Goal: Information Seeking & Learning: Stay updated

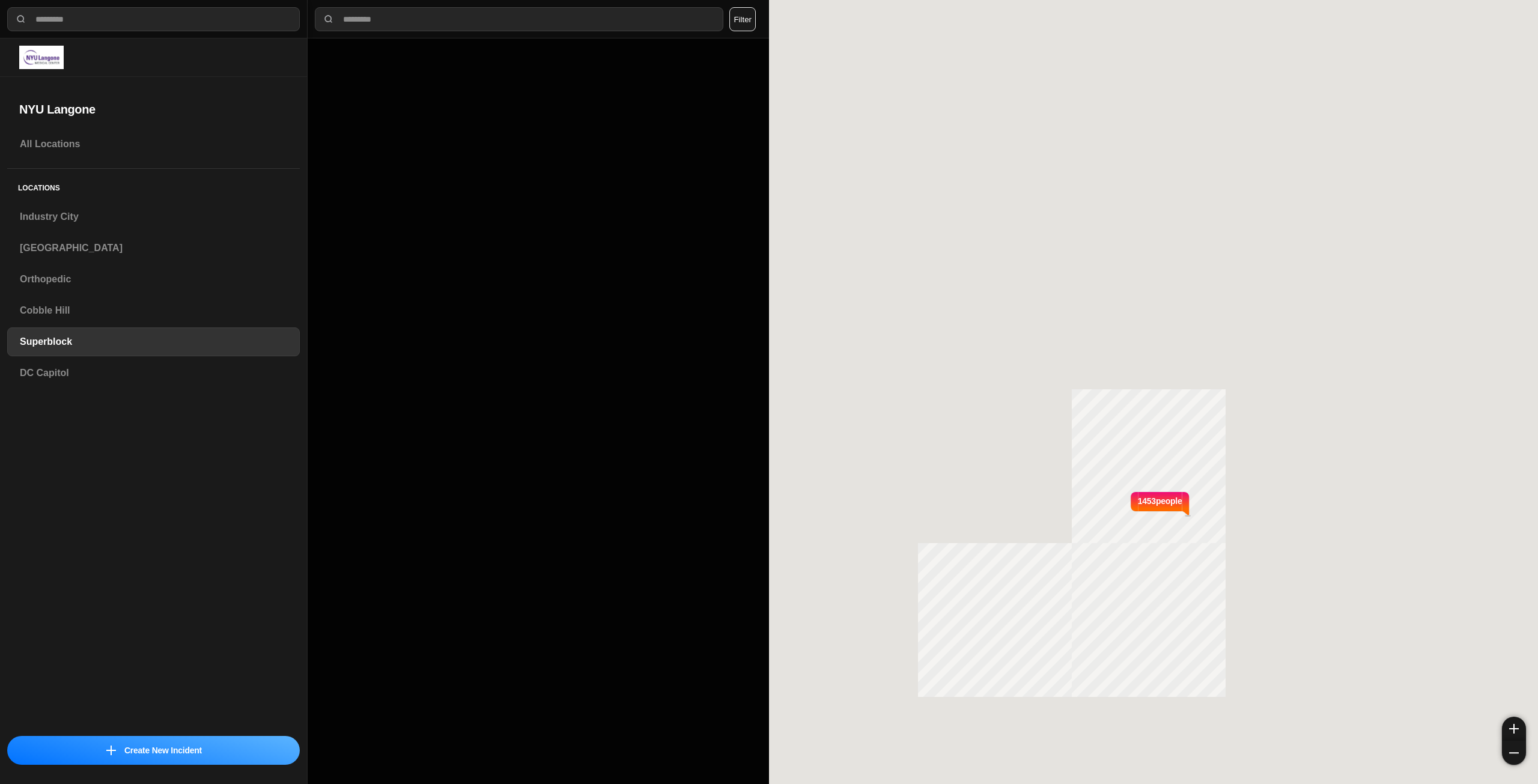
select select "*"
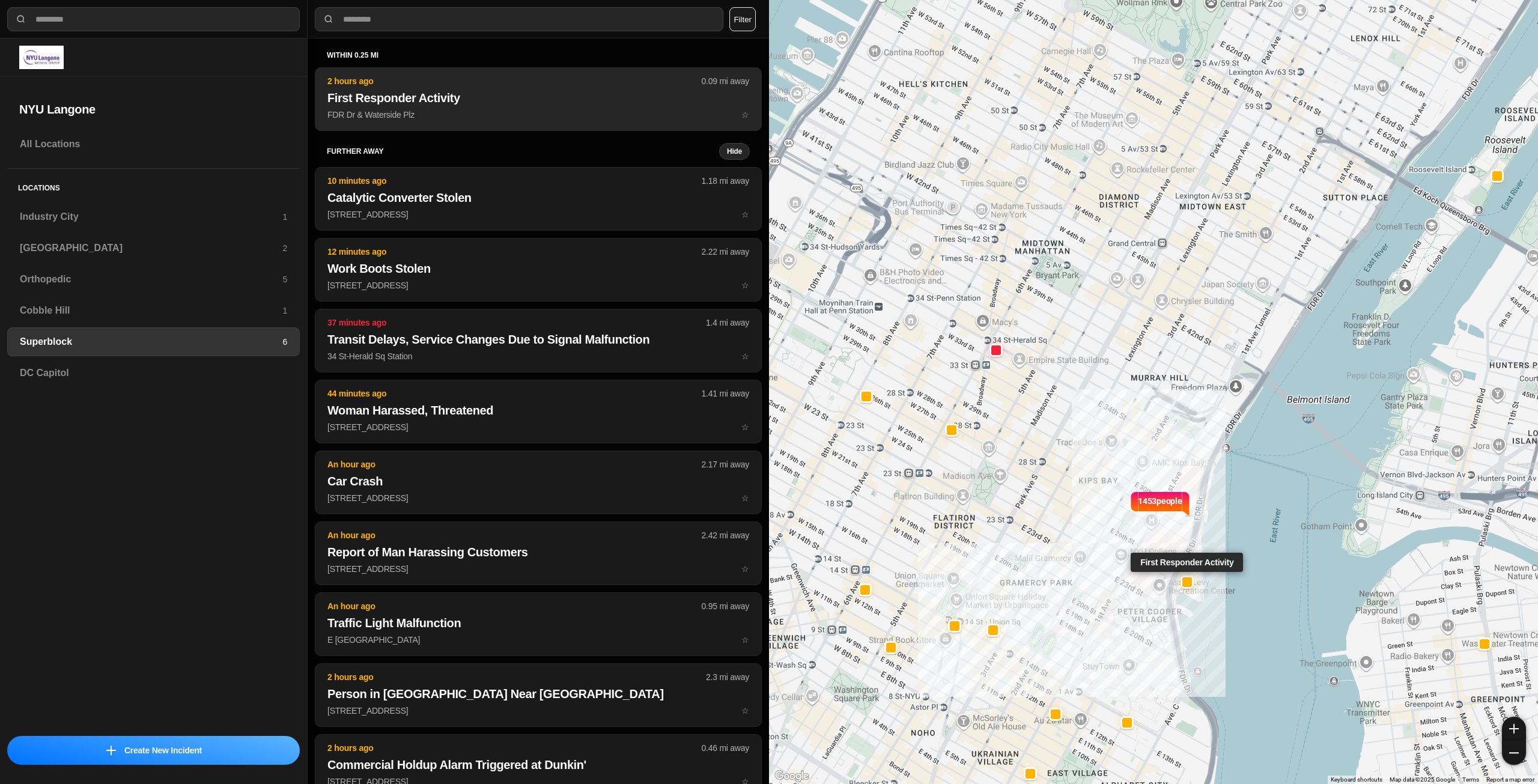
click at [489, 116] on p "FDR Dr & Waterside Plz ☆" at bounding box center [538, 114] width 422 height 12
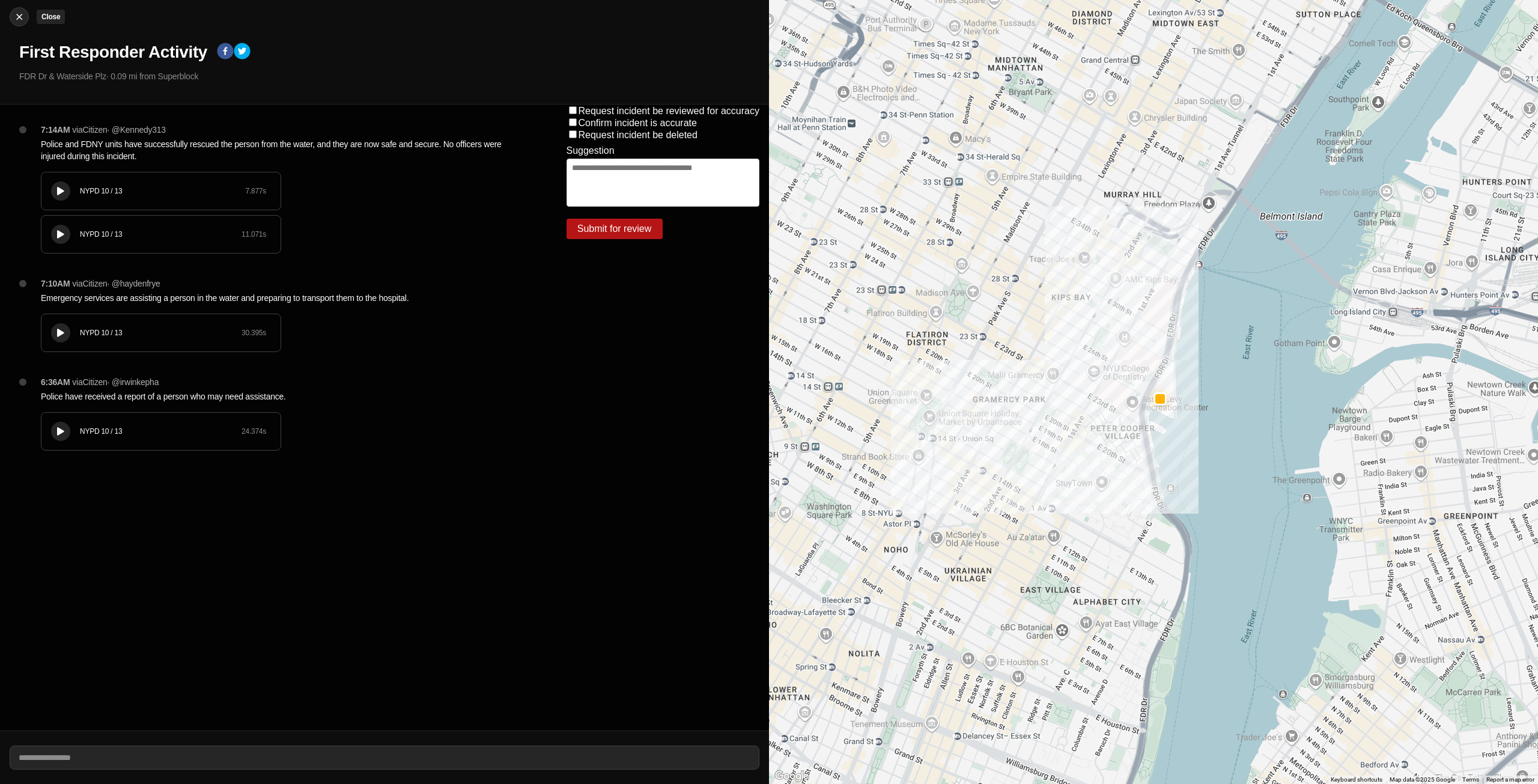
click at [21, 10] on button "Close" at bounding box center [19, 17] width 19 height 19
select select "*"
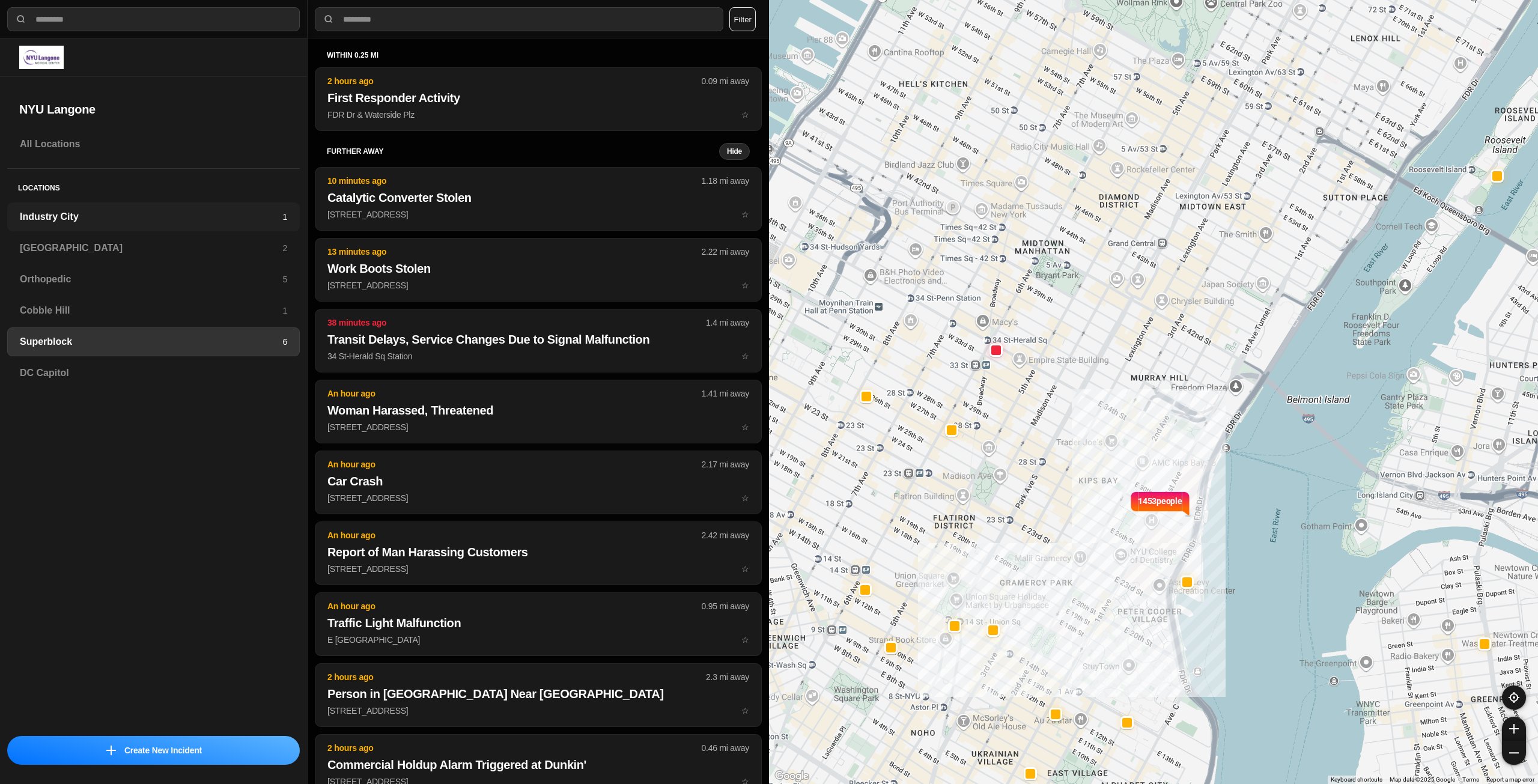
click at [111, 224] on div "Industry City 1" at bounding box center [153, 217] width 292 height 28
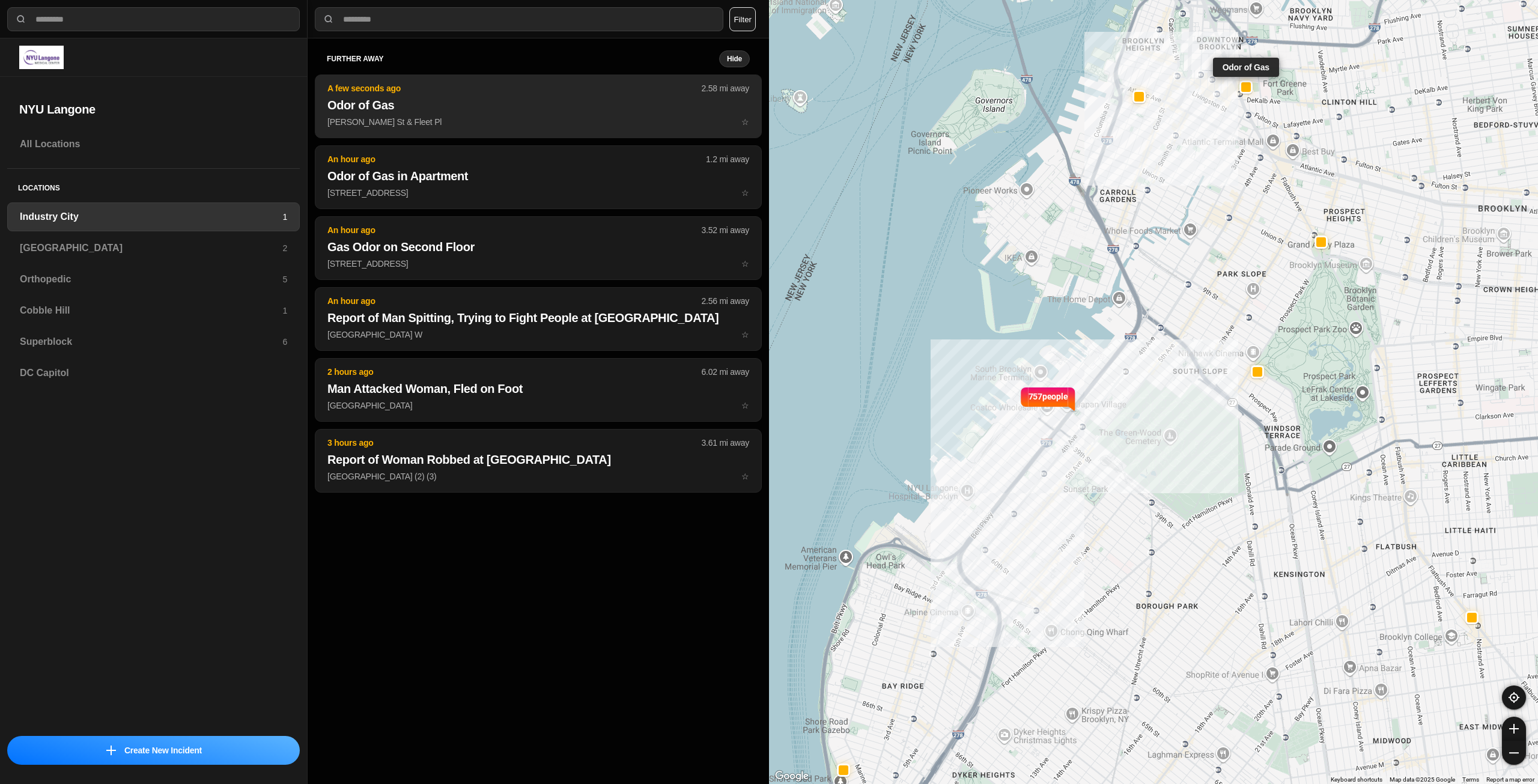
click at [449, 105] on h2 "Odor of Gas" at bounding box center [538, 105] width 422 height 17
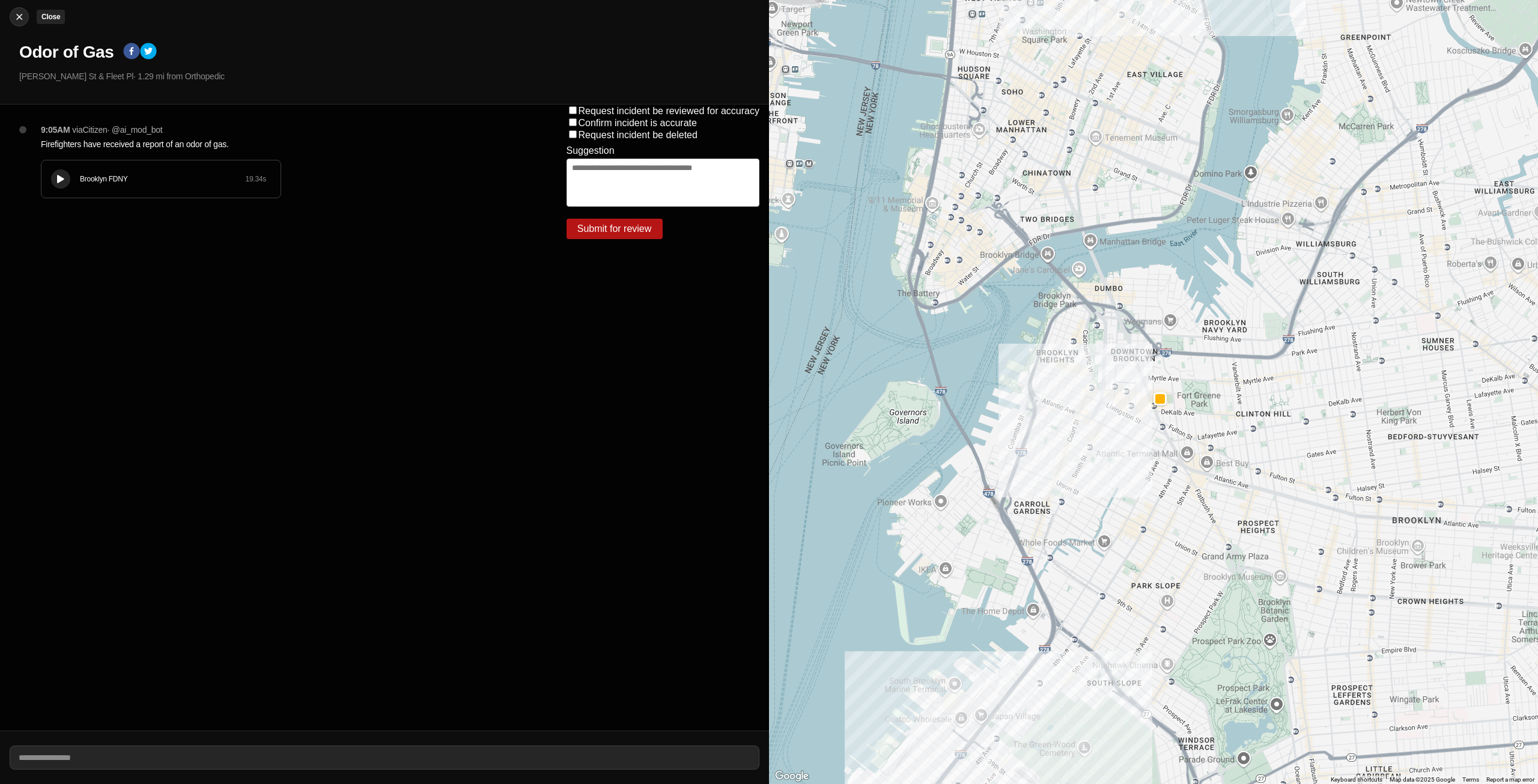
click at [12, 16] on div at bounding box center [19, 16] width 18 height 12
select select "*"
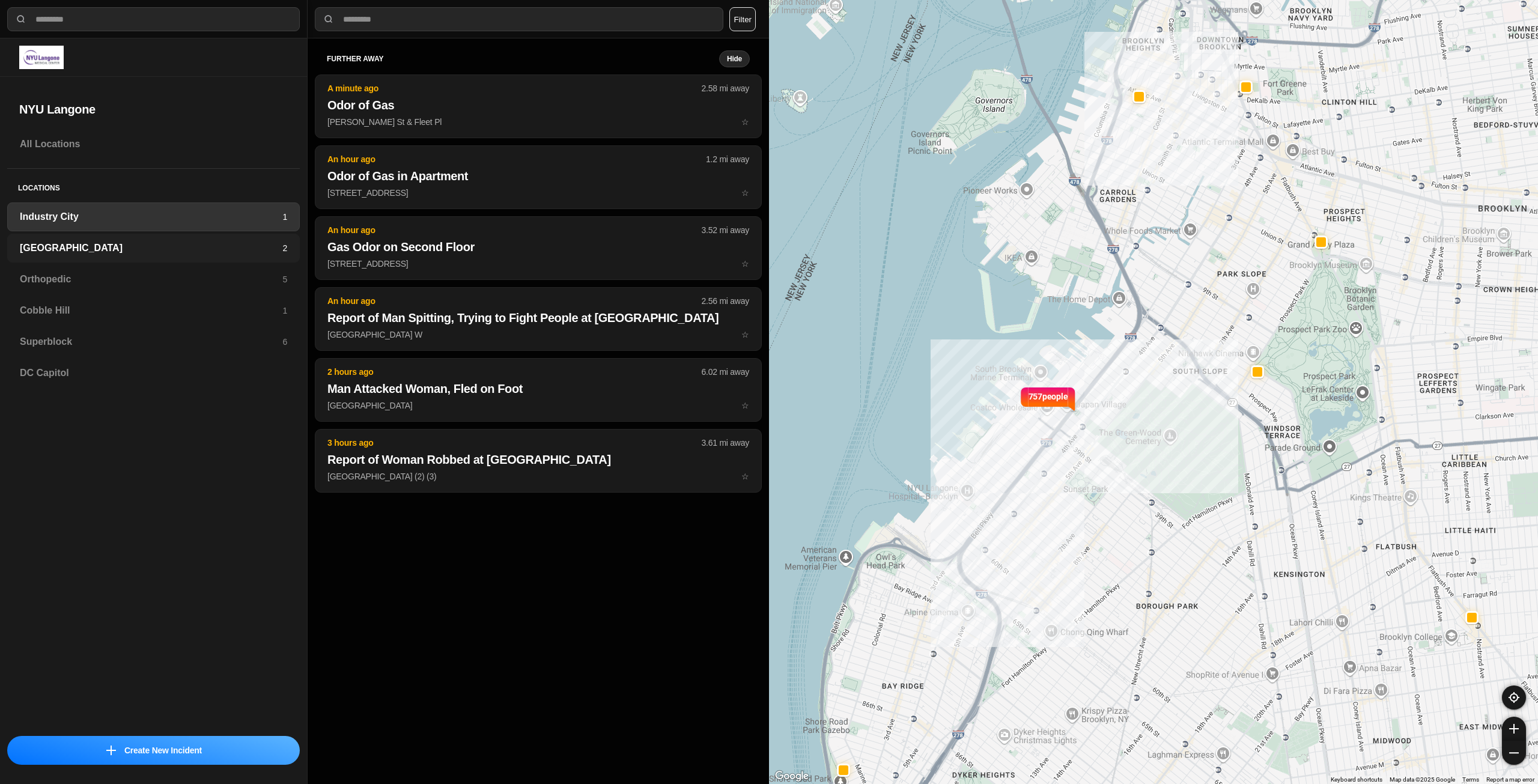
click at [125, 250] on h3 "[GEOGRAPHIC_DATA]" at bounding box center [151, 248] width 263 height 14
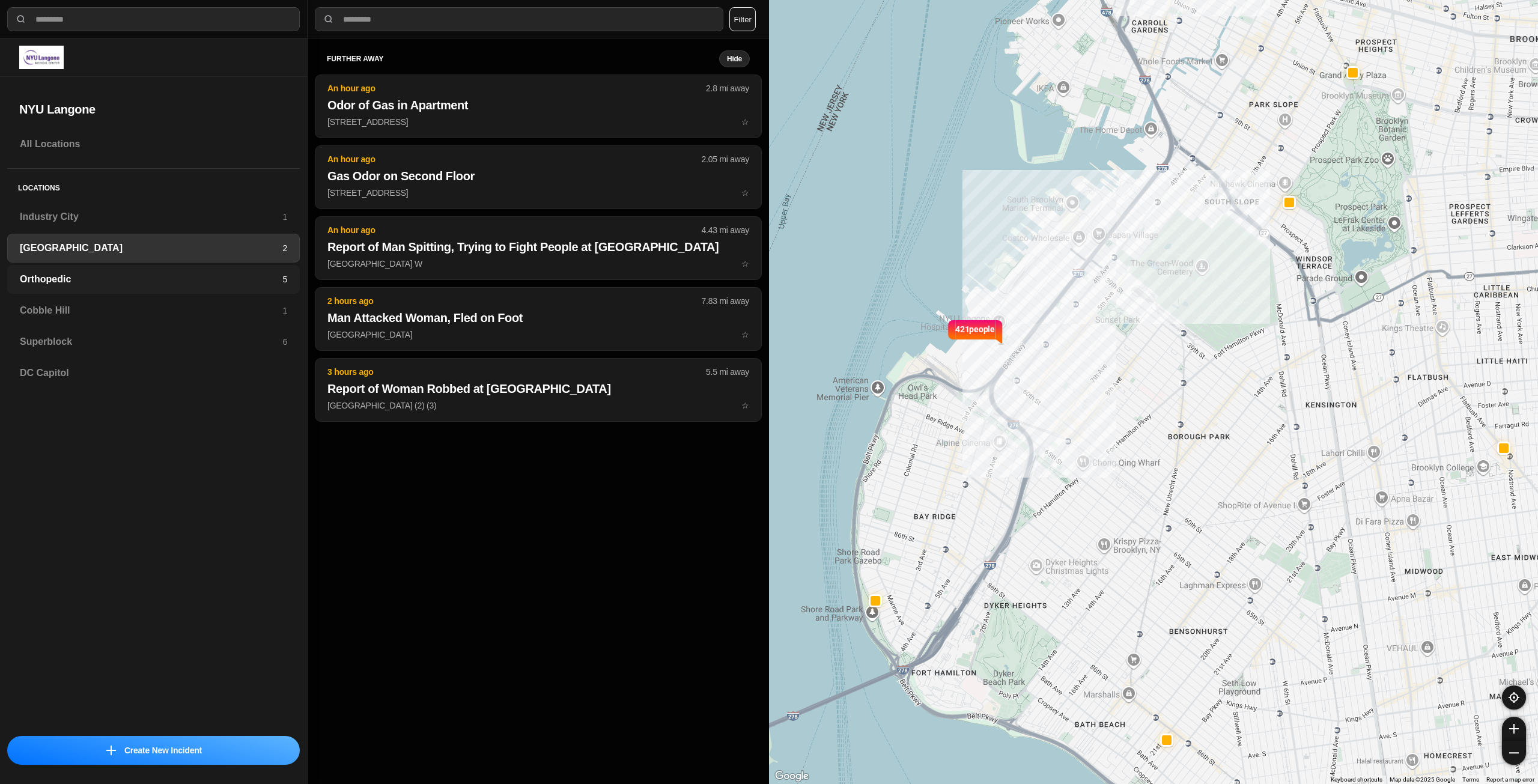
click at [104, 279] on h3 "Orthopedic" at bounding box center [151, 279] width 263 height 14
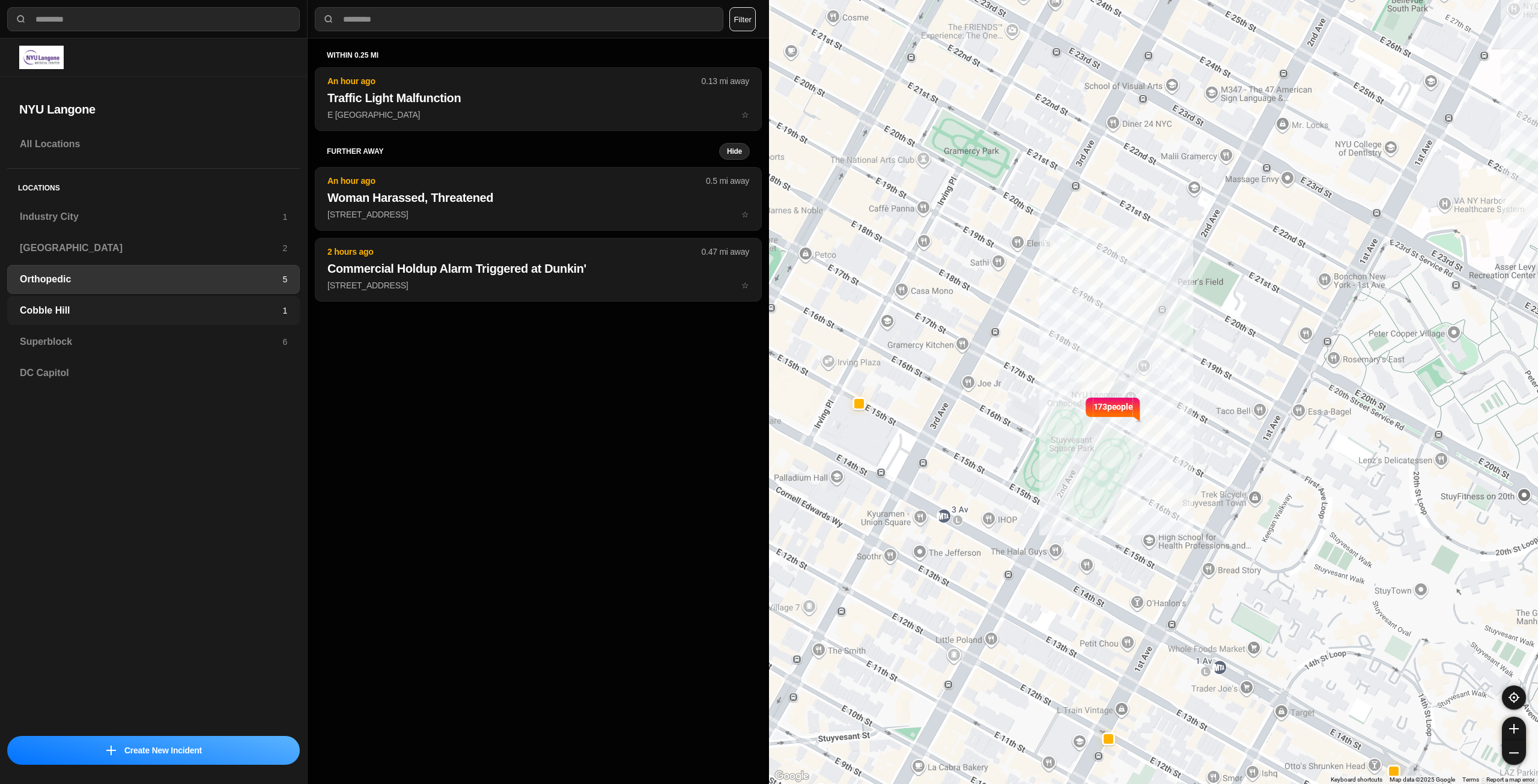
click at [218, 317] on h3 "Cobble Hill" at bounding box center [151, 310] width 263 height 14
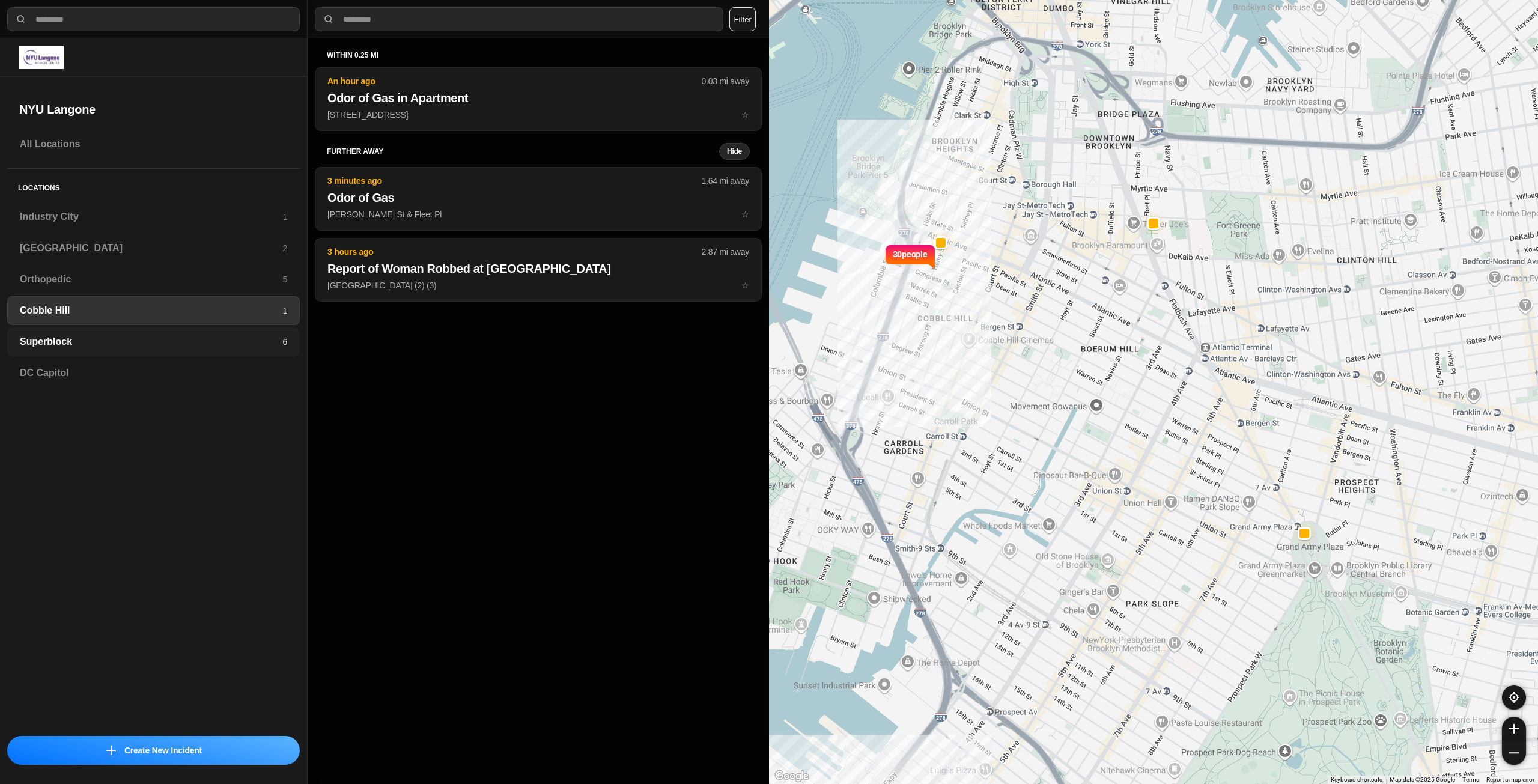
click at [197, 343] on h3 "Superblock" at bounding box center [151, 341] width 263 height 14
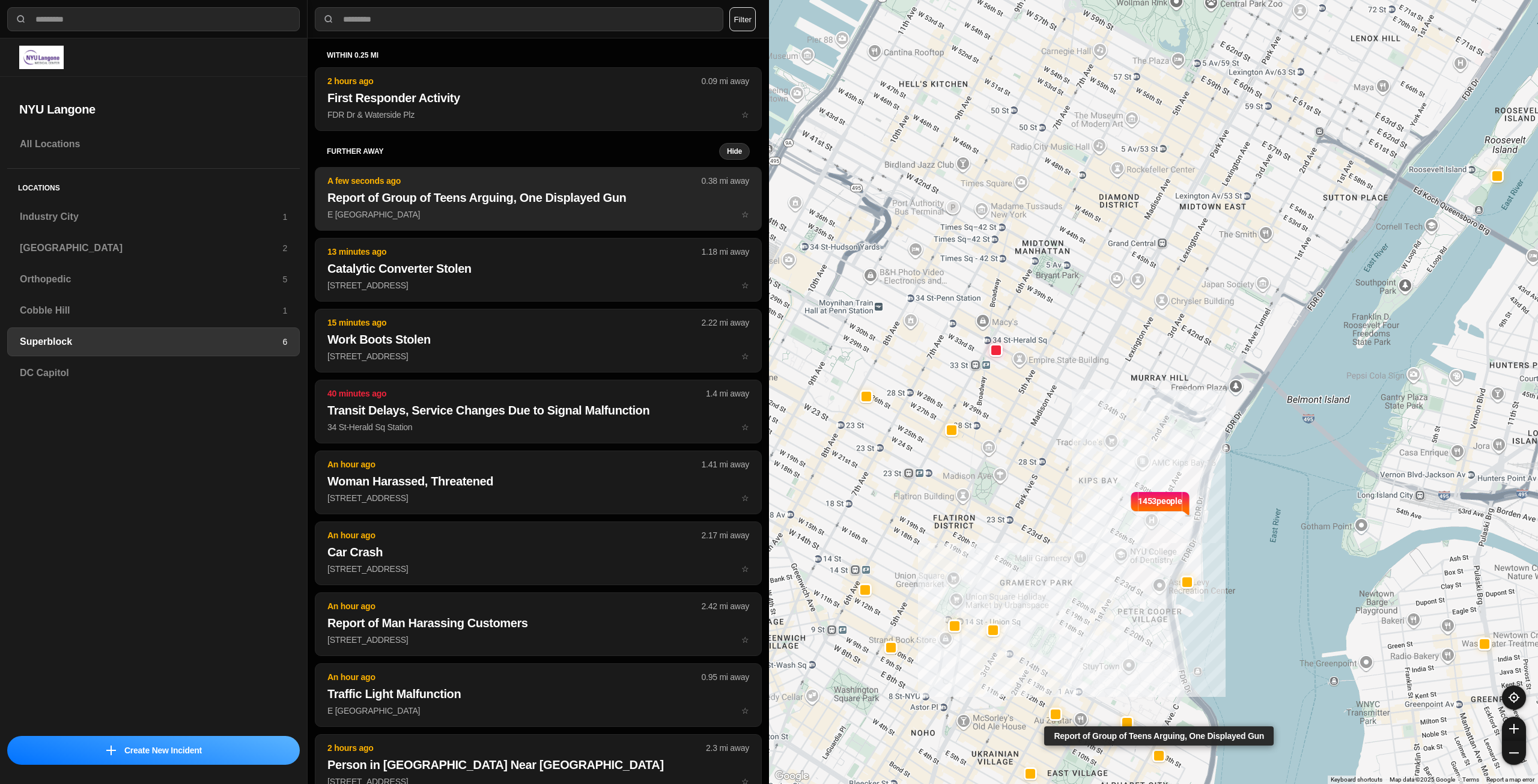
click at [513, 200] on h2 "Report of Group of Teens Arguing, One Displayed Gun" at bounding box center [538, 198] width 422 height 17
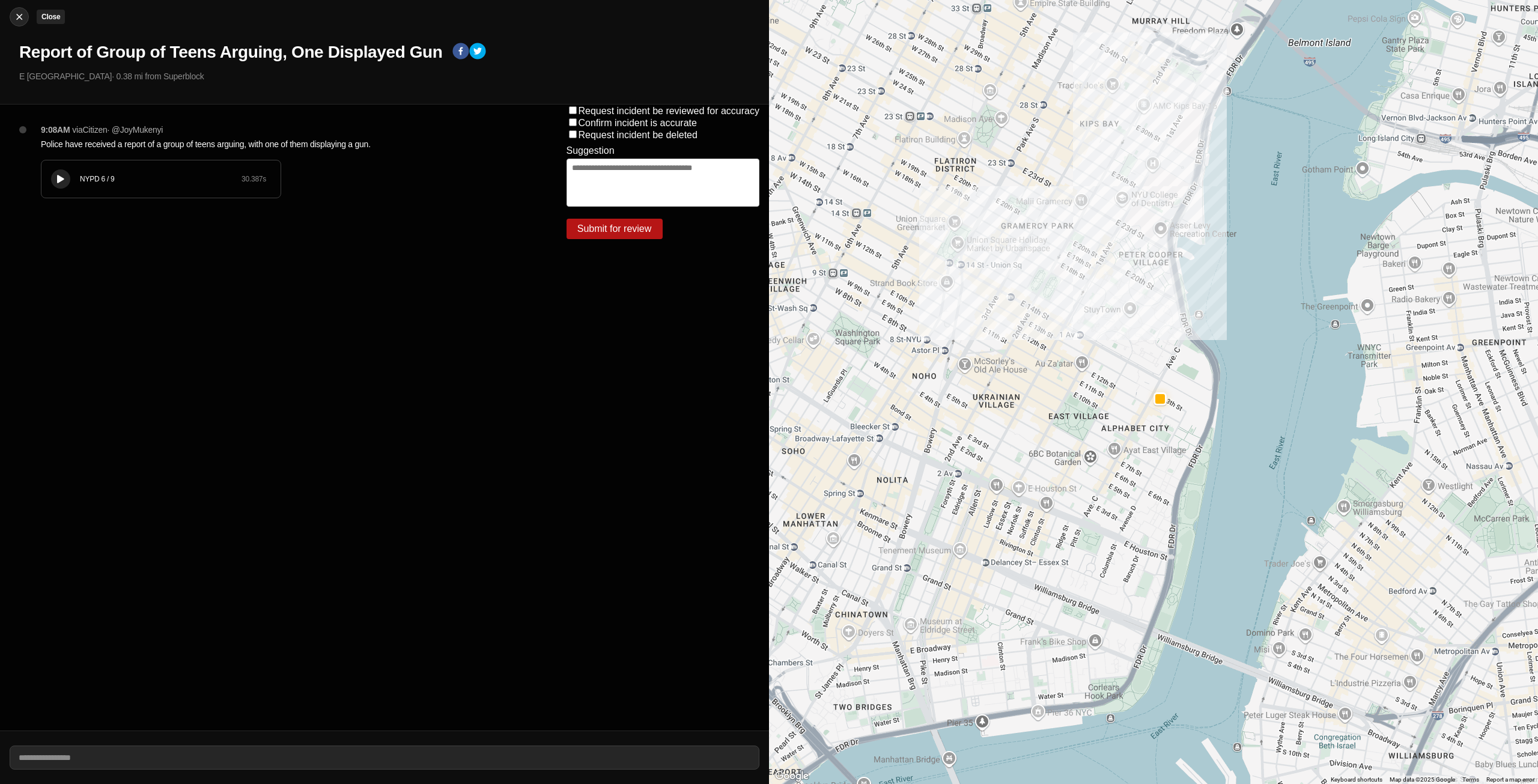
click at [17, 19] on img at bounding box center [19, 16] width 12 height 12
select select "*"
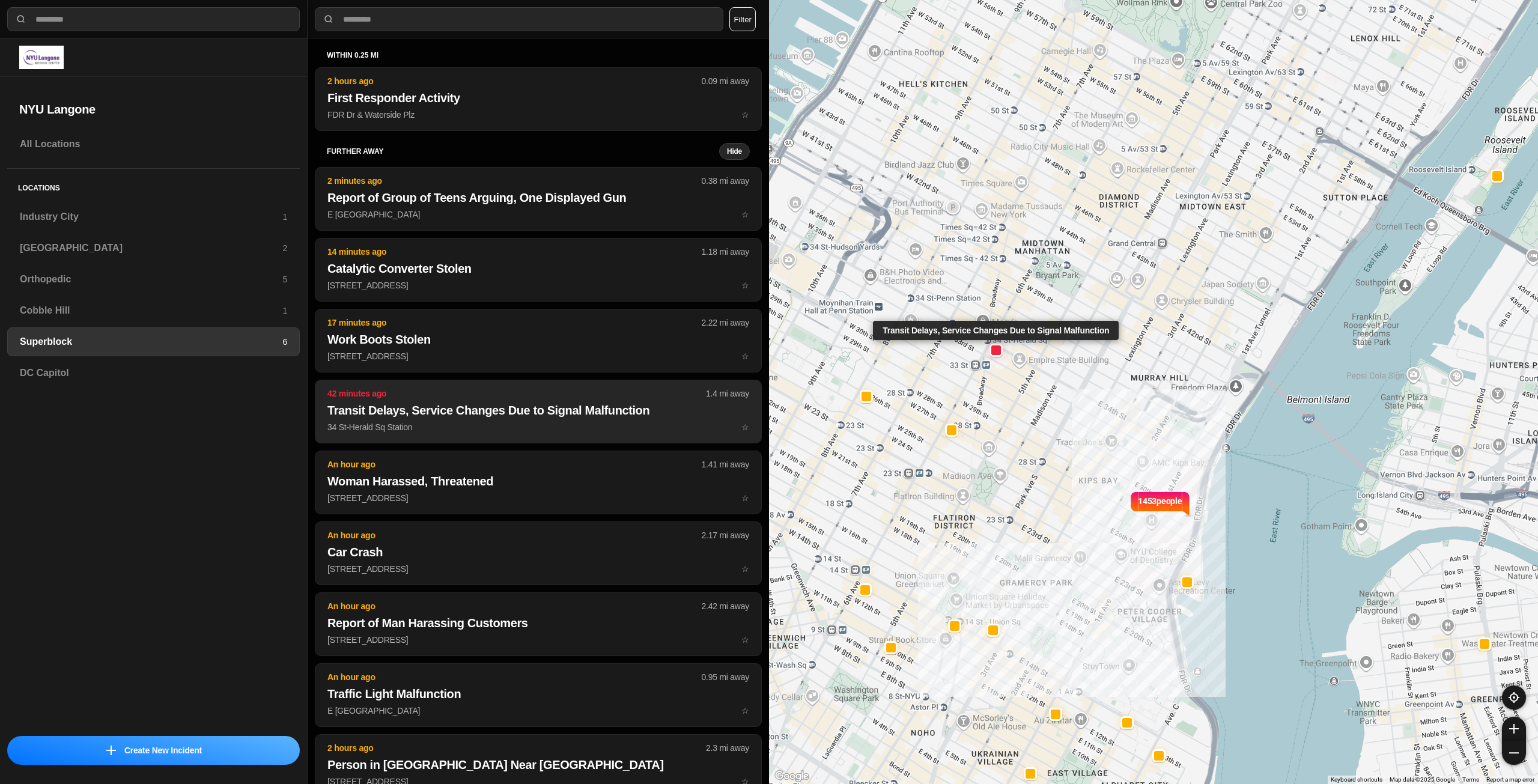
click at [521, 427] on p "34 St-Herald Sq Station ☆" at bounding box center [538, 427] width 422 height 12
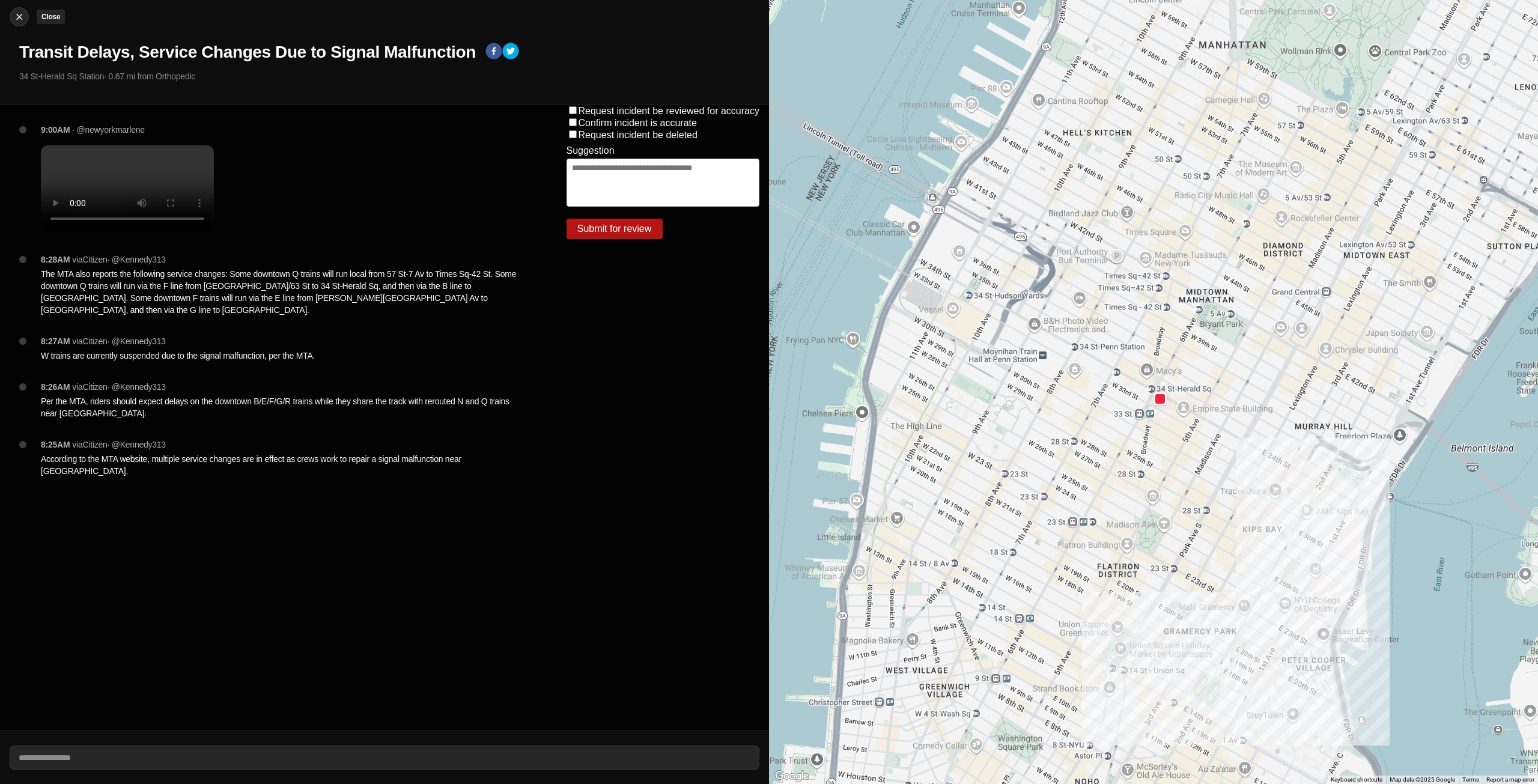
click at [13, 13] on img at bounding box center [19, 16] width 12 height 12
select select "*"
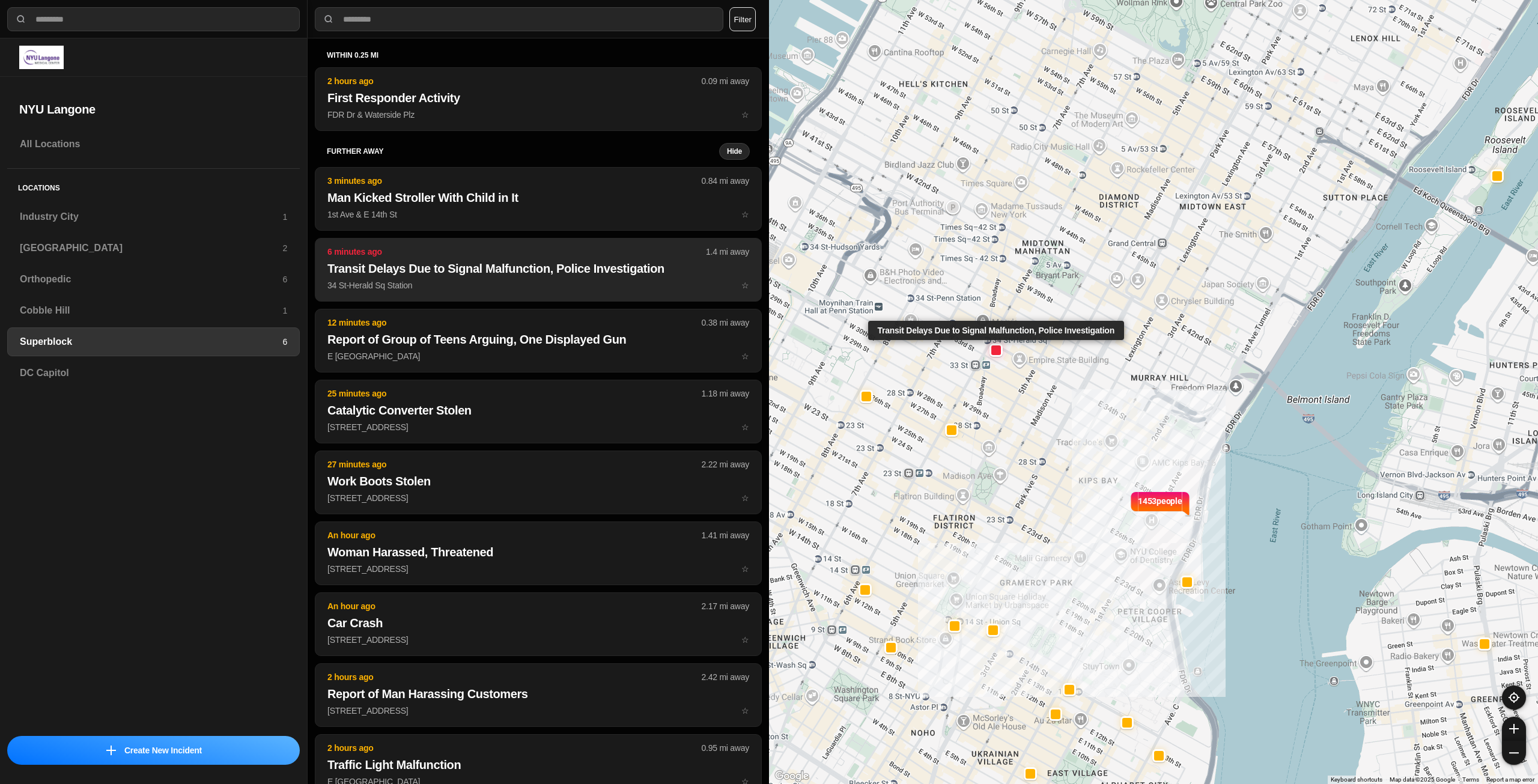
click at [422, 275] on h2 "Transit Delays Due to Signal Malfunction, Police Investigation" at bounding box center [538, 269] width 422 height 17
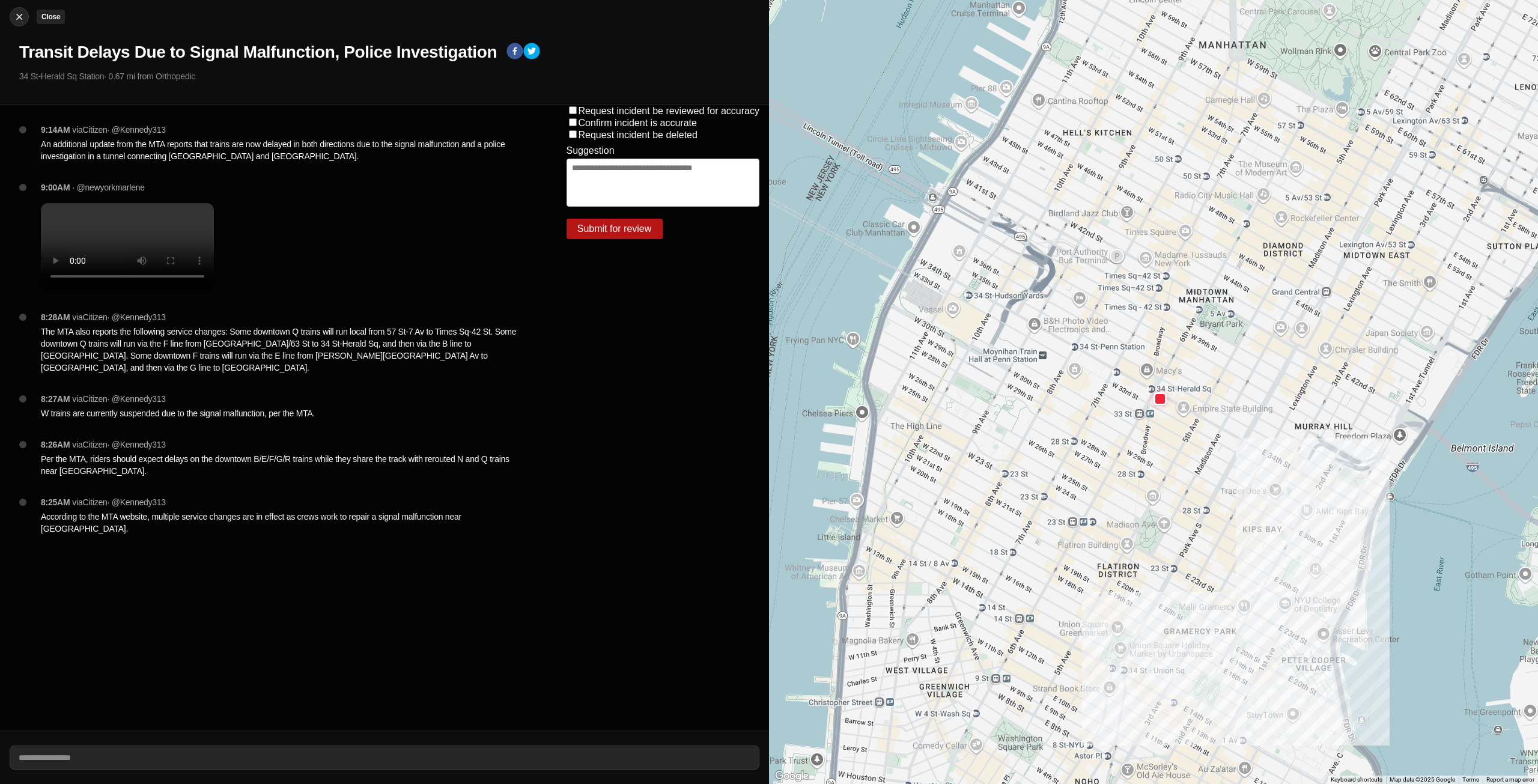
click at [17, 15] on img at bounding box center [19, 16] width 12 height 12
select select "*"
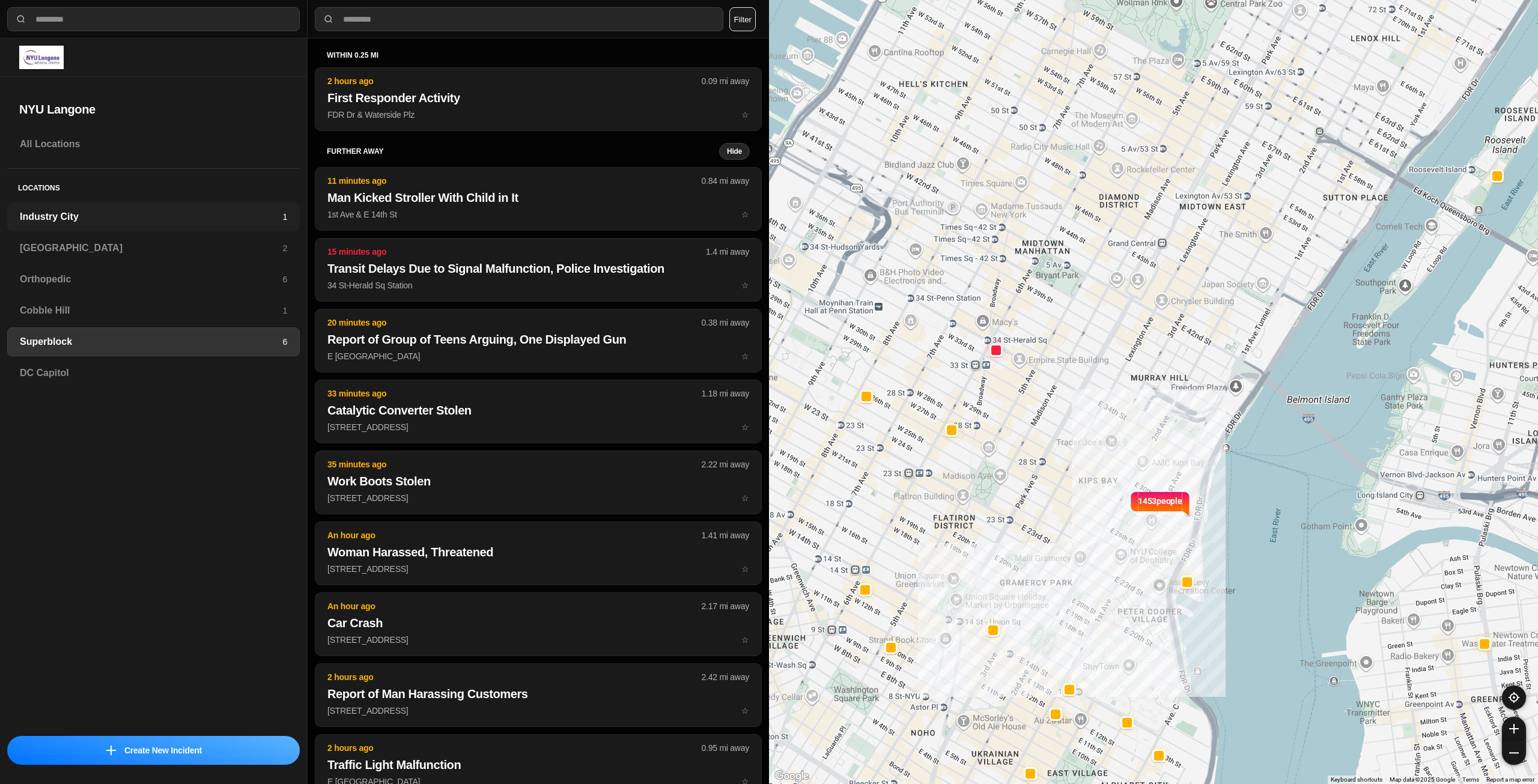
click at [136, 217] on h3 "Industry City" at bounding box center [151, 217] width 263 height 14
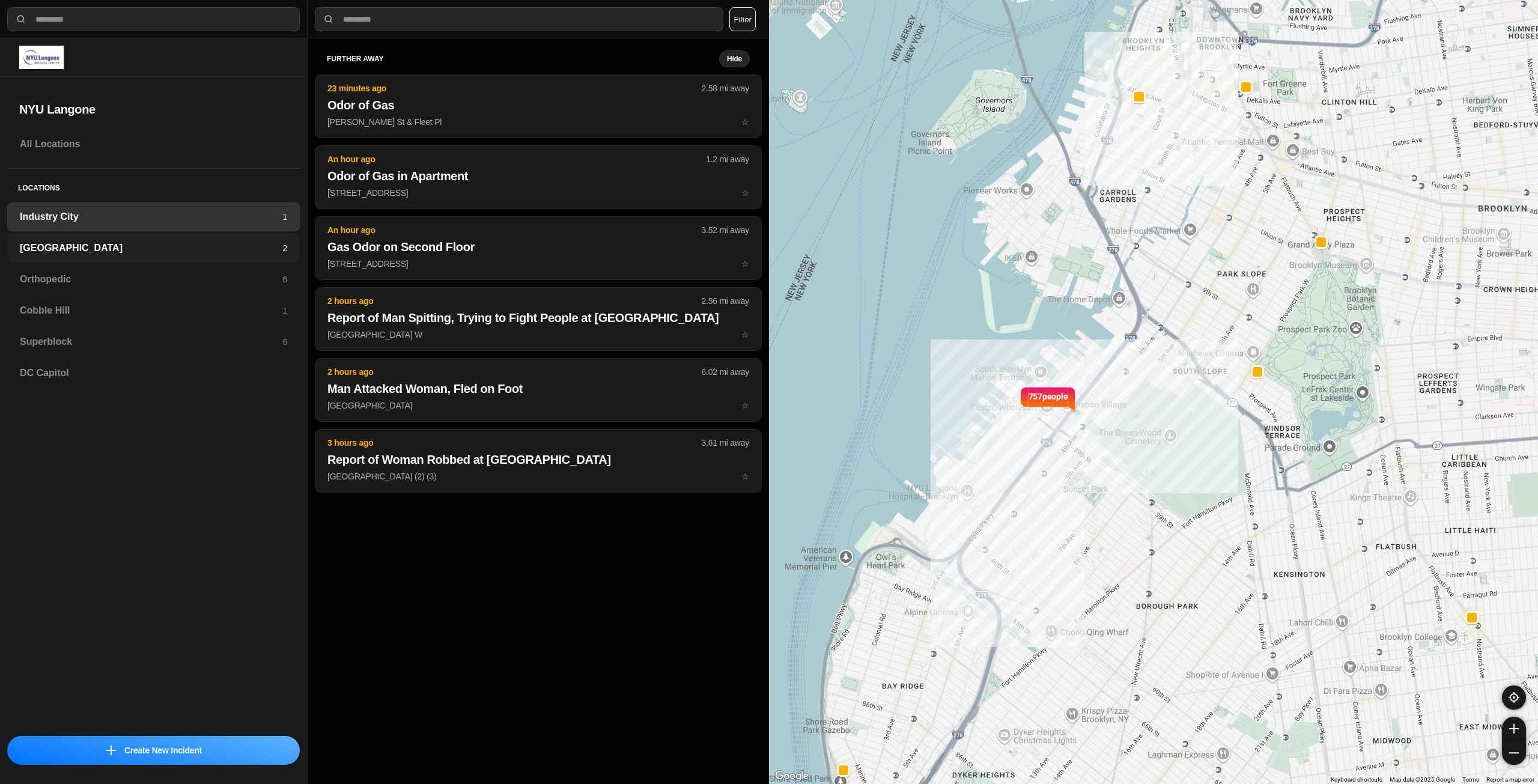
click at [139, 241] on h3 "[GEOGRAPHIC_DATA]" at bounding box center [151, 248] width 263 height 14
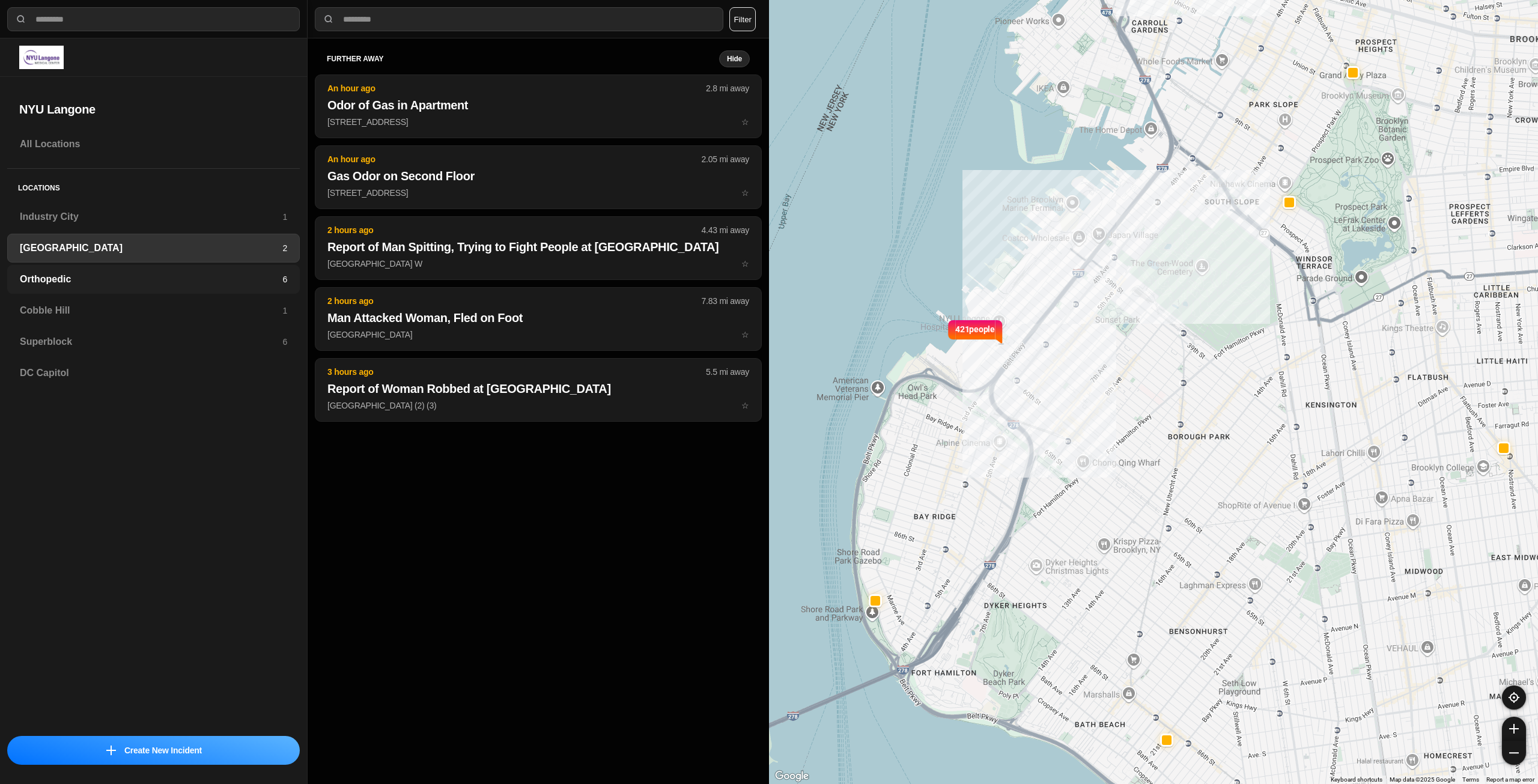
click at [140, 277] on h3 "Orthopedic" at bounding box center [151, 279] width 263 height 14
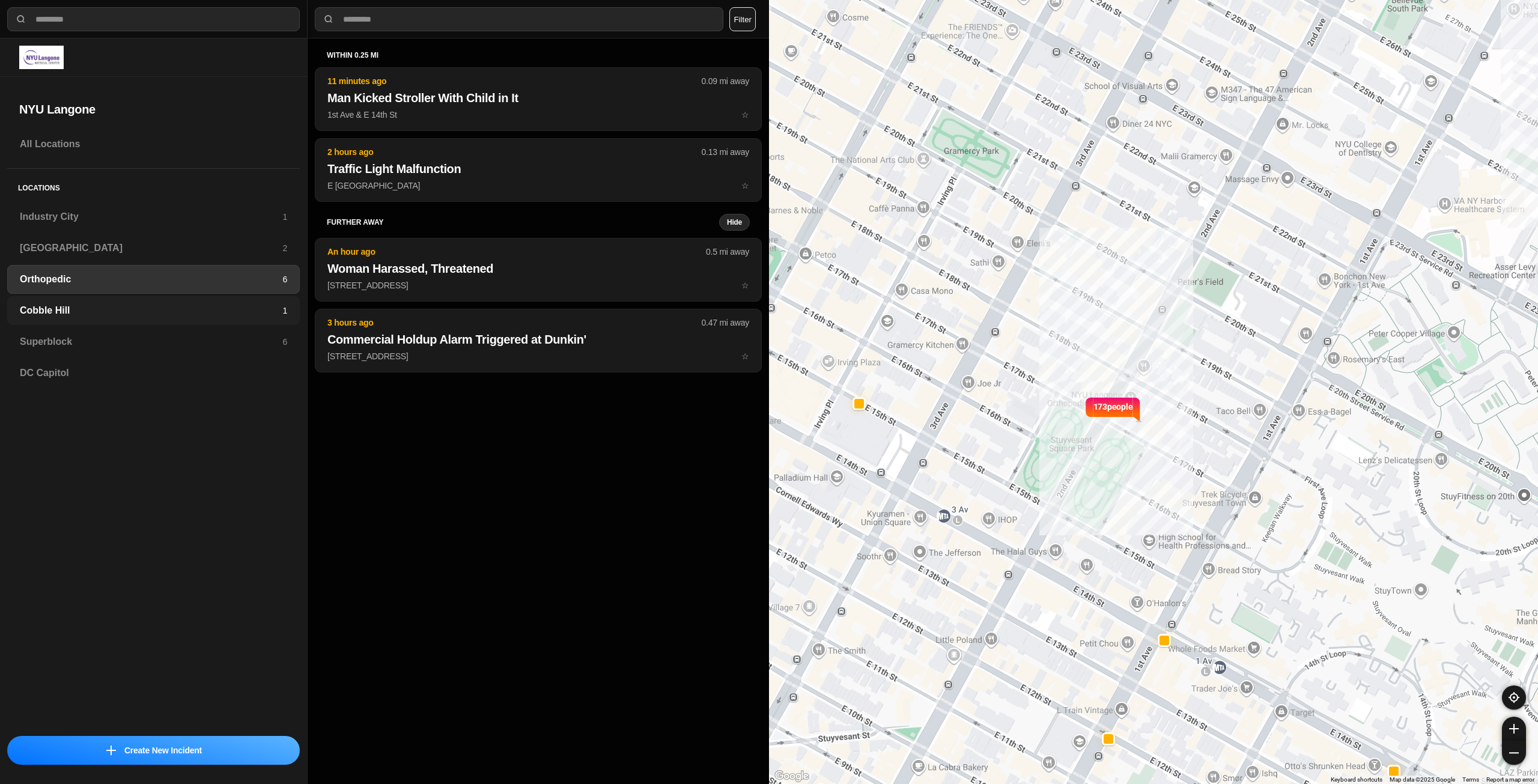
click at [138, 298] on div "Cobble Hill 1" at bounding box center [153, 310] width 292 height 28
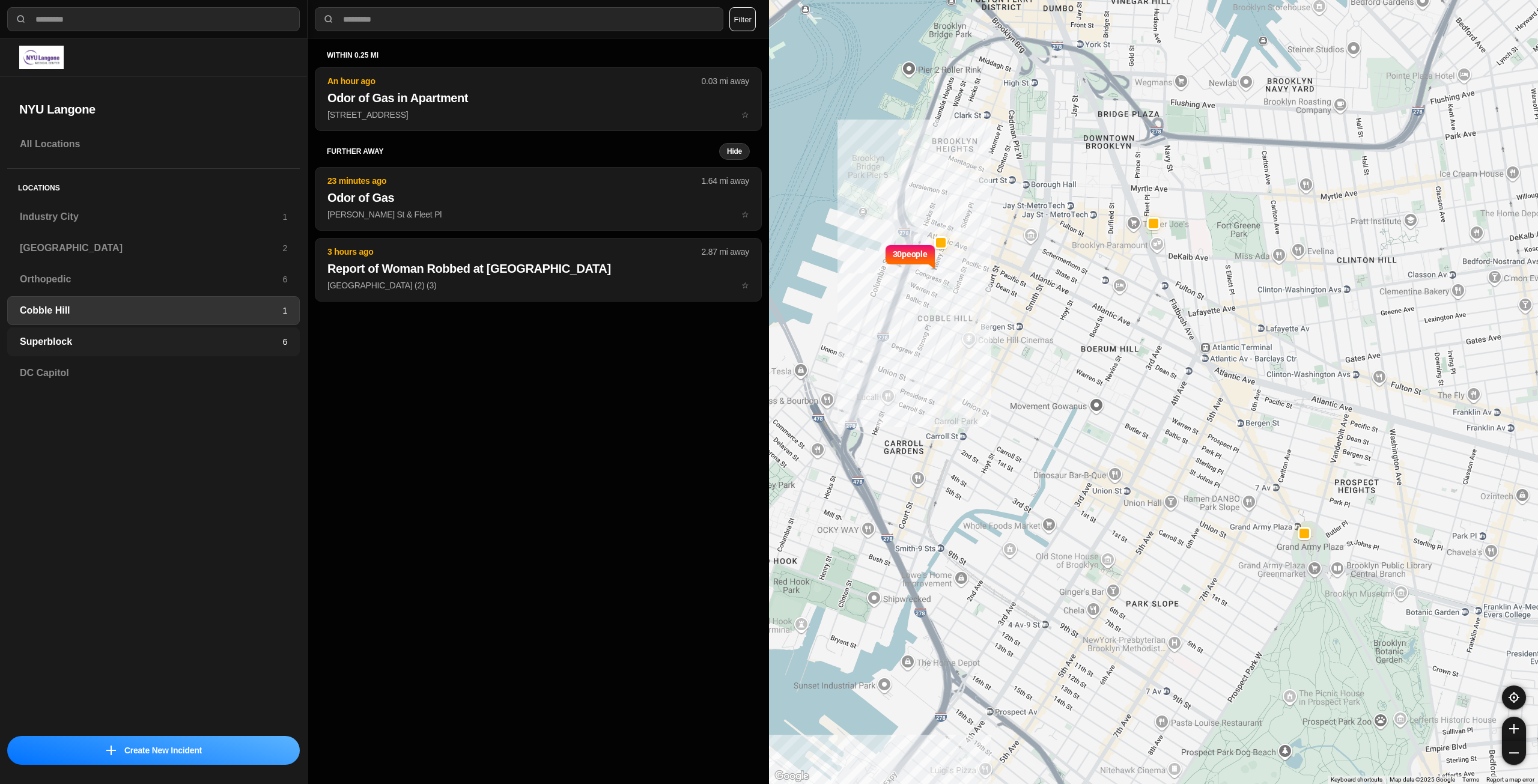
click at [132, 341] on h3 "Superblock" at bounding box center [151, 341] width 263 height 14
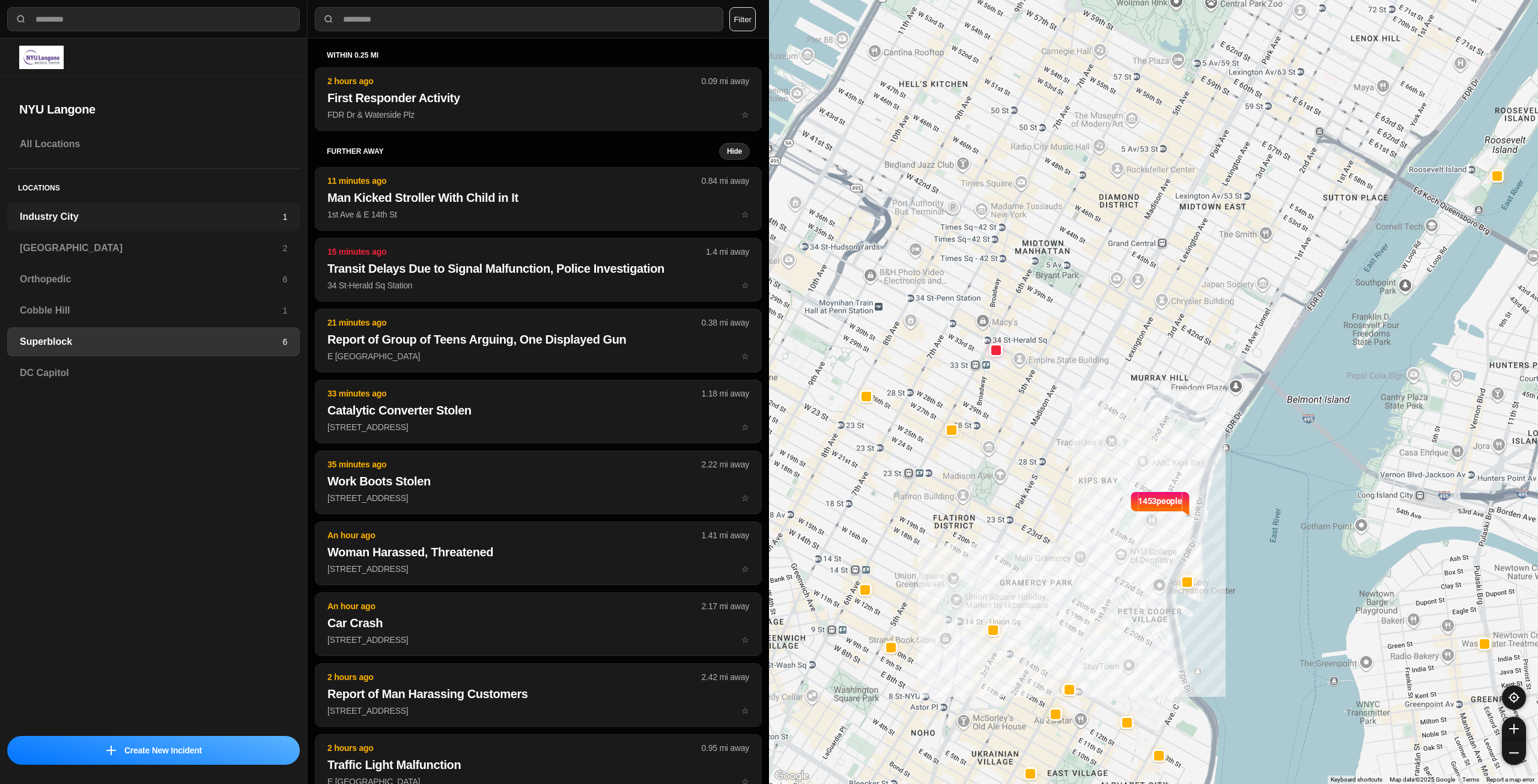
click at [163, 213] on h3 "Industry City" at bounding box center [151, 217] width 263 height 14
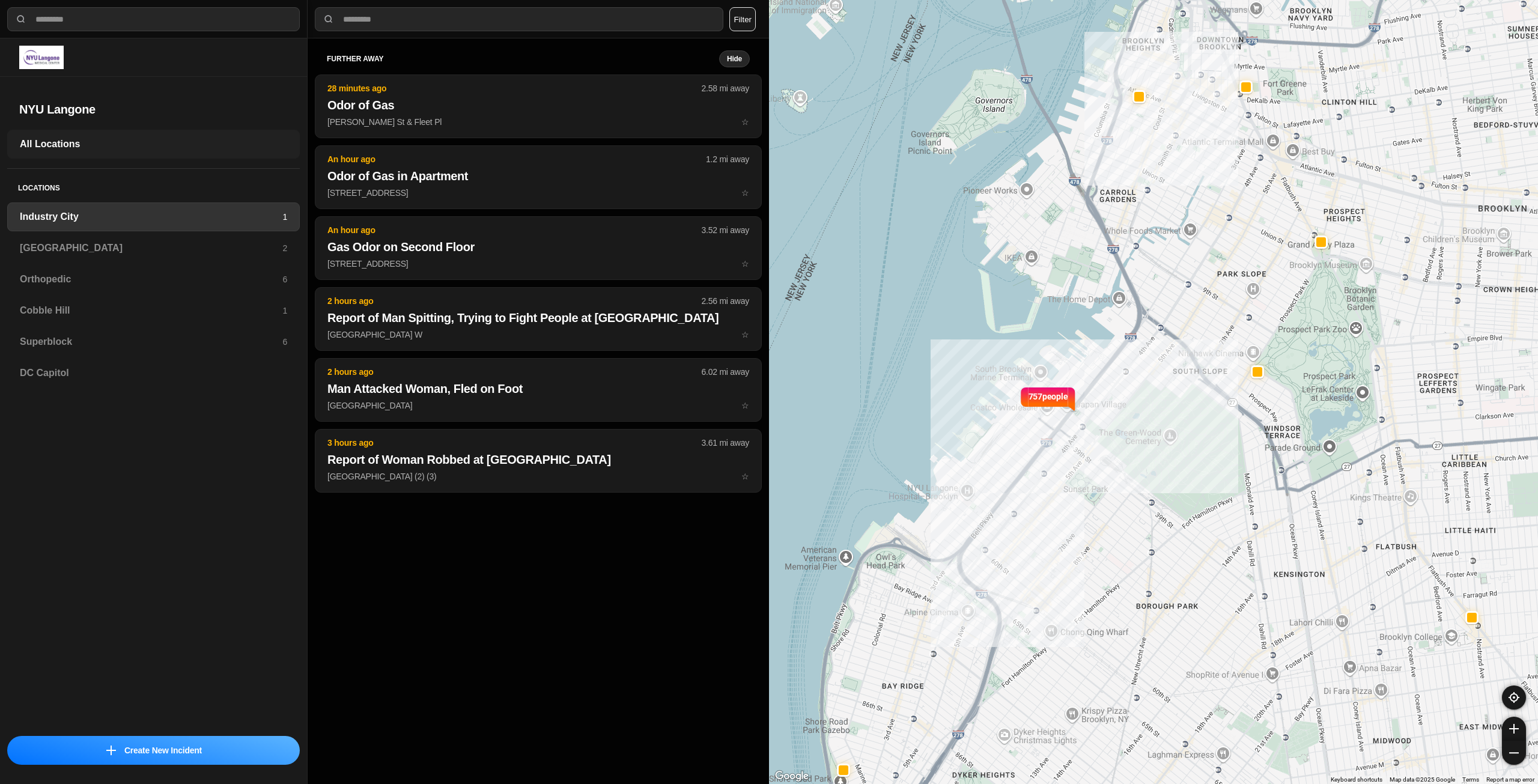
click at [206, 142] on h3 "All Locations" at bounding box center [153, 144] width 268 height 14
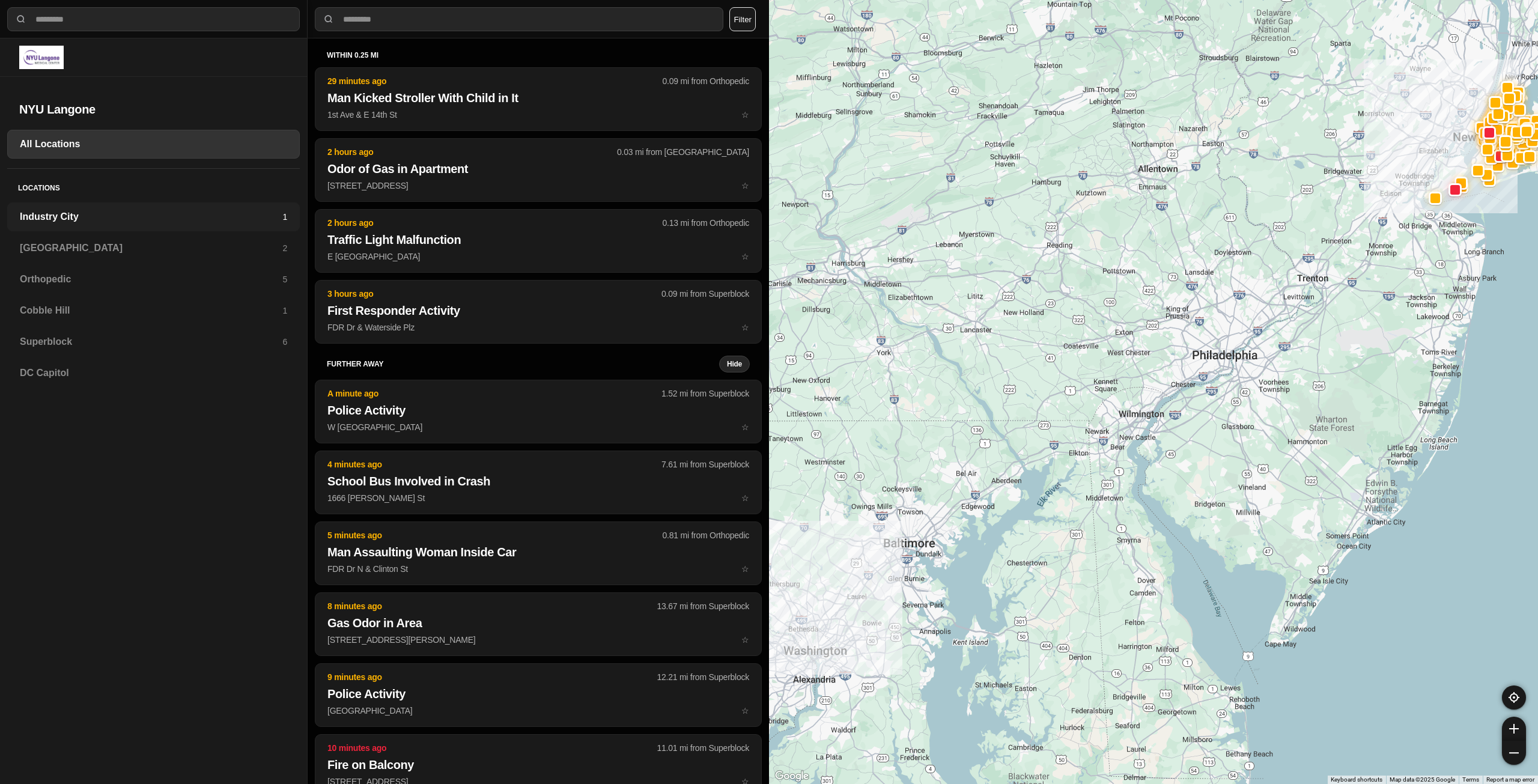
click at [141, 217] on h3 "Industry City" at bounding box center [151, 217] width 263 height 14
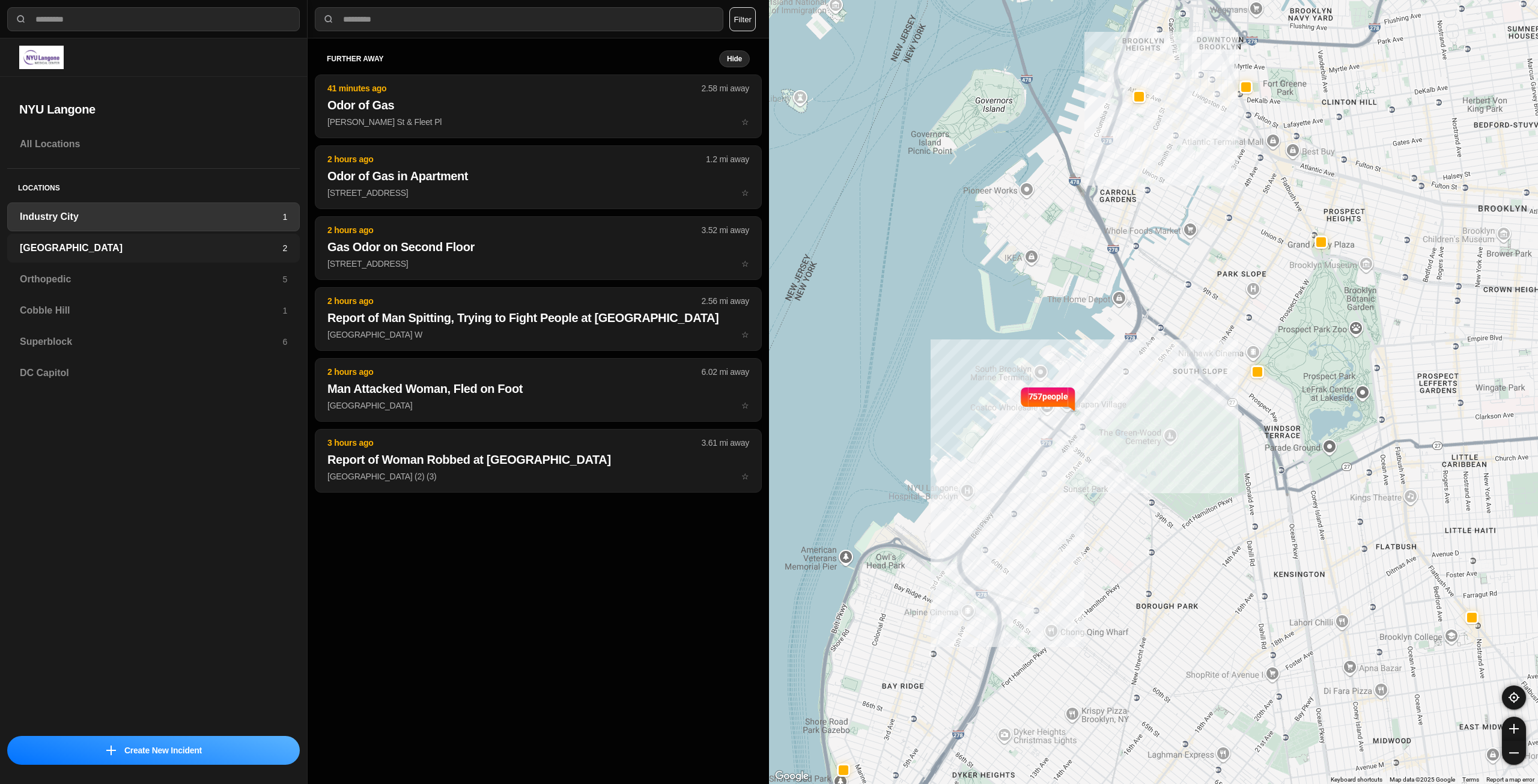
click at [148, 251] on h3 "[GEOGRAPHIC_DATA]" at bounding box center [151, 248] width 263 height 14
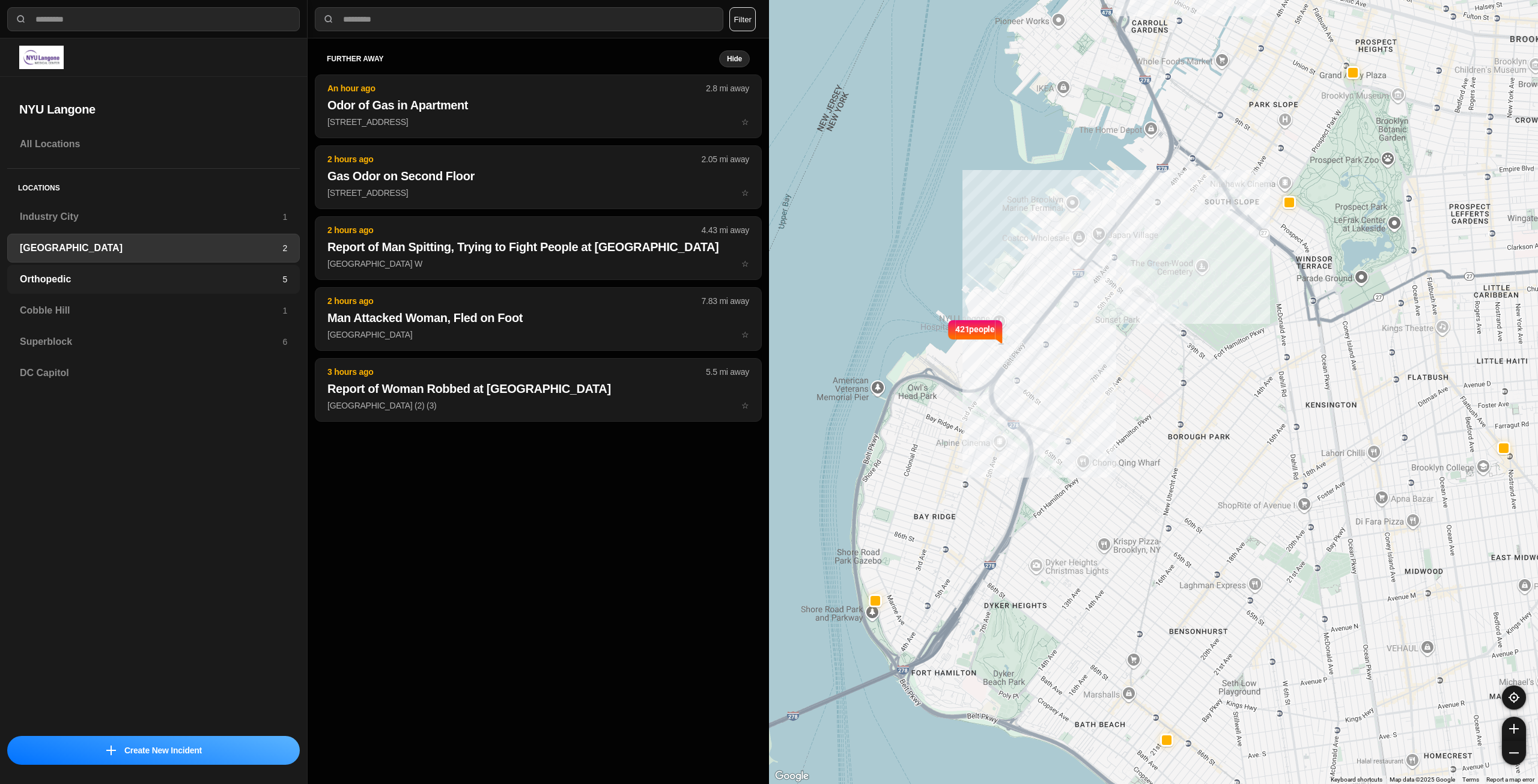
click at [136, 272] on h3 "Orthopedic" at bounding box center [151, 279] width 263 height 14
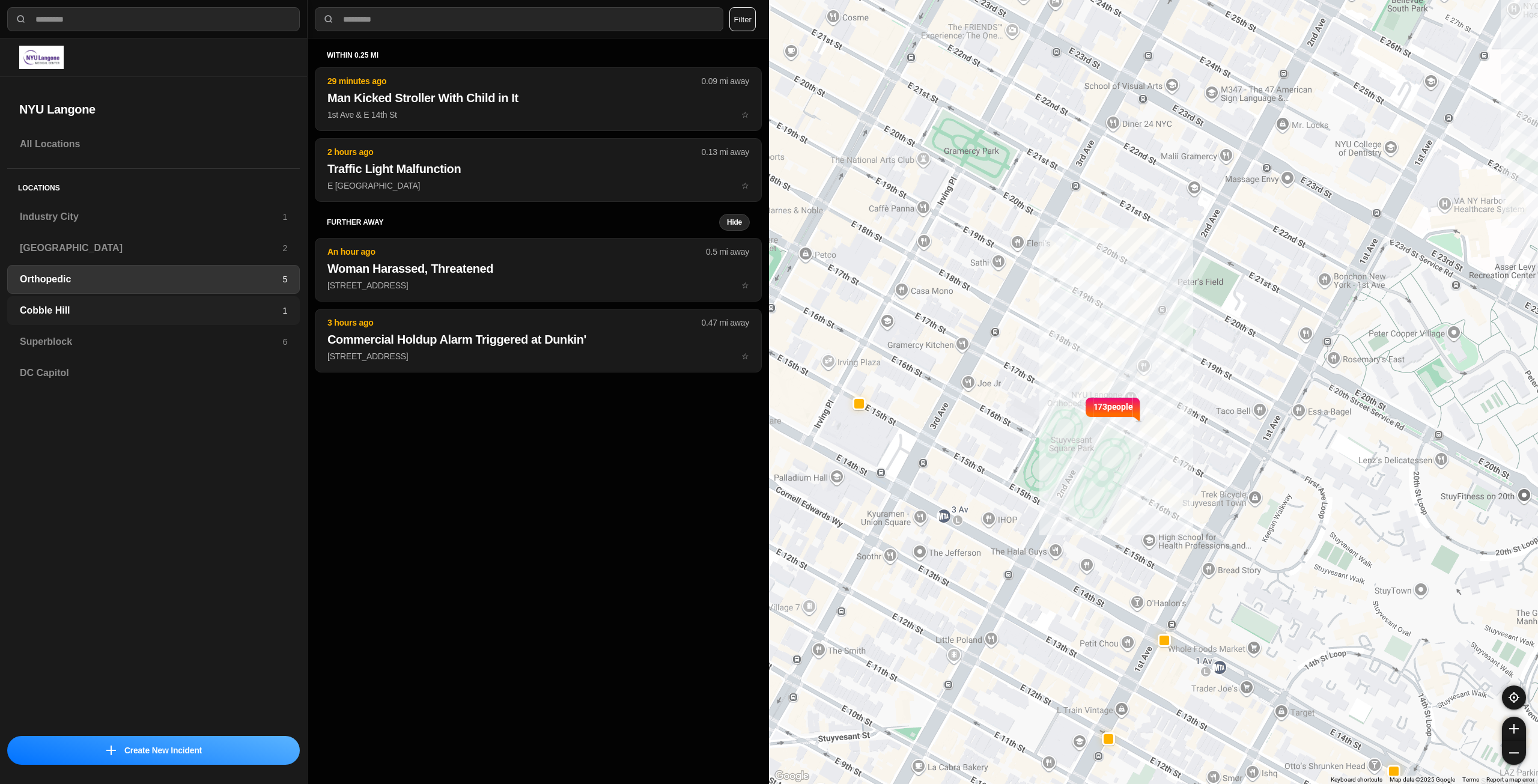
click at [130, 303] on div "Cobble Hill 1" at bounding box center [153, 310] width 292 height 28
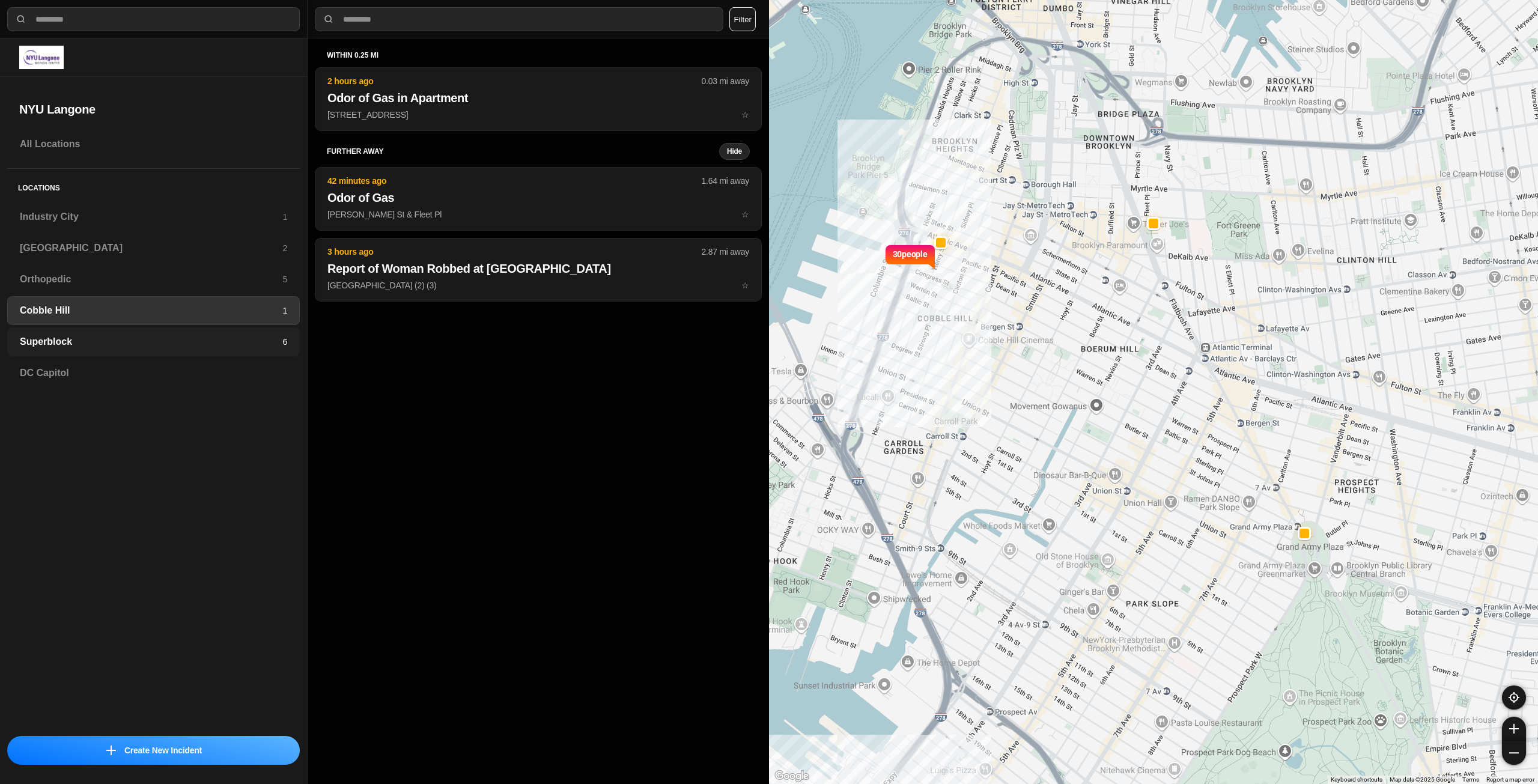
click at [134, 333] on div "Superblock 6" at bounding box center [153, 341] width 292 height 28
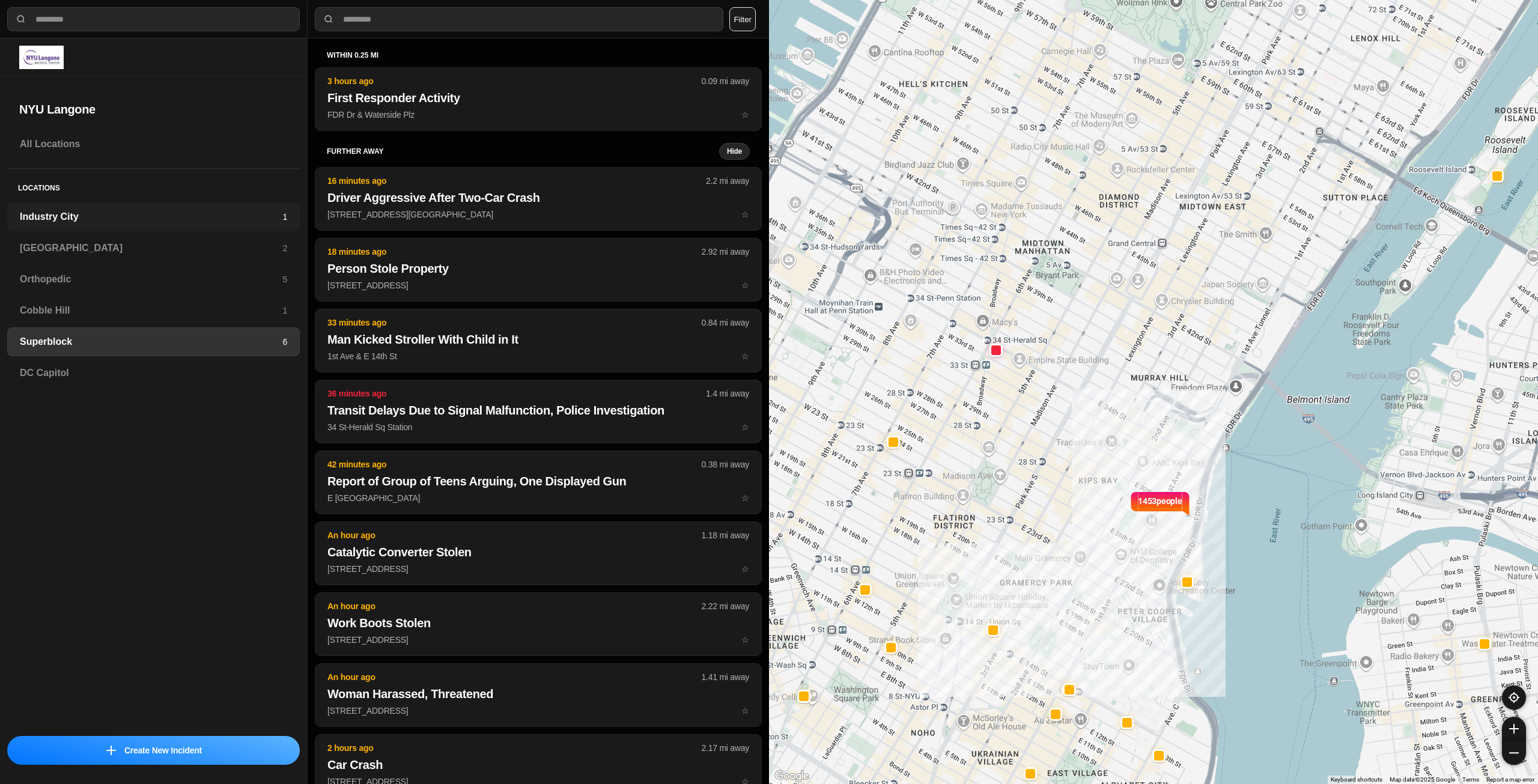
click at [45, 219] on h3 "Industry City" at bounding box center [151, 217] width 263 height 14
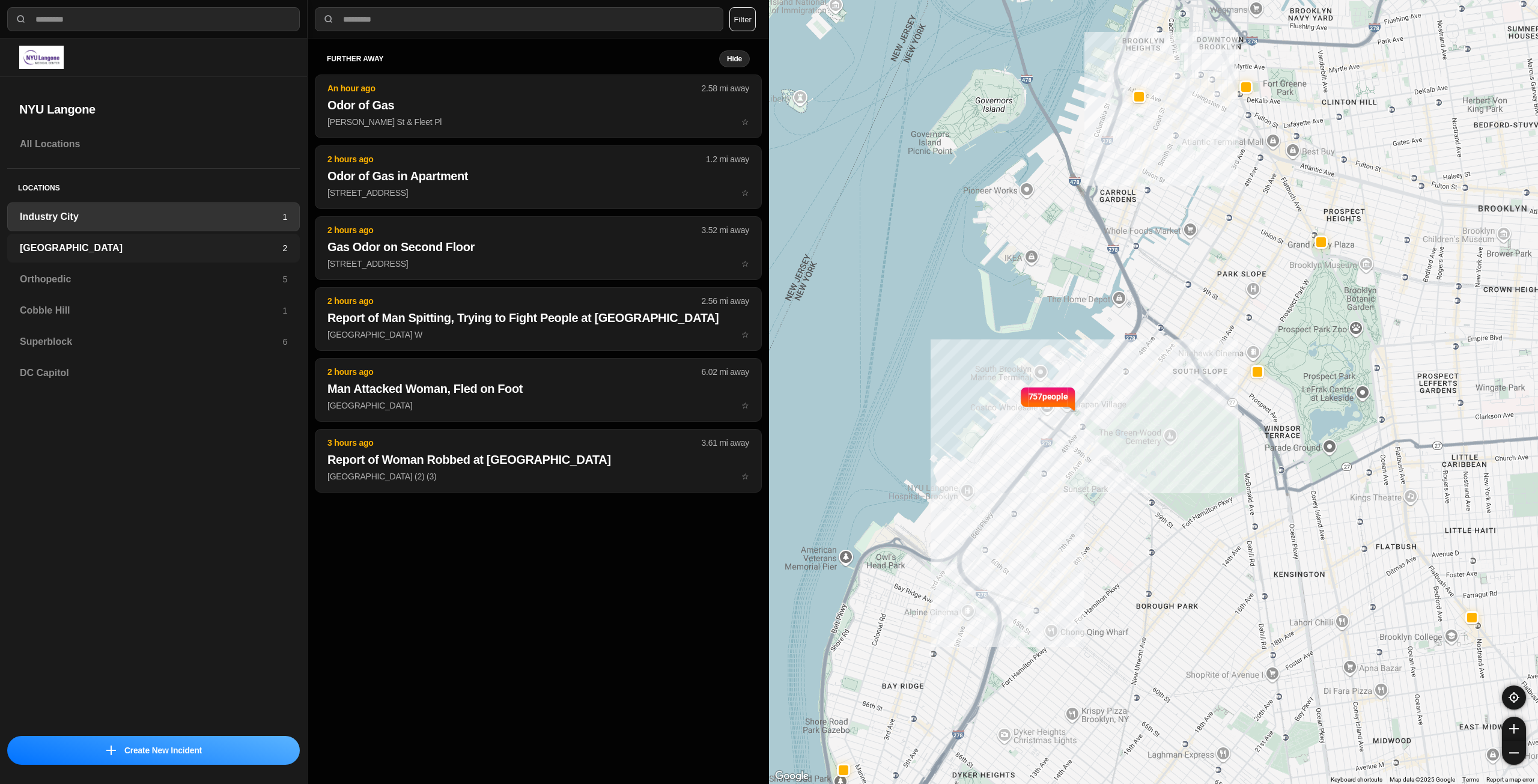
click at [44, 244] on h3 "[GEOGRAPHIC_DATA]" at bounding box center [151, 248] width 263 height 14
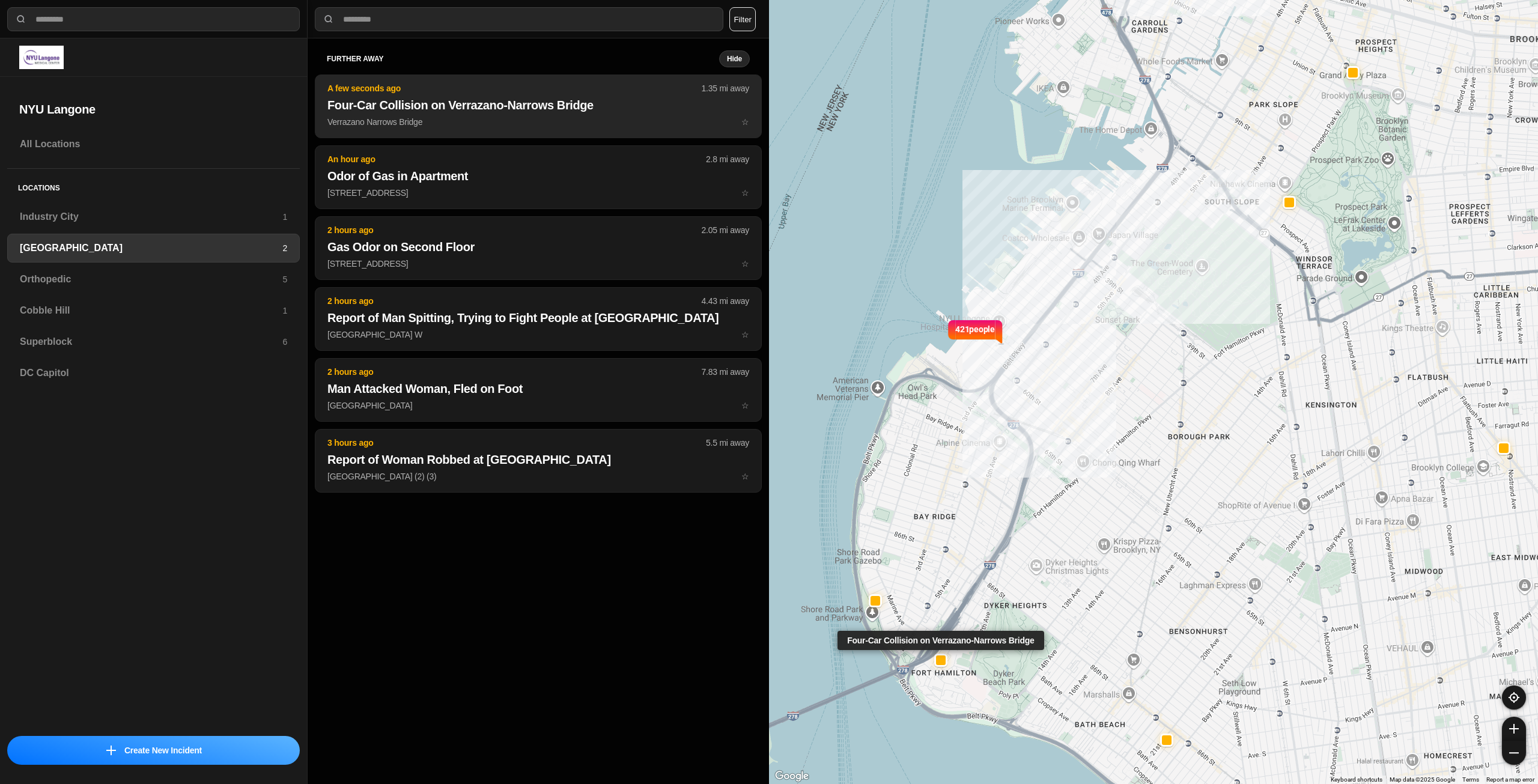
click at [459, 113] on h2 "Four-Car Collision on Verrazano-Narrows Bridge" at bounding box center [538, 105] width 422 height 17
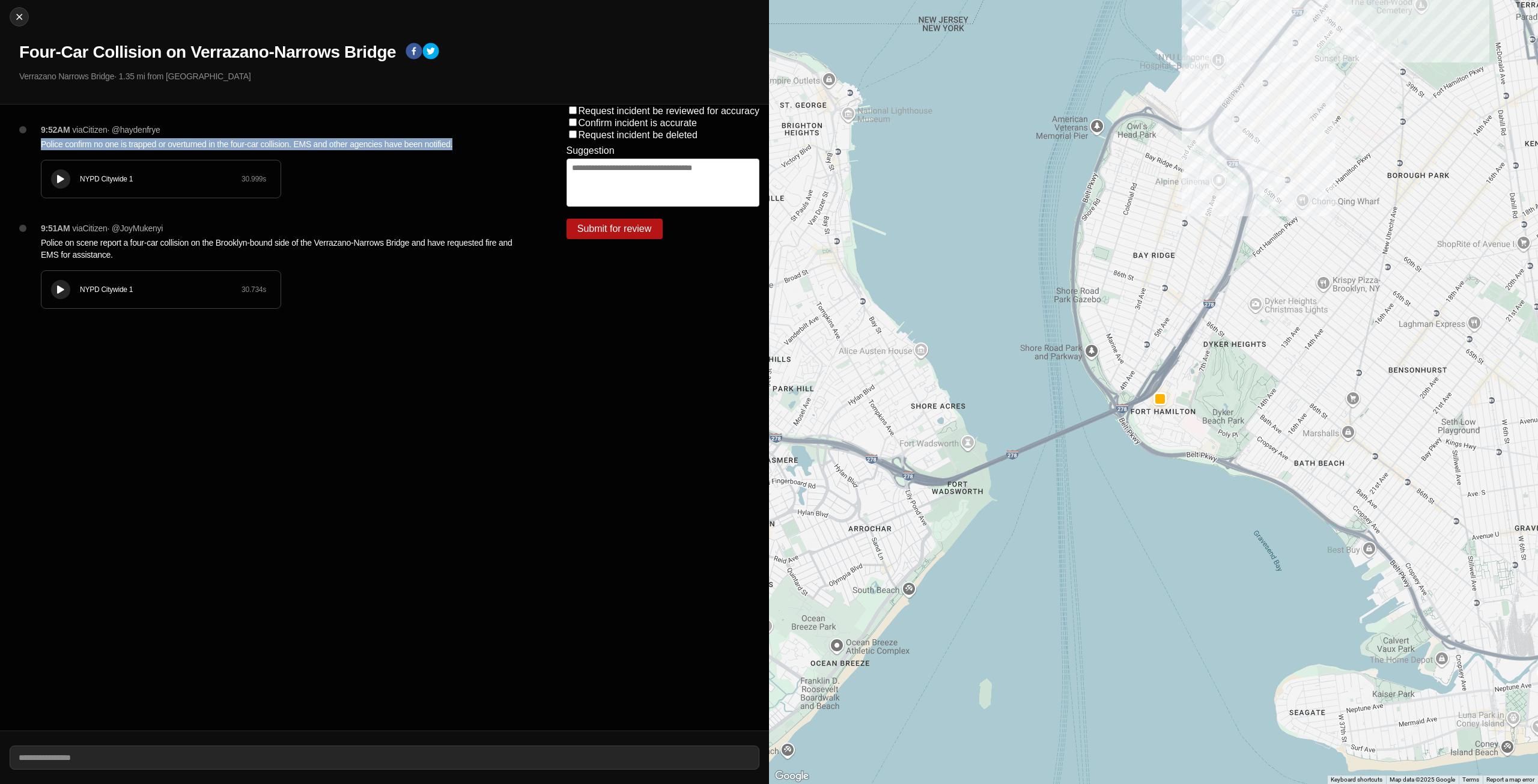
drag, startPoint x: 42, startPoint y: 144, endPoint x: 505, endPoint y: 155, distance: 463.1
click at [505, 154] on div "9:52AM via Citizen · @ haydenfrye Police confirm no one is trapped or overturne…" at bounding box center [284, 173] width 506 height 98
copy p "Police confirm no one is trapped or overturned in the four-car collision. EMS a…"
click at [1156, 397] on div at bounding box center [1160, 399] width 9 height 9
click at [18, 17] on img at bounding box center [19, 16] width 12 height 12
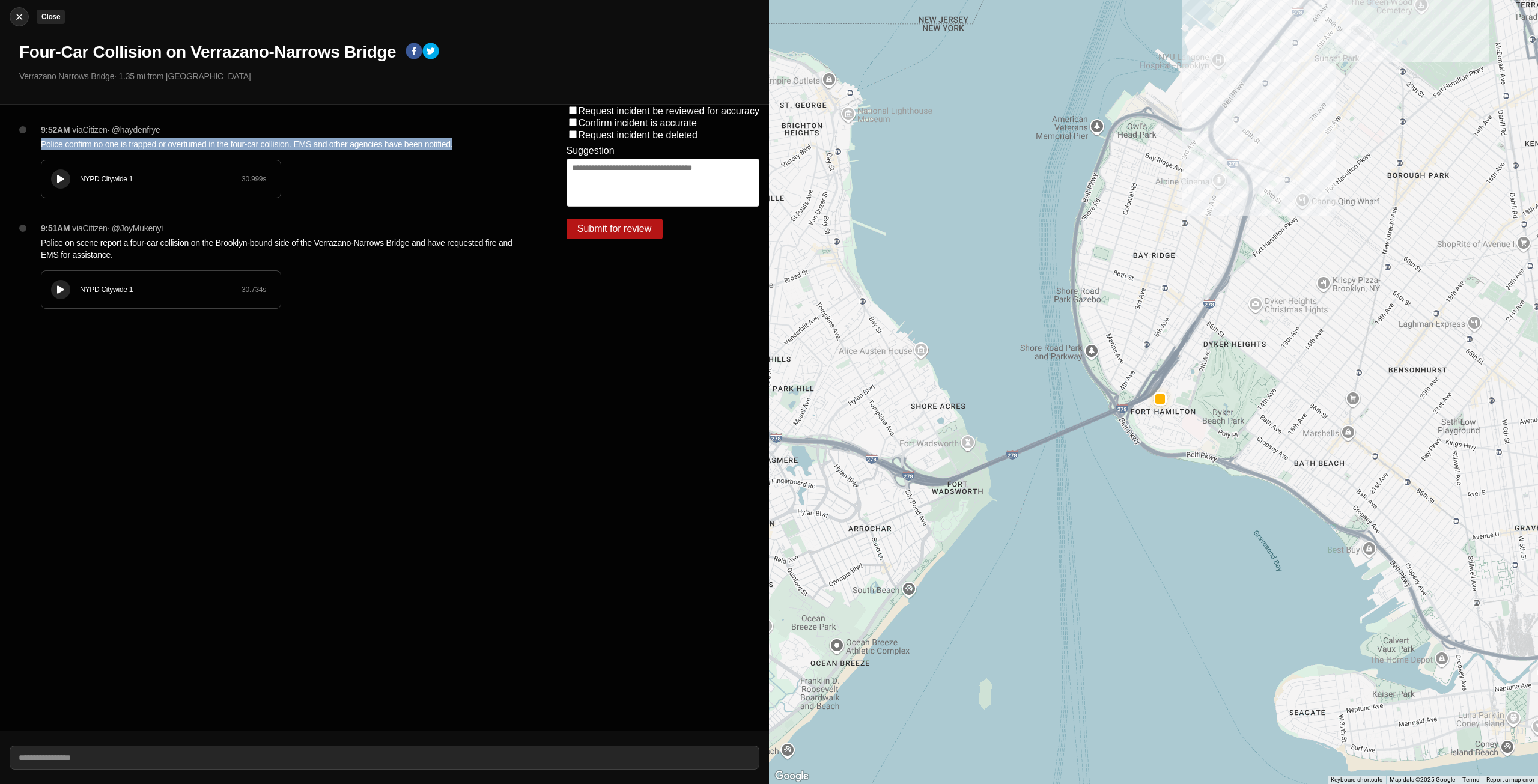
select select "*"
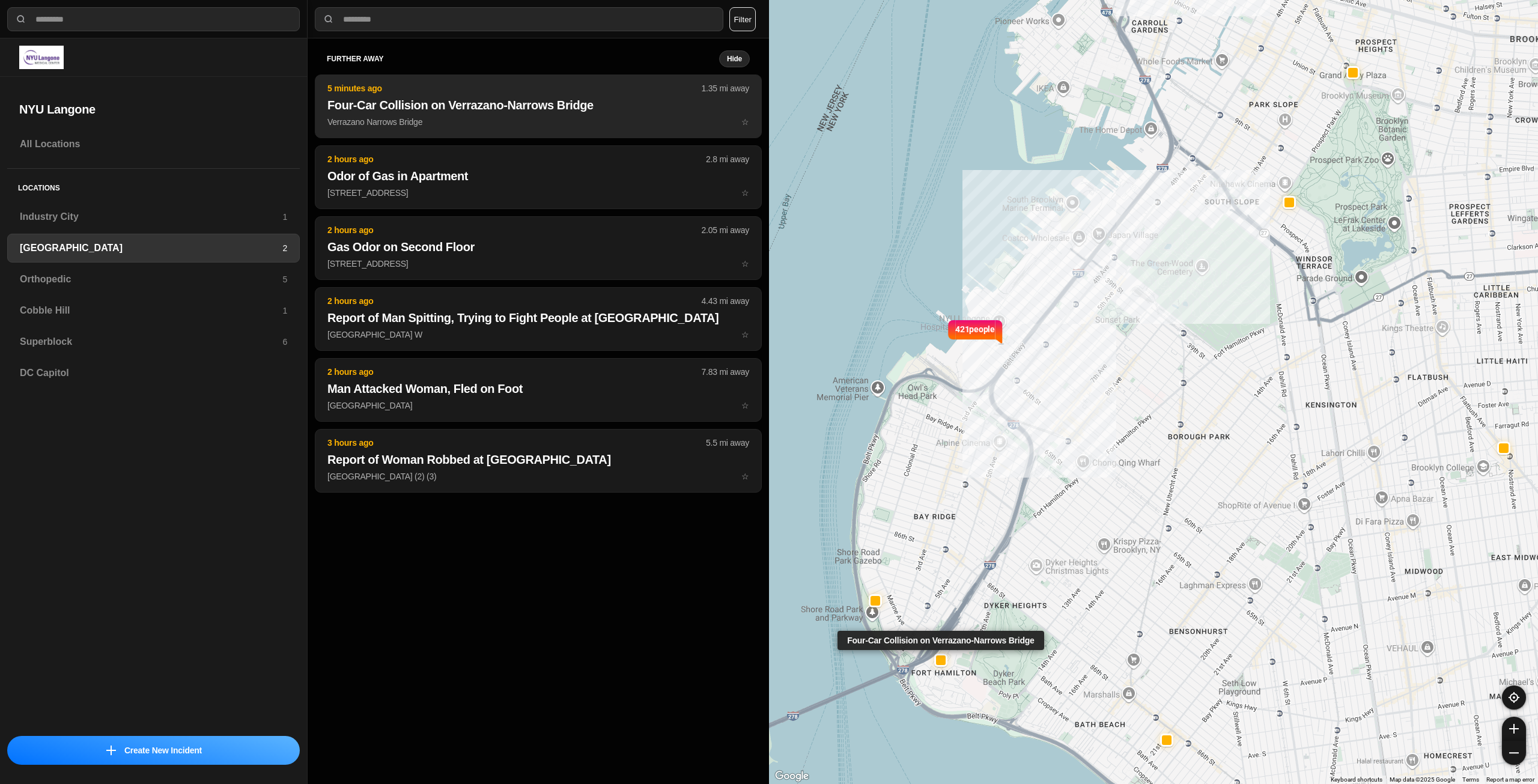
click at [400, 121] on p "Verrazano Narrows Bridge ☆" at bounding box center [538, 122] width 422 height 12
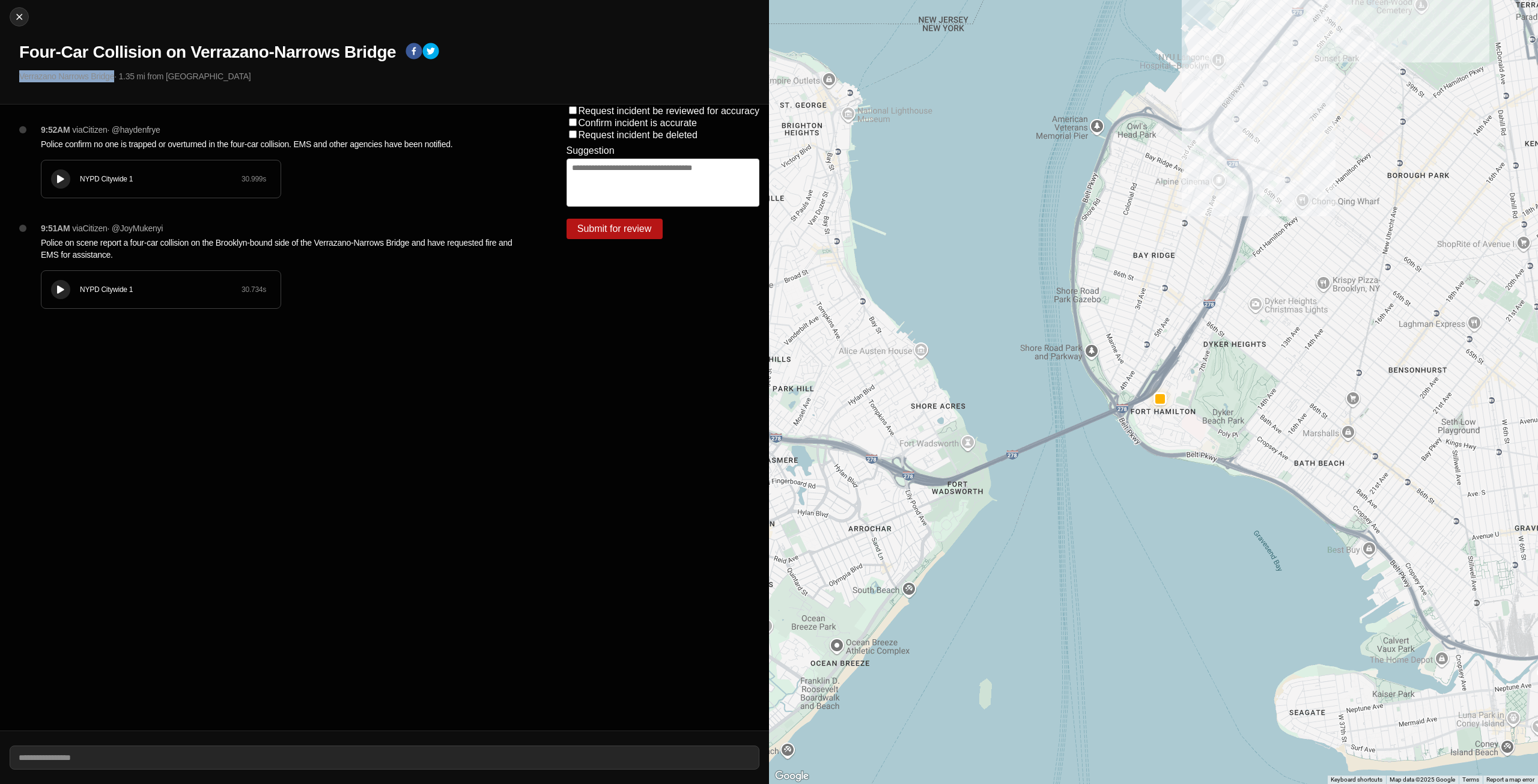
drag, startPoint x: 115, startPoint y: 77, endPoint x: 12, endPoint y: 79, distance: 103.0
click at [12, 79] on div "Close Four-Car Collision on Verrazano-Narrows Bridge [GEOGRAPHIC_DATA] · 1.35 m…" at bounding box center [384, 52] width 769 height 104
copy p "Verrazano Narrows Bridge"
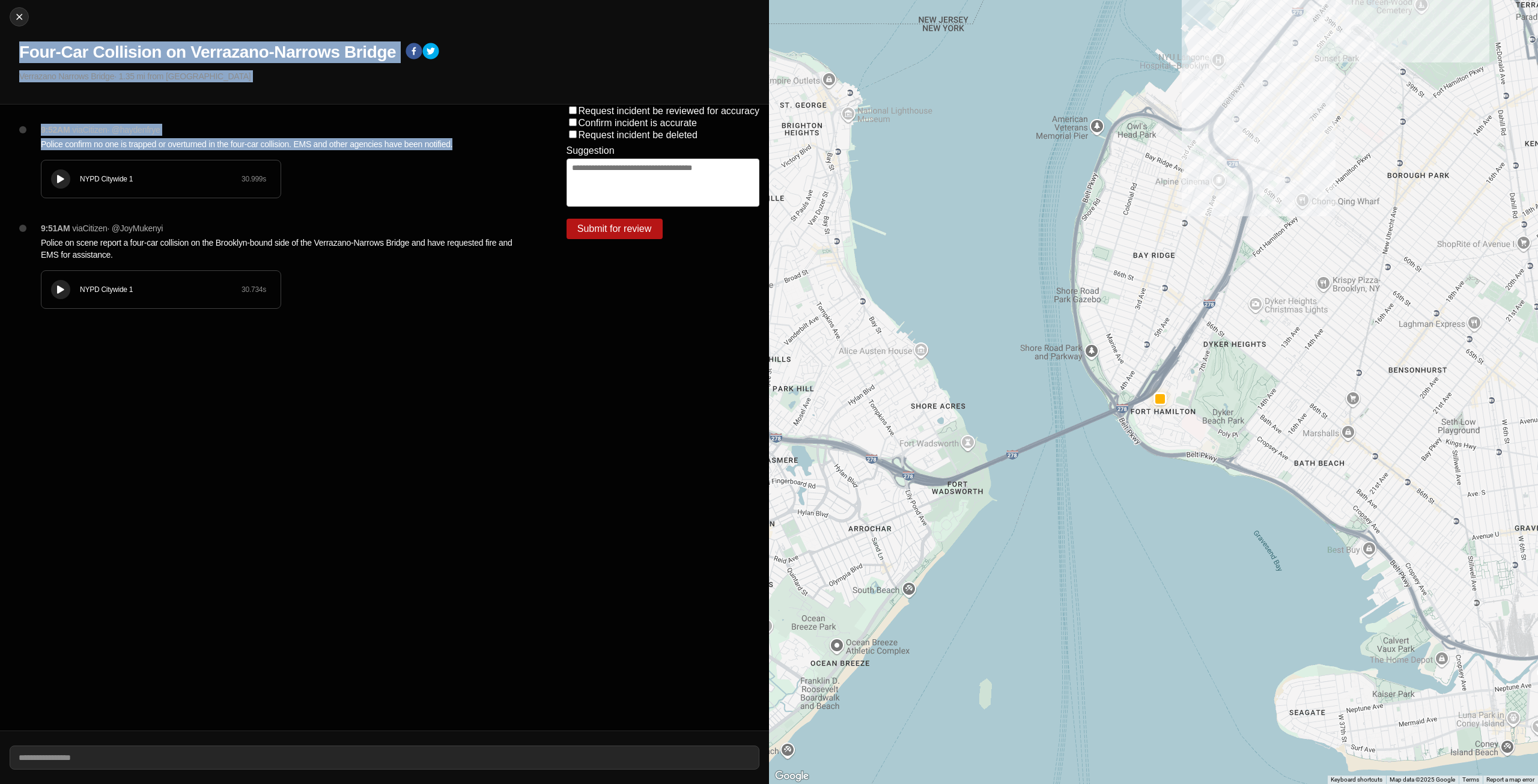
drag, startPoint x: 19, startPoint y: 47, endPoint x: 400, endPoint y: 154, distance: 395.7
click at [400, 154] on div "Close Four-Car Collision on Verrazano-Narrows Bridge [GEOGRAPHIC_DATA] · 1.35 m…" at bounding box center [384, 392] width 769 height 784
copy div "Four-Car Collision on Verrazano-Narrows Bridge Verrazano [GEOGRAPHIC_DATA] · 1.…"
click at [17, 14] on img at bounding box center [19, 16] width 12 height 12
select select "*"
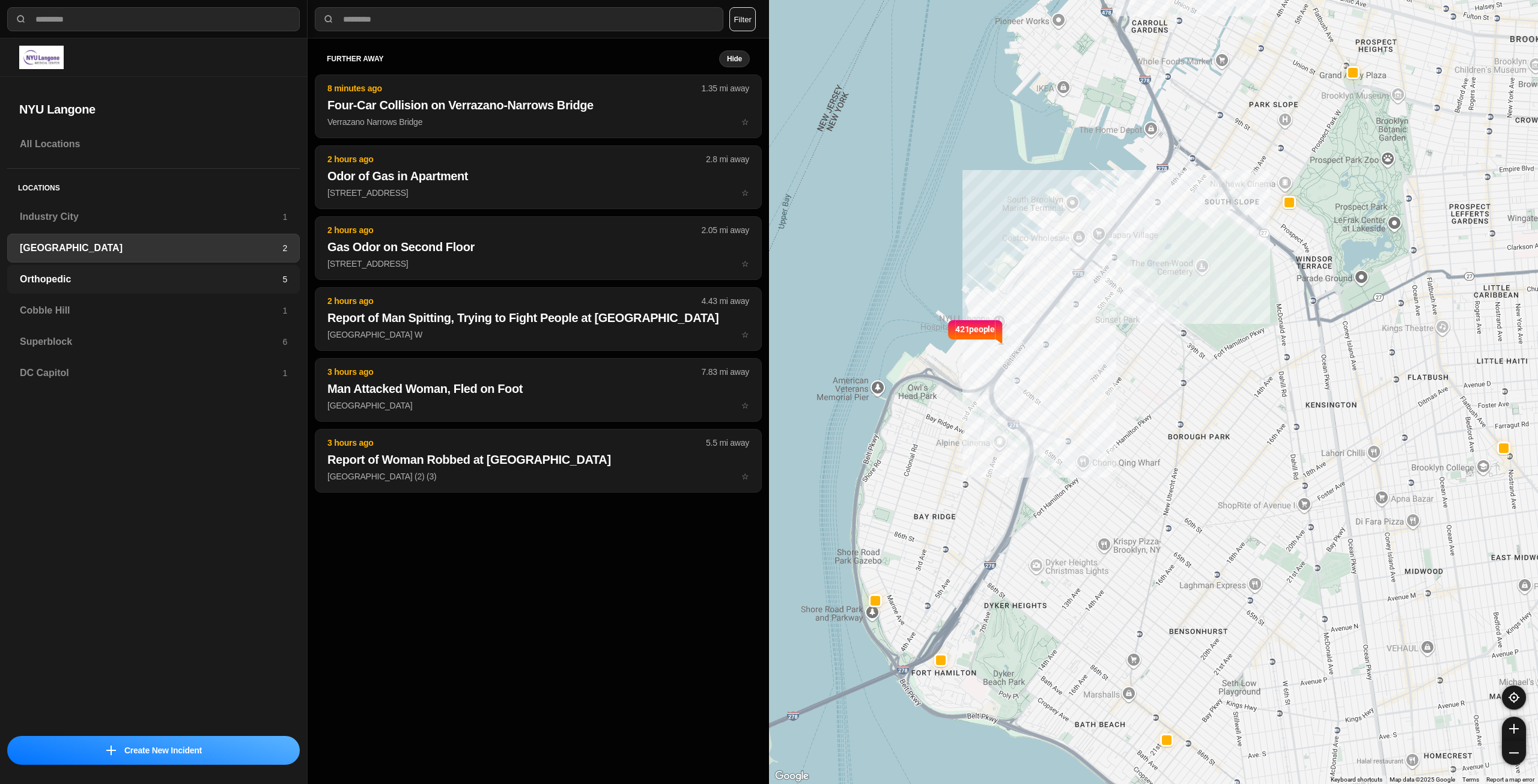
click at [136, 278] on h3 "Orthopedic" at bounding box center [151, 279] width 263 height 14
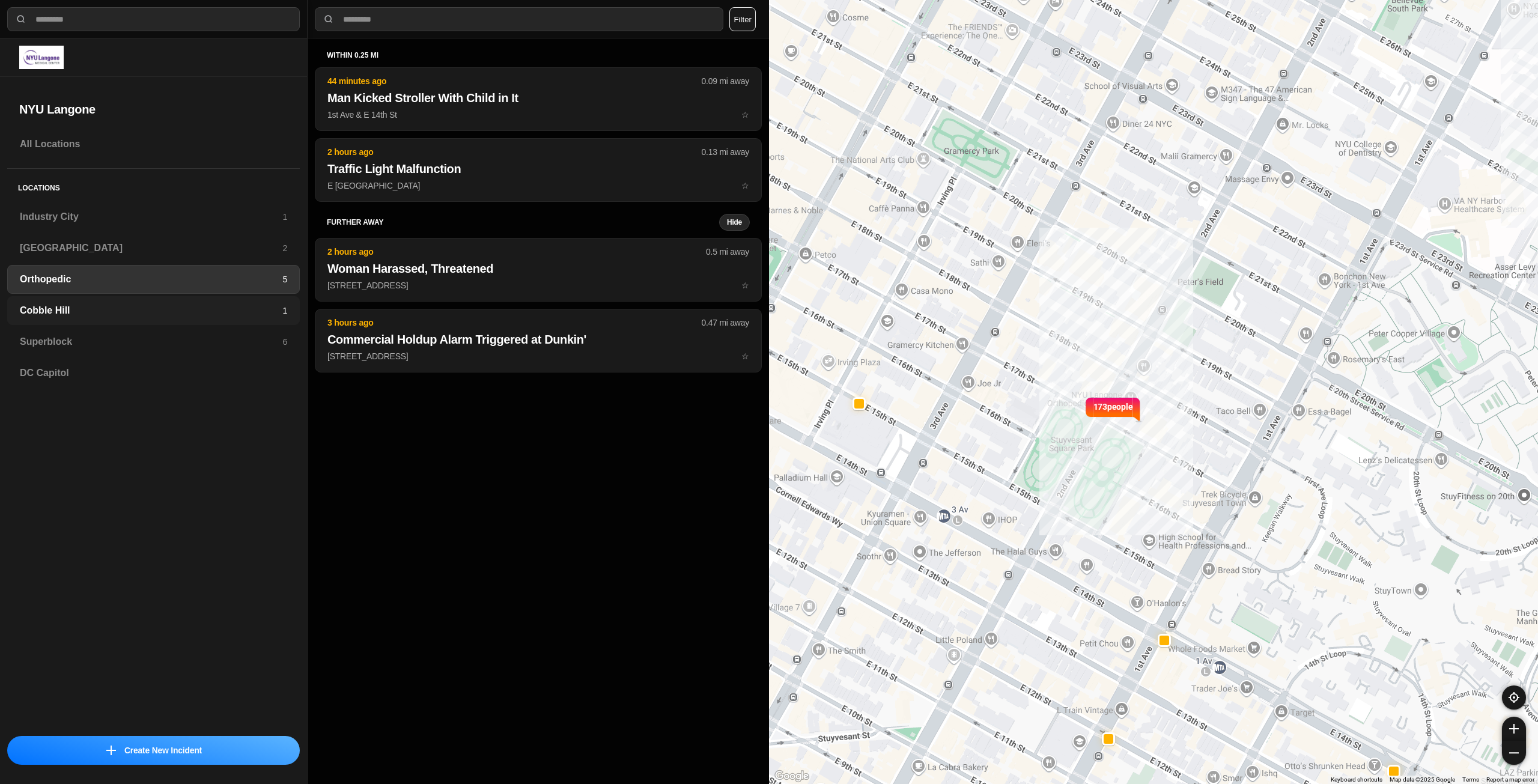
click at [248, 322] on div "Cobble Hill 1" at bounding box center [153, 310] width 292 height 28
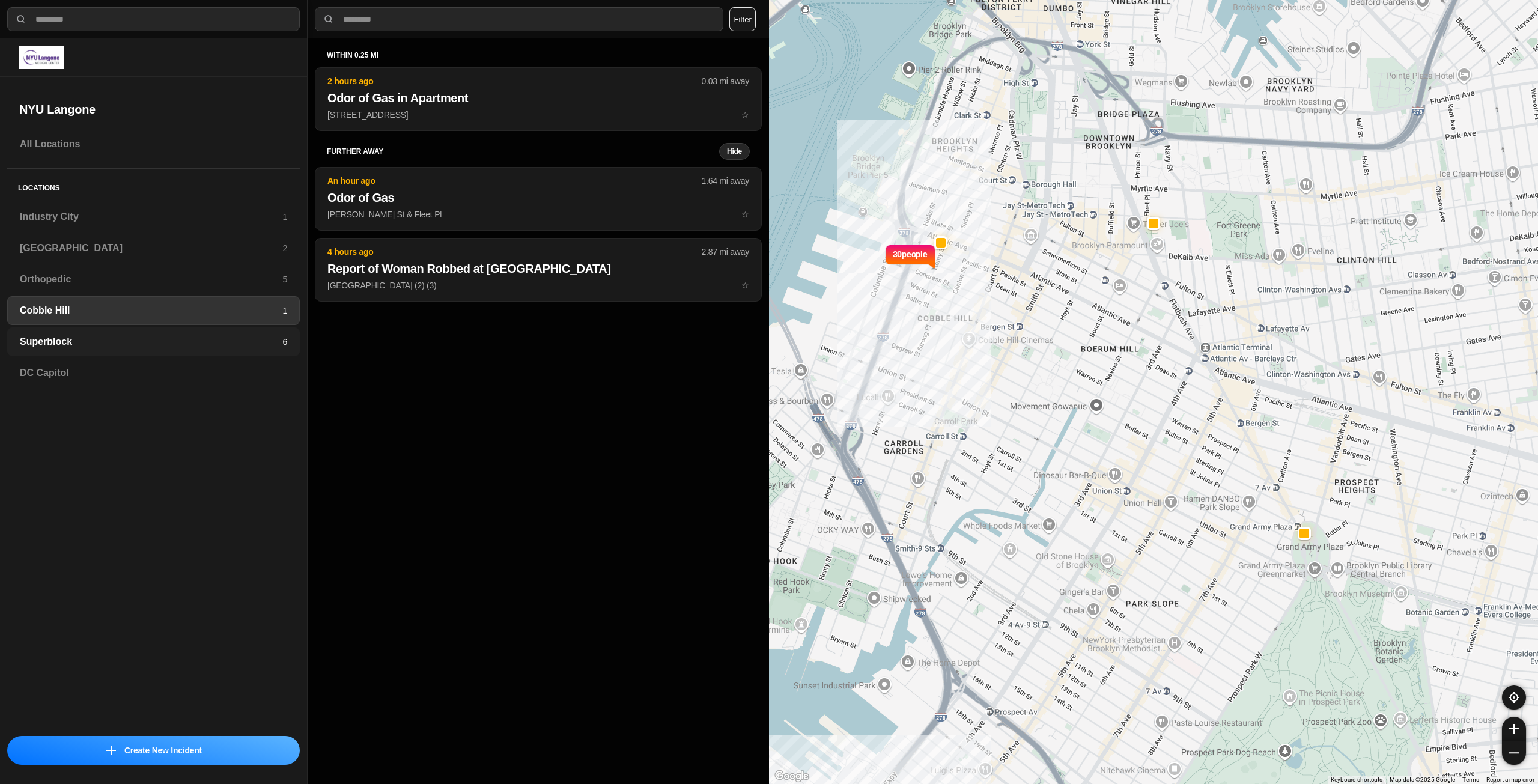
click at [268, 343] on h3 "Superblock" at bounding box center [151, 341] width 263 height 14
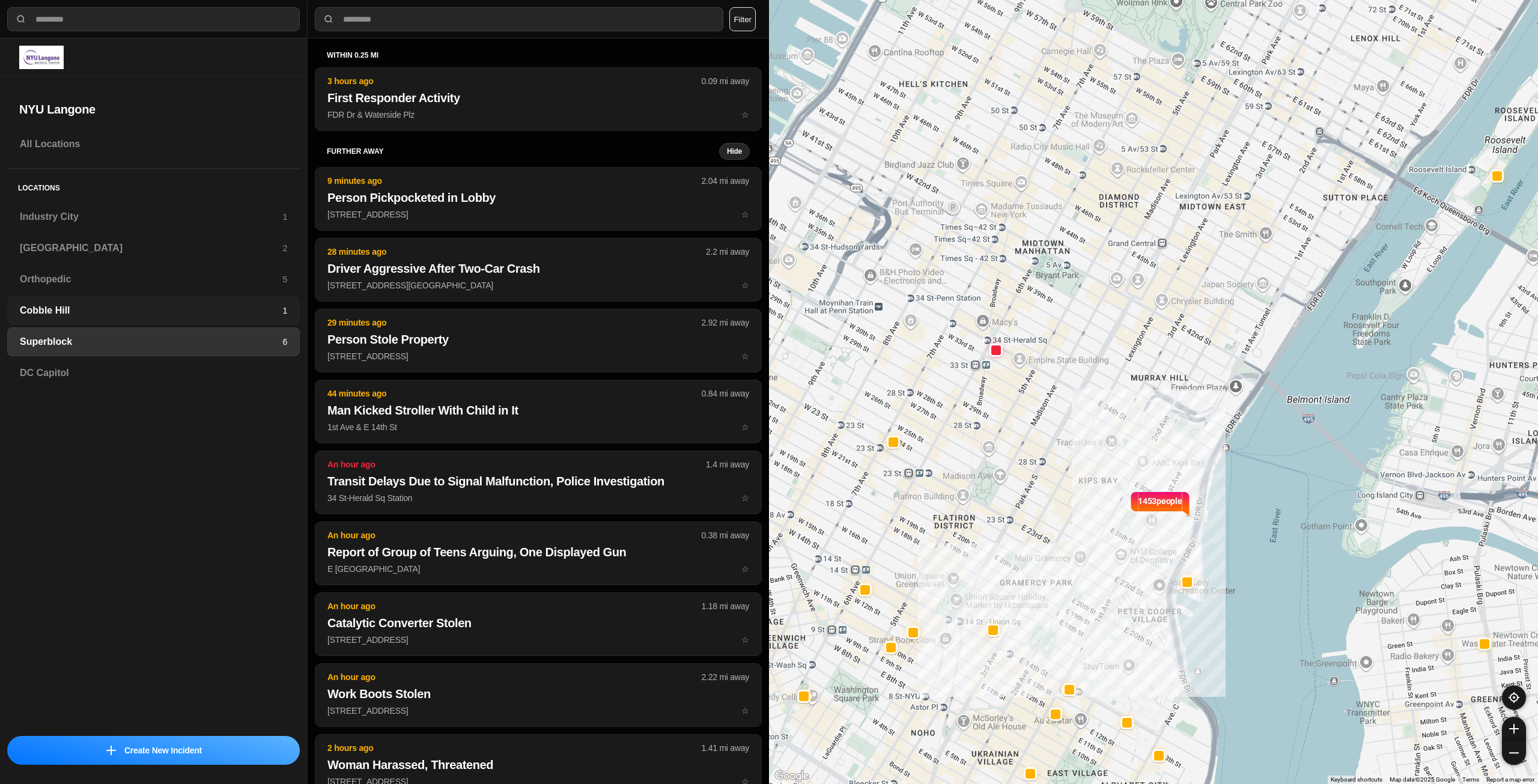
click at [111, 308] on h3 "Cobble Hill" at bounding box center [151, 310] width 263 height 14
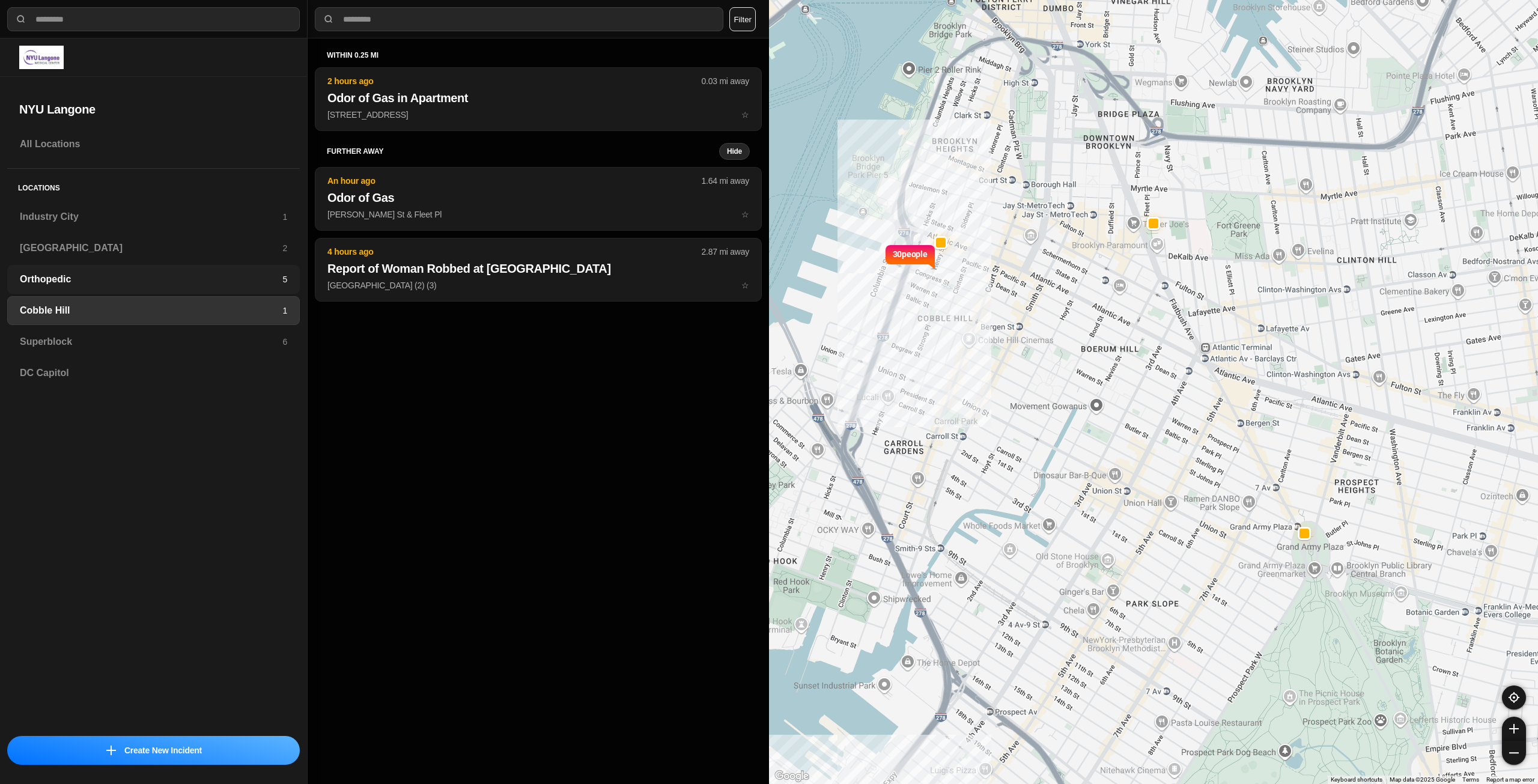
click at [145, 281] on h3 "Orthopedic" at bounding box center [151, 279] width 263 height 14
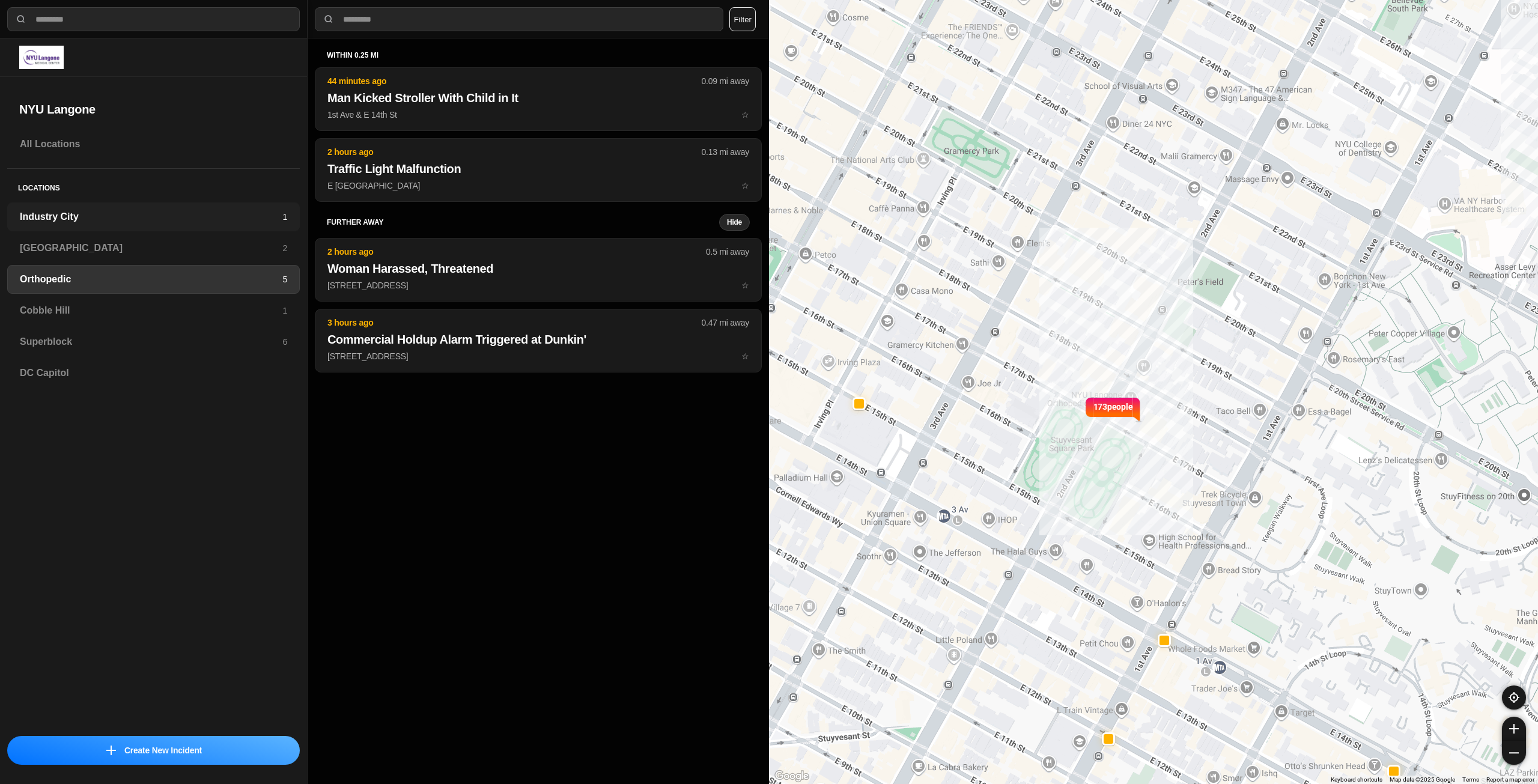
click at [195, 223] on h3 "Industry City" at bounding box center [151, 217] width 263 height 14
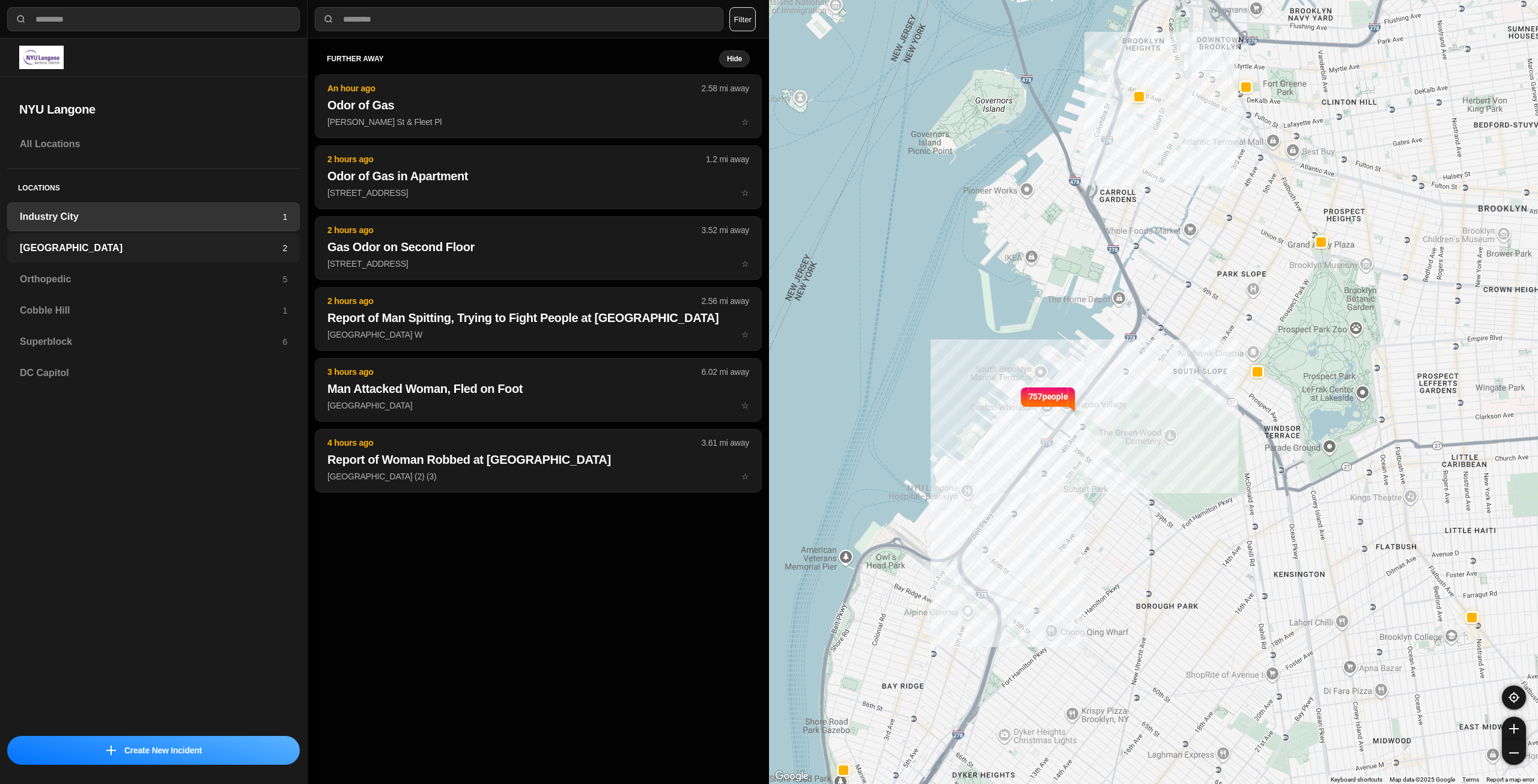
click at [216, 253] on h3 "[GEOGRAPHIC_DATA]" at bounding box center [151, 248] width 263 height 14
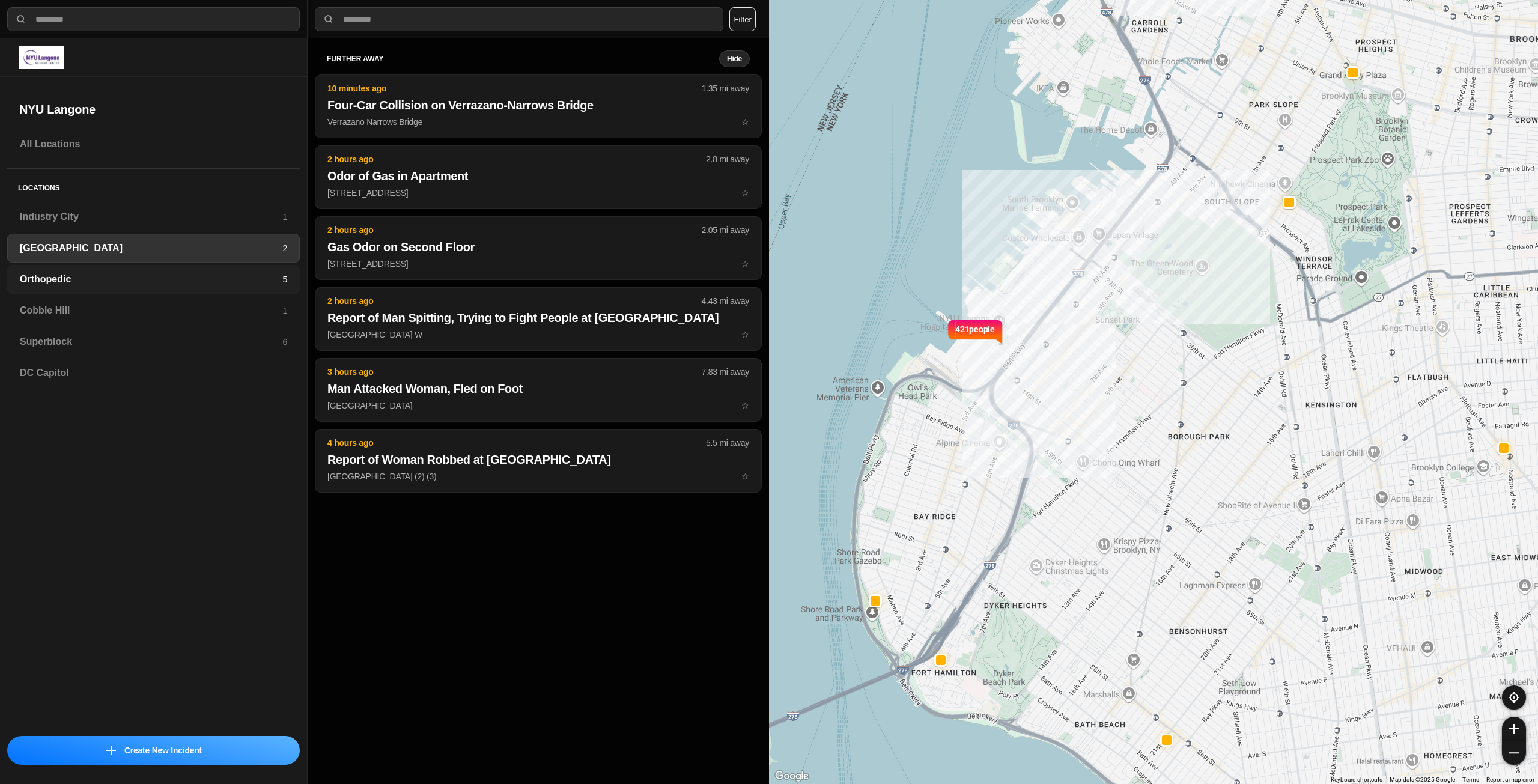
click at [58, 287] on div "Orthopedic 5" at bounding box center [153, 279] width 292 height 28
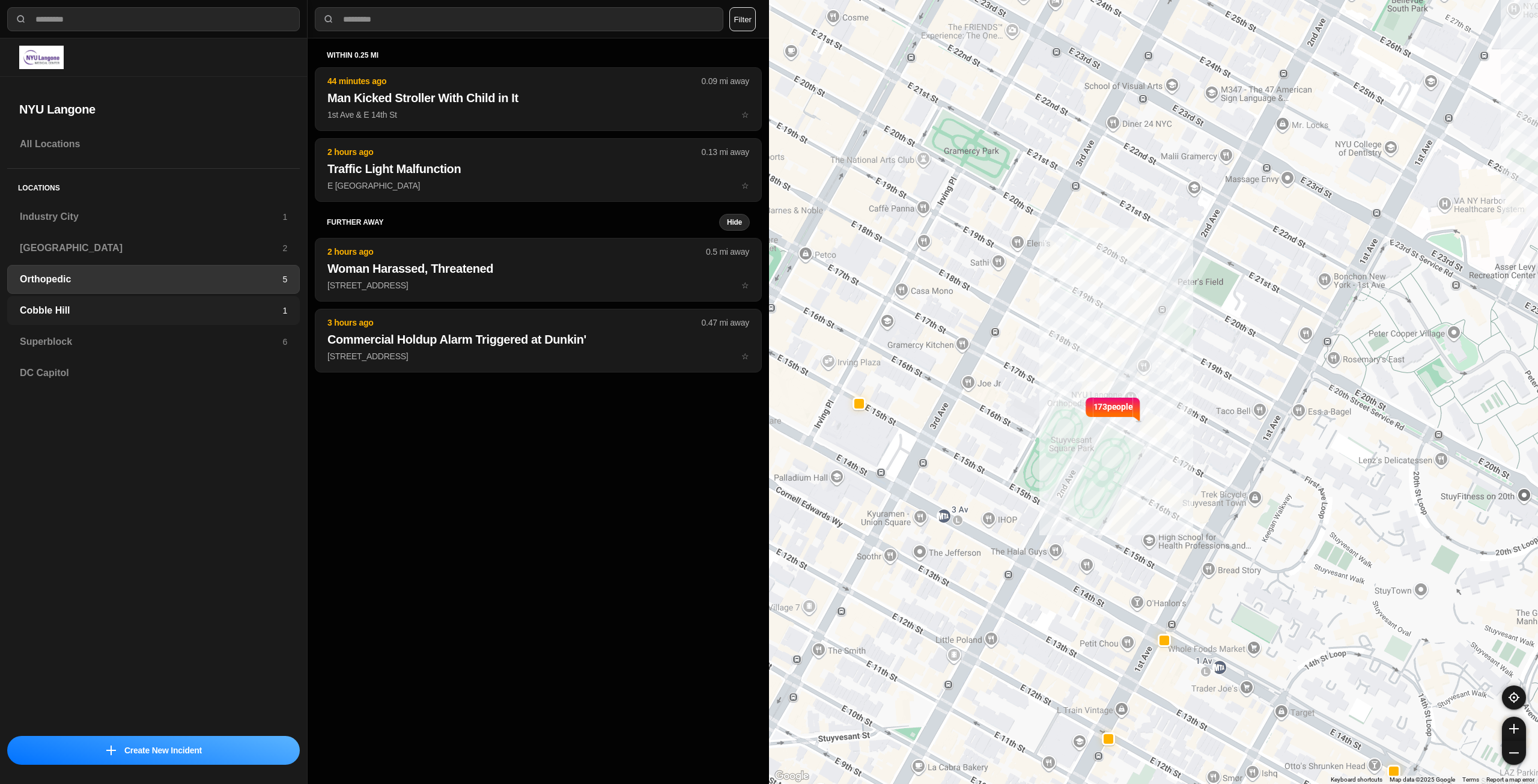
click at [79, 309] on h3 "Cobble Hill" at bounding box center [151, 310] width 263 height 14
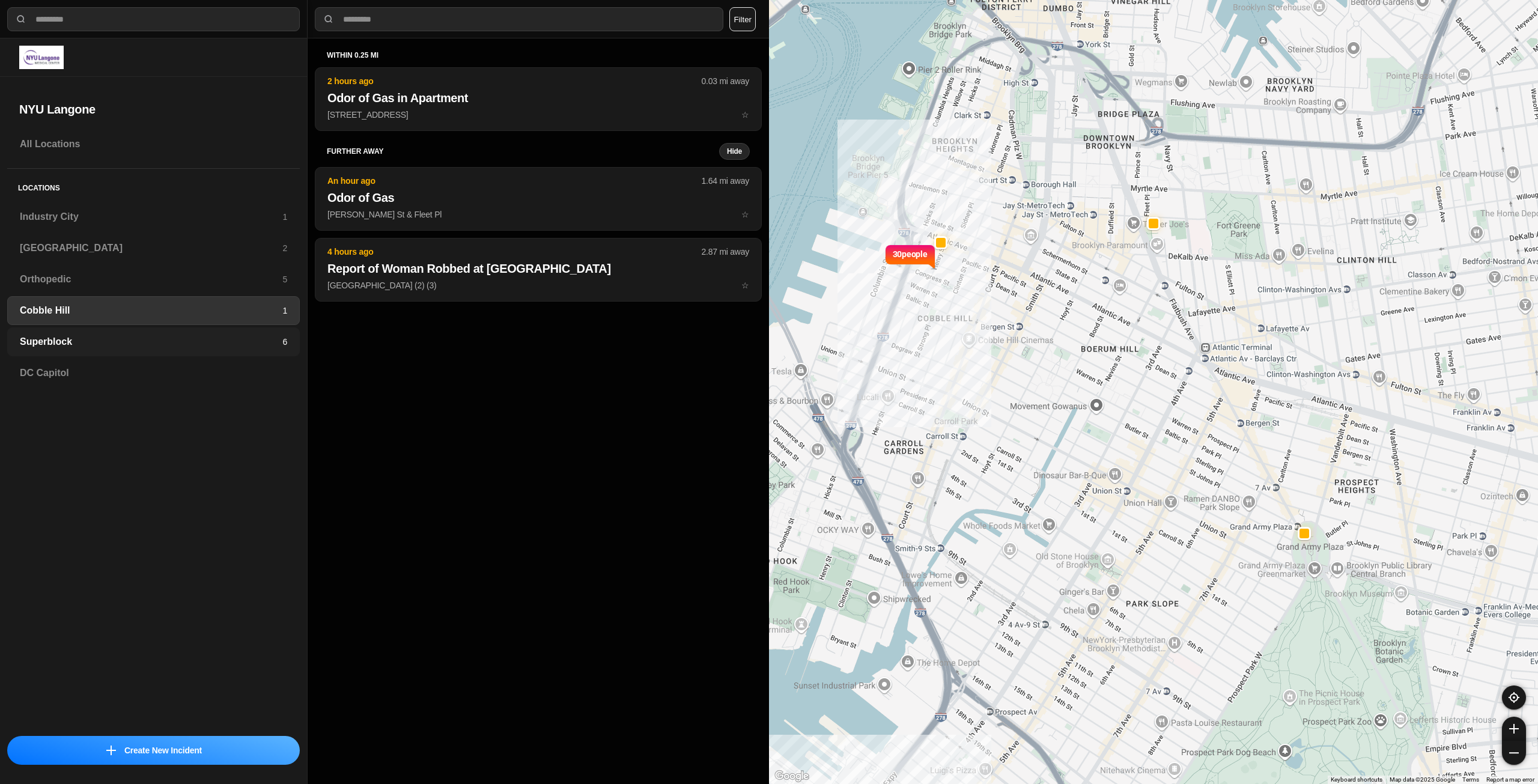
click at [59, 338] on h3 "Superblock" at bounding box center [151, 341] width 263 height 14
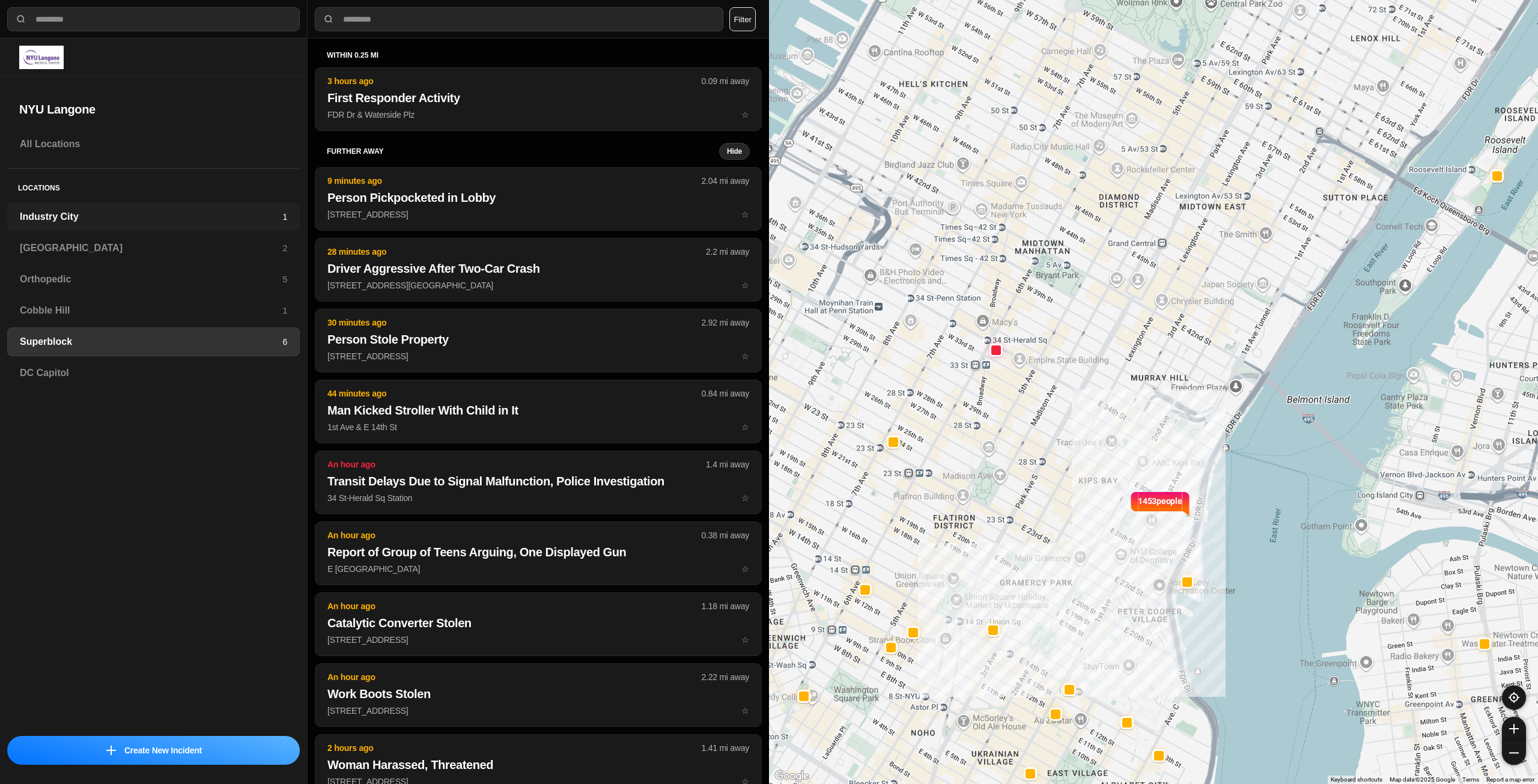
click at [149, 212] on h3 "Industry City" at bounding box center [151, 217] width 263 height 14
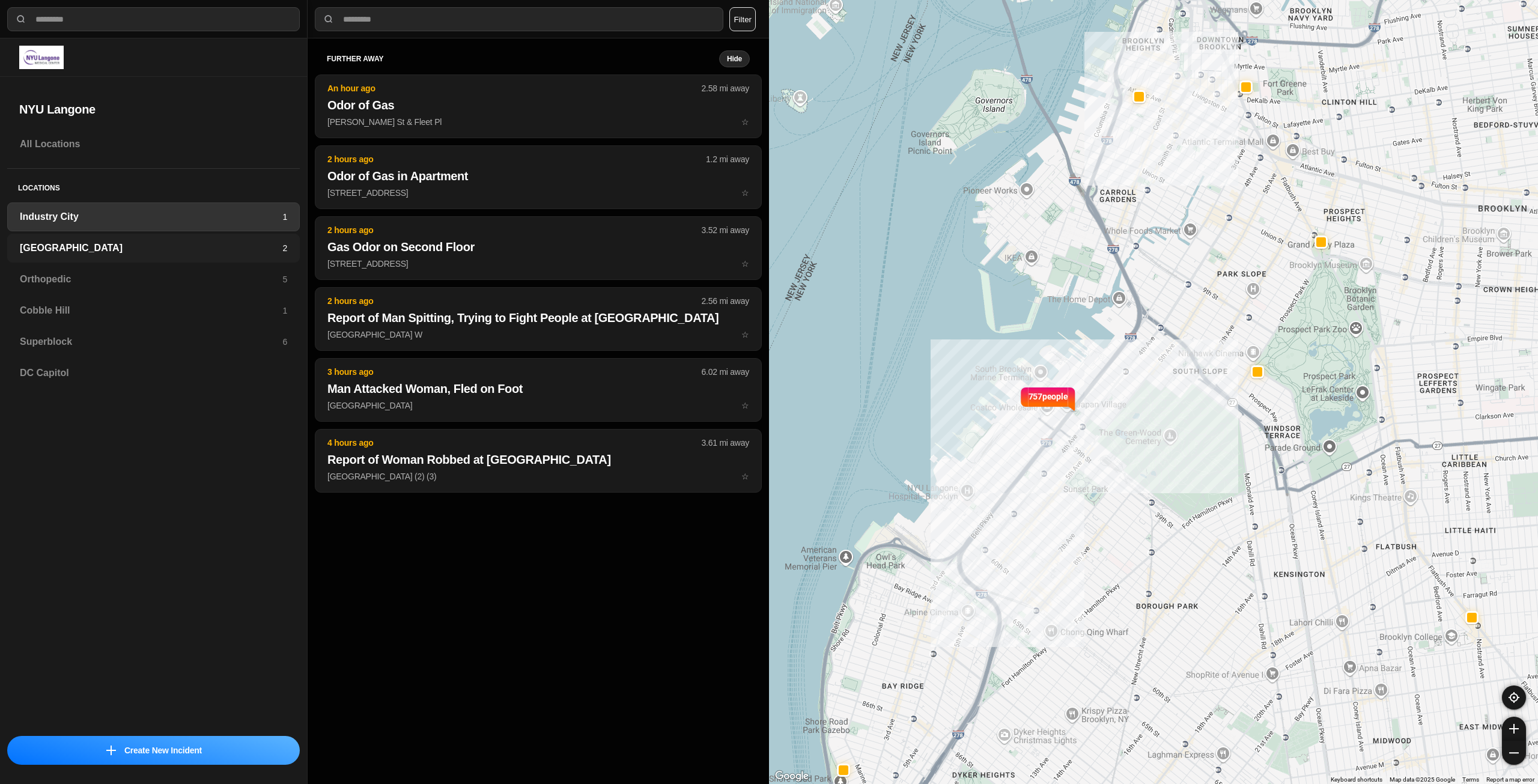
click at [197, 241] on h3 "[GEOGRAPHIC_DATA]" at bounding box center [151, 248] width 263 height 14
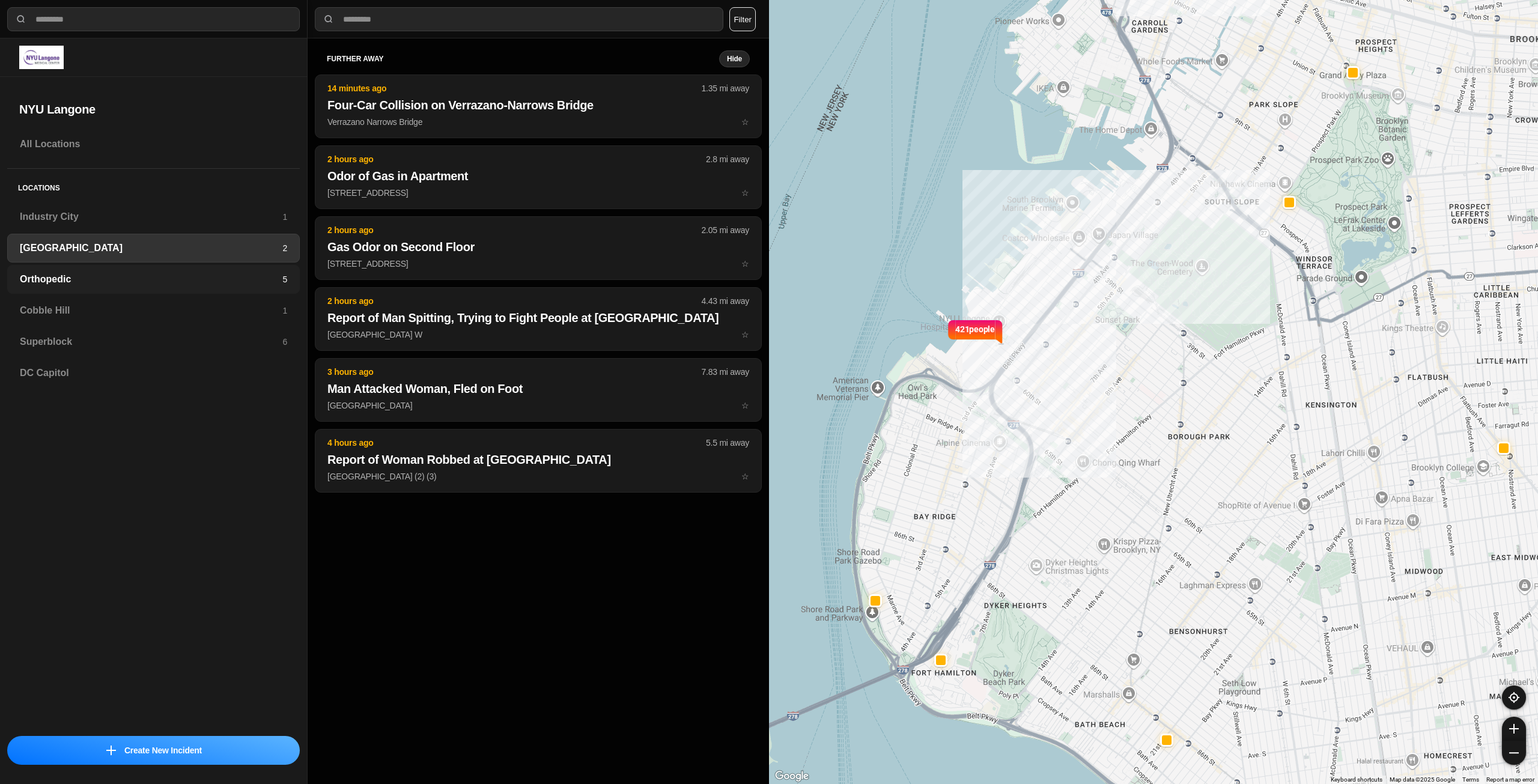
click at [194, 290] on div "Orthopedic 5" at bounding box center [153, 279] width 292 height 28
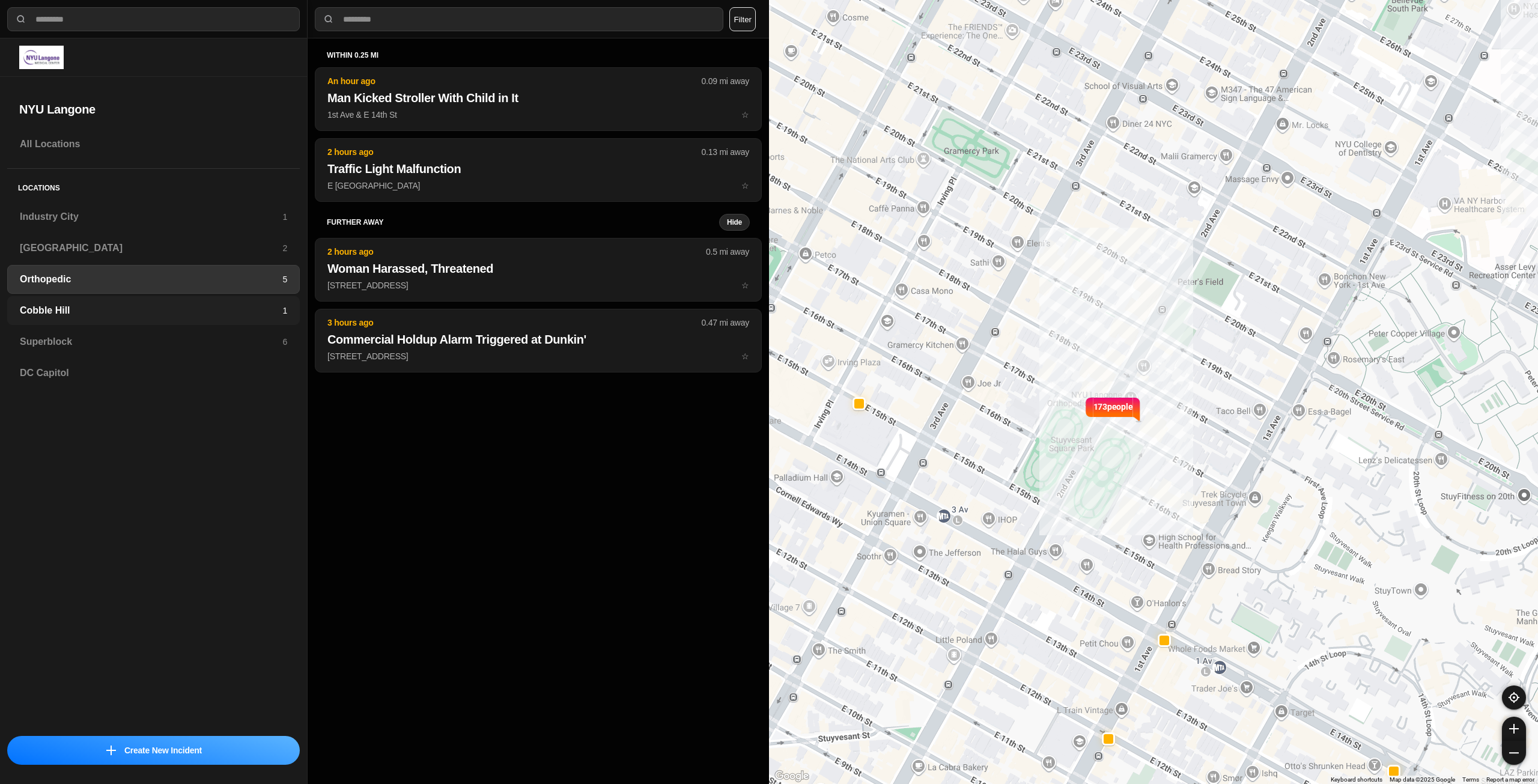
click at [213, 316] on h3 "Cobble Hill" at bounding box center [151, 310] width 263 height 14
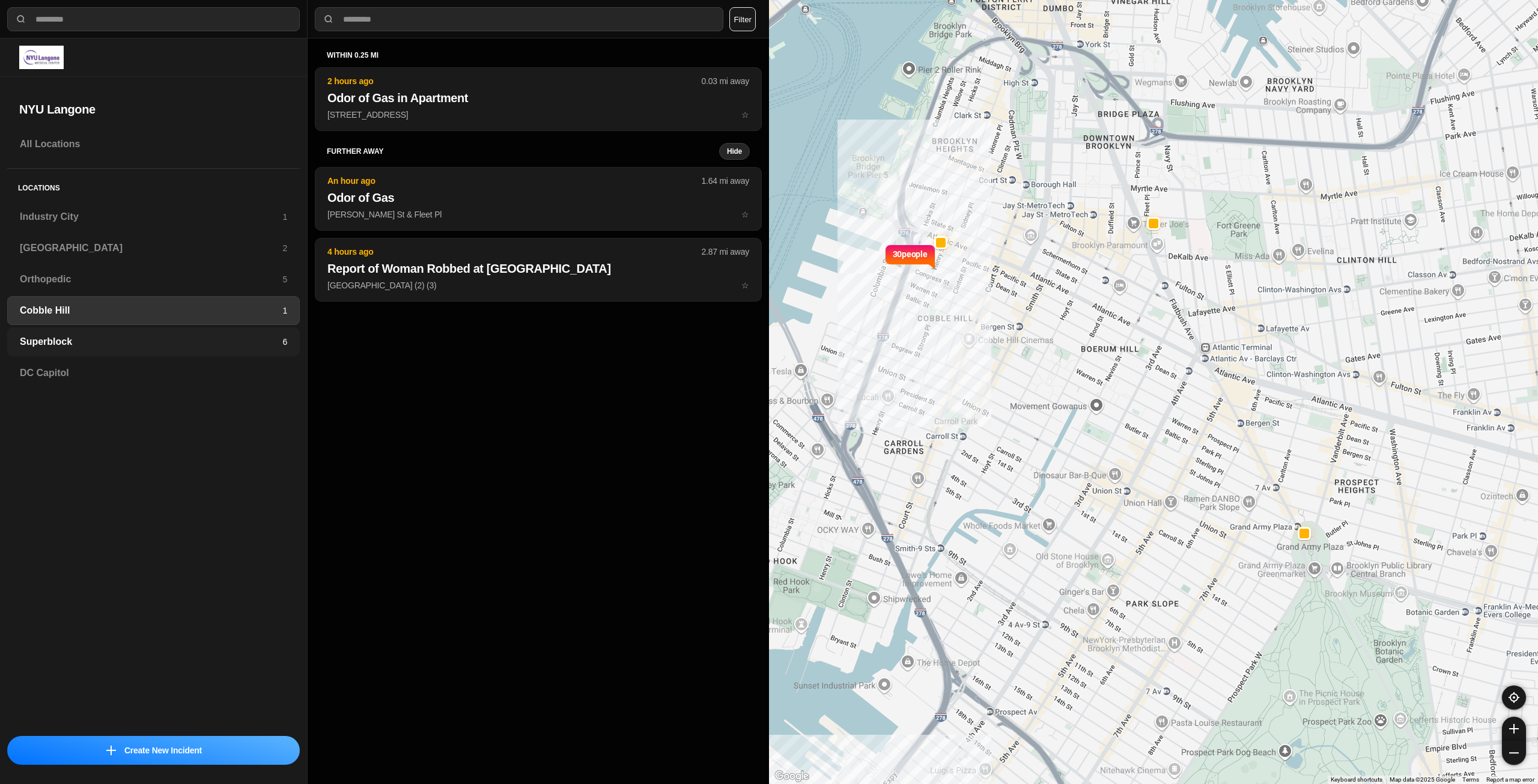
click at [206, 333] on div "Superblock 6" at bounding box center [153, 341] width 292 height 28
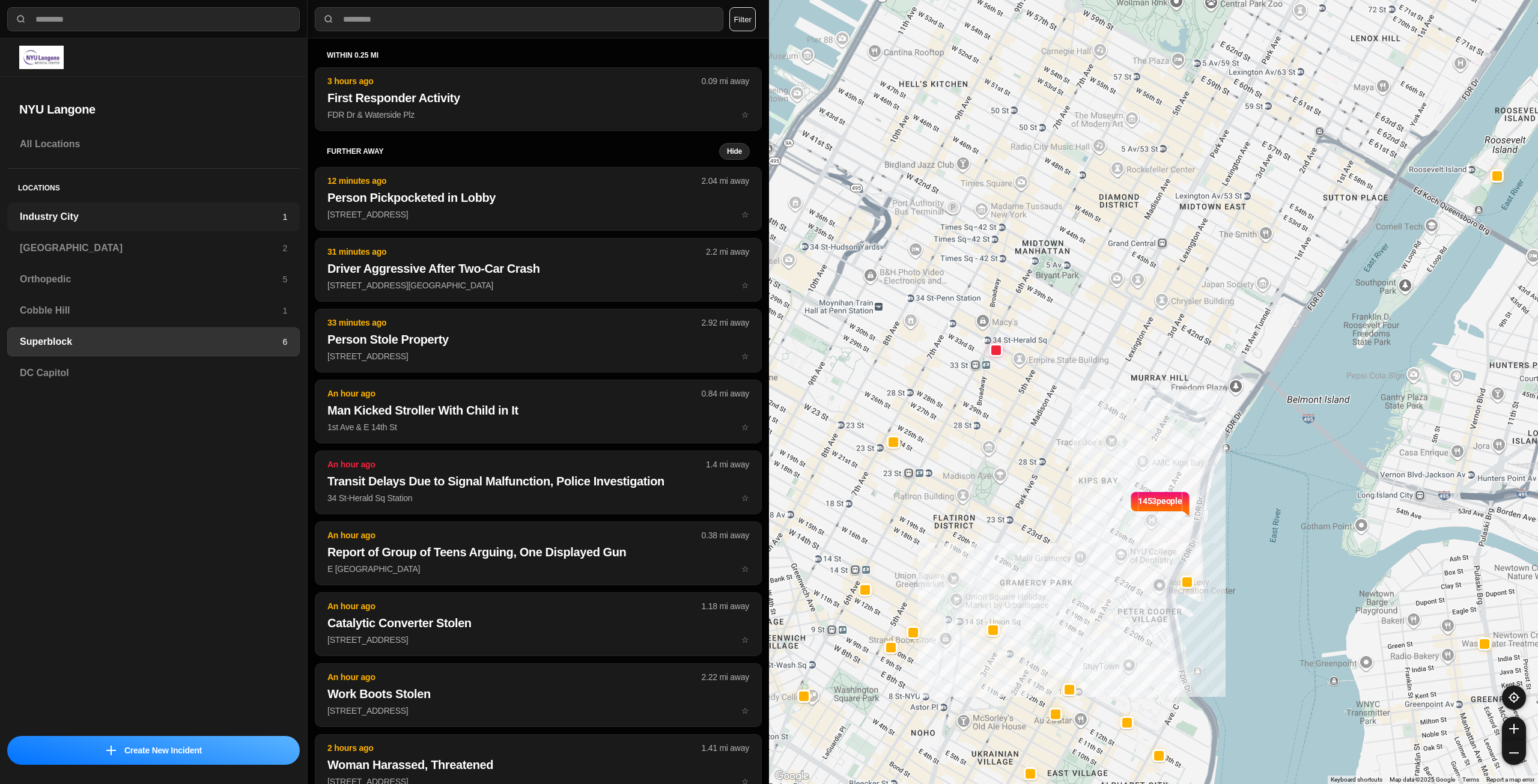
click at [271, 219] on h3 "Industry City" at bounding box center [151, 217] width 263 height 14
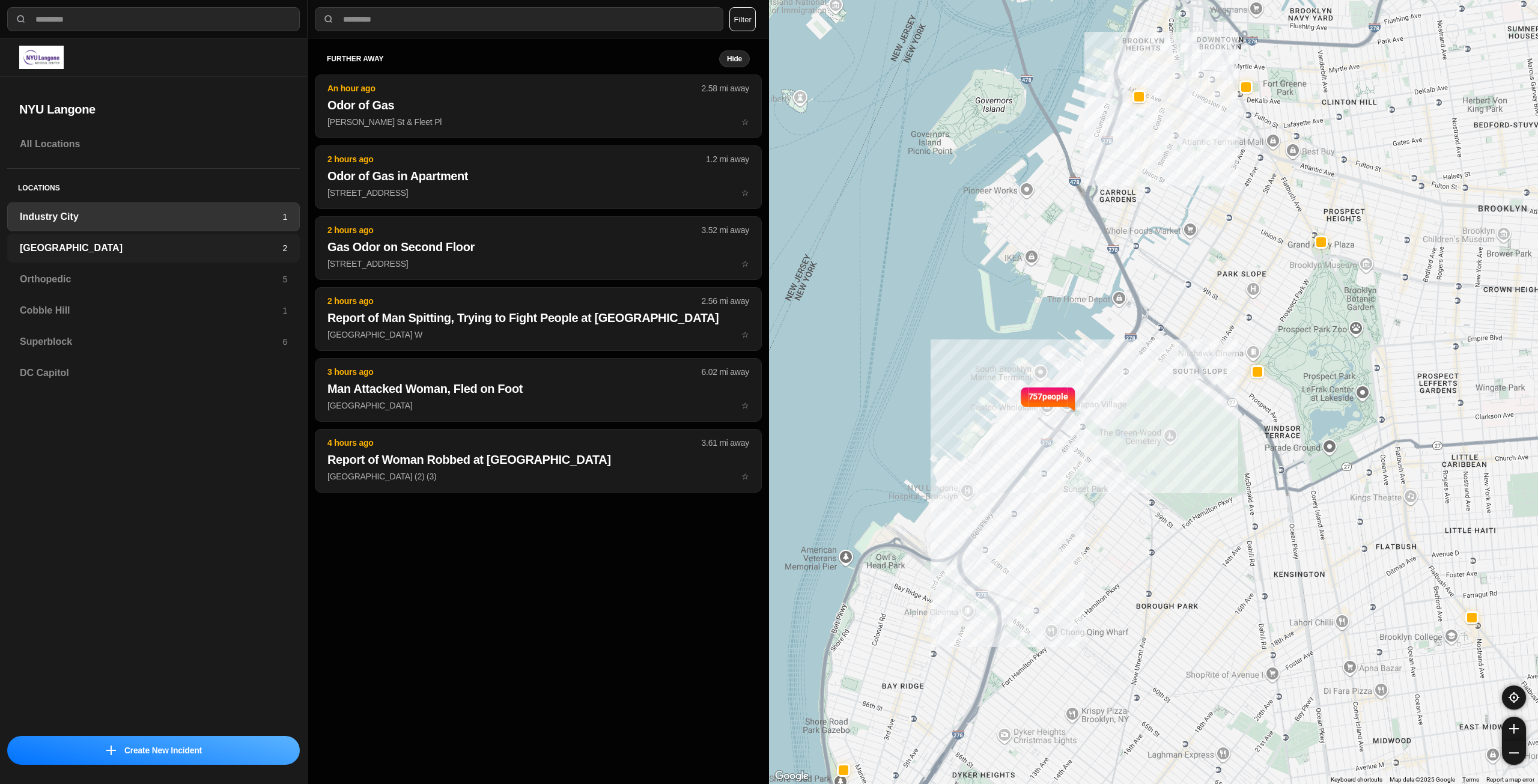
click at [152, 253] on h3 "[GEOGRAPHIC_DATA]" at bounding box center [151, 248] width 263 height 14
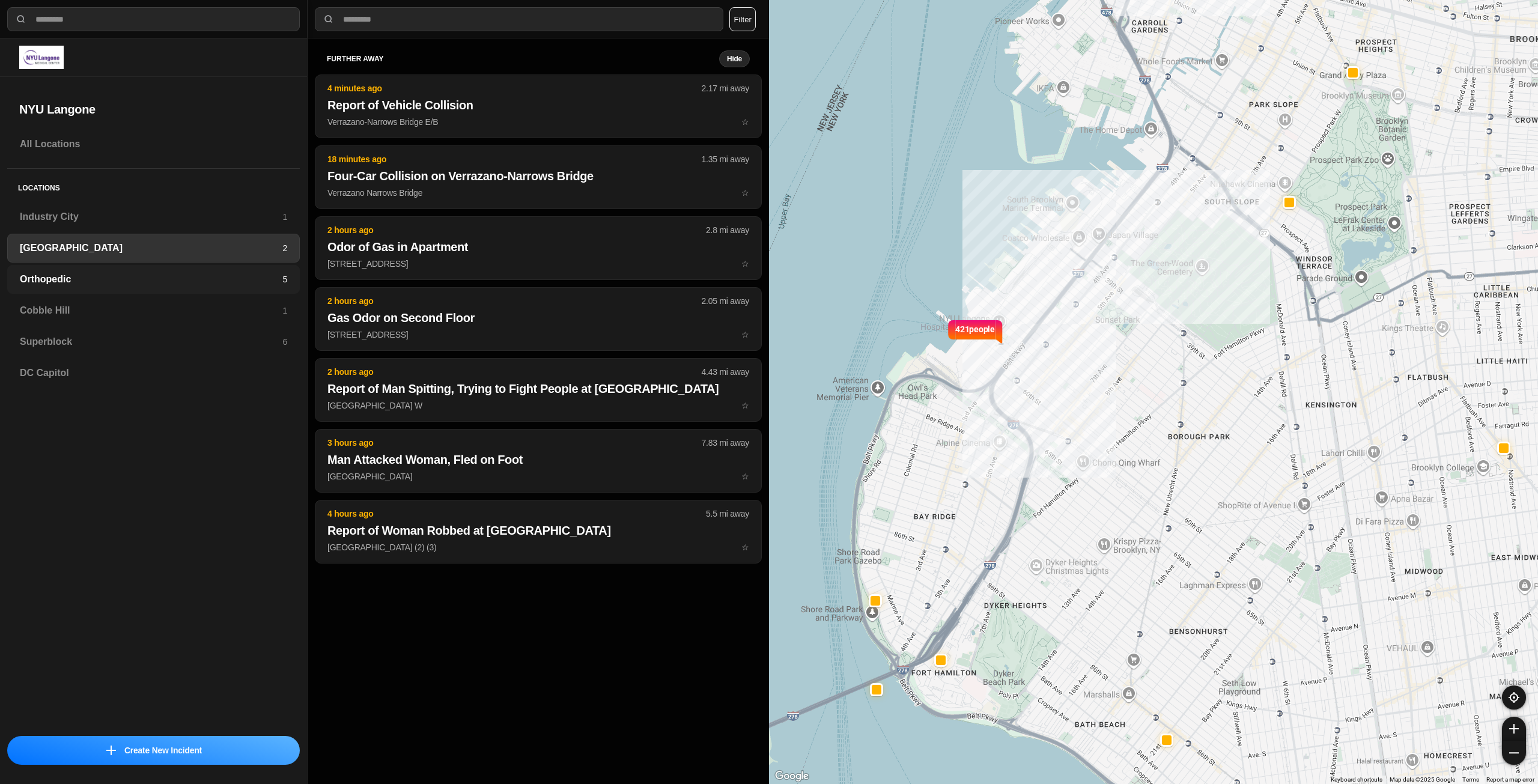
click at [230, 279] on h3 "Orthopedic" at bounding box center [151, 279] width 263 height 14
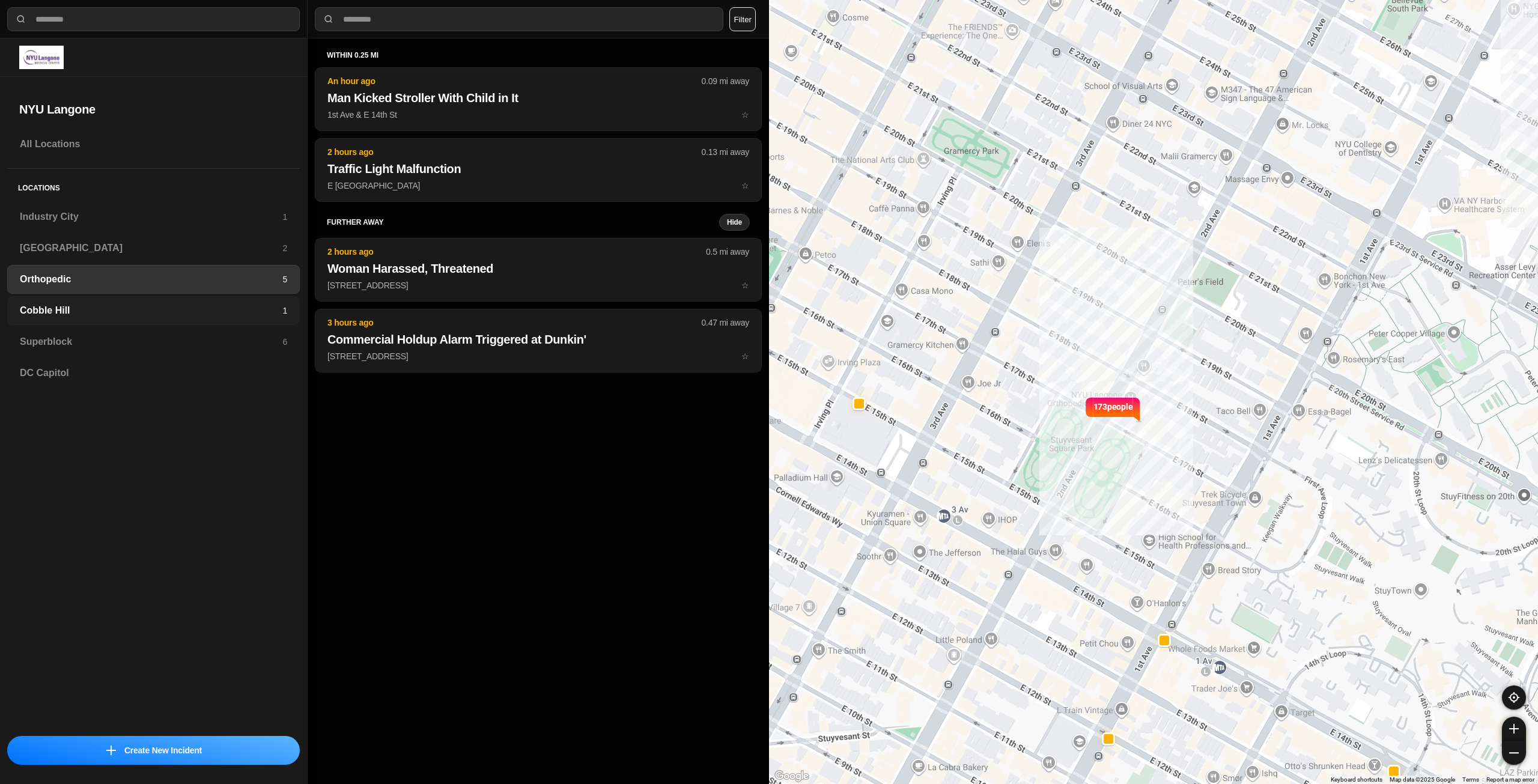
click at [69, 318] on div "Cobble Hill 1" at bounding box center [153, 310] width 292 height 28
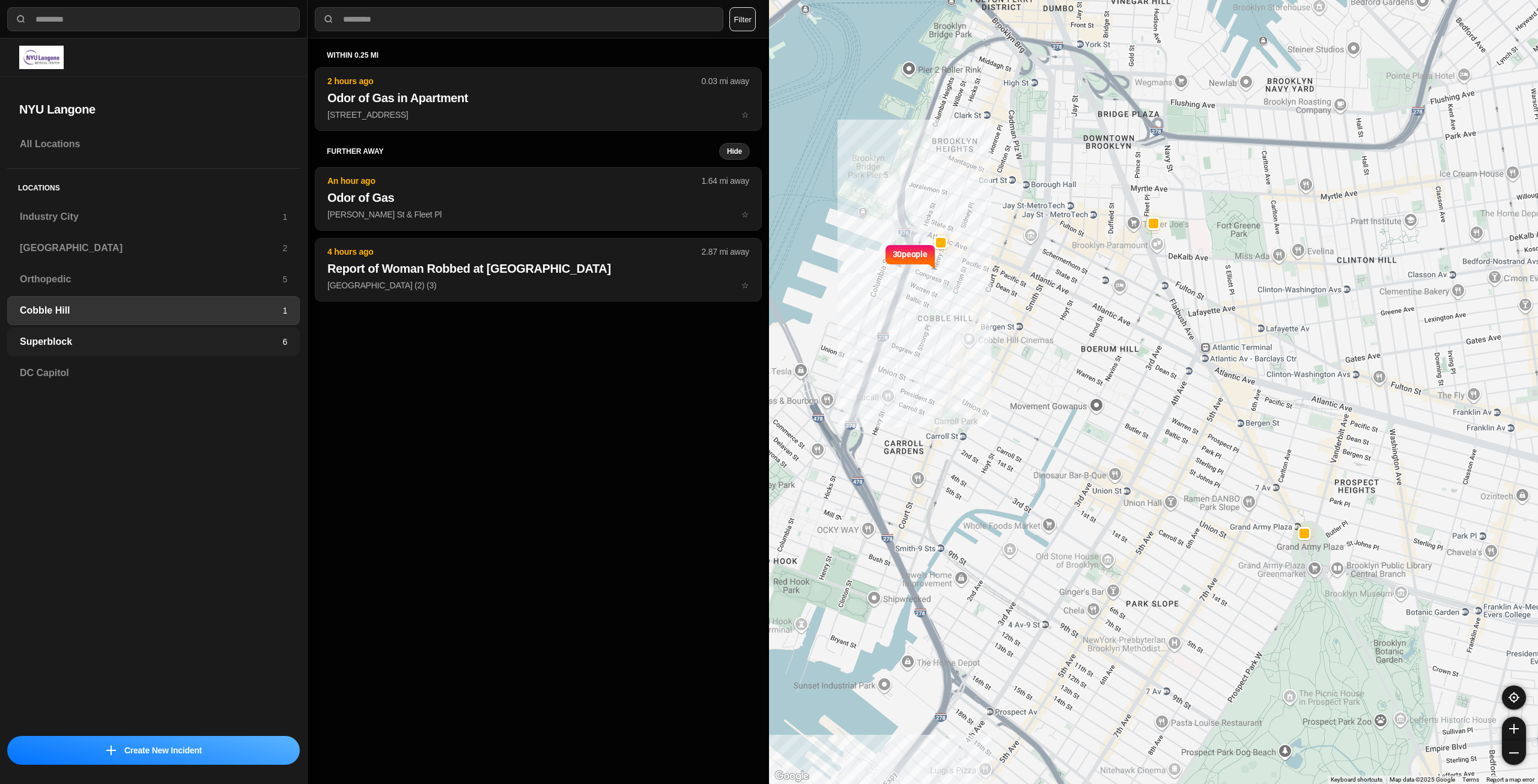
click at [233, 342] on h3 "Superblock" at bounding box center [151, 341] width 263 height 14
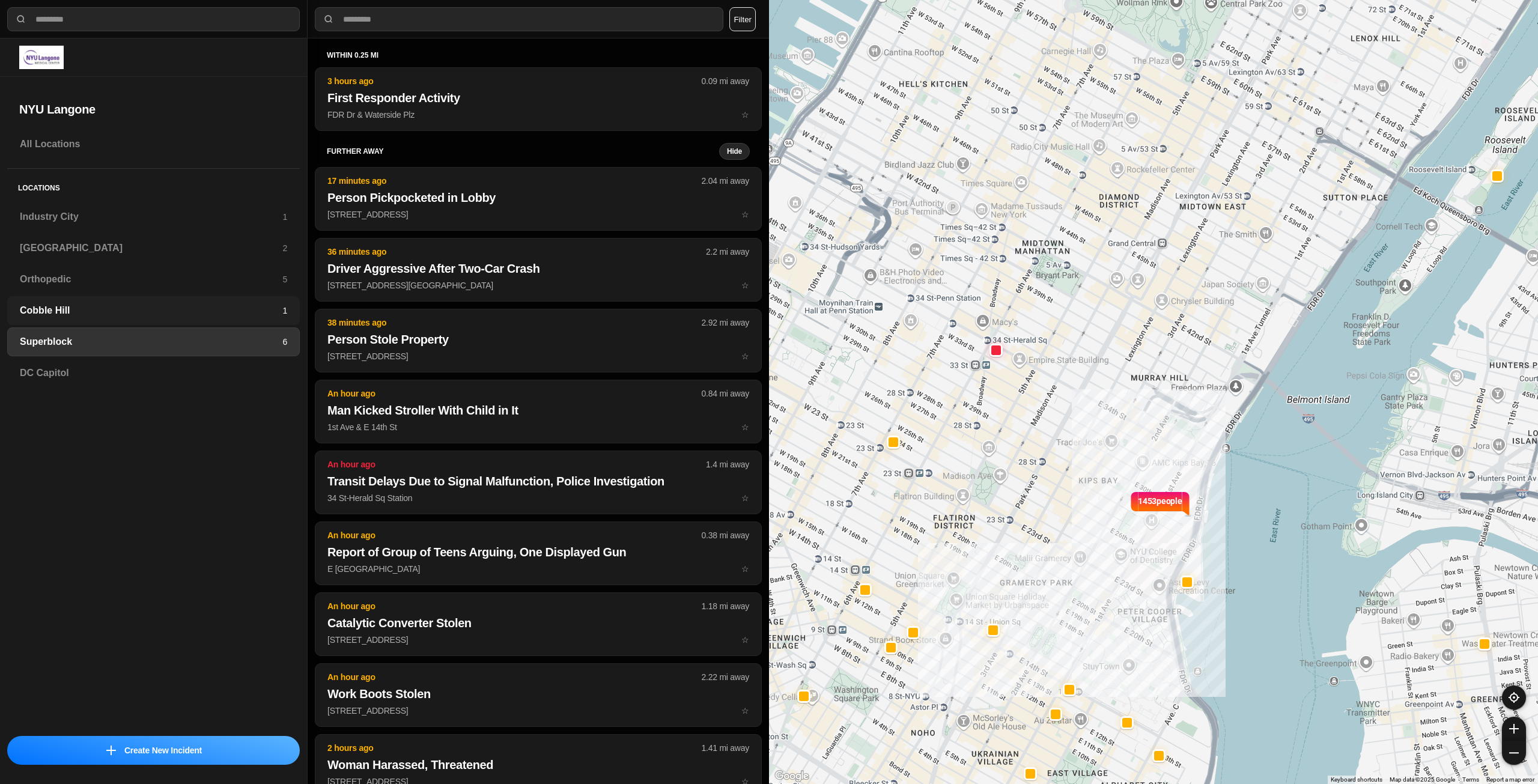
click at [248, 316] on h3 "Cobble Hill" at bounding box center [151, 310] width 263 height 14
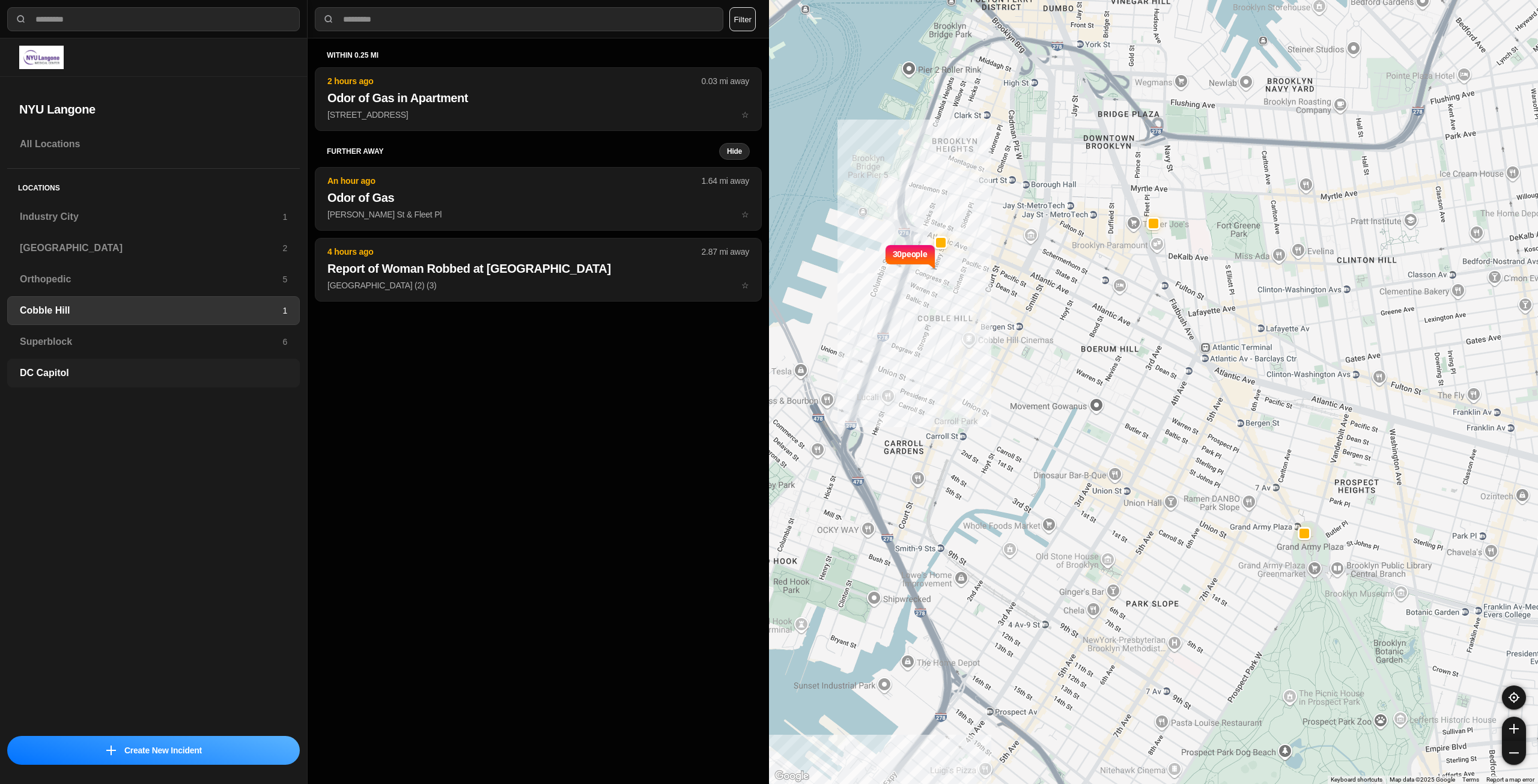
click at [235, 358] on div "DC Capitol" at bounding box center [153, 373] width 292 height 28
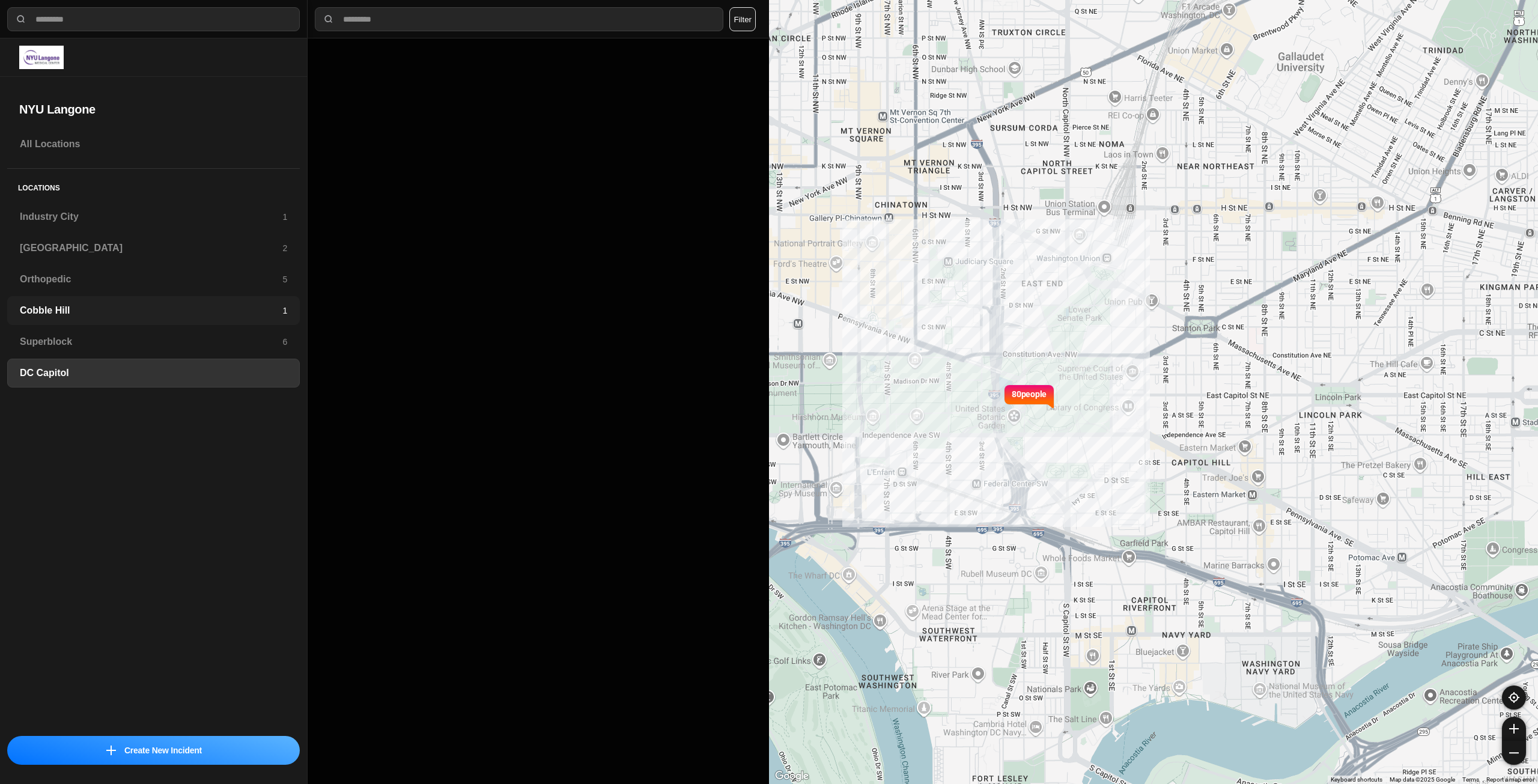
click at [256, 320] on div "Cobble Hill 1" at bounding box center [153, 310] width 292 height 28
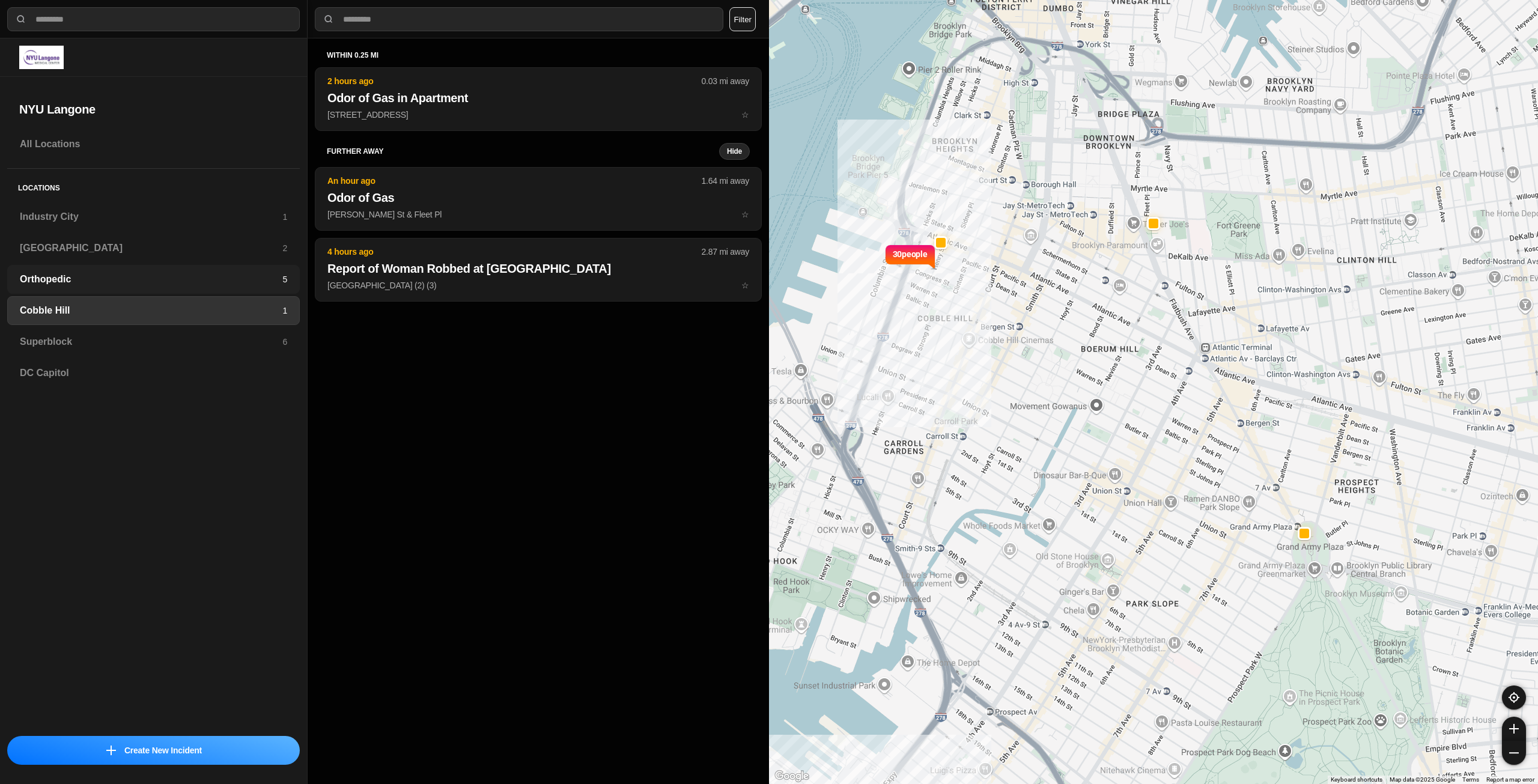
click at [199, 289] on div "Orthopedic 5" at bounding box center [153, 279] width 292 height 28
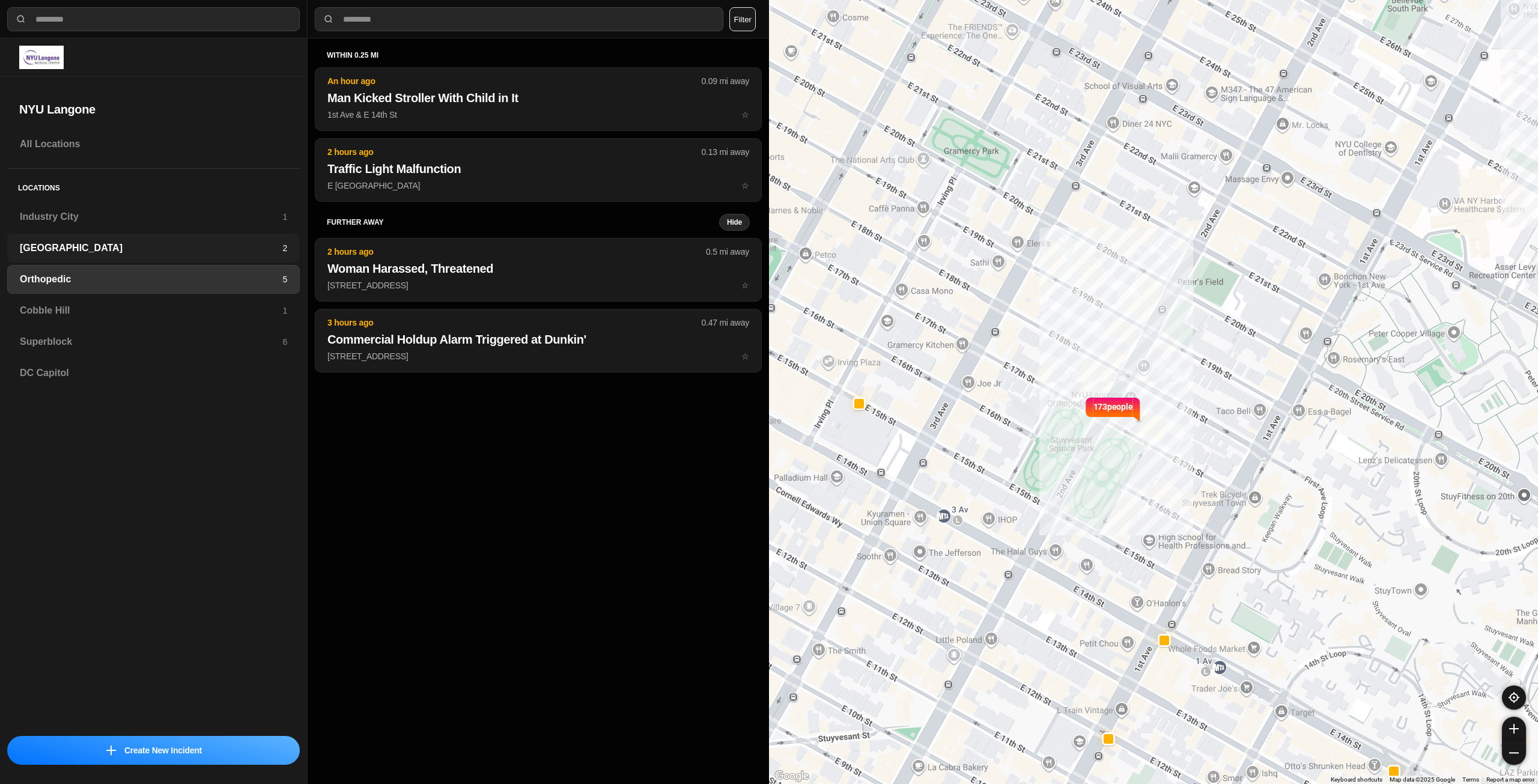
click at [282, 253] on h3 "[GEOGRAPHIC_DATA]" at bounding box center [151, 248] width 263 height 14
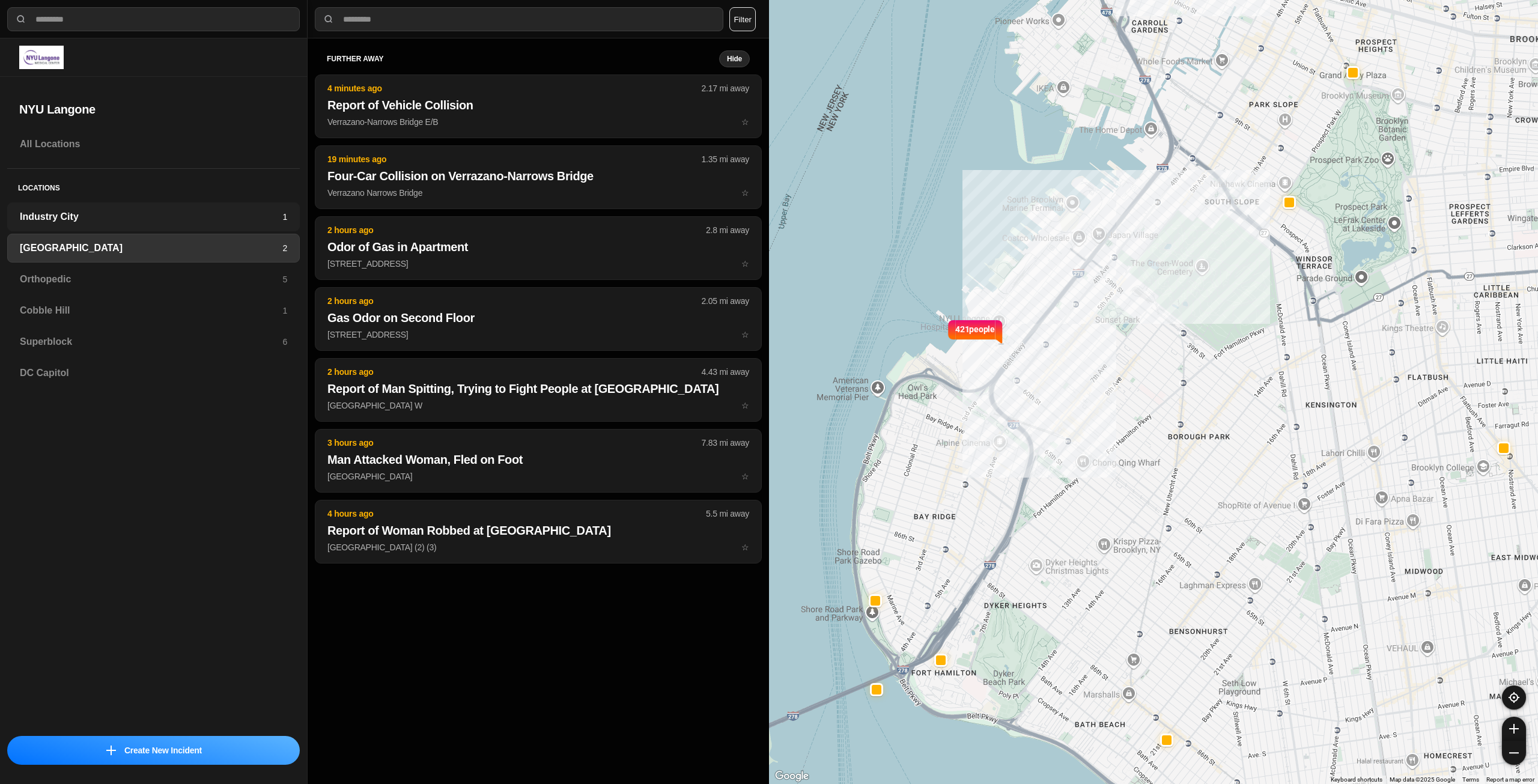
click at [275, 213] on h3 "Industry City" at bounding box center [151, 217] width 263 height 14
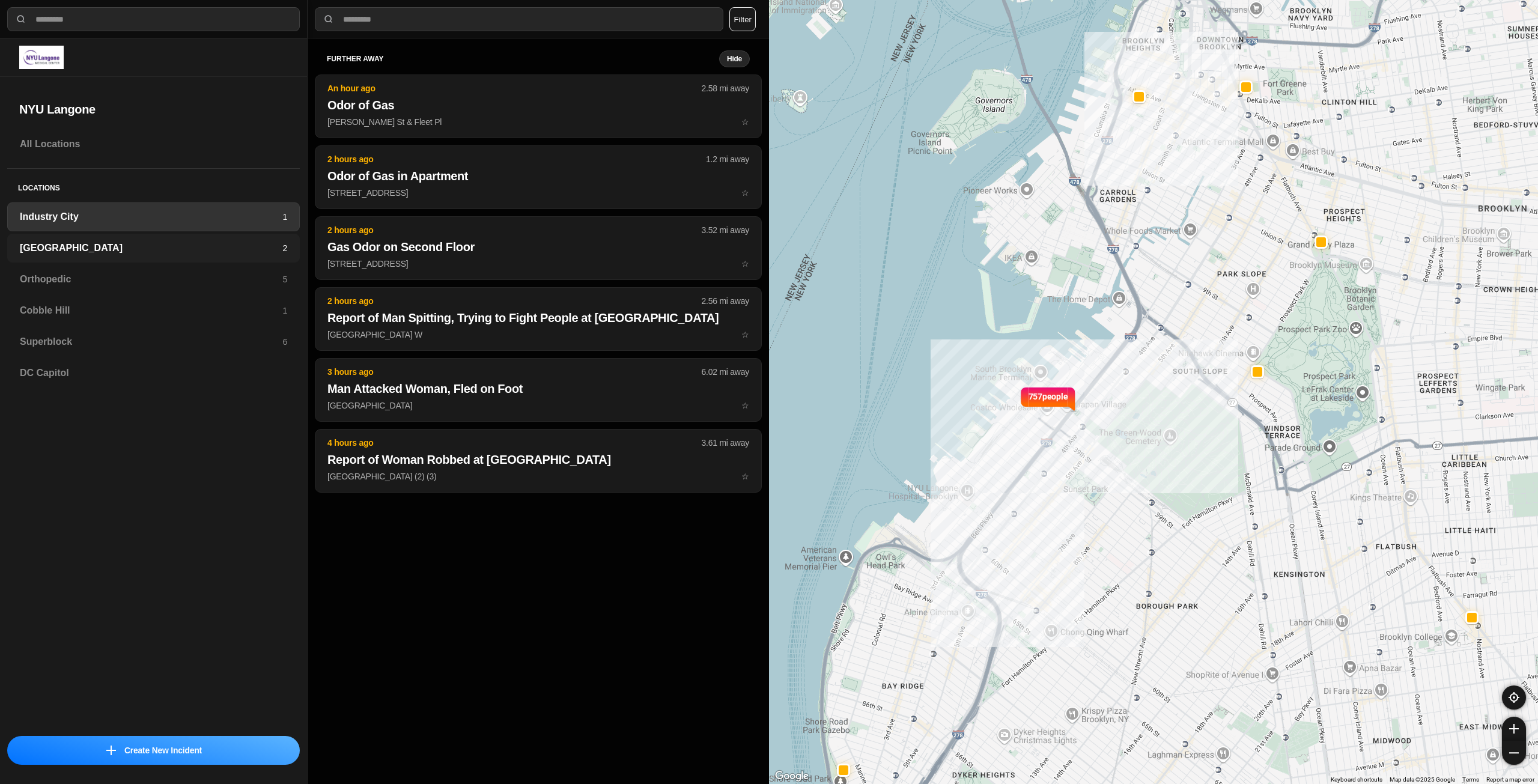
click at [252, 237] on div "Brooklyn 2" at bounding box center [153, 248] width 292 height 28
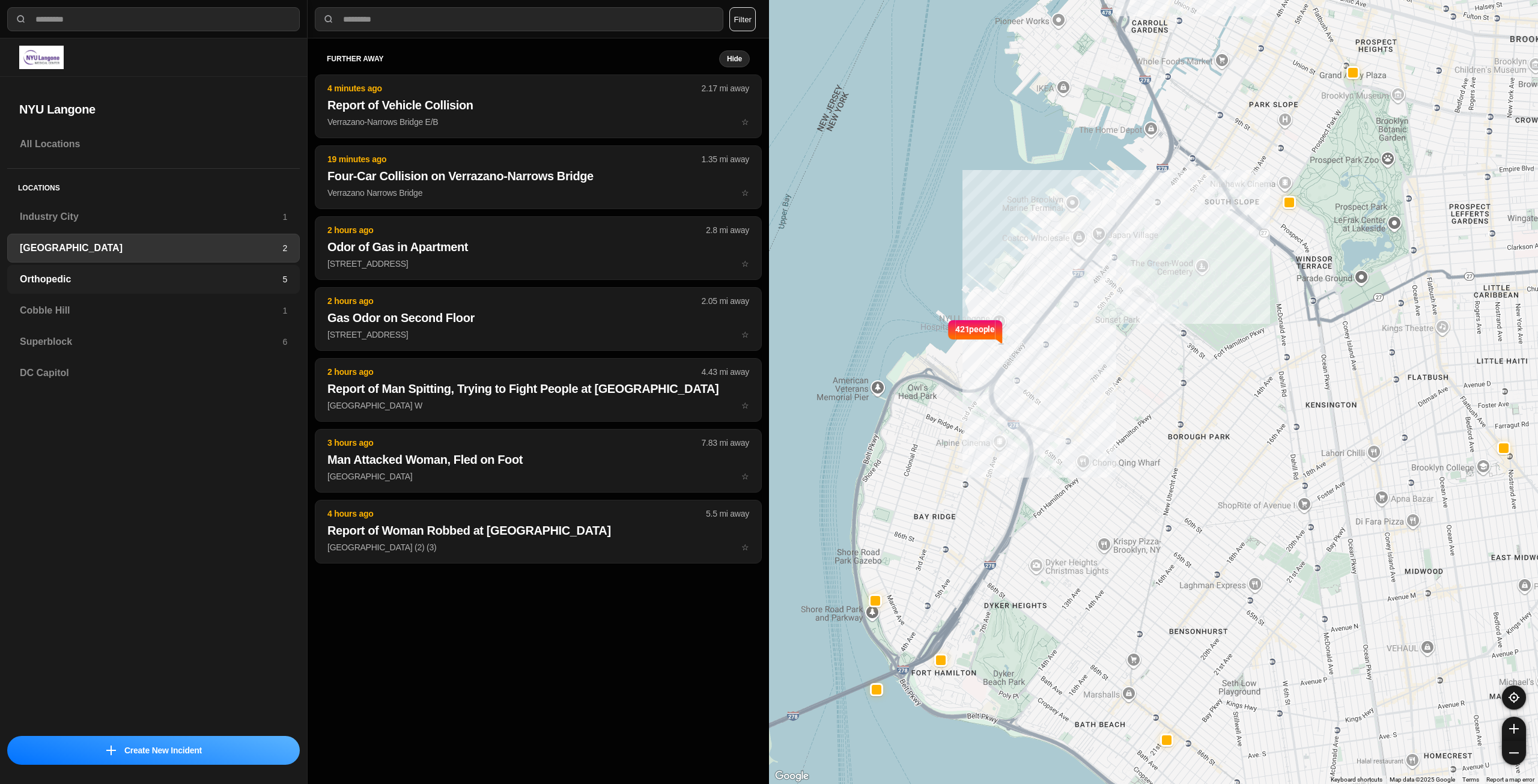
click at [212, 291] on div "Orthopedic 5" at bounding box center [153, 279] width 292 height 28
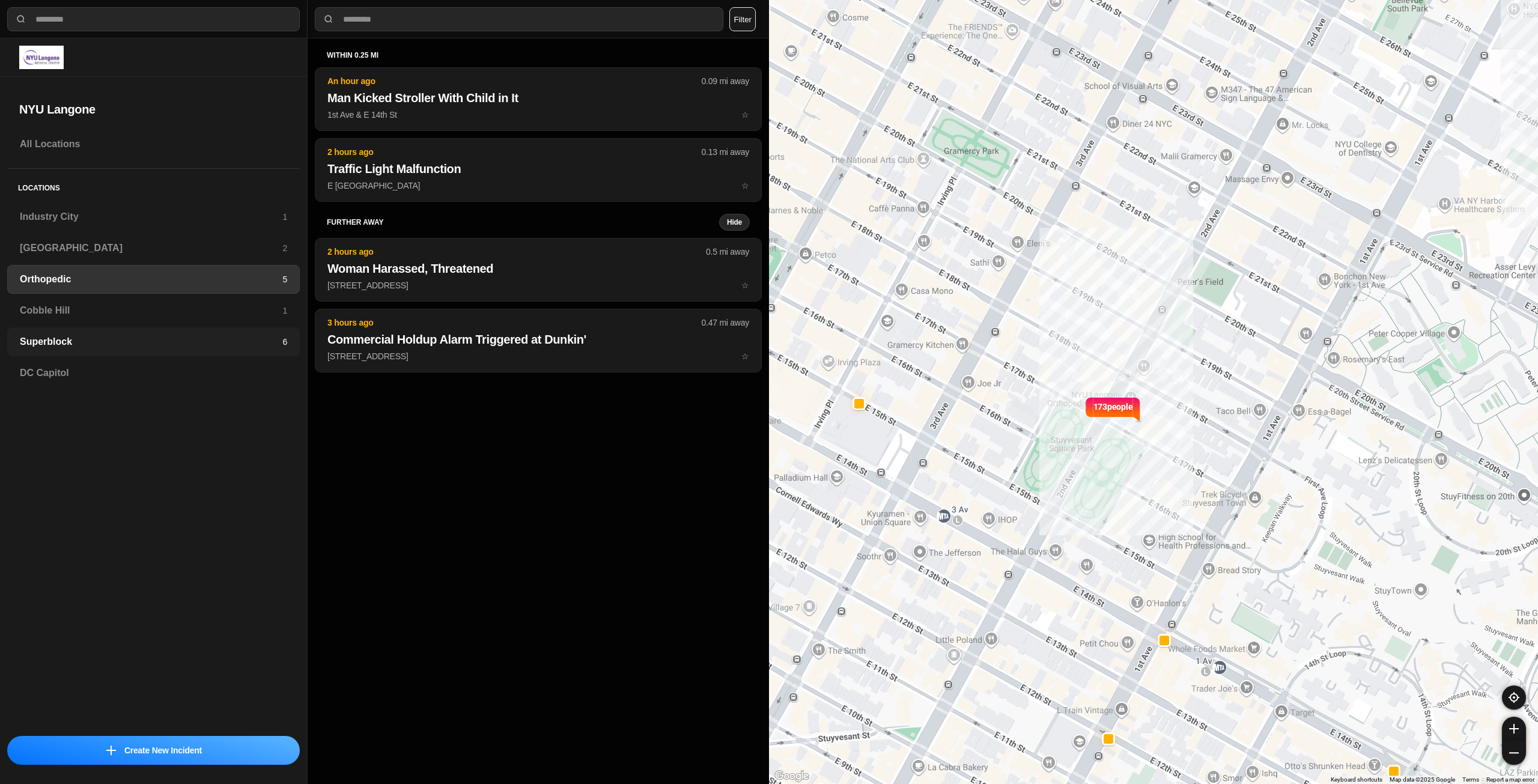
click at [197, 327] on div "Superblock 6" at bounding box center [153, 341] width 292 height 28
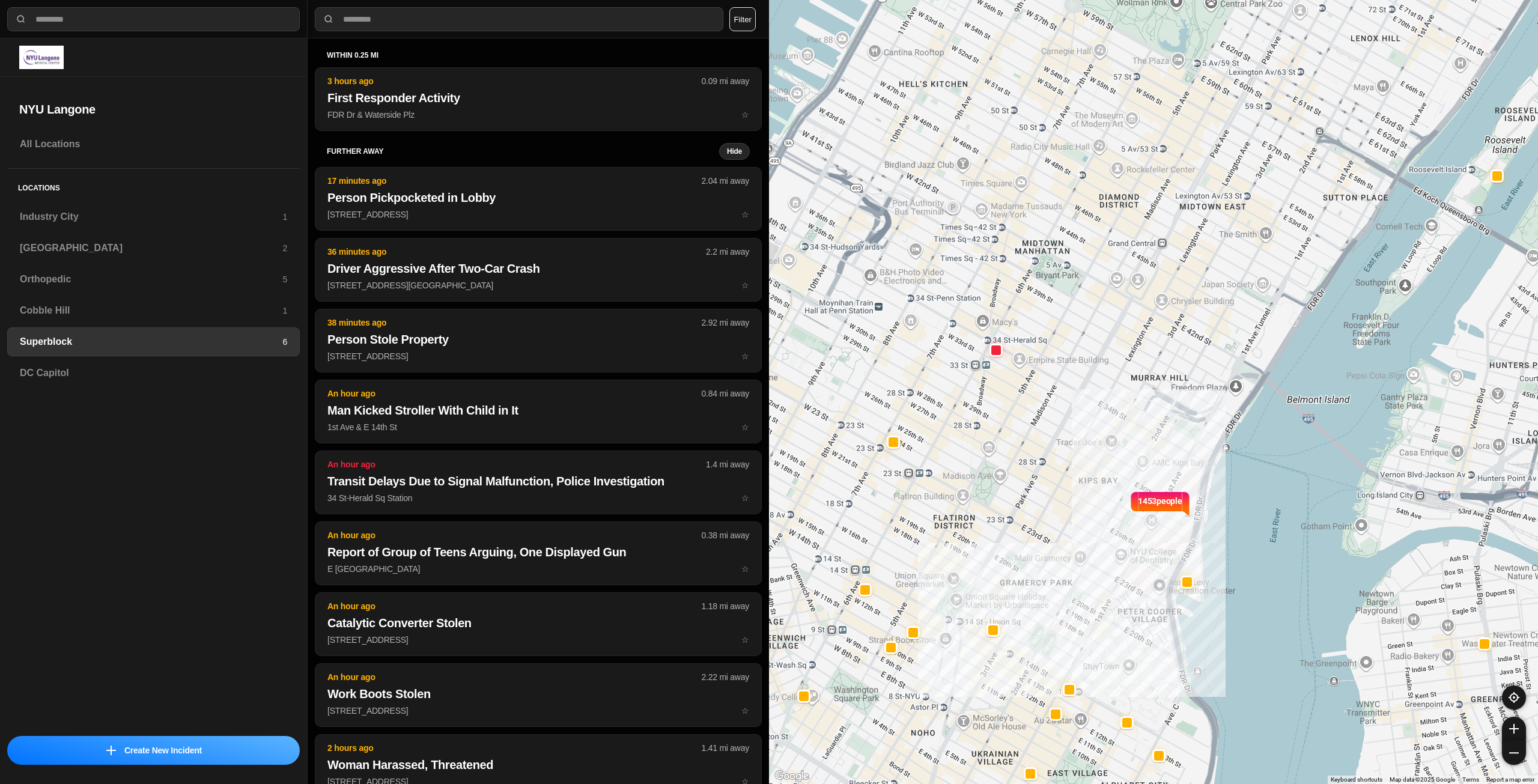
click at [187, 326] on div "Locations [GEOGRAPHIC_DATA] 1 [GEOGRAPHIC_DATA] 2 Orthopedic 5 [GEOGRAPHIC_DATA…" at bounding box center [153, 282] width 292 height 228
click at [220, 325] on div "Locations [GEOGRAPHIC_DATA] 1 [GEOGRAPHIC_DATA] 2 Orthopedic 5 [GEOGRAPHIC_DATA…" at bounding box center [153, 282] width 292 height 228
click at [295, 313] on div "Cobble Hill 1" at bounding box center [153, 310] width 292 height 28
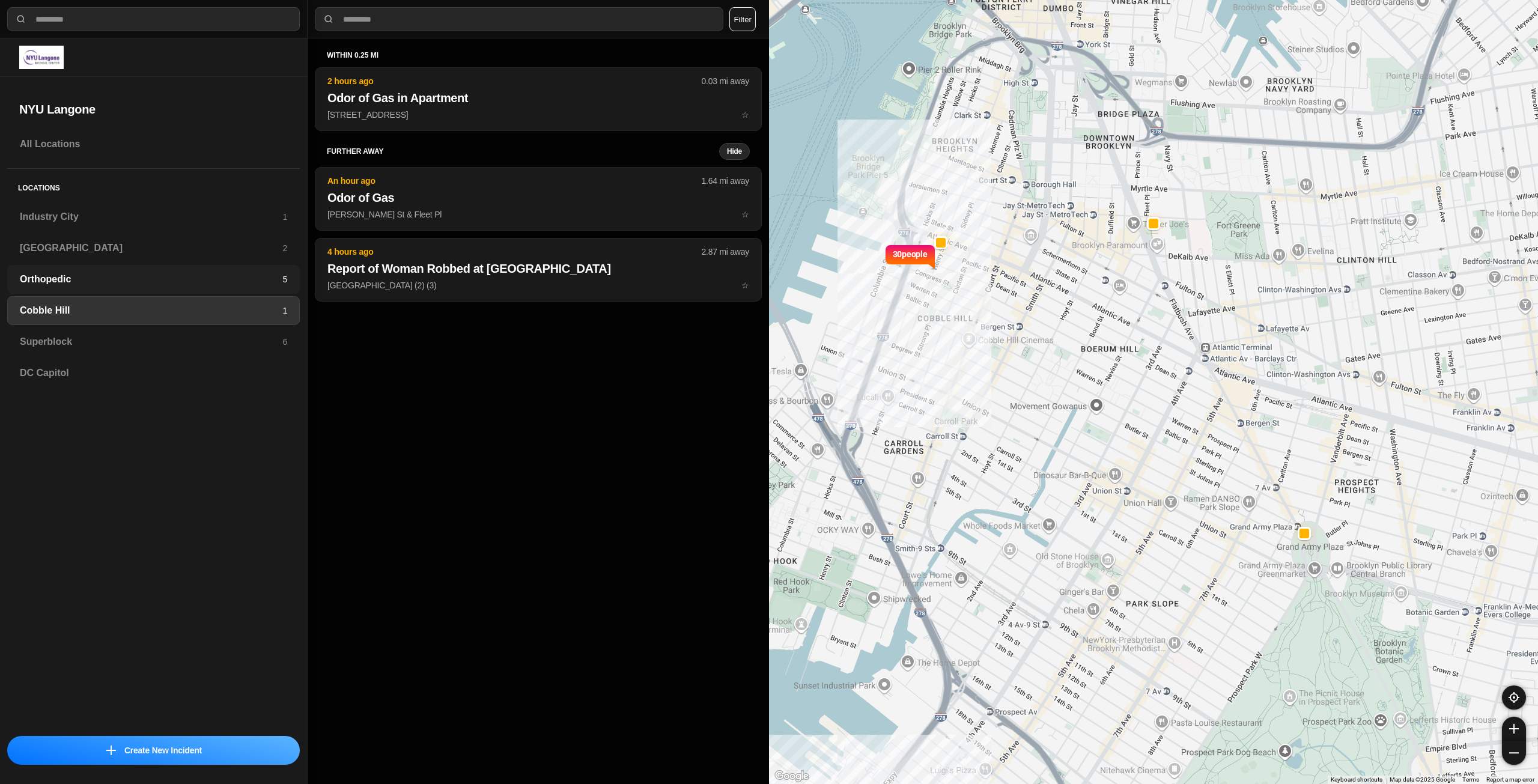
click at [263, 276] on h3 "Orthopedic" at bounding box center [151, 279] width 263 height 14
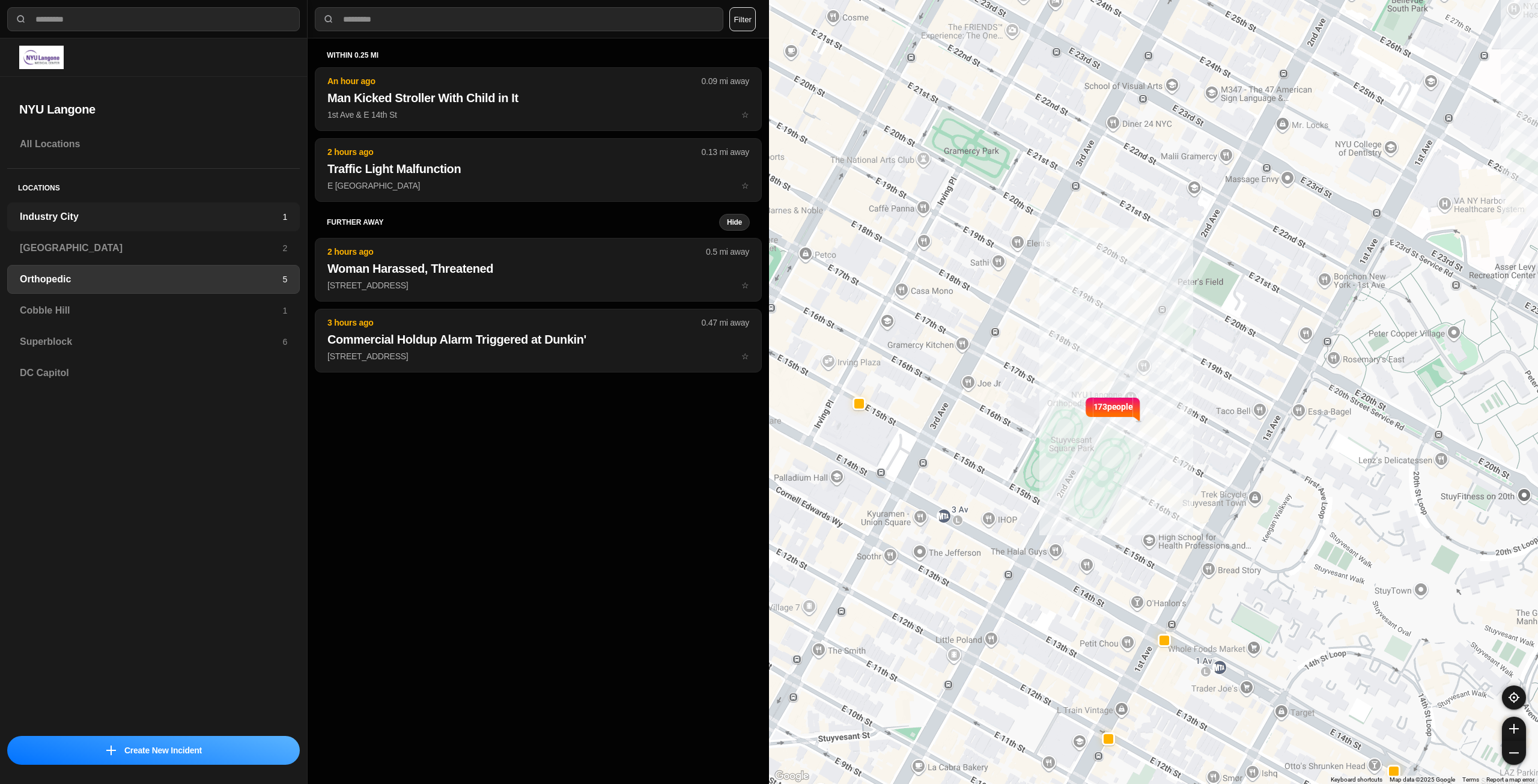
click at [285, 226] on div "Industry City 1" at bounding box center [153, 217] width 292 height 28
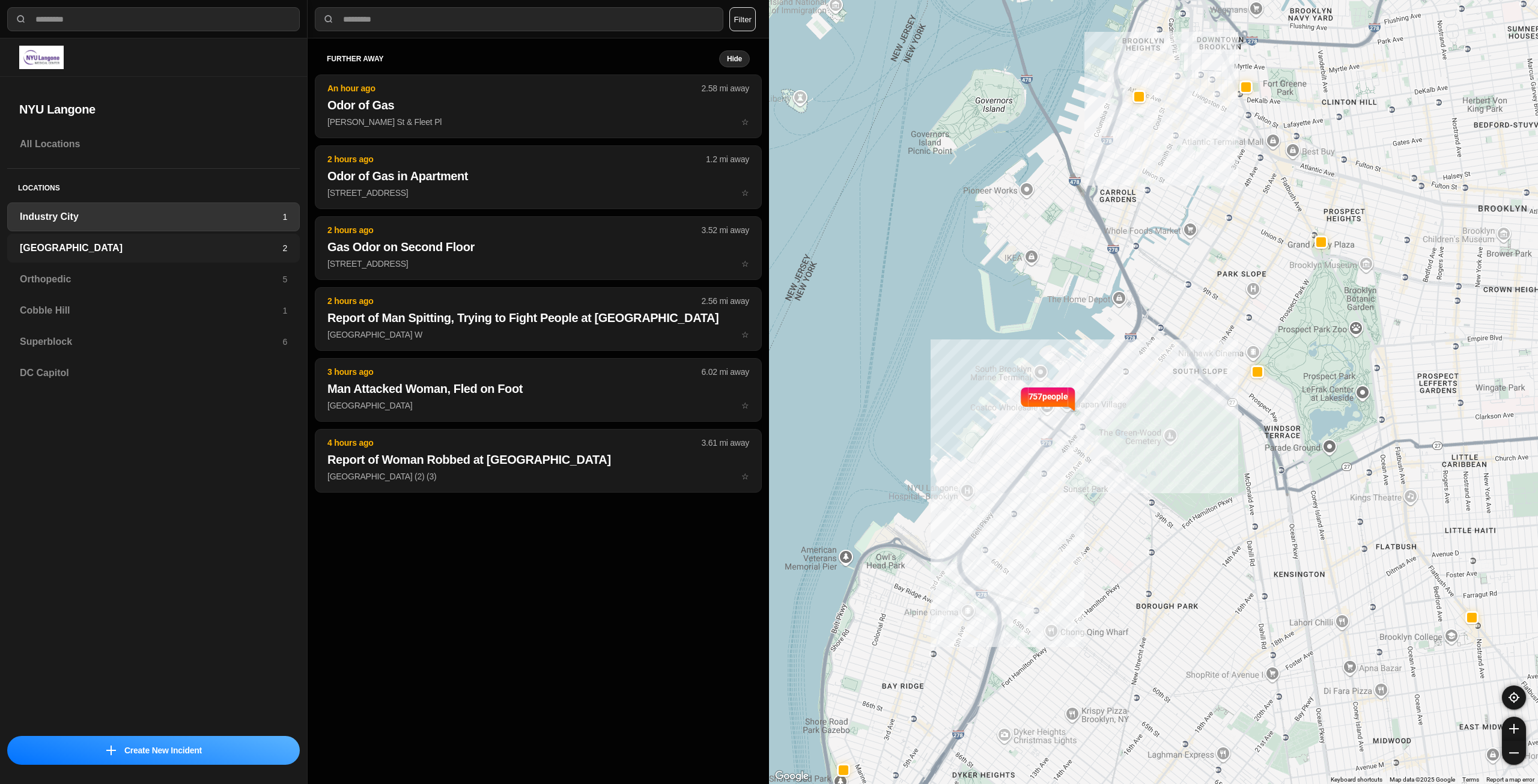
click at [246, 253] on h3 "[GEOGRAPHIC_DATA]" at bounding box center [151, 248] width 263 height 14
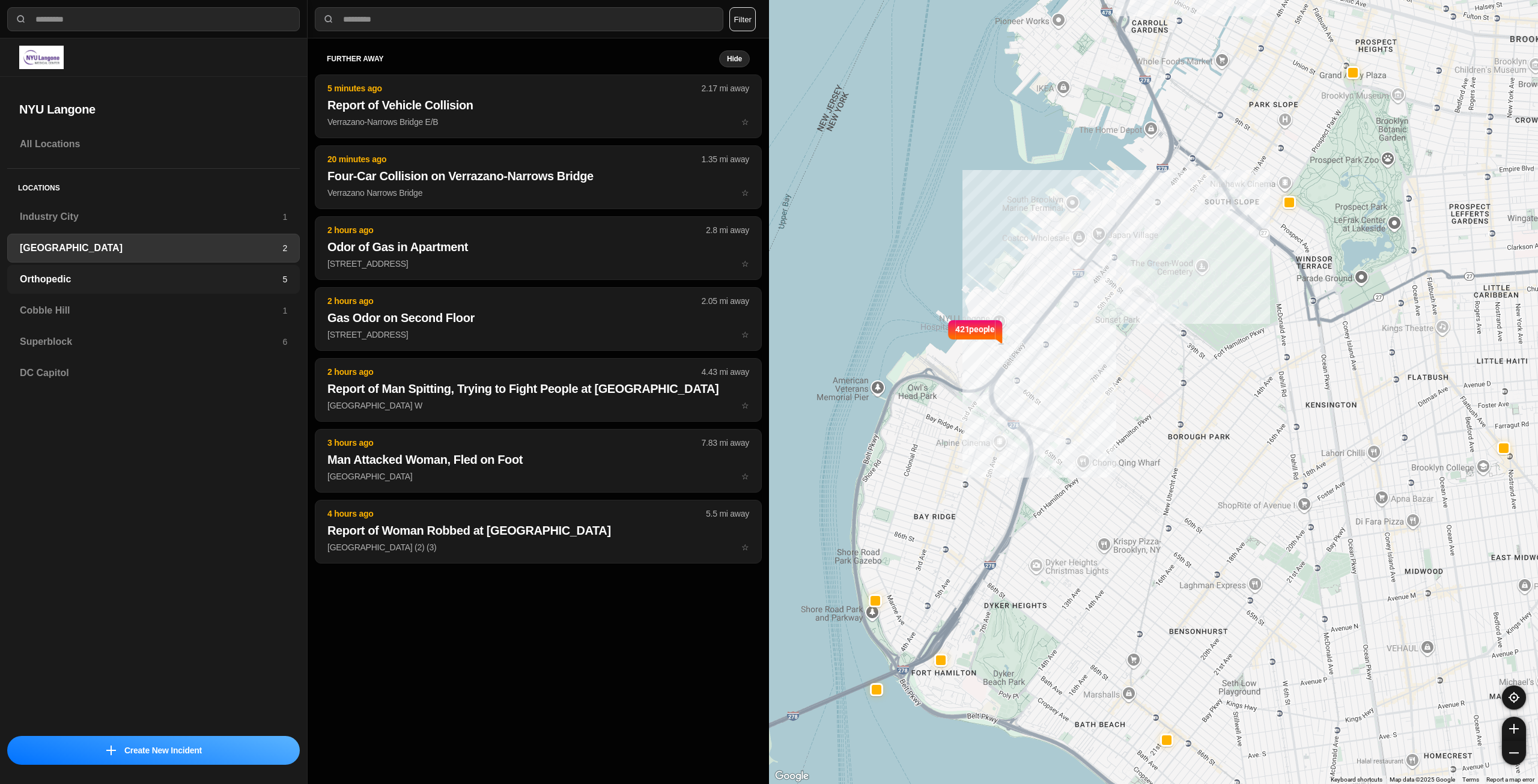
click at [217, 270] on div "Orthopedic 5" at bounding box center [153, 279] width 292 height 28
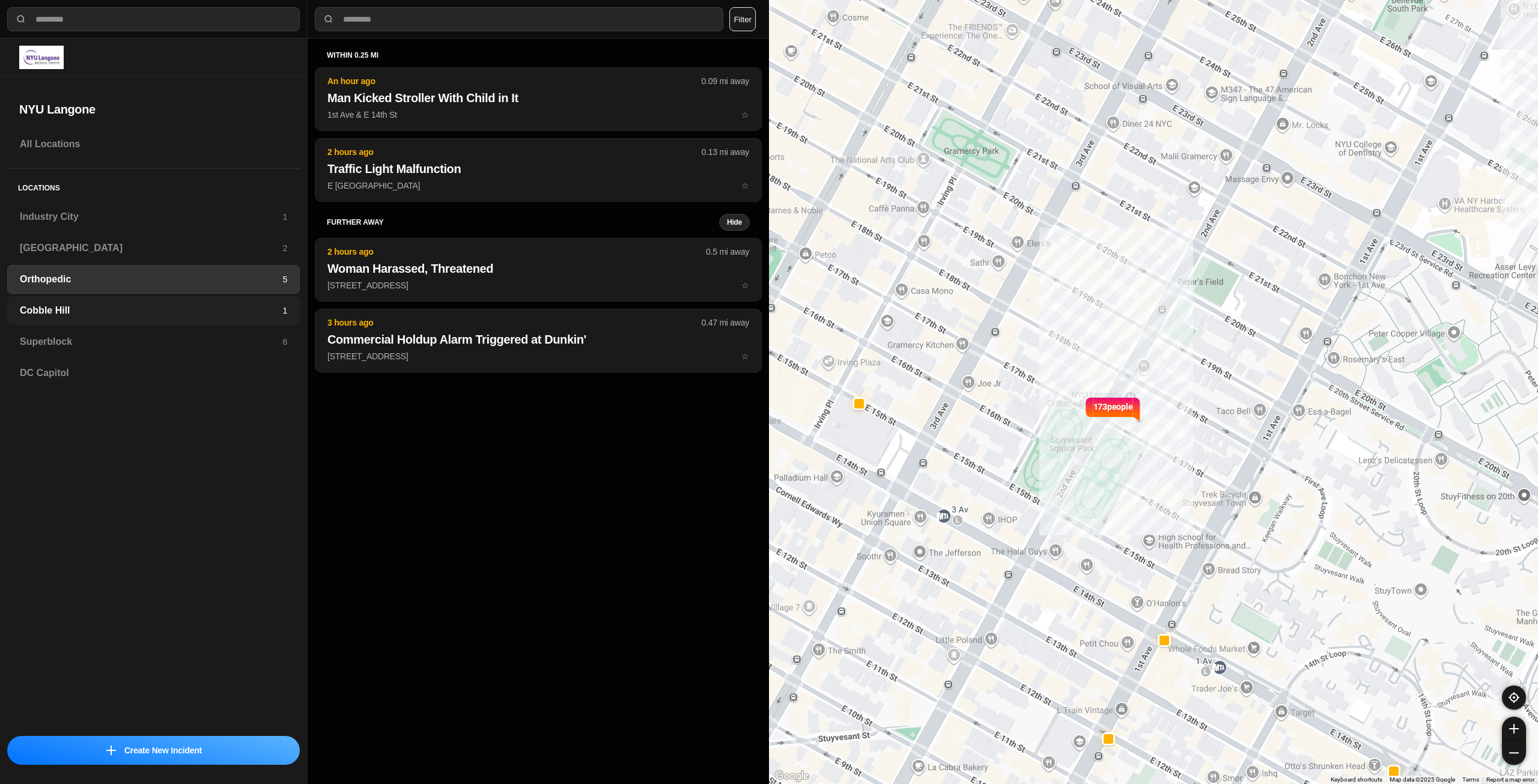
click at [101, 305] on h3 "Cobble Hill" at bounding box center [151, 310] width 263 height 14
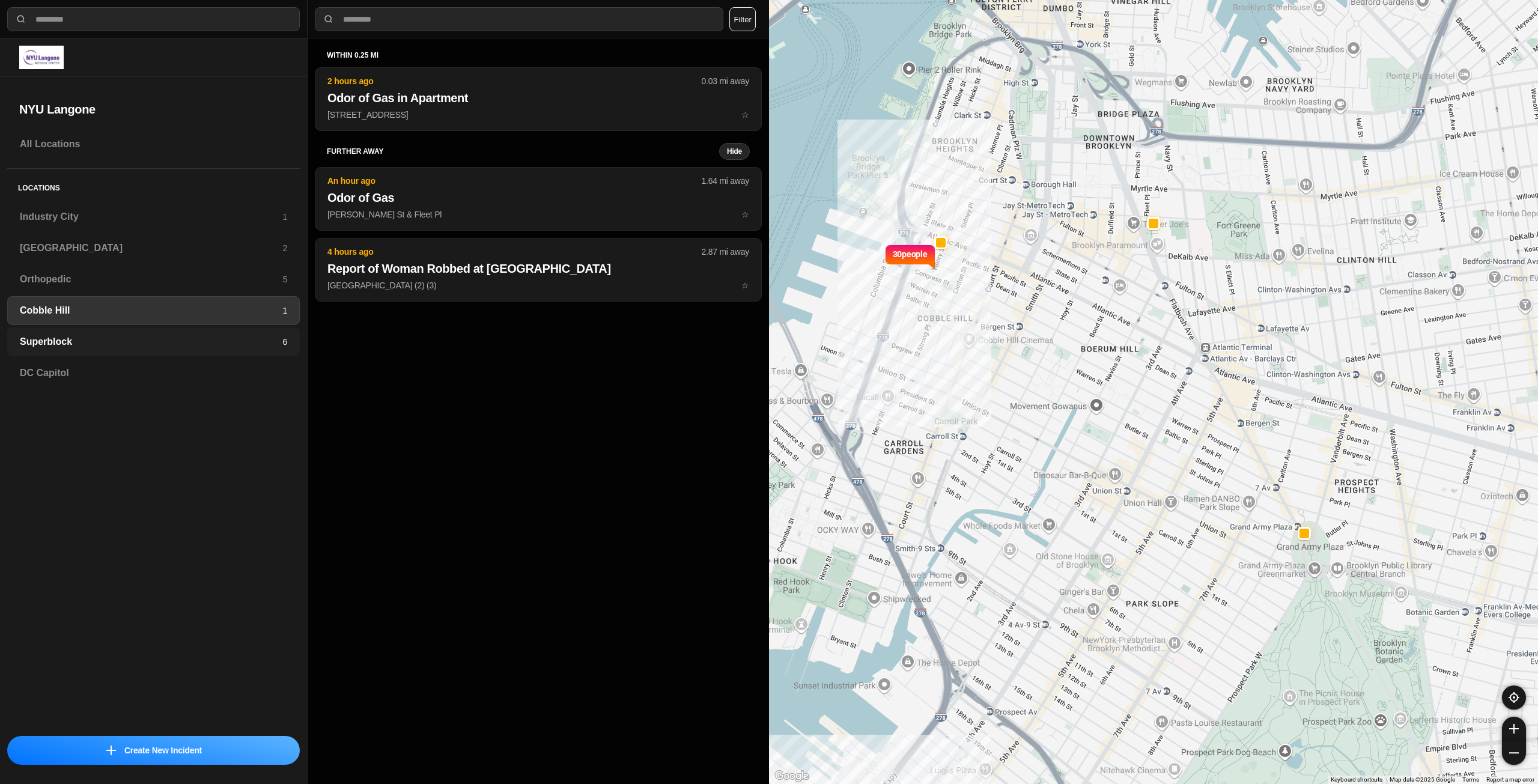
click at [203, 339] on h3 "Superblock" at bounding box center [151, 341] width 263 height 14
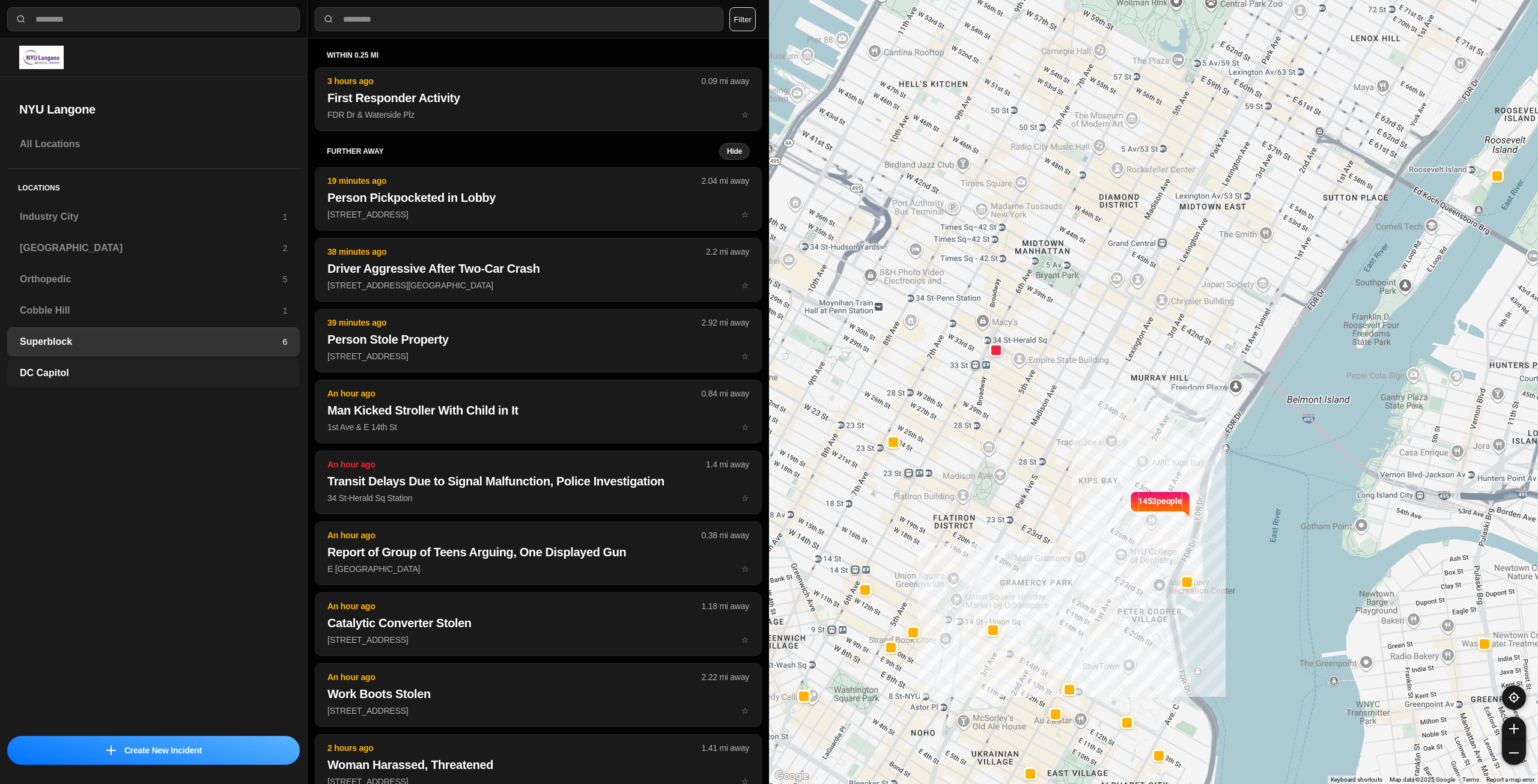
click at [142, 368] on h3 "DC Capitol" at bounding box center [153, 373] width 268 height 14
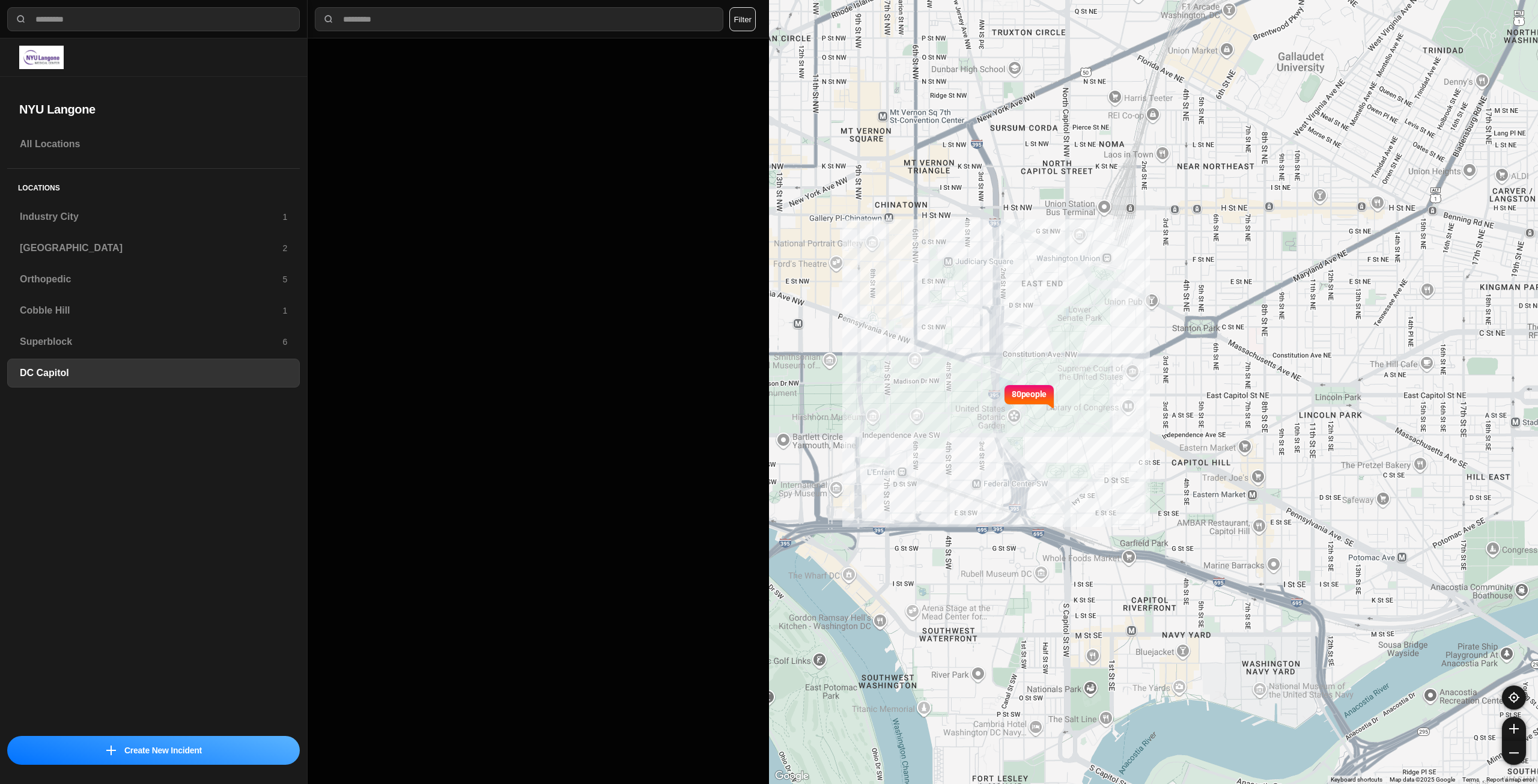
click at [151, 362] on div "DC Capitol" at bounding box center [153, 373] width 292 height 28
click at [153, 353] on div "Superblock 6" at bounding box center [153, 341] width 292 height 28
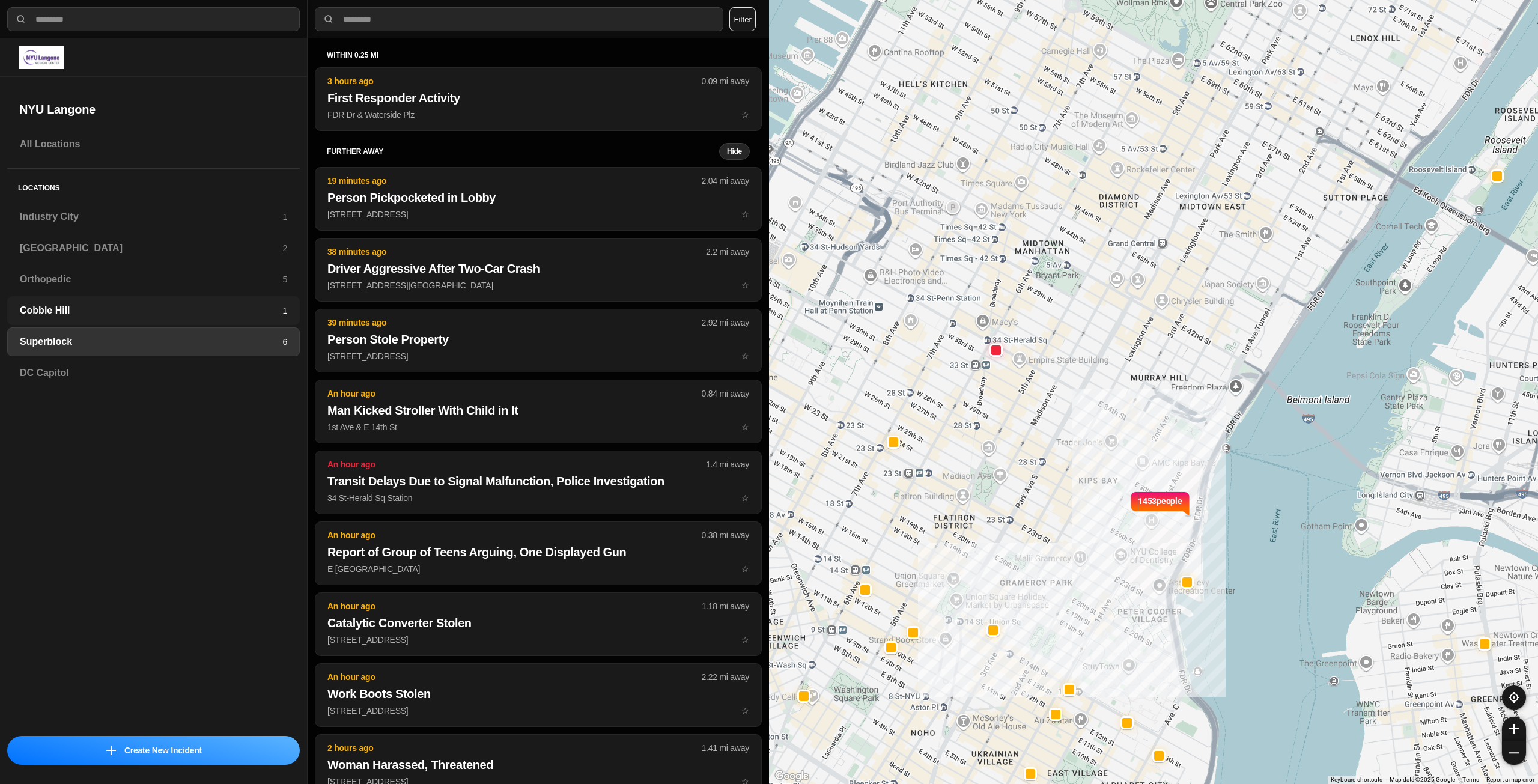
click at [219, 320] on div "Cobble Hill 1" at bounding box center [153, 310] width 292 height 28
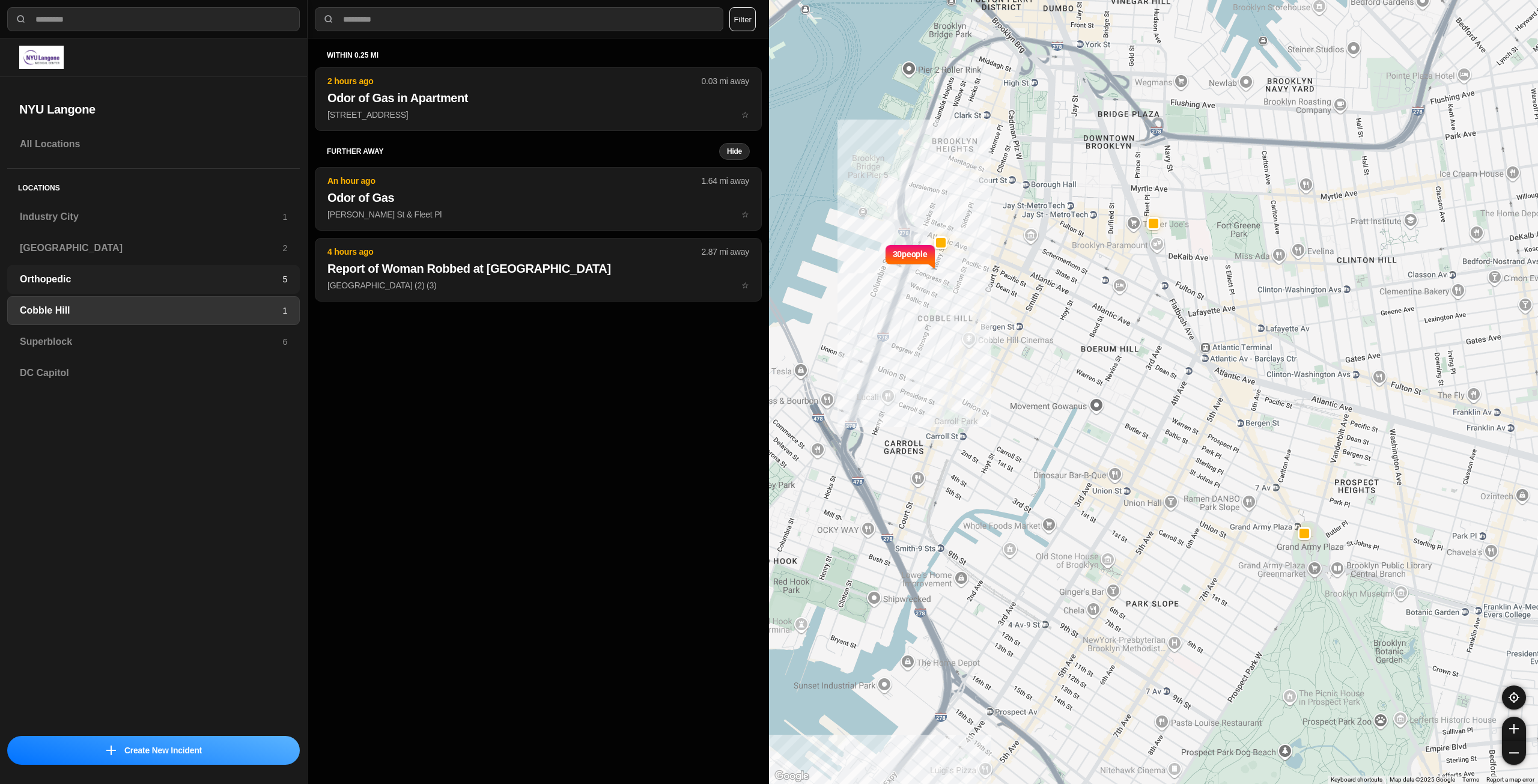
click at [261, 281] on h3 "Orthopedic" at bounding box center [151, 279] width 263 height 14
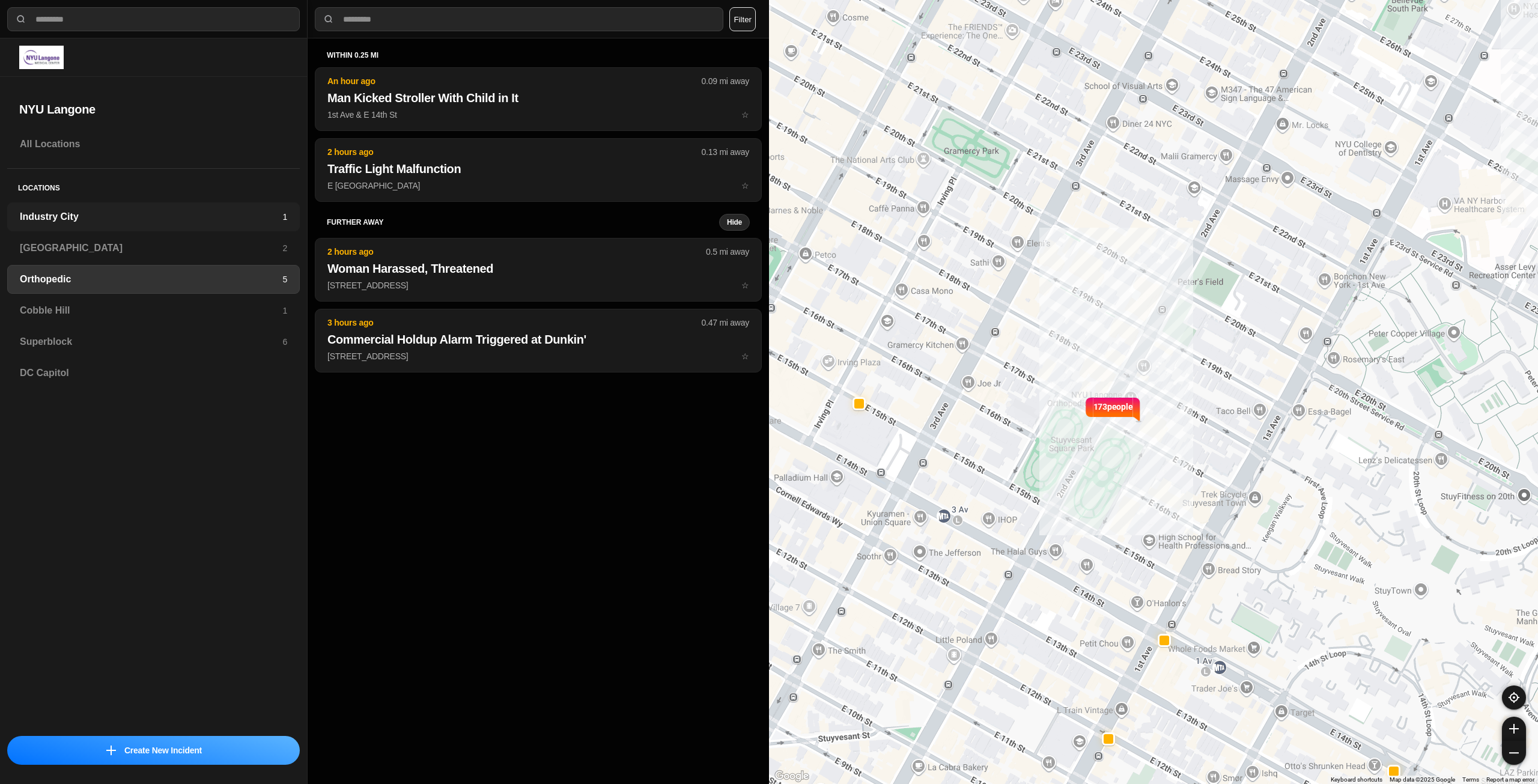
click at [286, 223] on div "Industry City 1" at bounding box center [153, 217] width 292 height 28
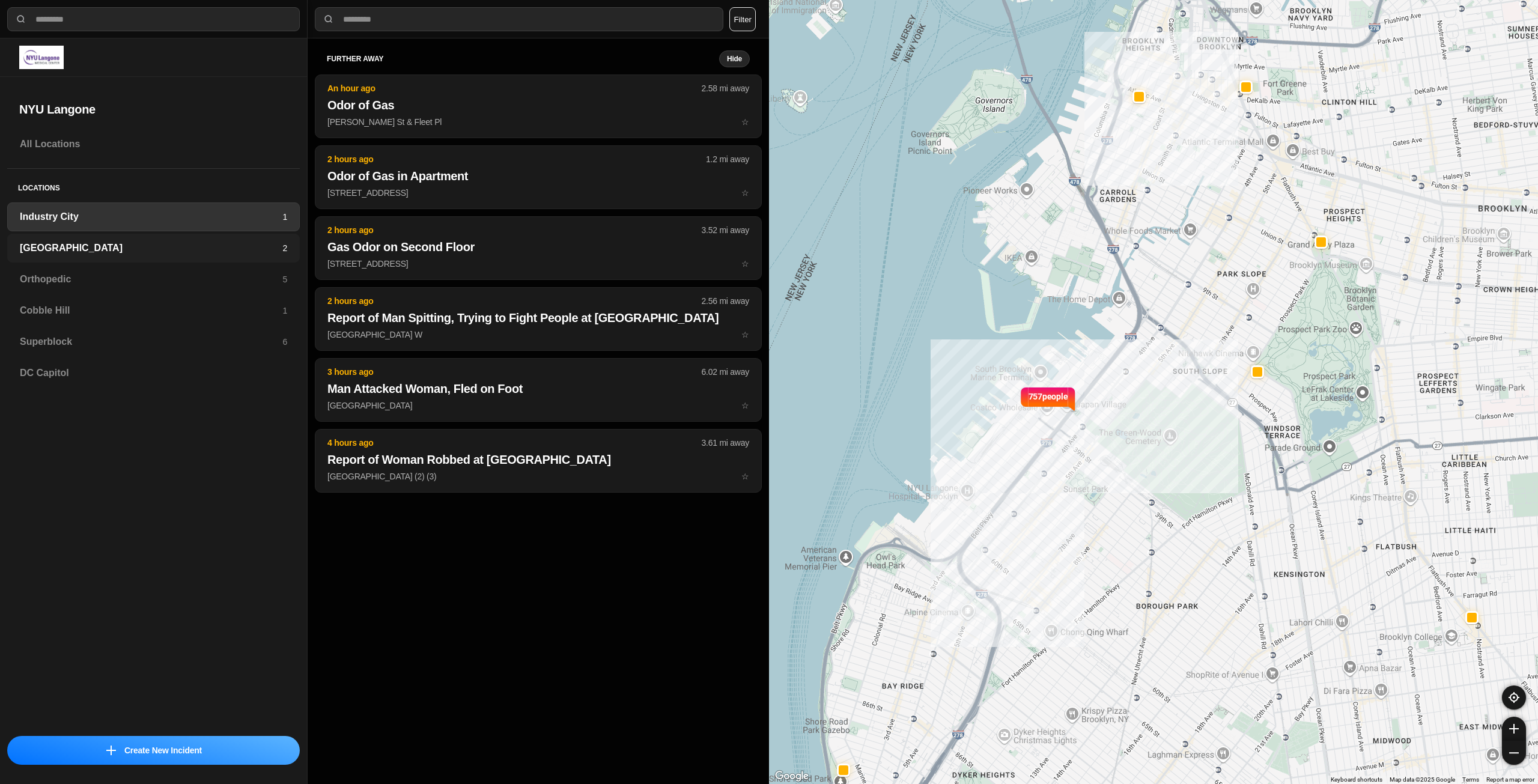
click at [271, 236] on div "Brooklyn 2" at bounding box center [153, 248] width 292 height 28
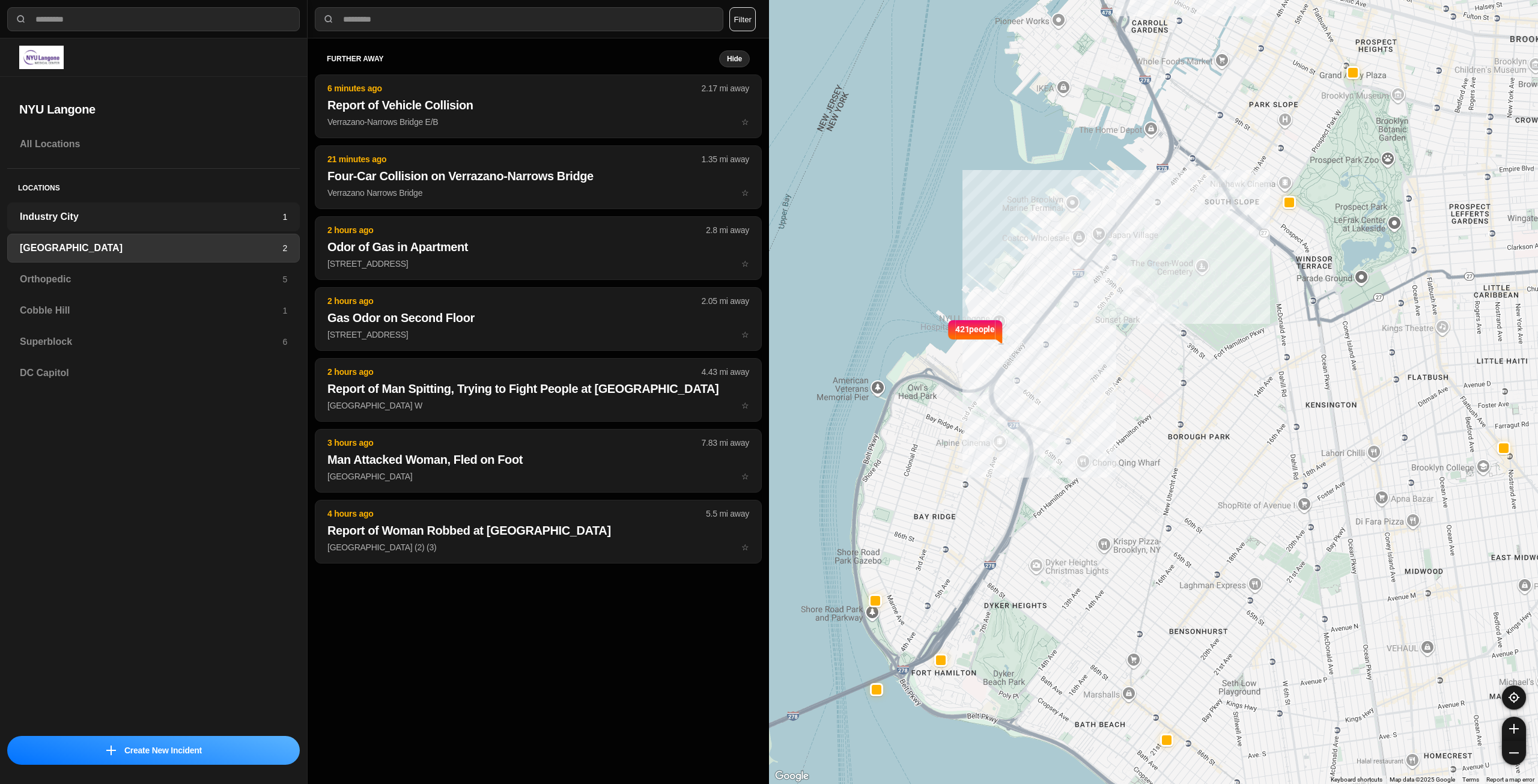
click at [177, 225] on div "Industry City 1" at bounding box center [153, 217] width 292 height 28
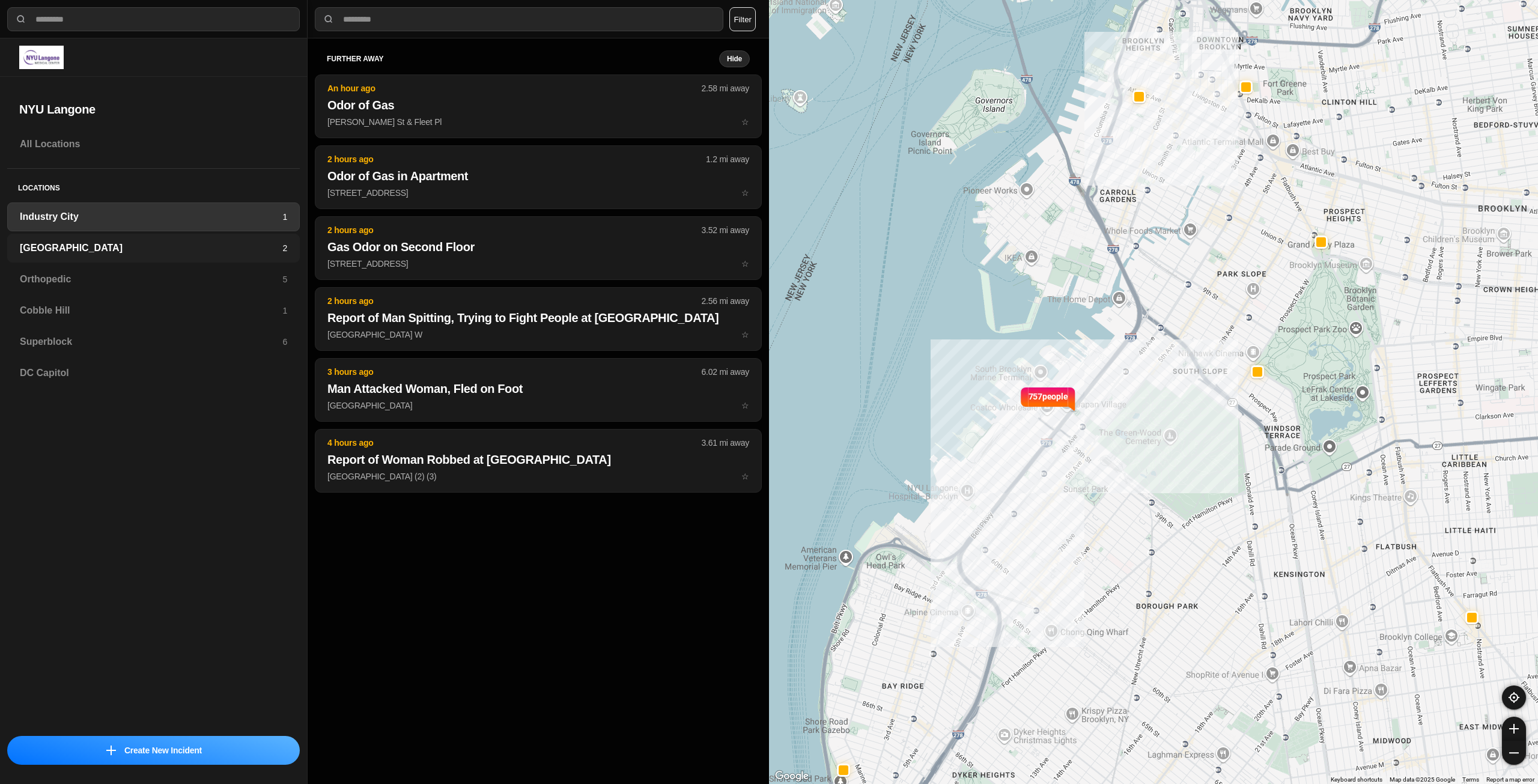
click at [263, 251] on h3 "[GEOGRAPHIC_DATA]" at bounding box center [151, 248] width 263 height 14
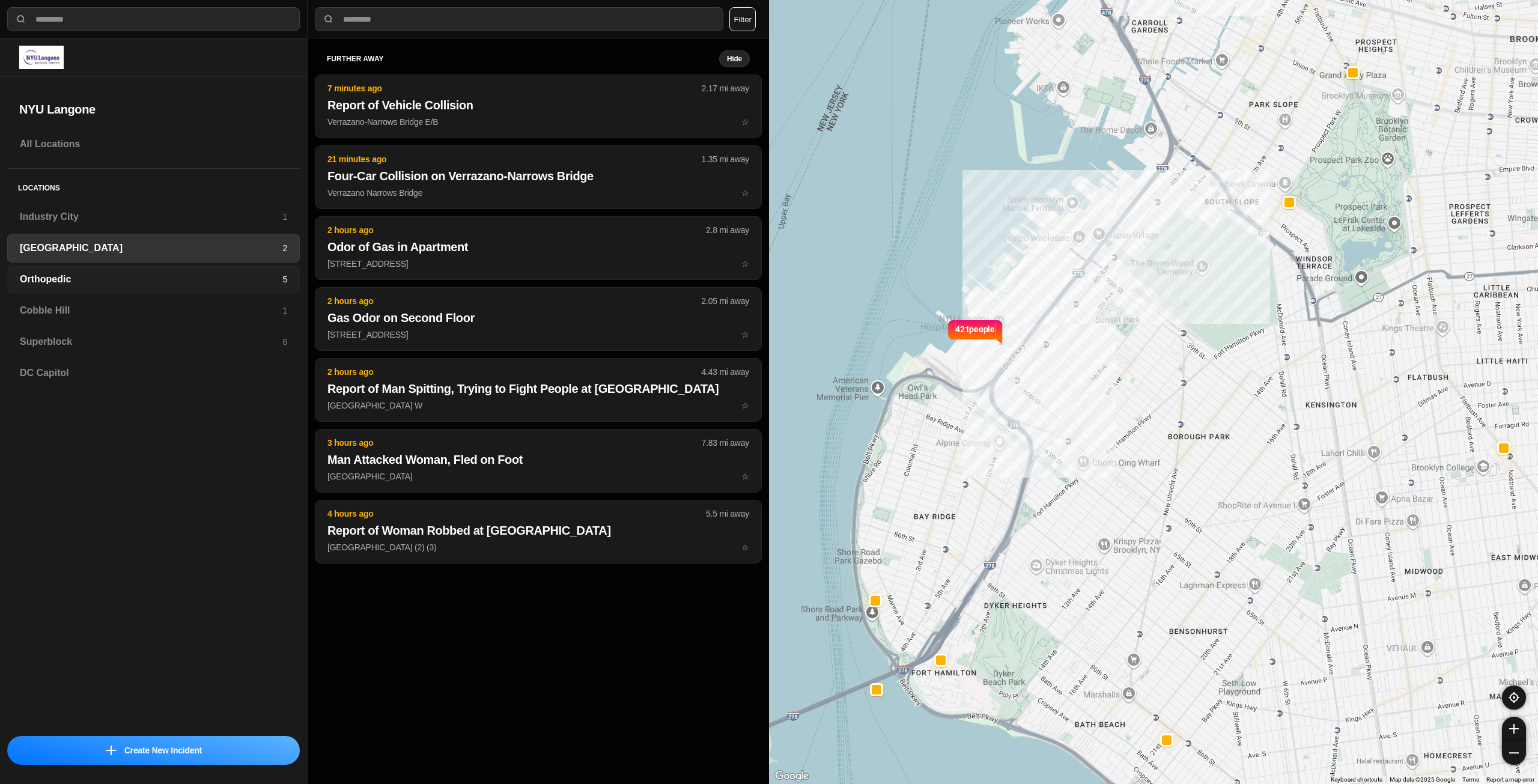
click at [258, 268] on div "Orthopedic 5" at bounding box center [153, 279] width 292 height 28
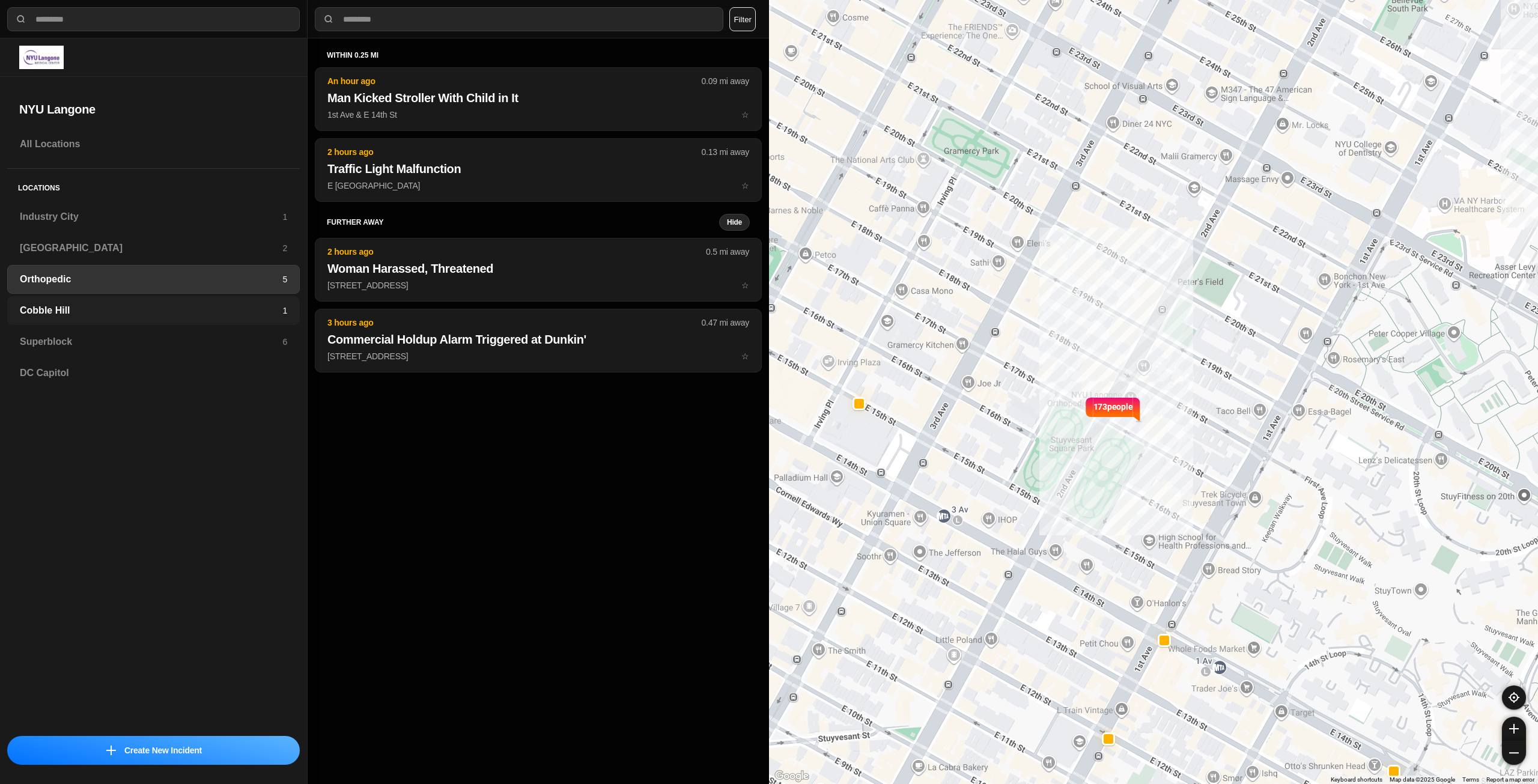
click at [277, 300] on div "Cobble Hill 1" at bounding box center [153, 310] width 292 height 28
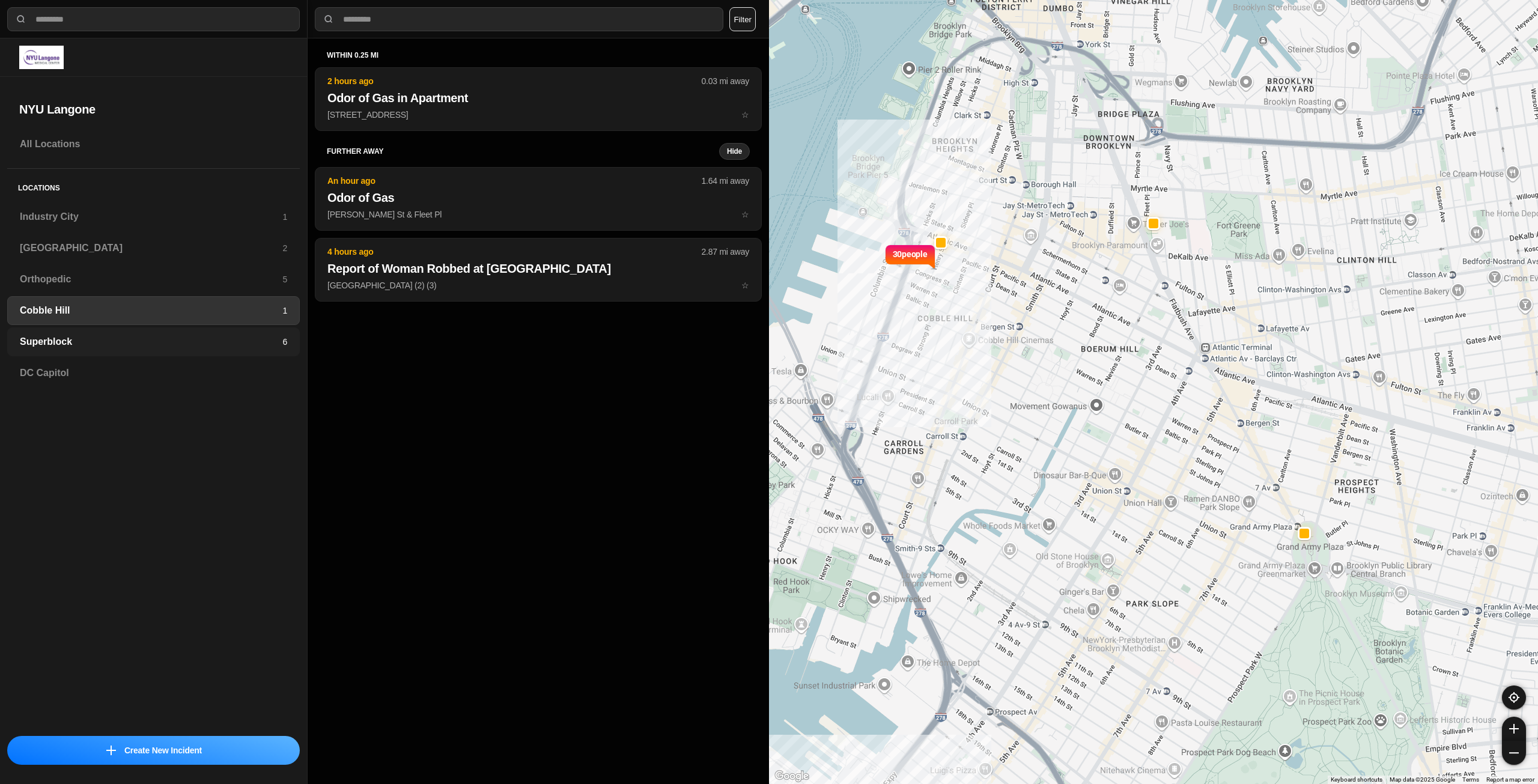
click at [275, 331] on div "Superblock 6" at bounding box center [153, 341] width 292 height 28
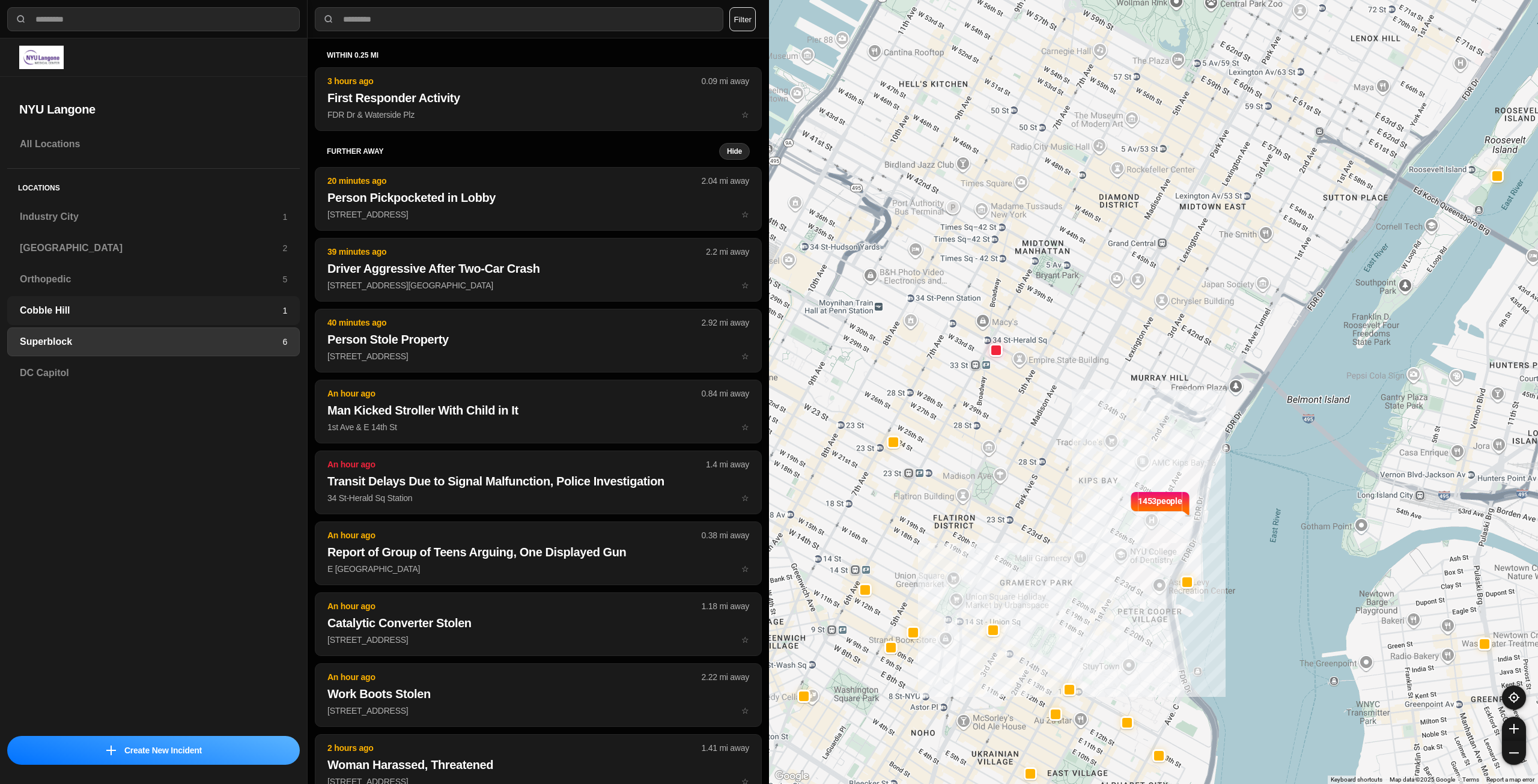
click at [259, 312] on h3 "Cobble Hill" at bounding box center [151, 310] width 263 height 14
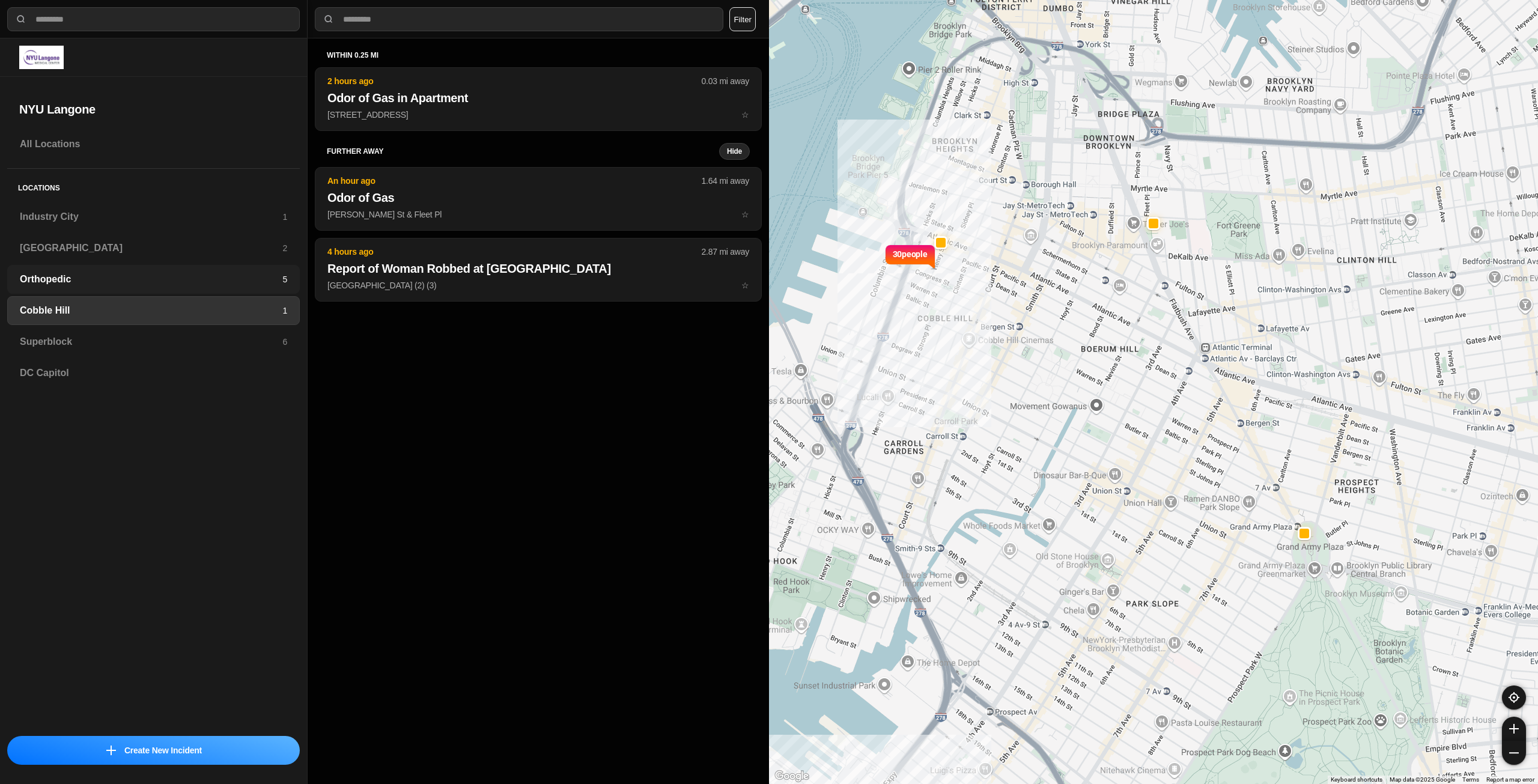
click at [259, 288] on div "Orthopedic 5" at bounding box center [153, 279] width 292 height 28
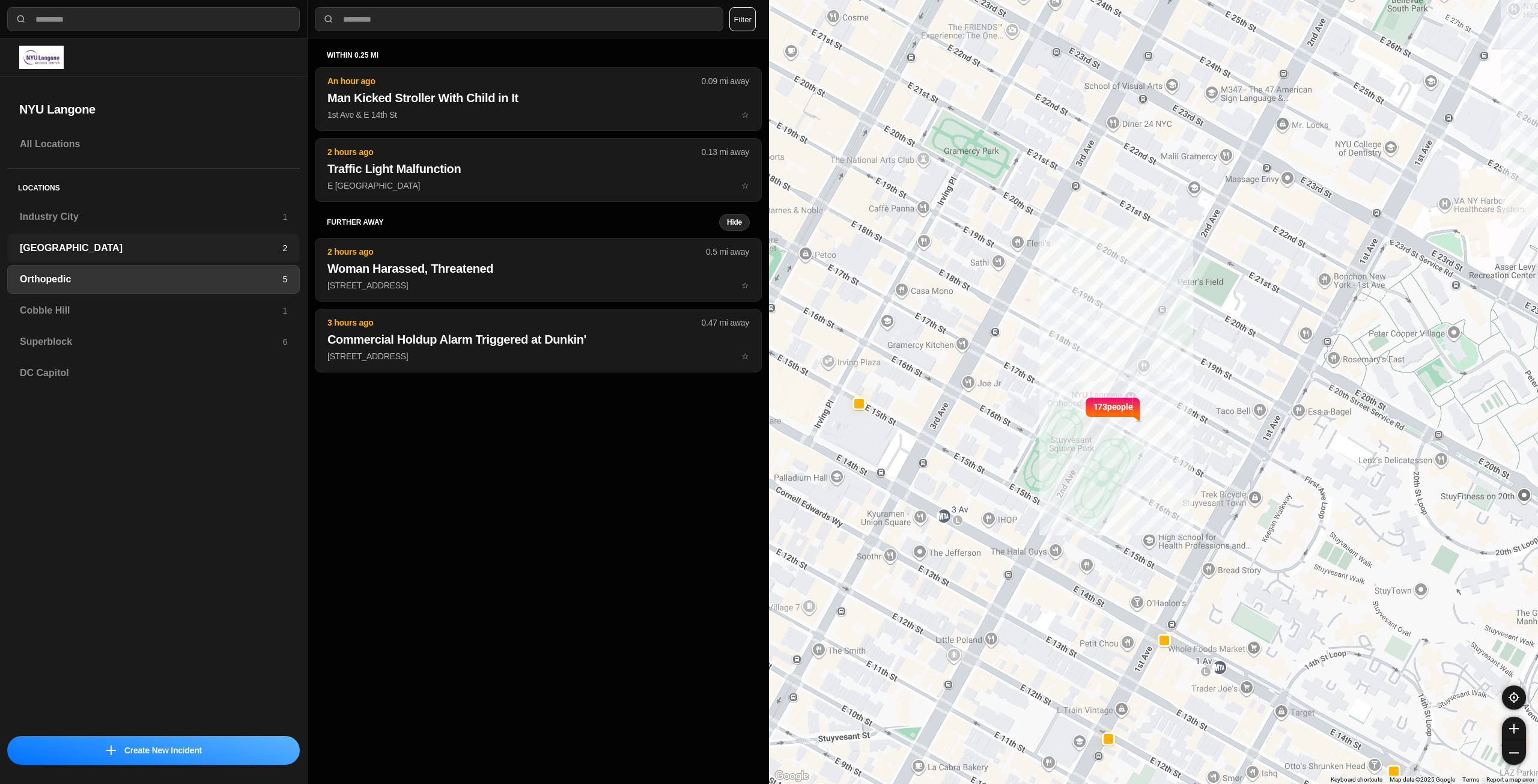
click at [268, 254] on h3 "[GEOGRAPHIC_DATA]" at bounding box center [151, 248] width 263 height 14
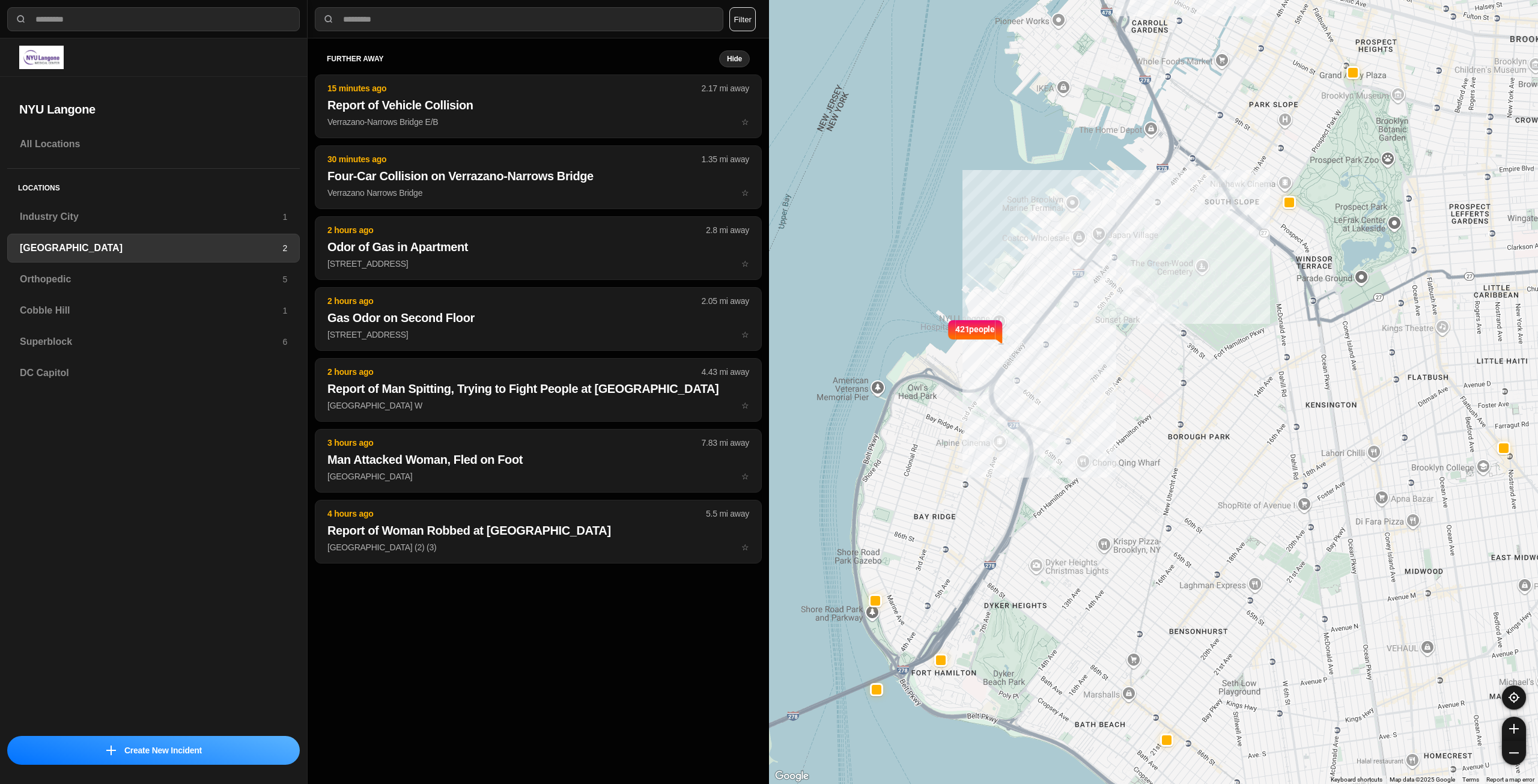
select select "*"
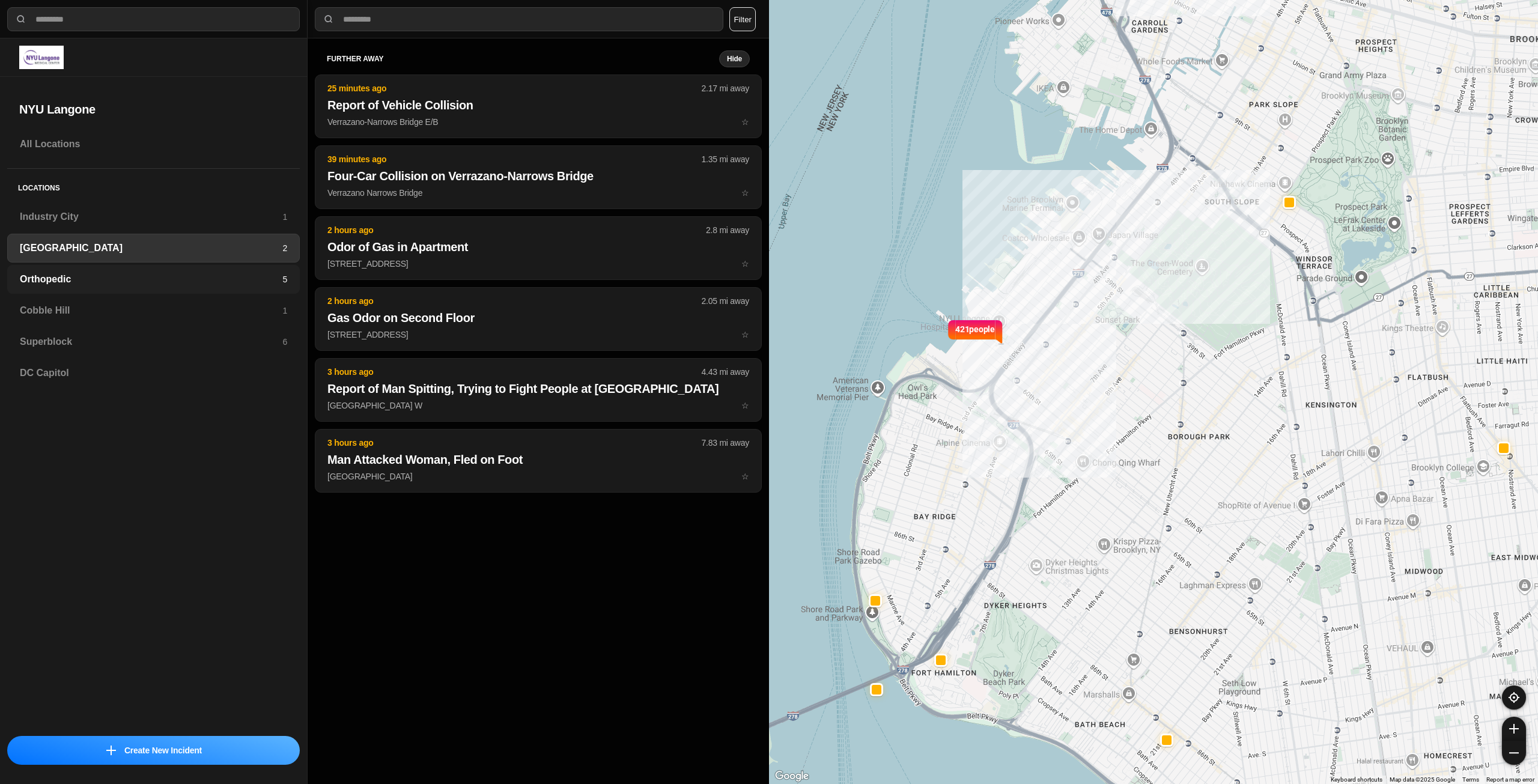
click at [215, 288] on div "Orthopedic 5" at bounding box center [153, 279] width 292 height 28
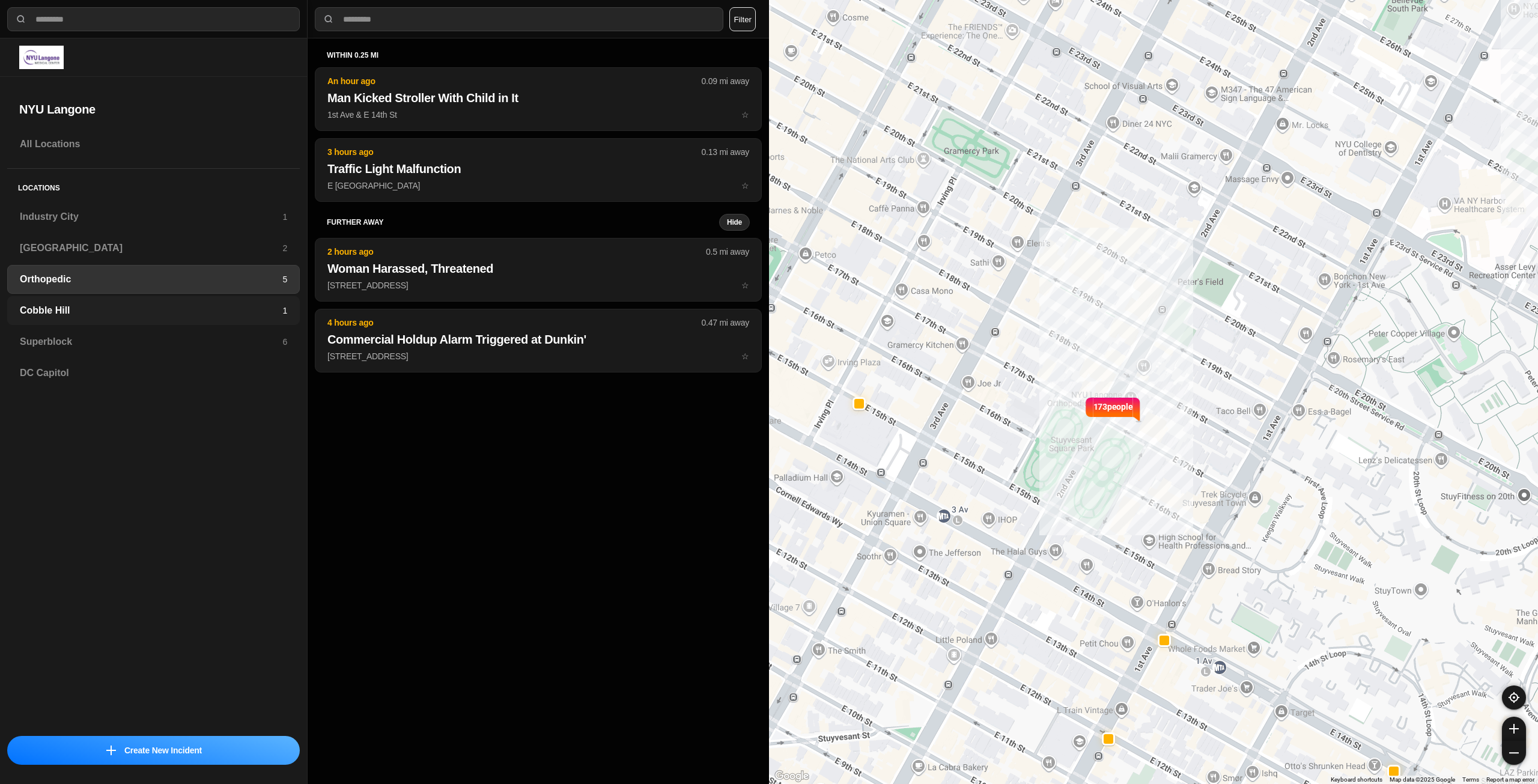
click at [203, 315] on h3 "Cobble Hill" at bounding box center [151, 310] width 263 height 14
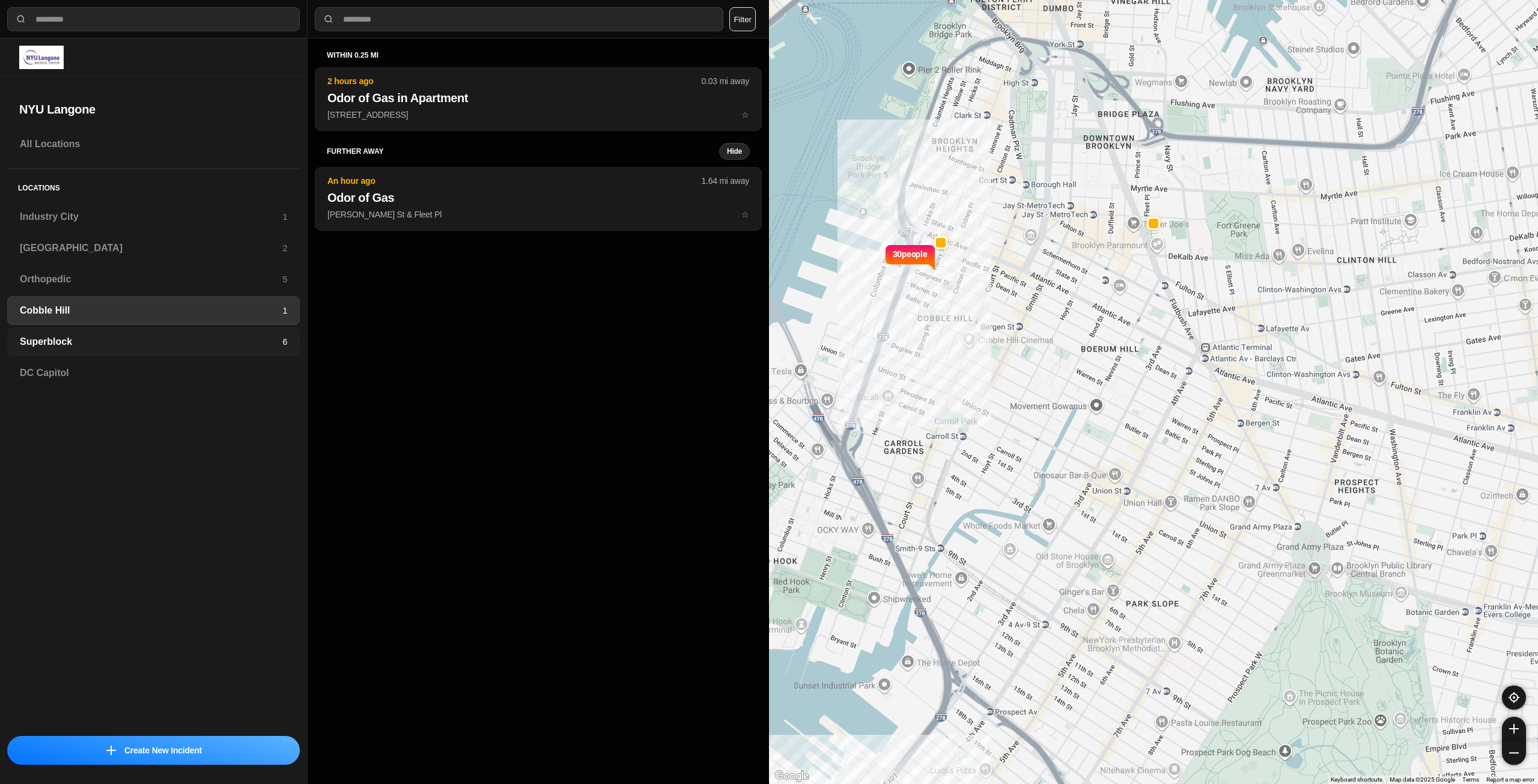
click at [218, 335] on h3 "Superblock" at bounding box center [151, 341] width 263 height 14
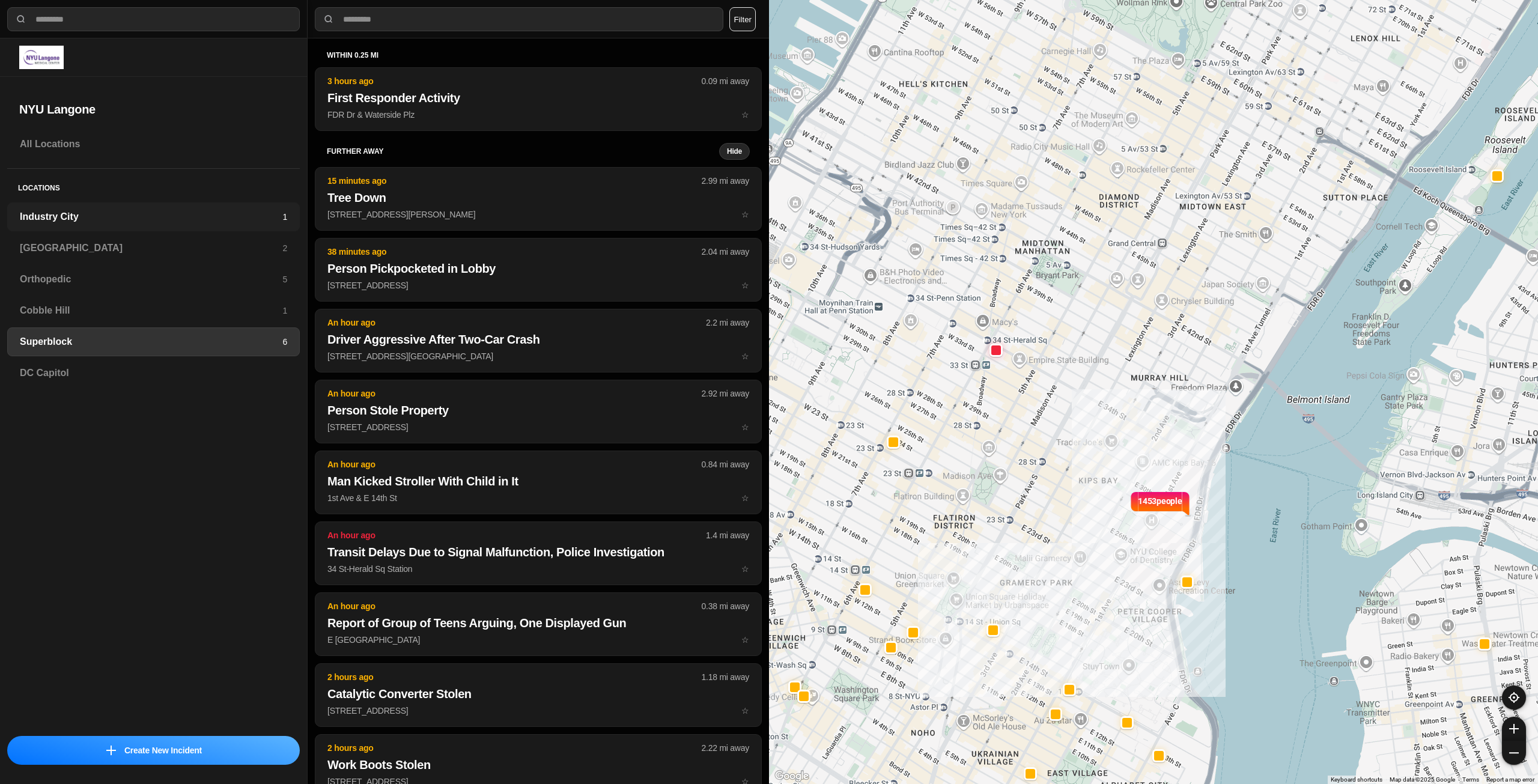
click at [128, 223] on h3 "Industry City" at bounding box center [151, 217] width 263 height 14
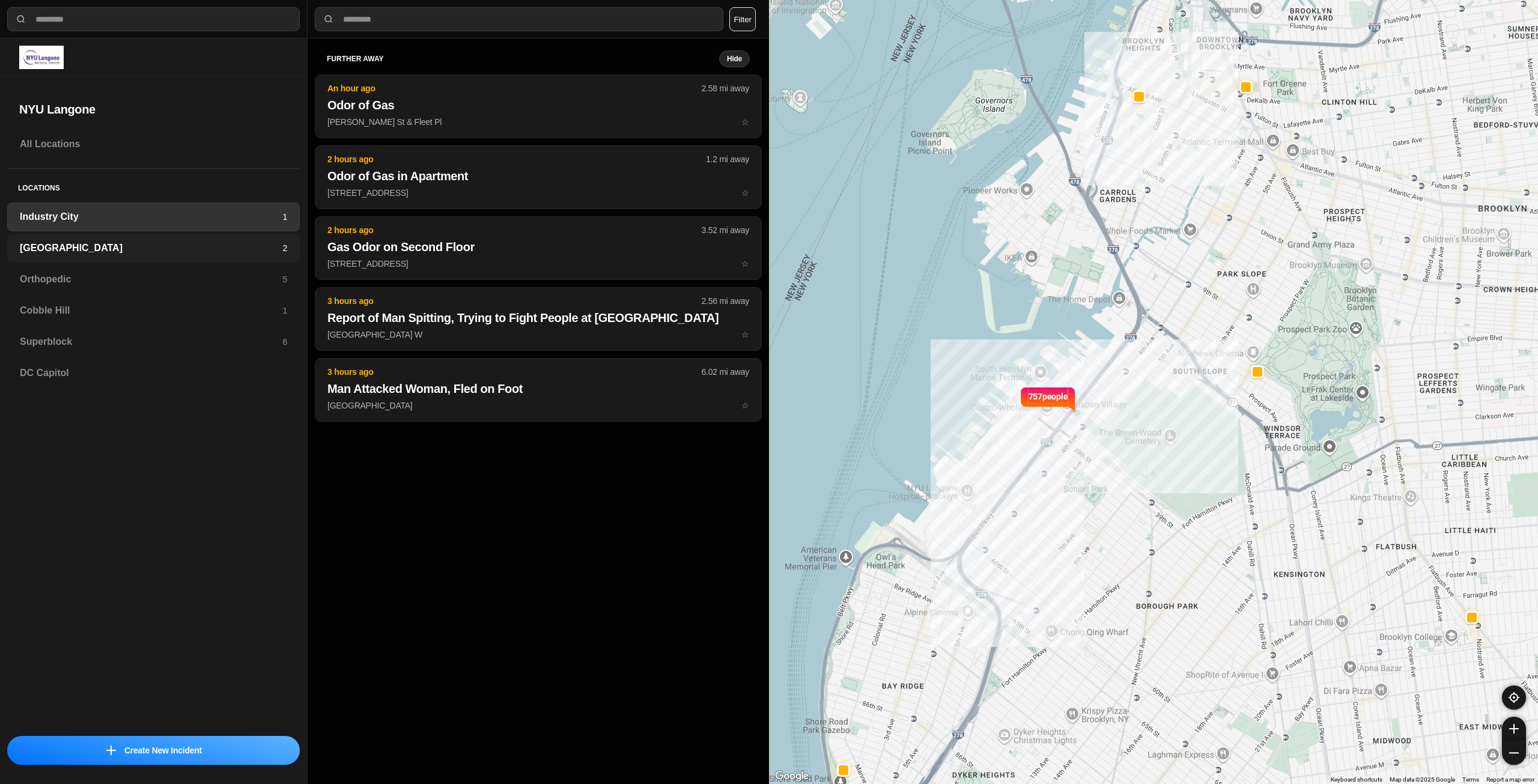
click at [115, 246] on h3 "[GEOGRAPHIC_DATA]" at bounding box center [151, 248] width 263 height 14
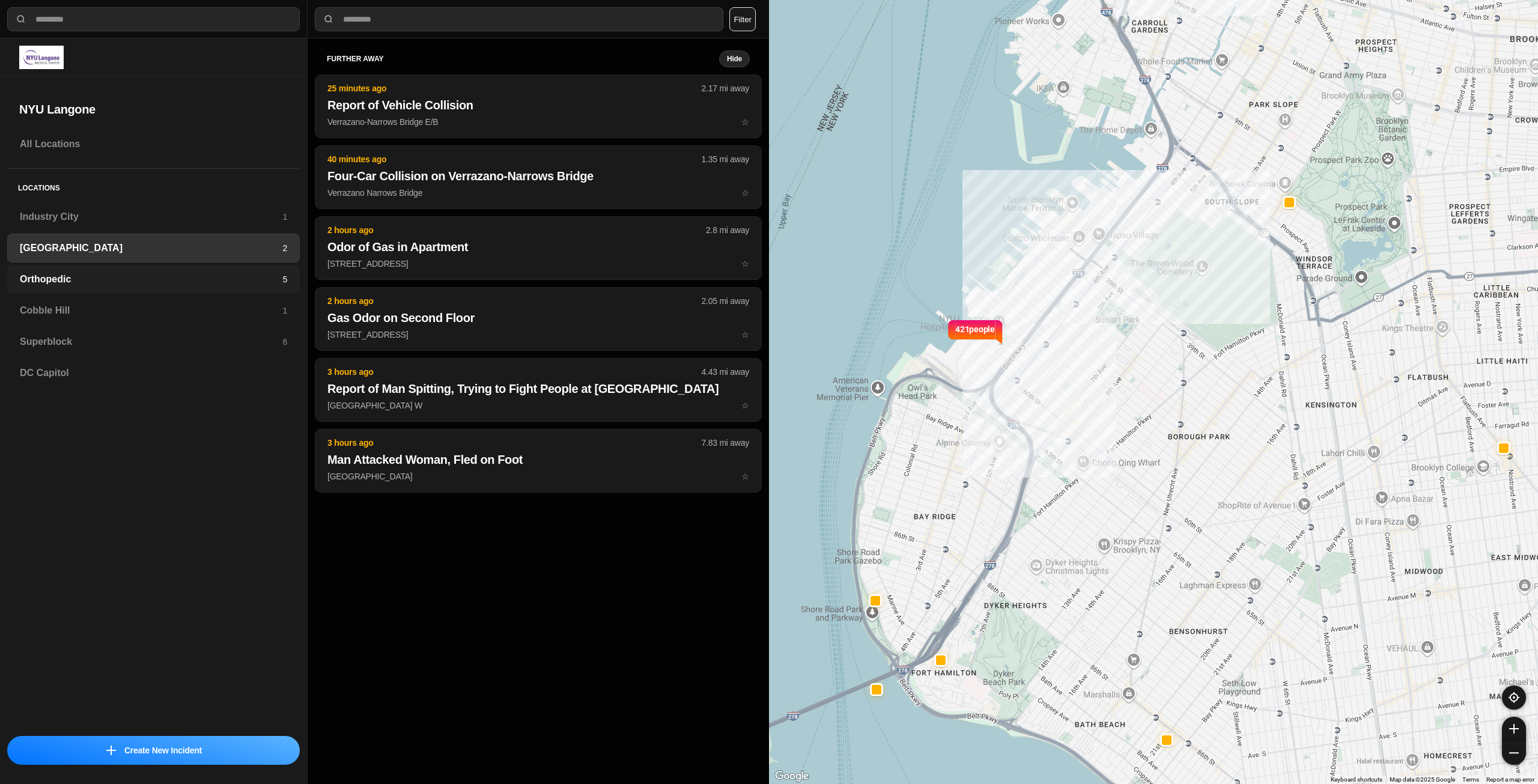
click at [127, 274] on h3 "Orthopedic" at bounding box center [151, 279] width 263 height 14
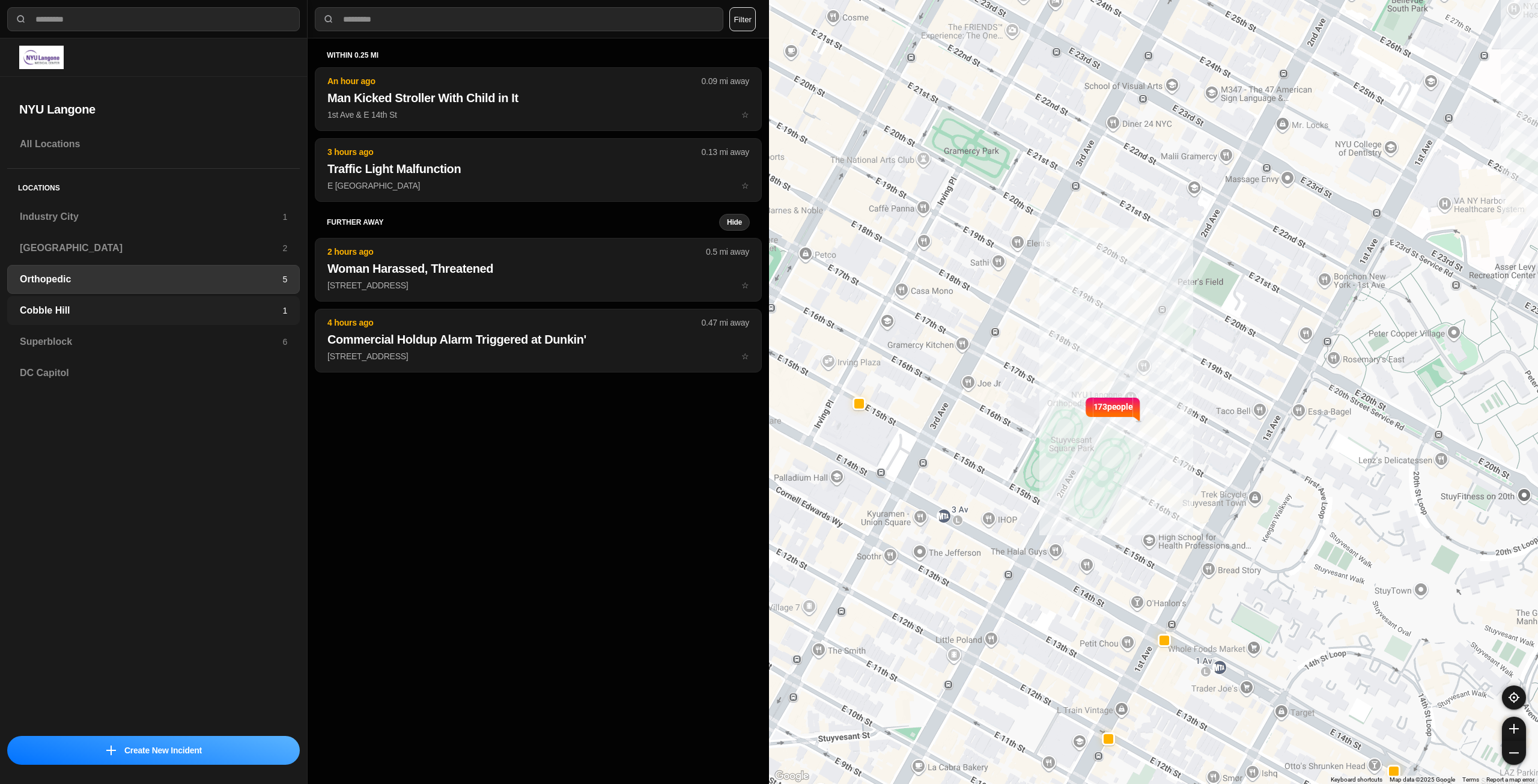
click at [118, 302] on div "Cobble Hill 1" at bounding box center [153, 310] width 292 height 28
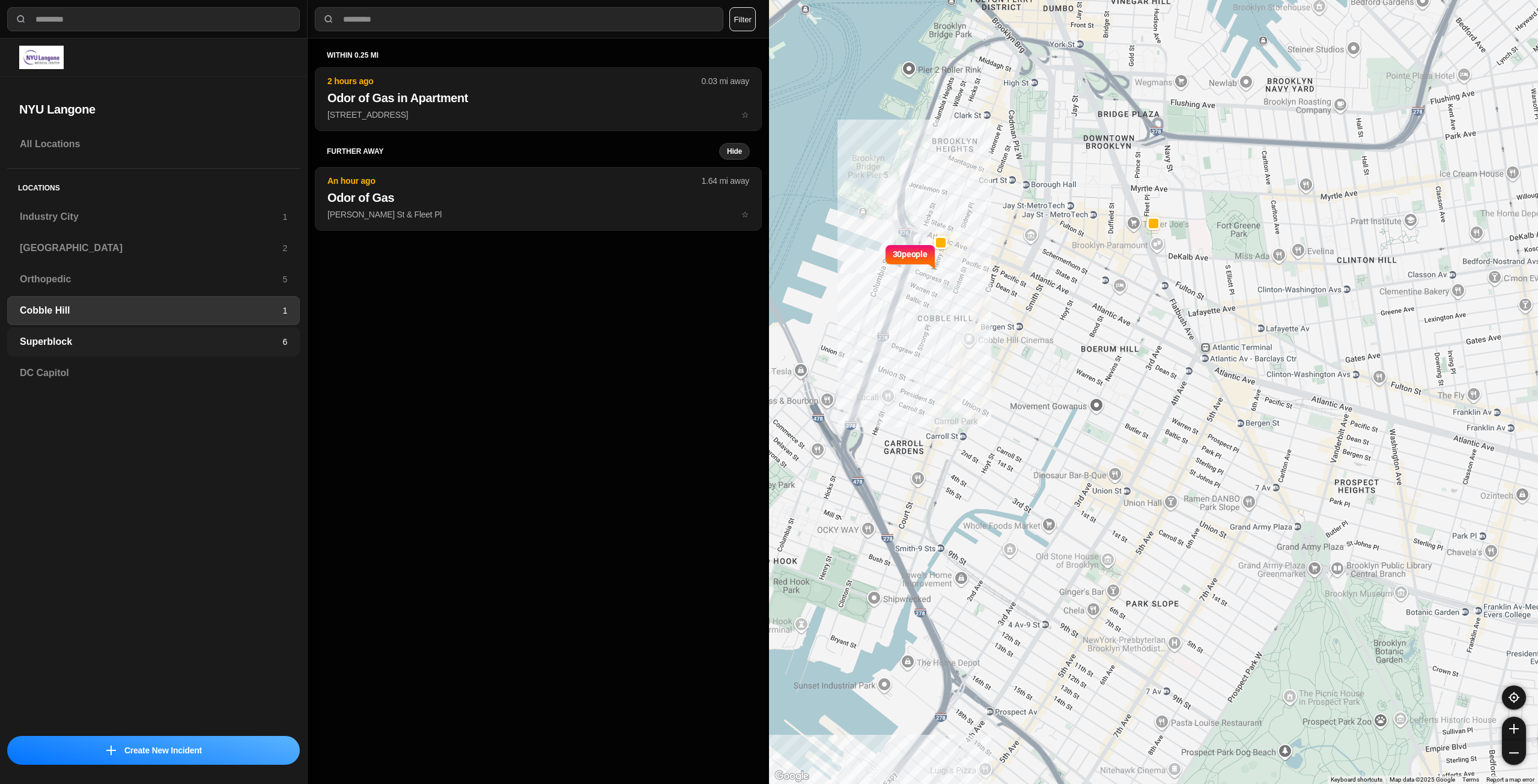
click at [118, 330] on div "Superblock 6" at bounding box center [153, 341] width 292 height 28
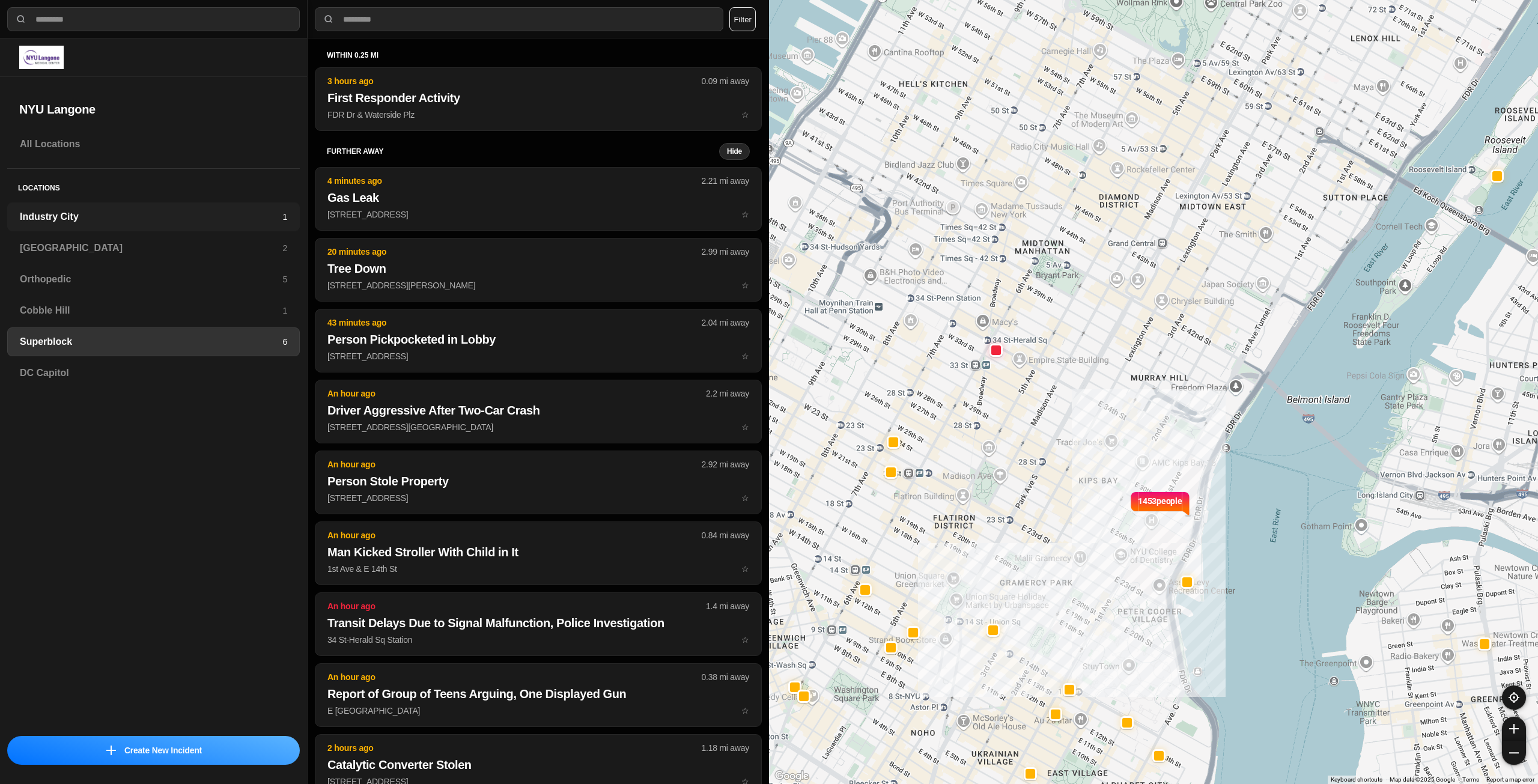
click at [140, 213] on h3 "Industry City" at bounding box center [151, 217] width 263 height 14
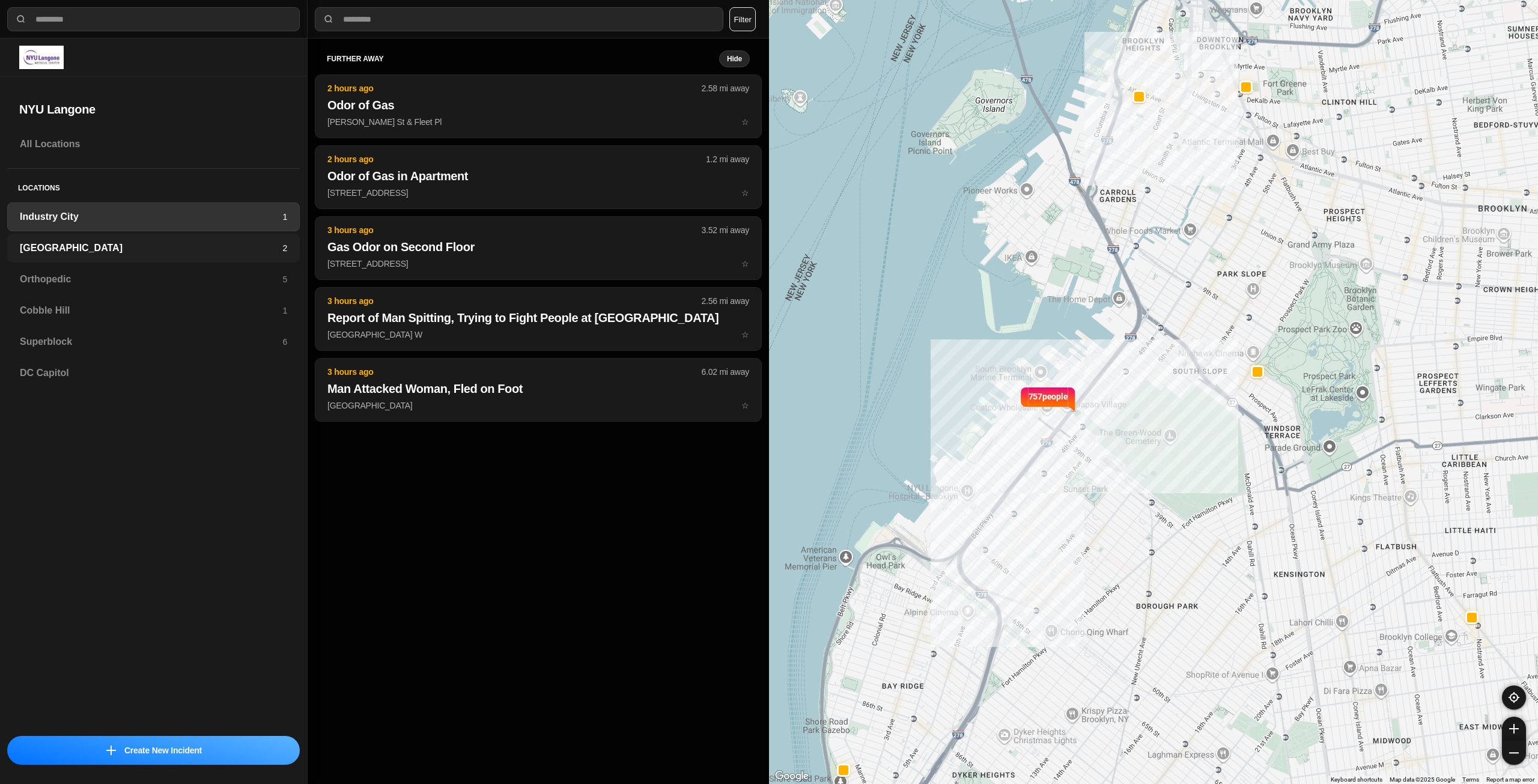
click at [153, 237] on div "Brooklyn 2" at bounding box center [153, 248] width 292 height 28
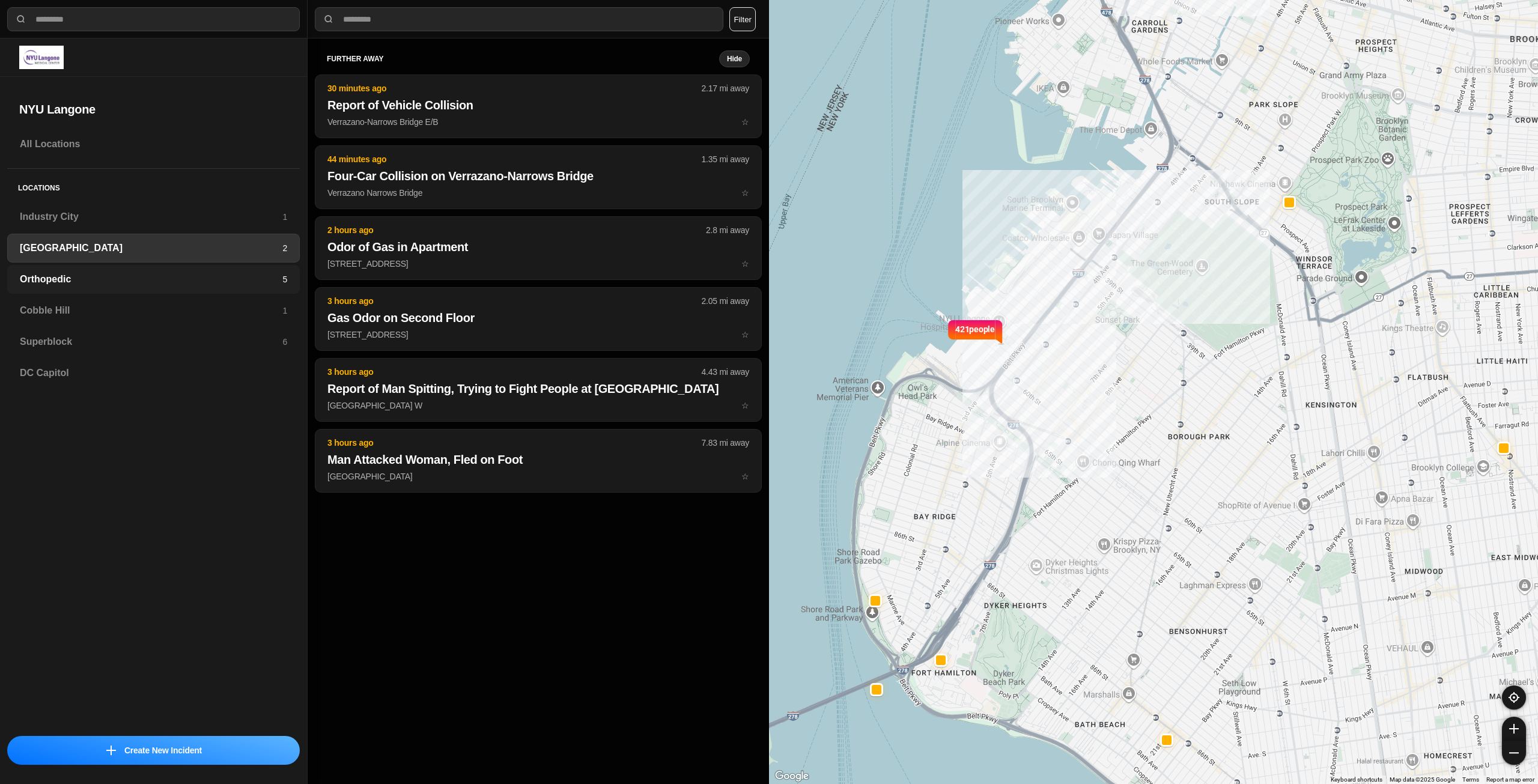
click at [174, 280] on h3 "Orthopedic" at bounding box center [151, 279] width 263 height 14
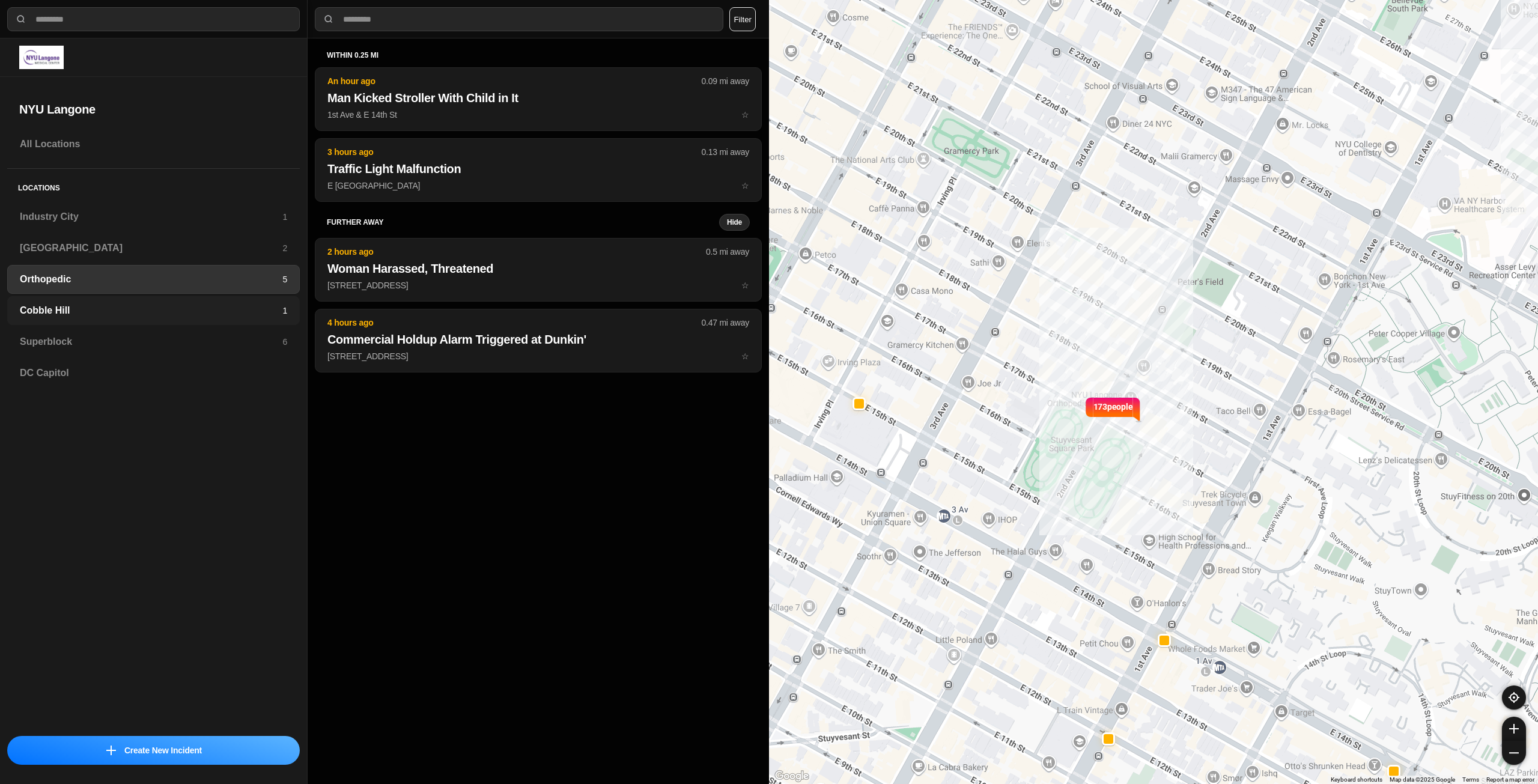
click at [190, 315] on h3 "Cobble Hill" at bounding box center [151, 310] width 263 height 14
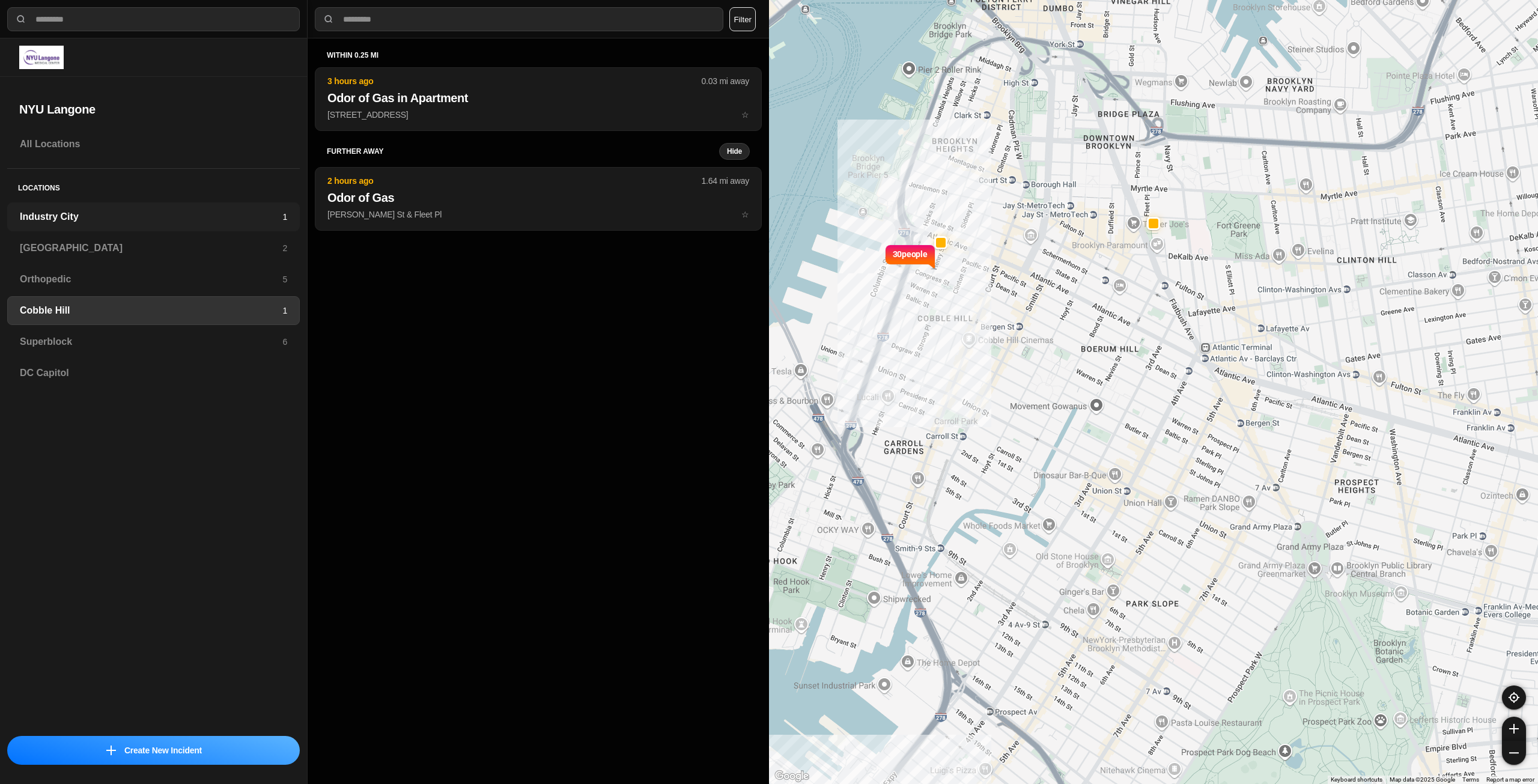
click at [126, 218] on h3 "Industry City" at bounding box center [151, 217] width 263 height 14
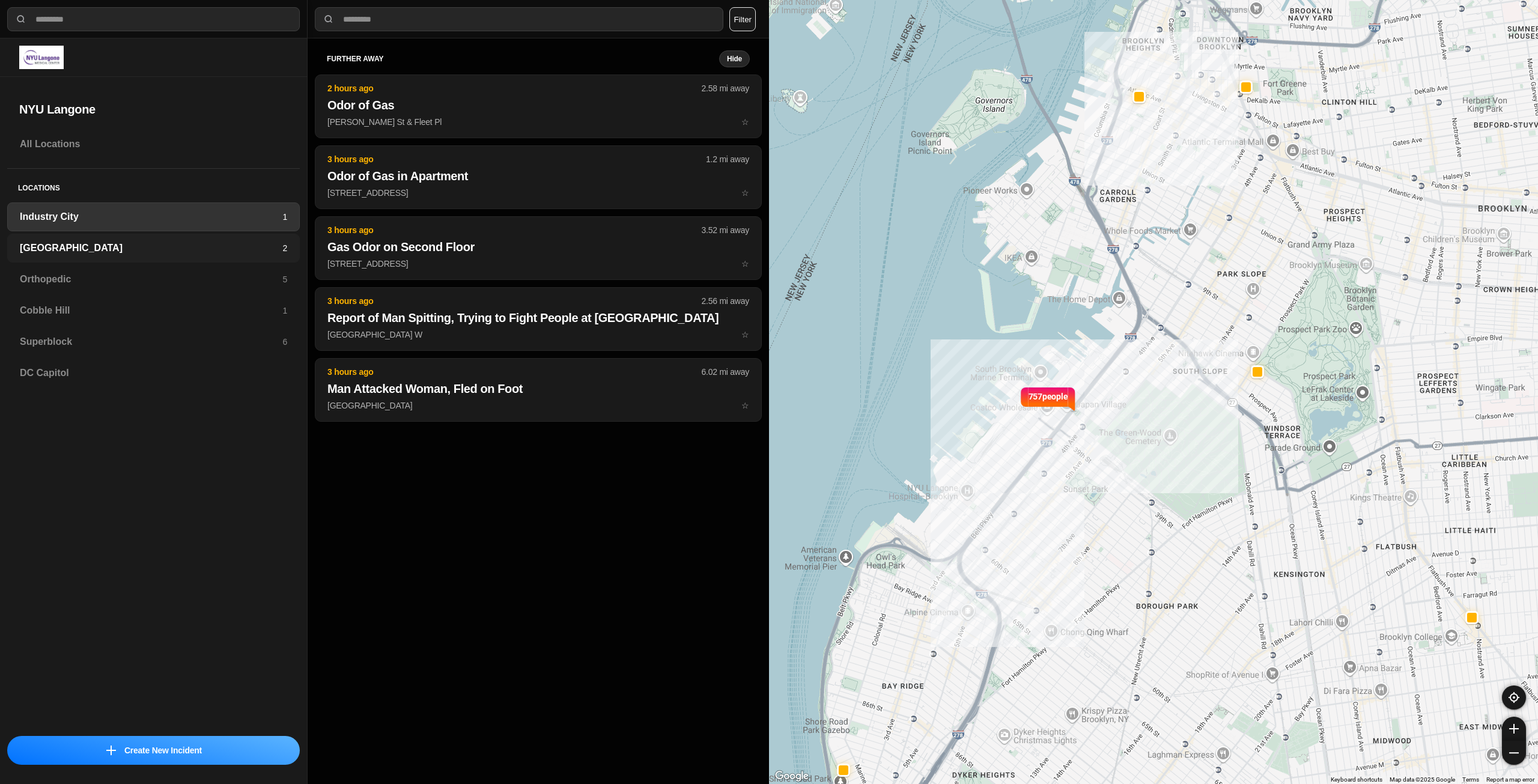
click at [127, 239] on div "Brooklyn 2" at bounding box center [153, 248] width 292 height 28
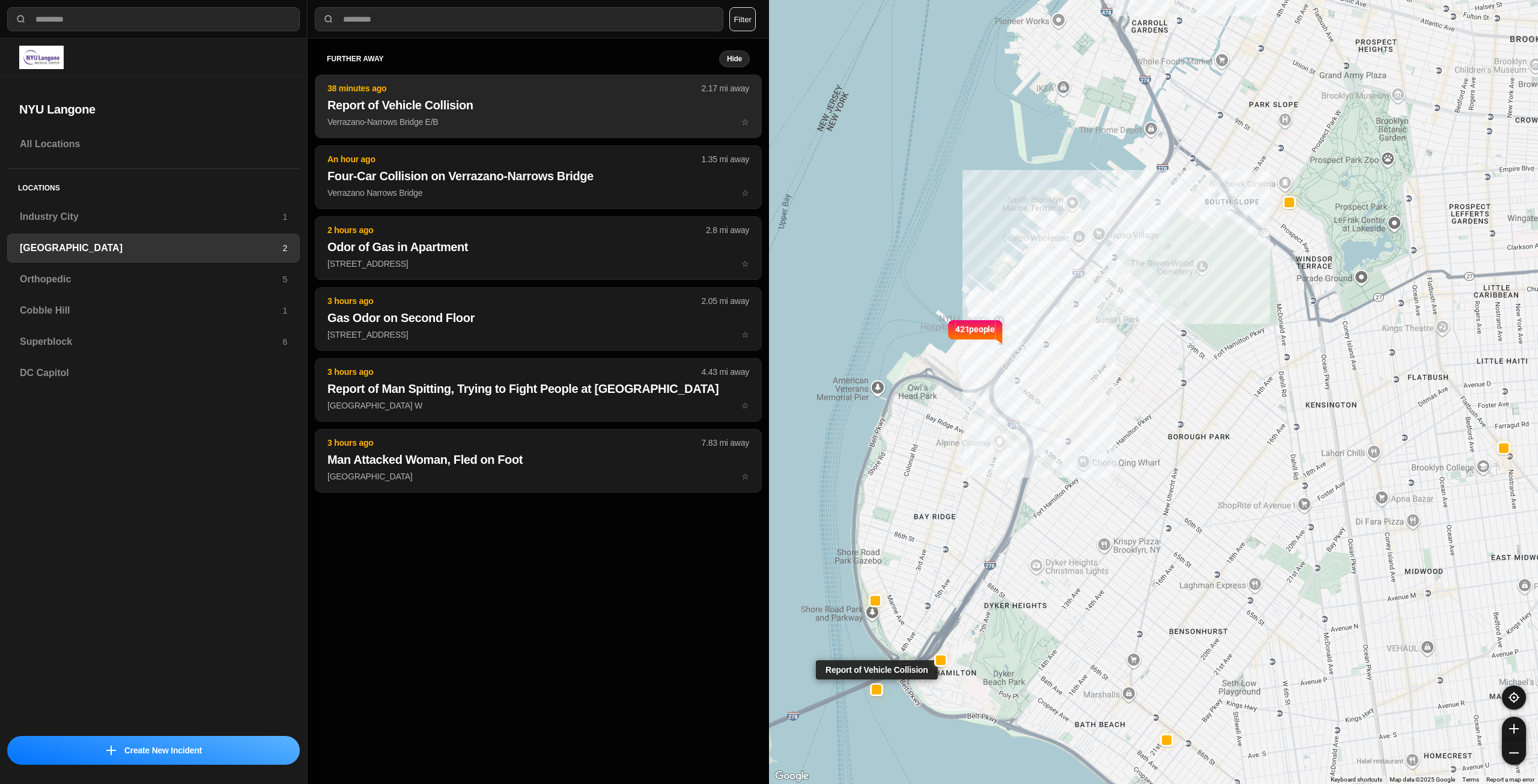
click at [511, 110] on h2 "Report of Vehicle Collision" at bounding box center [538, 105] width 422 height 17
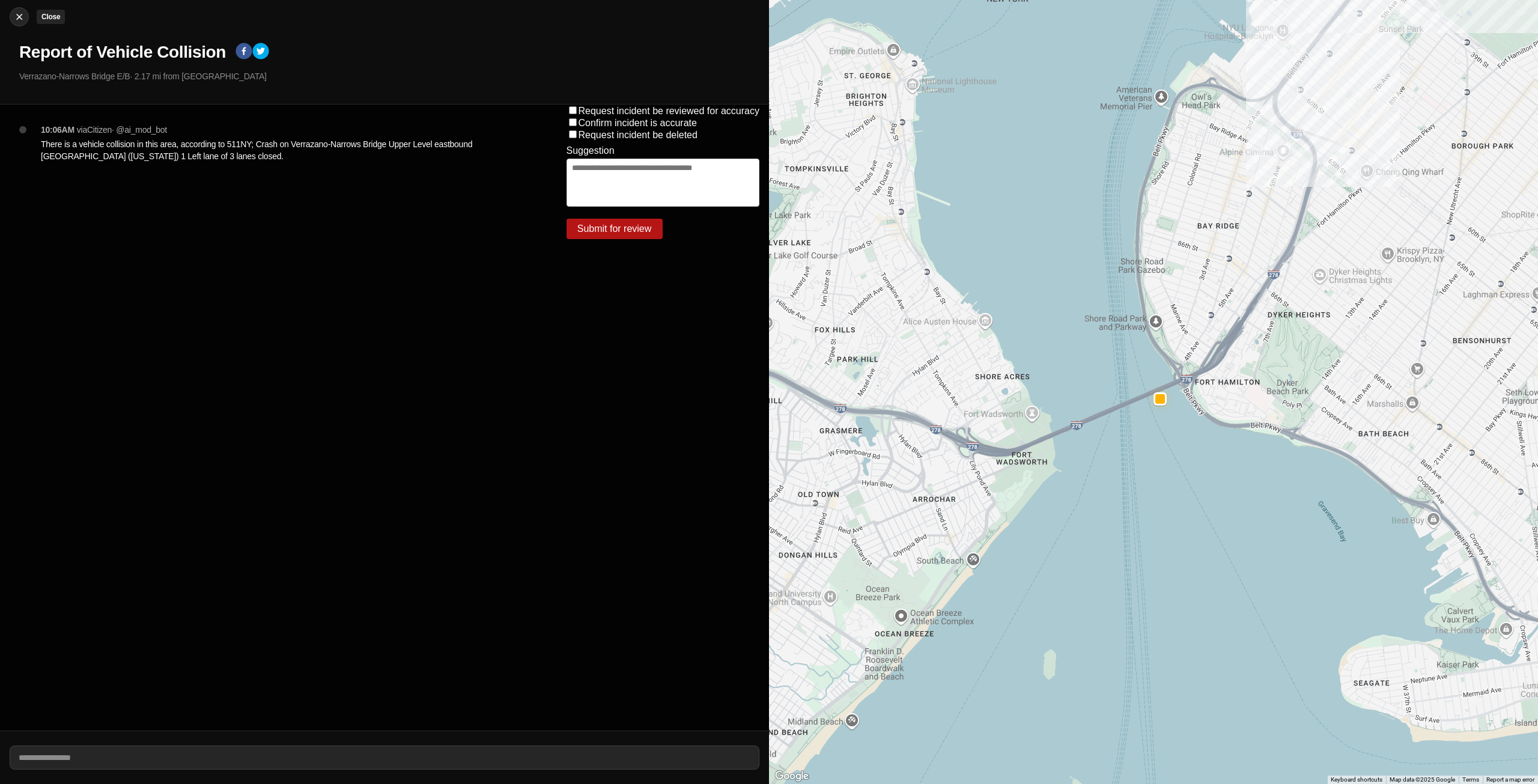
click at [16, 18] on img at bounding box center [19, 16] width 12 height 12
select select "*"
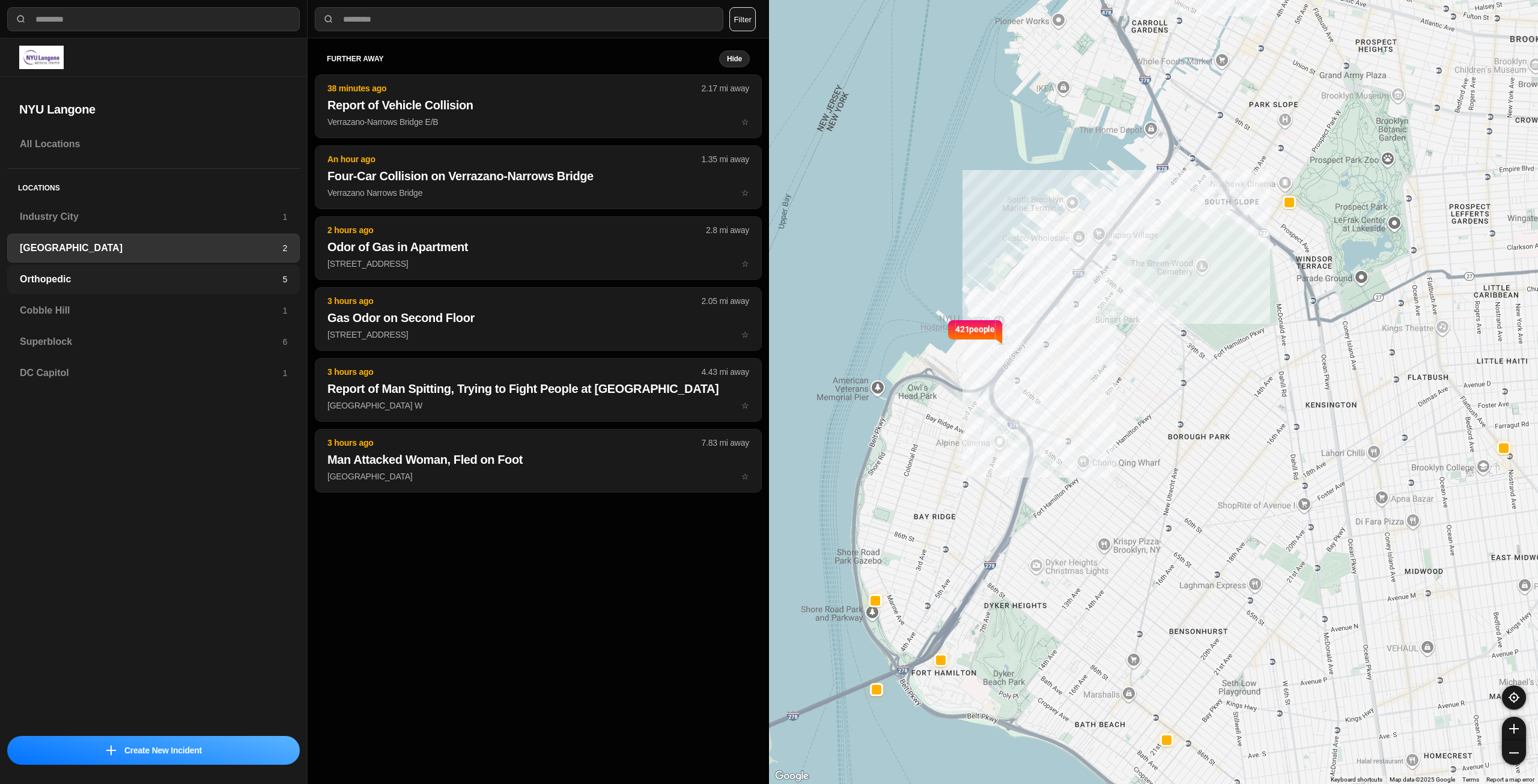
click at [213, 276] on h3 "Orthopedic" at bounding box center [151, 279] width 263 height 14
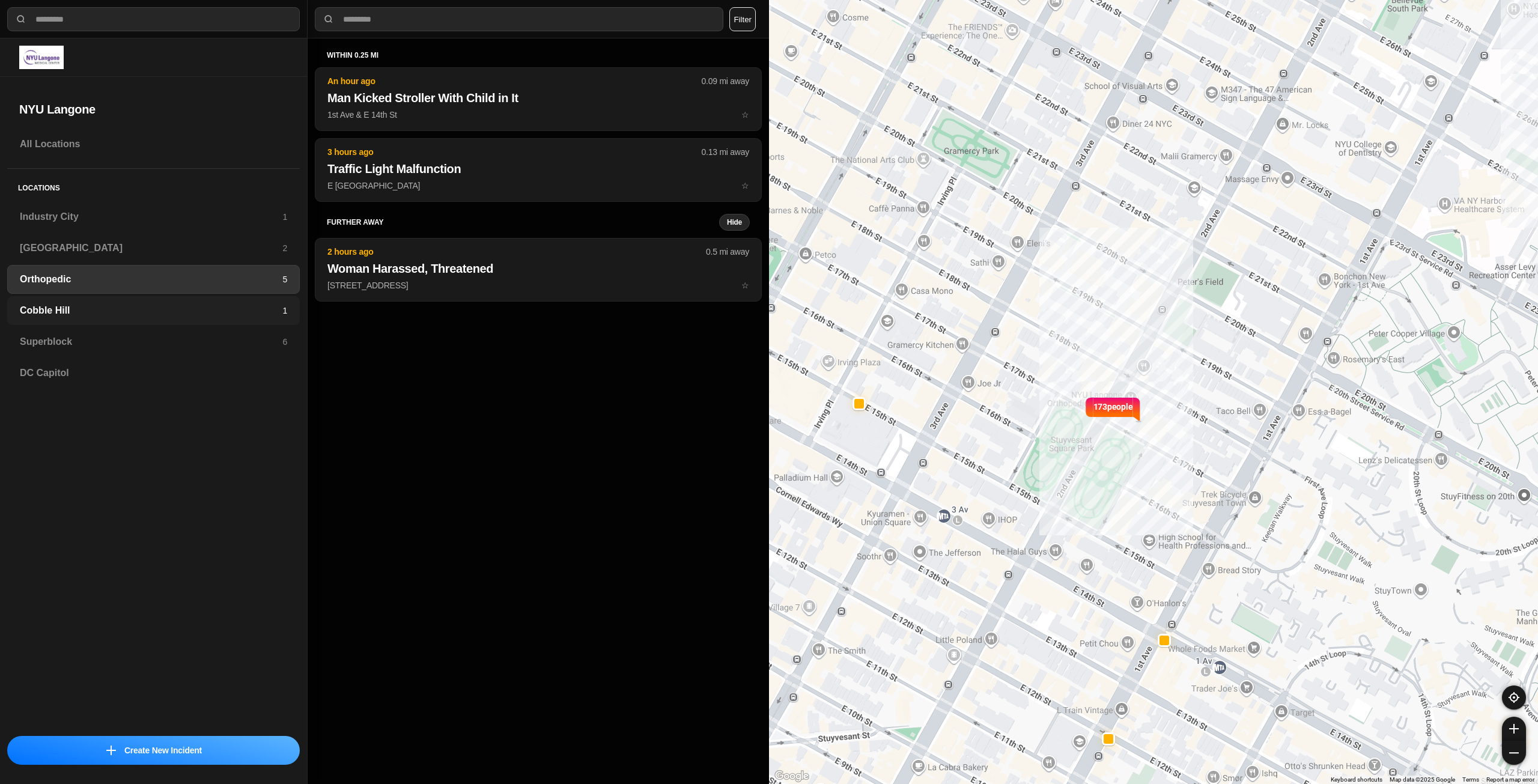
click at [202, 312] on h3 "Cobble Hill" at bounding box center [151, 310] width 263 height 14
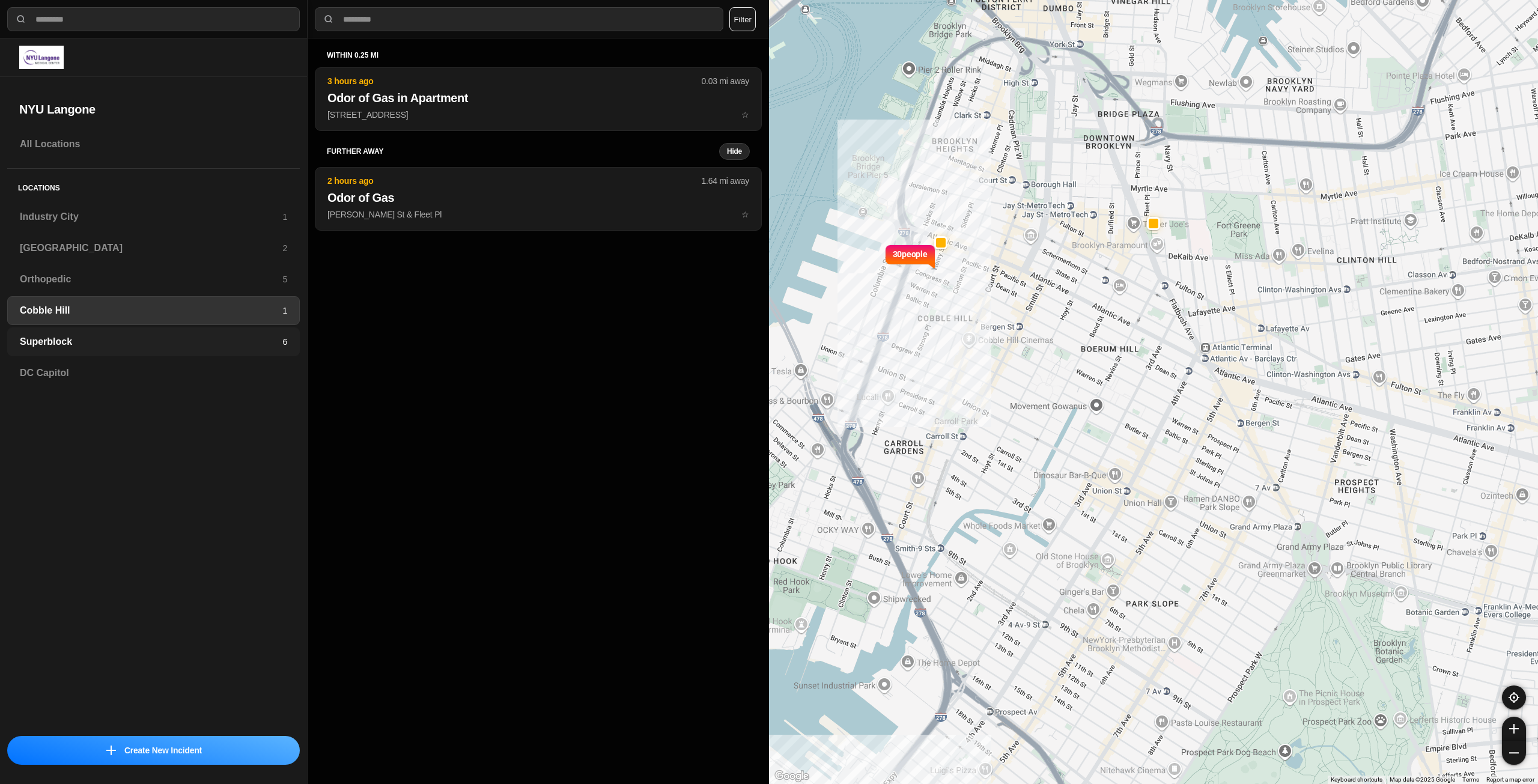
click at [201, 347] on h3 "Superblock" at bounding box center [151, 341] width 263 height 14
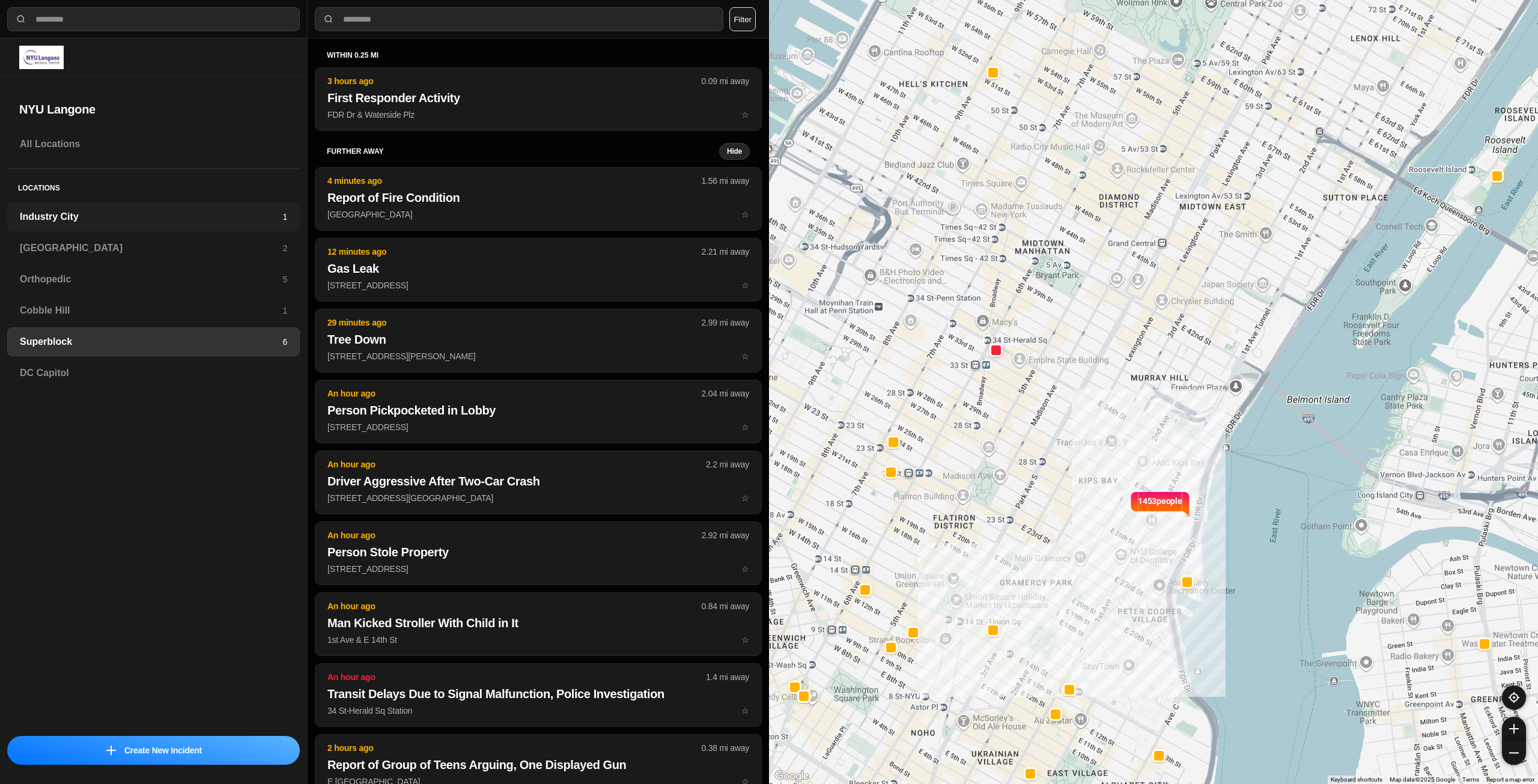
click at [164, 223] on h3 "Industry City" at bounding box center [151, 217] width 263 height 14
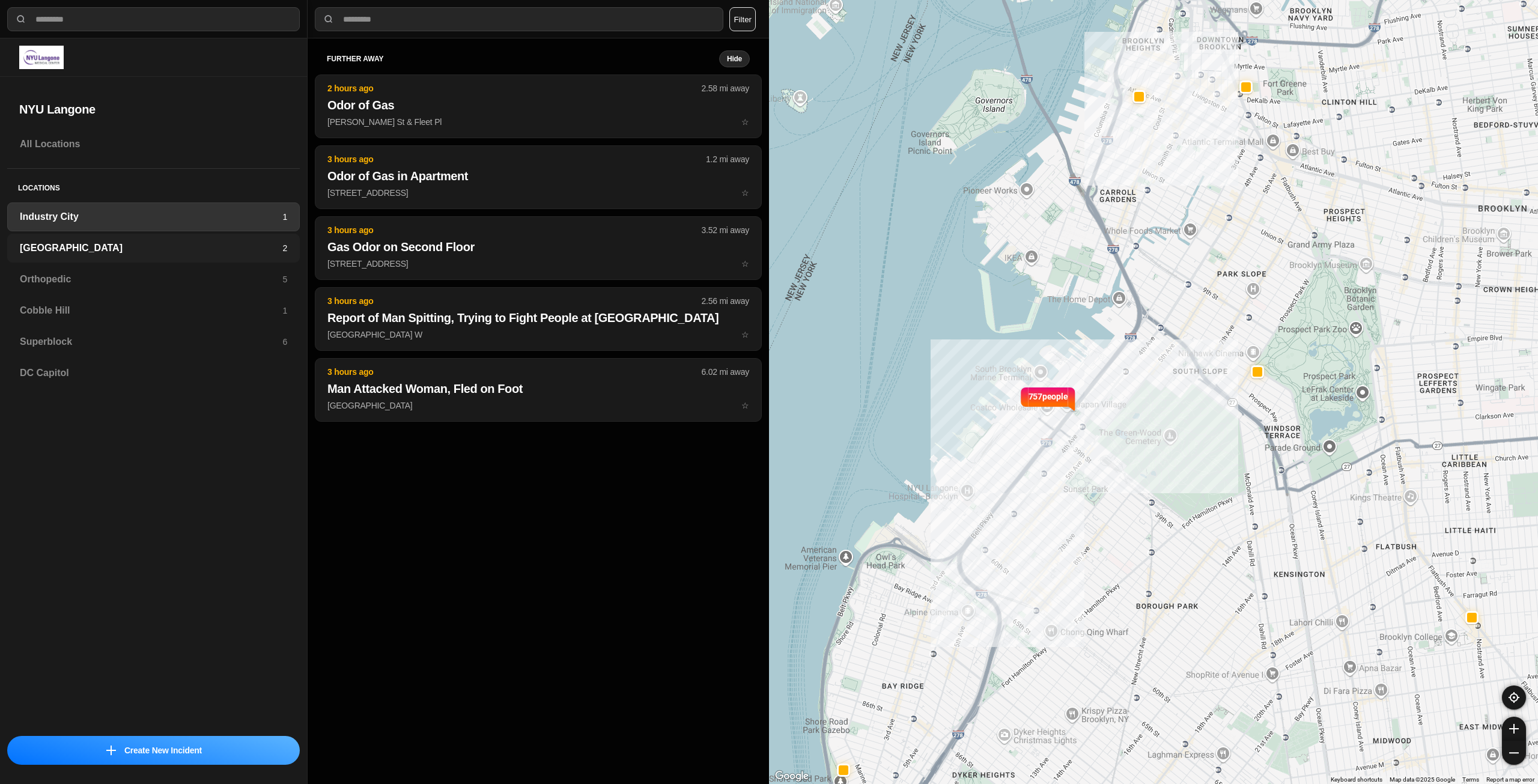
click at [214, 251] on h3 "[GEOGRAPHIC_DATA]" at bounding box center [151, 248] width 263 height 14
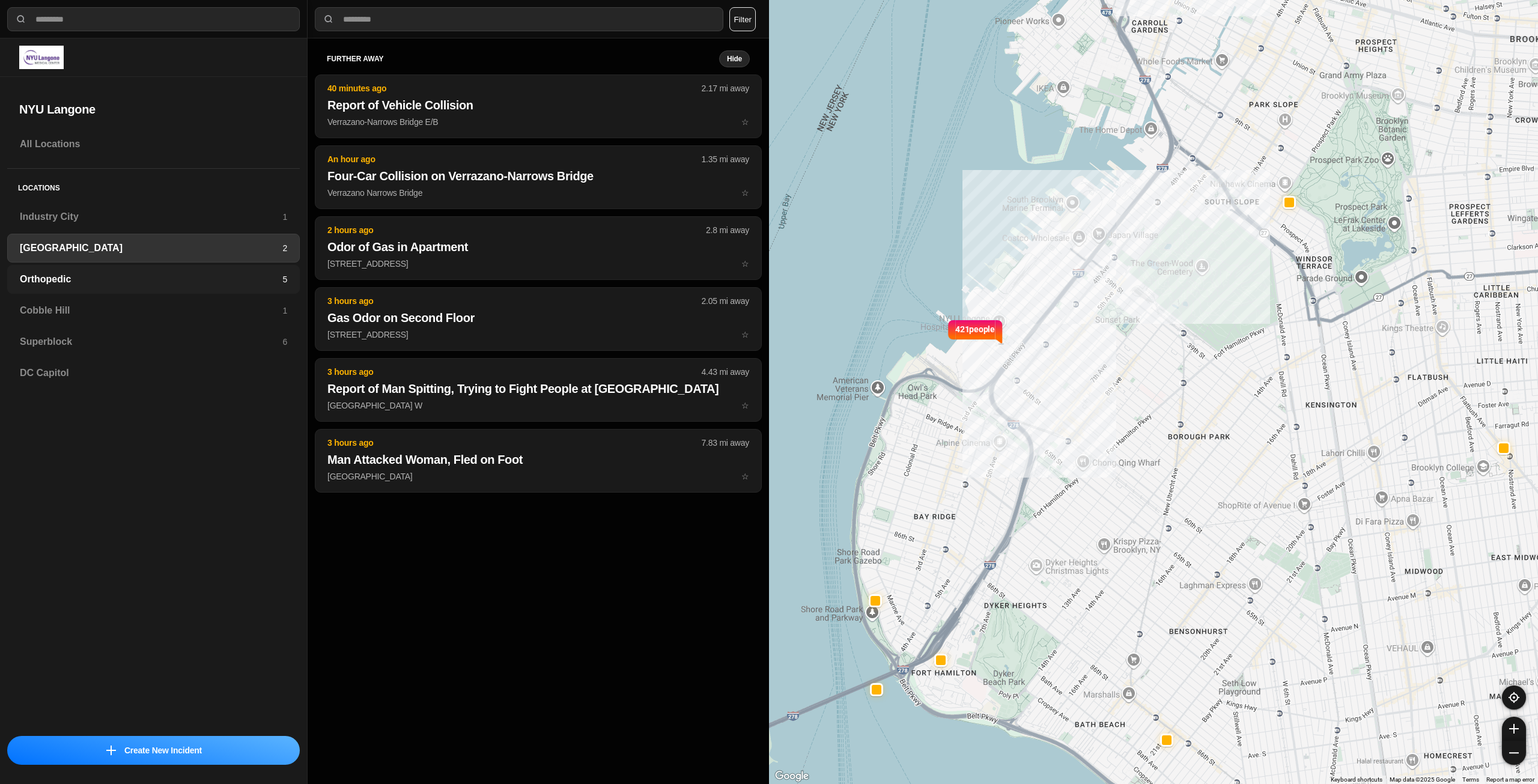
click at [205, 274] on h3 "Orthopedic" at bounding box center [151, 279] width 263 height 14
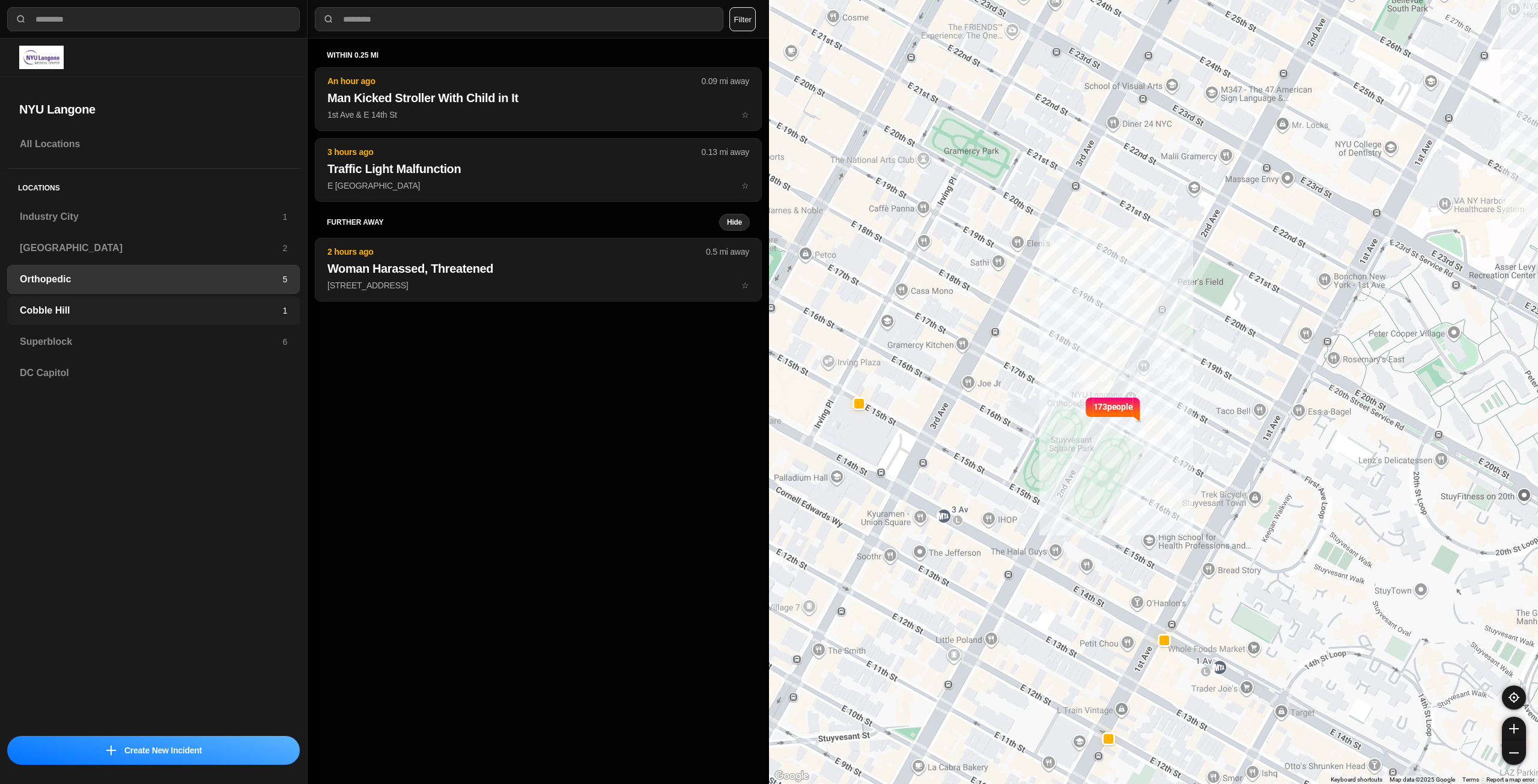
click at [214, 312] on h3 "Cobble Hill" at bounding box center [151, 310] width 263 height 14
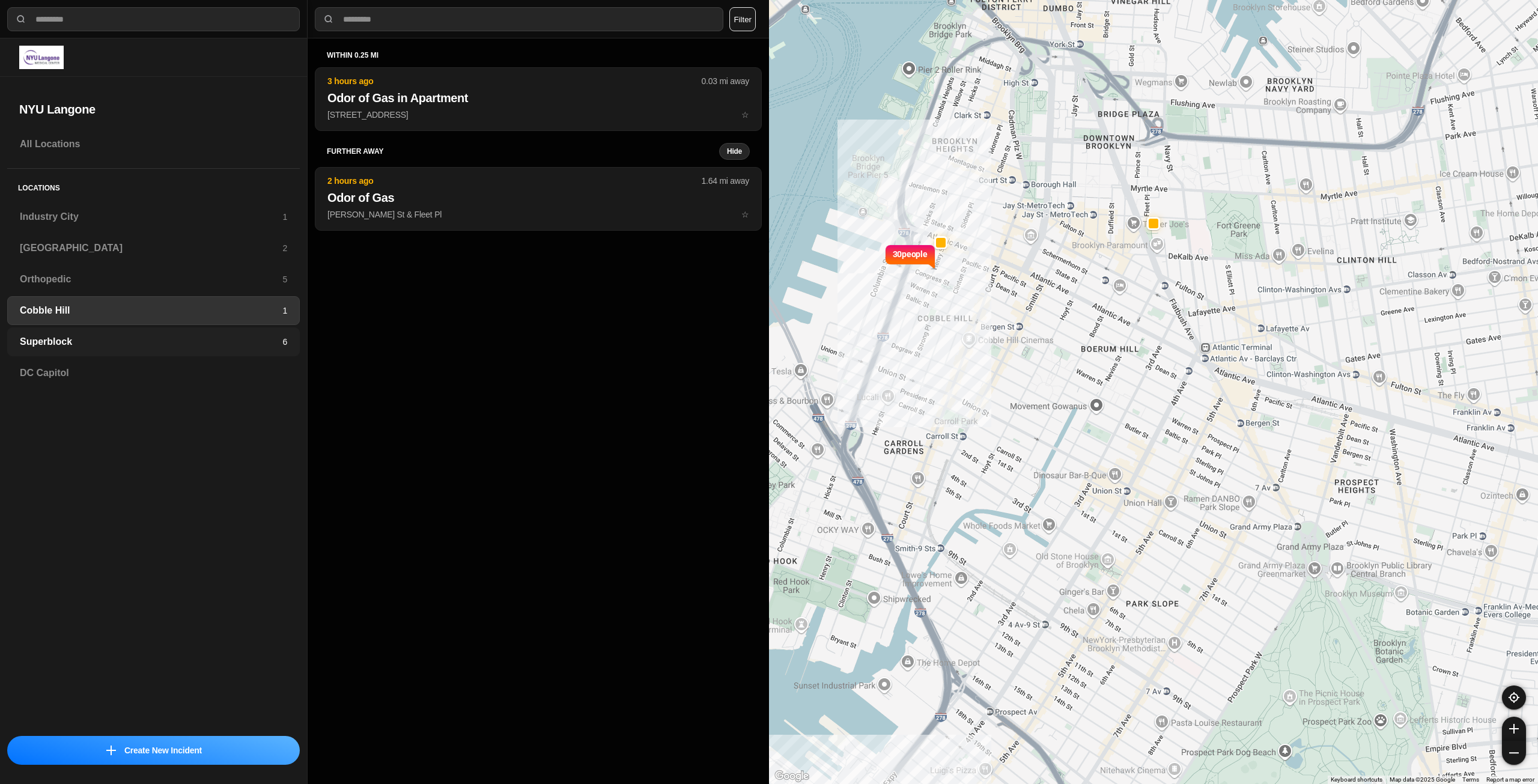
click at [207, 336] on h3 "Superblock" at bounding box center [151, 341] width 263 height 14
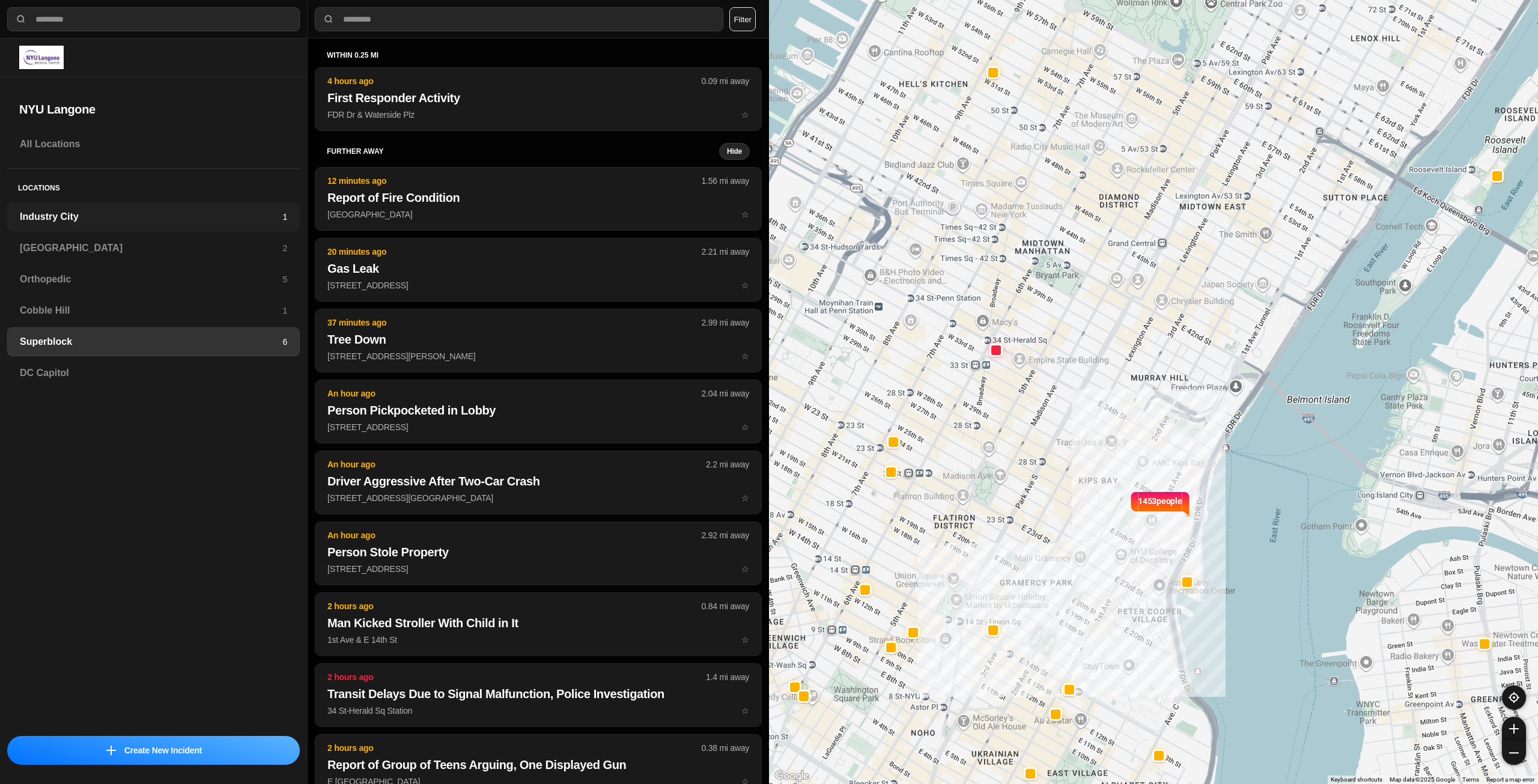
click at [181, 219] on h3 "Industry City" at bounding box center [151, 217] width 263 height 14
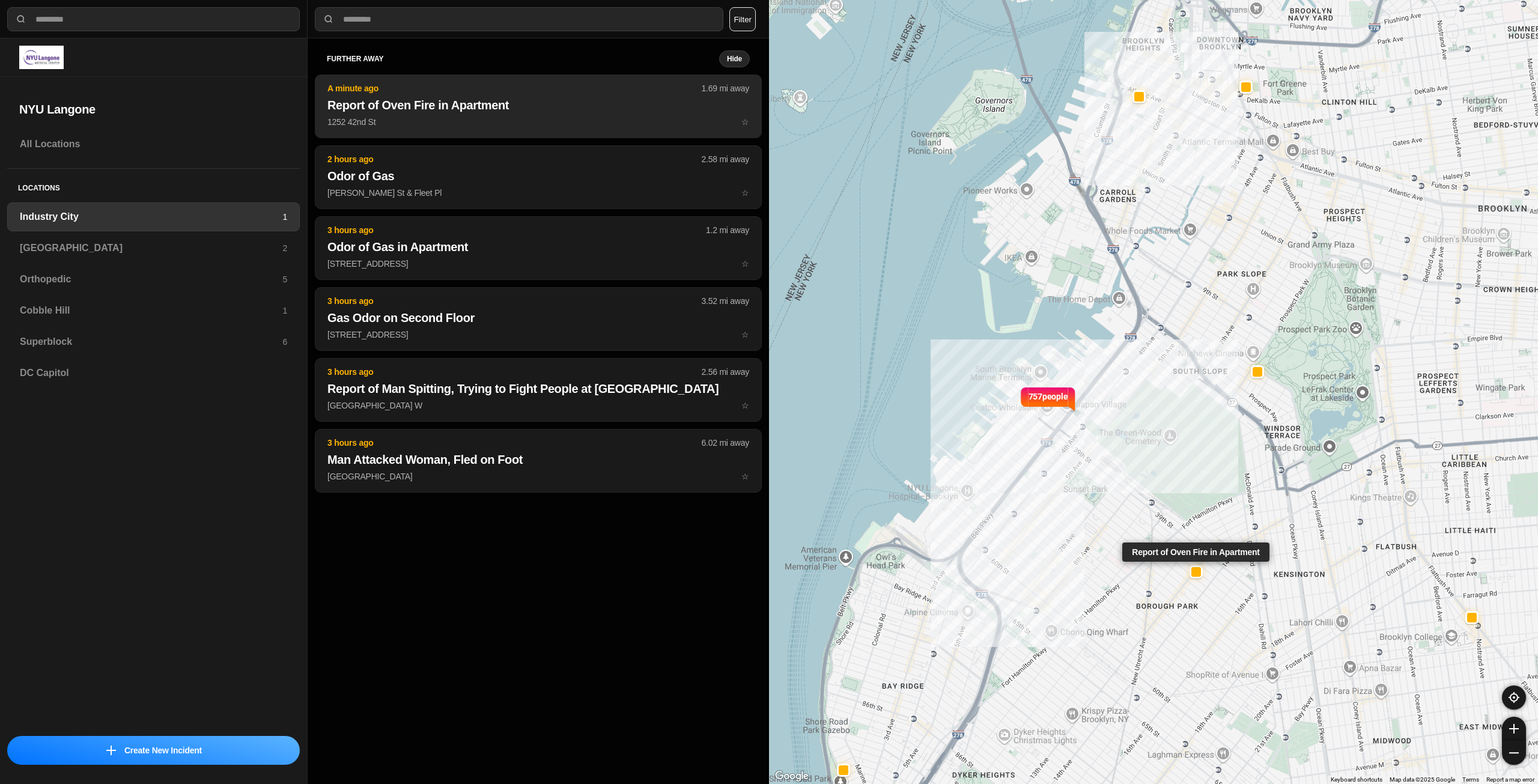
click at [428, 117] on p "1252 42nd St ☆" at bounding box center [538, 122] width 422 height 12
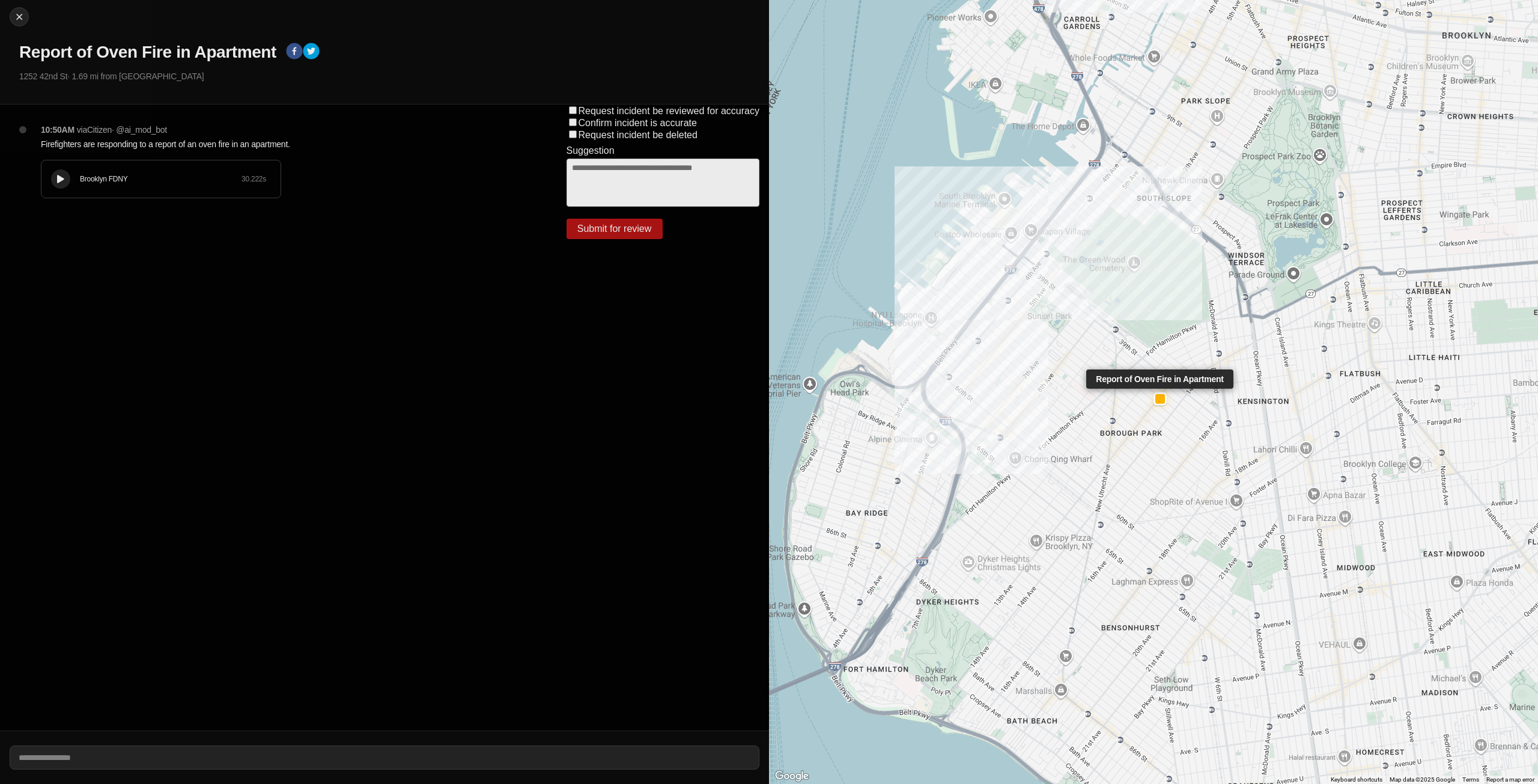
click at [1162, 400] on div at bounding box center [1160, 399] width 9 height 9
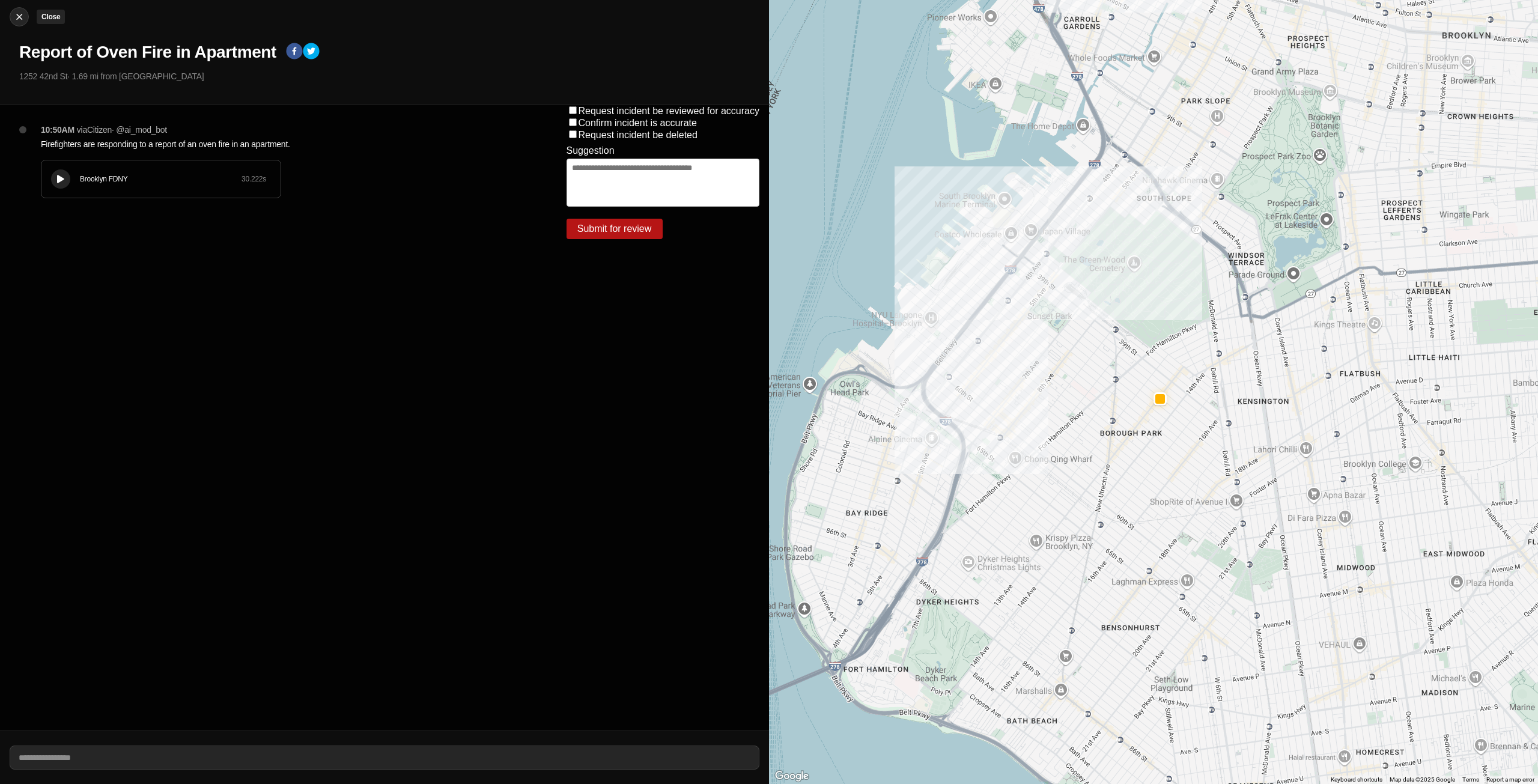
click at [17, 19] on img at bounding box center [19, 16] width 12 height 12
select select "*"
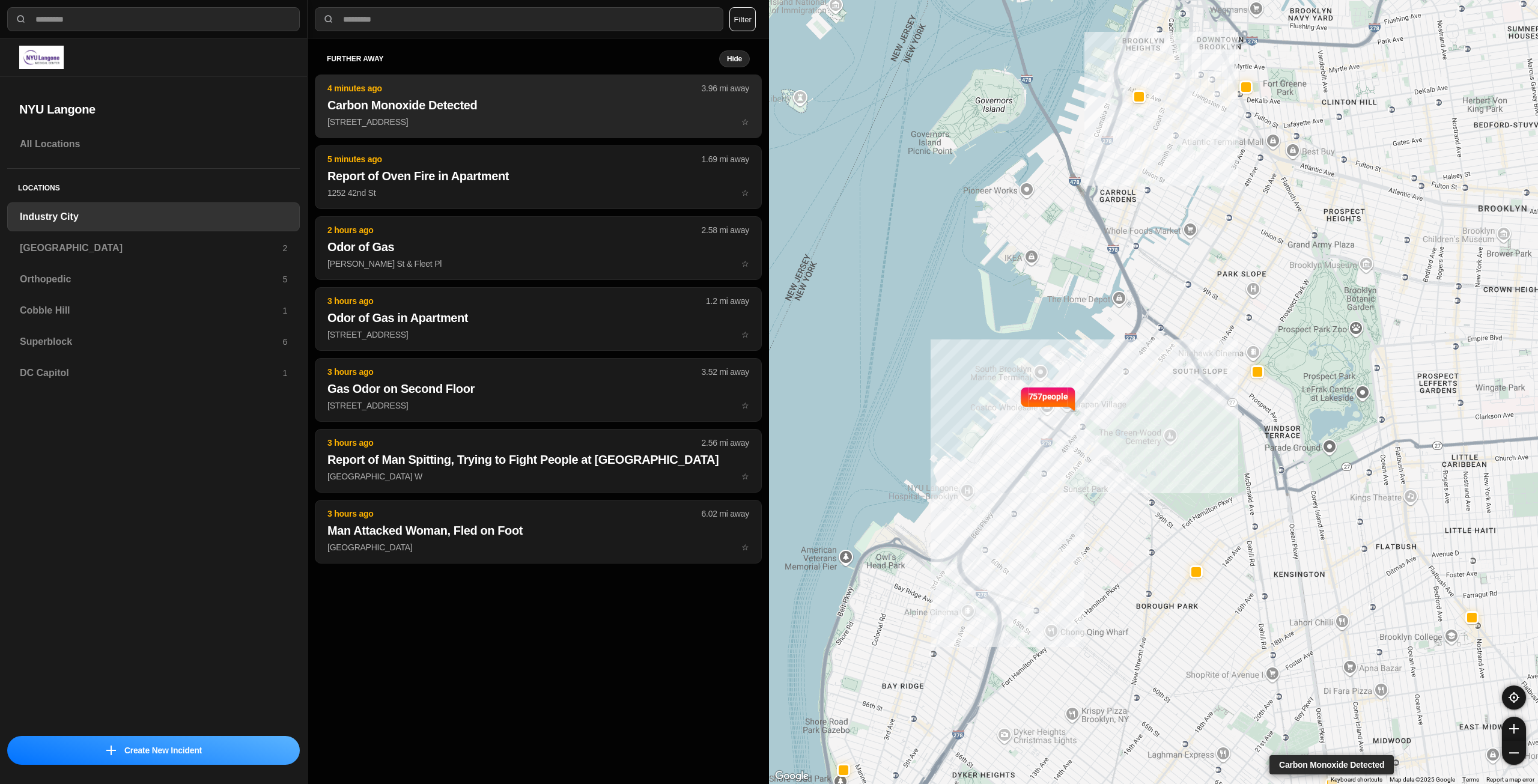
click at [560, 113] on h2 "Carbon Monoxide Detected" at bounding box center [538, 105] width 422 height 17
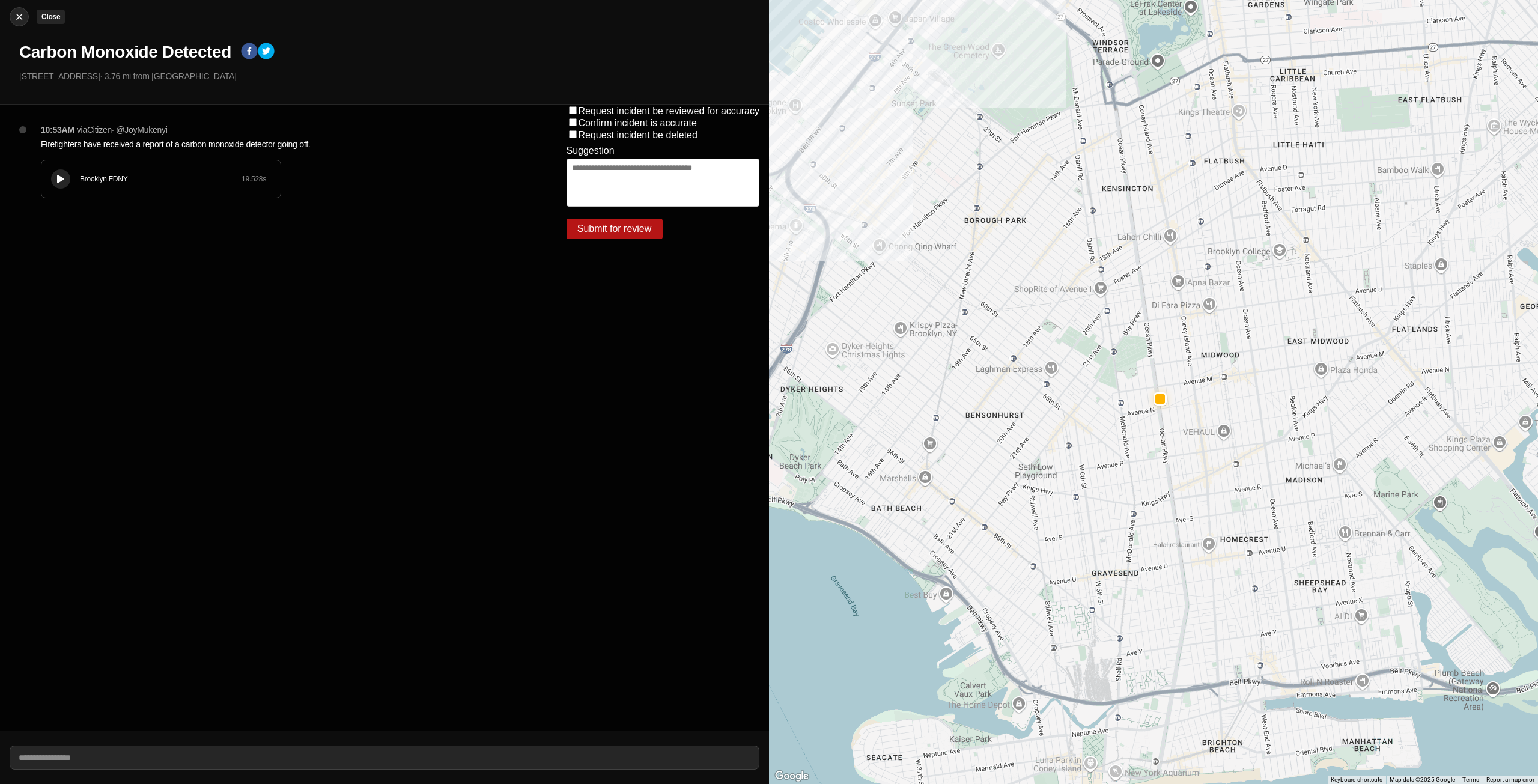
click at [24, 14] on img at bounding box center [19, 16] width 12 height 12
select select "*"
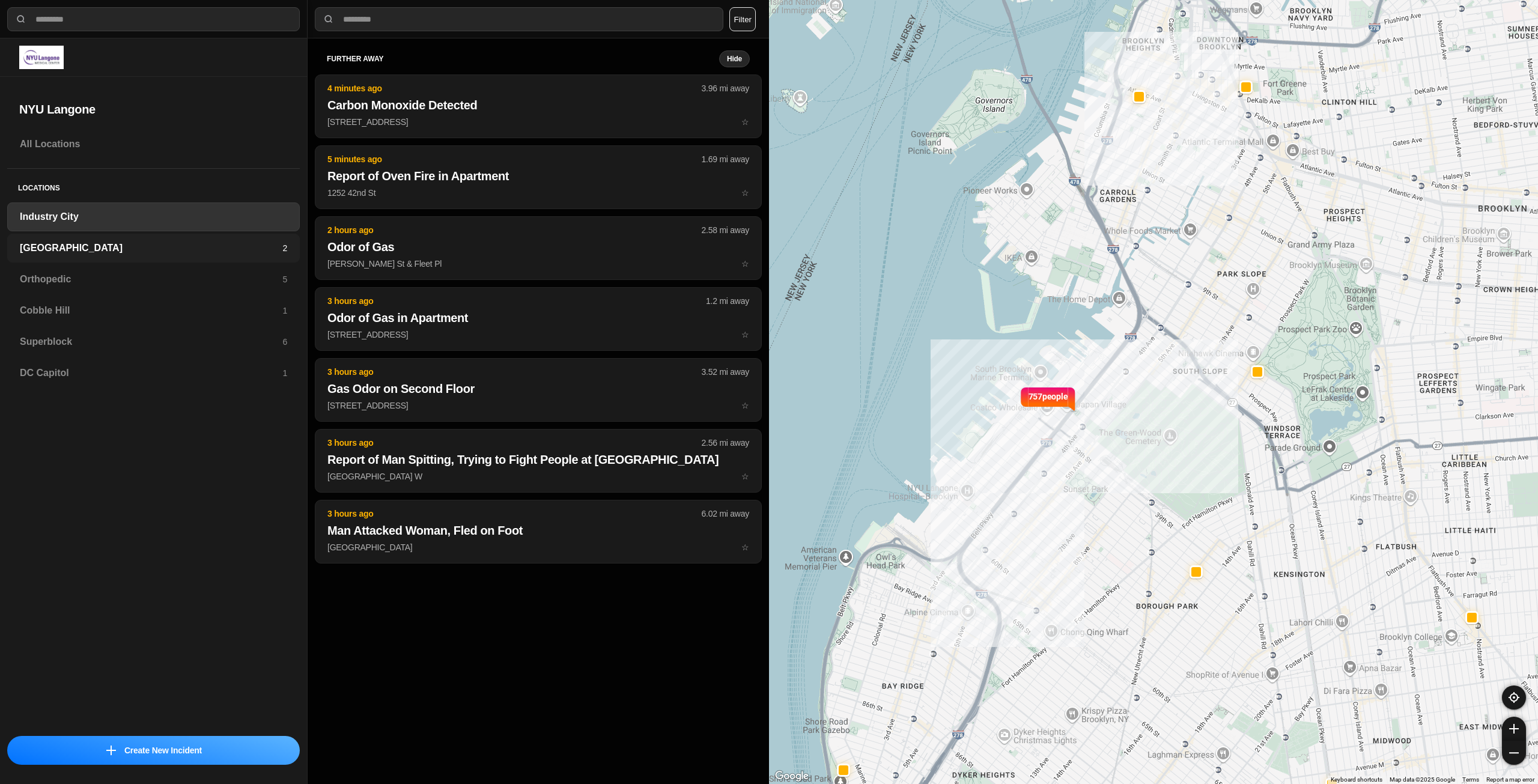
click at [104, 237] on div "Brooklyn 2" at bounding box center [153, 248] width 292 height 28
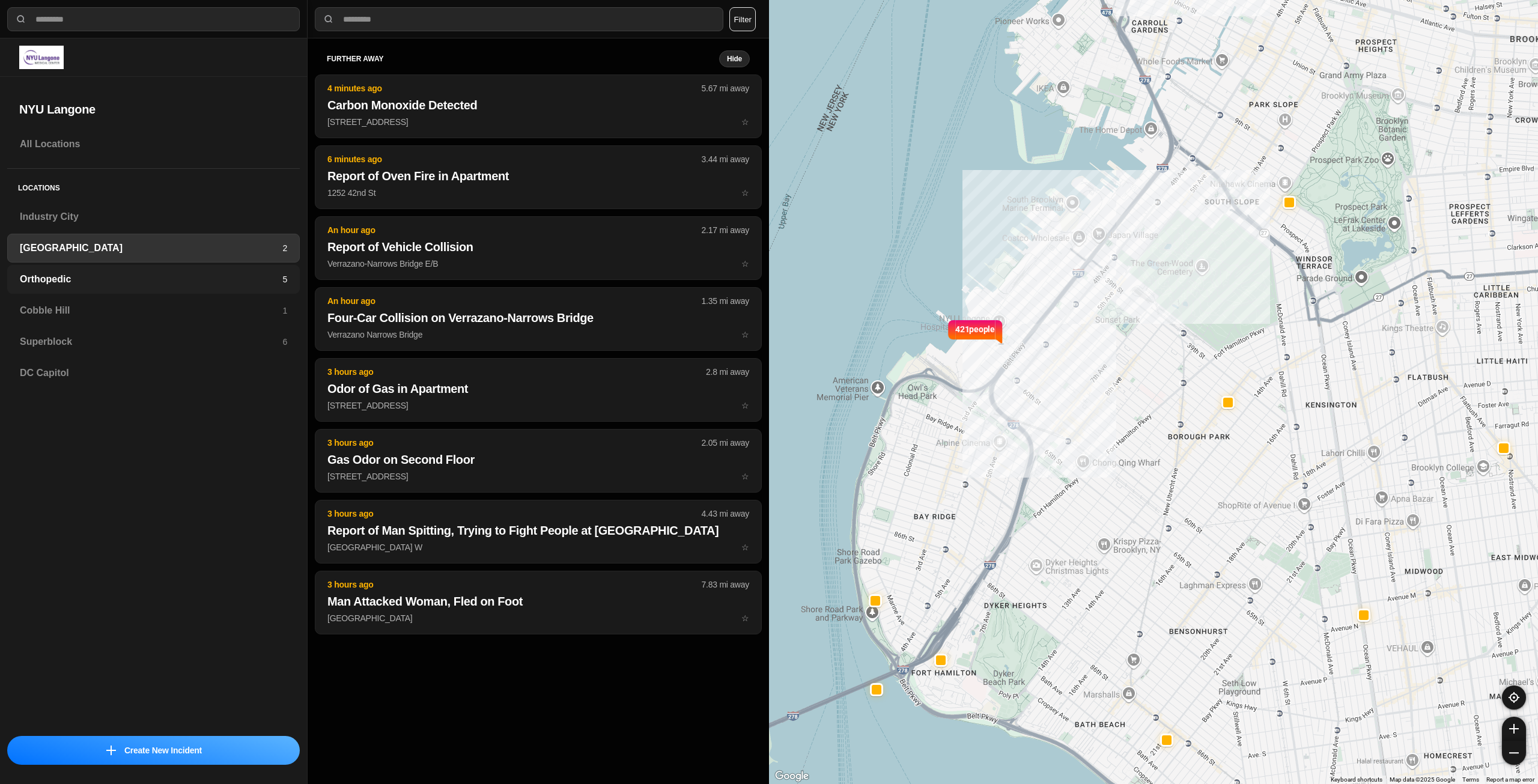
click at [104, 284] on h3 "Orthopedic" at bounding box center [151, 279] width 263 height 14
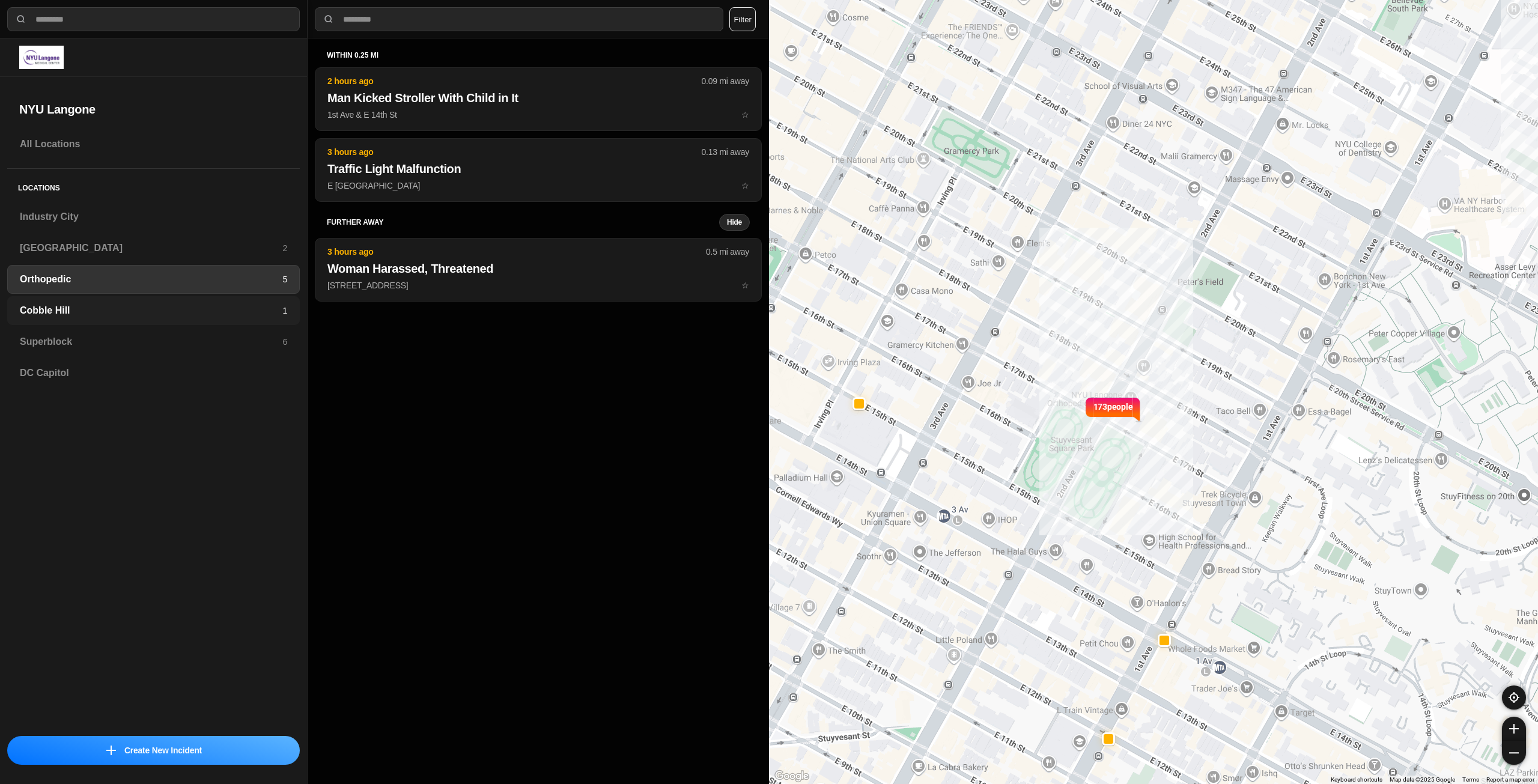
click at [90, 313] on h3 "Cobble Hill" at bounding box center [151, 310] width 263 height 14
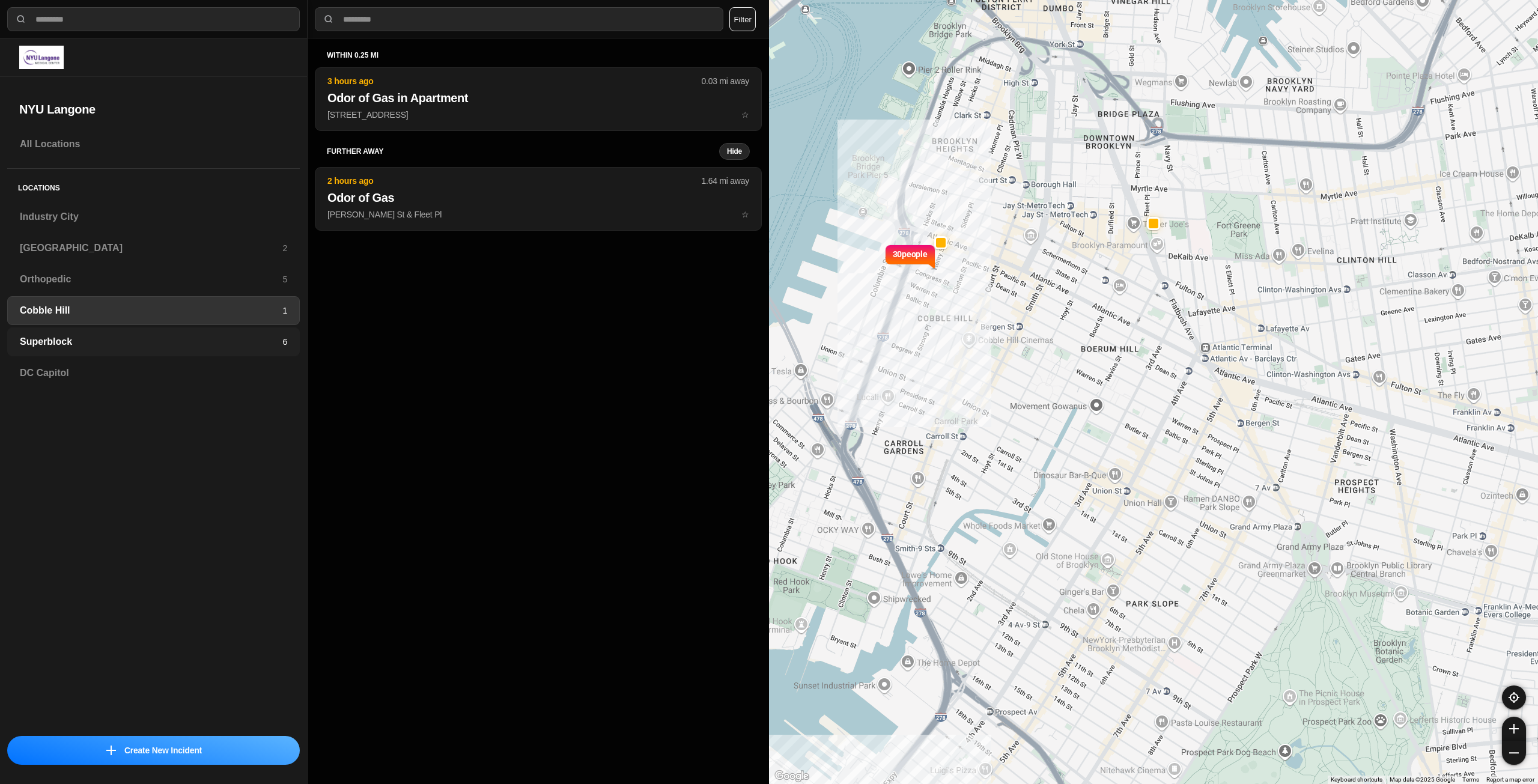
click at [103, 339] on h3 "Superblock" at bounding box center [151, 341] width 263 height 14
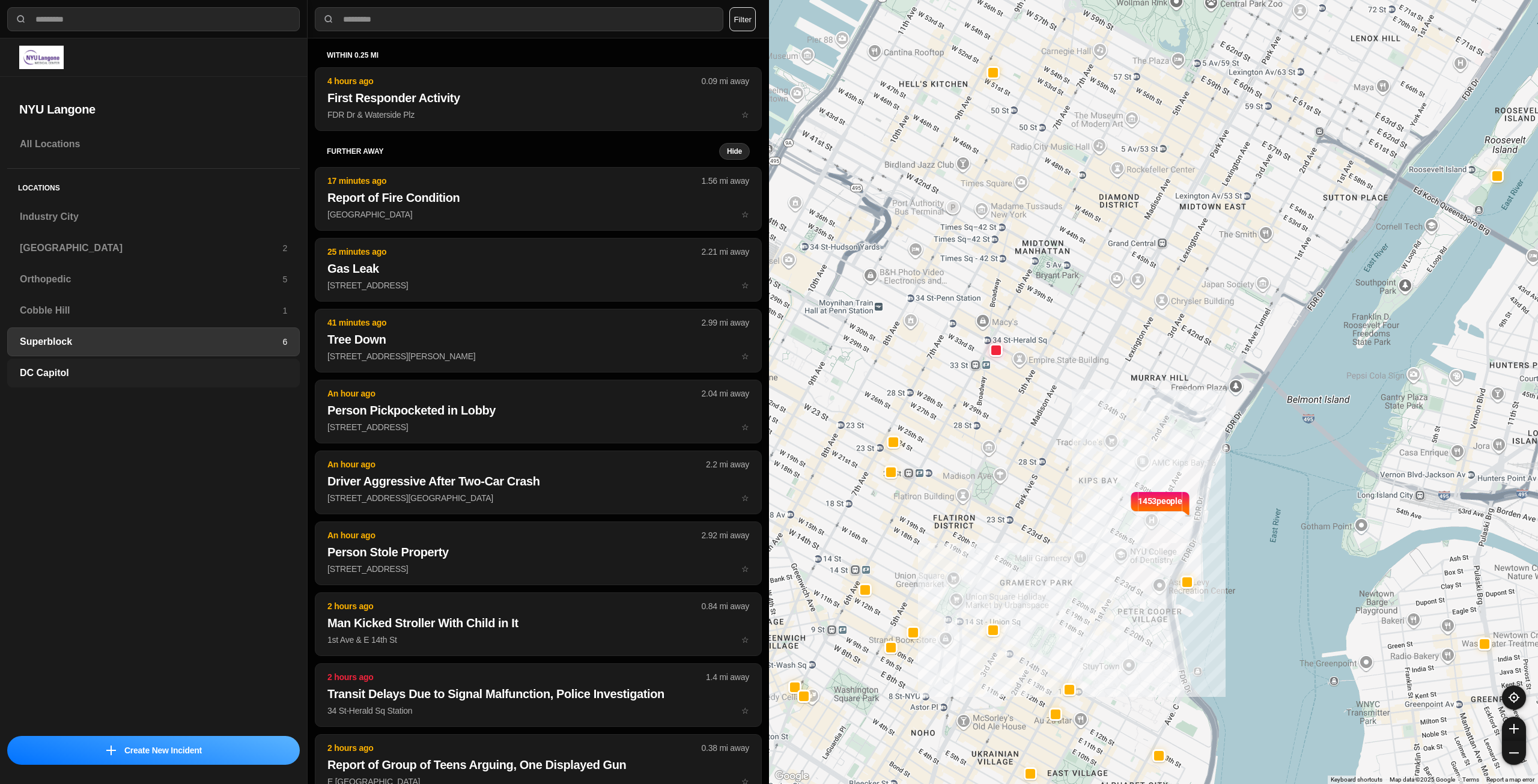
click at [47, 369] on h3 "DC Capitol" at bounding box center [153, 373] width 268 height 14
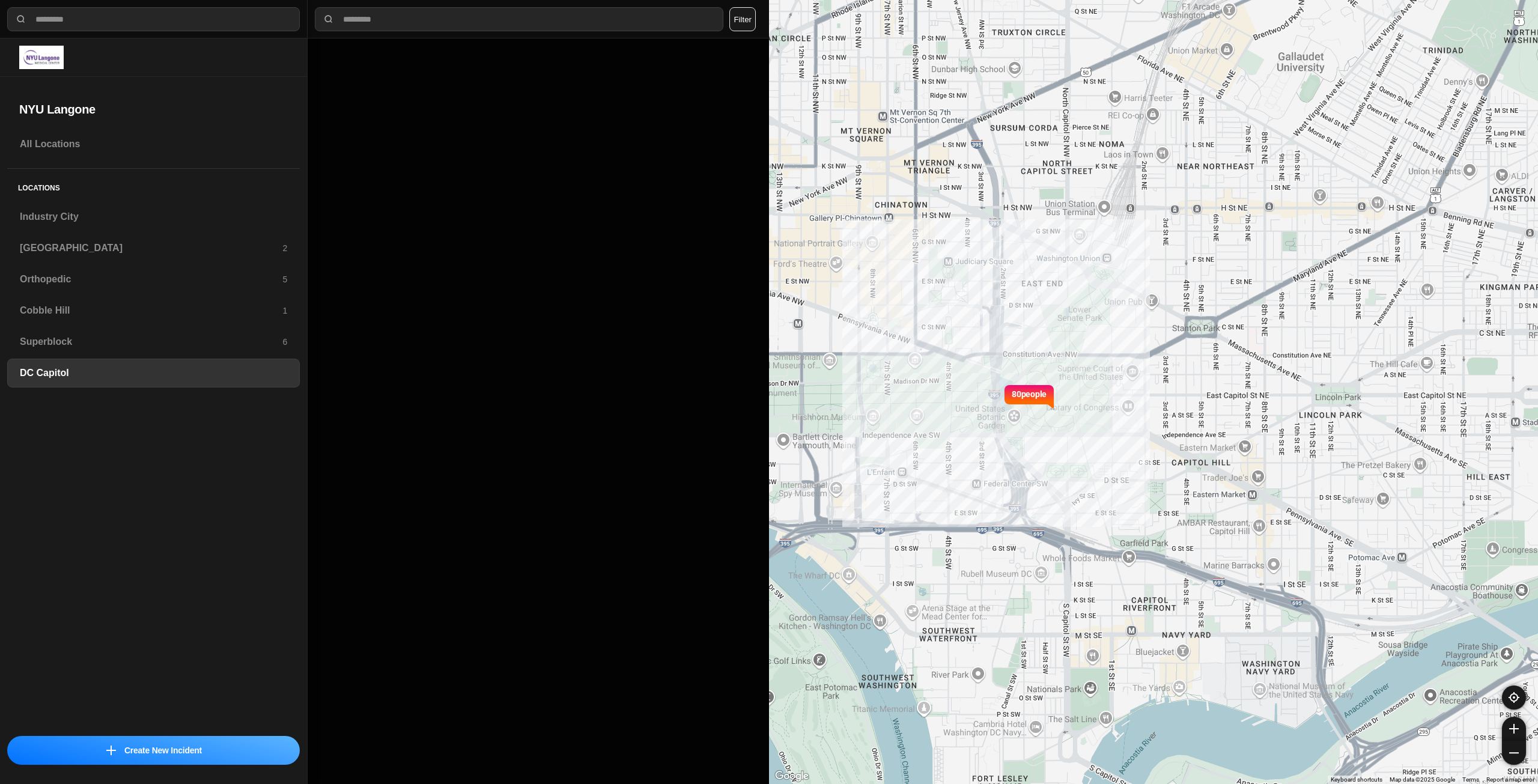
click at [107, 233] on div "Locations Industry City Brooklyn 2 Orthopedic 5 Cobble Hill 1 Superblock 6 DC C…" at bounding box center [153, 282] width 292 height 228
click at [164, 276] on h3 "Orthopedic" at bounding box center [151, 279] width 263 height 14
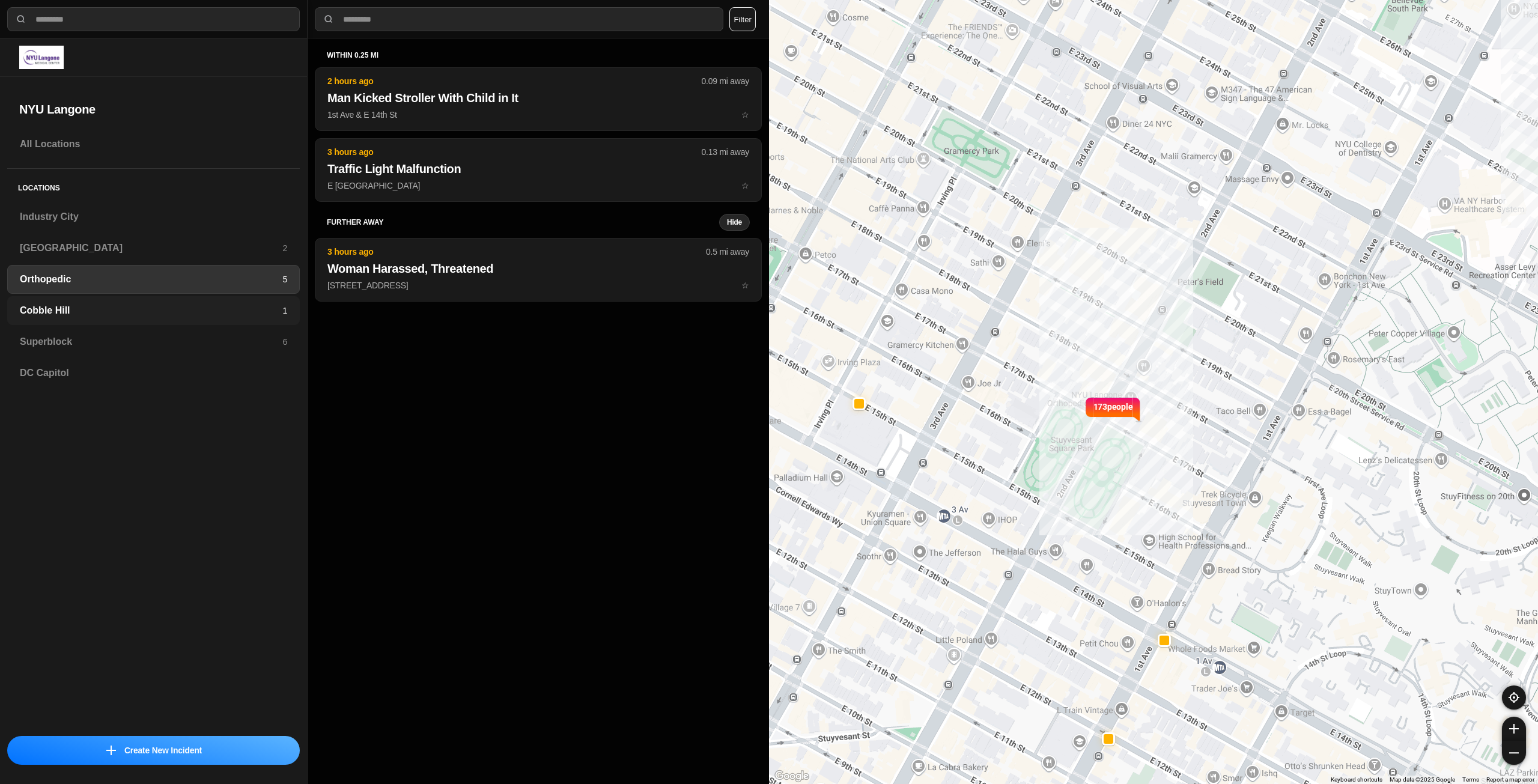
click at [234, 311] on h3 "Cobble Hill" at bounding box center [151, 310] width 263 height 14
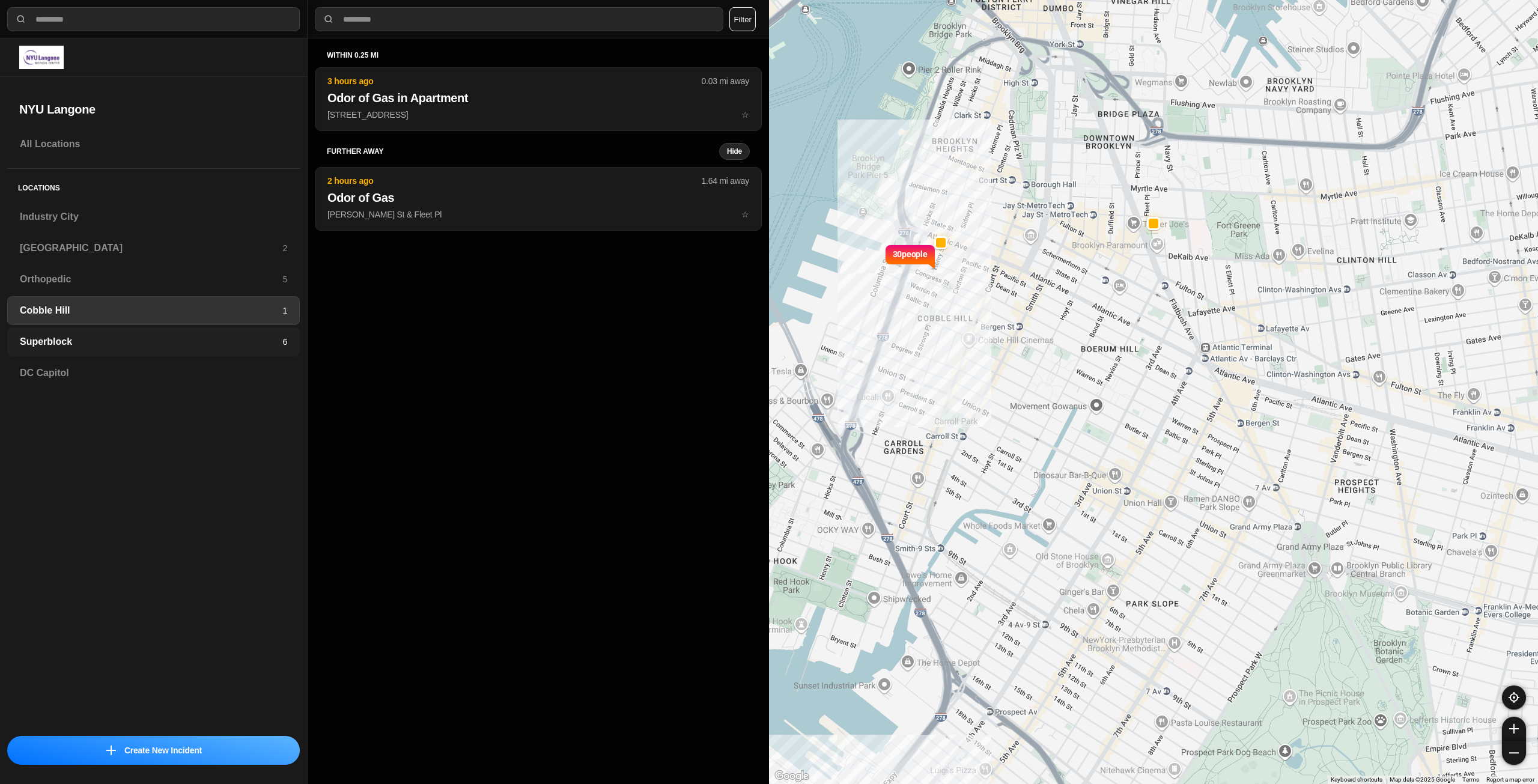
click at [236, 337] on h3 "Superblock" at bounding box center [151, 341] width 263 height 14
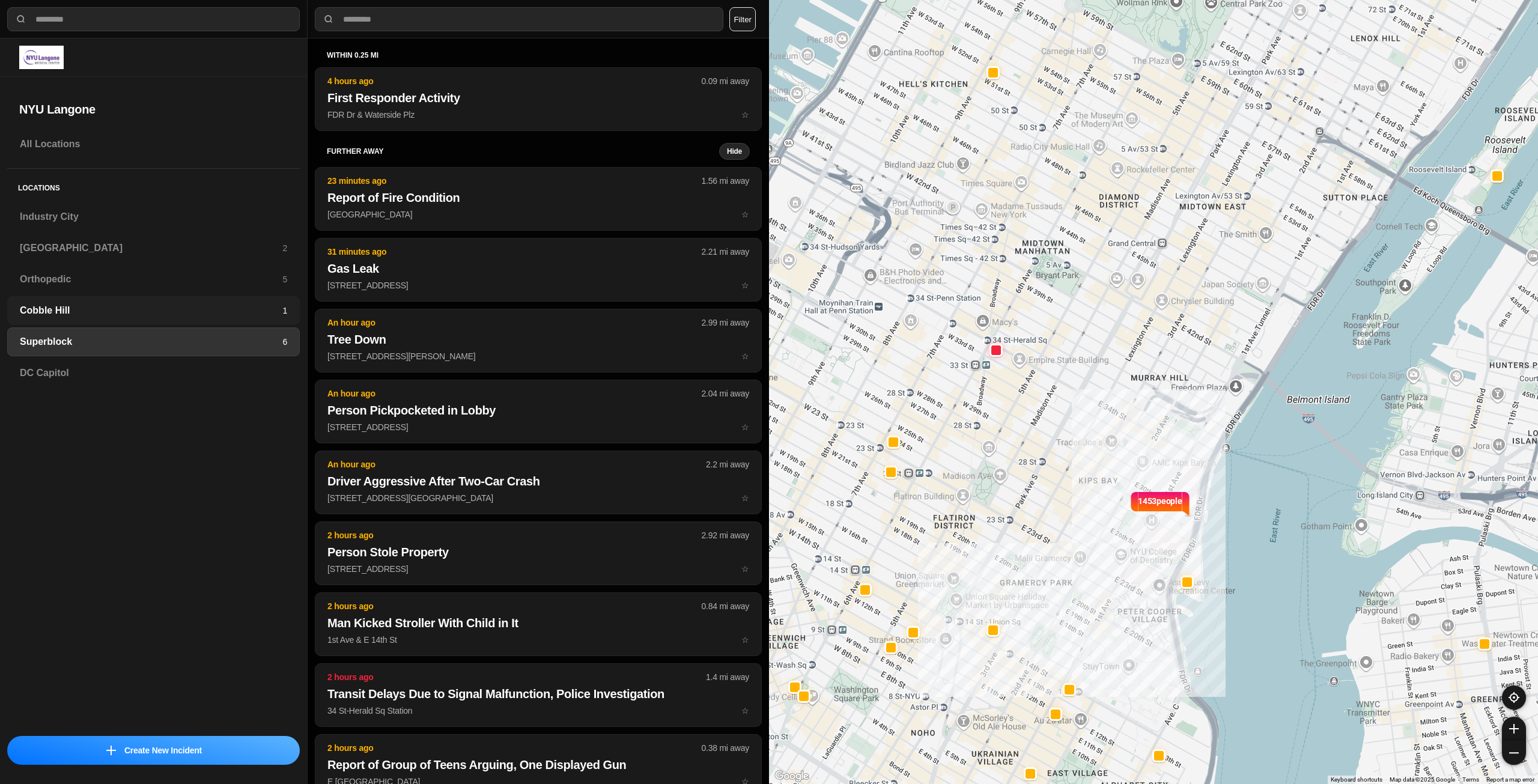
click at [208, 313] on h3 "Cobble Hill" at bounding box center [151, 310] width 263 height 14
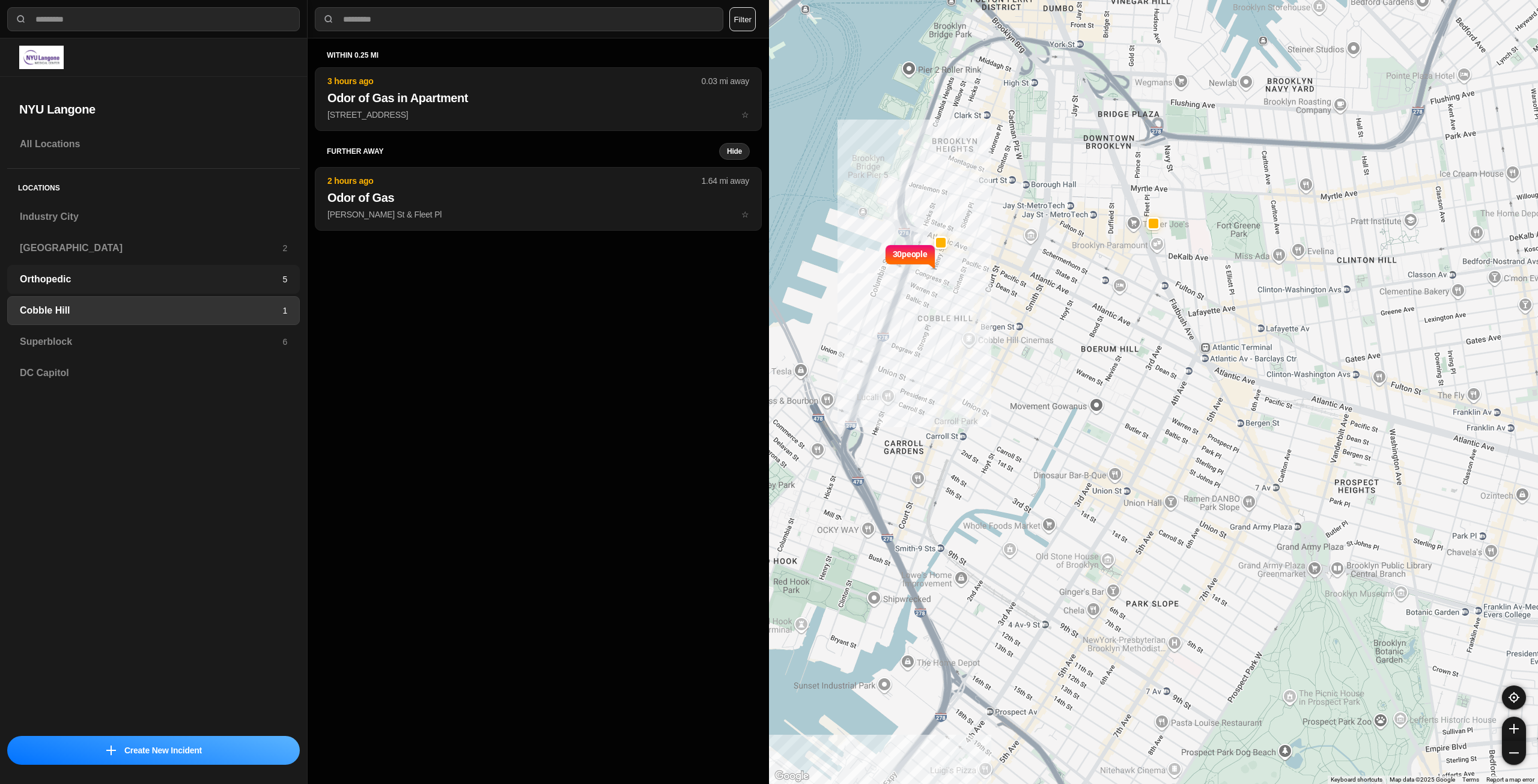
click at [109, 275] on h3 "Orthopedic" at bounding box center [151, 279] width 263 height 14
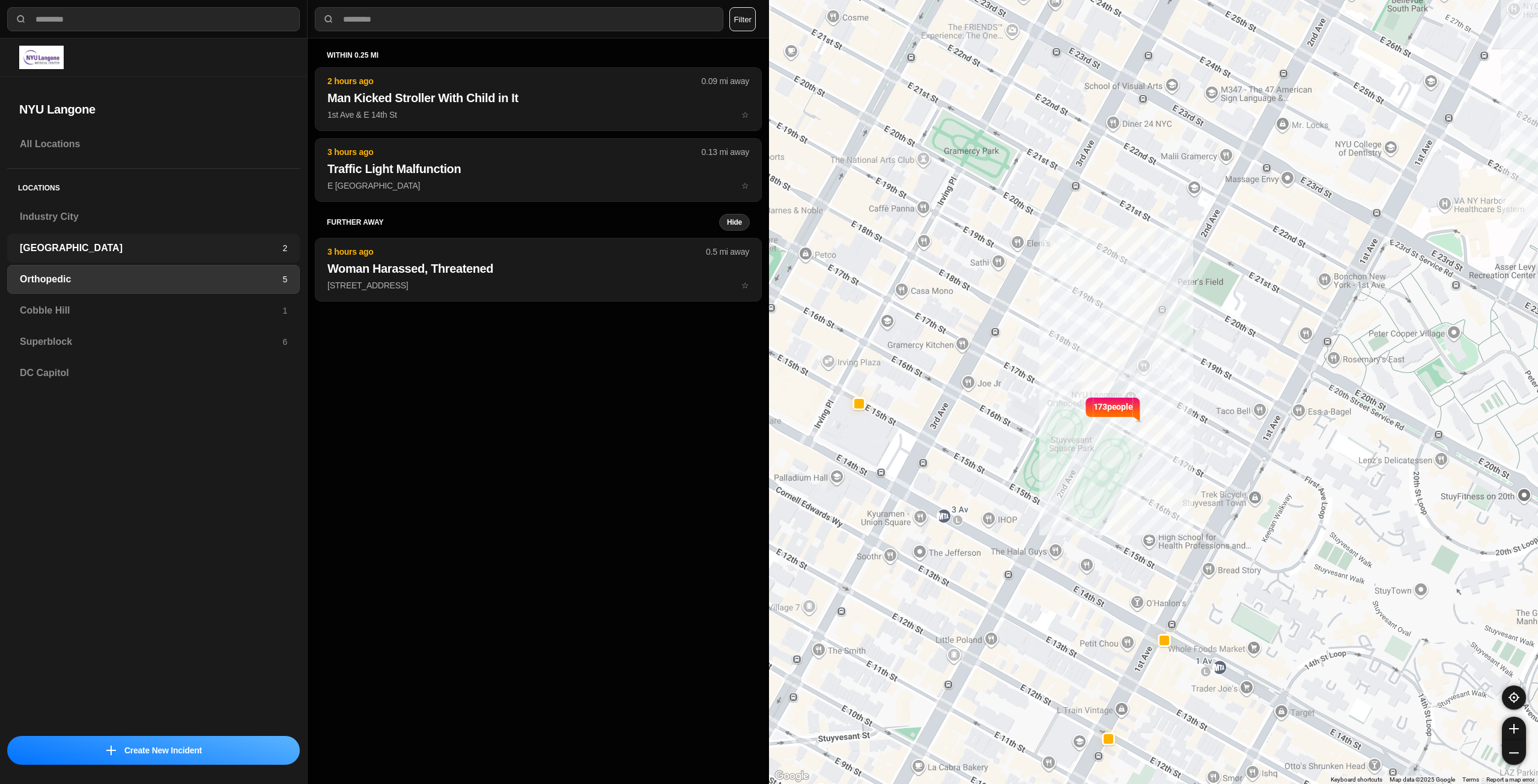
click at [104, 249] on h3 "[GEOGRAPHIC_DATA]" at bounding box center [151, 248] width 263 height 14
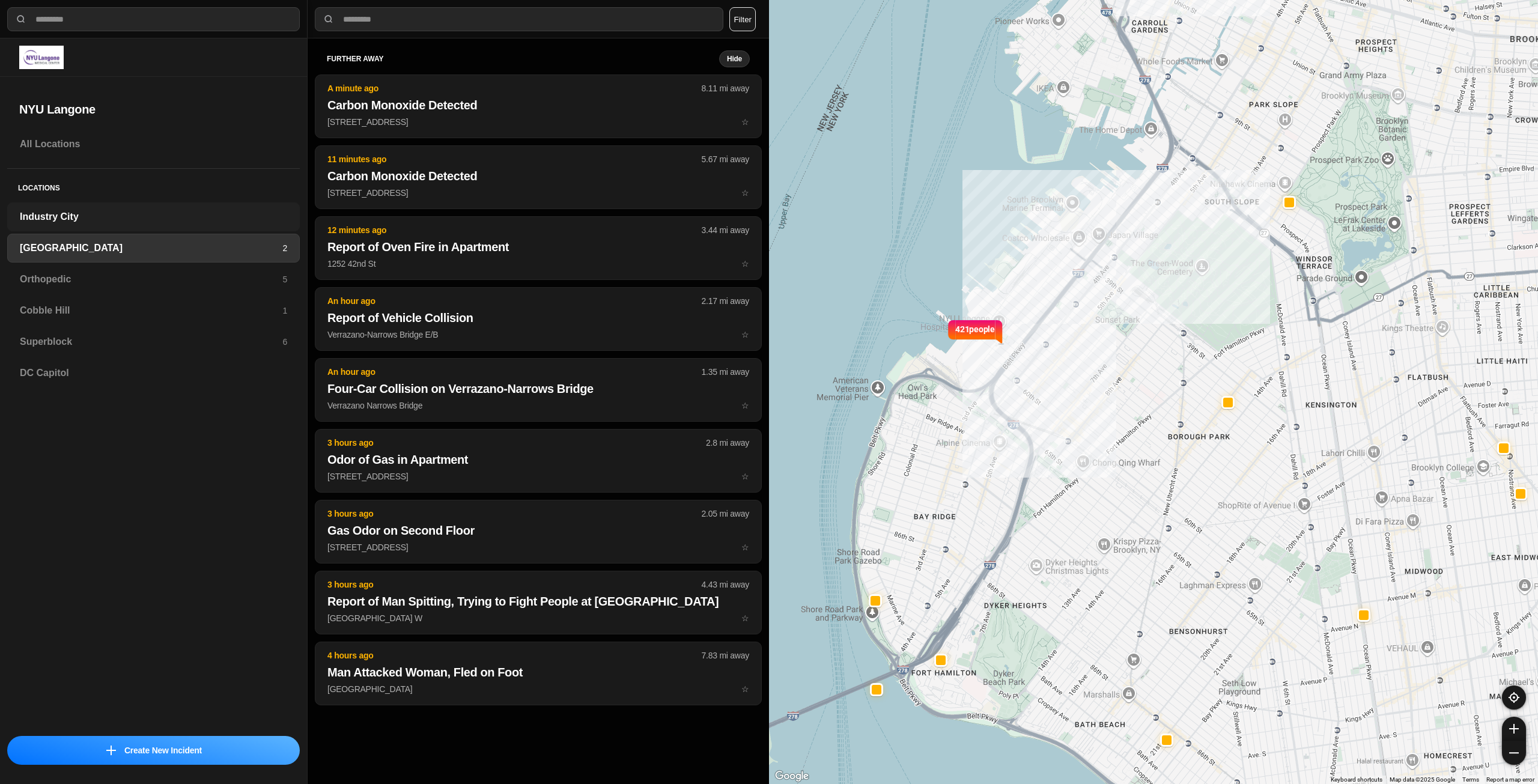
click at [154, 225] on div "Industry City" at bounding box center [153, 217] width 292 height 28
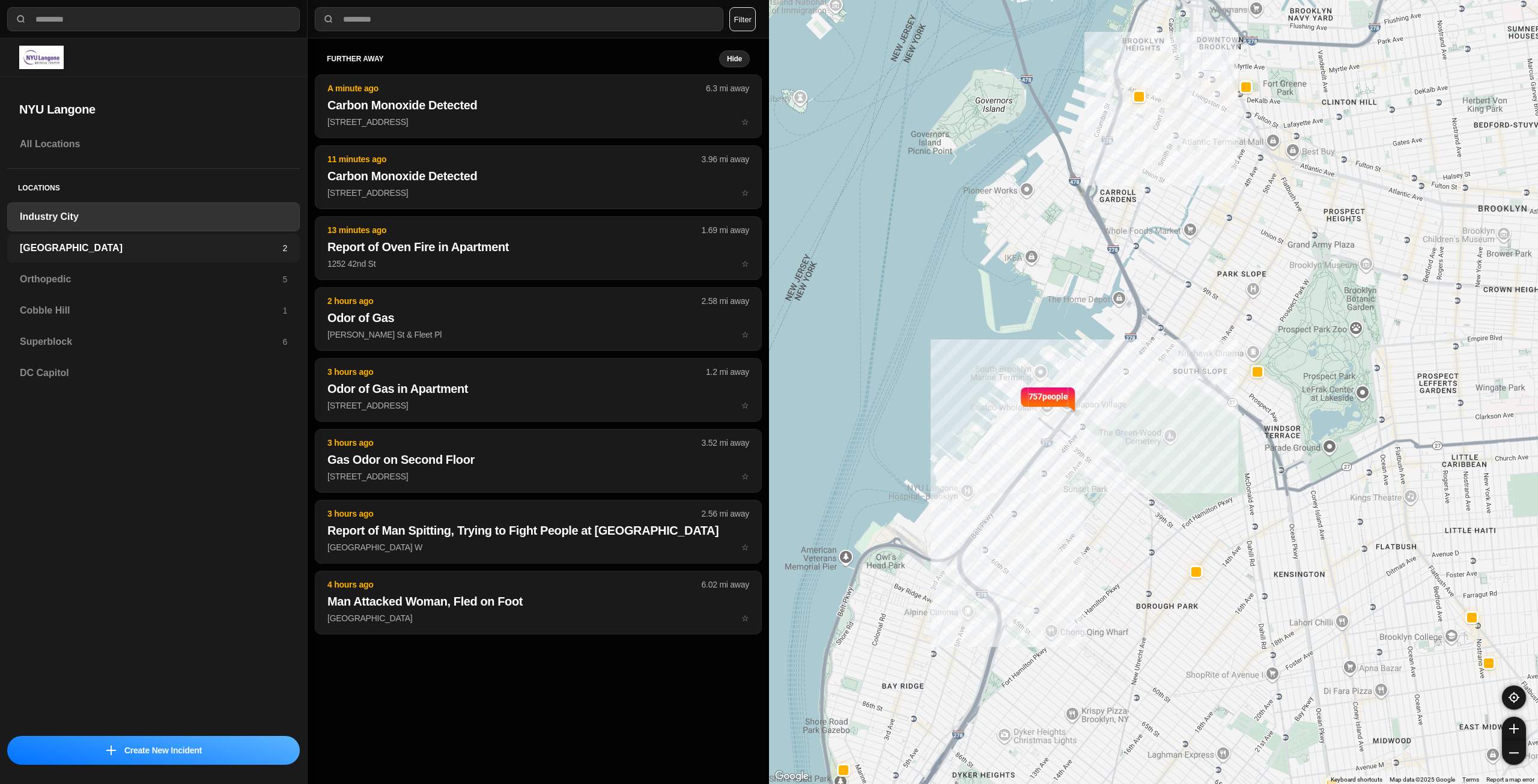
click at [148, 251] on h3 "[GEOGRAPHIC_DATA]" at bounding box center [151, 248] width 263 height 14
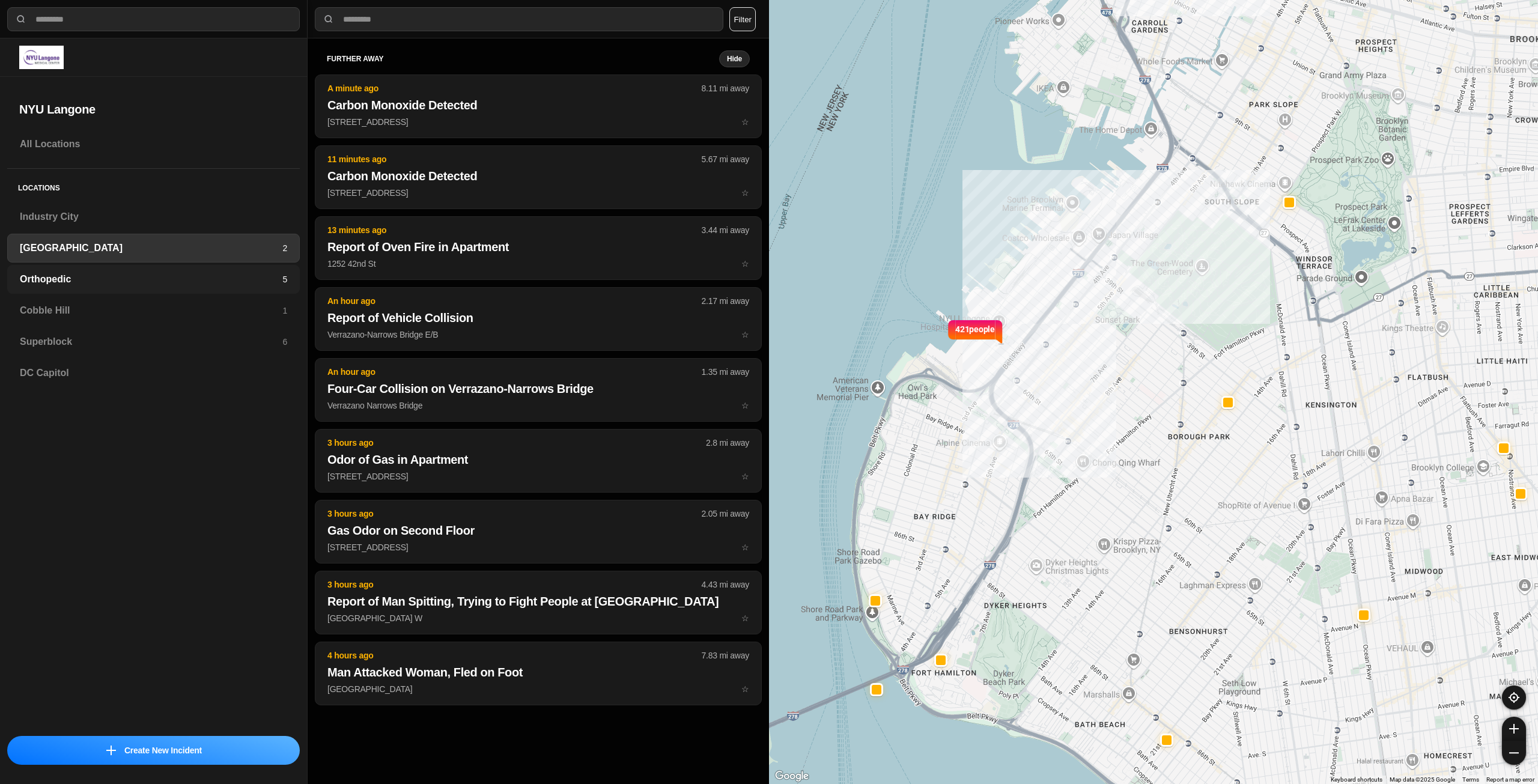
click at [133, 275] on h3 "Orthopedic" at bounding box center [151, 279] width 263 height 14
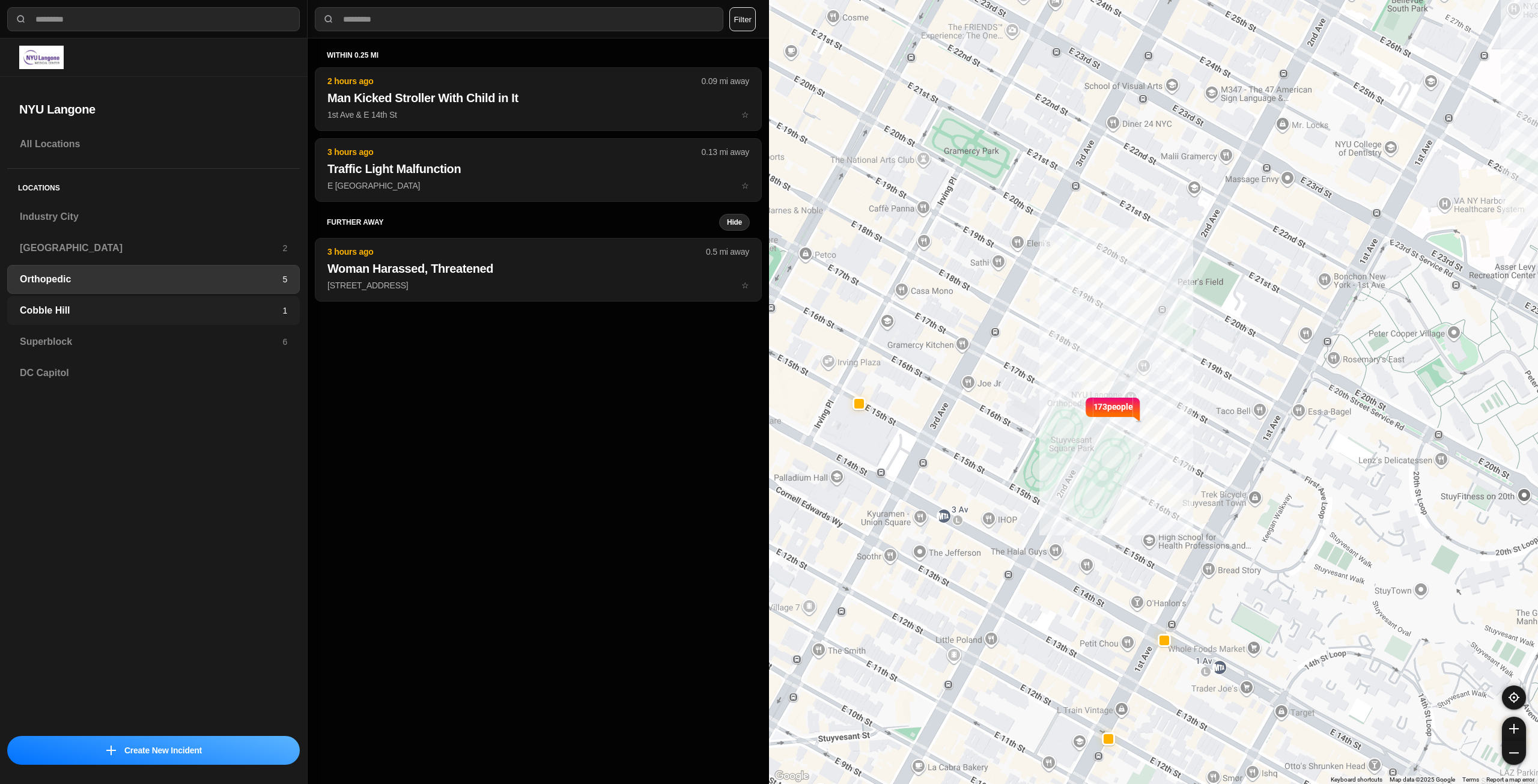
click at [132, 298] on div "Cobble Hill 1" at bounding box center [153, 310] width 292 height 28
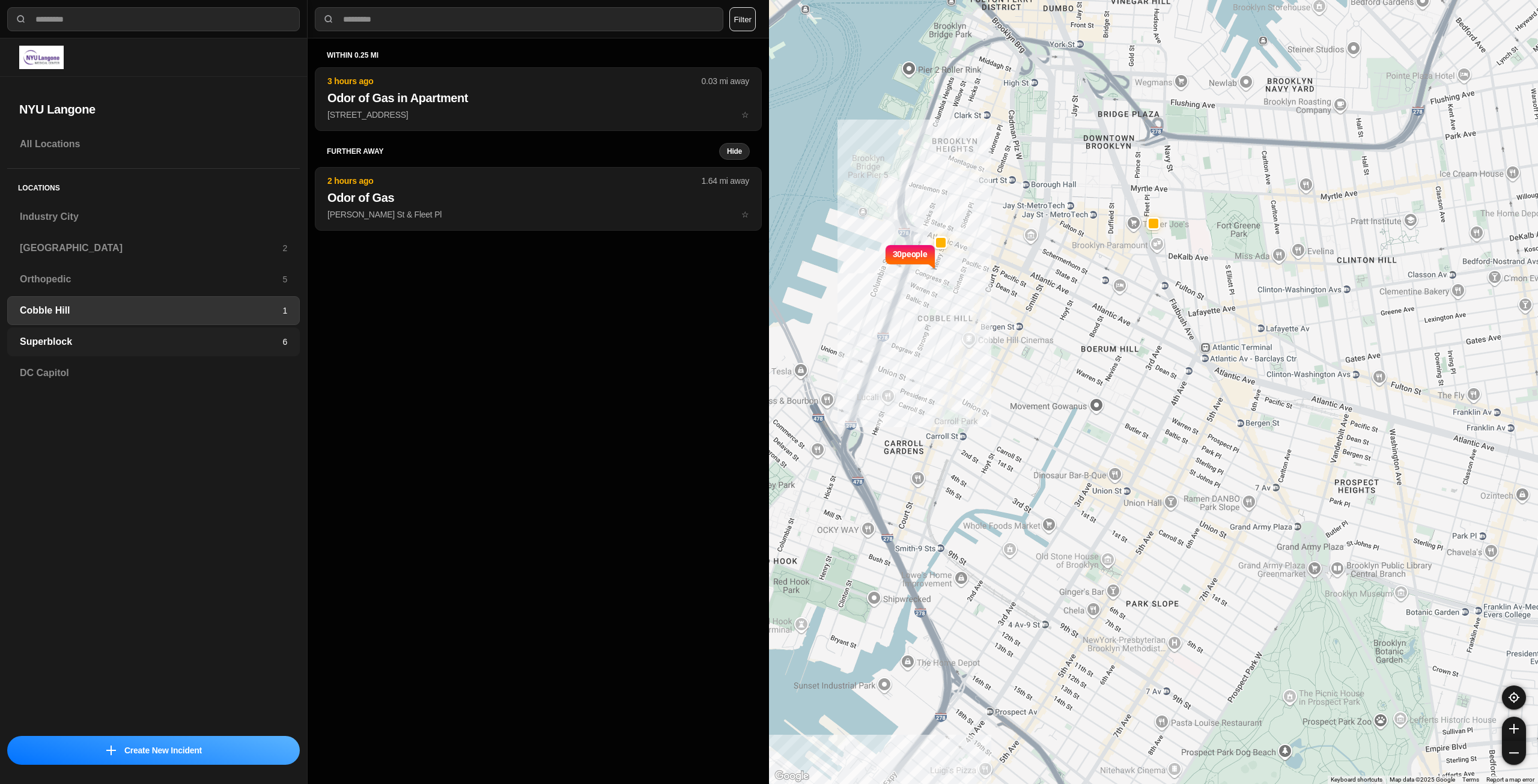
click at [131, 333] on div "Superblock 6" at bounding box center [153, 341] width 292 height 28
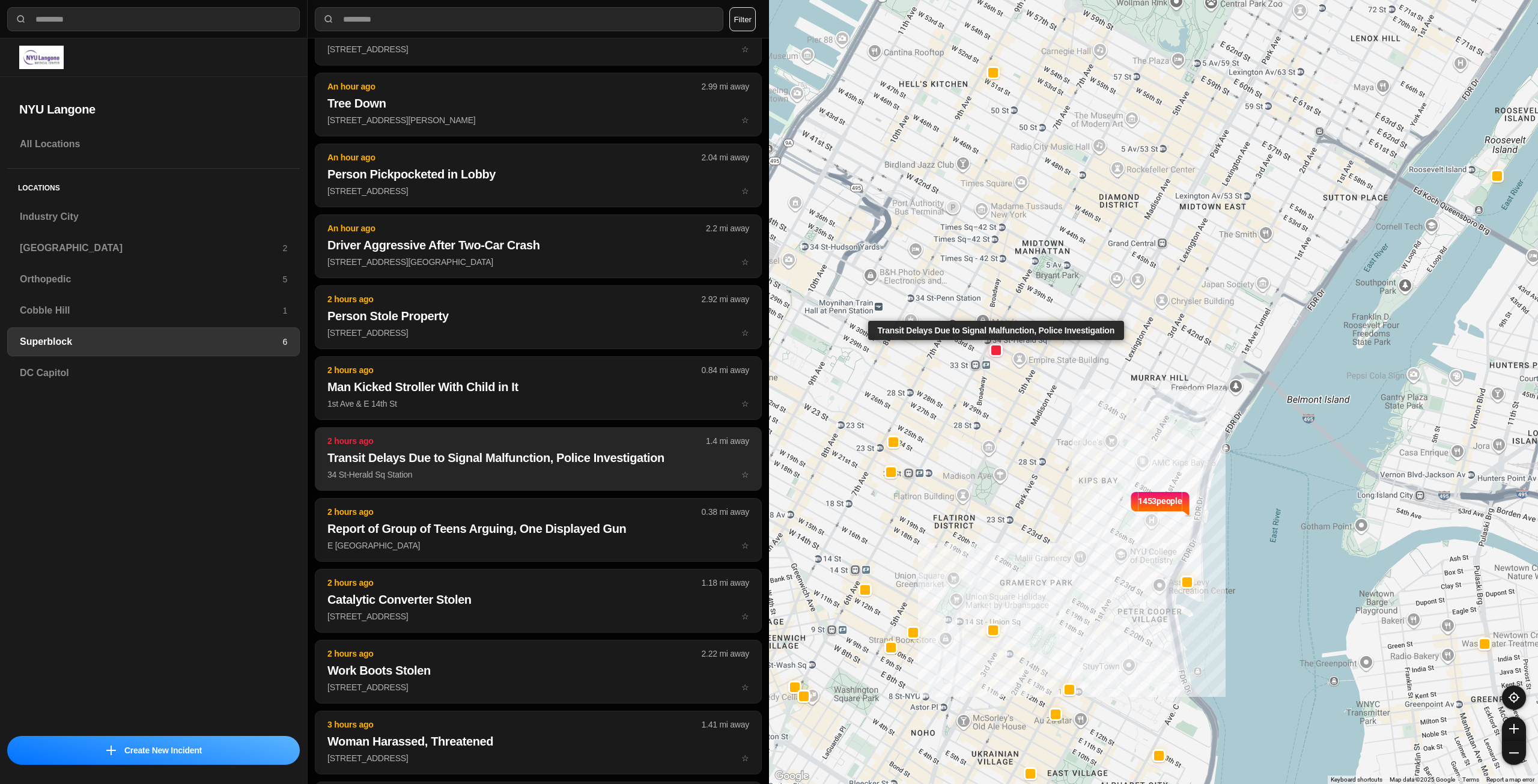
scroll to position [240, 0]
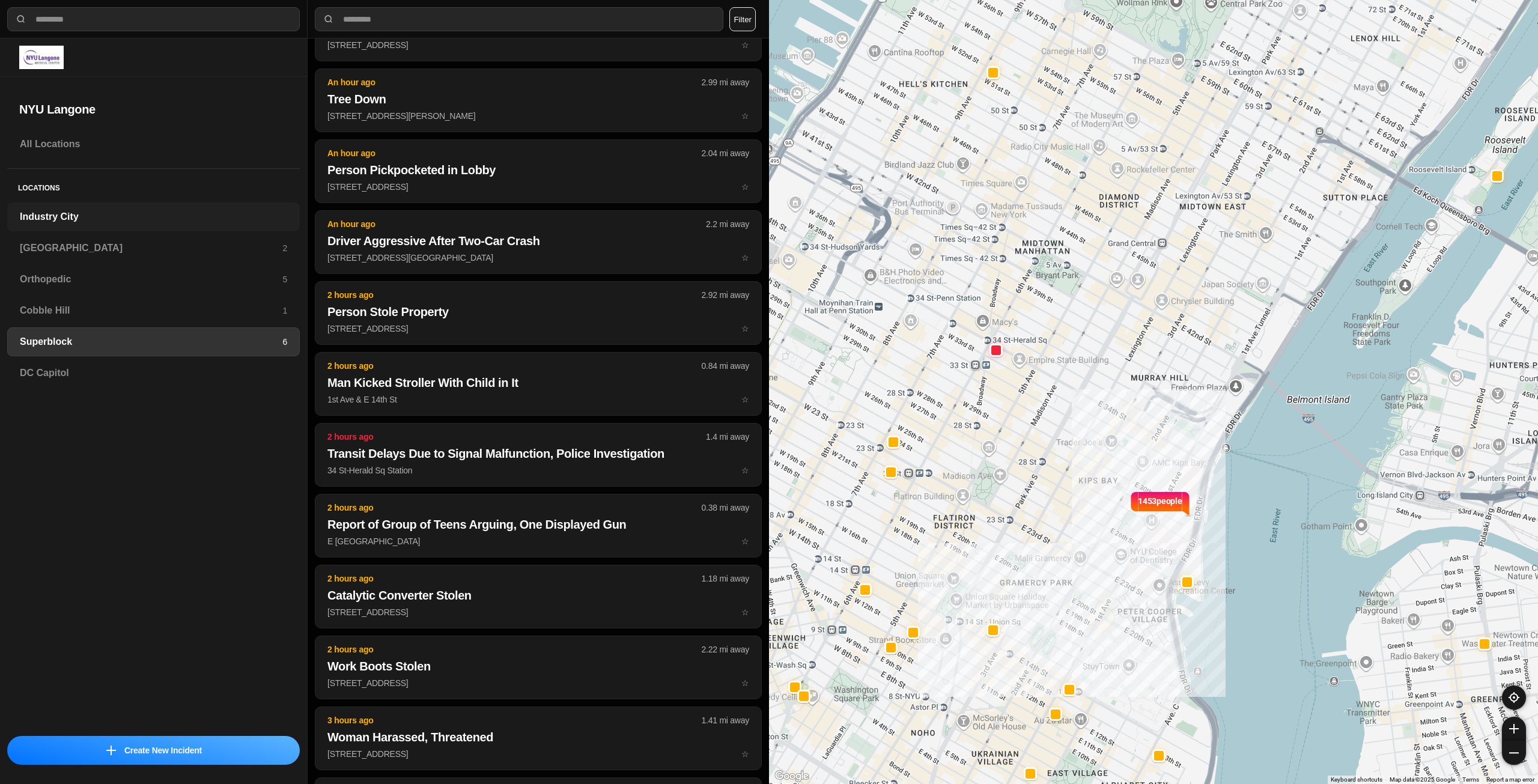
click at [96, 223] on h3 "Industry City" at bounding box center [153, 217] width 268 height 14
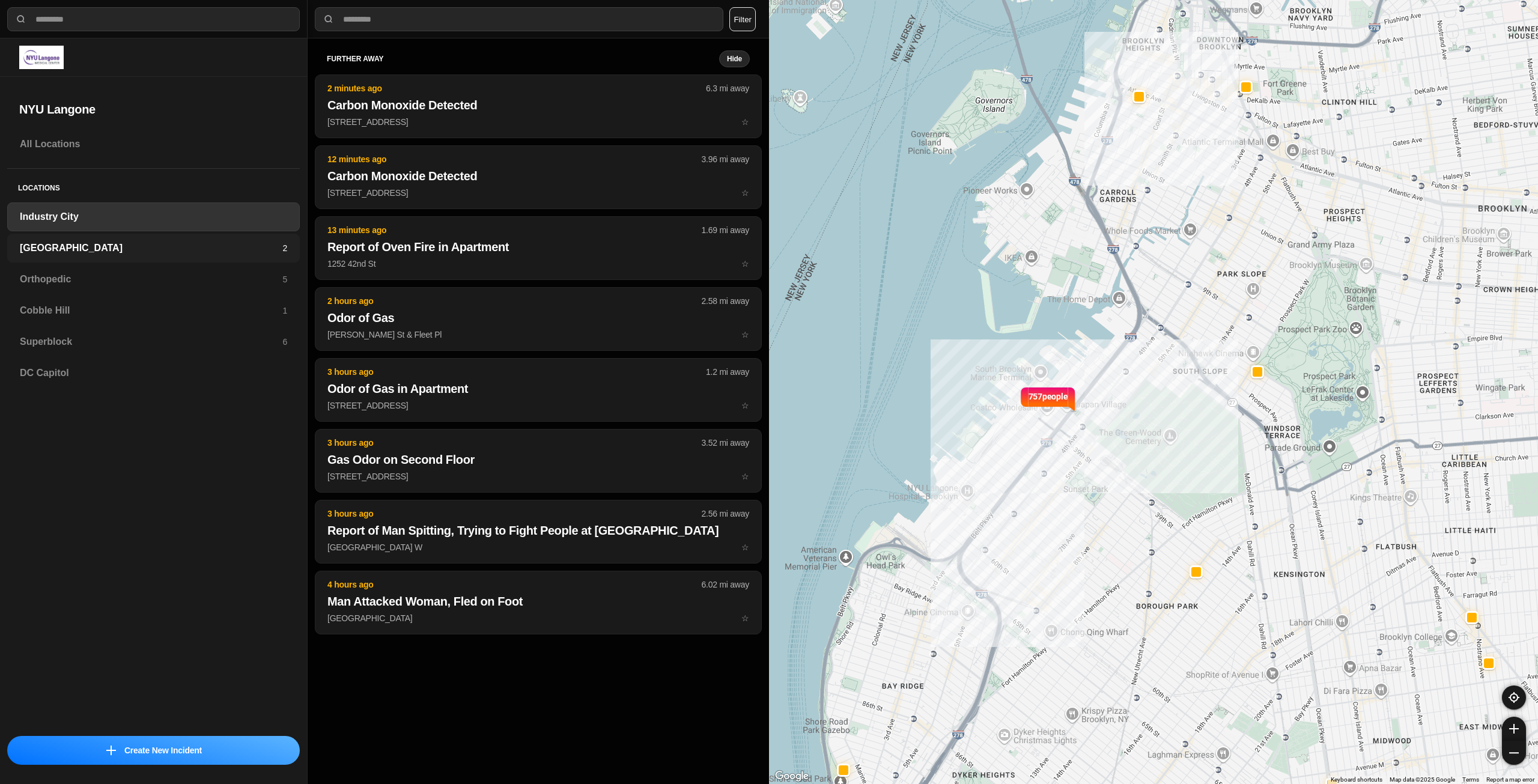
click at [105, 250] on h3 "[GEOGRAPHIC_DATA]" at bounding box center [151, 248] width 263 height 14
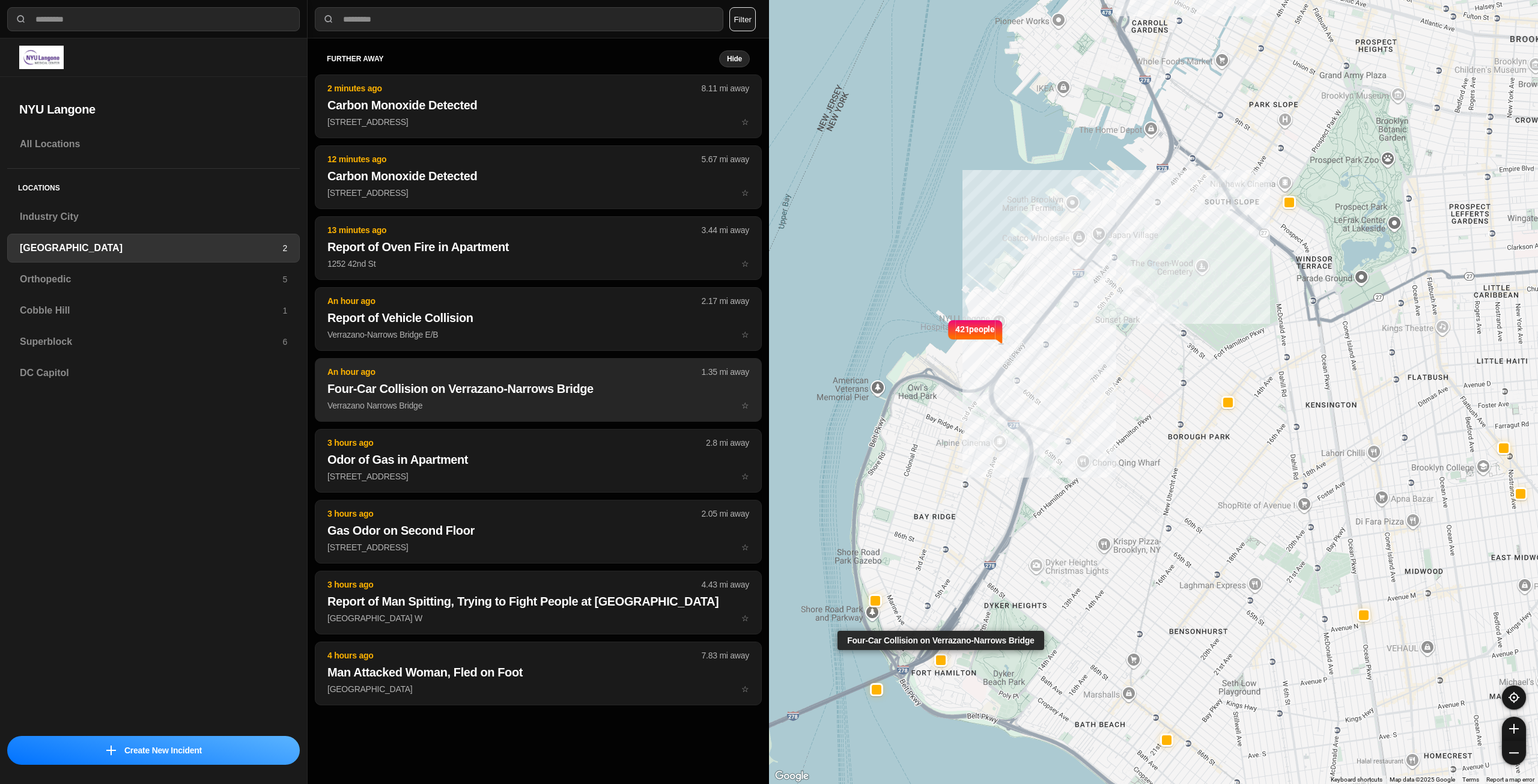
click at [563, 404] on p "Verrazano Narrows Bridge ☆" at bounding box center [538, 405] width 422 height 12
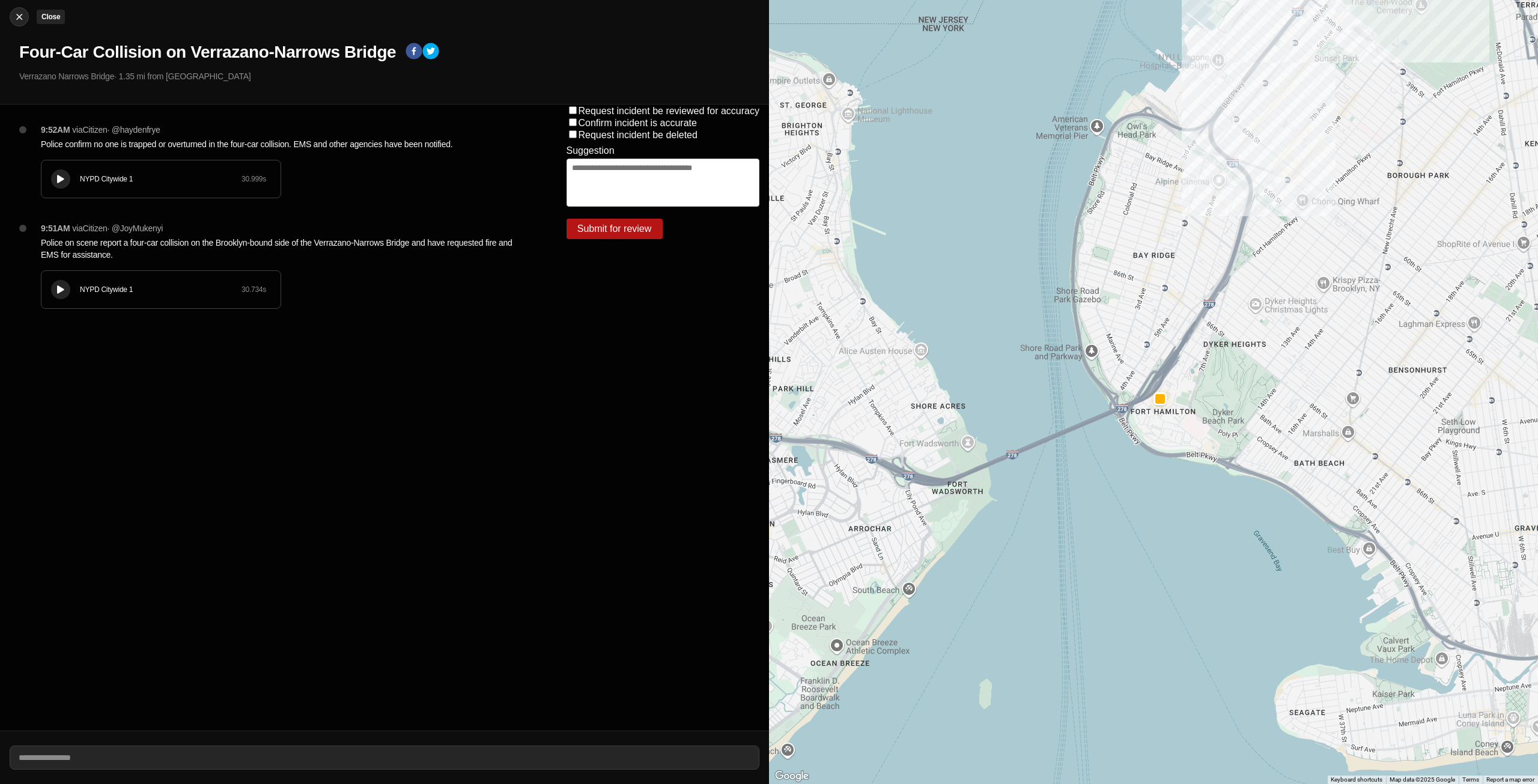
click at [14, 18] on img at bounding box center [19, 16] width 12 height 12
select select "*"
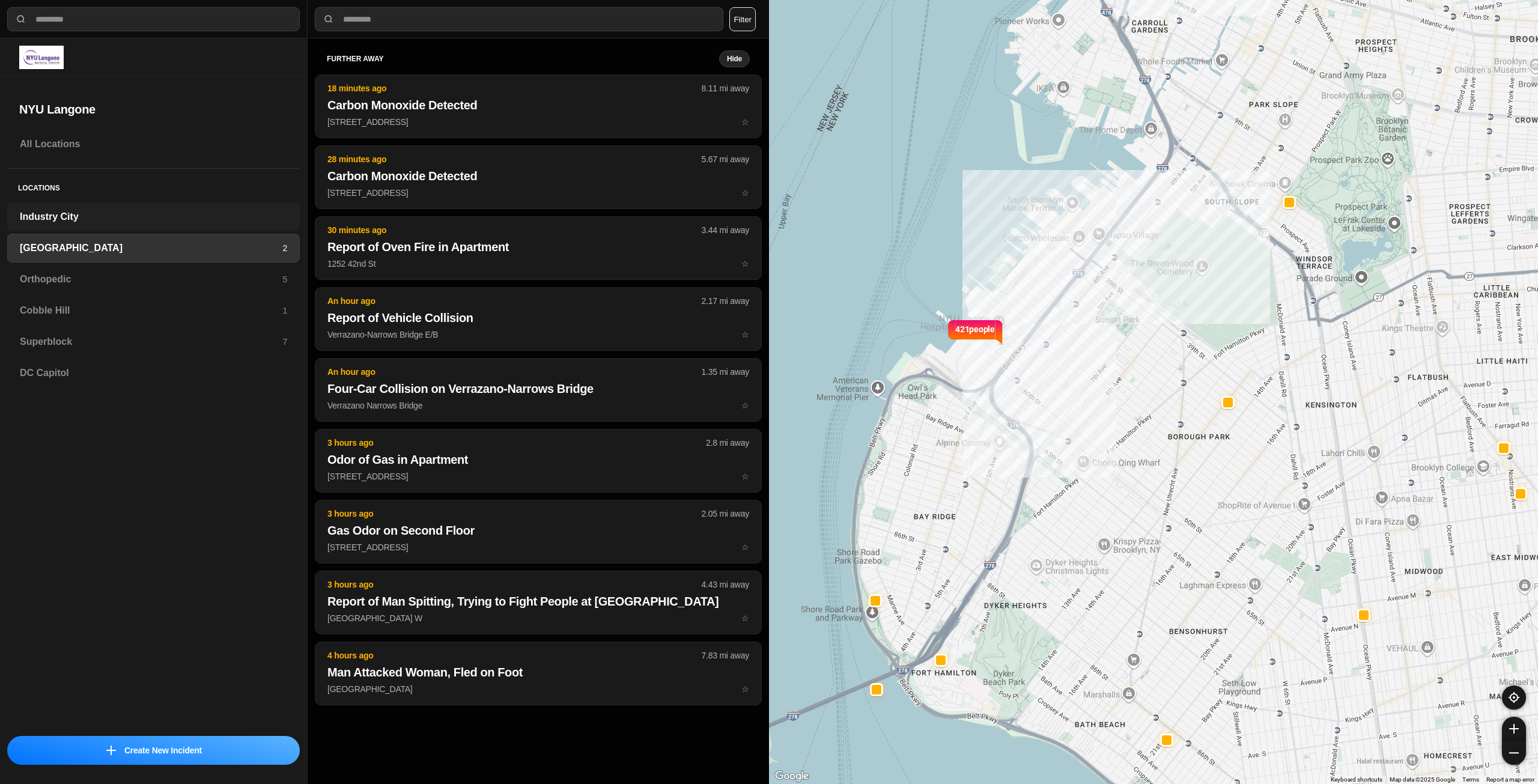
click at [148, 217] on h3 "Industry City" at bounding box center [153, 217] width 268 height 14
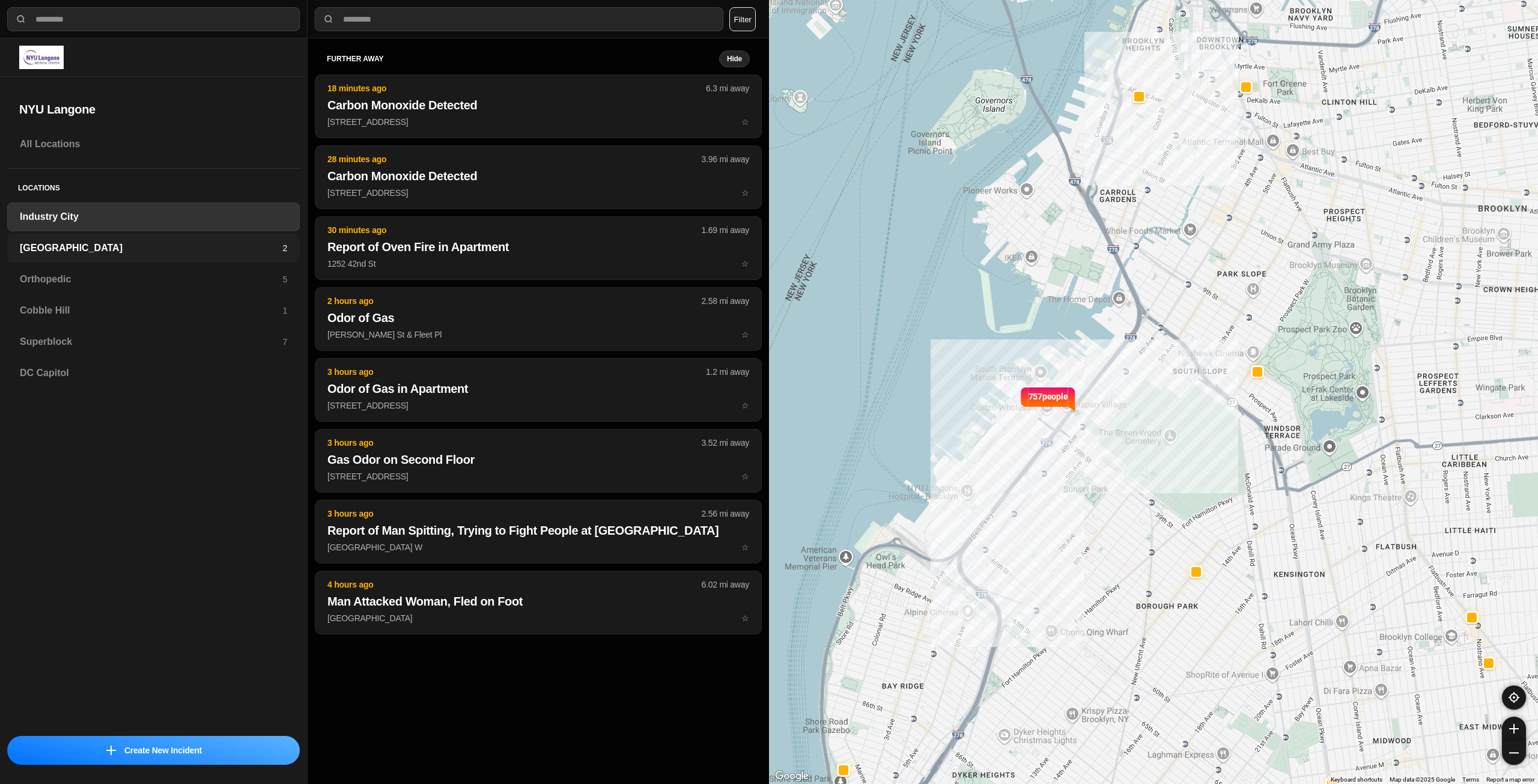
click at [142, 243] on h3 "[GEOGRAPHIC_DATA]" at bounding box center [151, 248] width 263 height 14
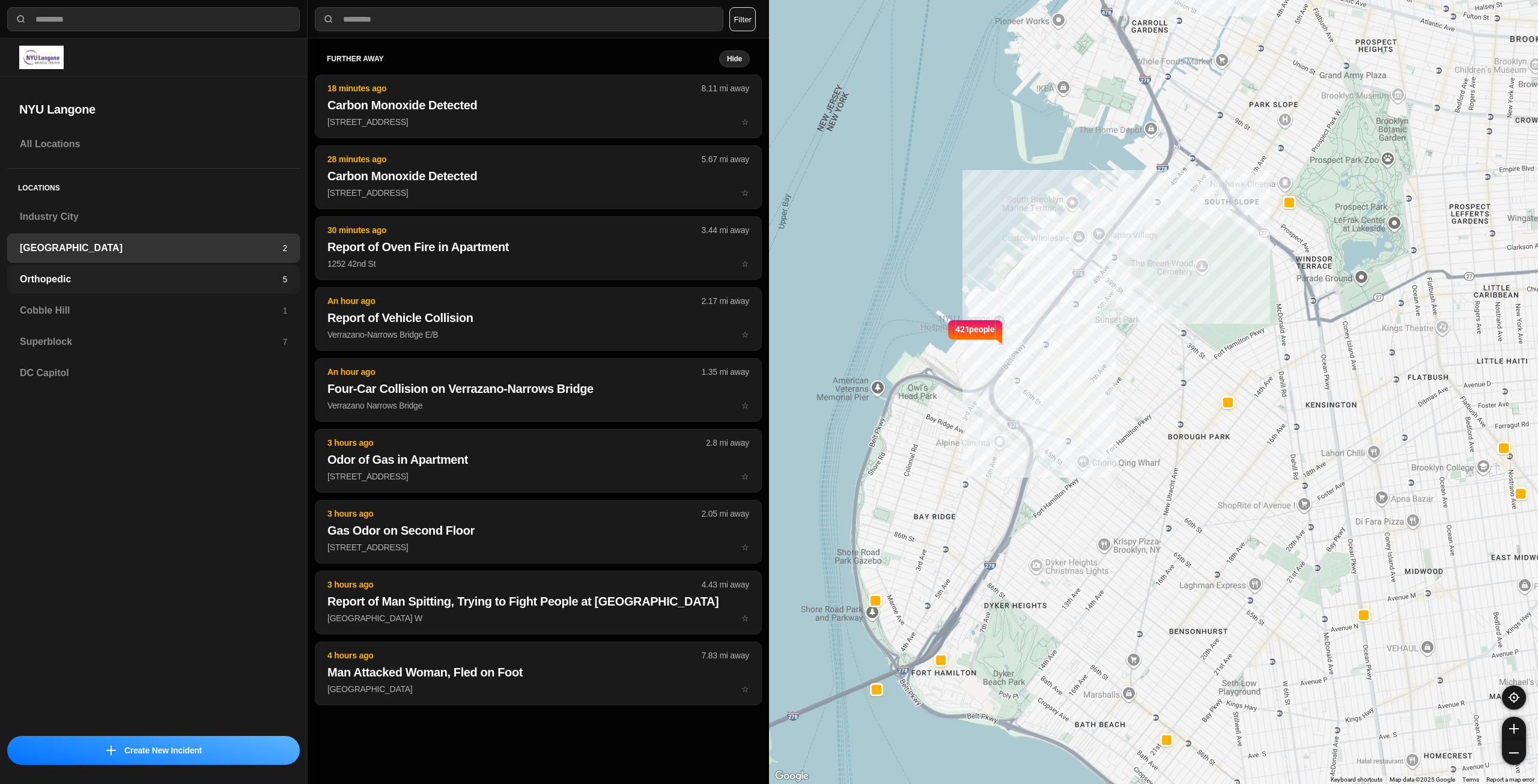
click at [131, 279] on h3 "Orthopedic" at bounding box center [151, 279] width 263 height 14
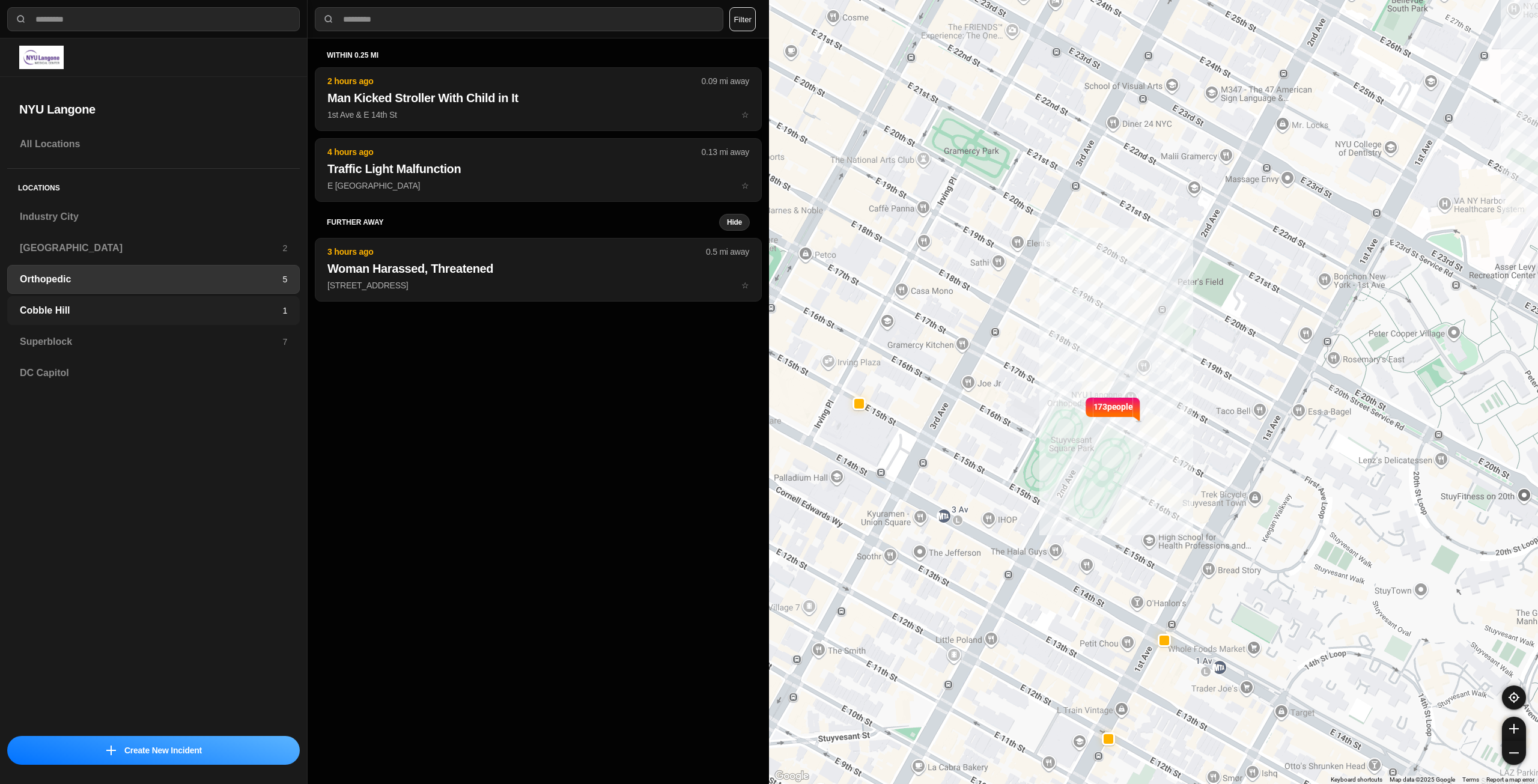
click at [131, 303] on div "Cobble Hill 1" at bounding box center [153, 310] width 292 height 28
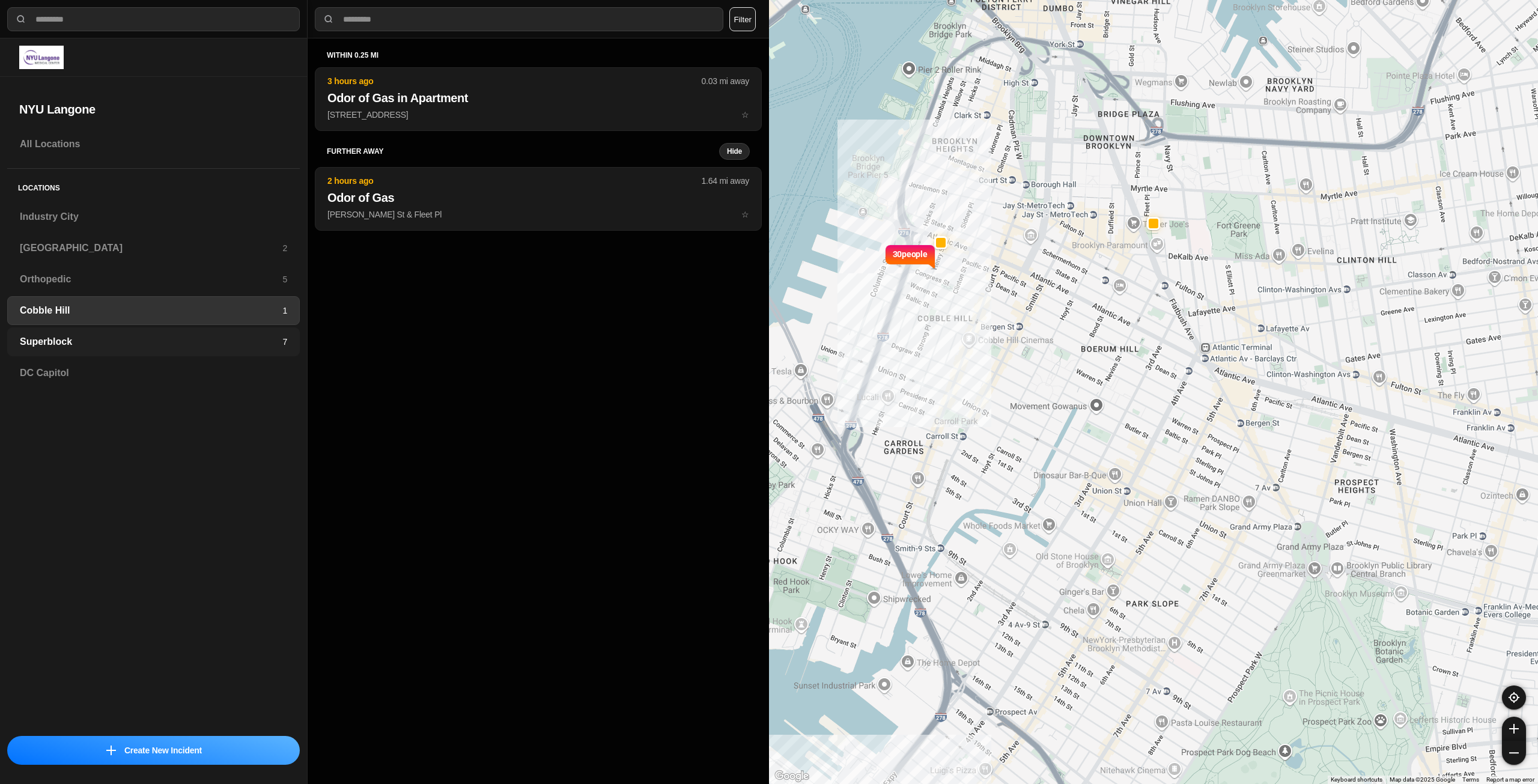
click at [126, 335] on h3 "Superblock" at bounding box center [151, 341] width 263 height 14
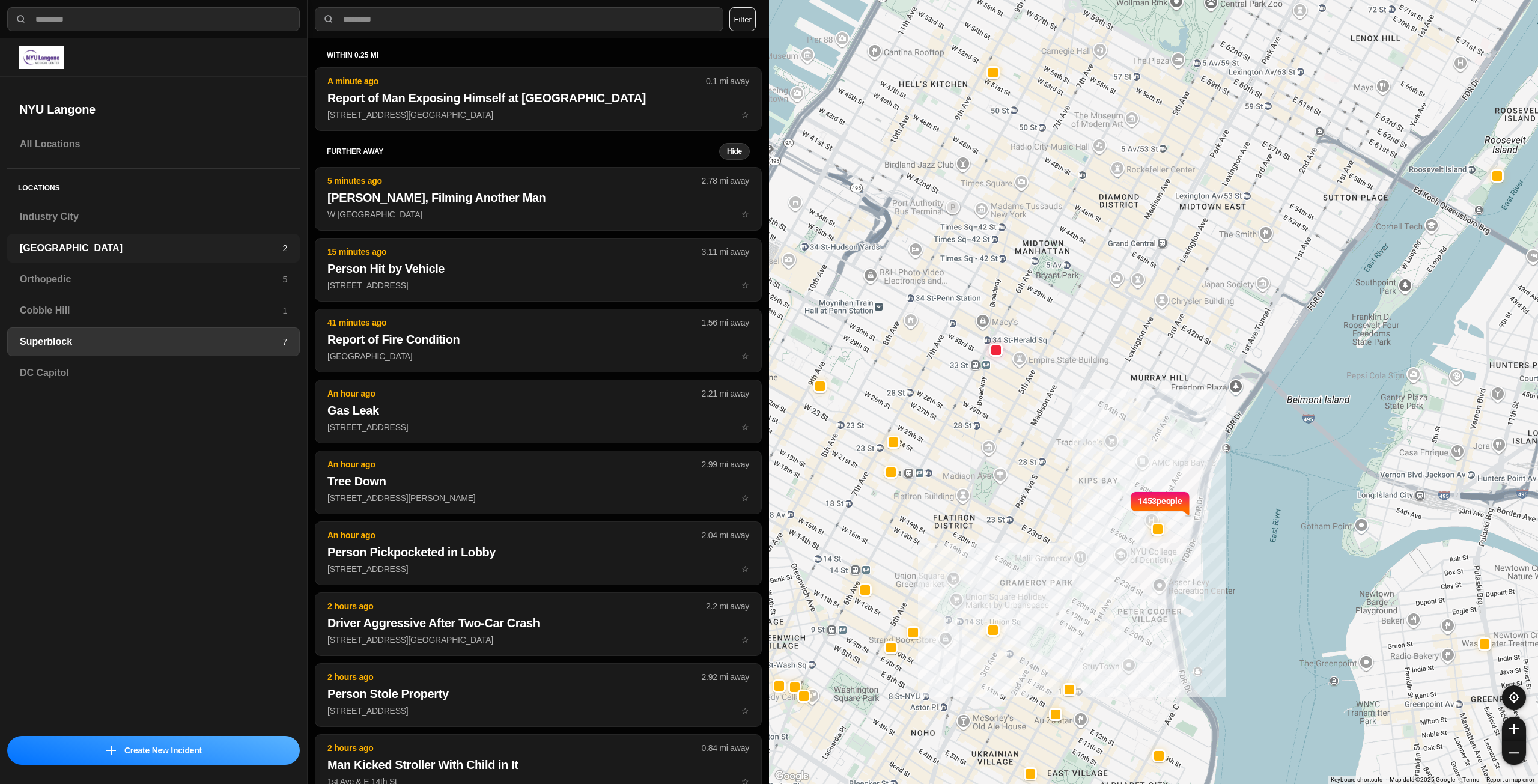
click at [136, 237] on div "Brooklyn 2" at bounding box center [153, 248] width 292 height 28
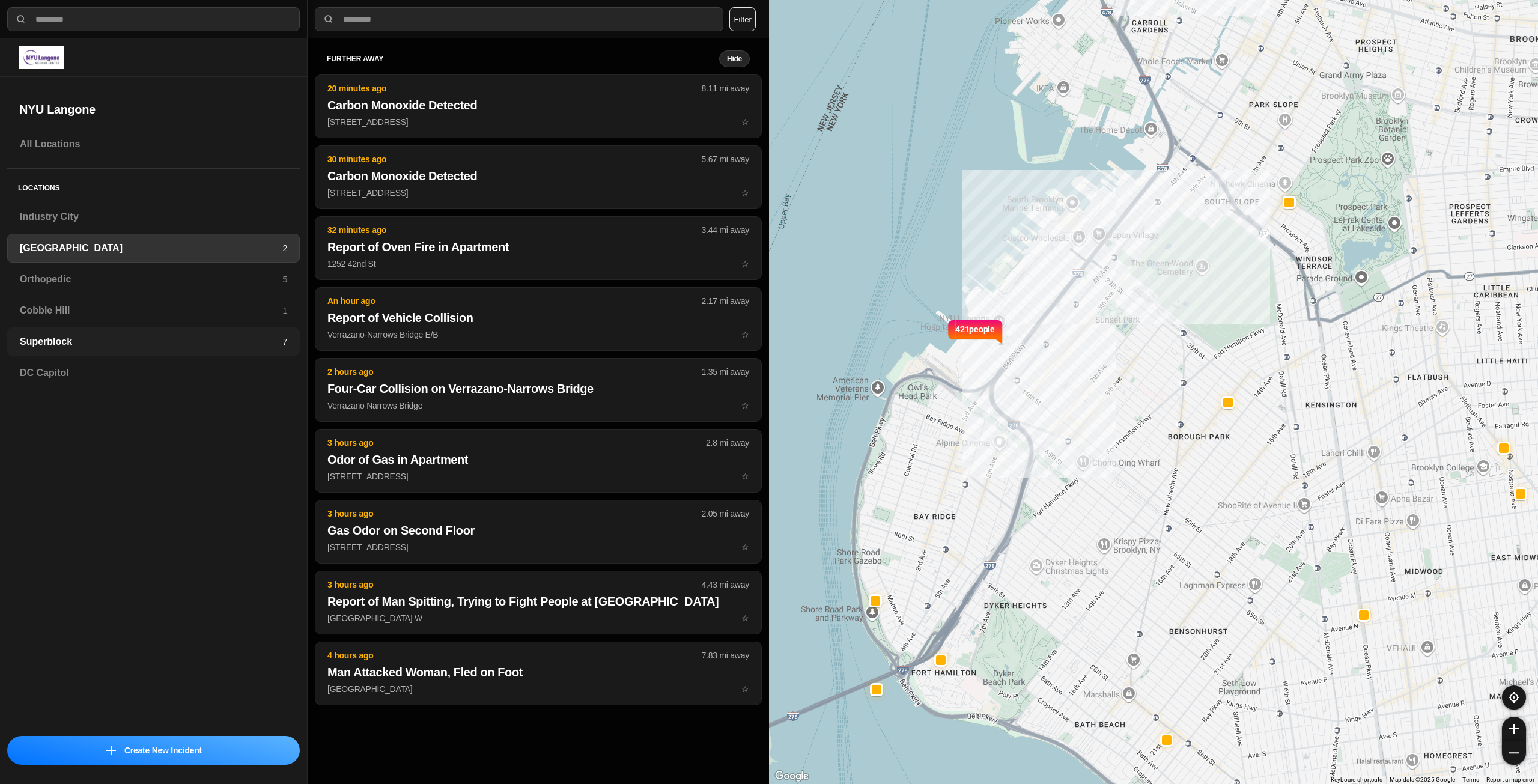
click at [143, 340] on h3 "Superblock" at bounding box center [151, 341] width 263 height 14
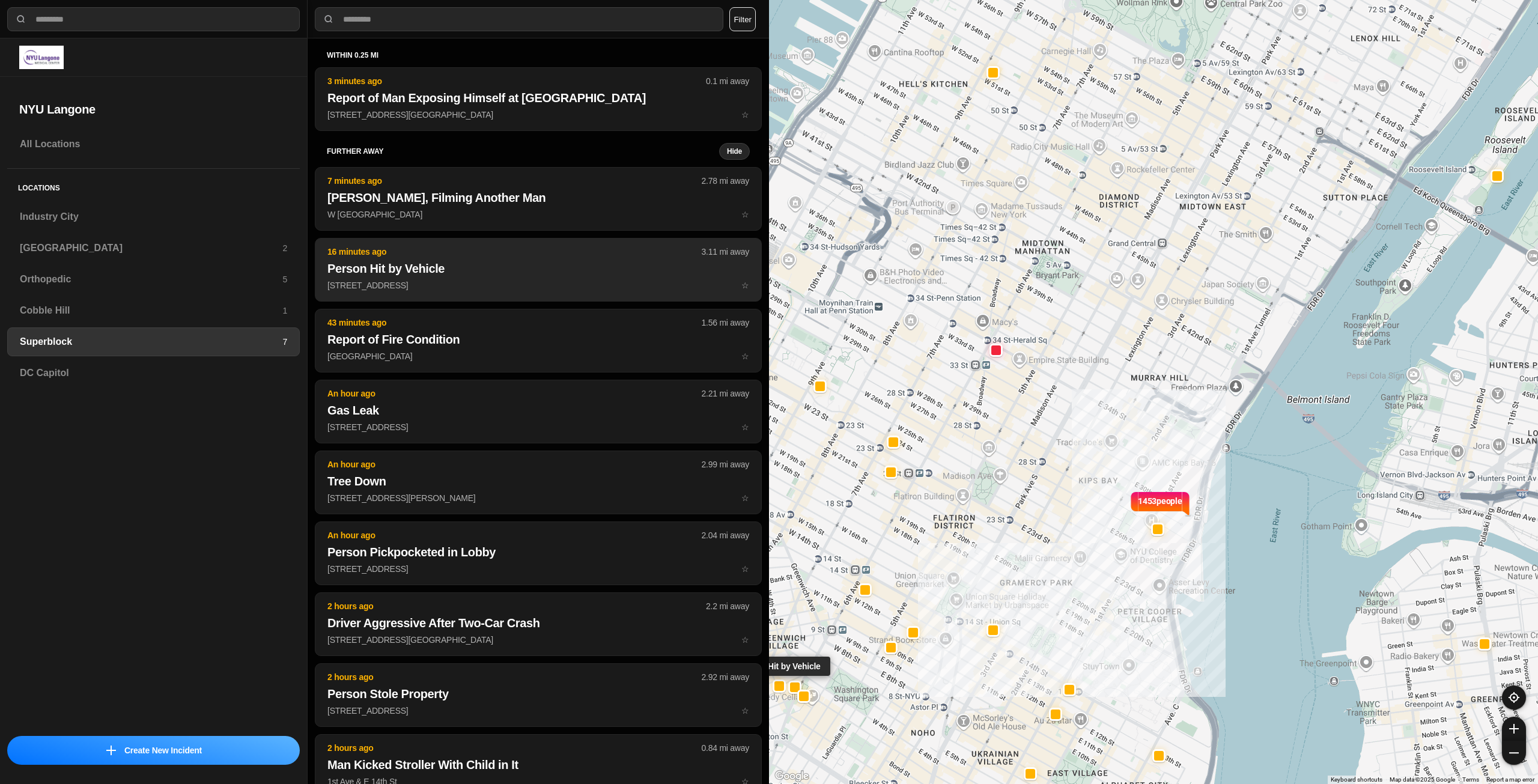
click at [517, 279] on p "272 Bleecker St ☆" at bounding box center [538, 285] width 422 height 12
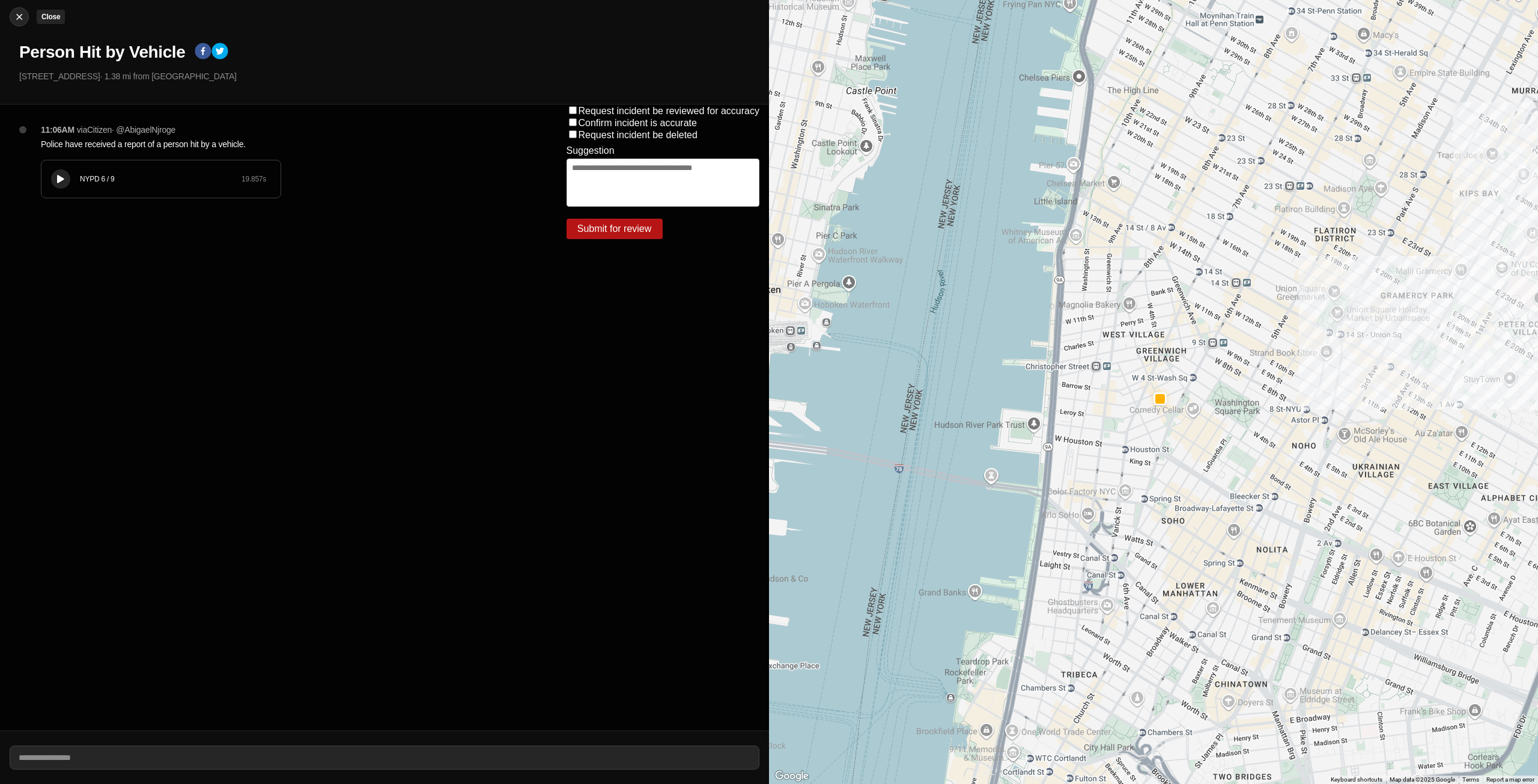
click at [20, 21] on img at bounding box center [19, 16] width 12 height 12
select select "*"
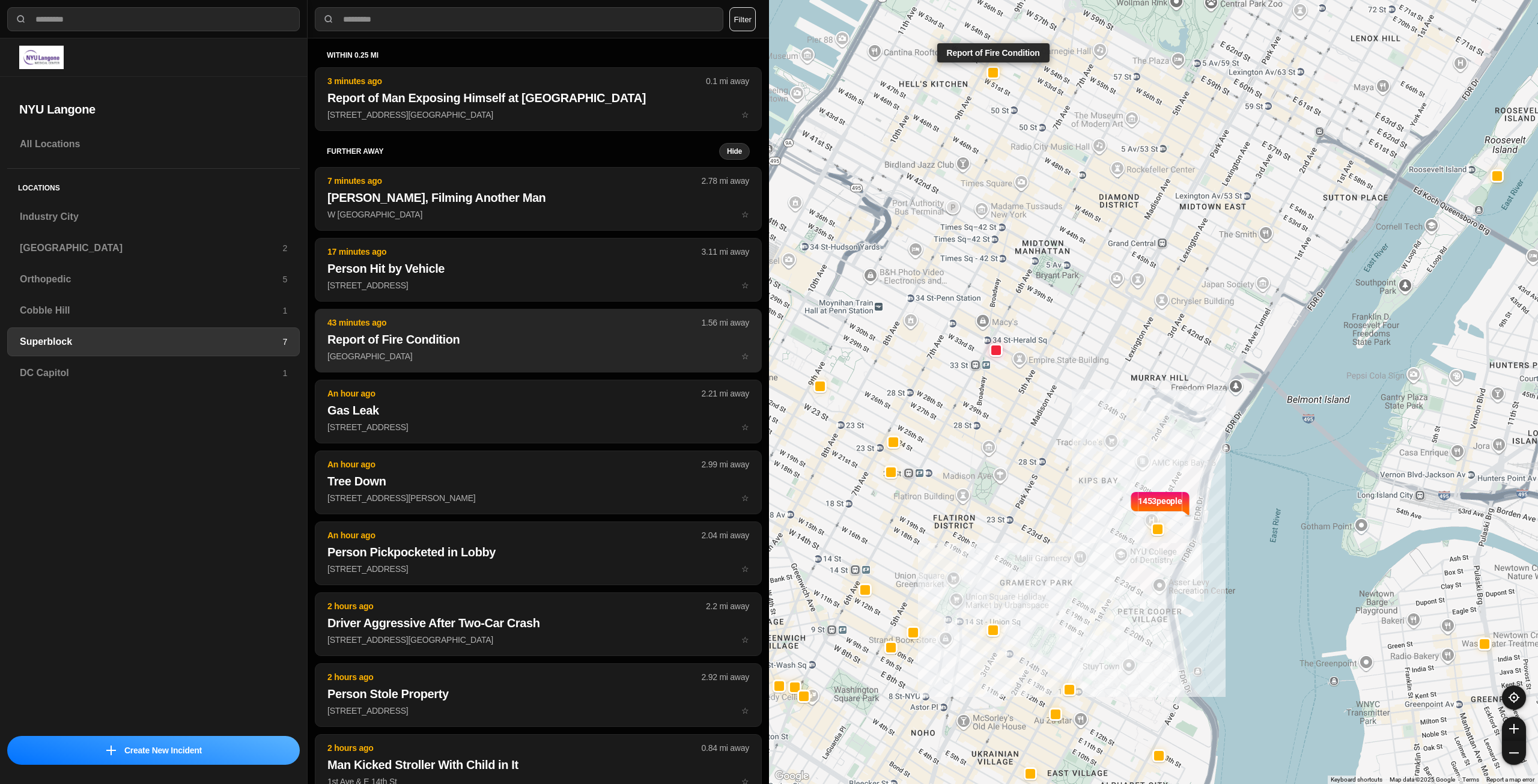
click at [486, 340] on h2 "Report of Fire Condition" at bounding box center [538, 340] width 422 height 17
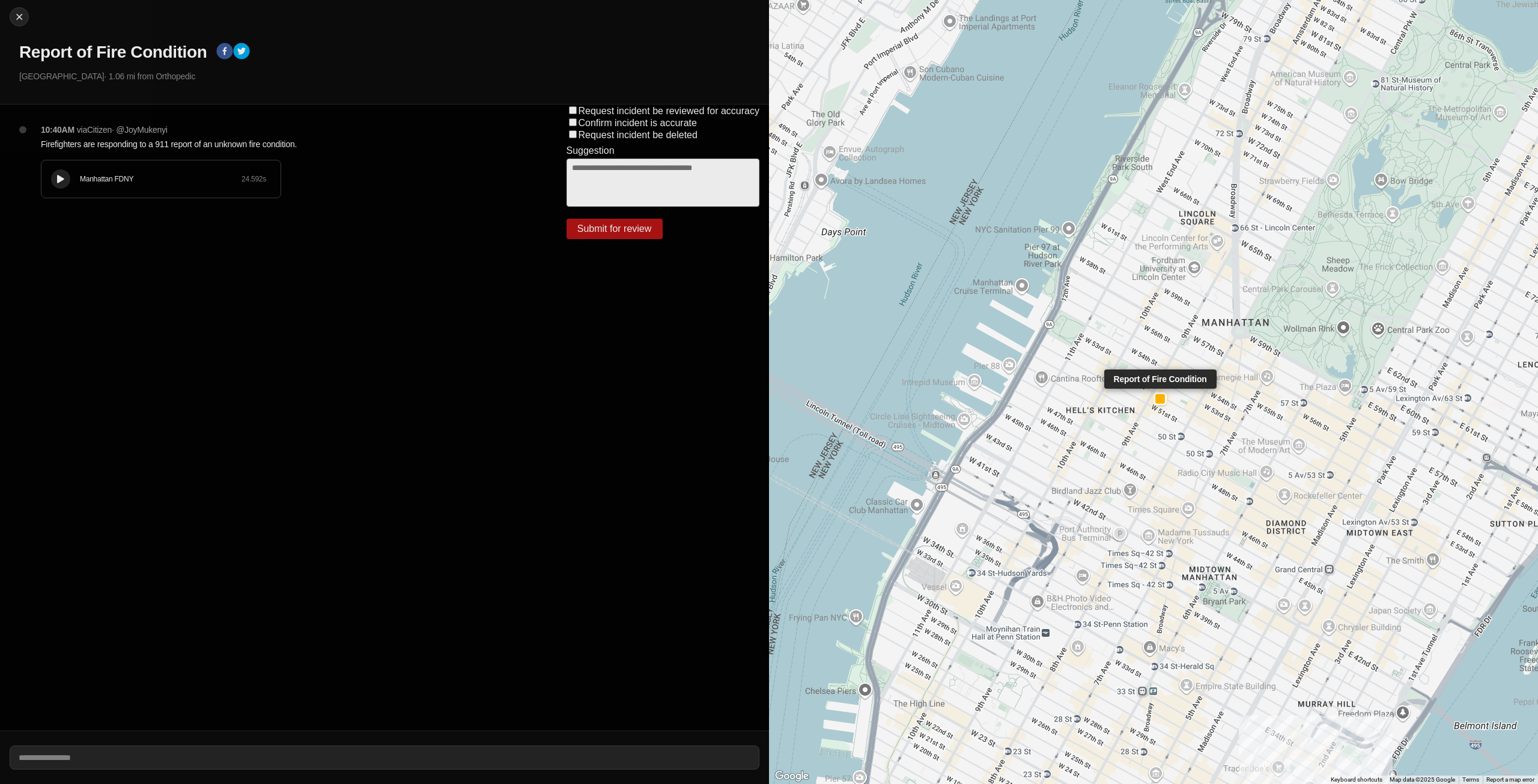
click at [1161, 399] on div at bounding box center [1160, 399] width 9 height 9
click at [19, 11] on img at bounding box center [19, 16] width 12 height 12
select select "*"
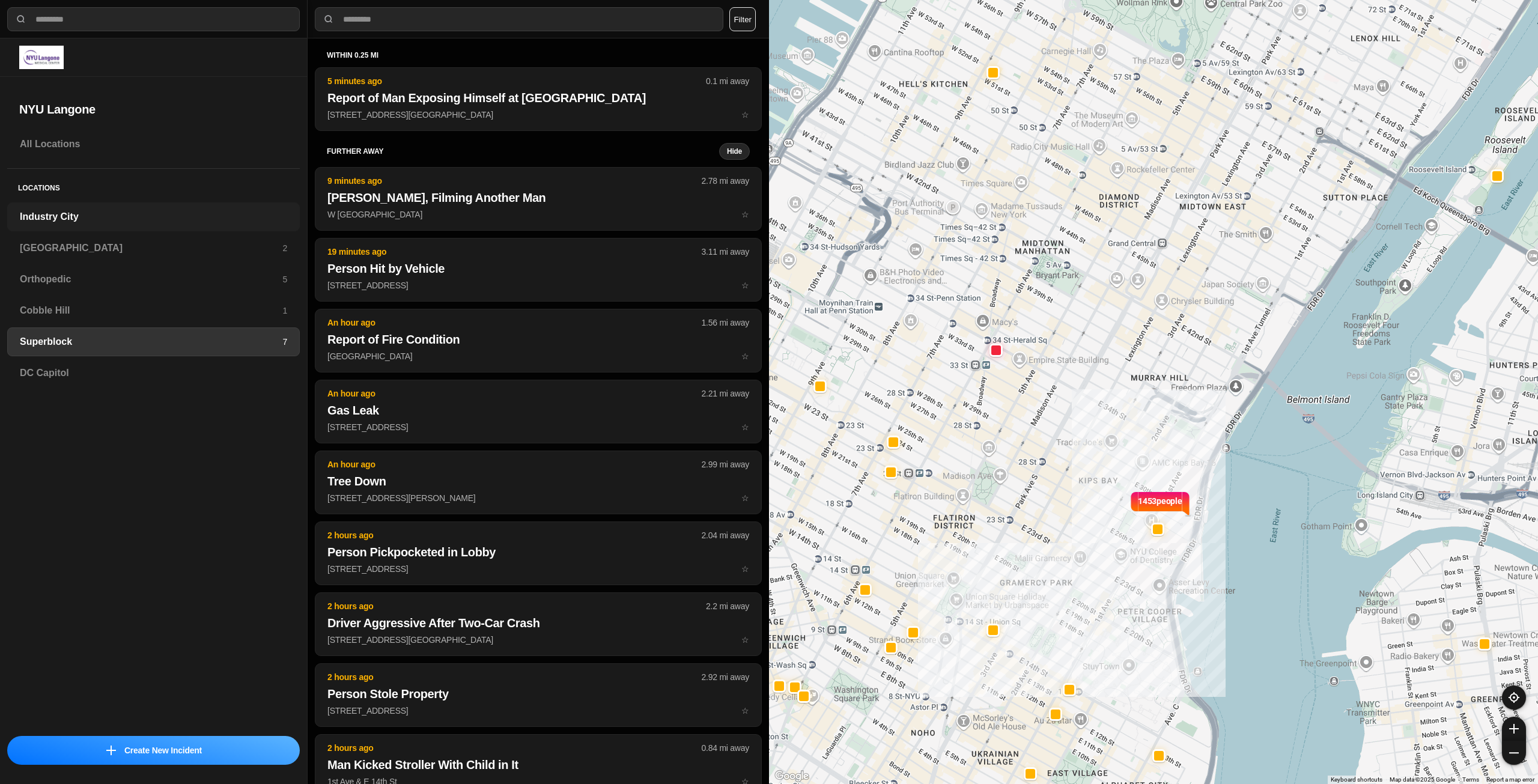
click at [104, 214] on h3 "Industry City" at bounding box center [153, 217] width 268 height 14
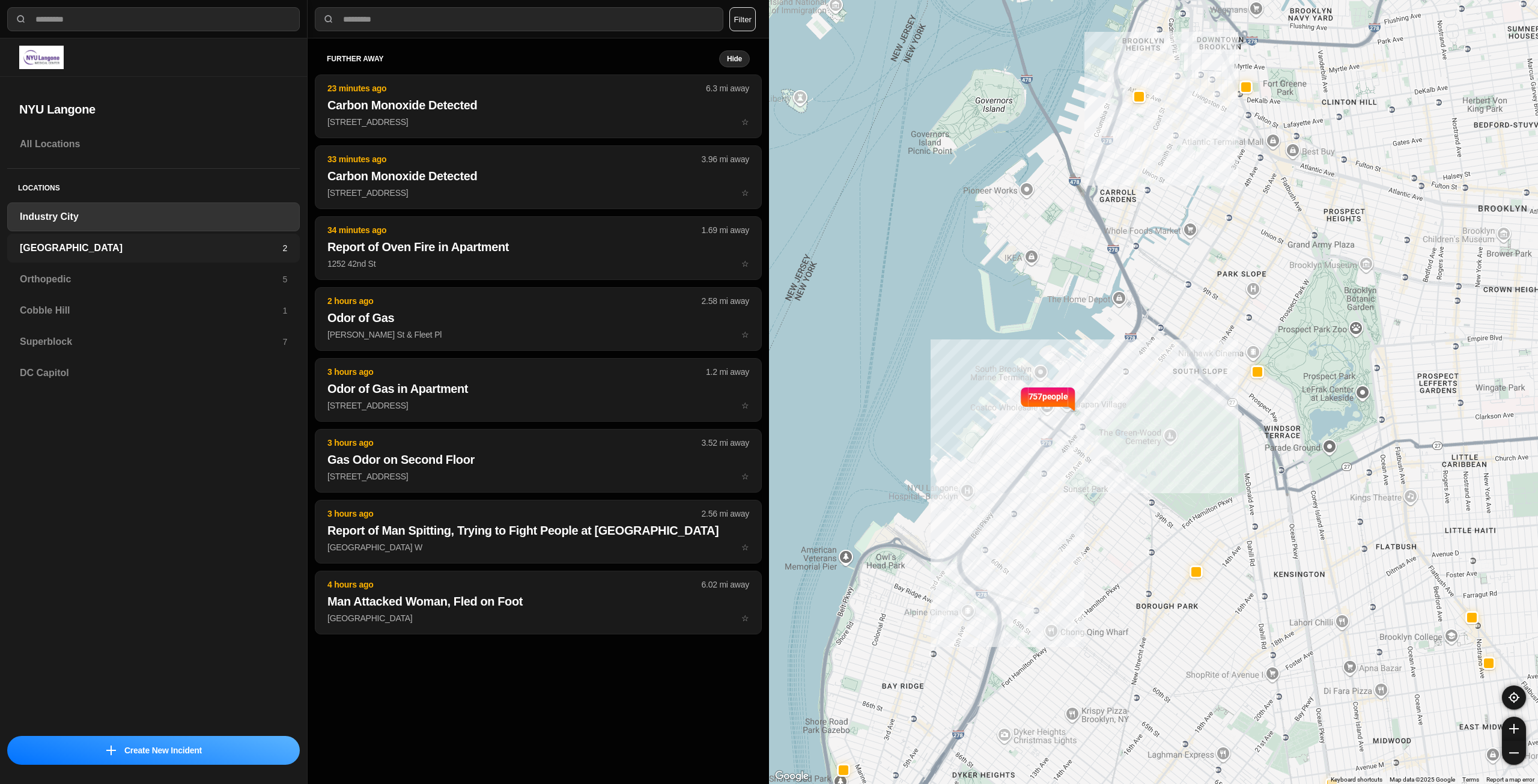
click at [150, 241] on h3 "[GEOGRAPHIC_DATA]" at bounding box center [151, 248] width 263 height 14
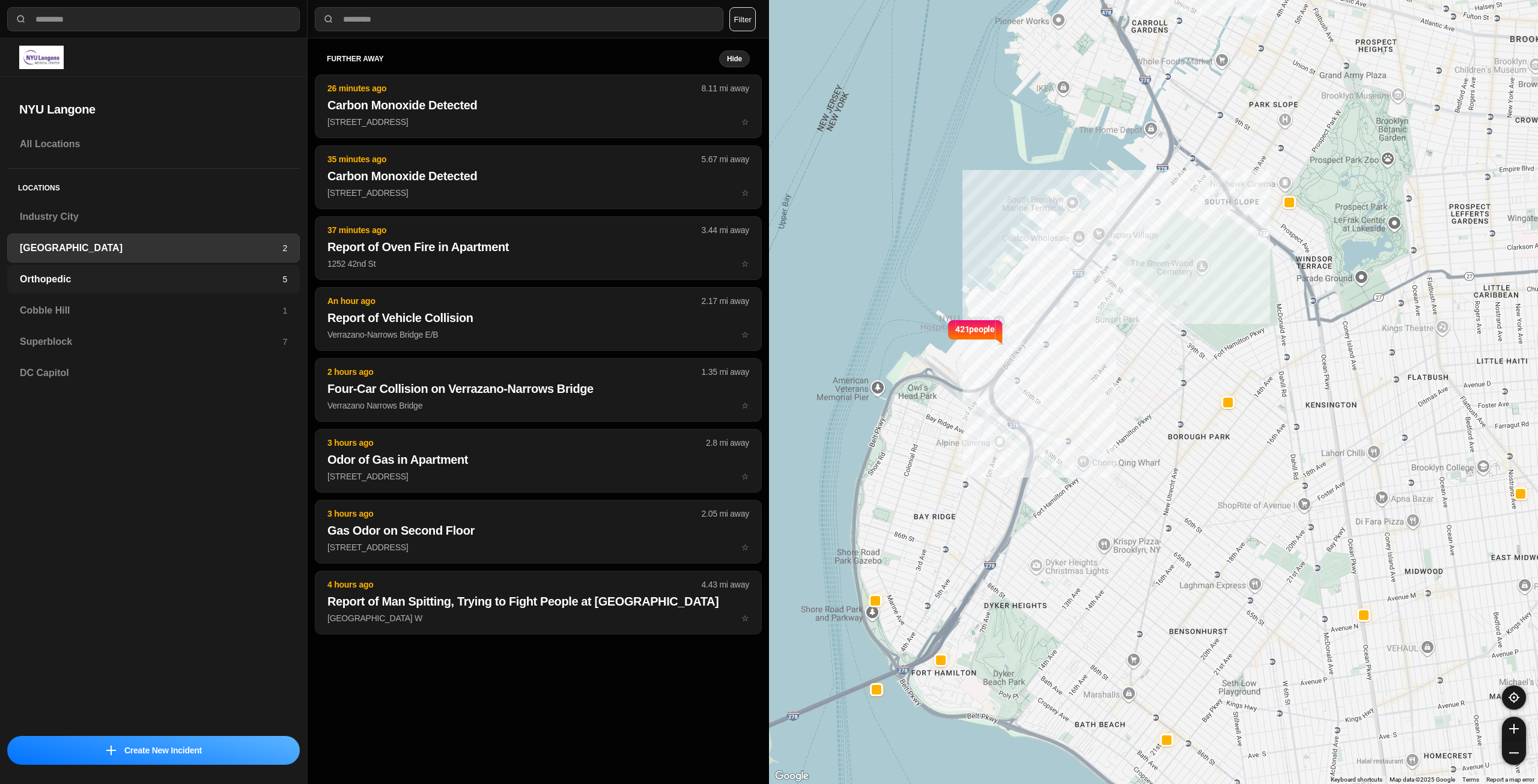
click at [216, 279] on h3 "Orthopedic" at bounding box center [151, 279] width 263 height 14
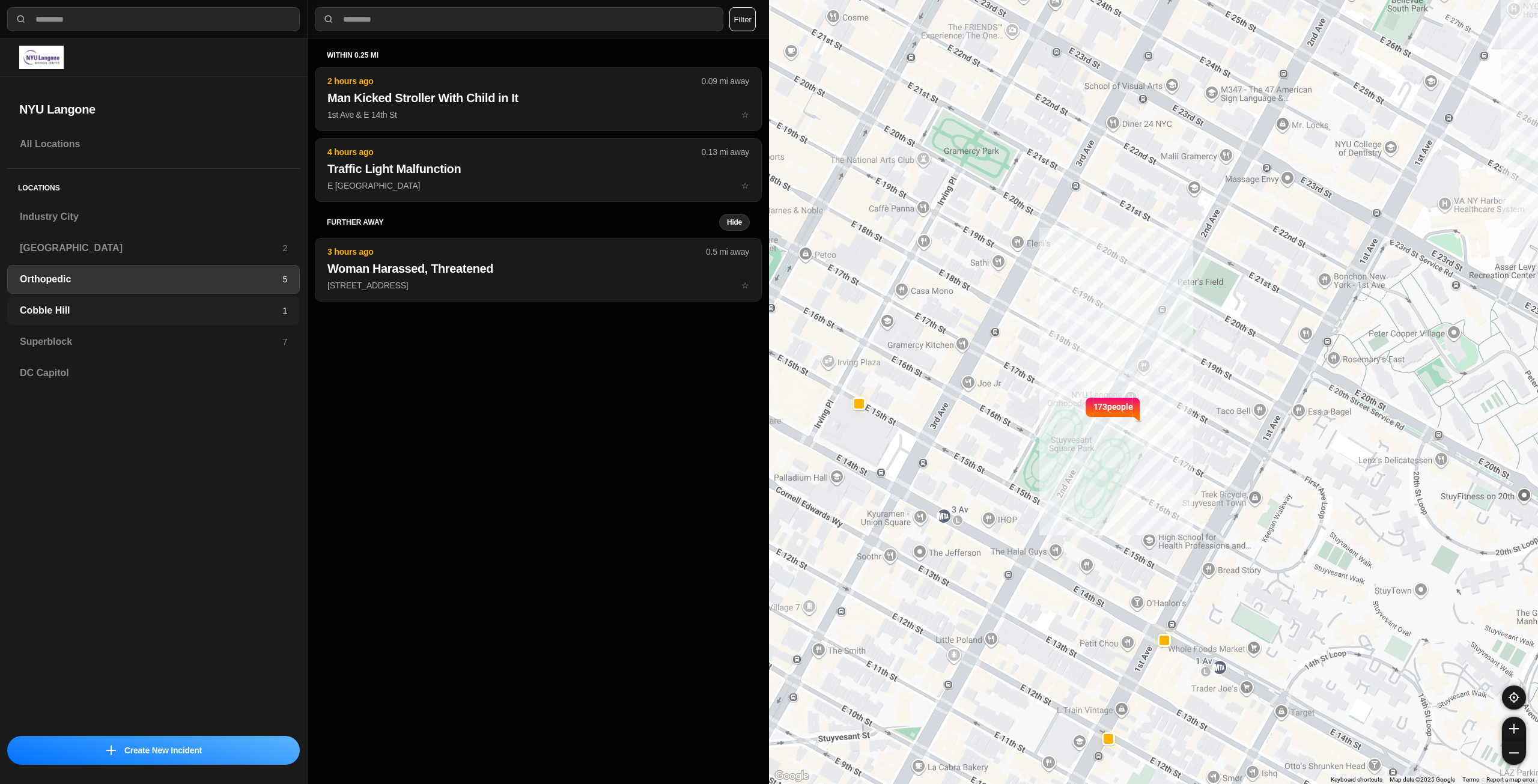
click at [205, 312] on h3 "Cobble Hill" at bounding box center [151, 310] width 263 height 14
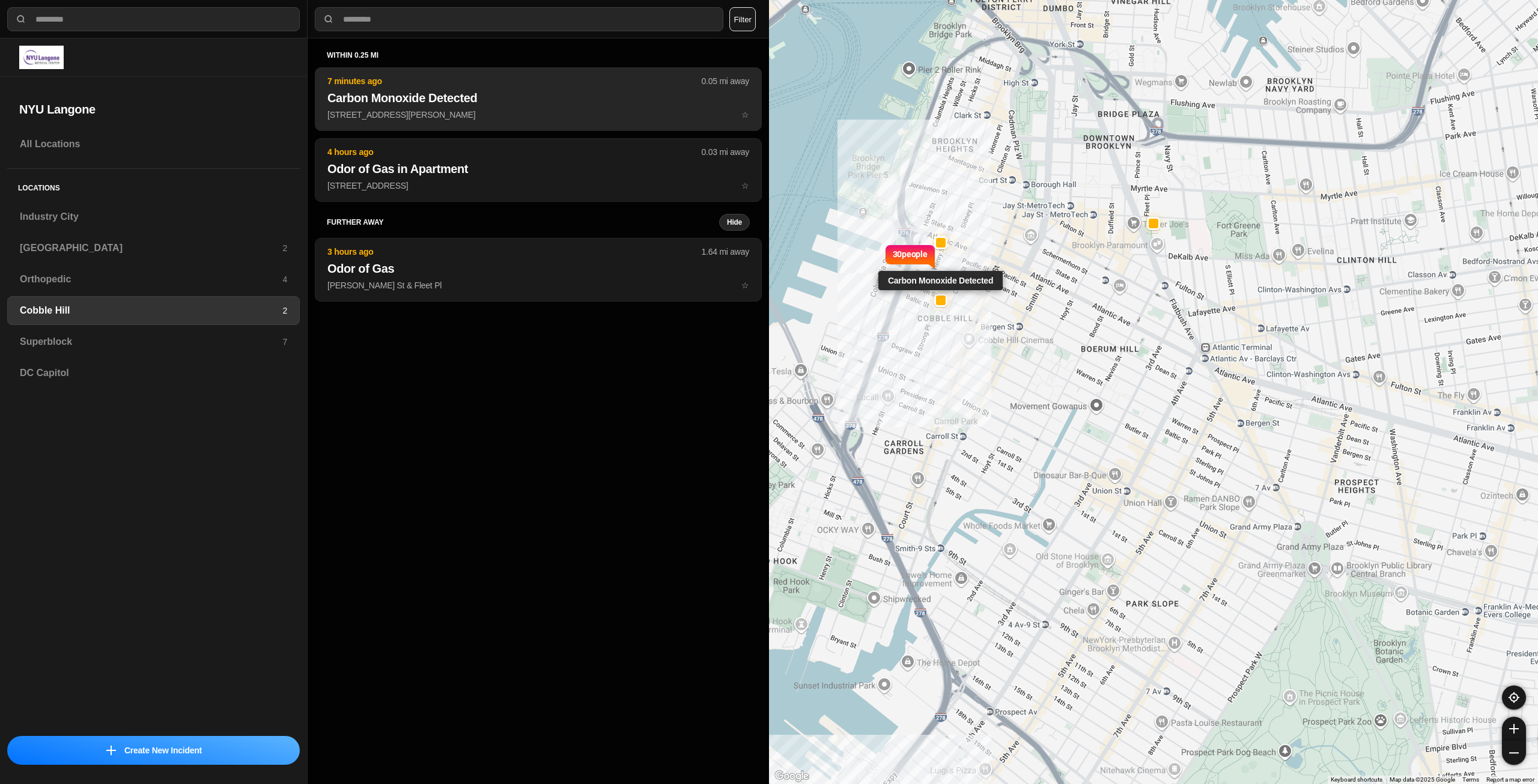
click at [485, 99] on h2 "Carbon Monoxide Detected" at bounding box center [538, 98] width 422 height 17
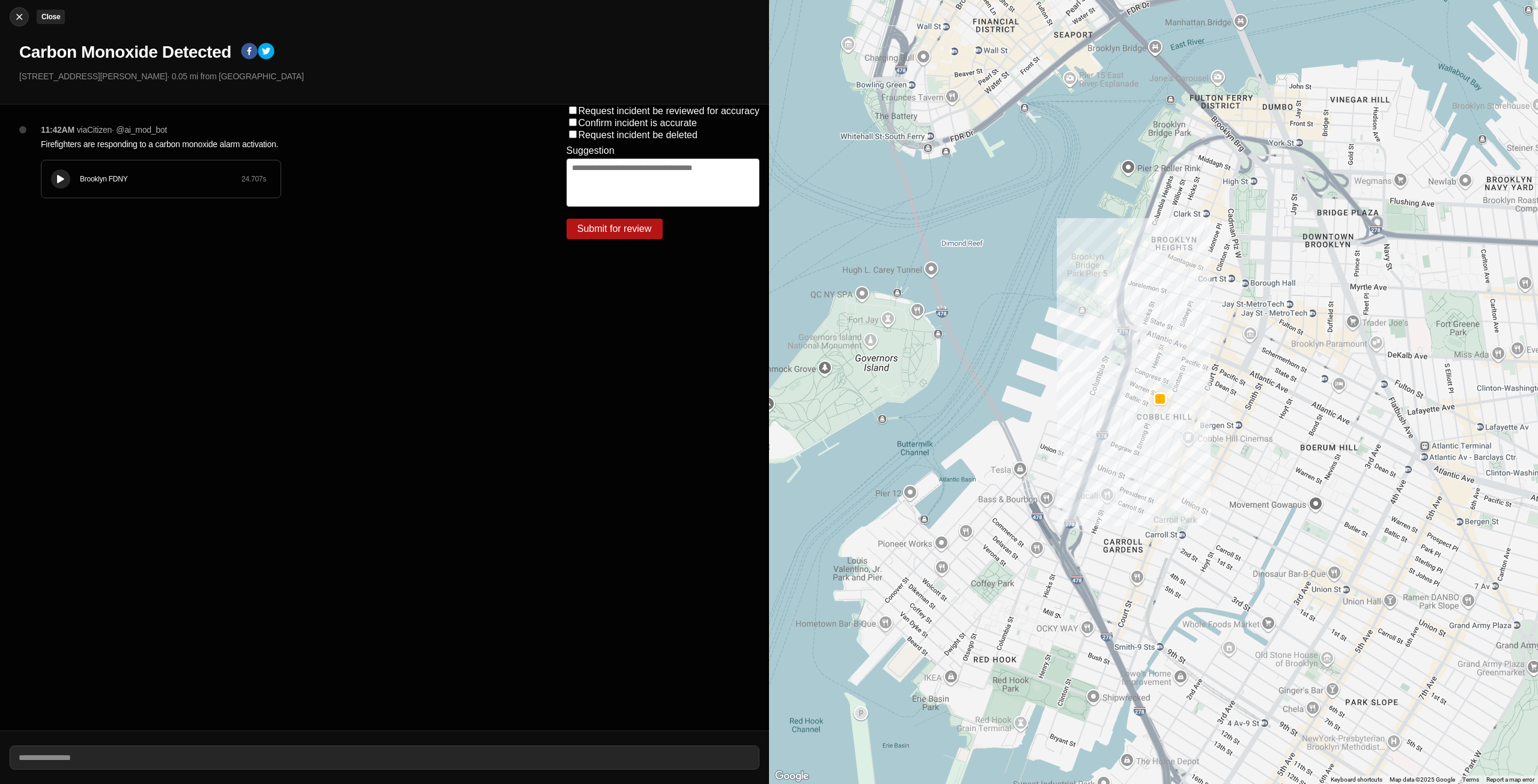
click at [16, 17] on img at bounding box center [19, 16] width 12 height 12
select select "*"
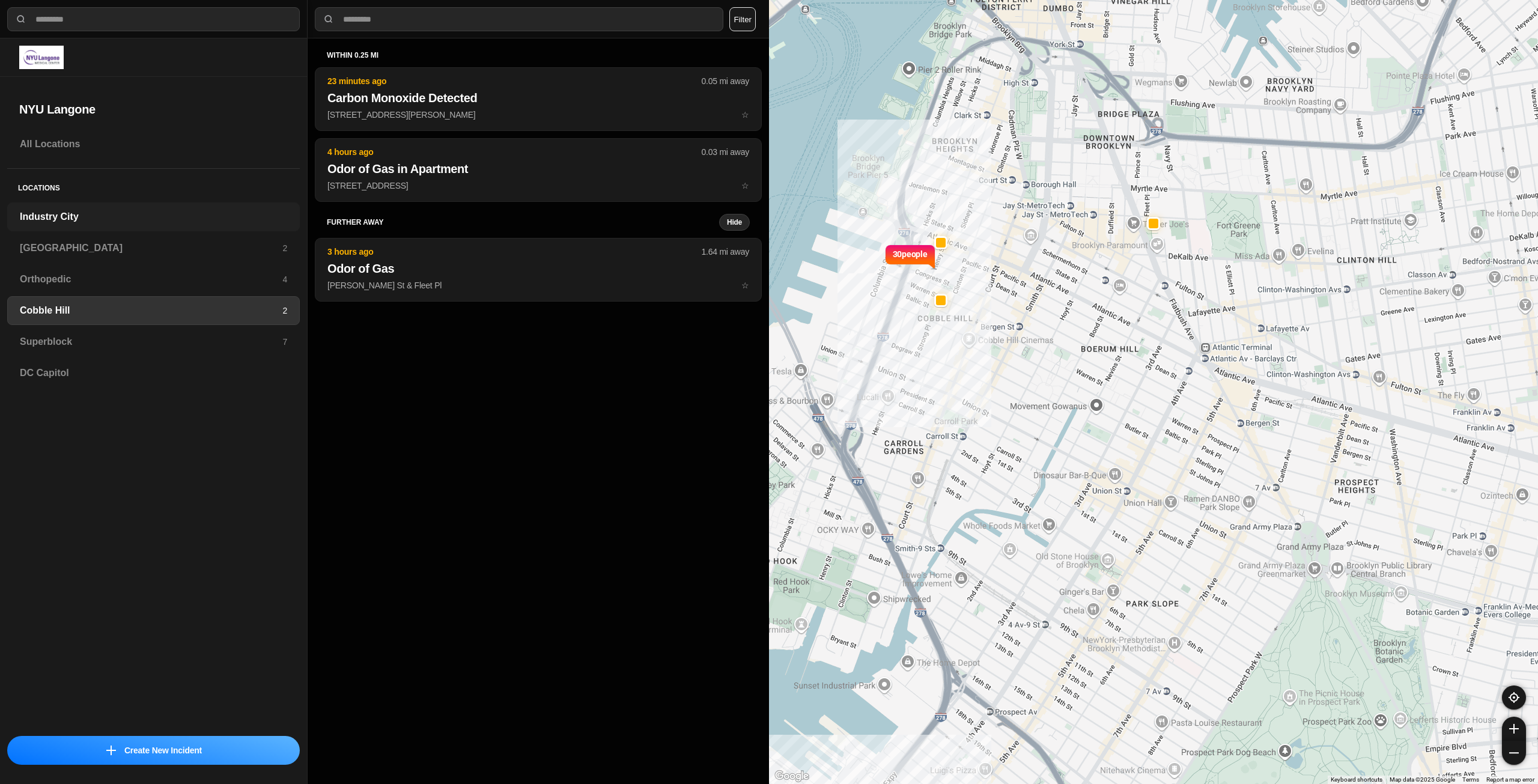
click at [68, 223] on h3 "Industry City" at bounding box center [153, 217] width 268 height 14
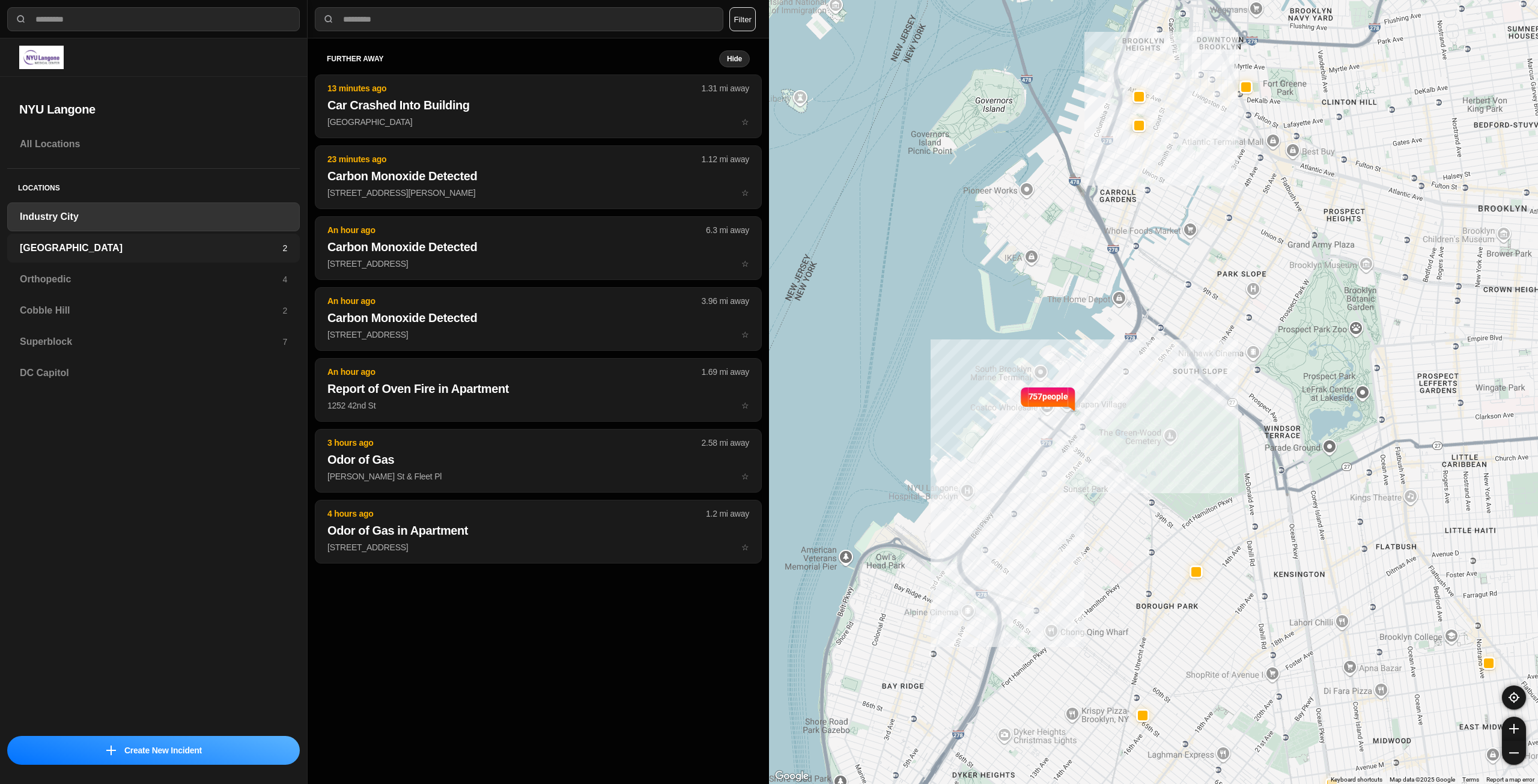
click at [68, 251] on h3 "[GEOGRAPHIC_DATA]" at bounding box center [151, 248] width 263 height 14
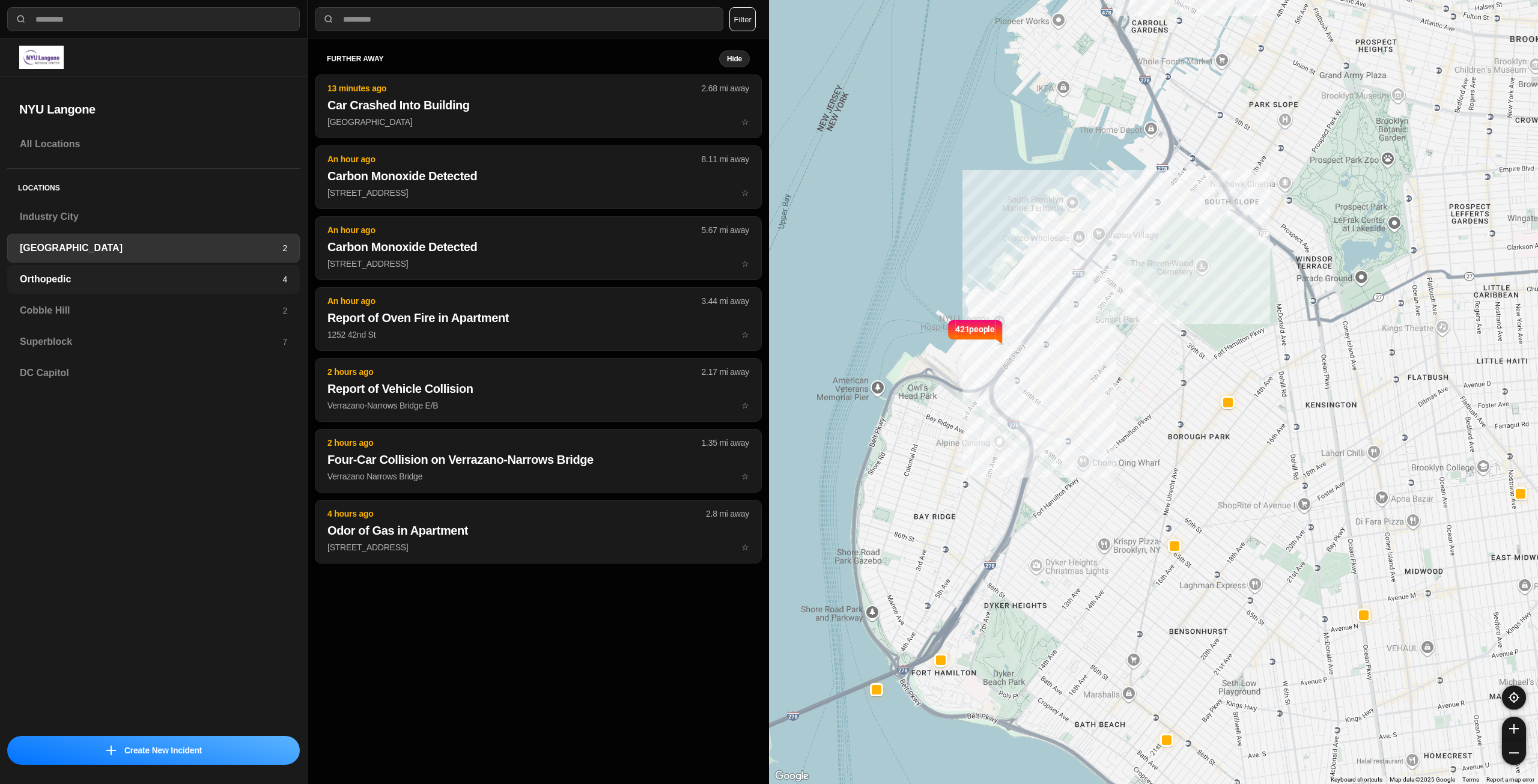
click at [72, 279] on h3 "Orthopedic" at bounding box center [151, 279] width 263 height 14
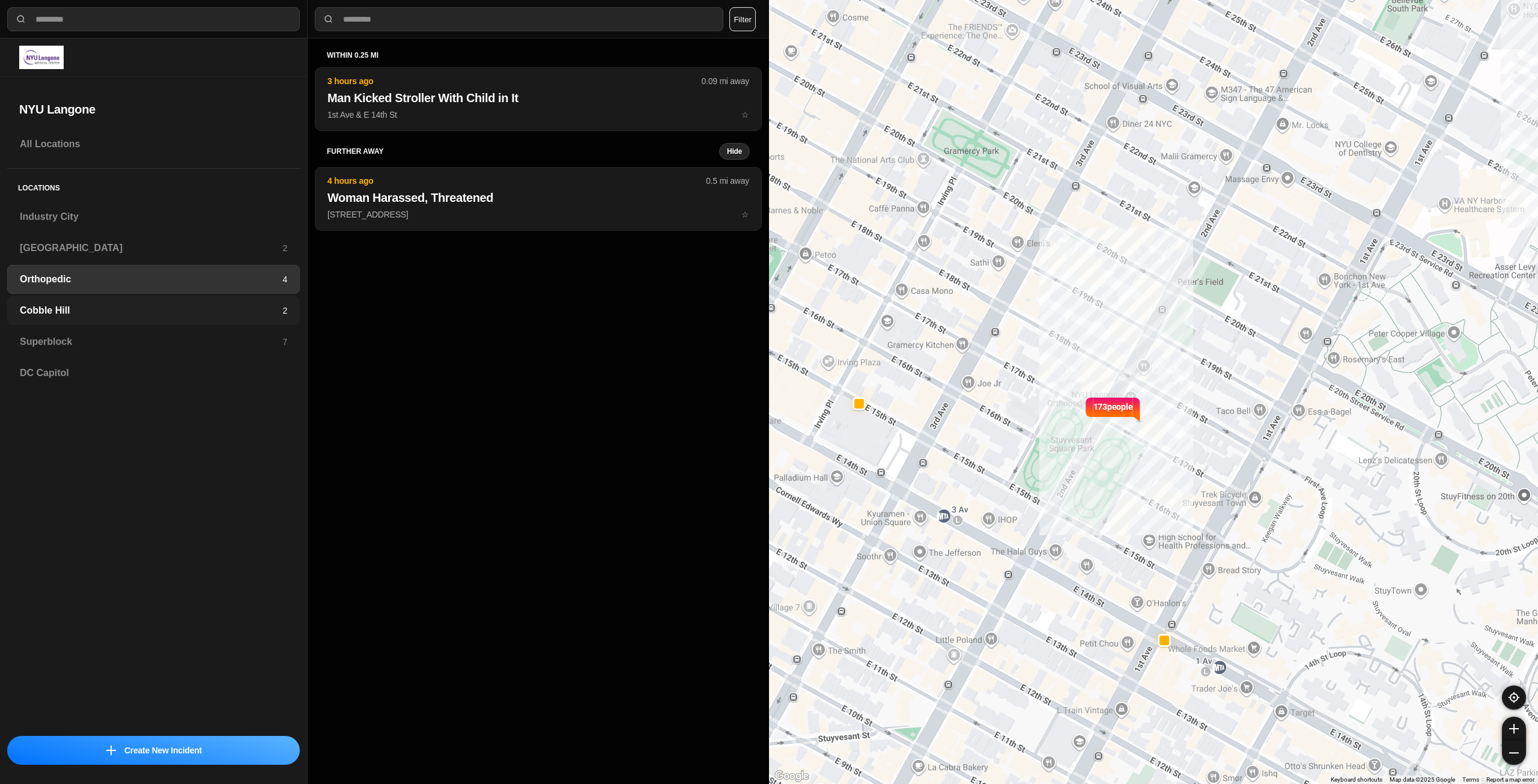
click at [88, 319] on div "Cobble Hill 2" at bounding box center [153, 310] width 292 height 28
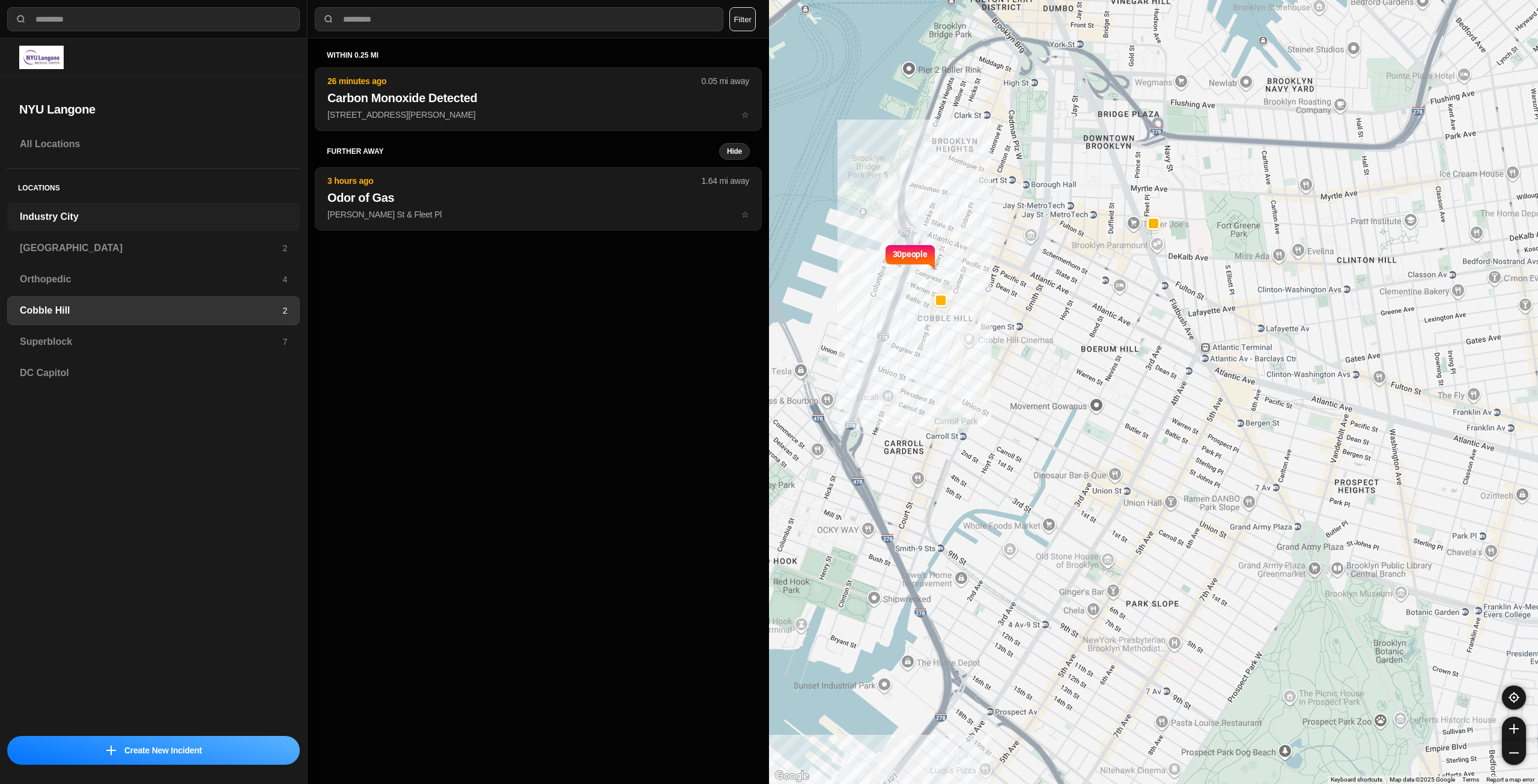
click at [110, 221] on h3 "Industry City" at bounding box center [153, 217] width 268 height 14
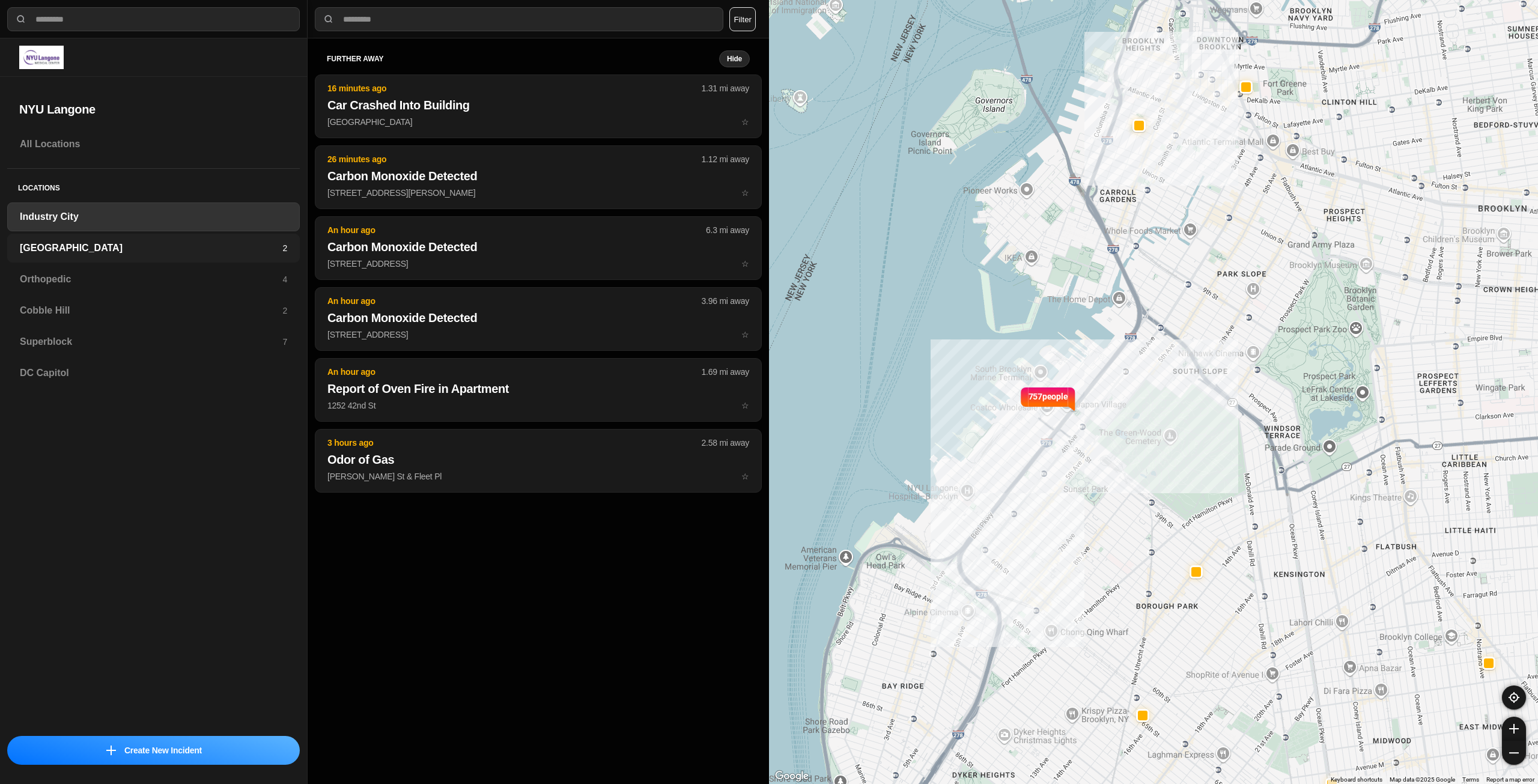
click at [112, 241] on h3 "[GEOGRAPHIC_DATA]" at bounding box center [151, 248] width 263 height 14
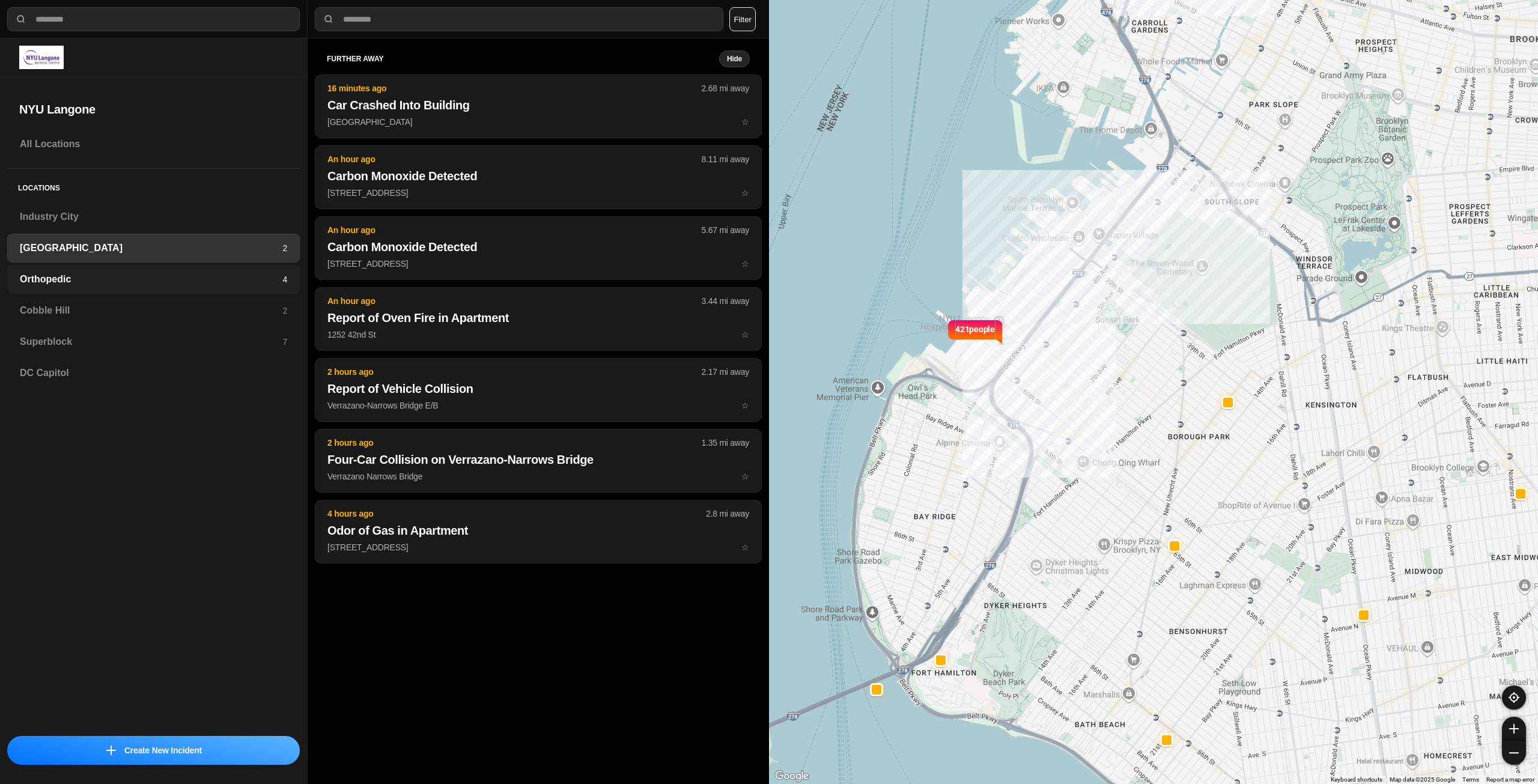
click at [102, 282] on h3 "Orthopedic" at bounding box center [151, 279] width 263 height 14
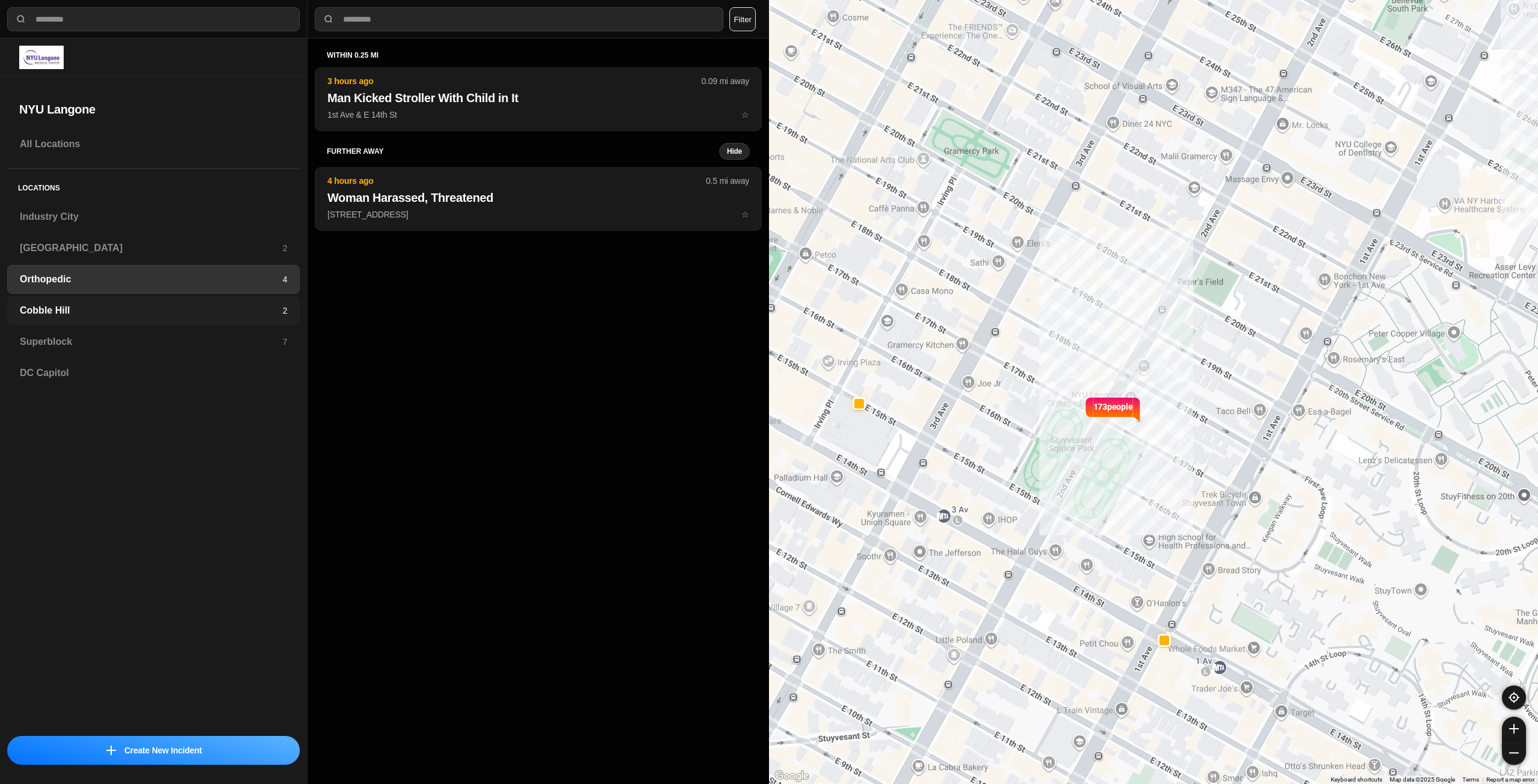
click at [114, 306] on h3 "Cobble Hill" at bounding box center [151, 310] width 263 height 14
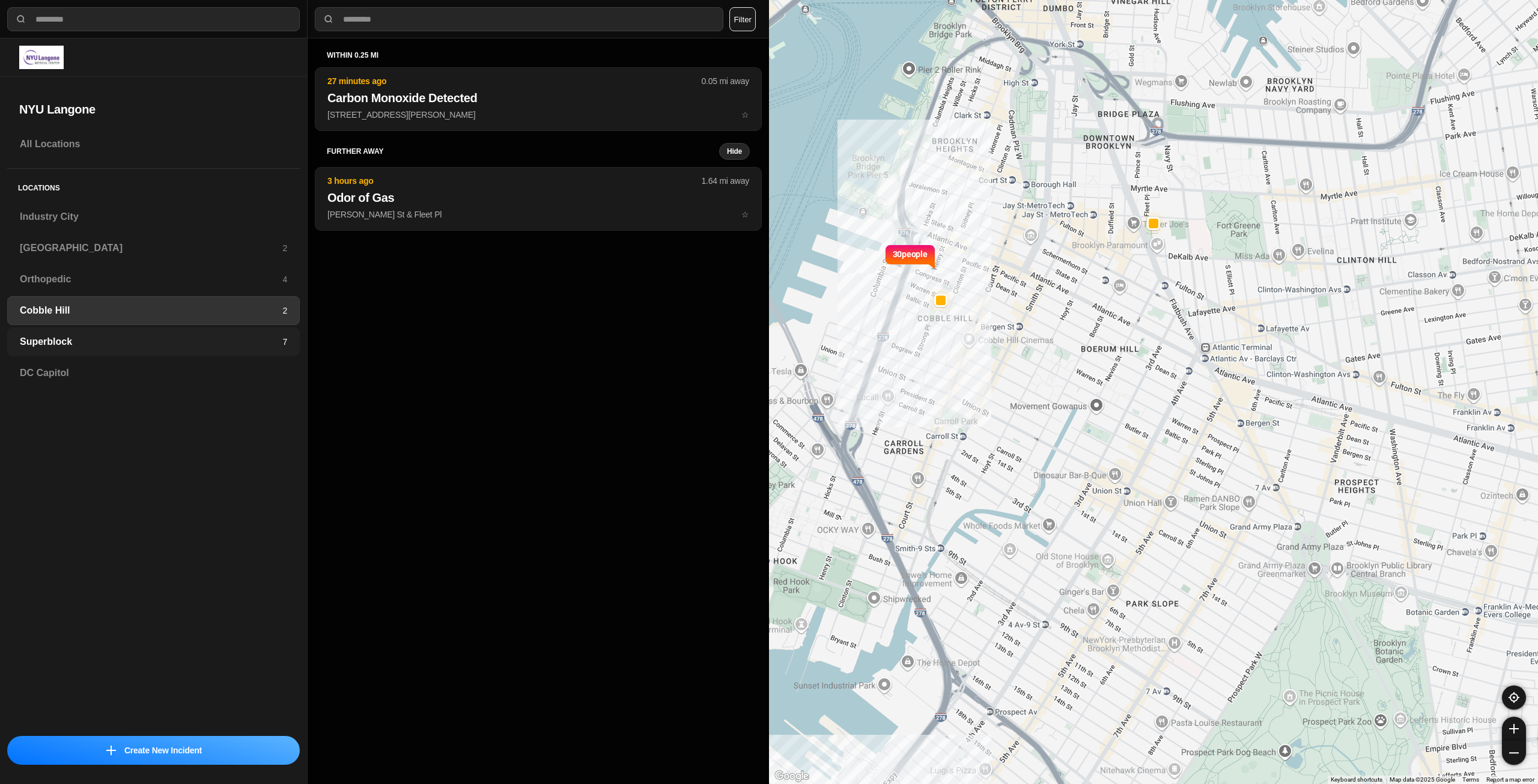
click at [146, 338] on h3 "Superblock" at bounding box center [151, 341] width 263 height 14
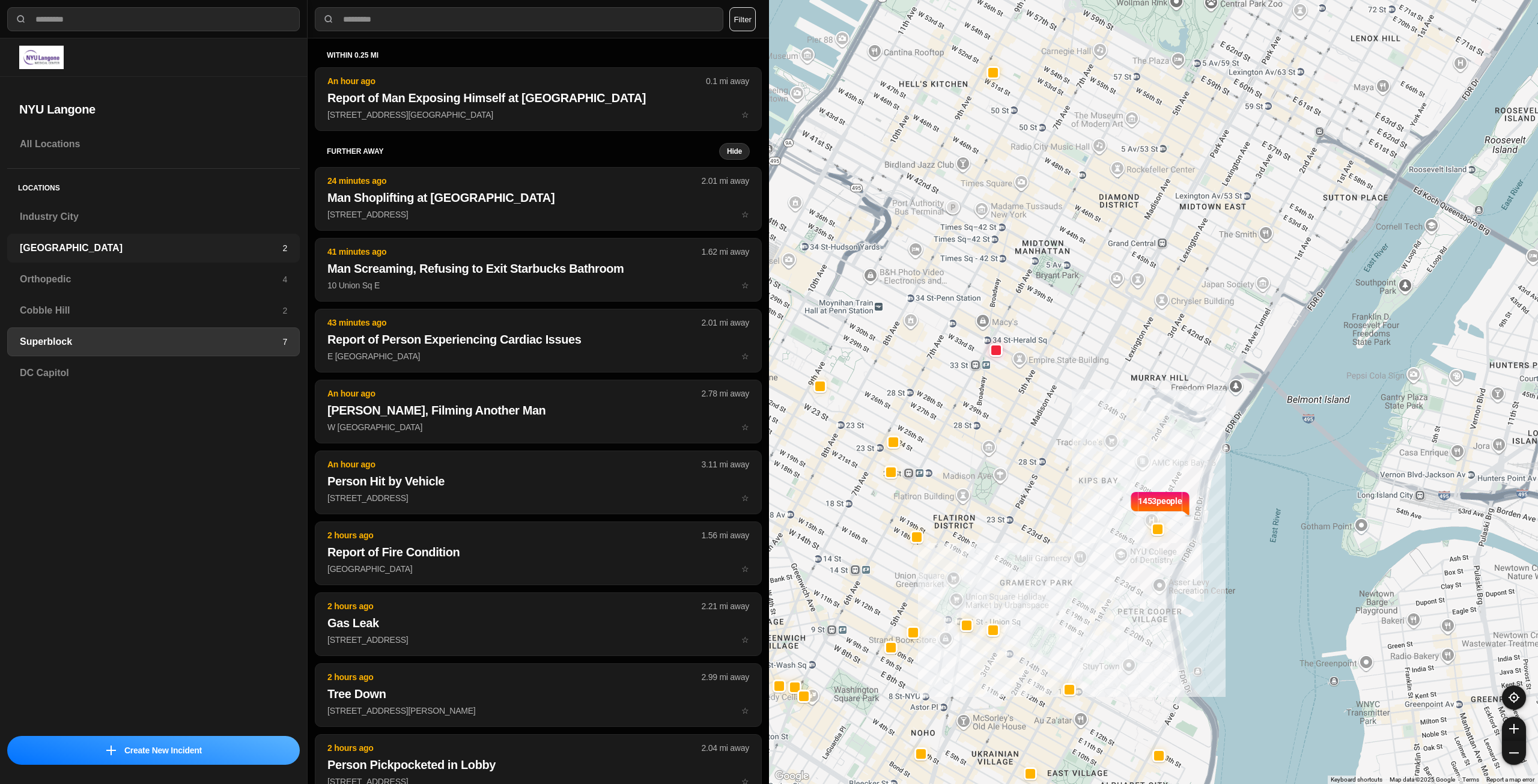
click at [137, 259] on div "Brooklyn 2" at bounding box center [153, 248] width 292 height 28
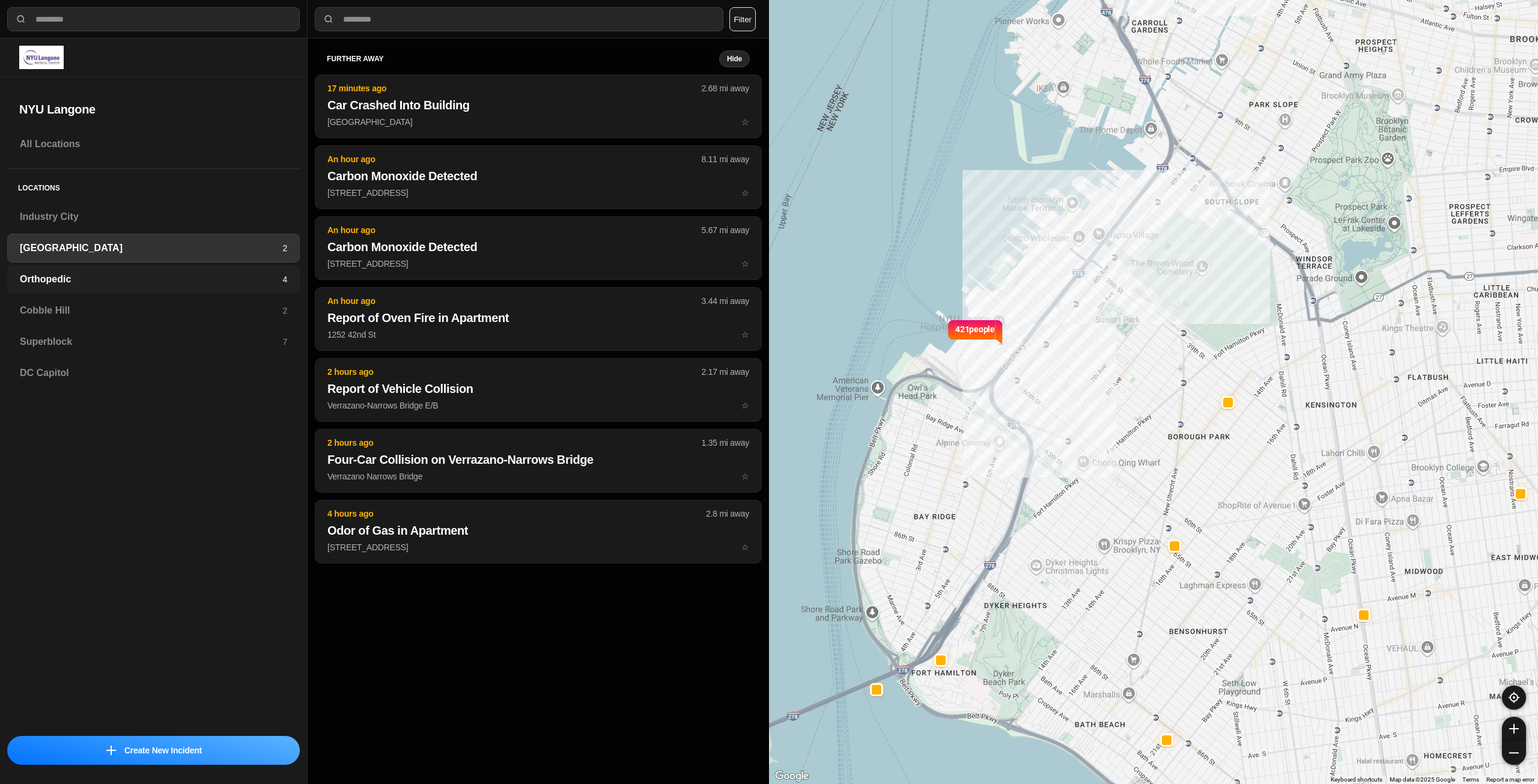
click at [139, 277] on h3 "Orthopedic" at bounding box center [151, 279] width 263 height 14
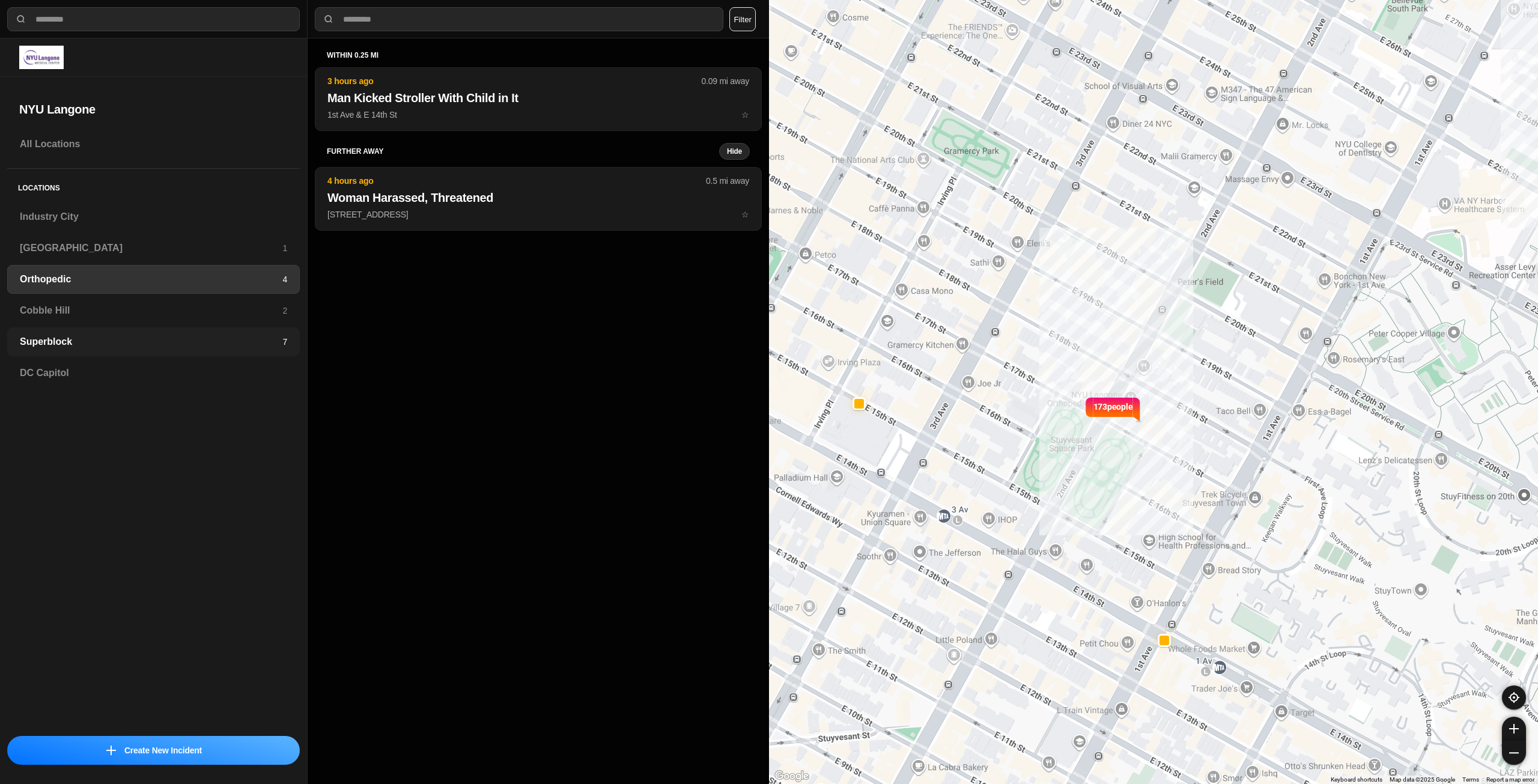
click at [125, 342] on h3 "Superblock" at bounding box center [151, 341] width 263 height 14
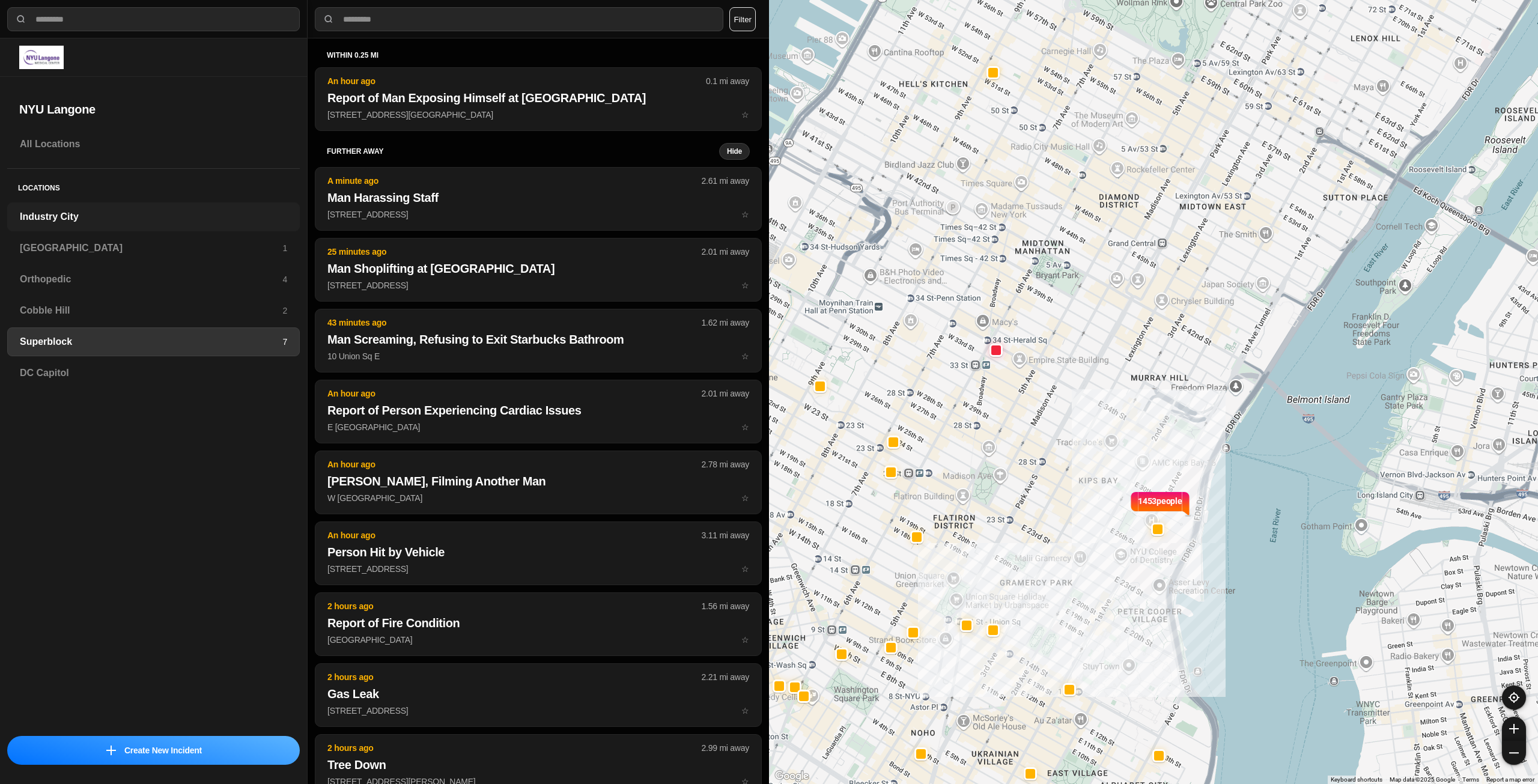
click at [127, 224] on div "Industry City" at bounding box center [153, 217] width 292 height 28
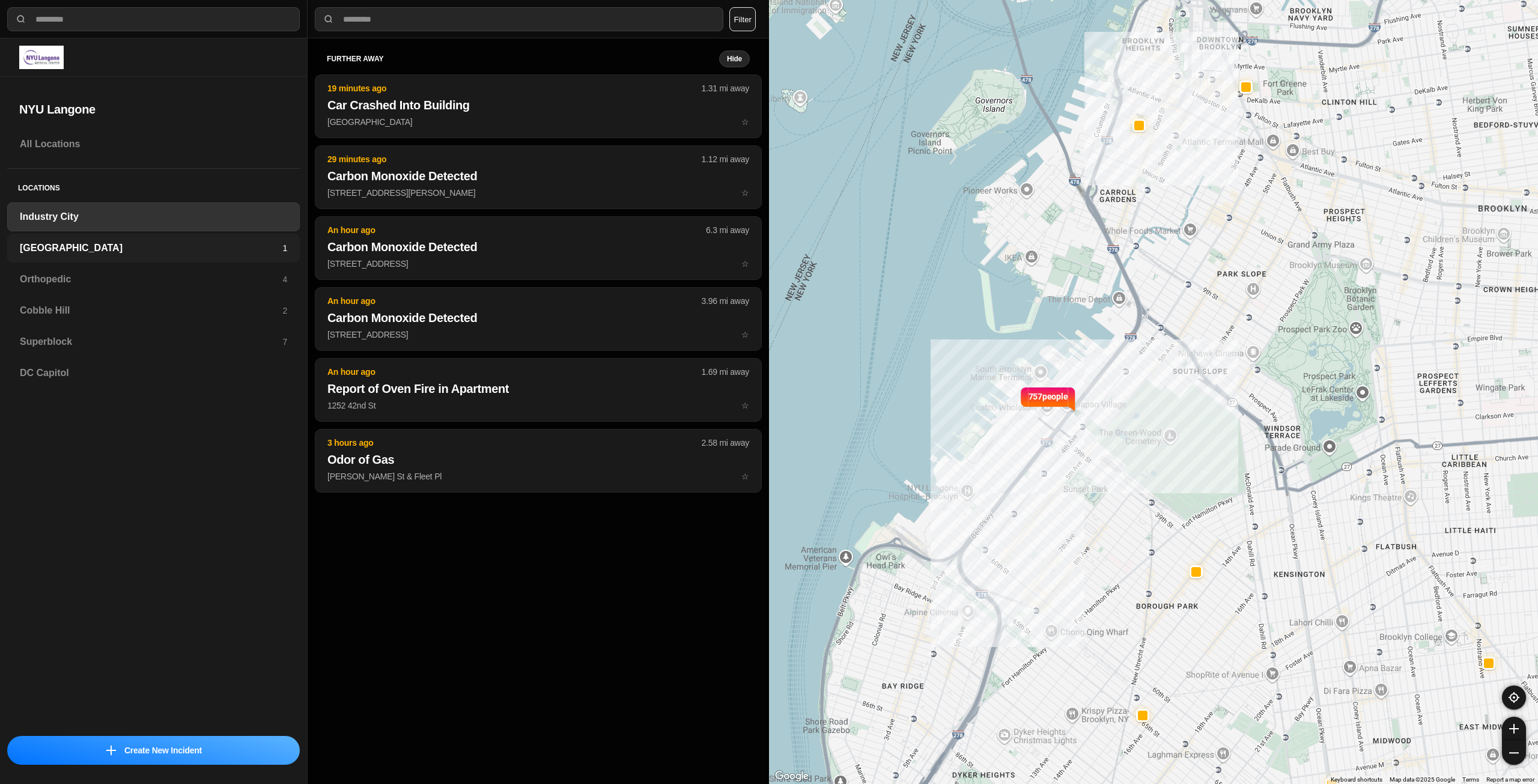
click at [132, 246] on h3 "[GEOGRAPHIC_DATA]" at bounding box center [151, 248] width 263 height 14
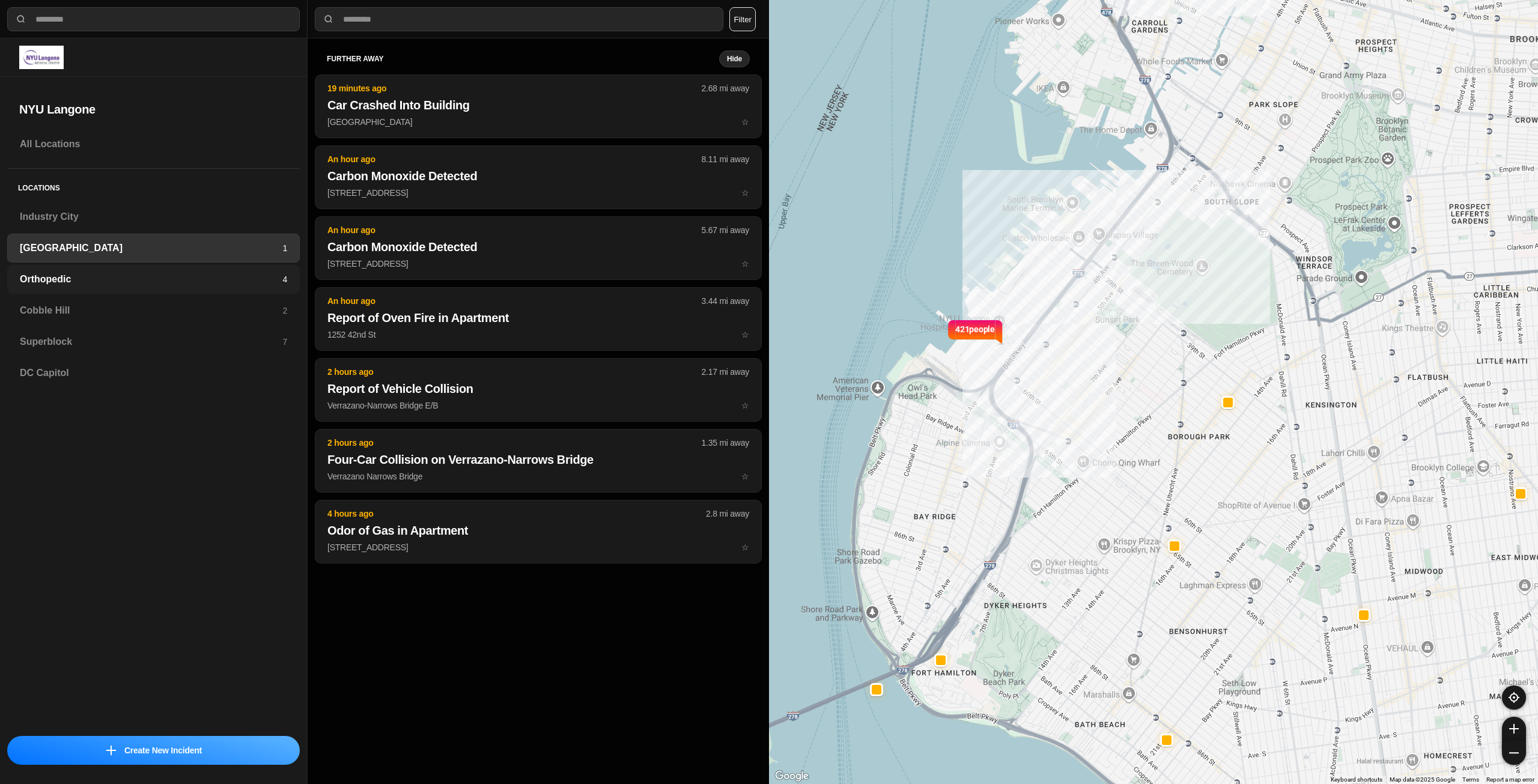
click at [137, 275] on h3 "Orthopedic" at bounding box center [151, 279] width 263 height 14
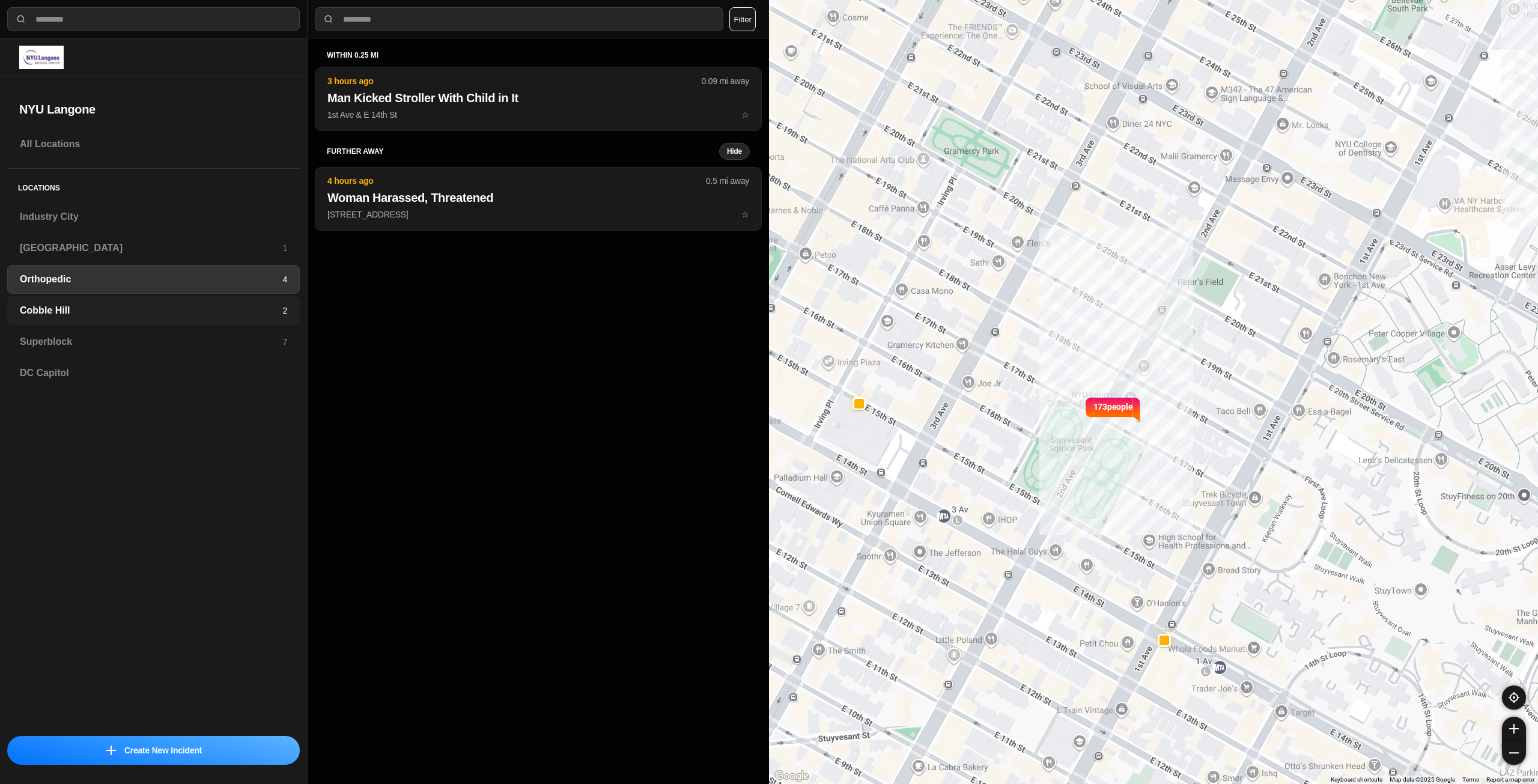
click at [95, 312] on h3 "Cobble Hill" at bounding box center [151, 310] width 263 height 14
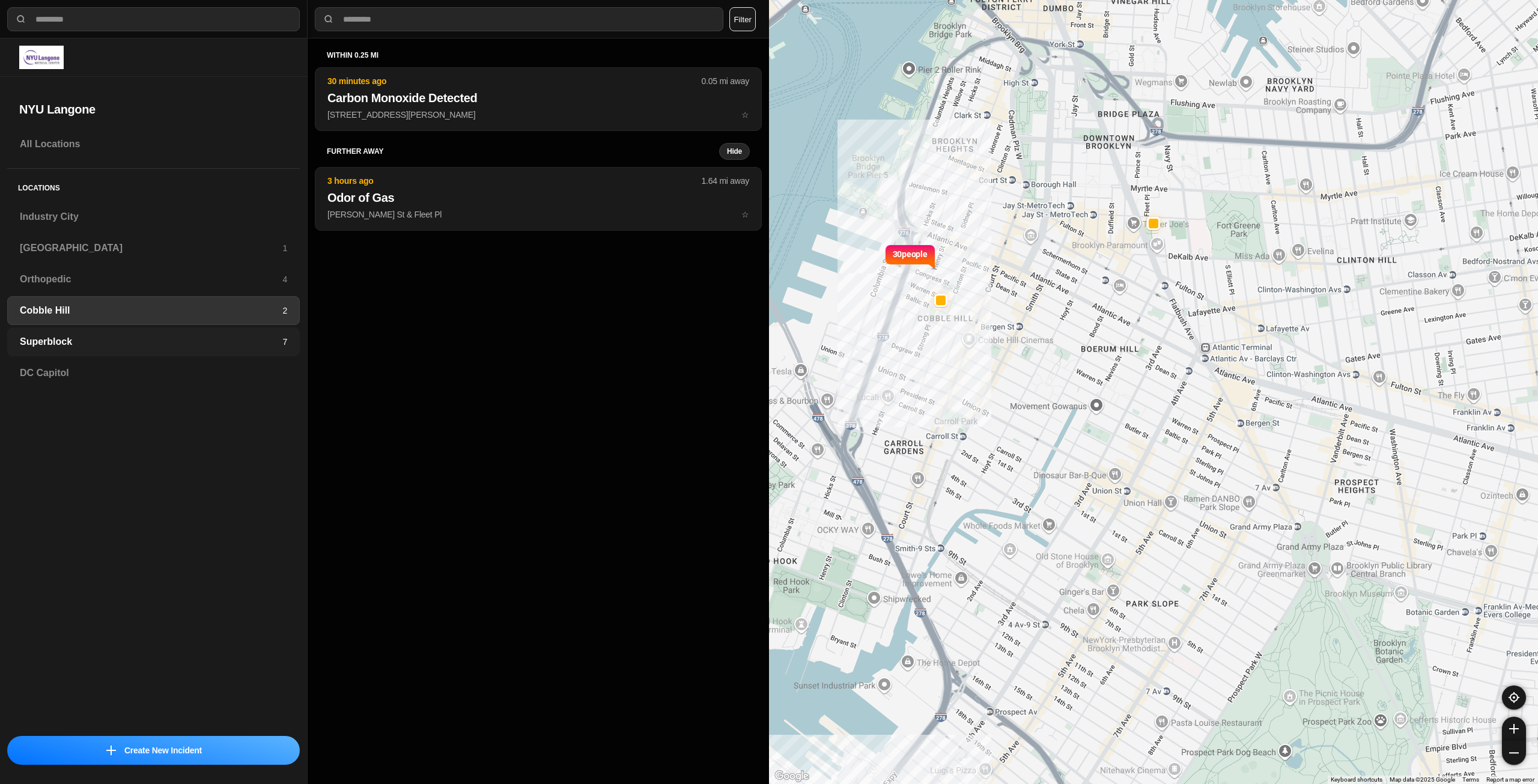
click at [85, 335] on h3 "Superblock" at bounding box center [151, 341] width 263 height 14
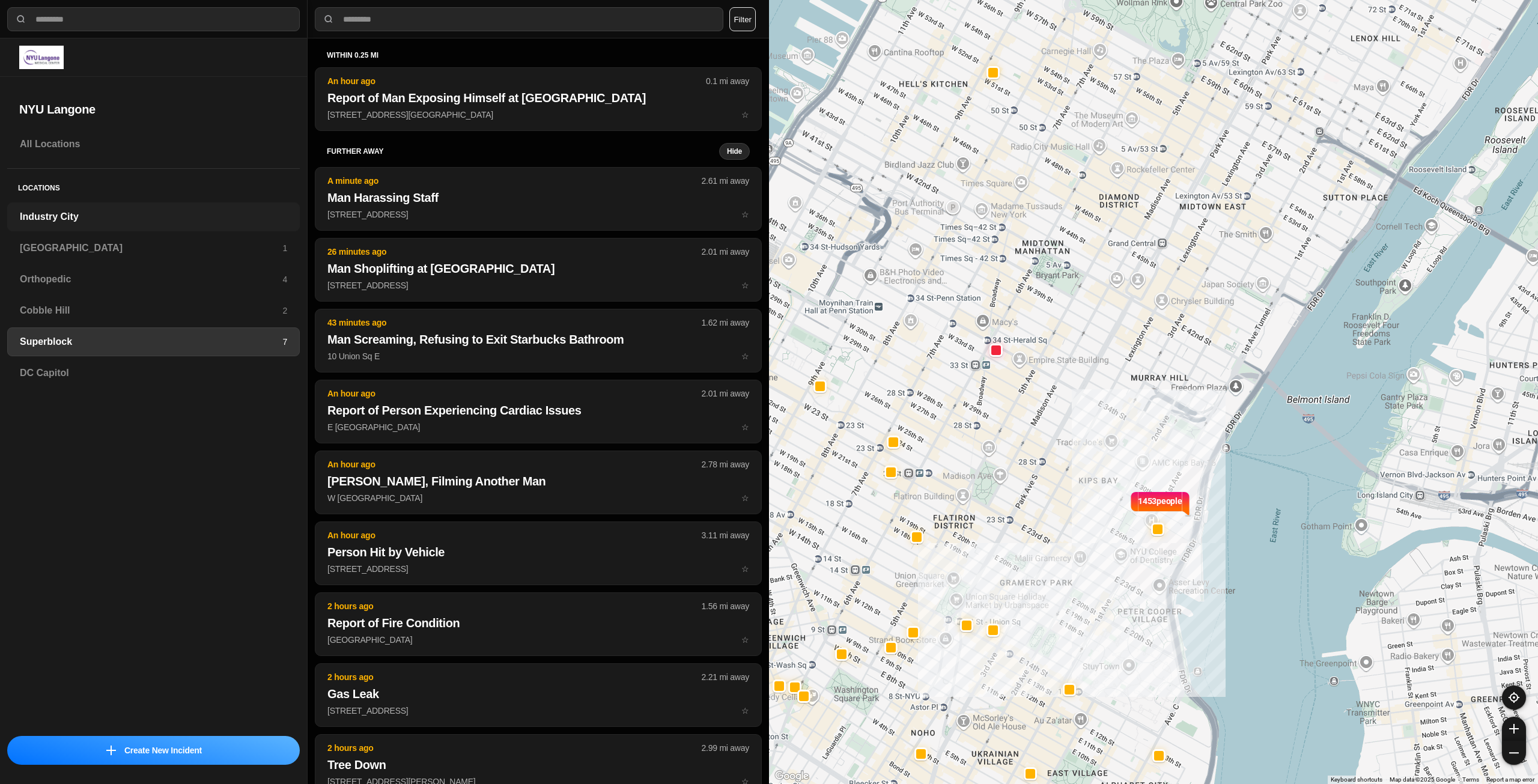
click at [120, 217] on h3 "Industry City" at bounding box center [153, 217] width 268 height 14
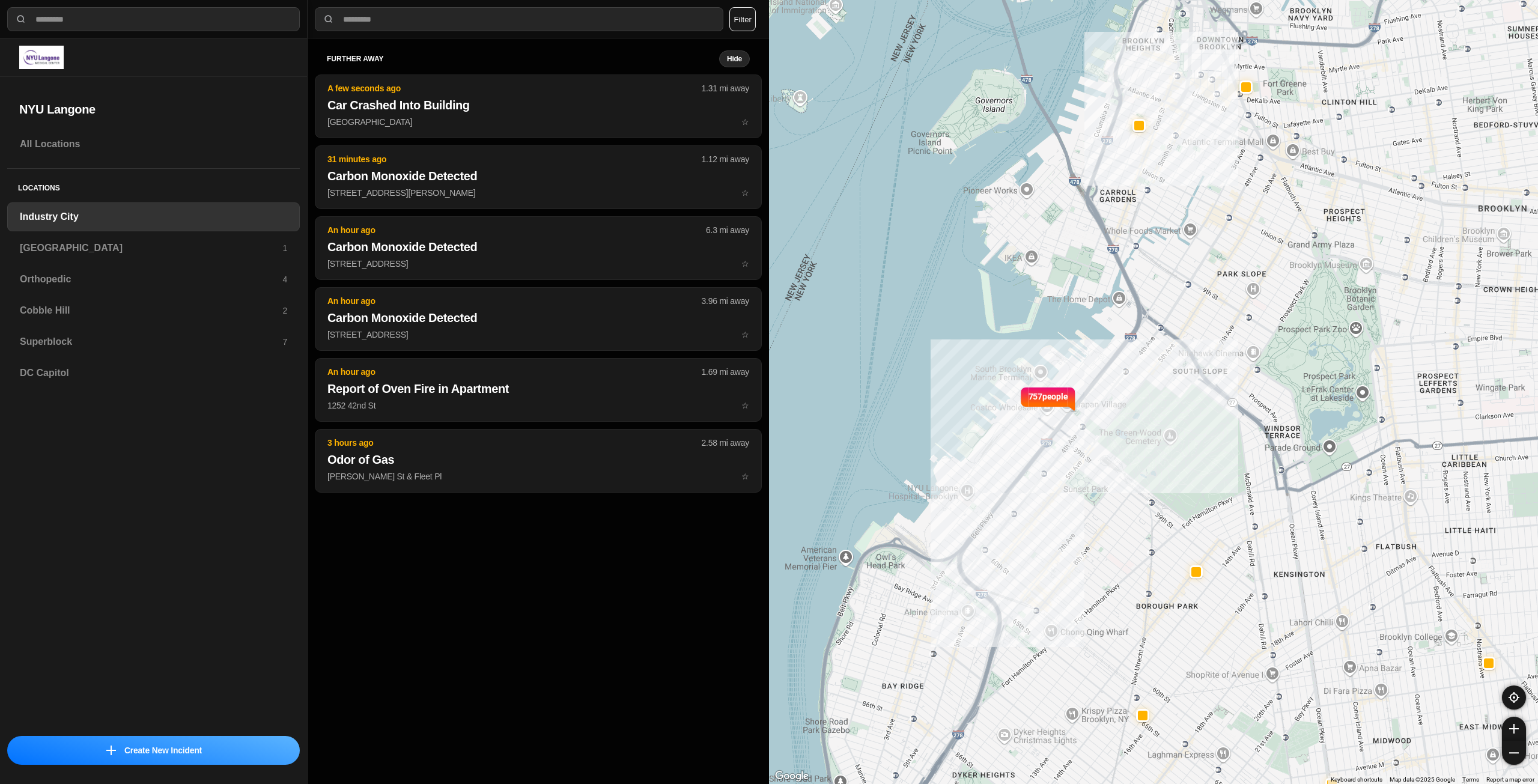
select select "*"
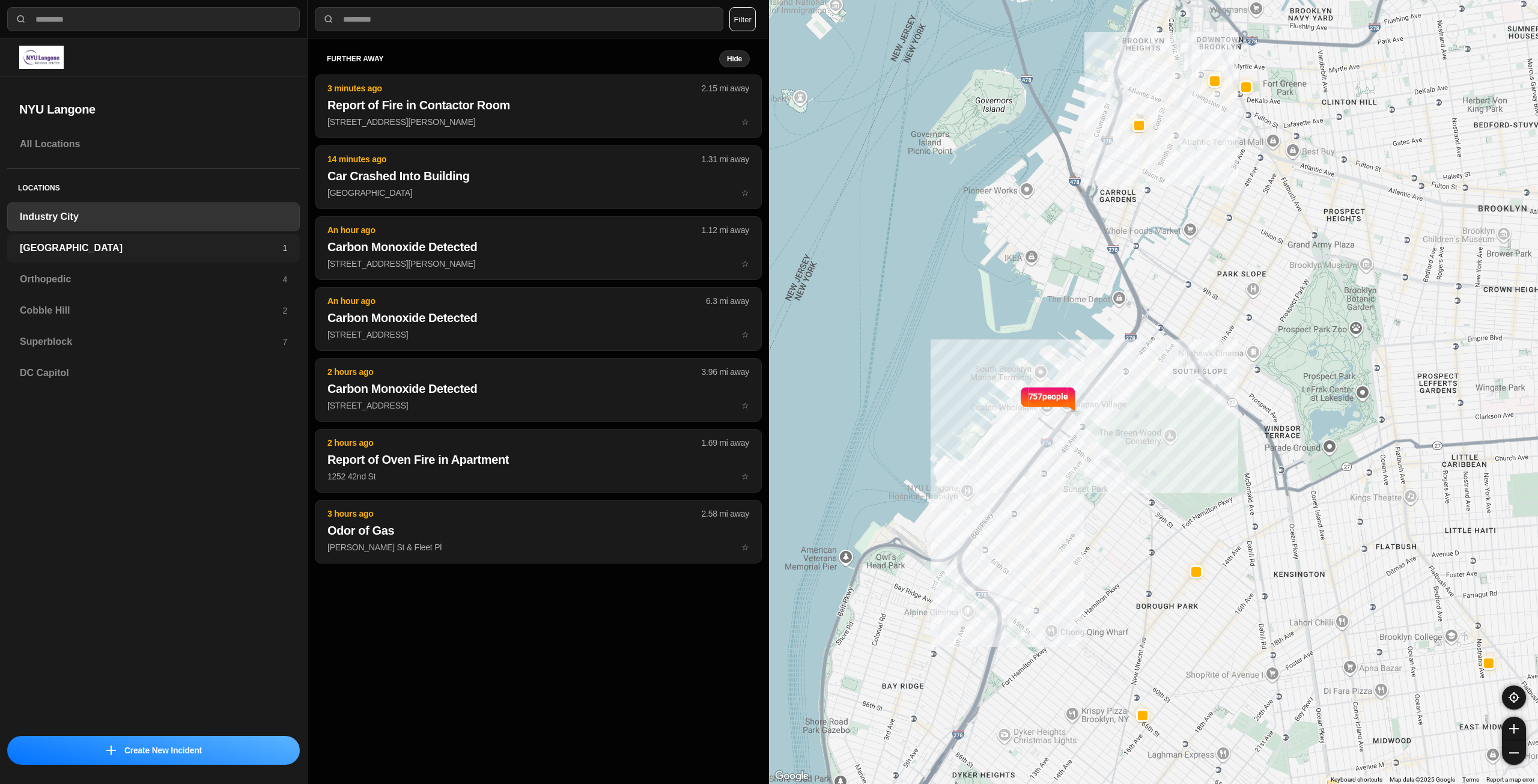
click at [212, 250] on h3 "[GEOGRAPHIC_DATA]" at bounding box center [151, 248] width 263 height 14
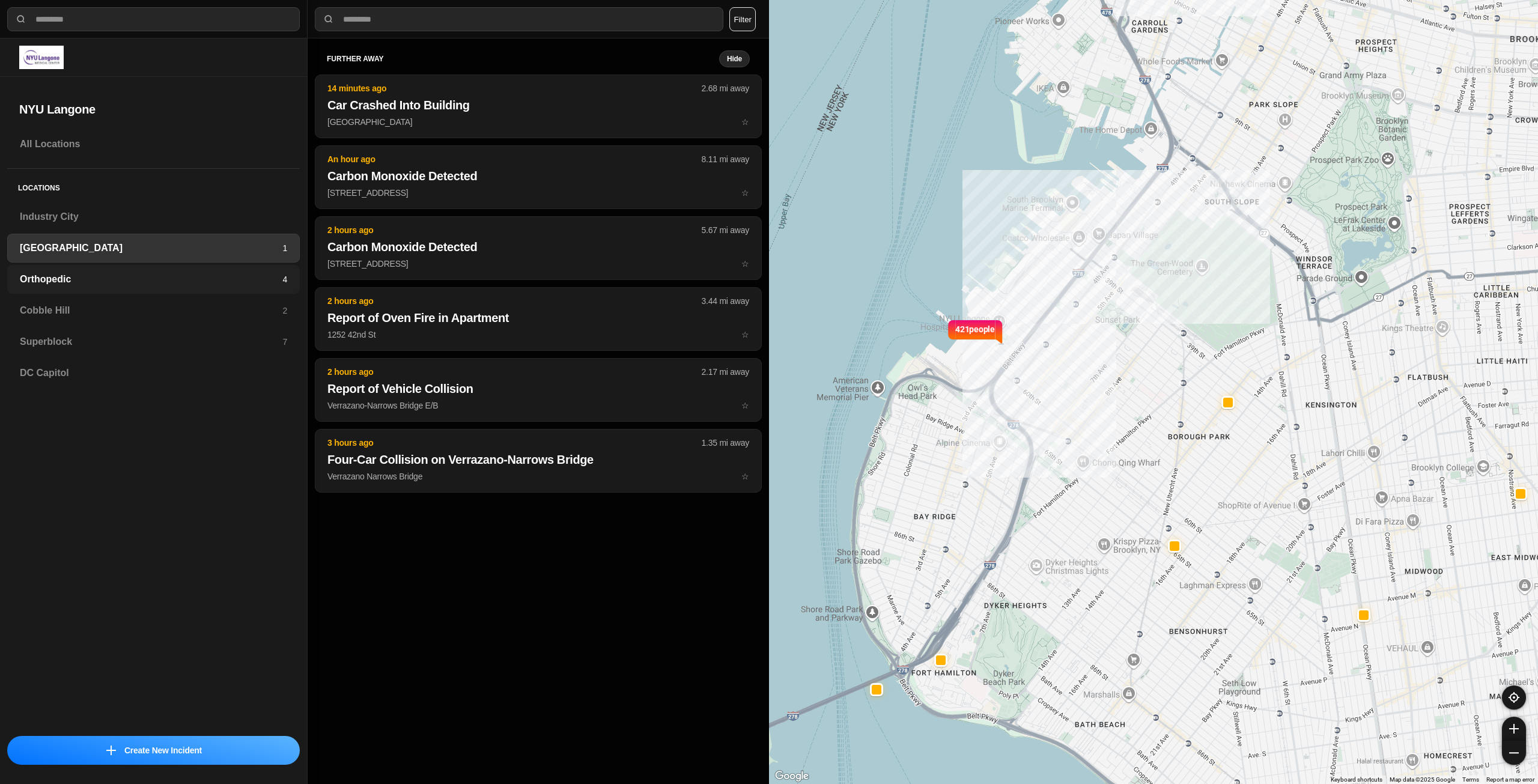
click at [208, 273] on h3 "Orthopedic" at bounding box center [151, 279] width 263 height 14
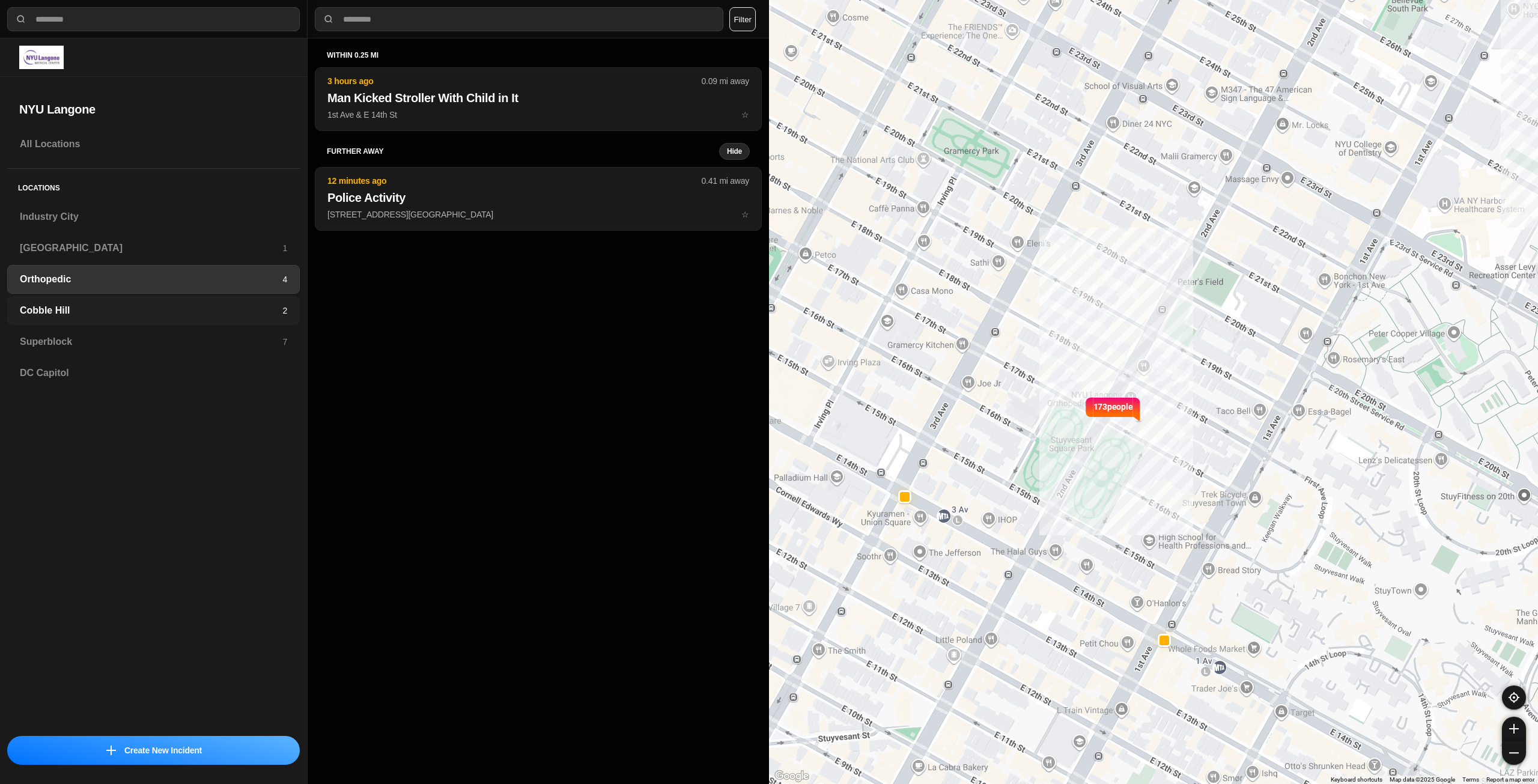
click at [226, 313] on h3 "Cobble Hill" at bounding box center [151, 310] width 263 height 14
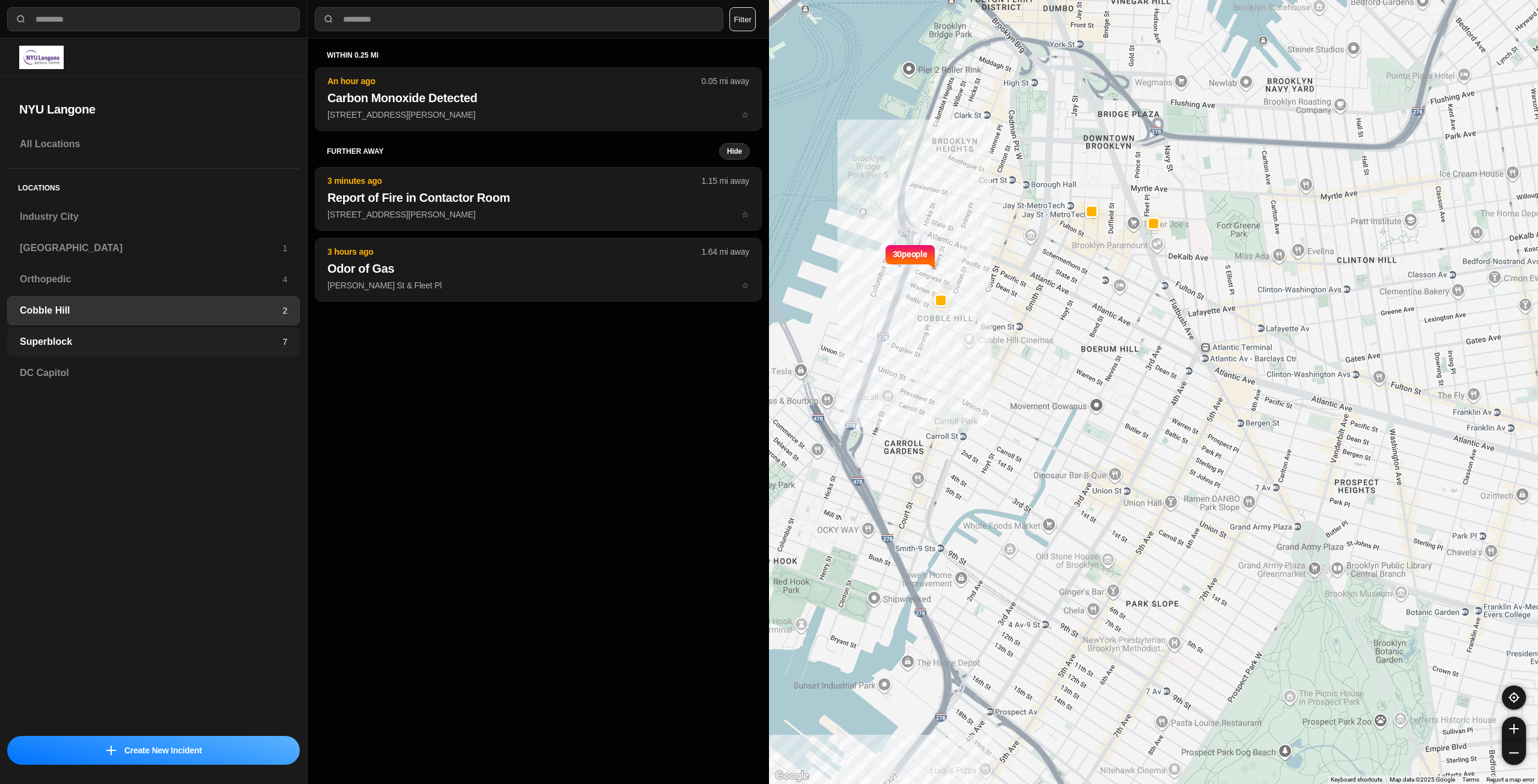
click at [212, 340] on h3 "Superblock" at bounding box center [151, 341] width 263 height 14
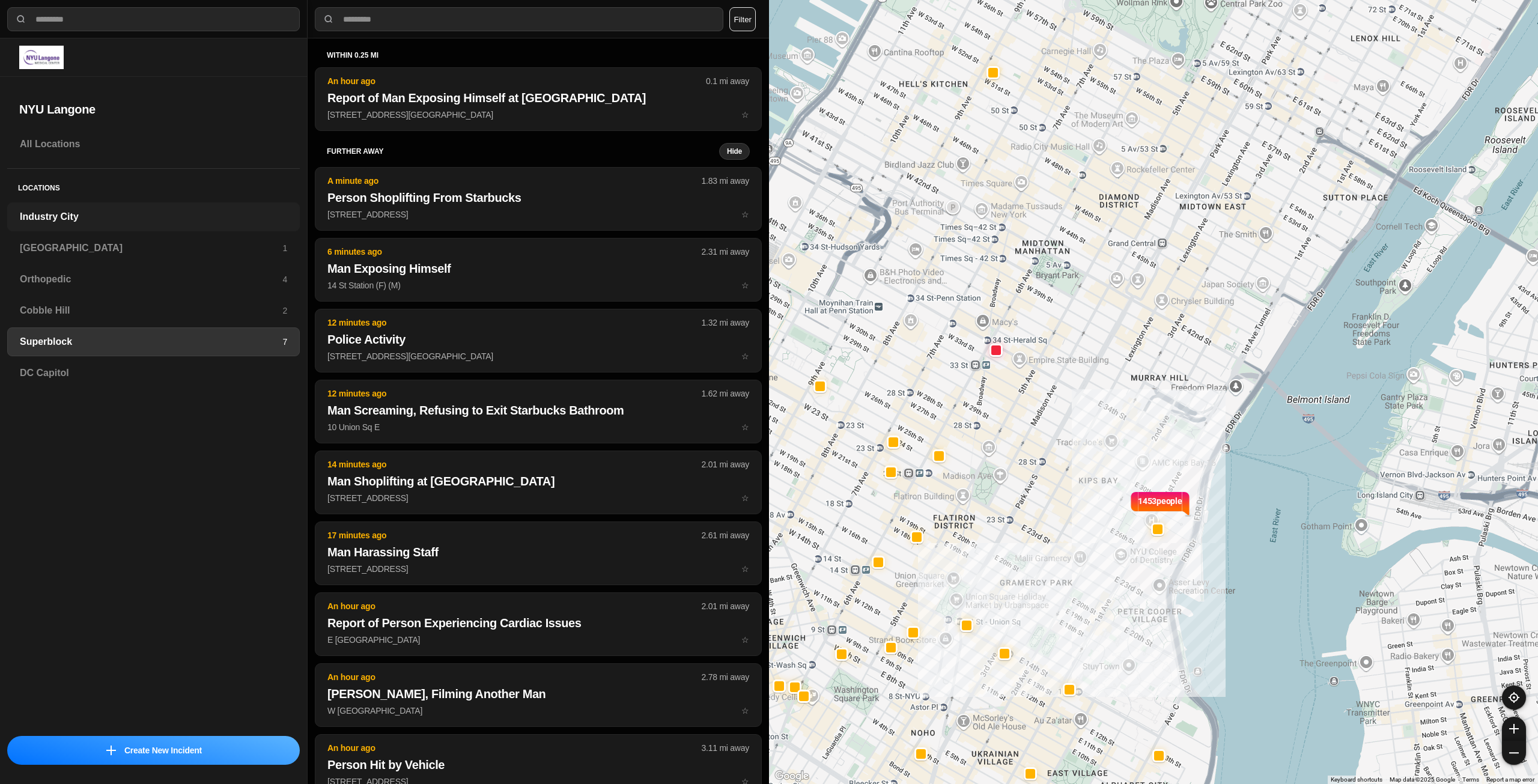
click at [94, 221] on h3 "Industry City" at bounding box center [153, 217] width 268 height 14
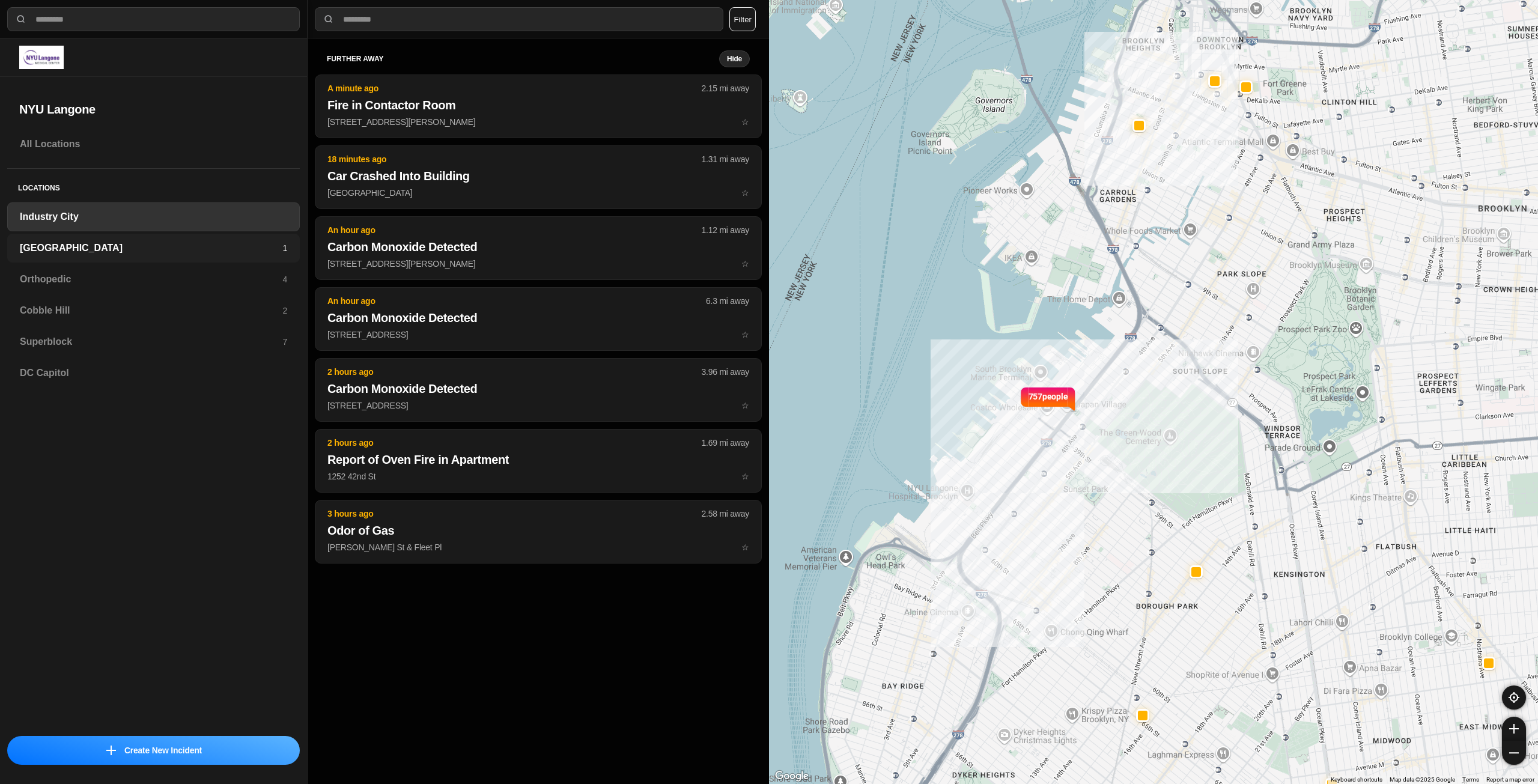
click at [177, 250] on h3 "[GEOGRAPHIC_DATA]" at bounding box center [151, 248] width 263 height 14
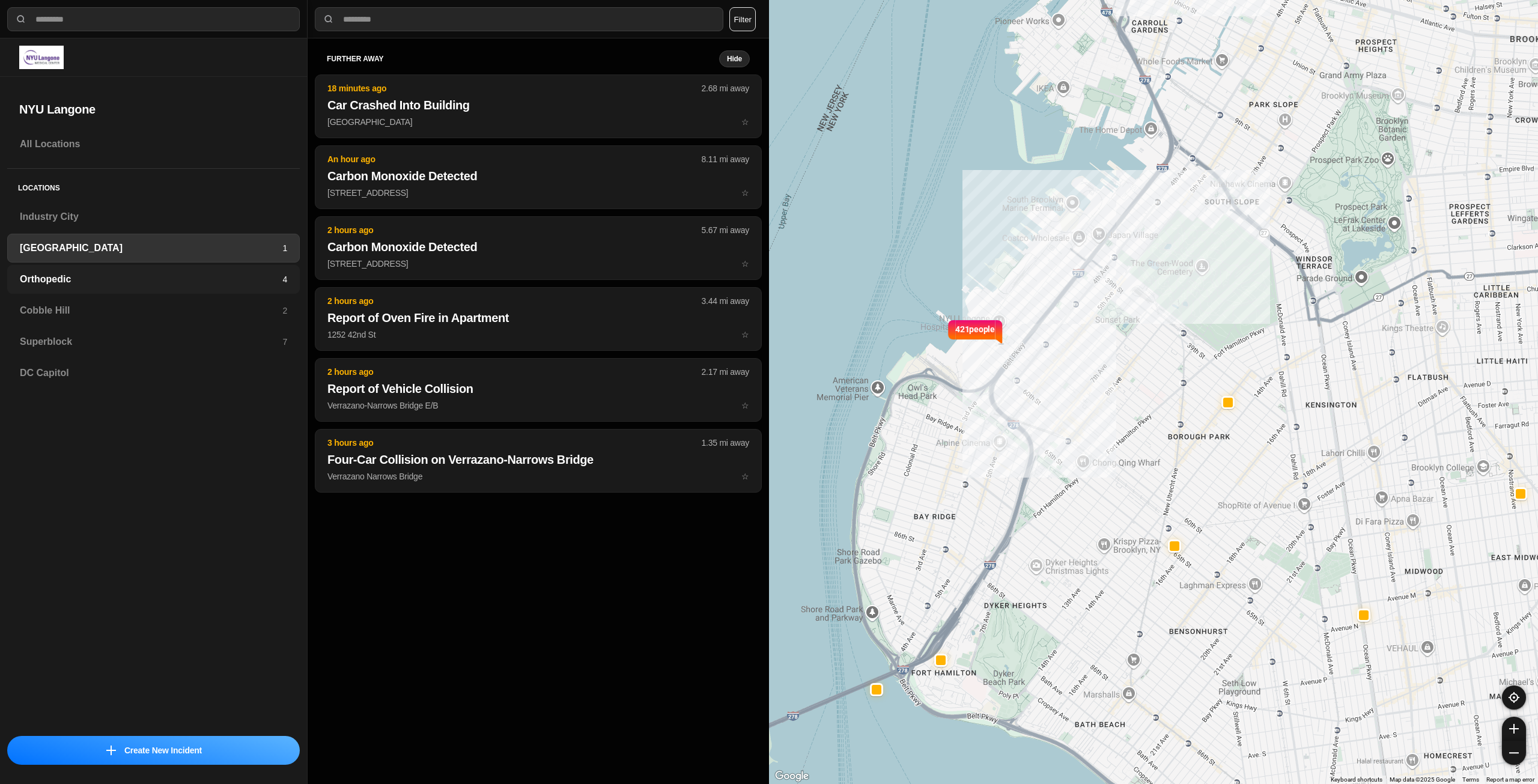
click at [168, 284] on h3 "Orthopedic" at bounding box center [151, 279] width 263 height 14
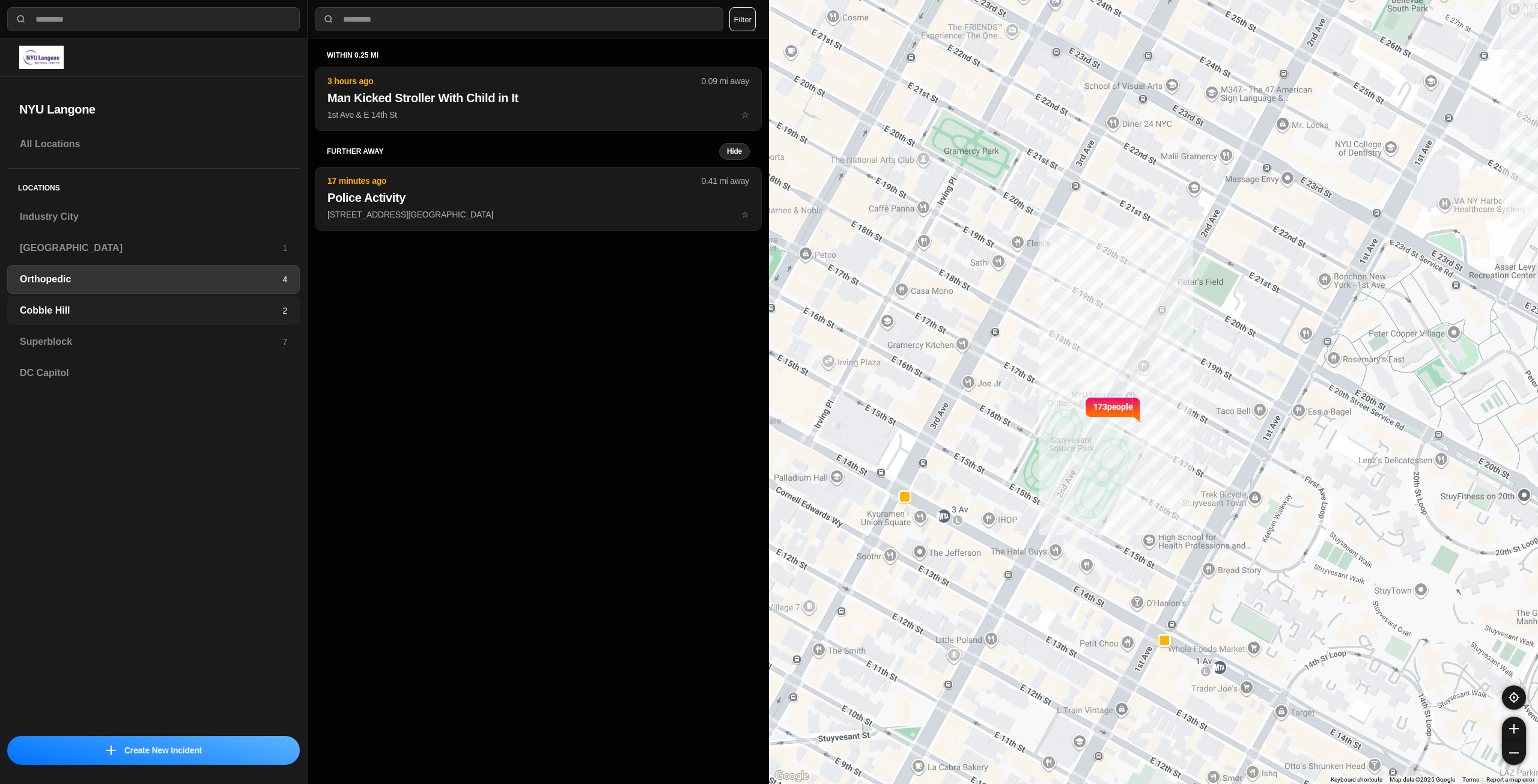
click at [266, 316] on h3 "Cobble Hill" at bounding box center [151, 310] width 263 height 14
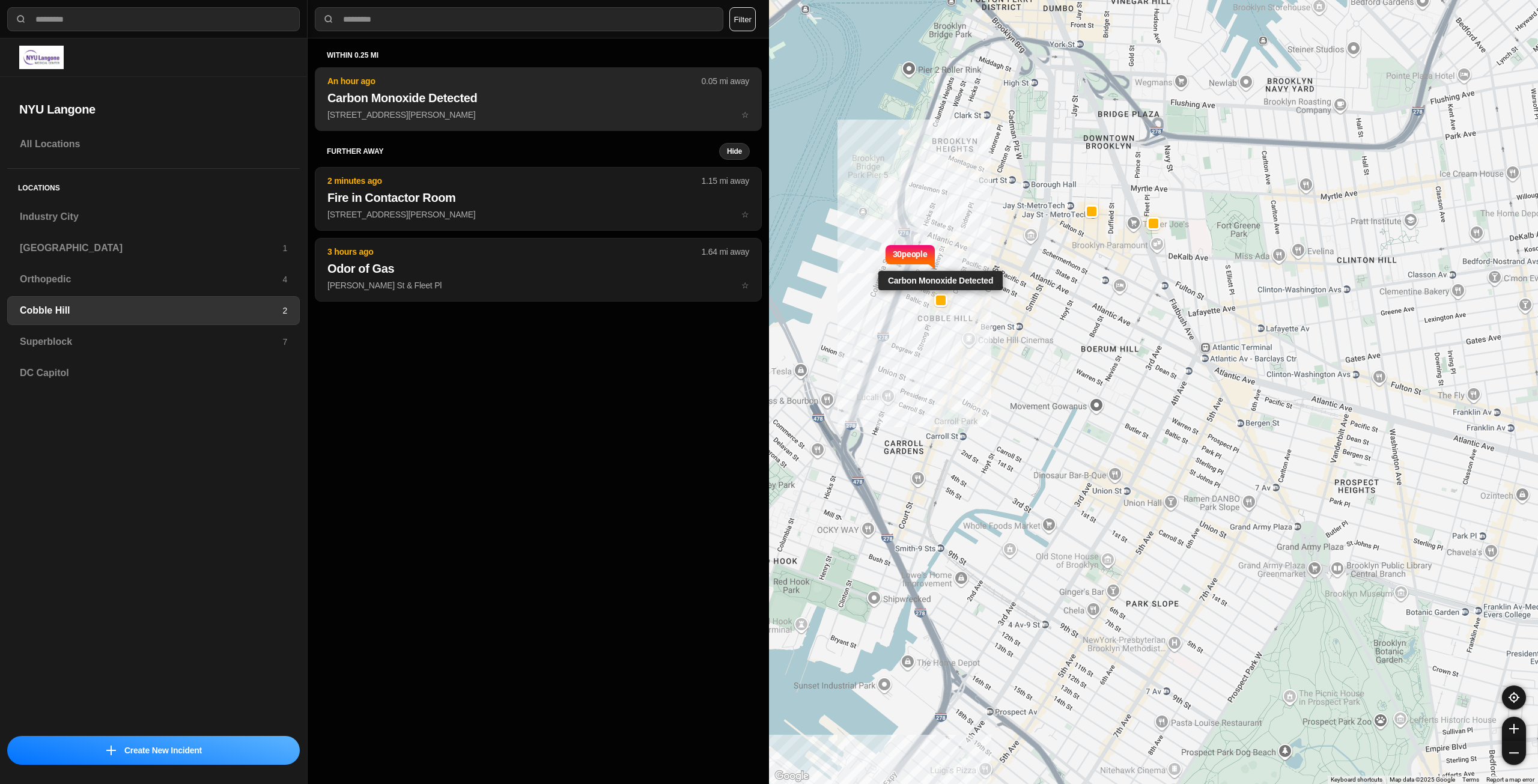
click at [448, 117] on p "155 Warren St ☆" at bounding box center [538, 114] width 422 height 12
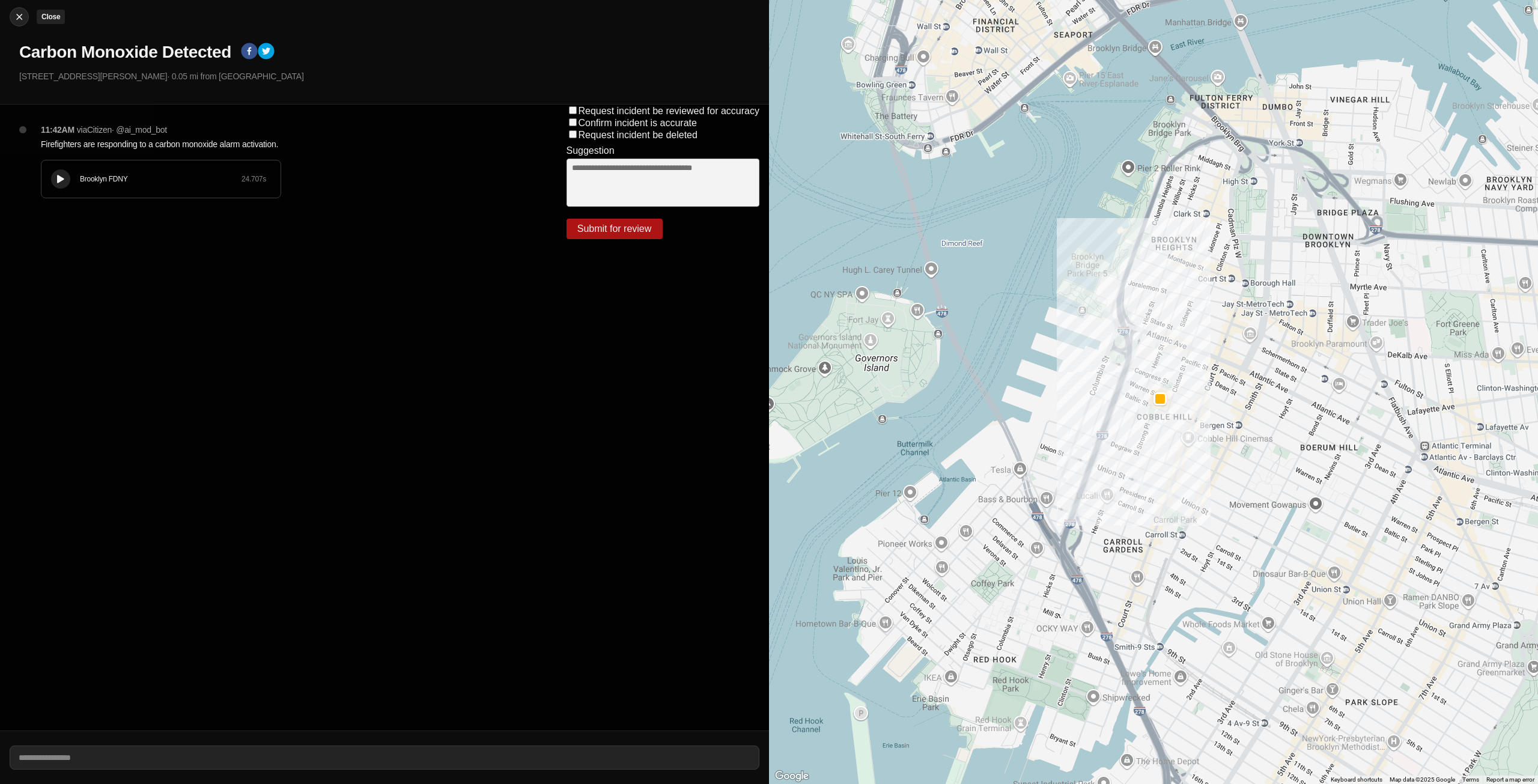
click at [24, 17] on img at bounding box center [19, 16] width 12 height 12
select select "*"
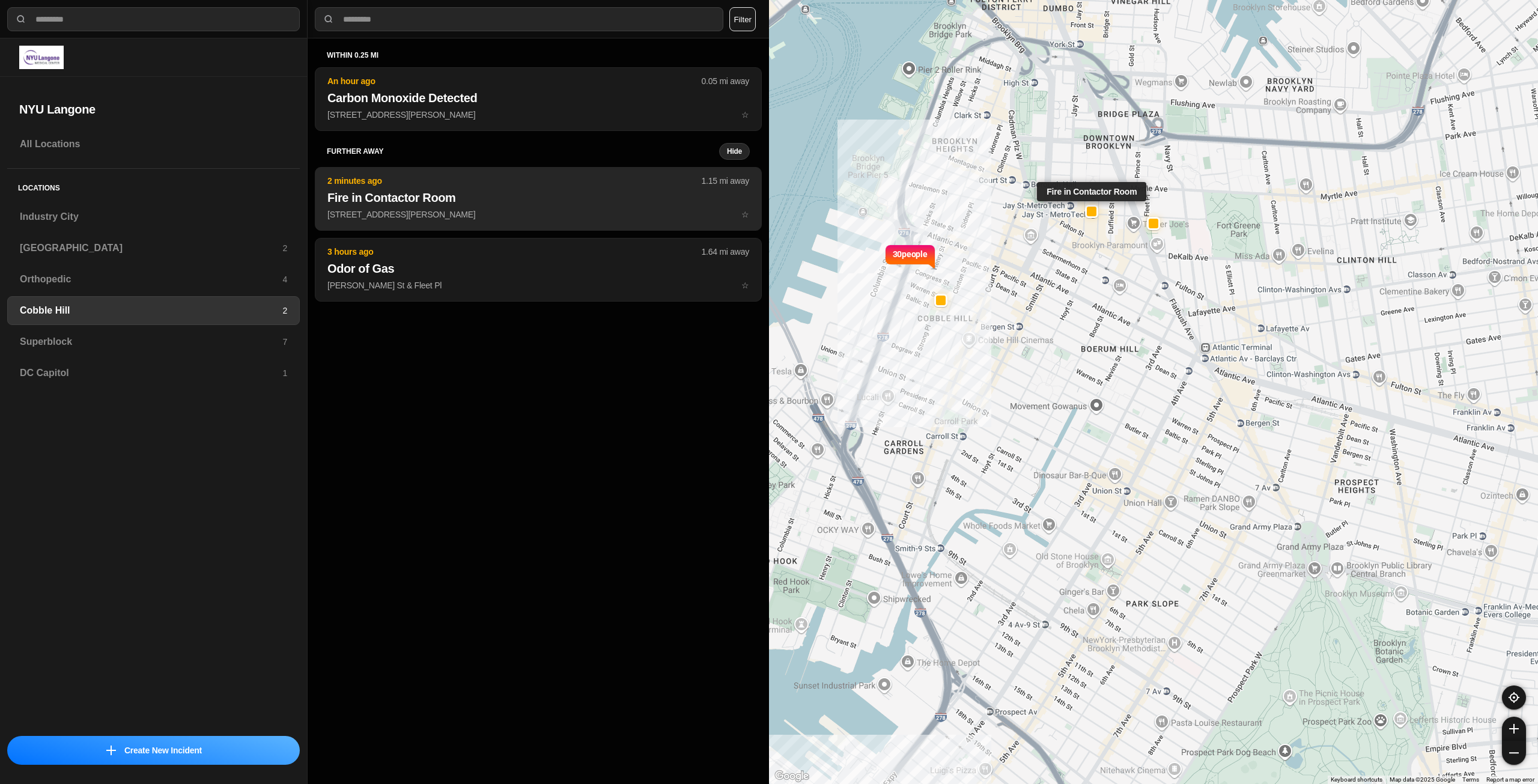
click at [495, 201] on h2 "Fire in Contactor Room" at bounding box center [538, 198] width 422 height 17
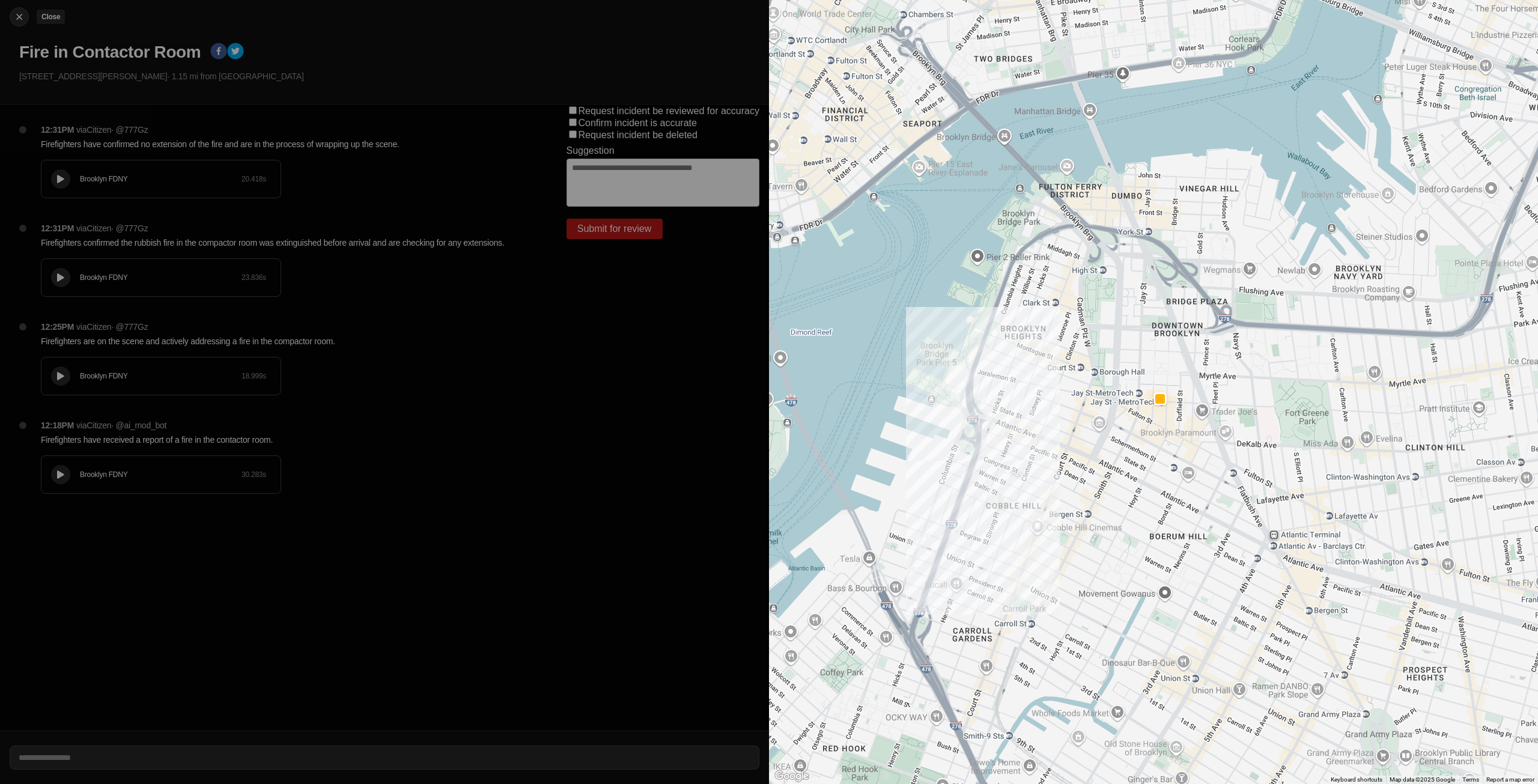
click at [15, 17] on img at bounding box center [19, 16] width 12 height 12
select select "*"
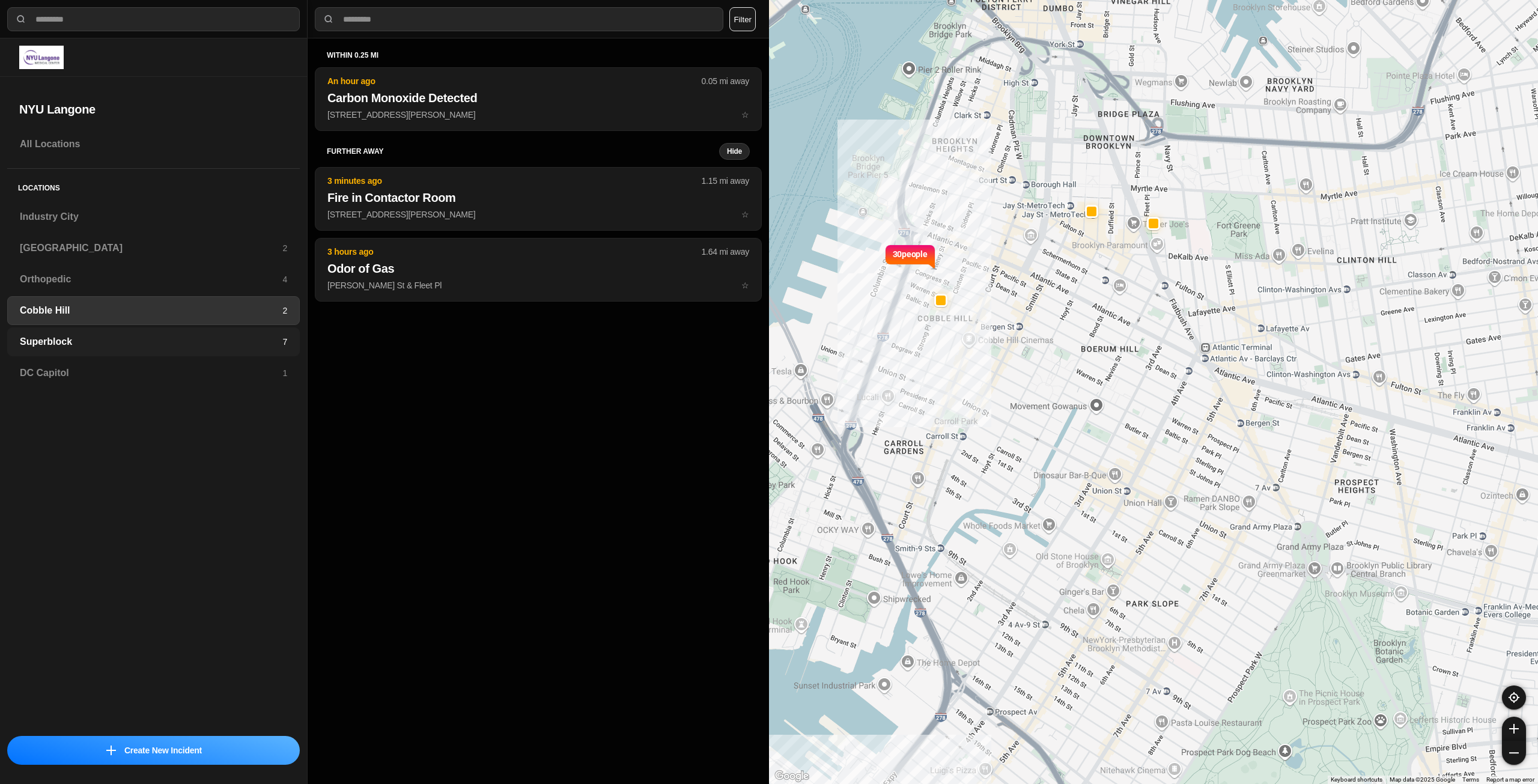
click at [55, 341] on h3 "Superblock" at bounding box center [151, 341] width 263 height 14
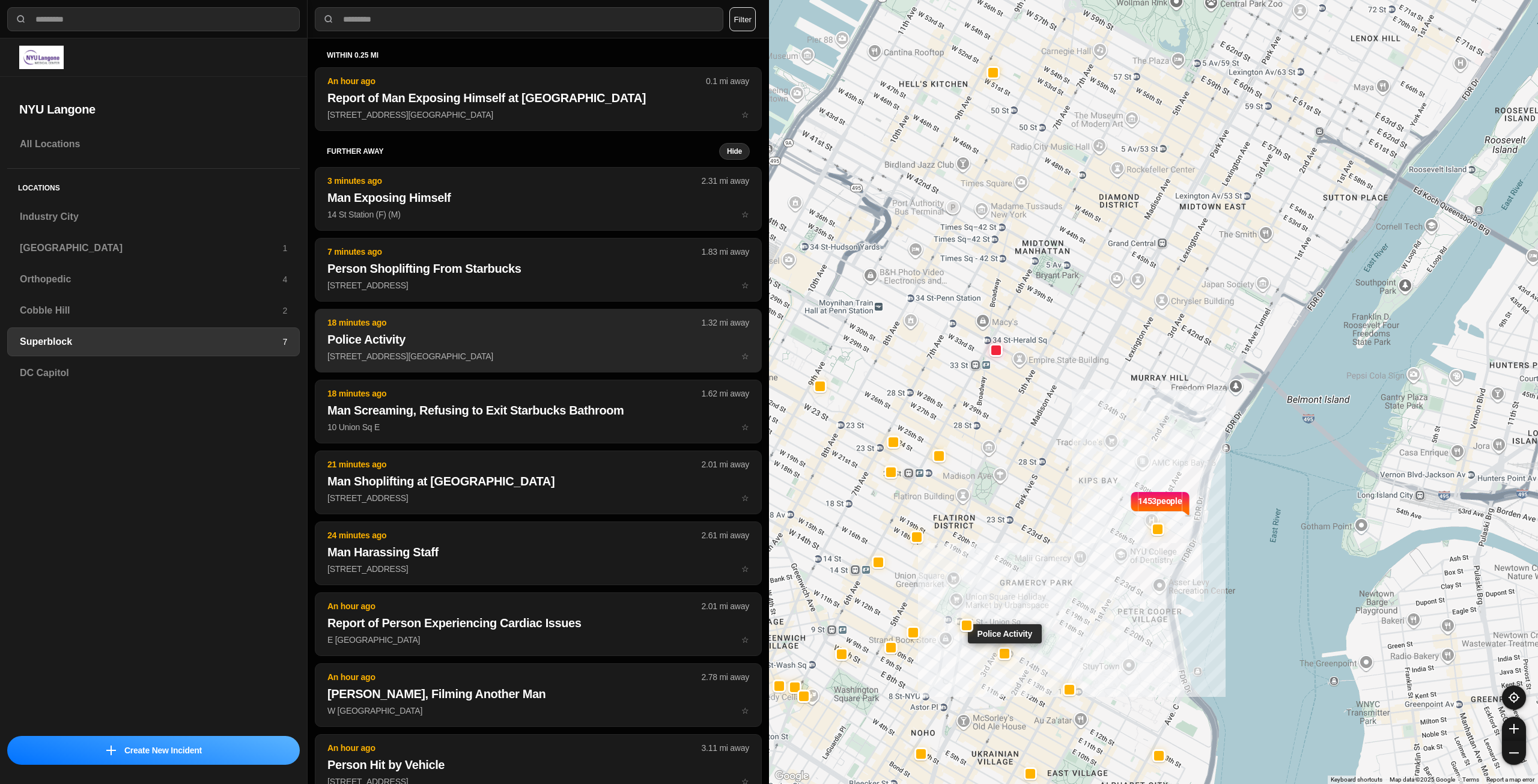
click at [478, 340] on h2 "Police Activity" at bounding box center [538, 340] width 422 height 17
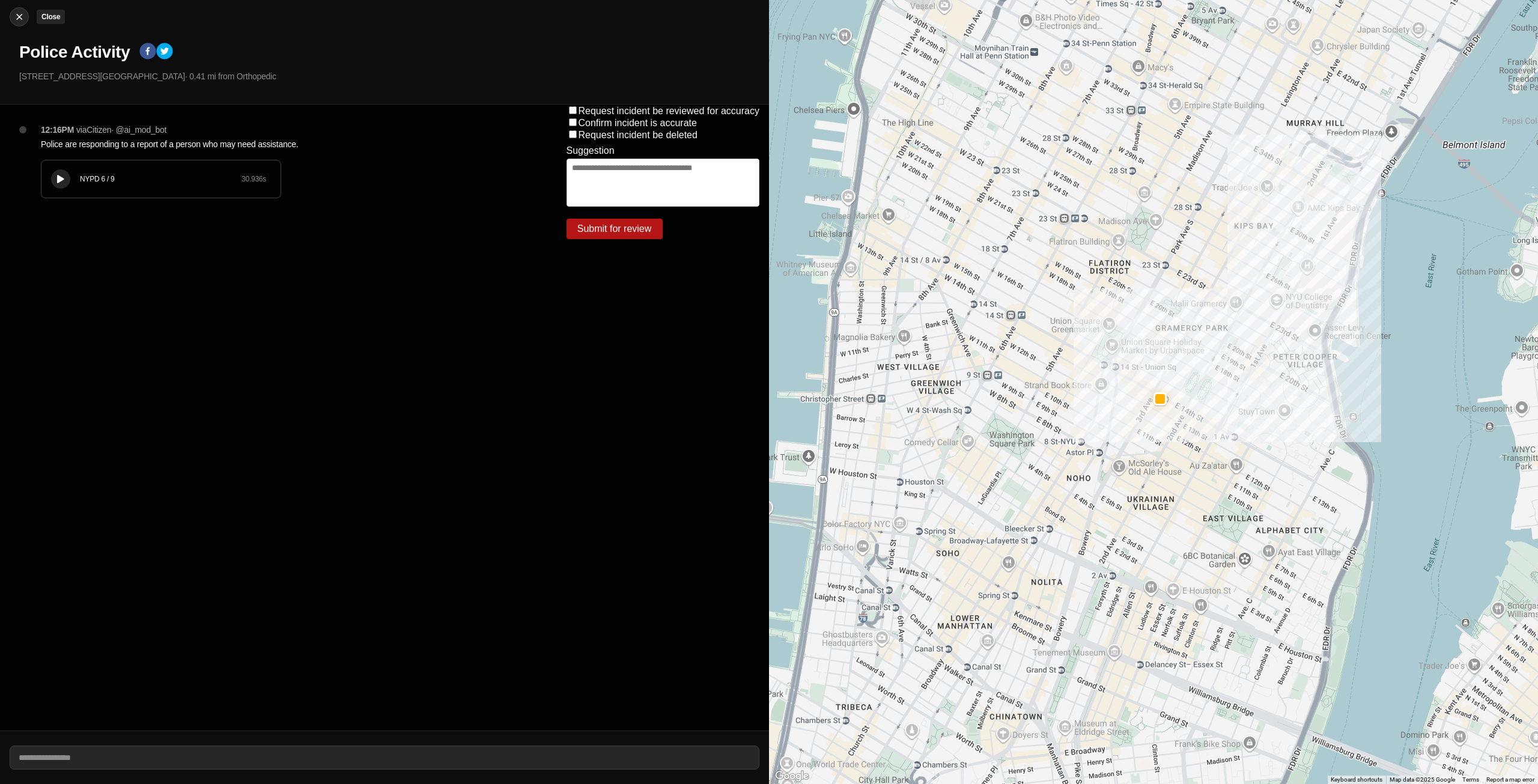
click at [14, 23] on button "Close" at bounding box center [19, 17] width 19 height 19
select select "*"
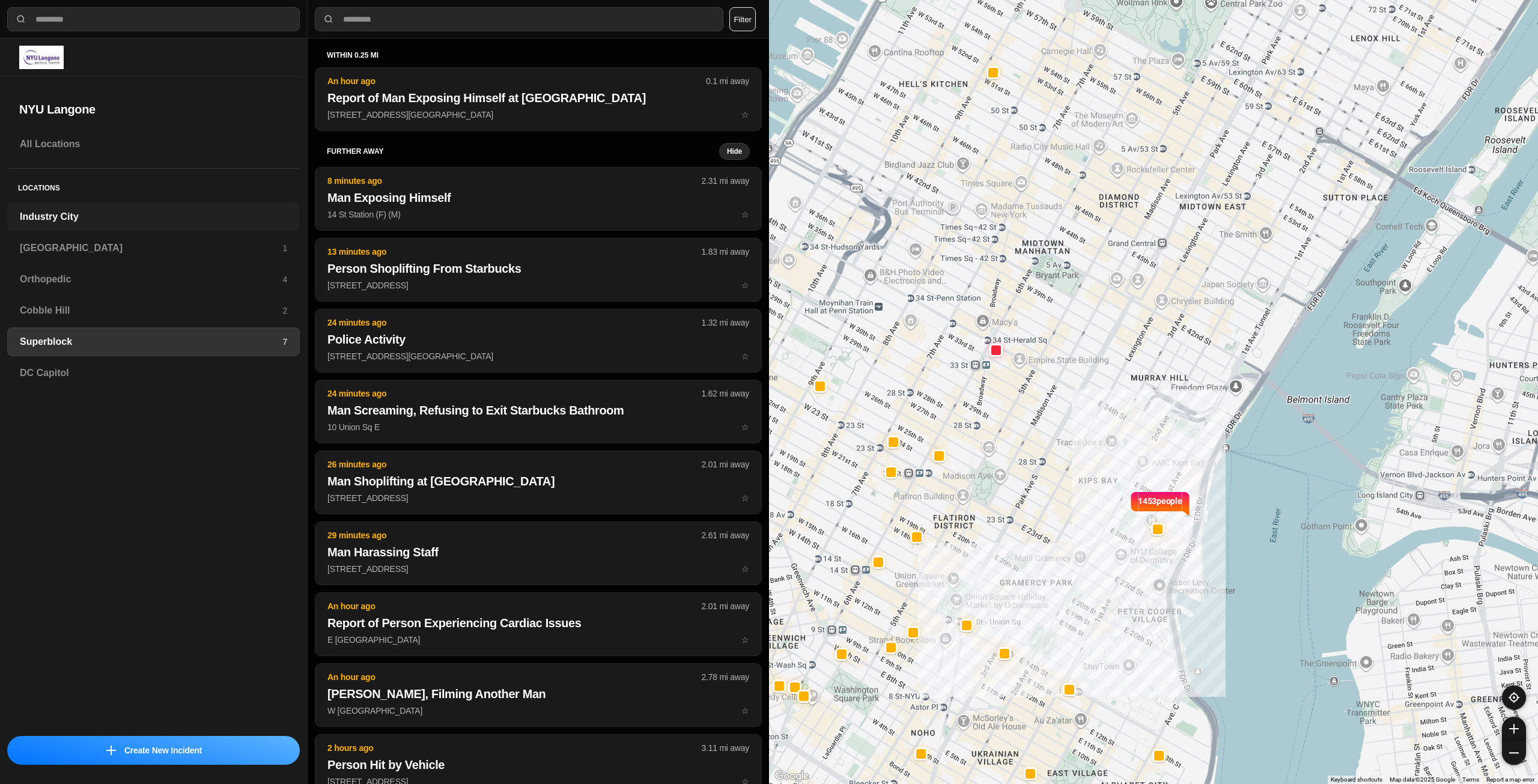
click at [81, 221] on h3 "Industry City" at bounding box center [153, 217] width 268 height 14
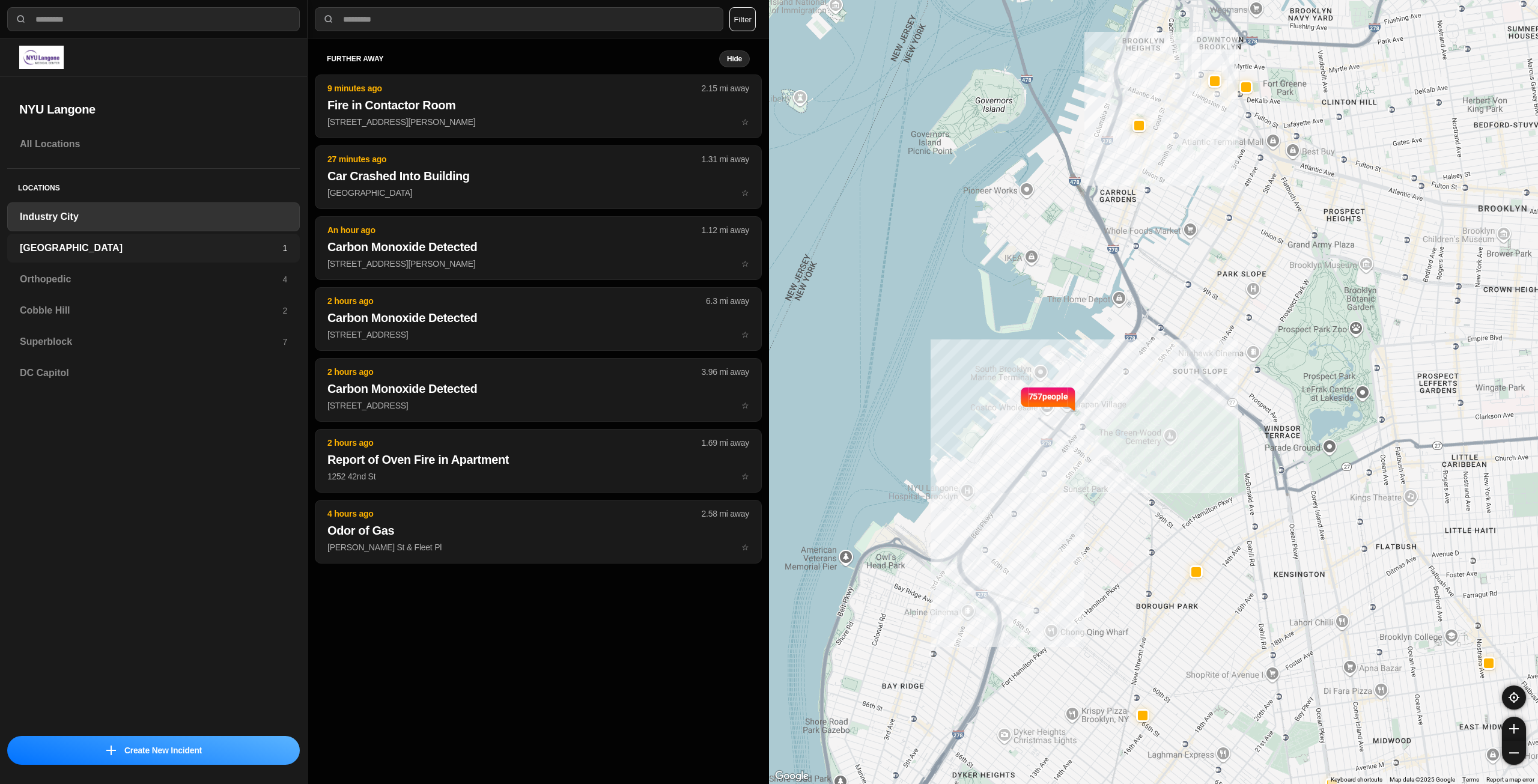
click at [89, 239] on div "Brooklyn 1" at bounding box center [153, 248] width 292 height 28
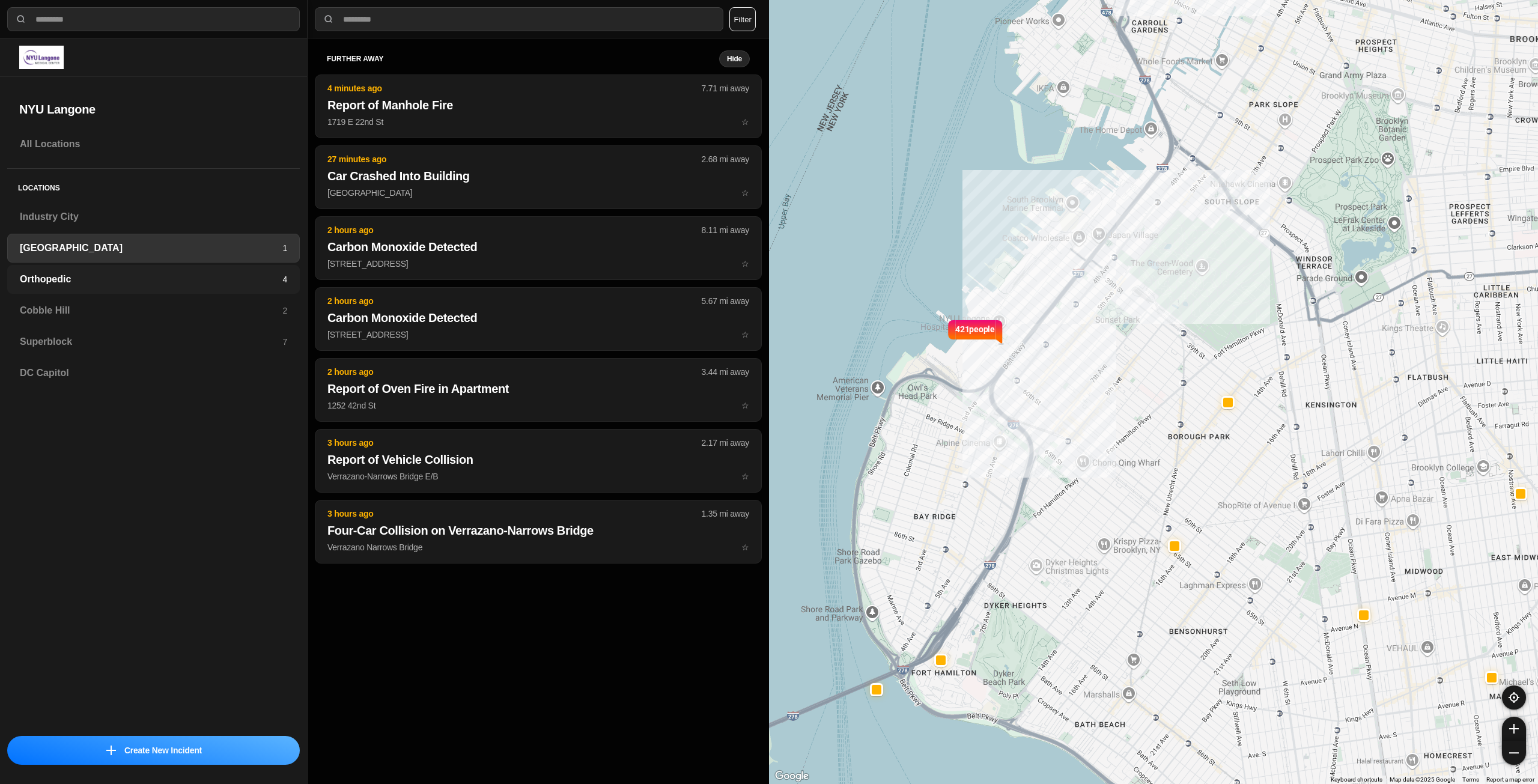
click at [82, 270] on div "Orthopedic 4" at bounding box center [153, 279] width 292 height 28
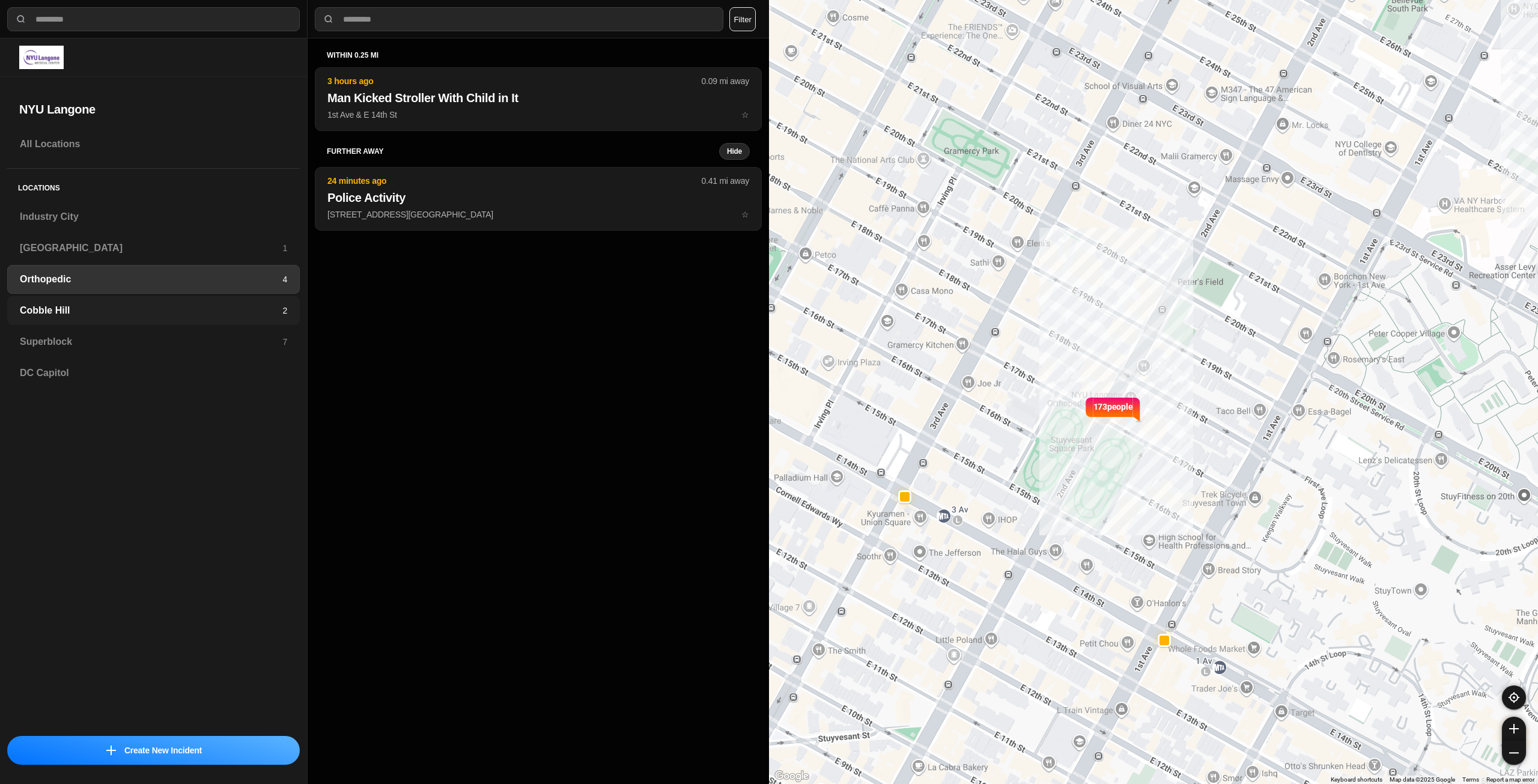
click at [128, 305] on h3 "Cobble Hill" at bounding box center [151, 310] width 263 height 14
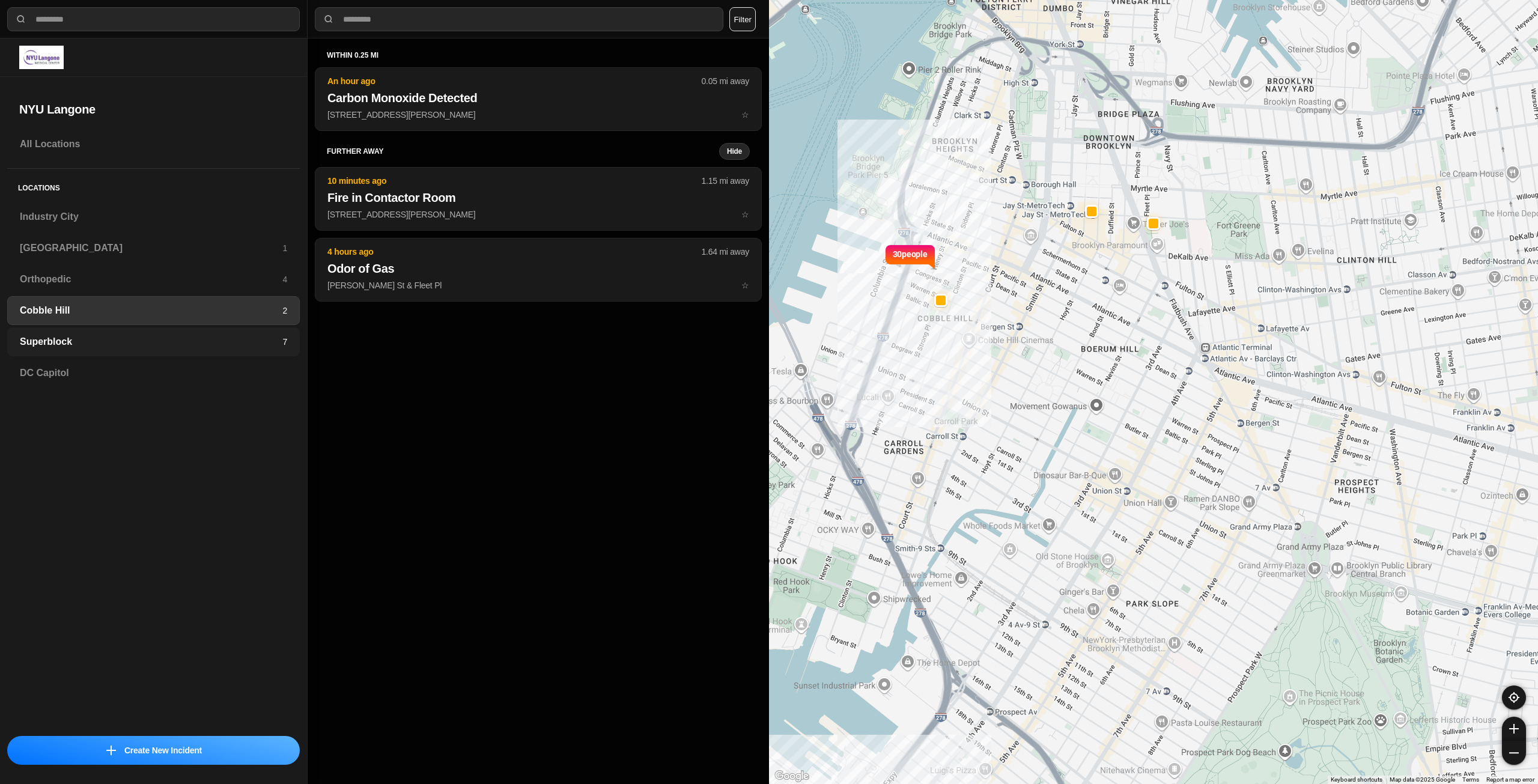
click at [144, 340] on h3 "Superblock" at bounding box center [151, 341] width 263 height 14
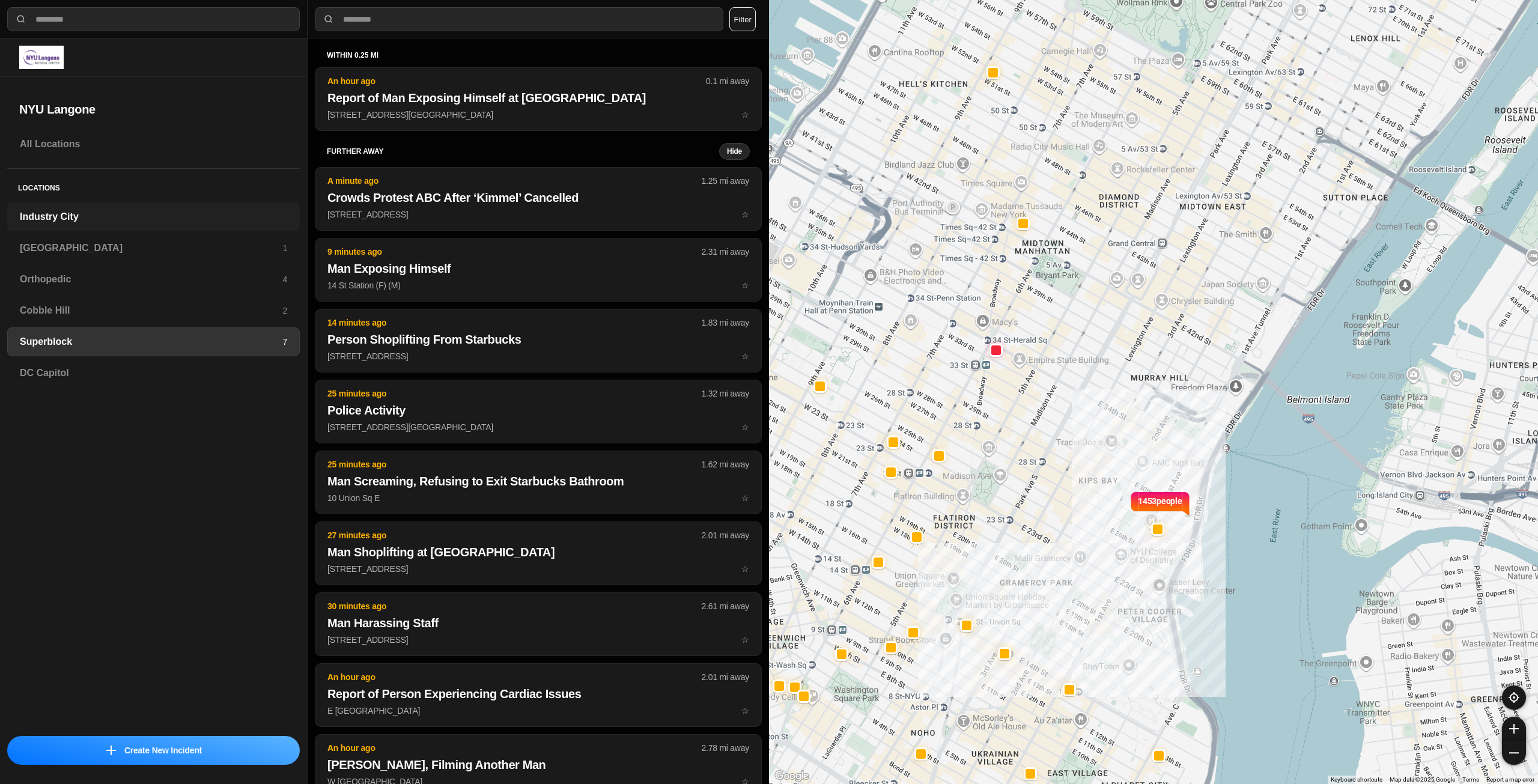
click at [81, 212] on h3 "Industry City" at bounding box center [153, 217] width 268 height 14
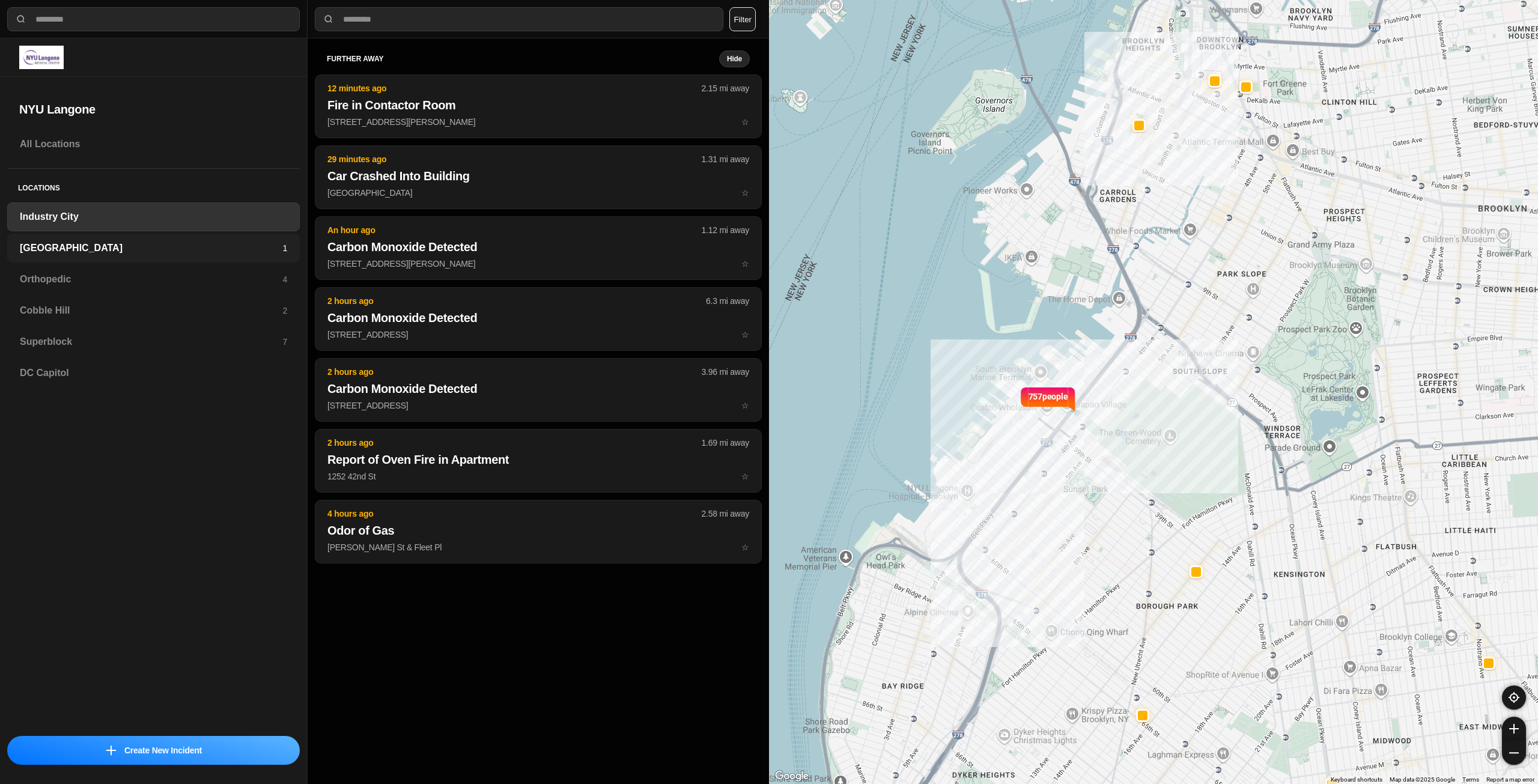
click at [175, 243] on h3 "[GEOGRAPHIC_DATA]" at bounding box center [151, 248] width 263 height 14
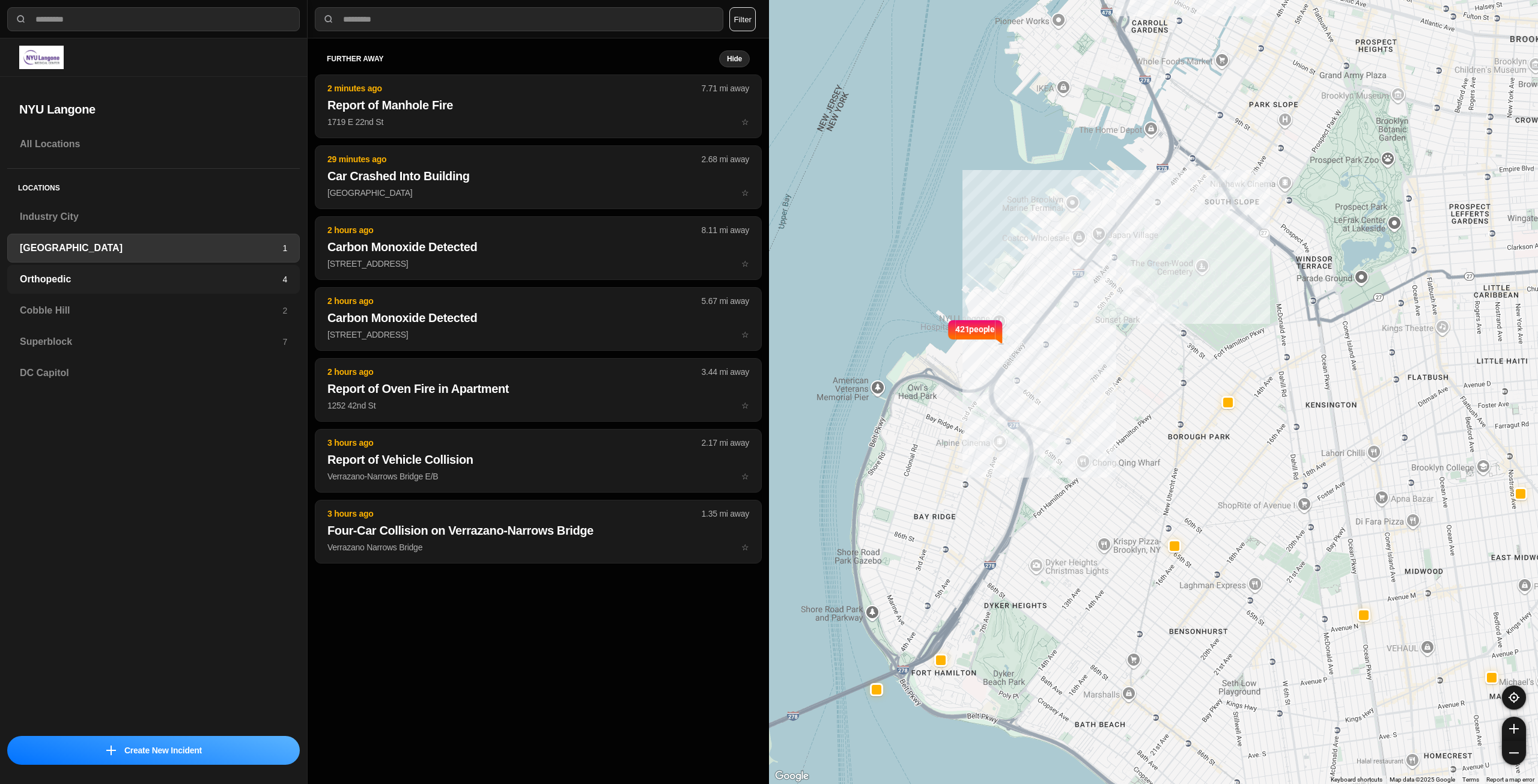
click at [209, 281] on h3 "Orthopedic" at bounding box center [151, 279] width 263 height 14
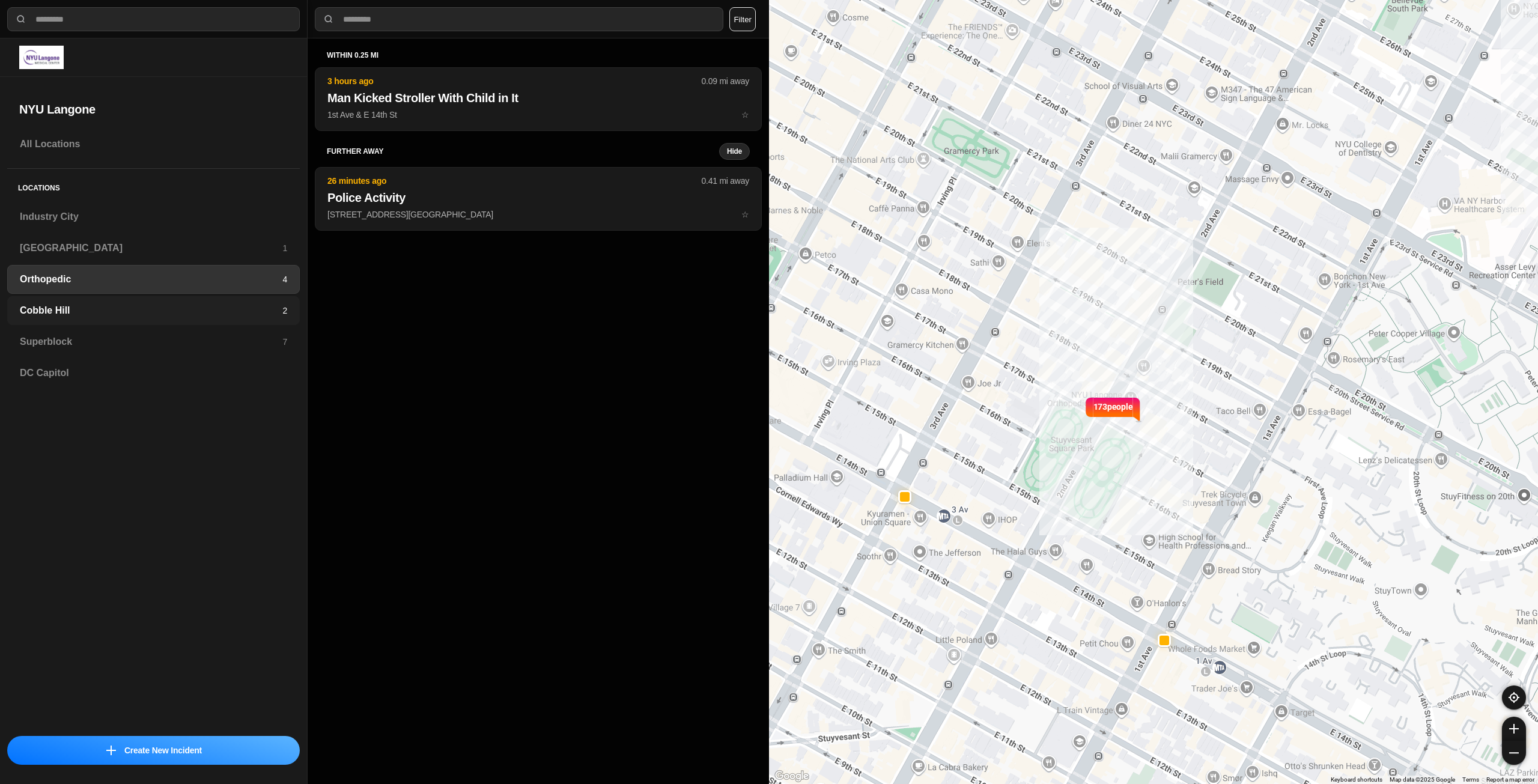
click at [224, 311] on h3 "Cobble Hill" at bounding box center [151, 310] width 263 height 14
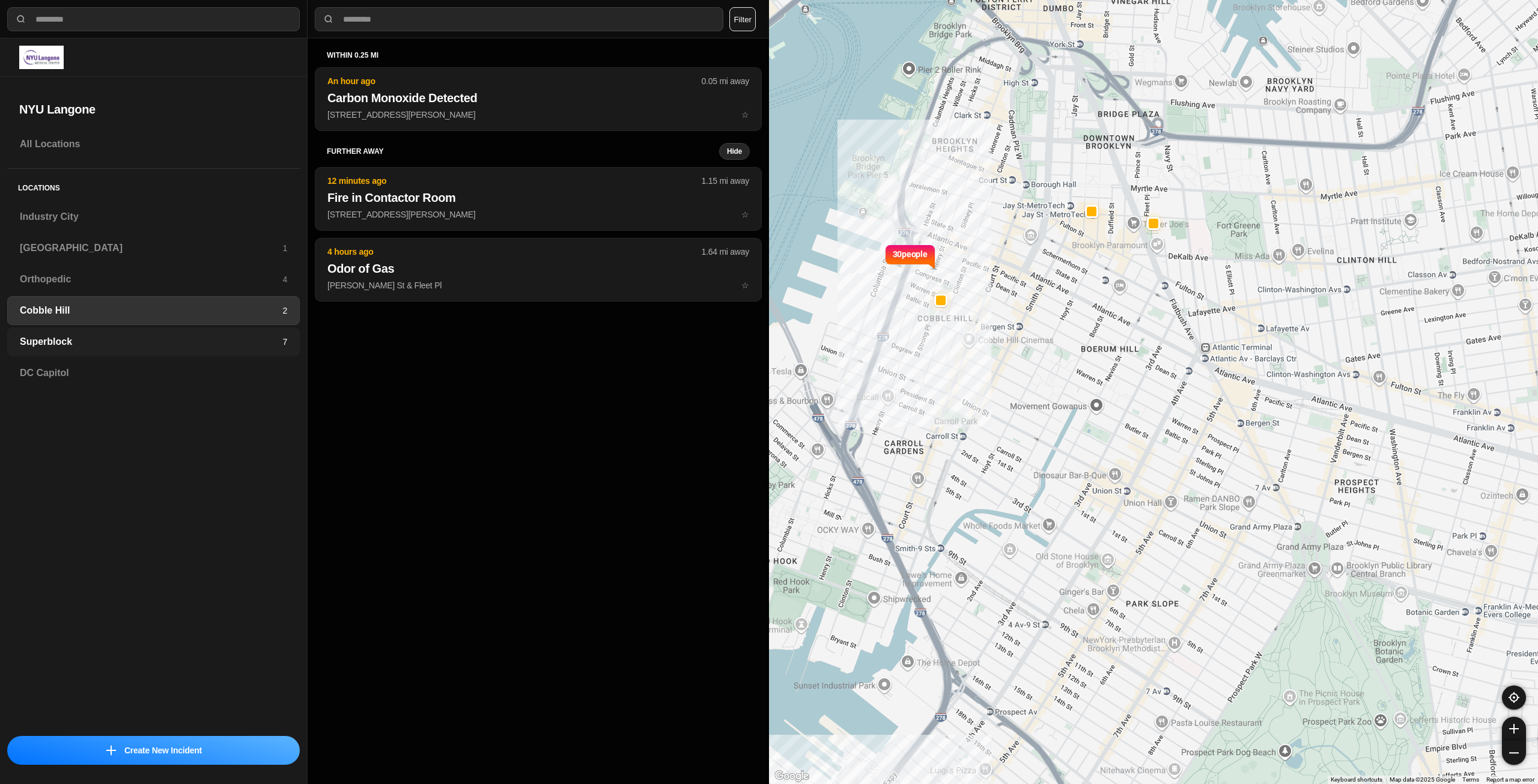
click at [239, 343] on h3 "Superblock" at bounding box center [151, 341] width 263 height 14
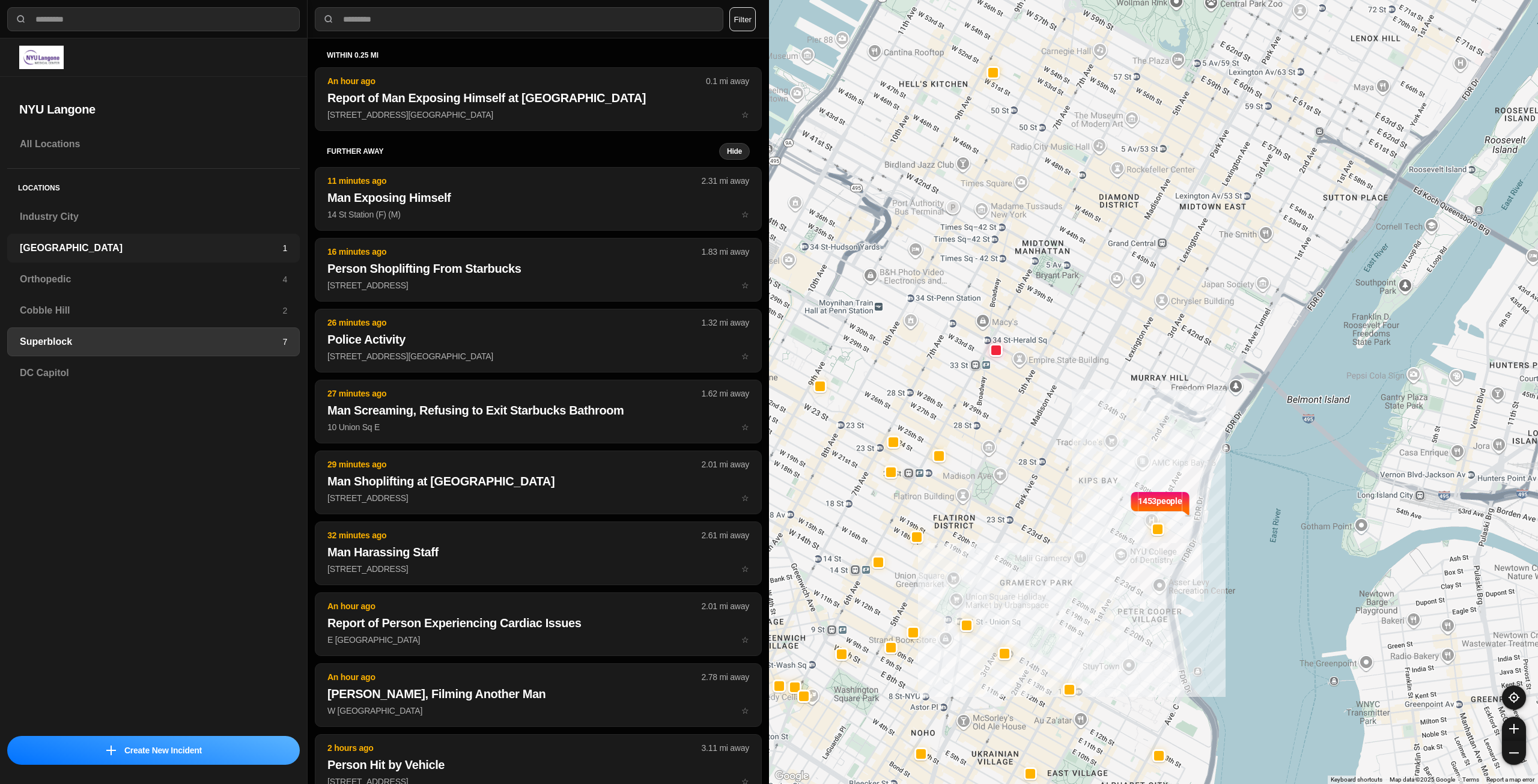
click at [177, 257] on div "Brooklyn 1" at bounding box center [153, 248] width 292 height 28
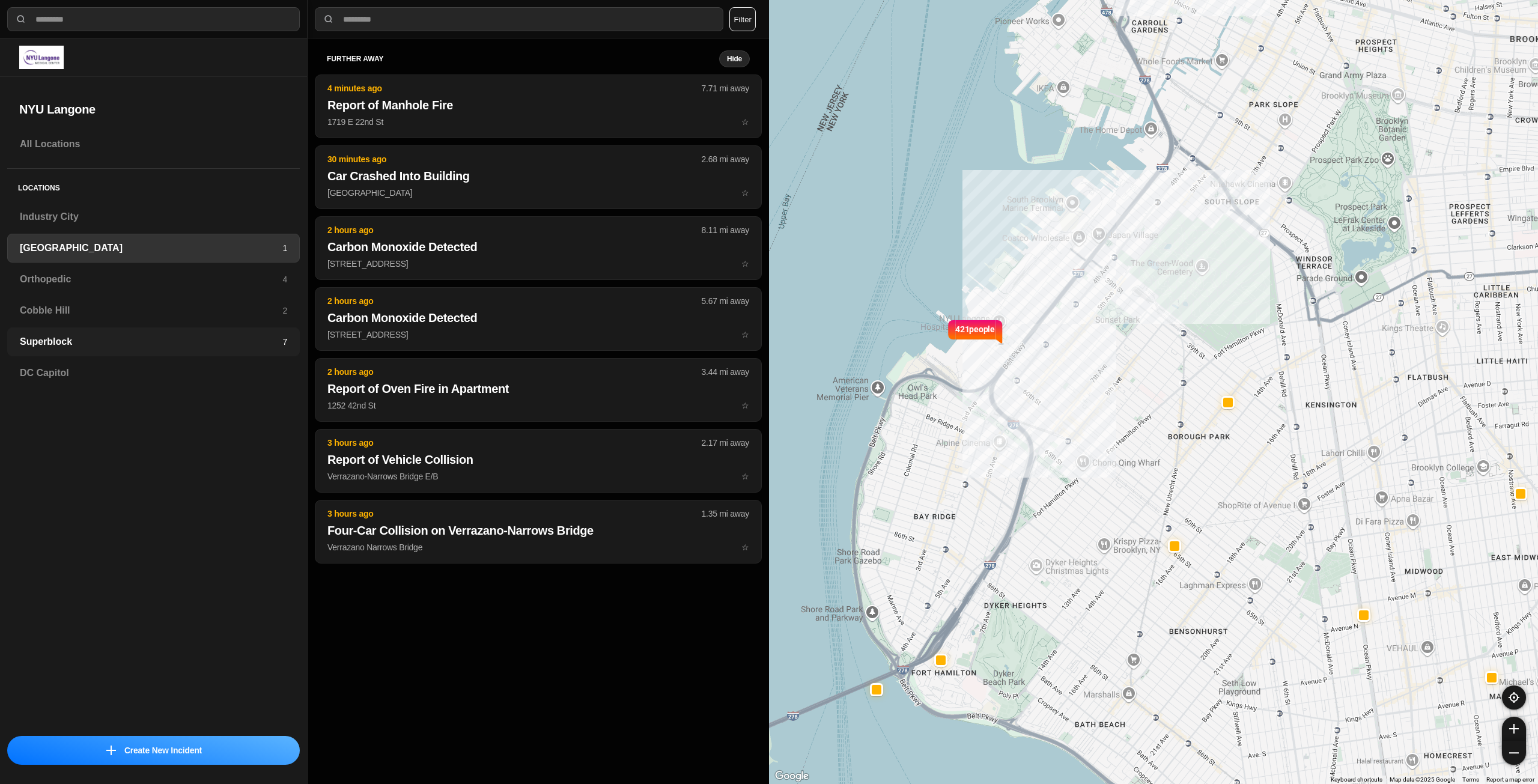
click at [121, 340] on h3 "Superblock" at bounding box center [151, 341] width 263 height 14
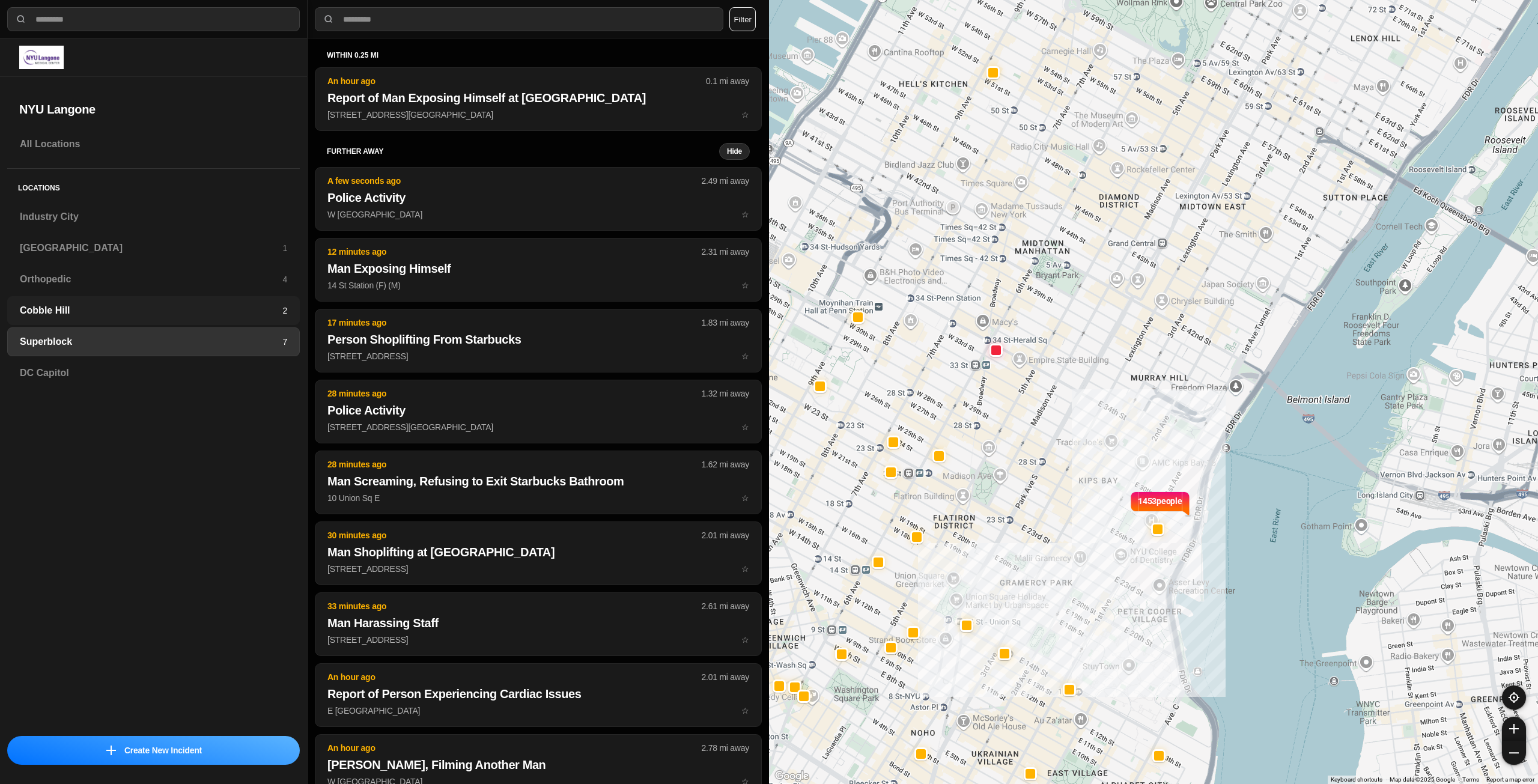
click at [253, 316] on h3 "Cobble Hill" at bounding box center [151, 310] width 263 height 14
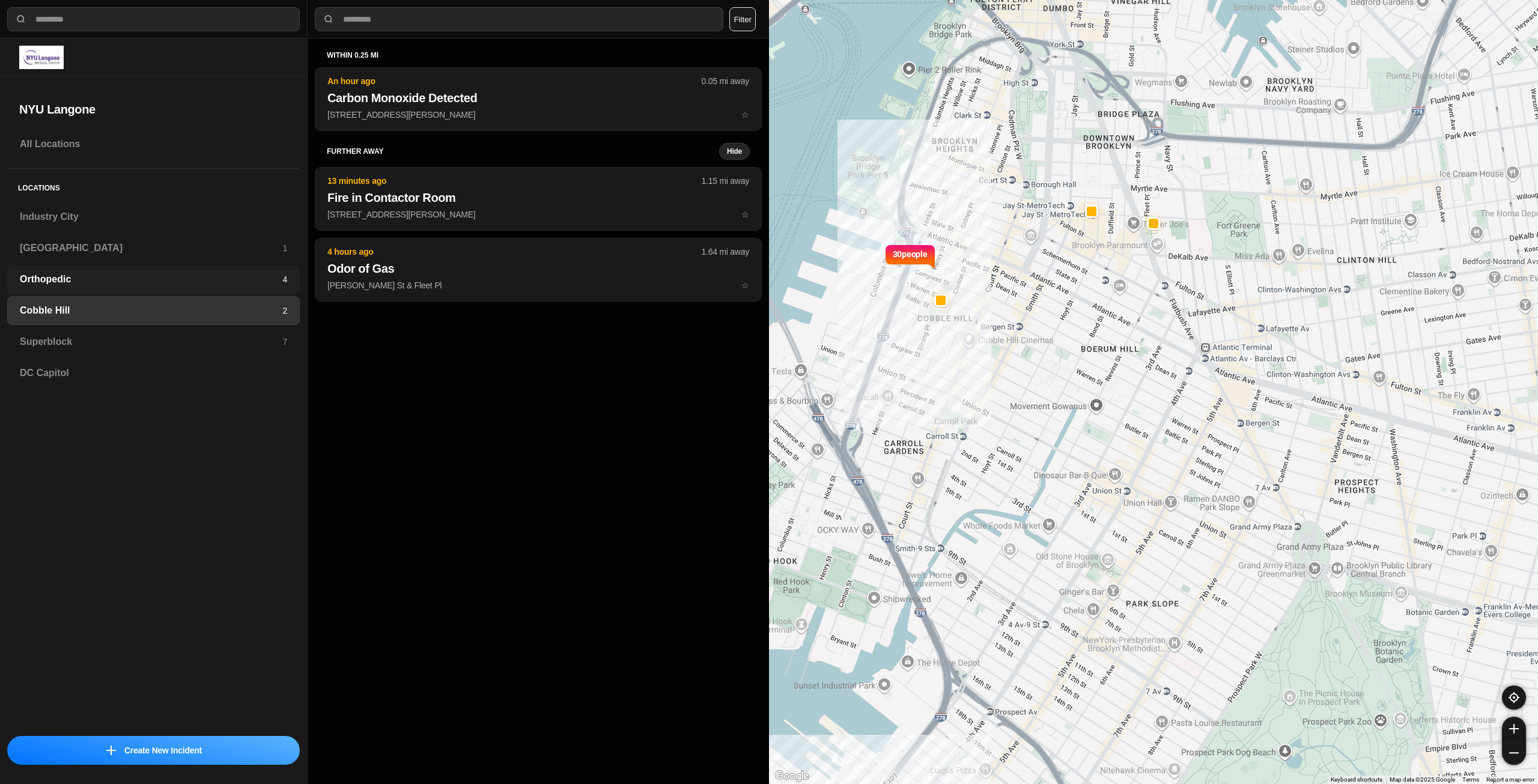
click at [266, 284] on h3 "Orthopedic" at bounding box center [151, 279] width 263 height 14
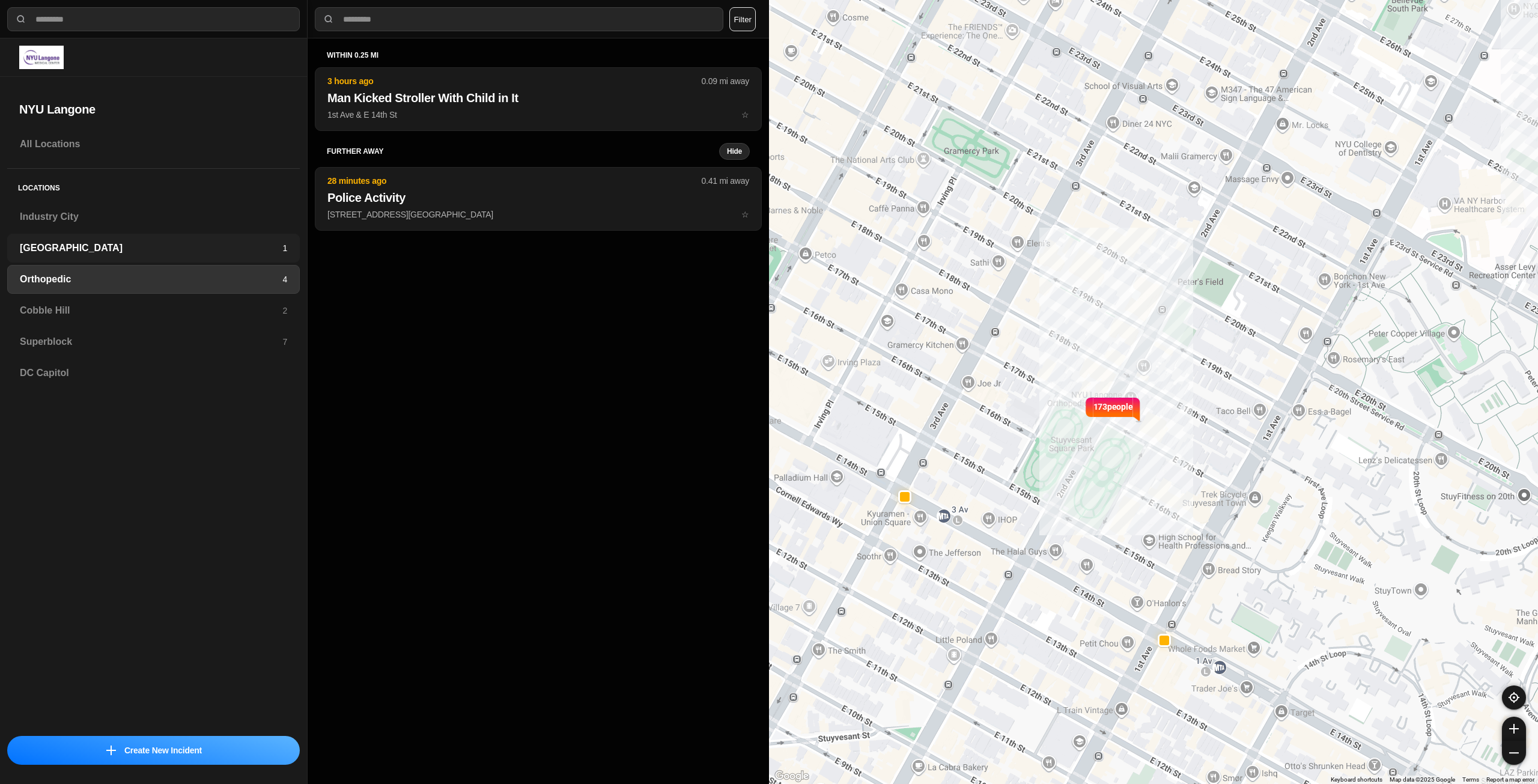
click at [262, 241] on h3 "[GEOGRAPHIC_DATA]" at bounding box center [151, 248] width 263 height 14
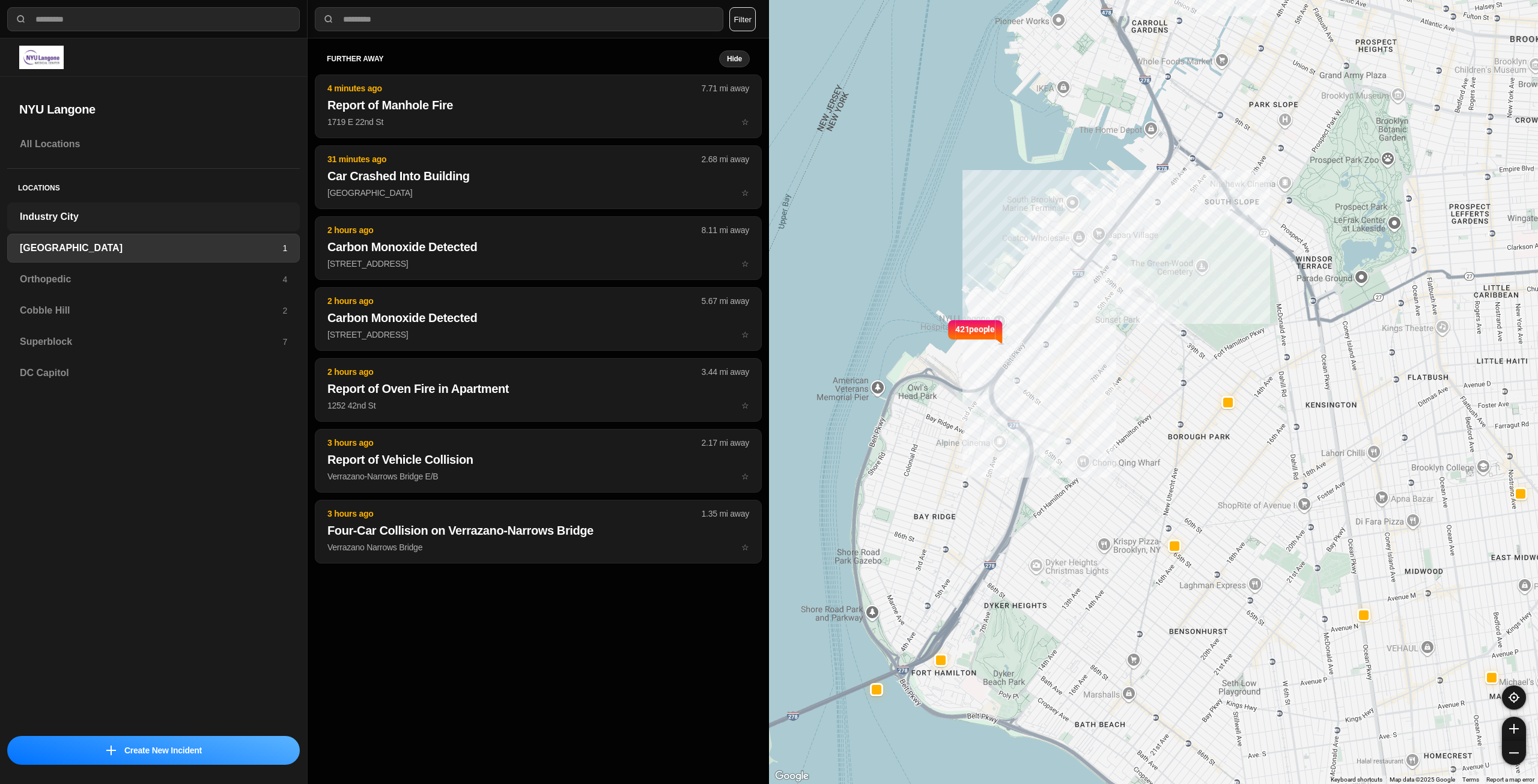
click at [131, 218] on h3 "Industry City" at bounding box center [153, 217] width 268 height 14
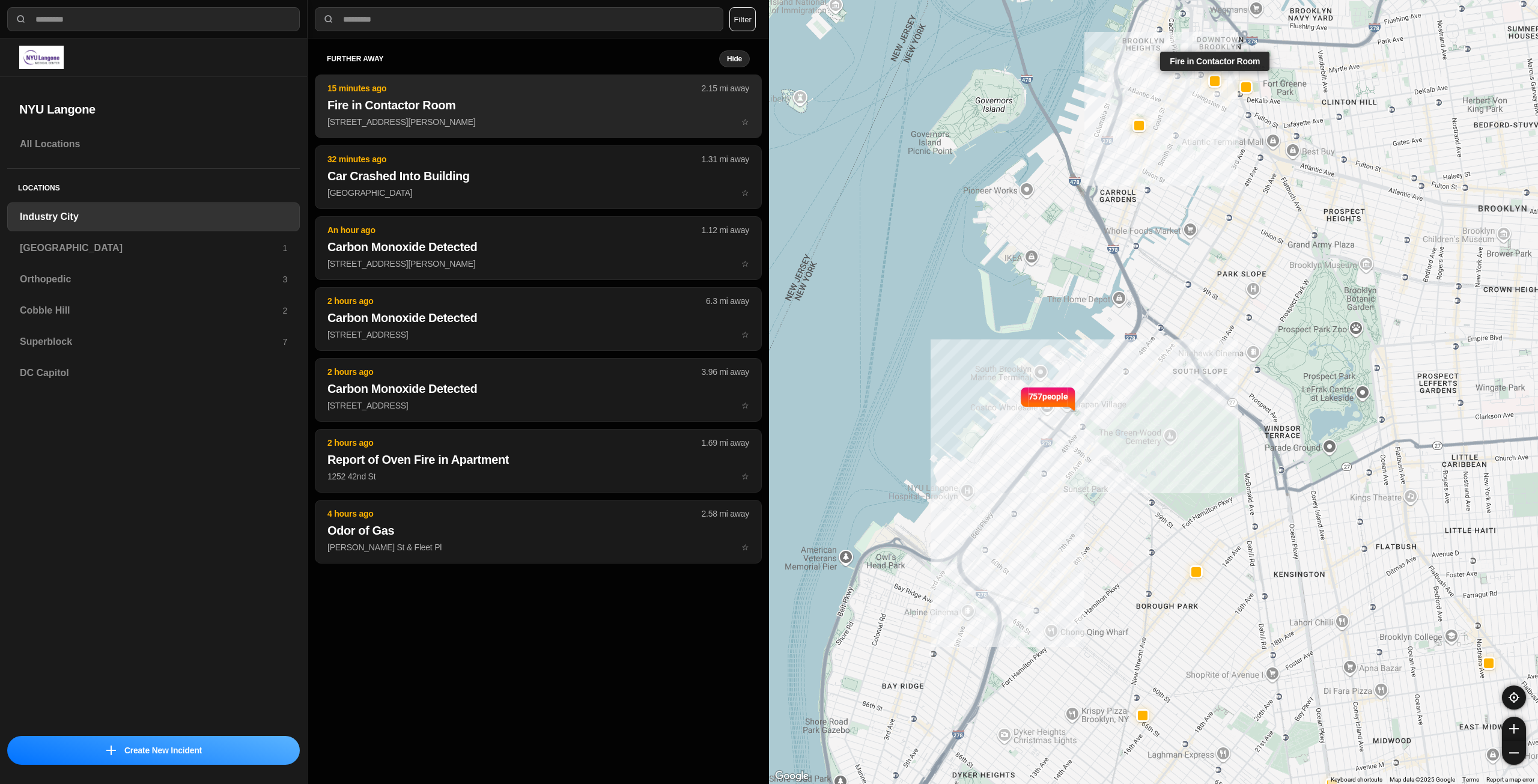
click at [460, 111] on h2 "Fire in Contactor Room" at bounding box center [538, 105] width 422 height 17
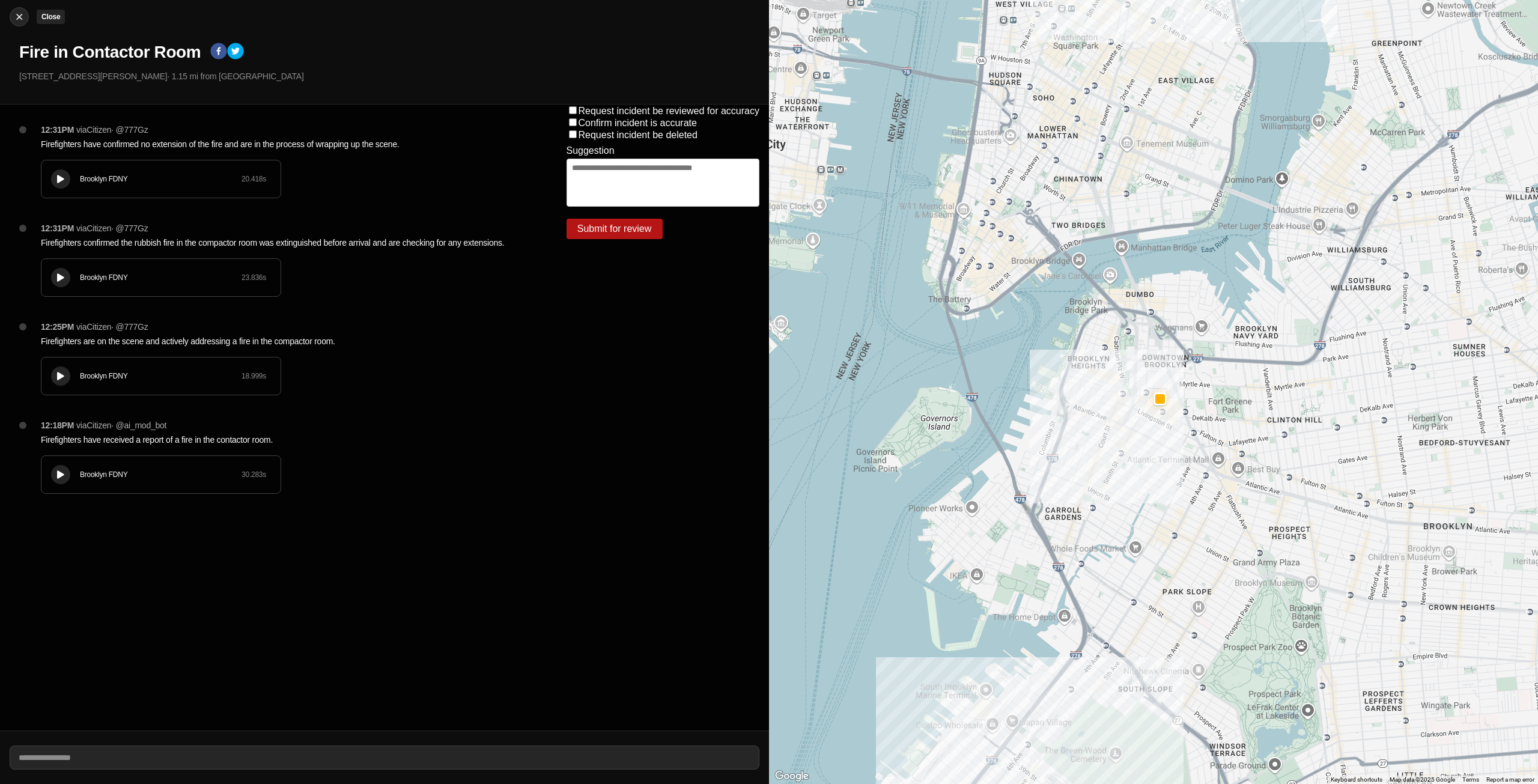
click at [19, 18] on img at bounding box center [19, 16] width 12 height 12
select select "*"
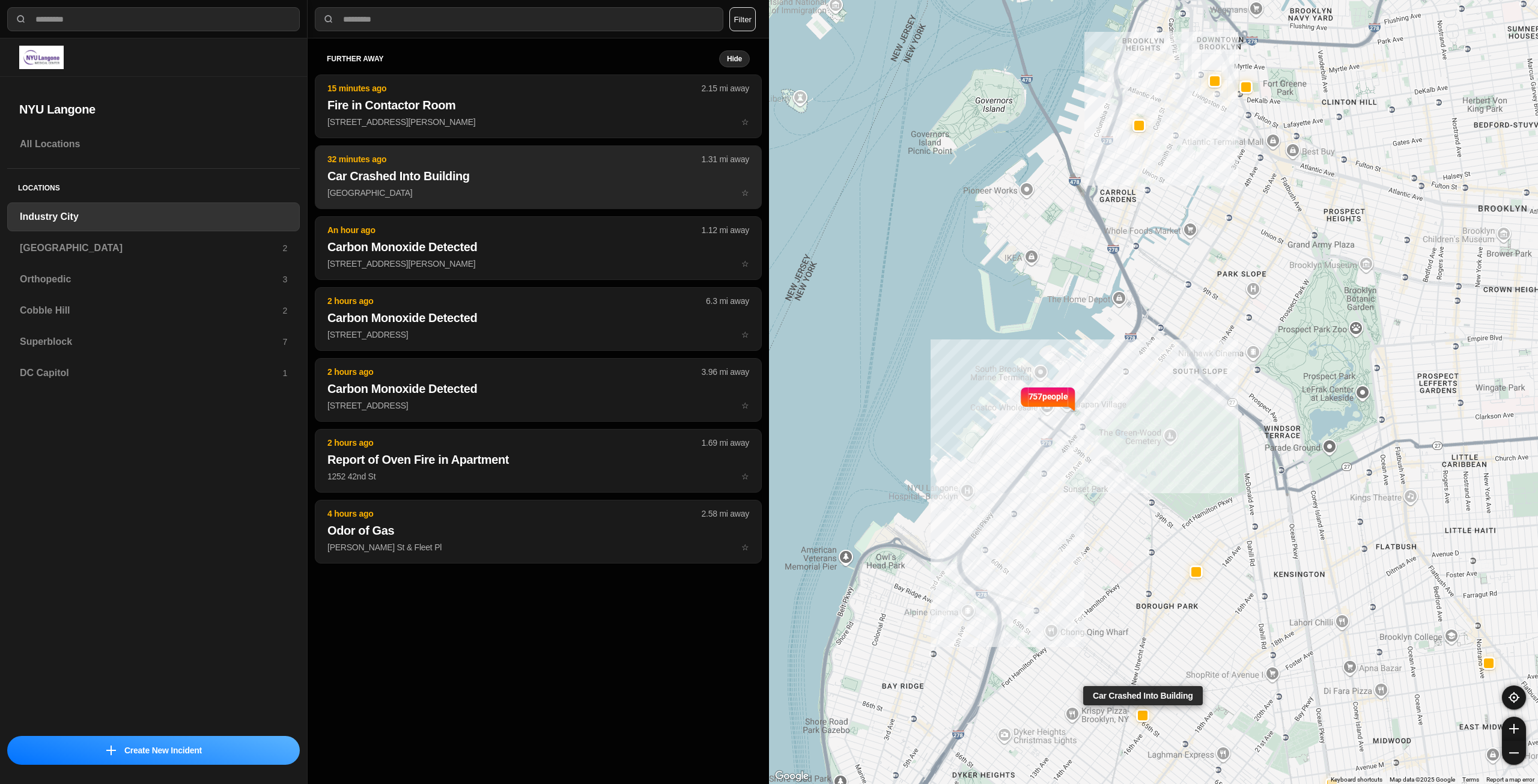
click at [503, 182] on h2 "Car Crashed Into Building" at bounding box center [538, 176] width 422 height 17
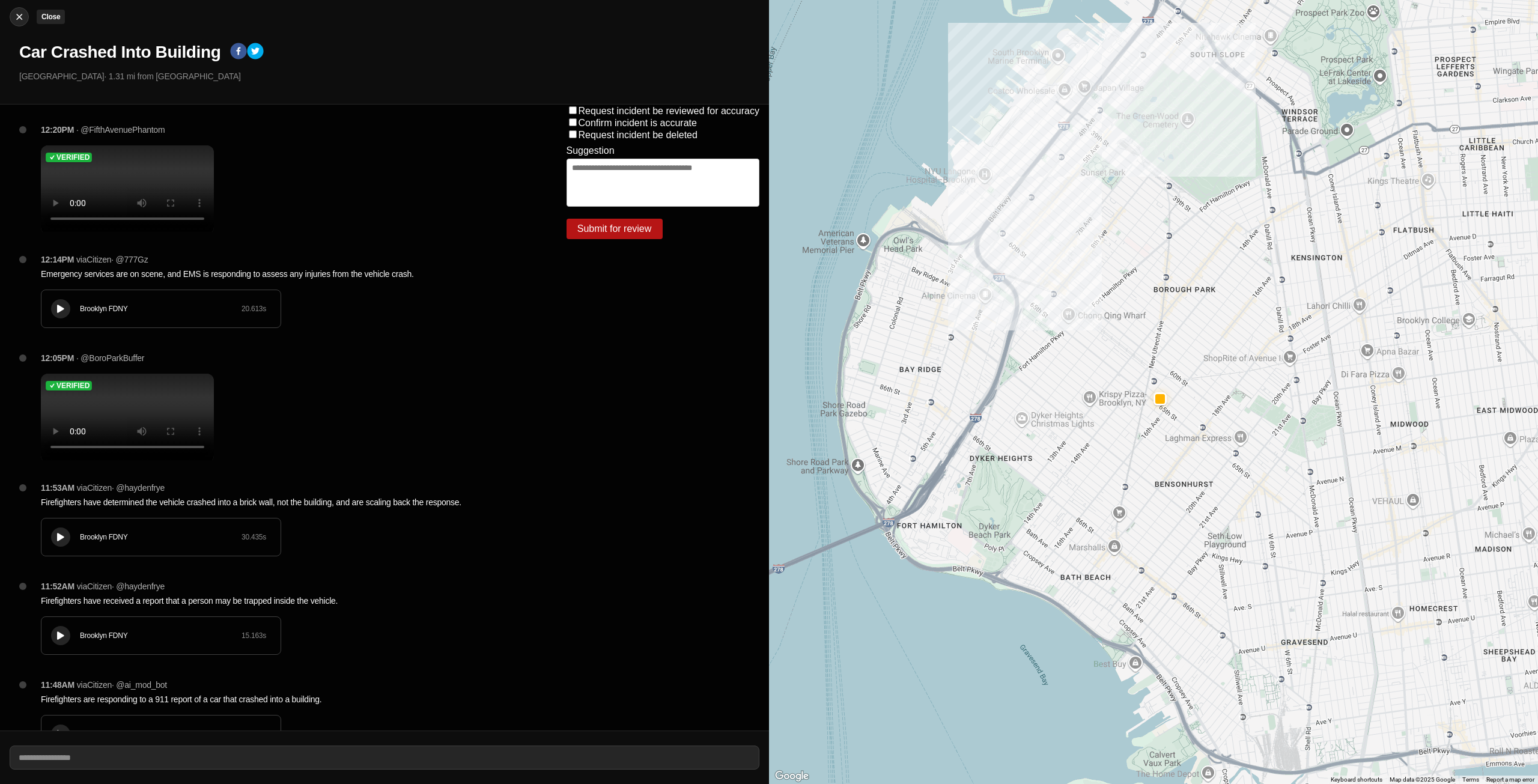
click at [22, 17] on img at bounding box center [19, 16] width 12 height 12
select select "*"
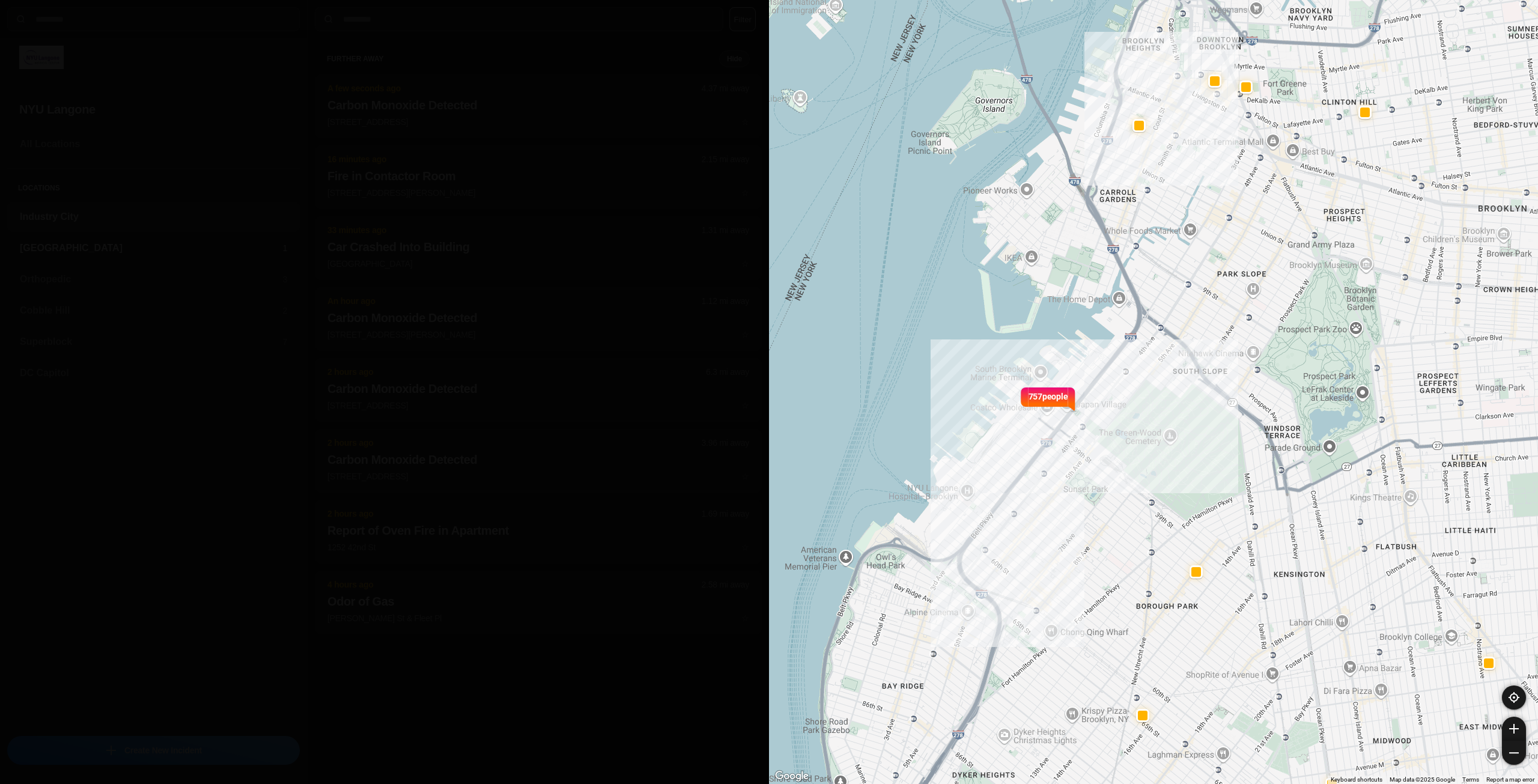
click at [60, 251] on h3 "[GEOGRAPHIC_DATA]" at bounding box center [151, 248] width 263 height 14
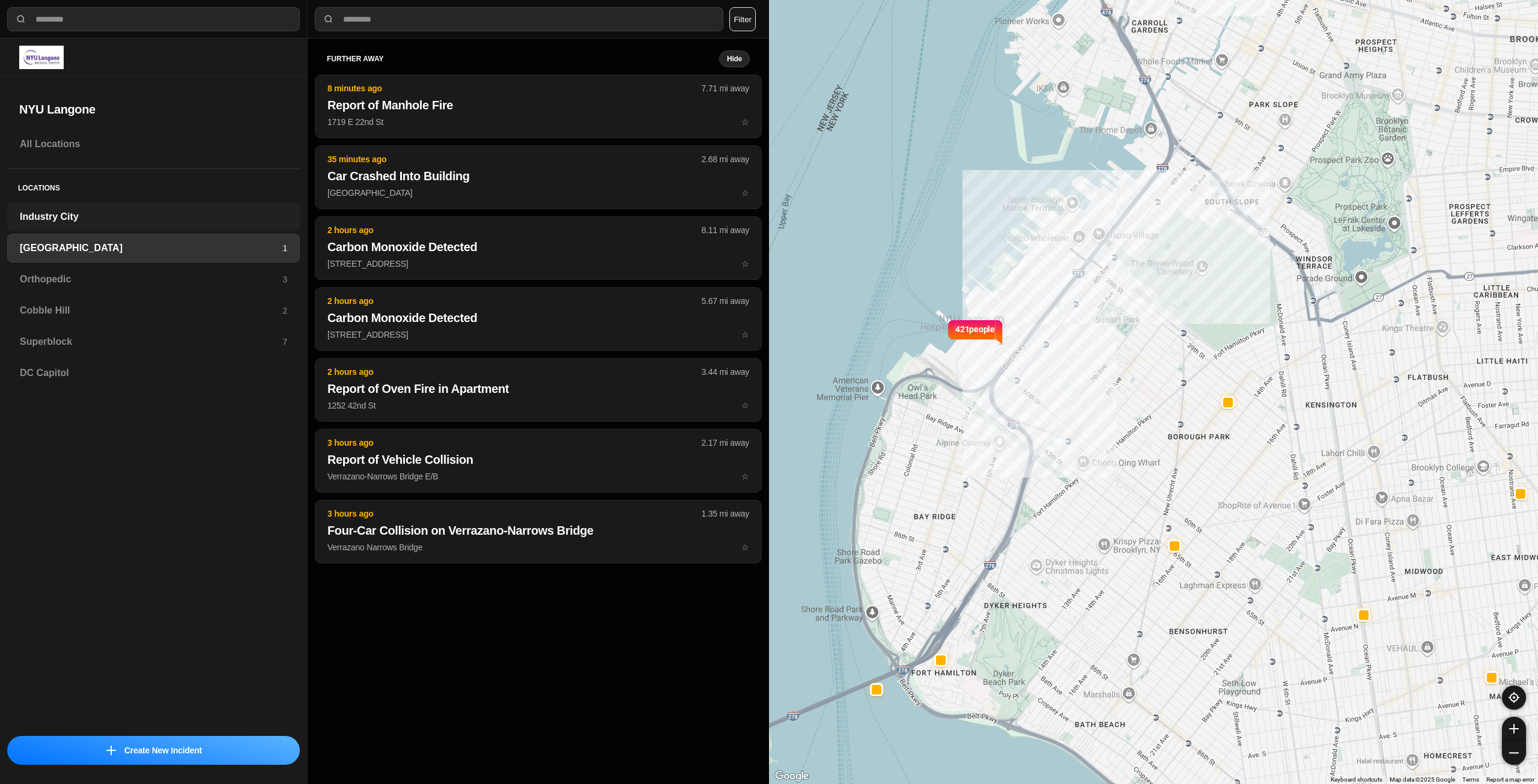
click at [144, 227] on div "Industry City" at bounding box center [153, 217] width 292 height 28
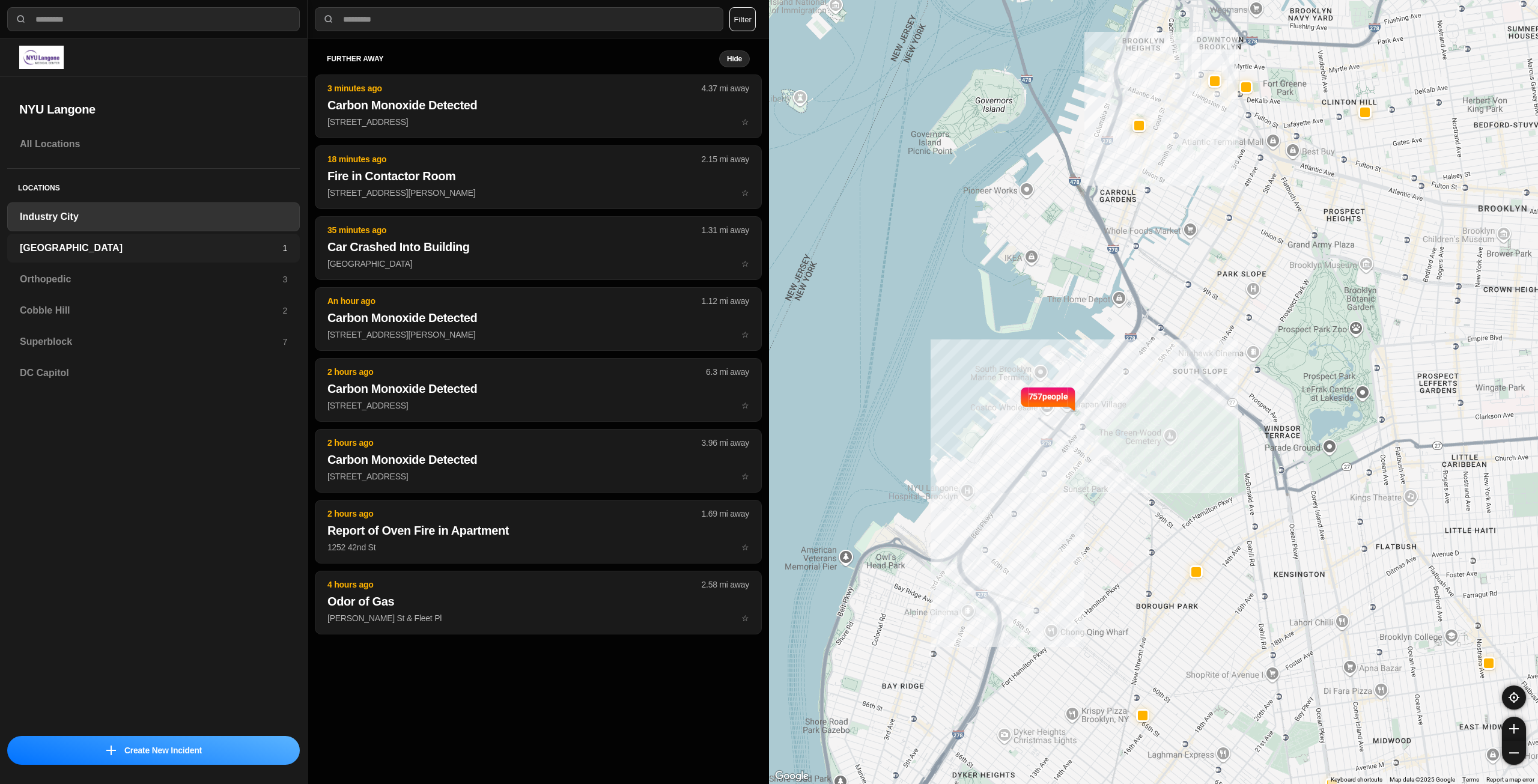
click at [115, 246] on h3 "[GEOGRAPHIC_DATA]" at bounding box center [151, 248] width 263 height 14
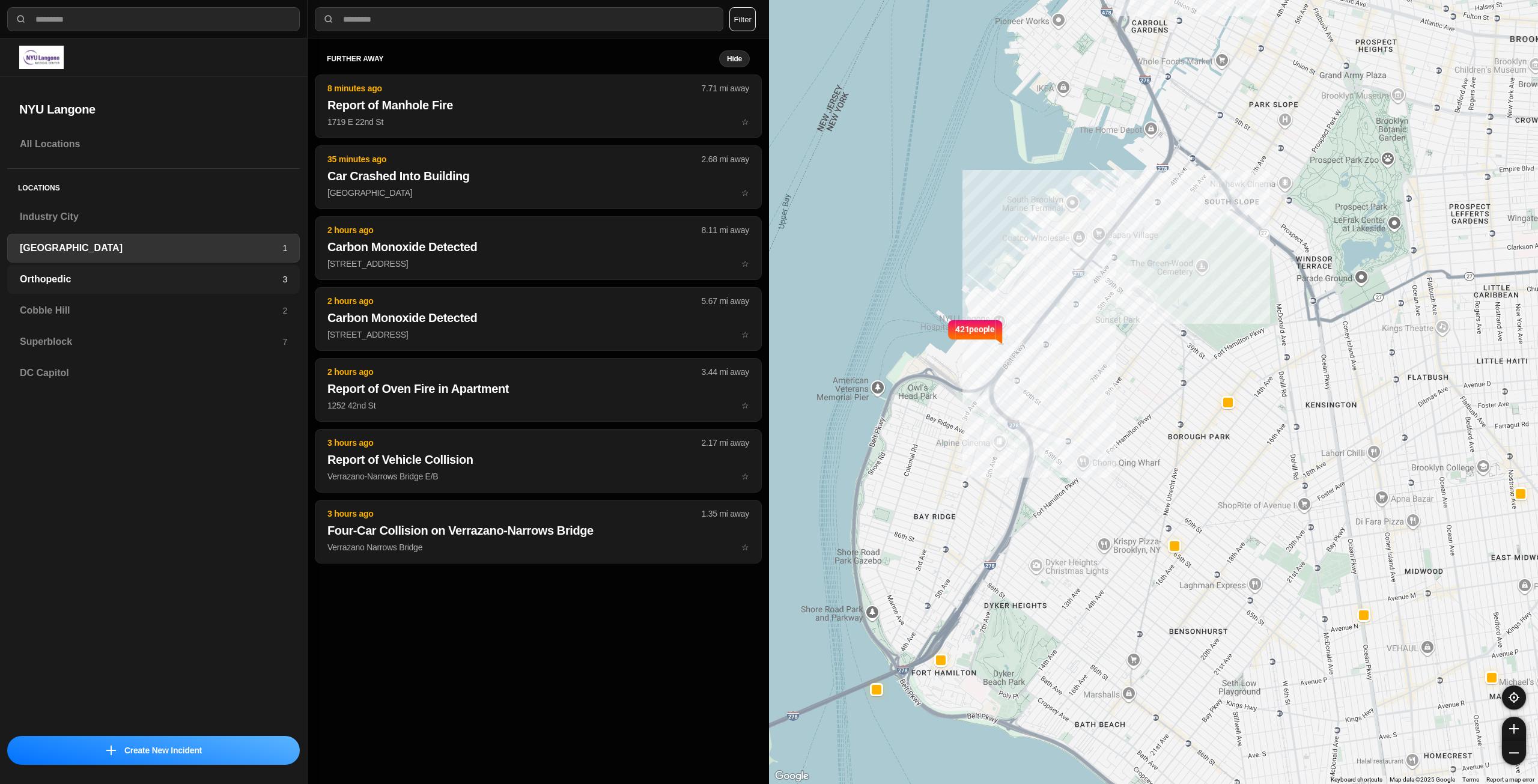
click at [113, 265] on div "Orthopedic 3" at bounding box center [153, 279] width 292 height 28
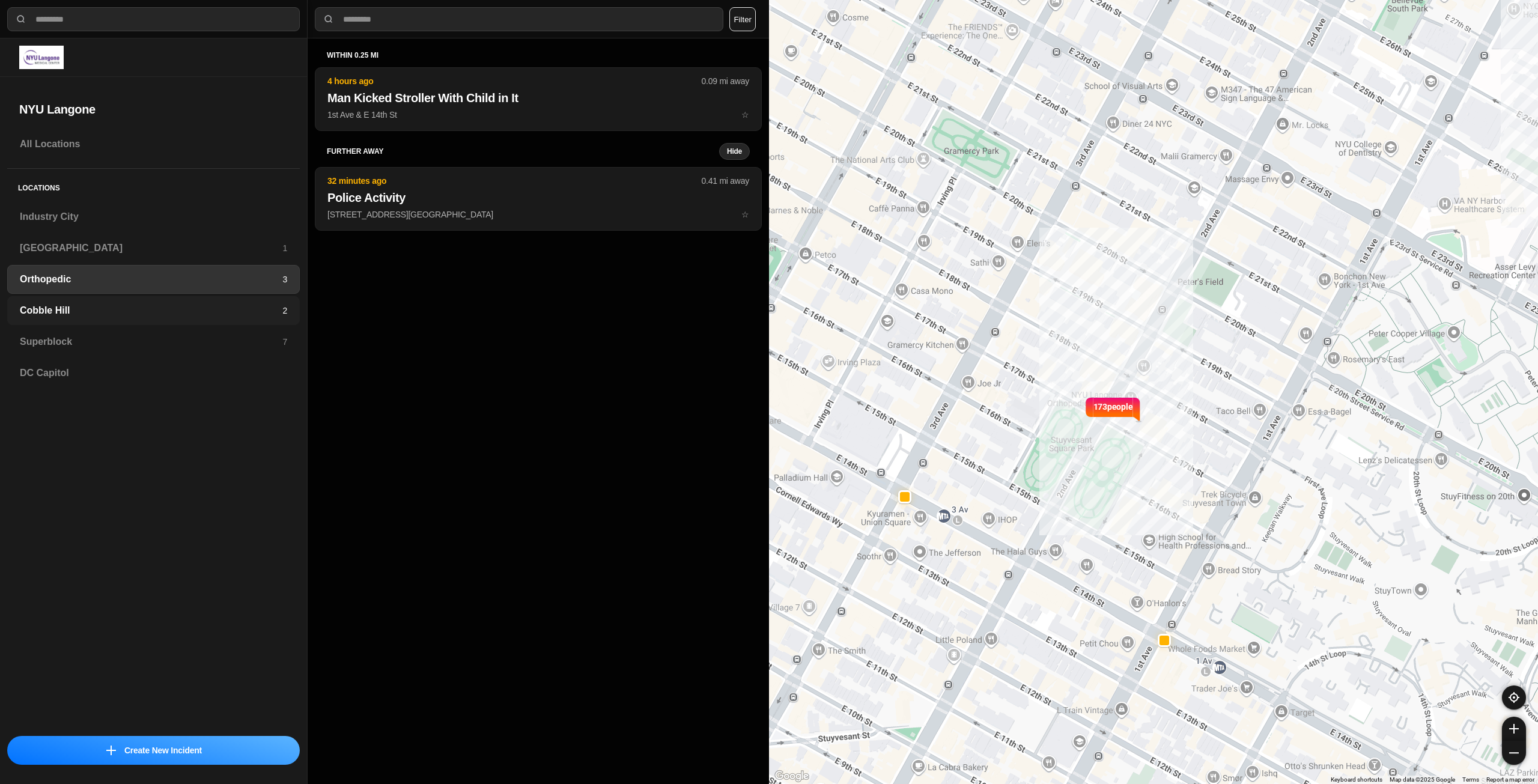
click at [123, 312] on h3 "Cobble Hill" at bounding box center [151, 310] width 263 height 14
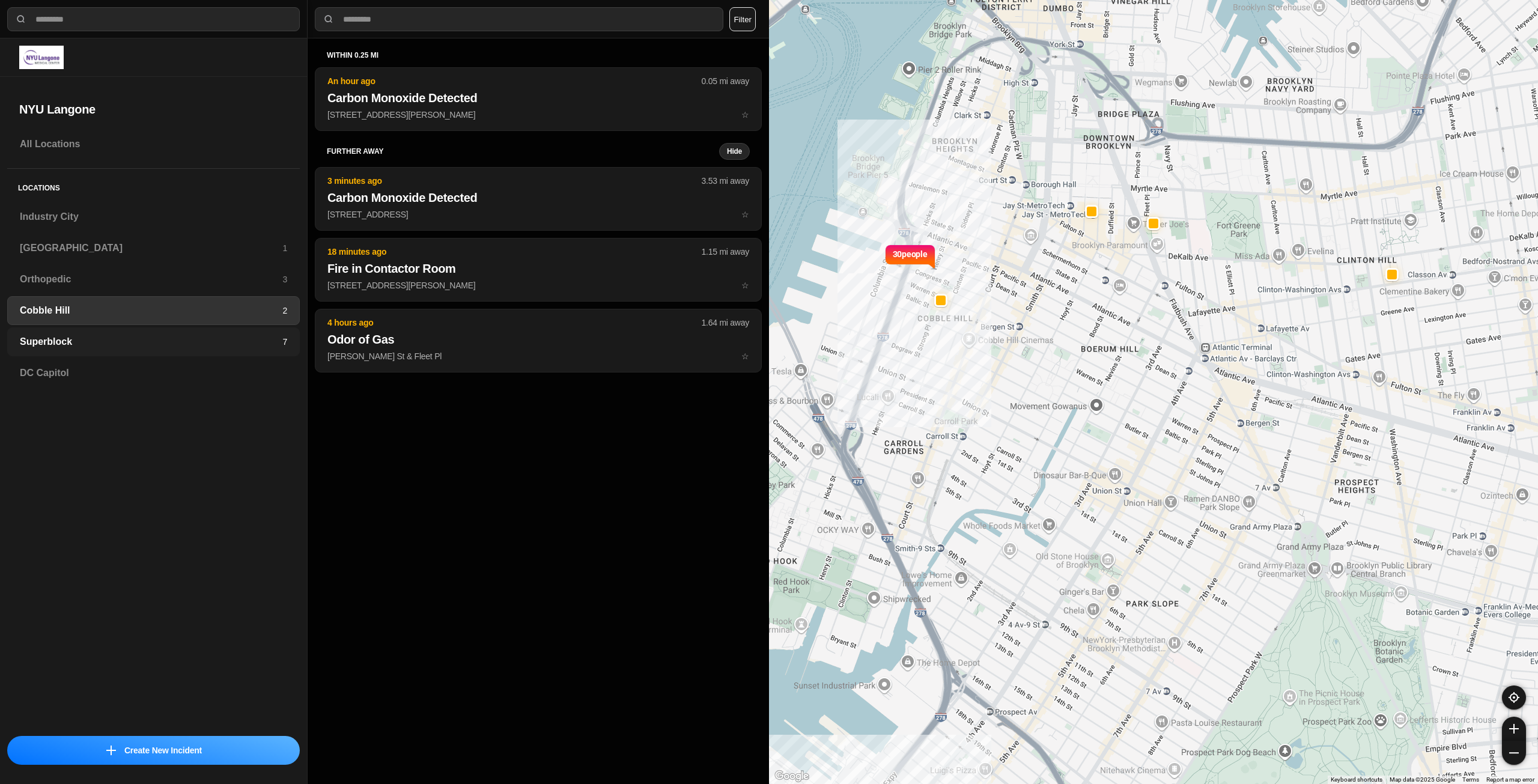
click at [161, 341] on h3 "Superblock" at bounding box center [151, 341] width 263 height 14
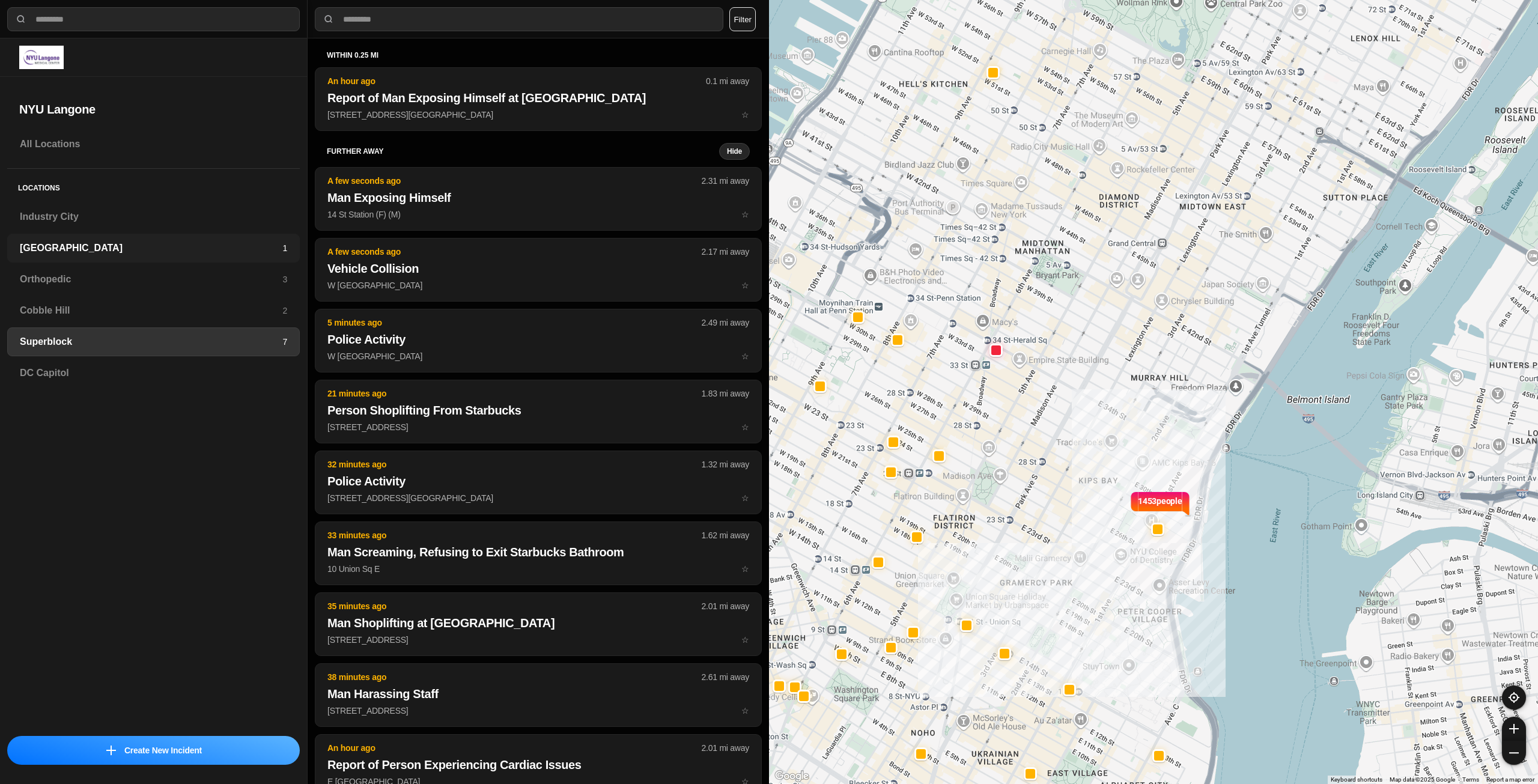
click at [95, 249] on h3 "[GEOGRAPHIC_DATA]" at bounding box center [151, 248] width 263 height 14
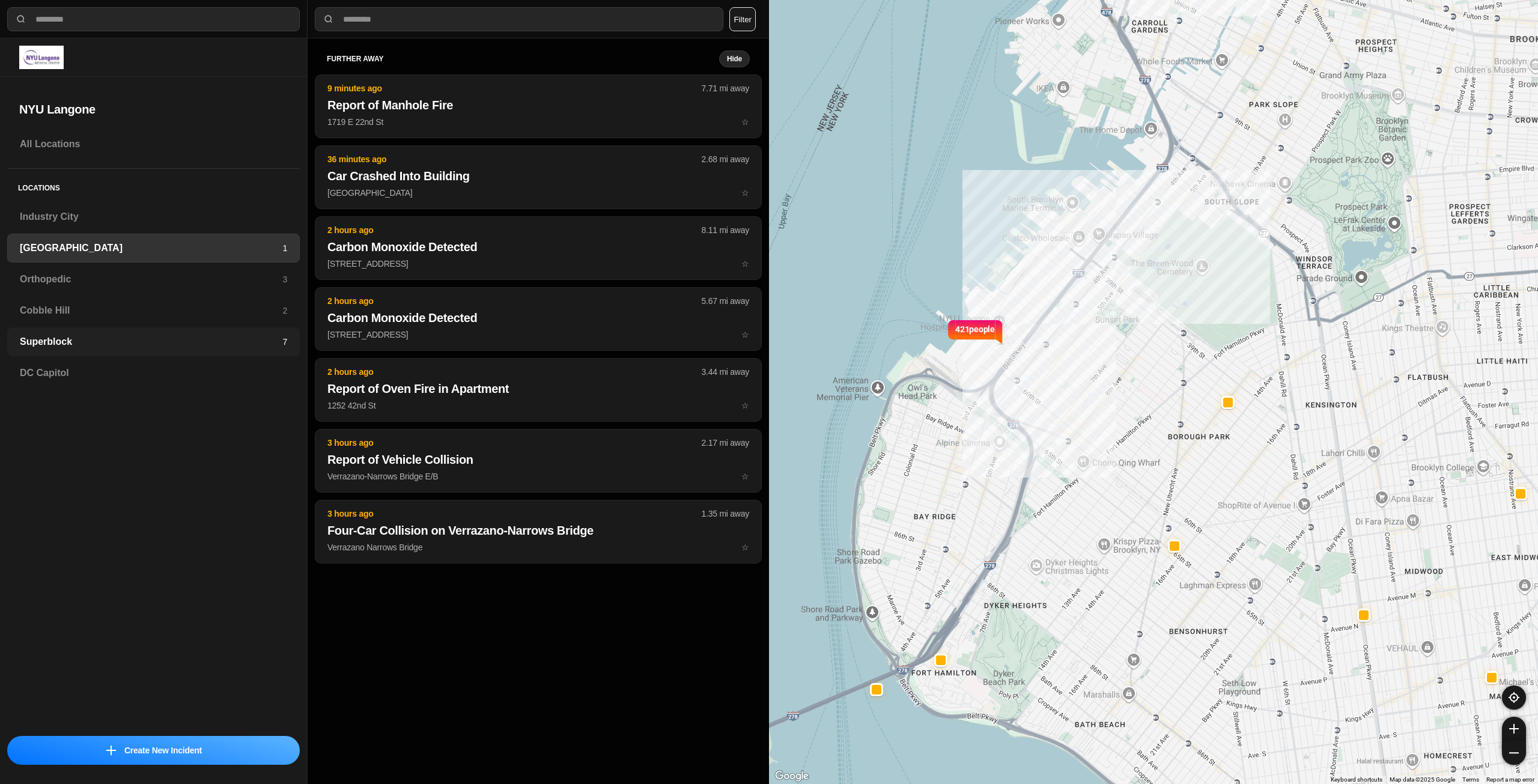
click at [204, 339] on h3 "Superblock" at bounding box center [151, 341] width 263 height 14
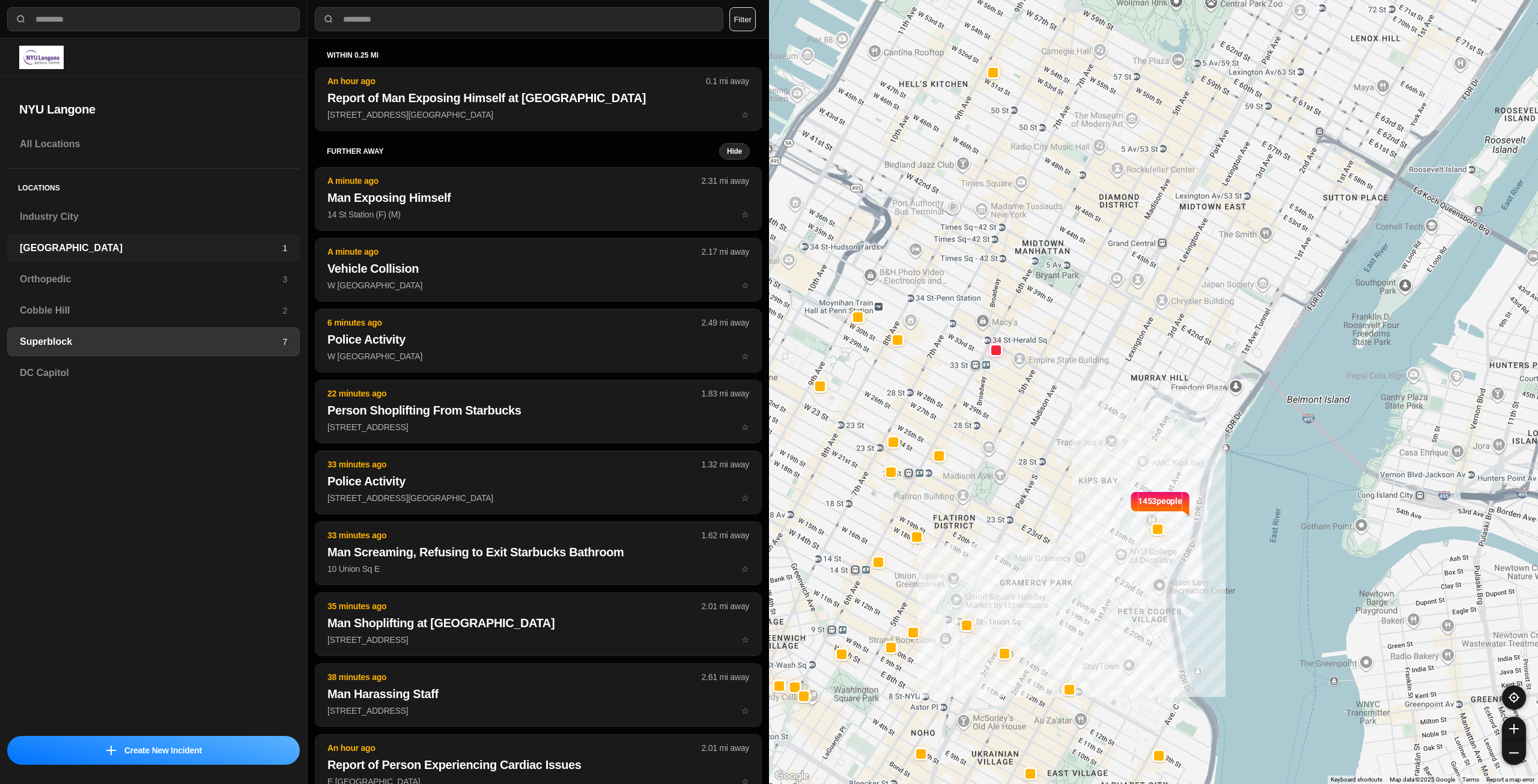
click at [188, 245] on h3 "[GEOGRAPHIC_DATA]" at bounding box center [151, 248] width 263 height 14
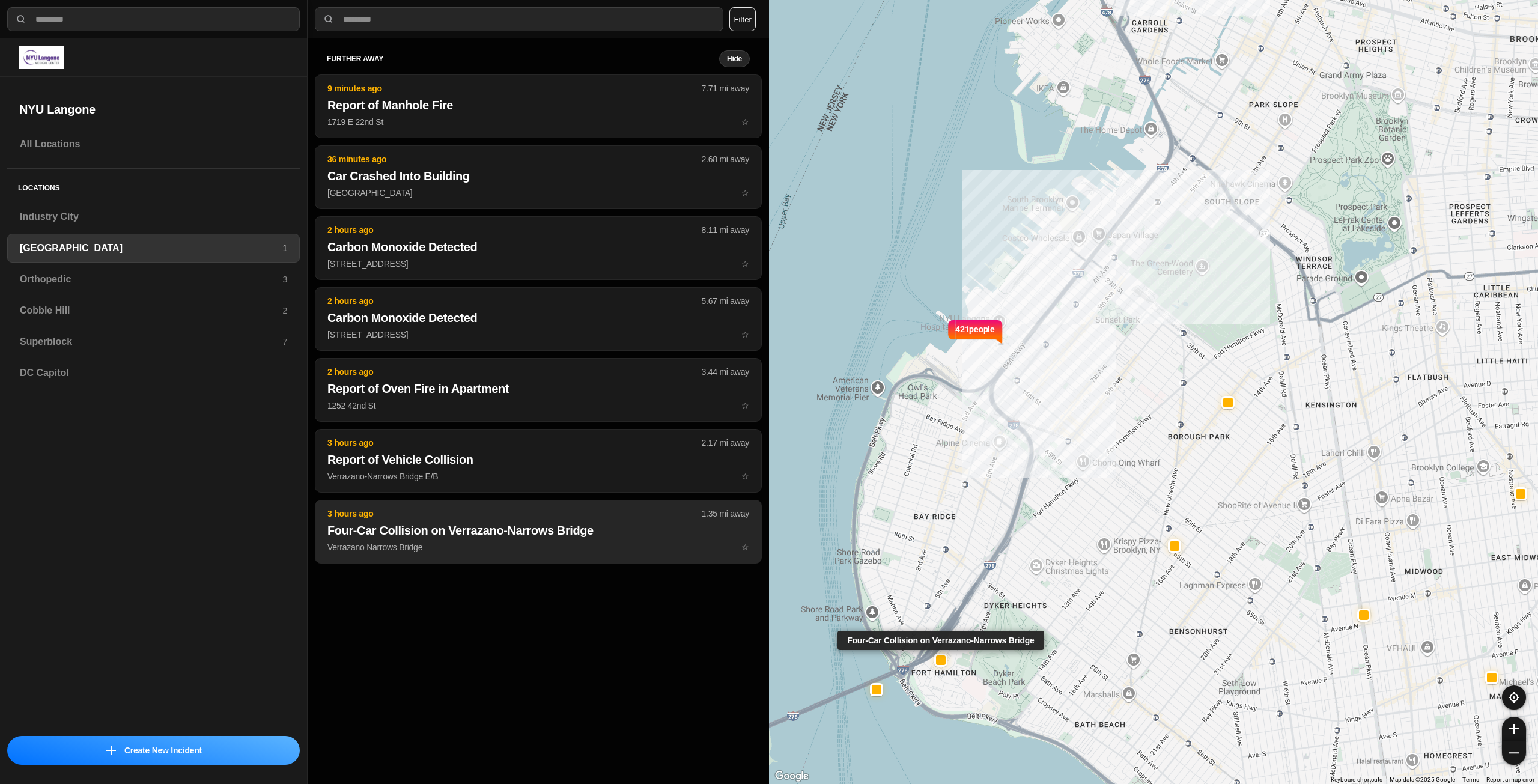
click at [395, 540] on button "3 hours ago 1.35 mi away Four-Car Collision on Verrazano-Narrows Bridge Verraza…" at bounding box center [538, 531] width 446 height 63
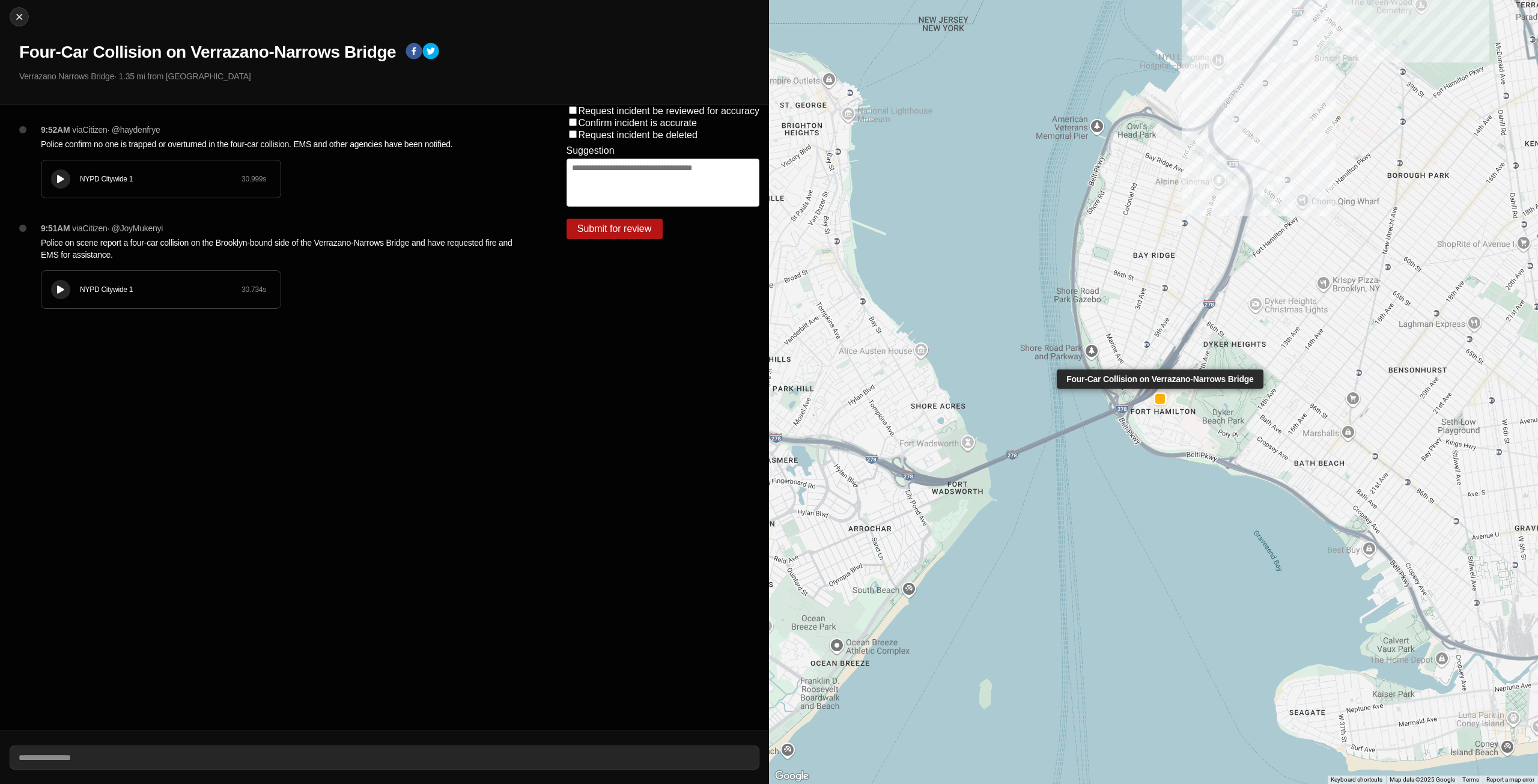
click at [1158, 398] on div at bounding box center [1160, 399] width 9 height 9
click at [12, 10] on div at bounding box center [19, 16] width 18 height 12
select select "*"
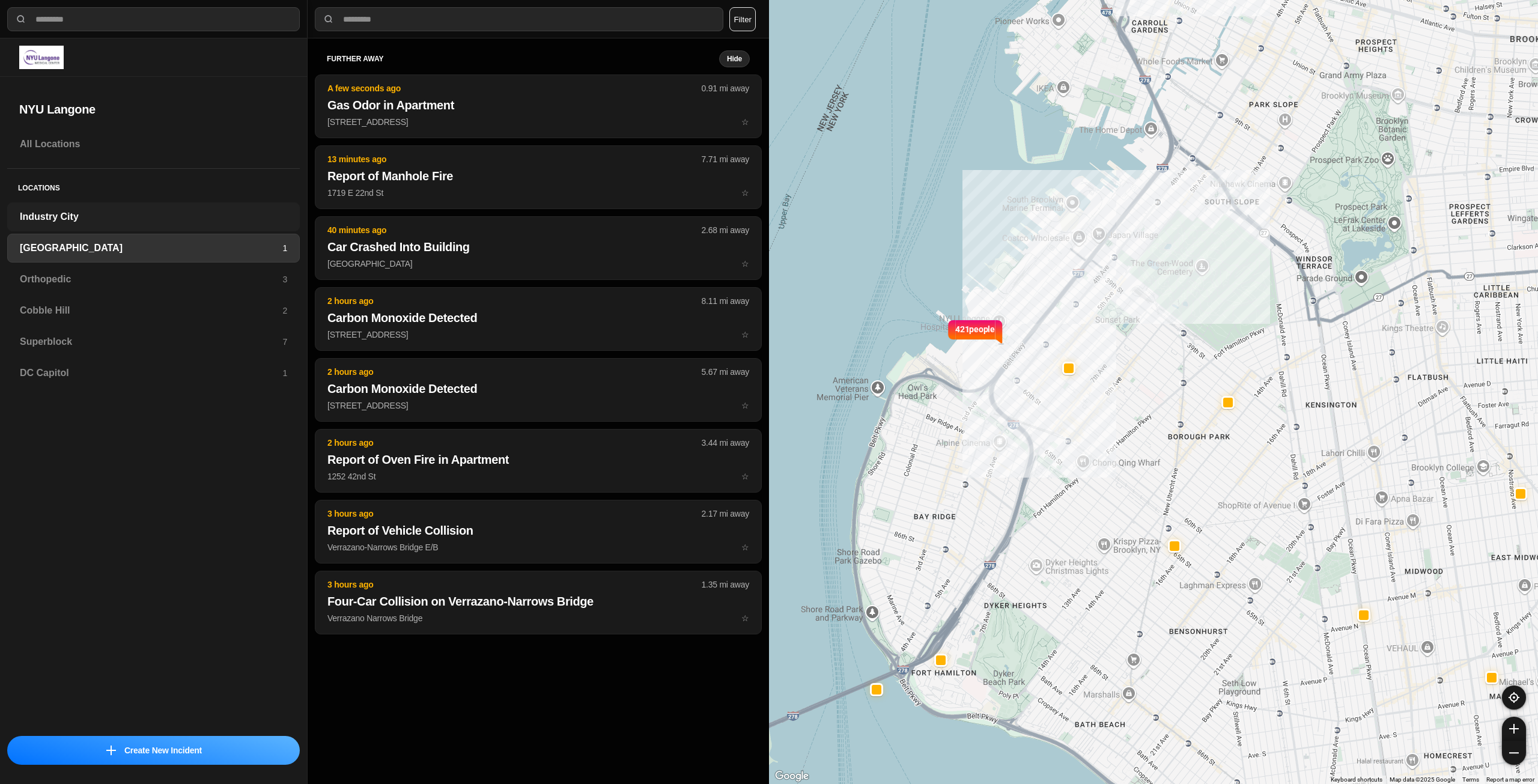
click at [79, 214] on h3 "Industry City" at bounding box center [153, 217] width 268 height 14
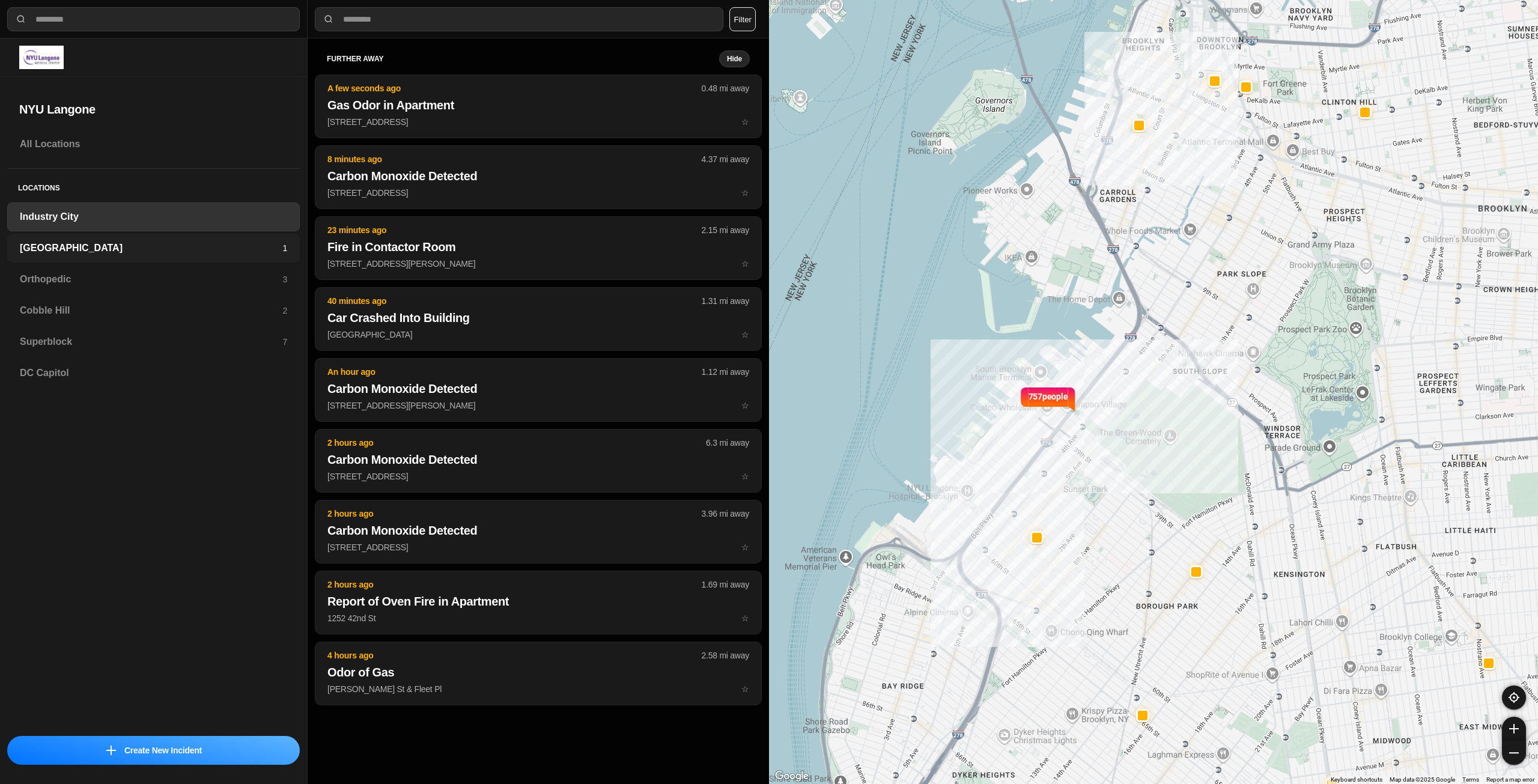
click at [168, 243] on h3 "[GEOGRAPHIC_DATA]" at bounding box center [151, 248] width 263 height 14
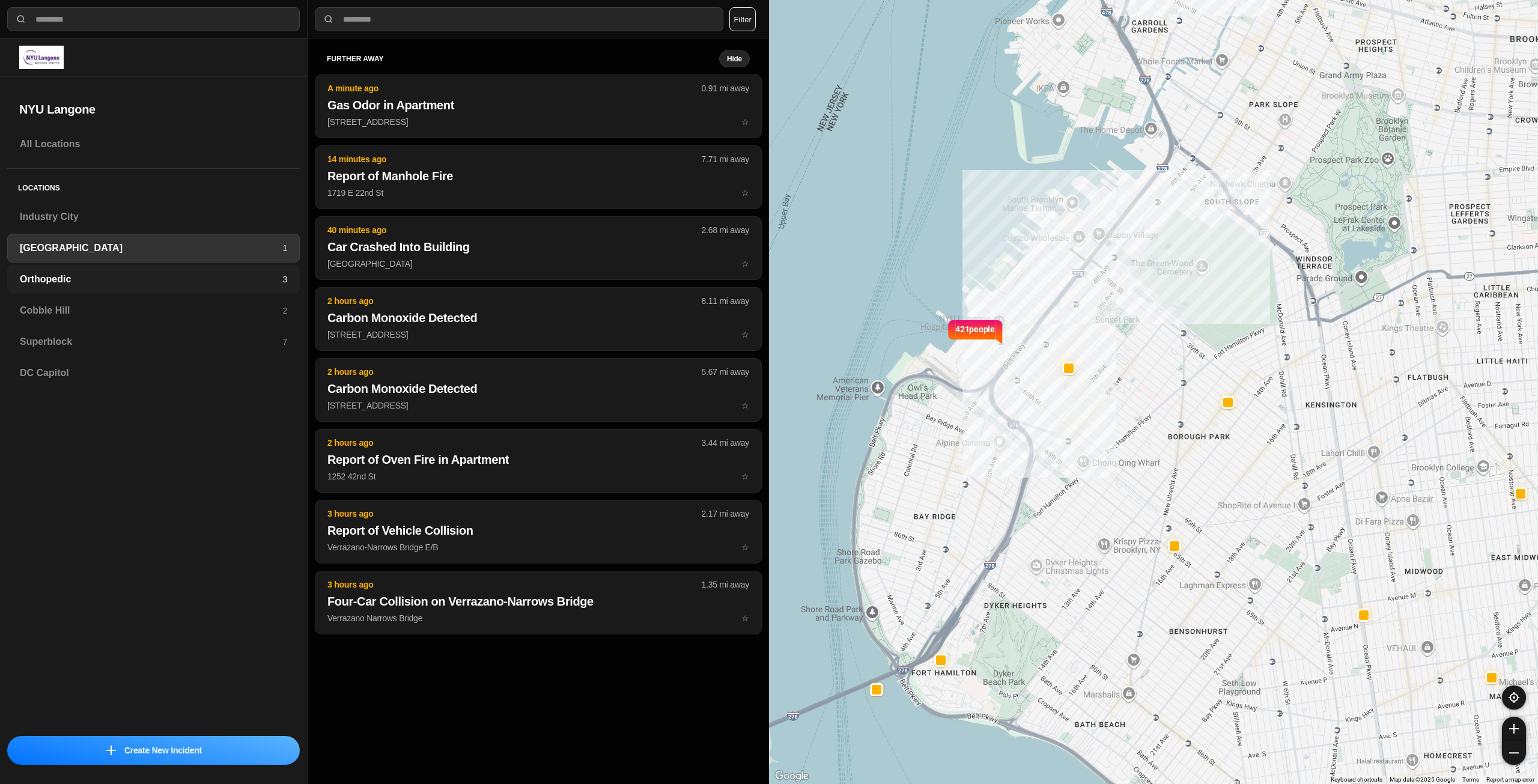
click at [228, 275] on h3 "Orthopedic" at bounding box center [151, 279] width 263 height 14
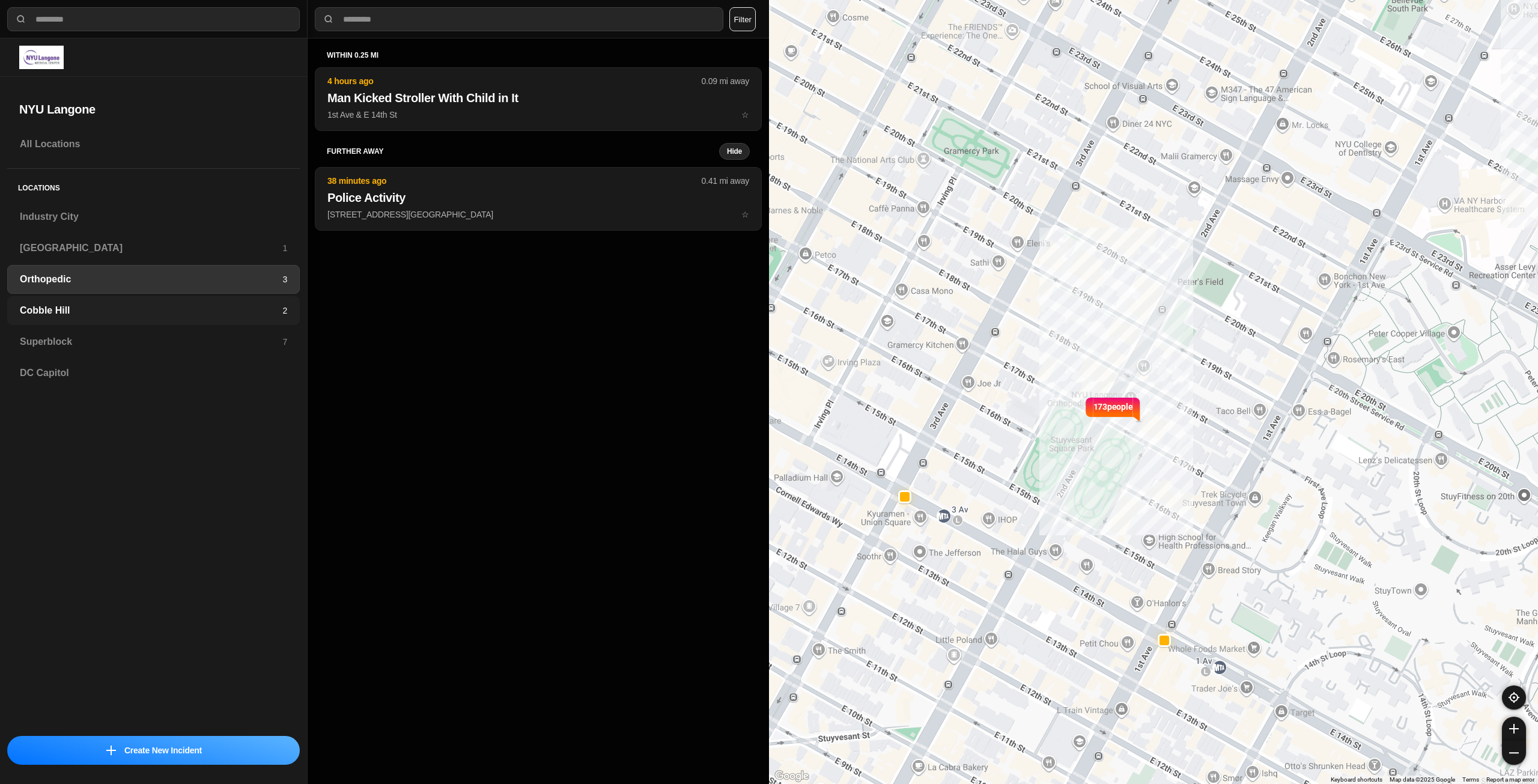
click at [208, 311] on h3 "Cobble Hill" at bounding box center [151, 310] width 263 height 14
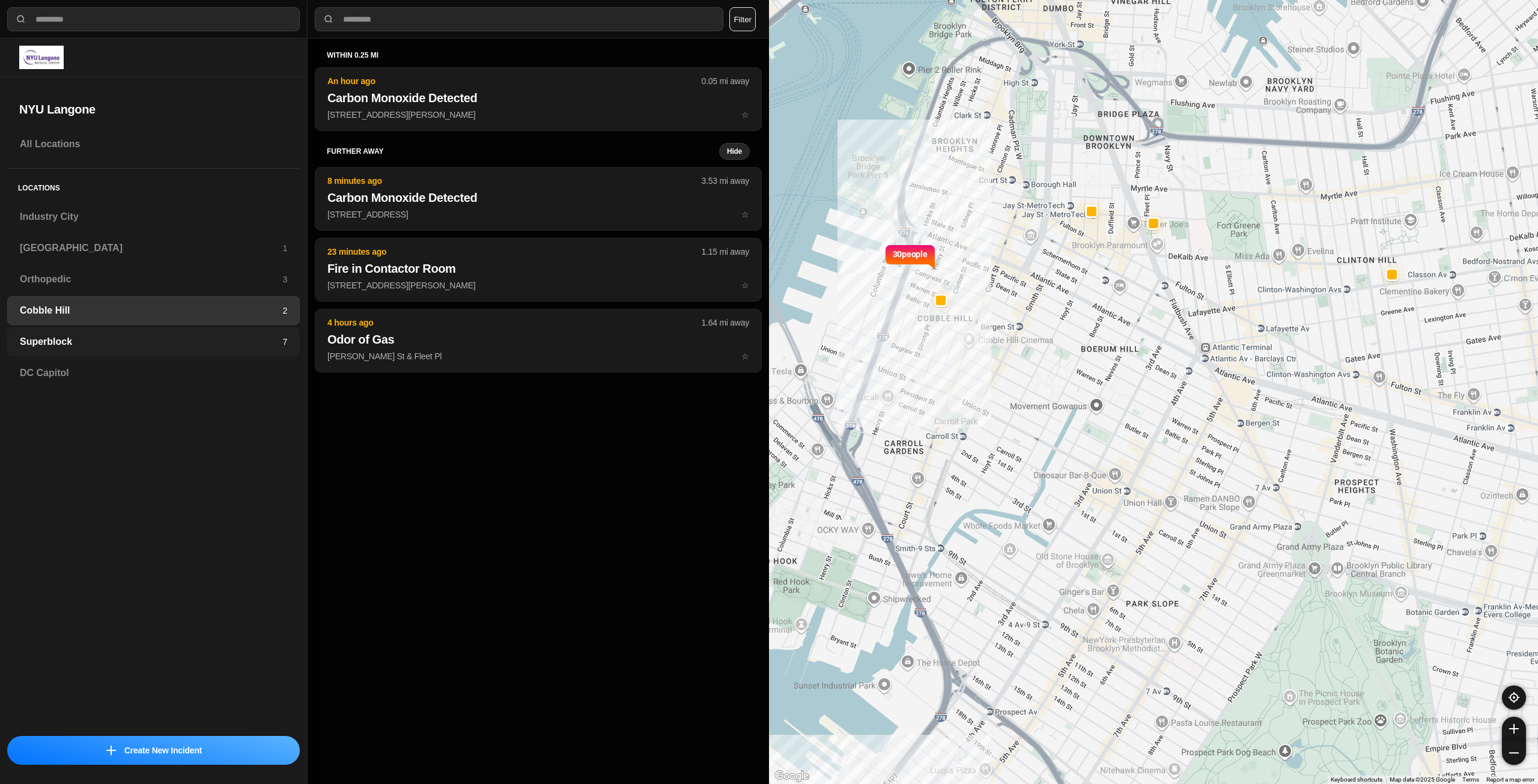
click at [208, 346] on h3 "Superblock" at bounding box center [151, 341] width 263 height 14
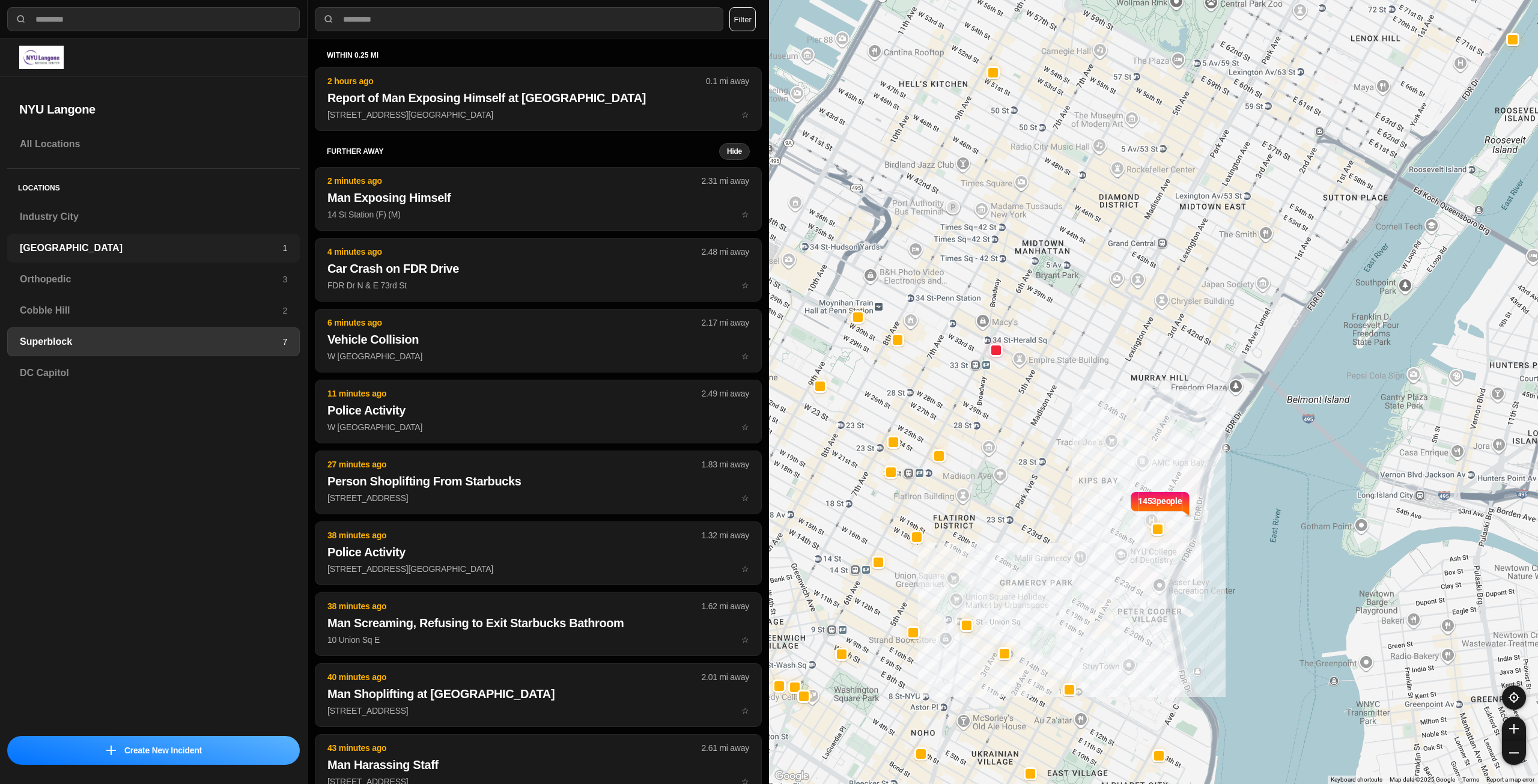
click at [86, 243] on h3 "[GEOGRAPHIC_DATA]" at bounding box center [151, 248] width 263 height 14
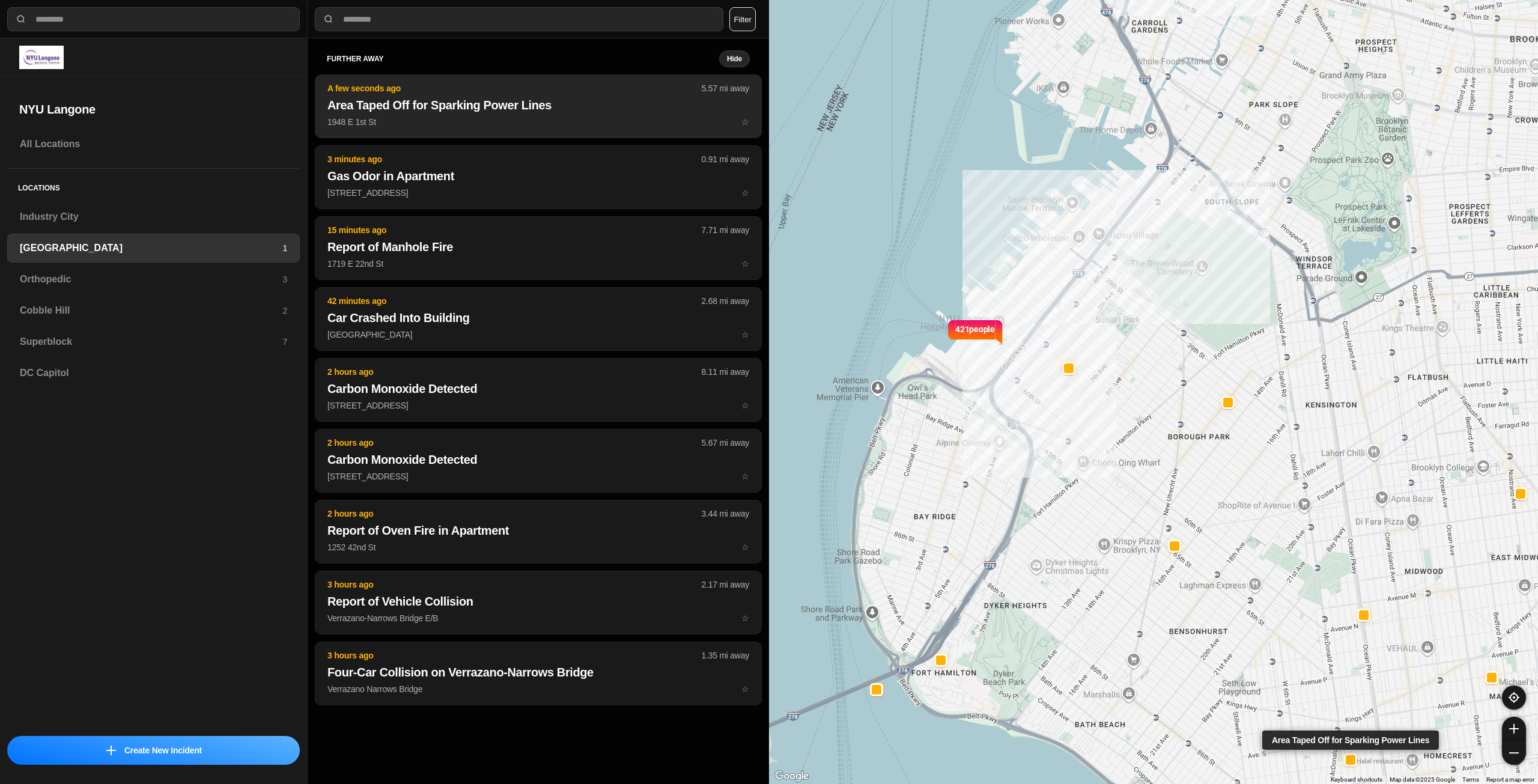
click at [525, 116] on p "1948 E 1st St ☆" at bounding box center [538, 122] width 422 height 12
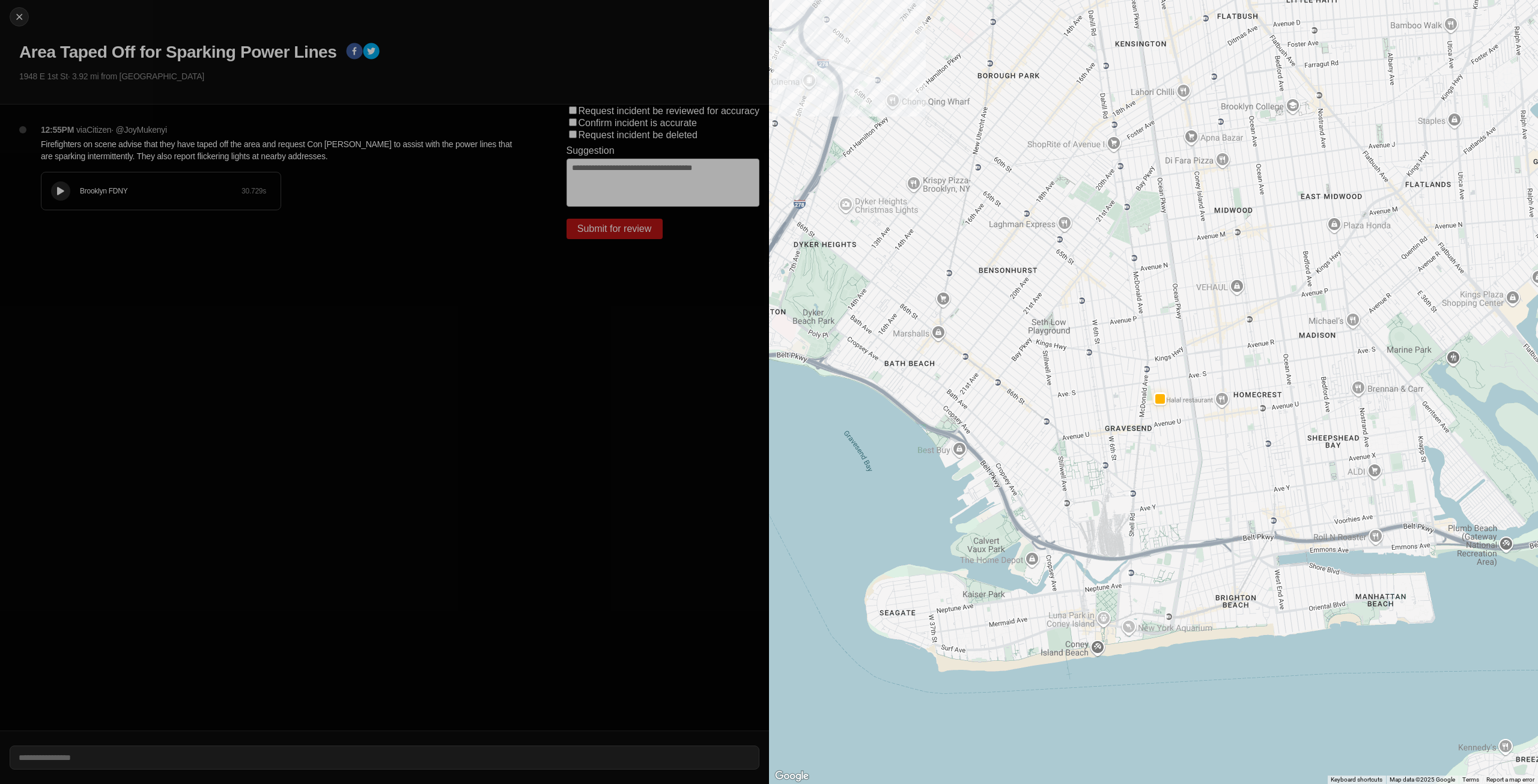
click at [58, 188] on icon at bounding box center [61, 191] width 8 height 8
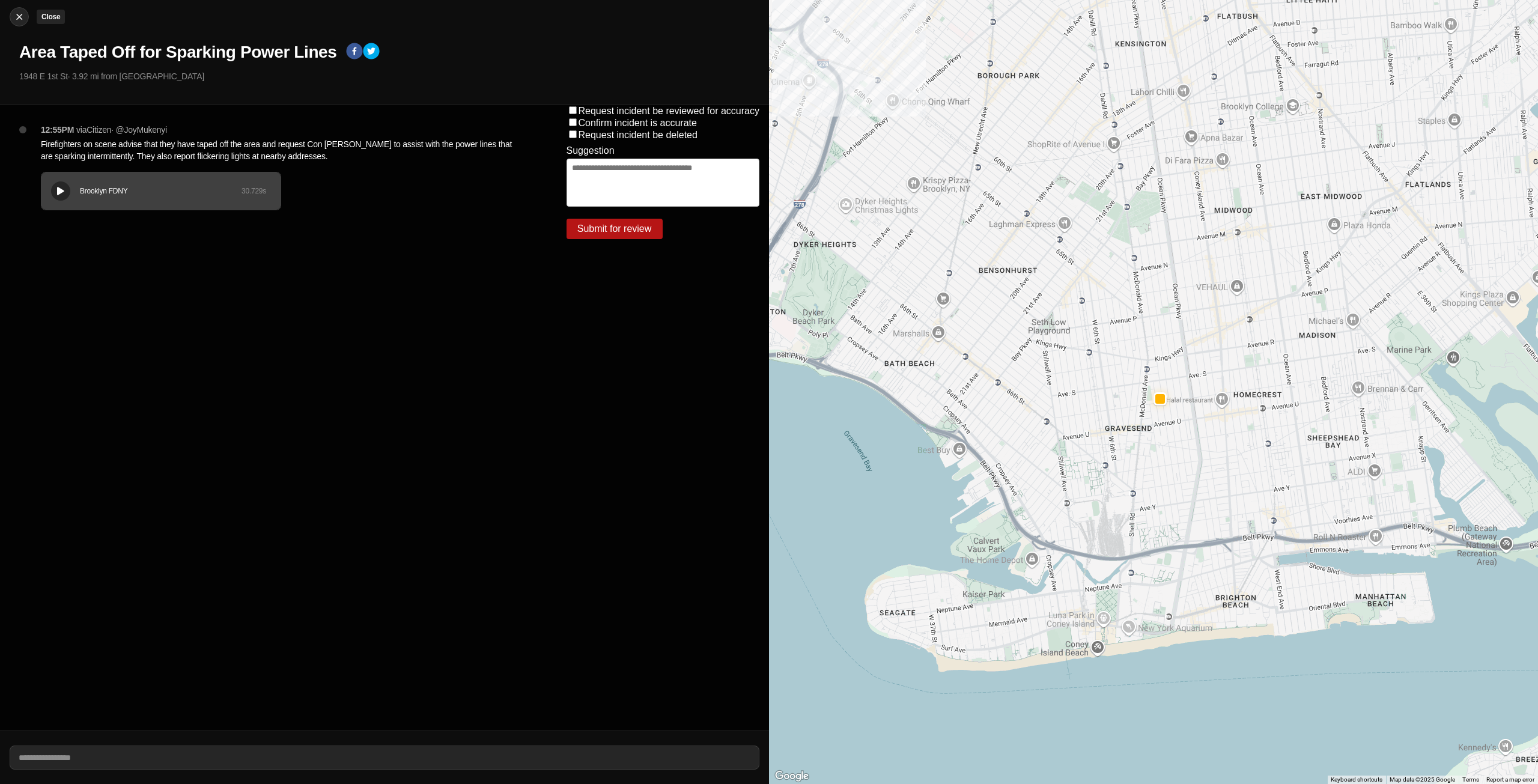
click at [17, 18] on img at bounding box center [19, 16] width 12 height 12
select select "*"
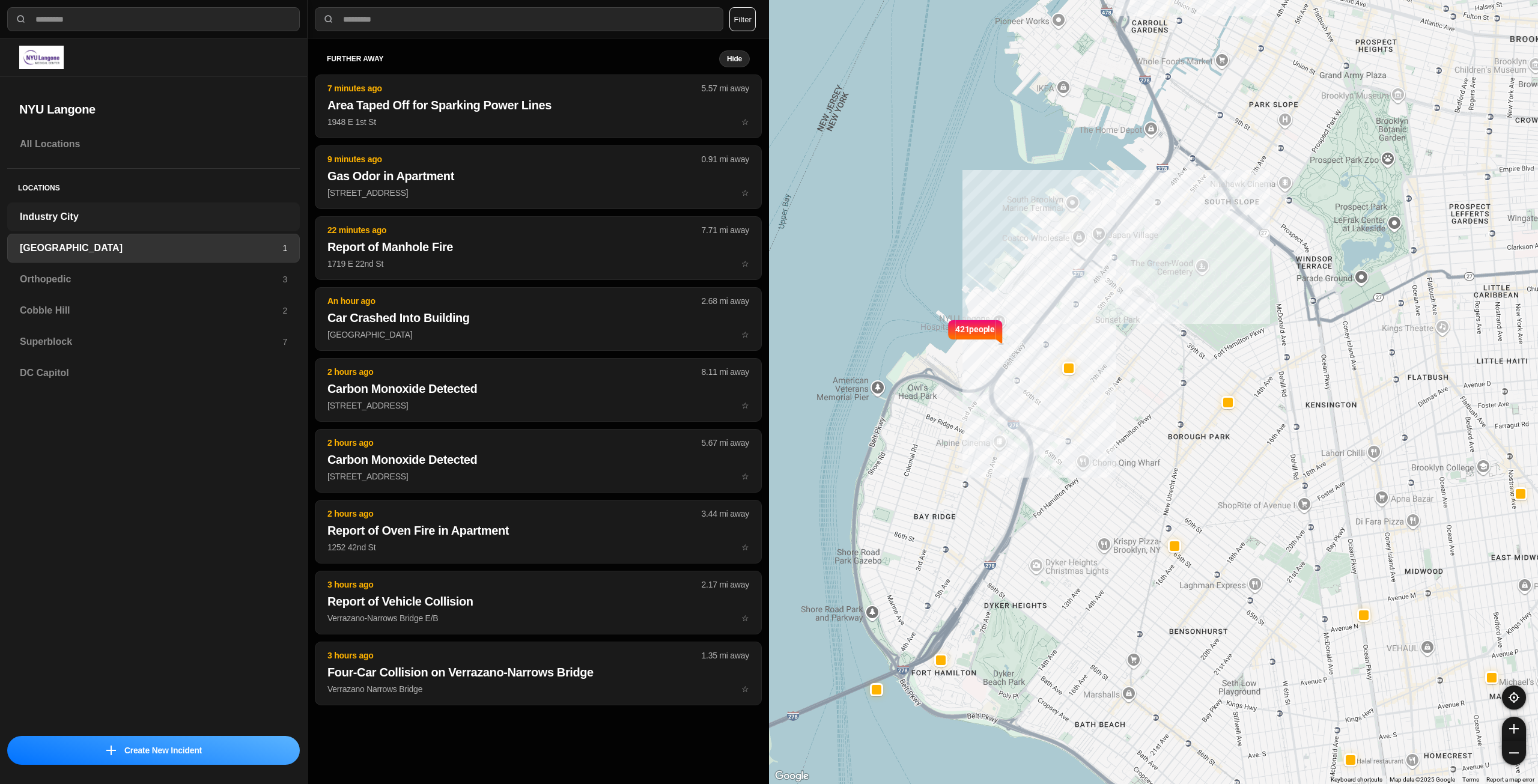
click at [63, 211] on h3 "Industry City" at bounding box center [153, 217] width 268 height 14
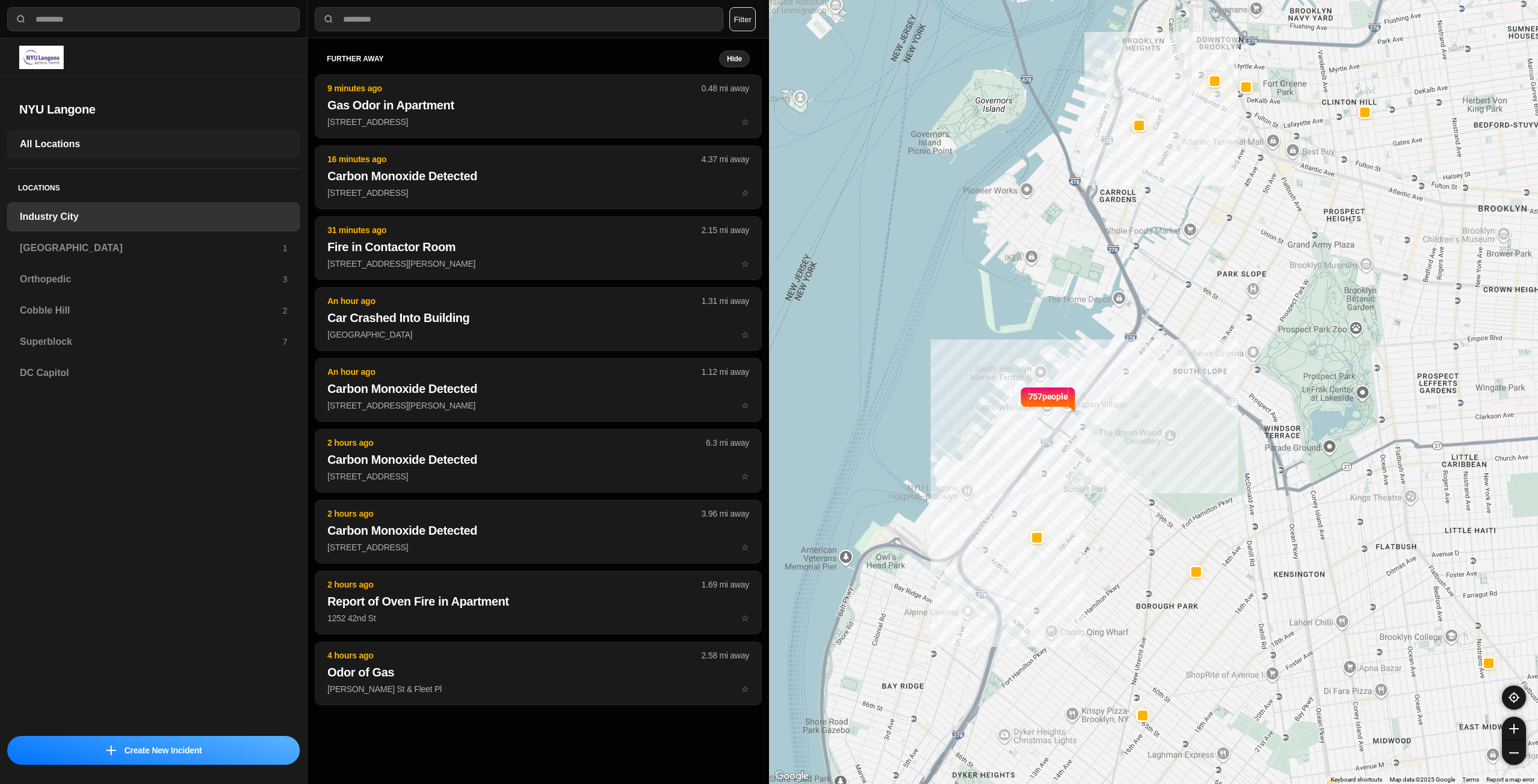
click at [73, 147] on h3 "All Locations" at bounding box center [153, 144] width 268 height 14
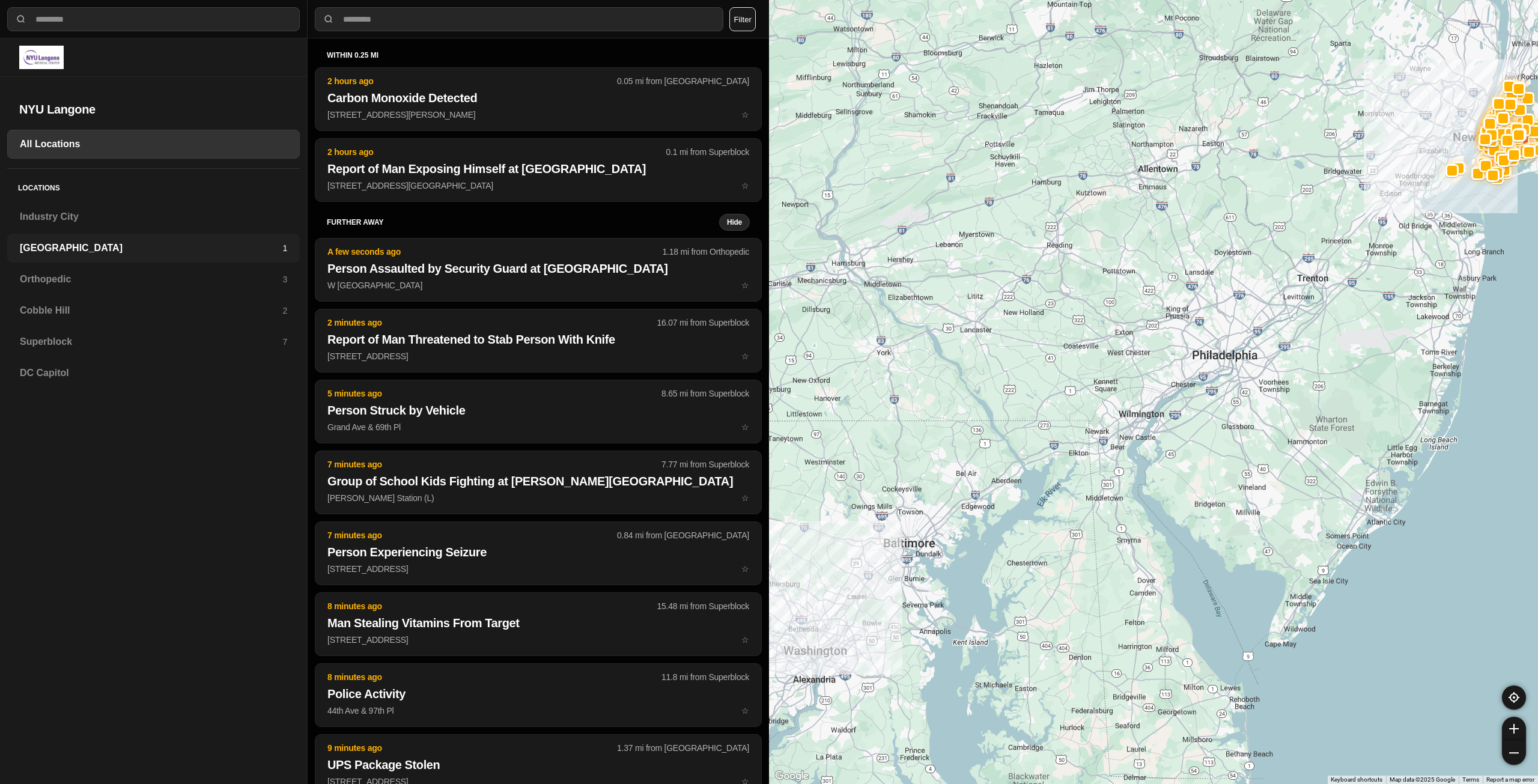
click at [185, 261] on div "Brooklyn 1" at bounding box center [153, 248] width 292 height 28
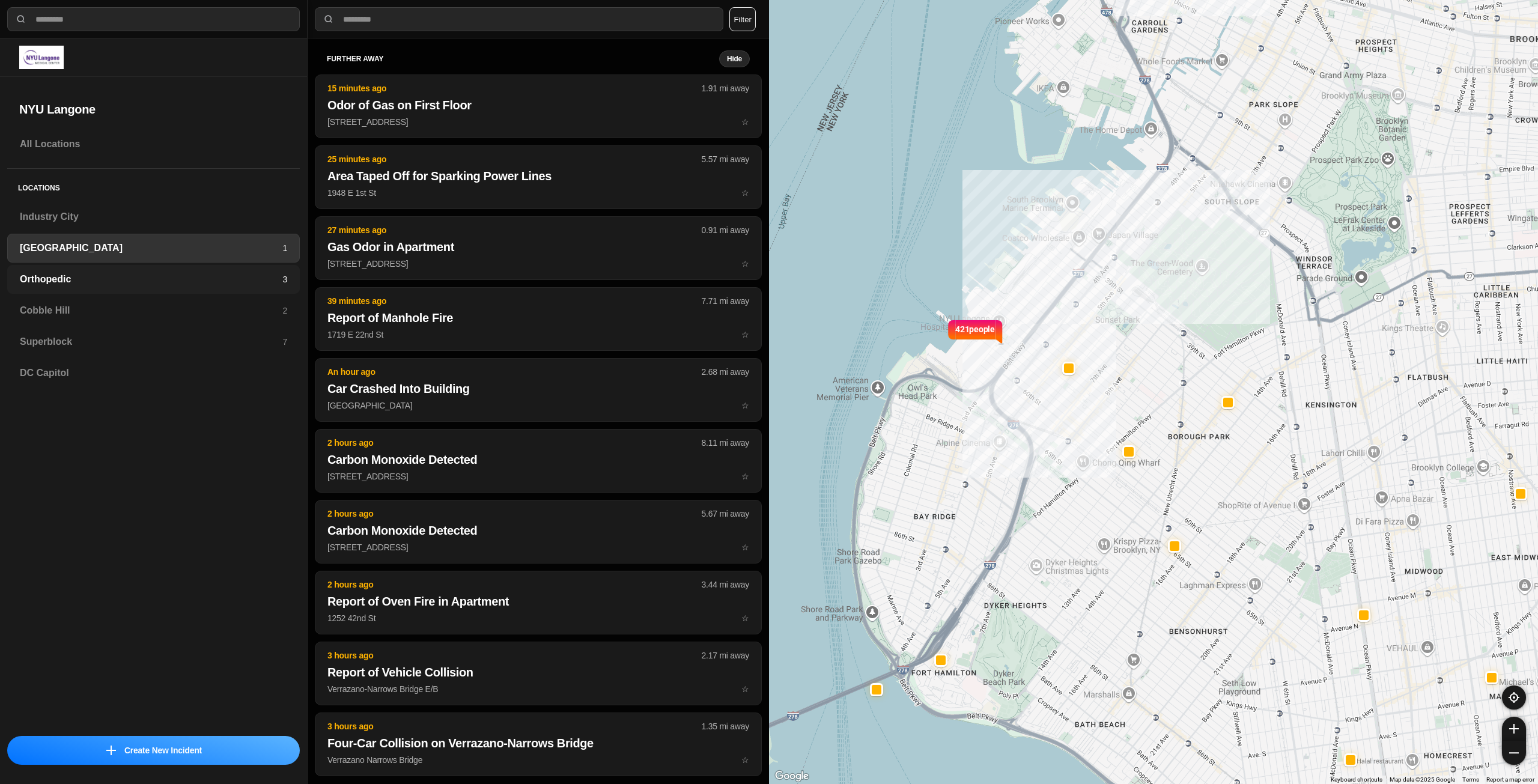
click at [170, 282] on h3 "Orthopedic" at bounding box center [151, 279] width 263 height 14
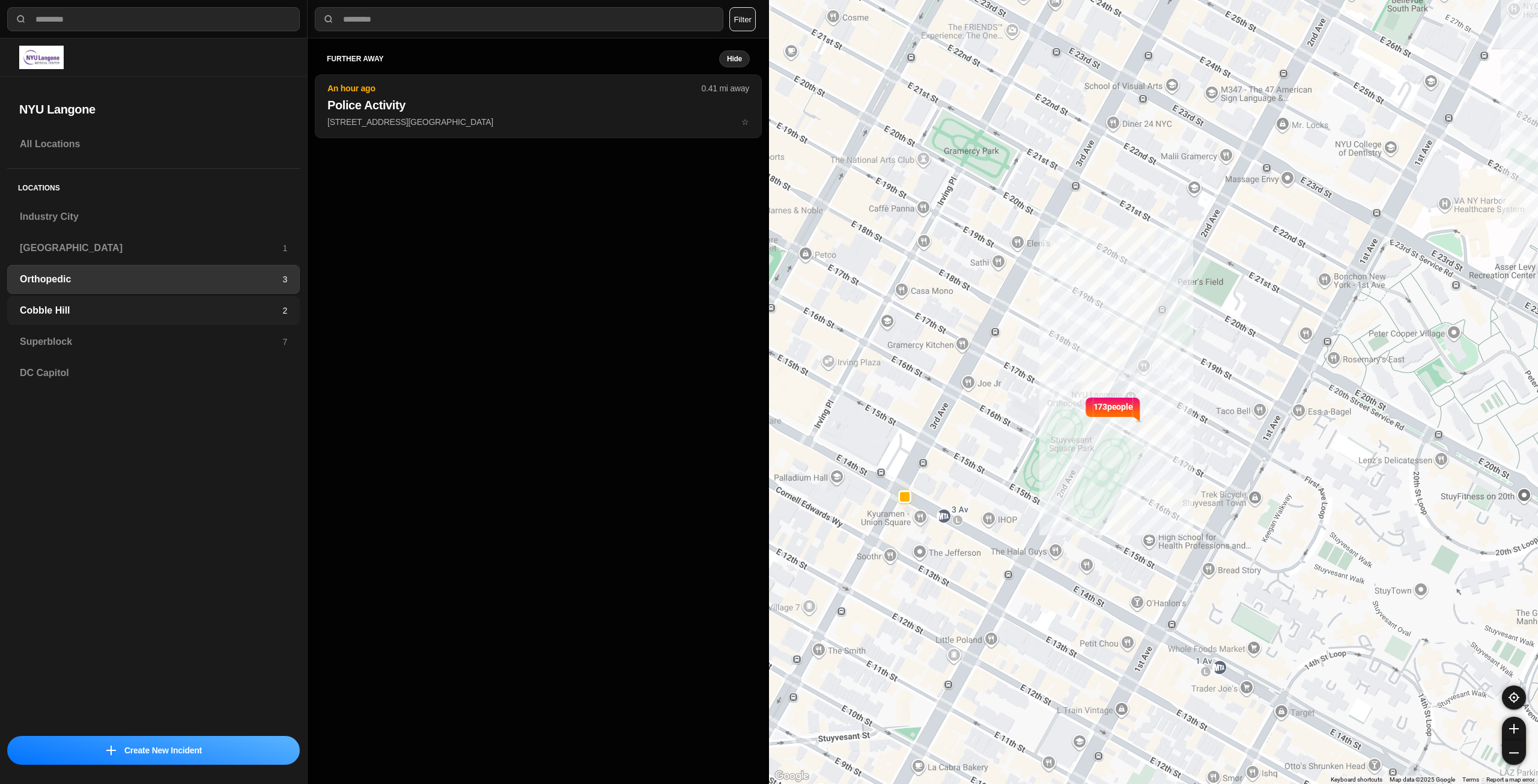
click at [216, 316] on h3 "Cobble Hill" at bounding box center [151, 310] width 263 height 14
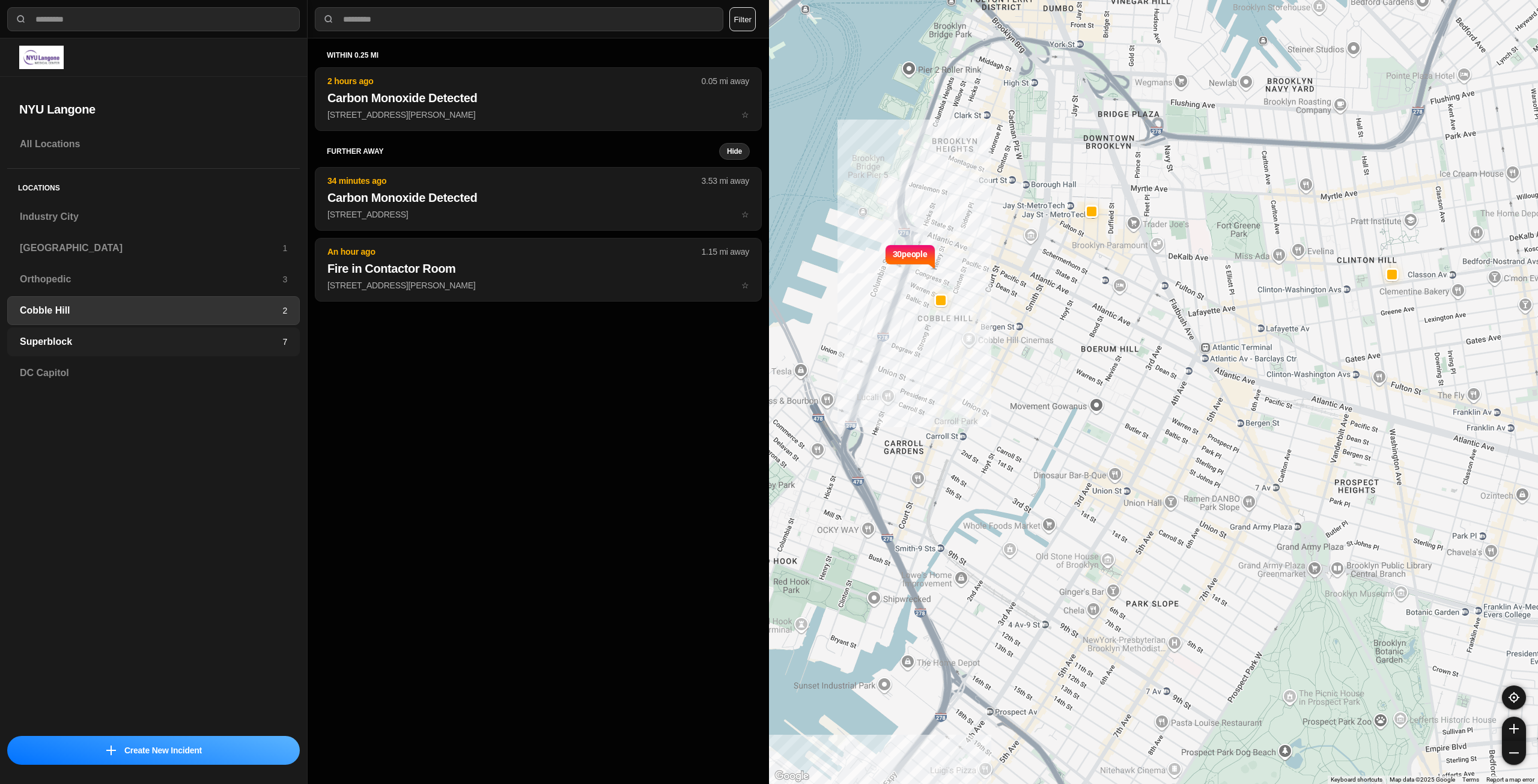
click at [219, 352] on div "Superblock 7" at bounding box center [153, 341] width 292 height 28
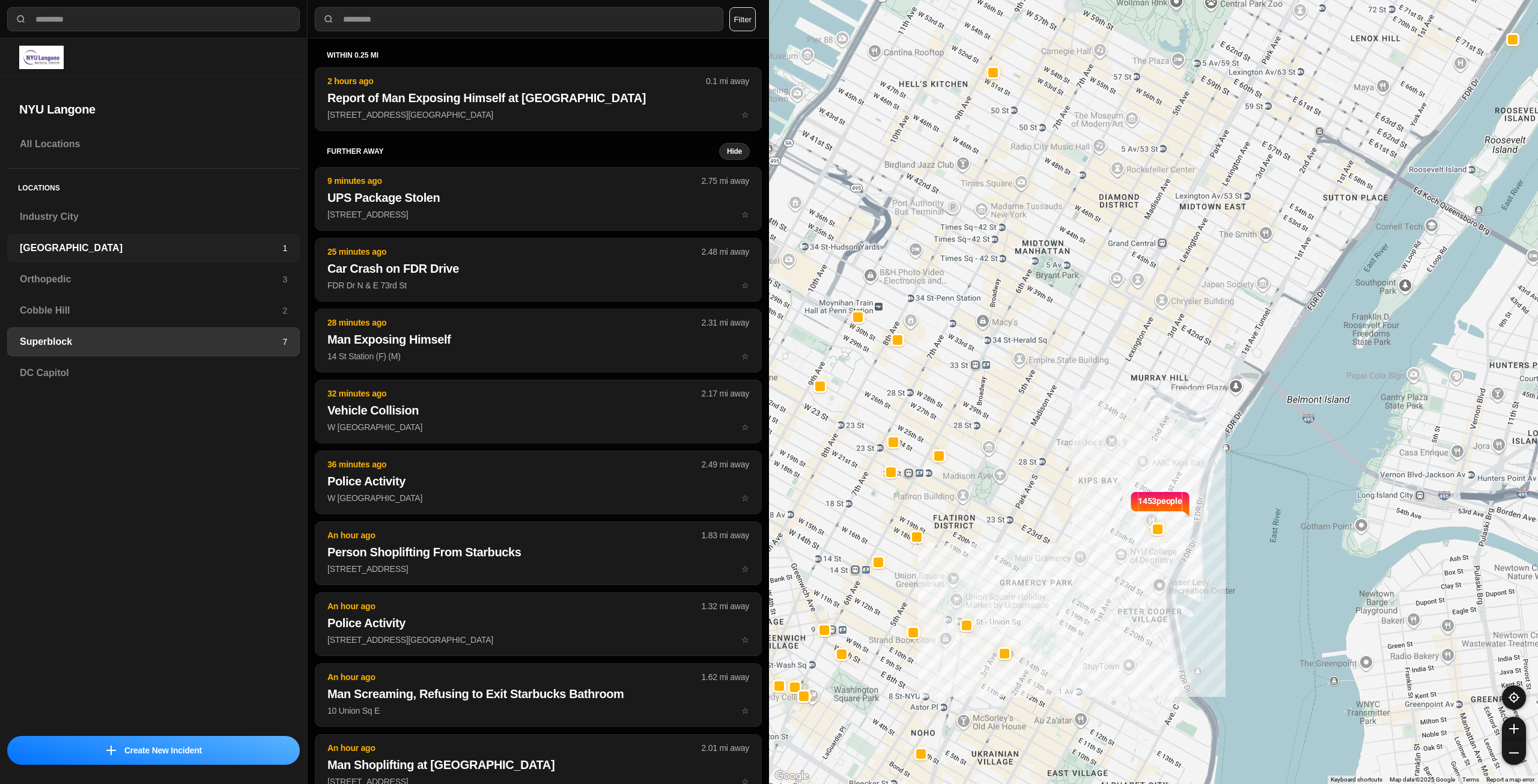
click at [209, 248] on h3 "[GEOGRAPHIC_DATA]" at bounding box center [151, 248] width 263 height 14
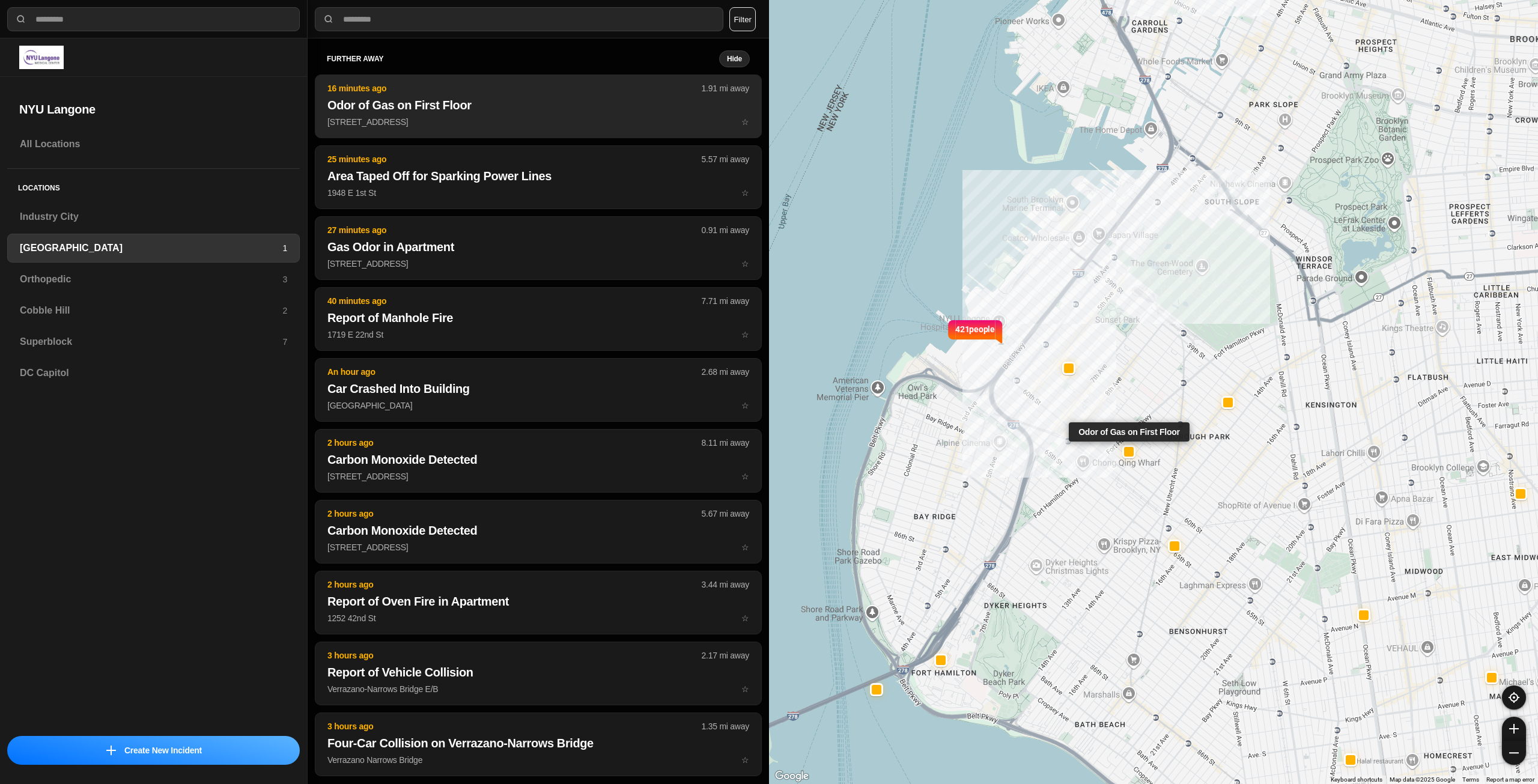
click at [443, 117] on p "1016 57th St ☆" at bounding box center [538, 122] width 422 height 12
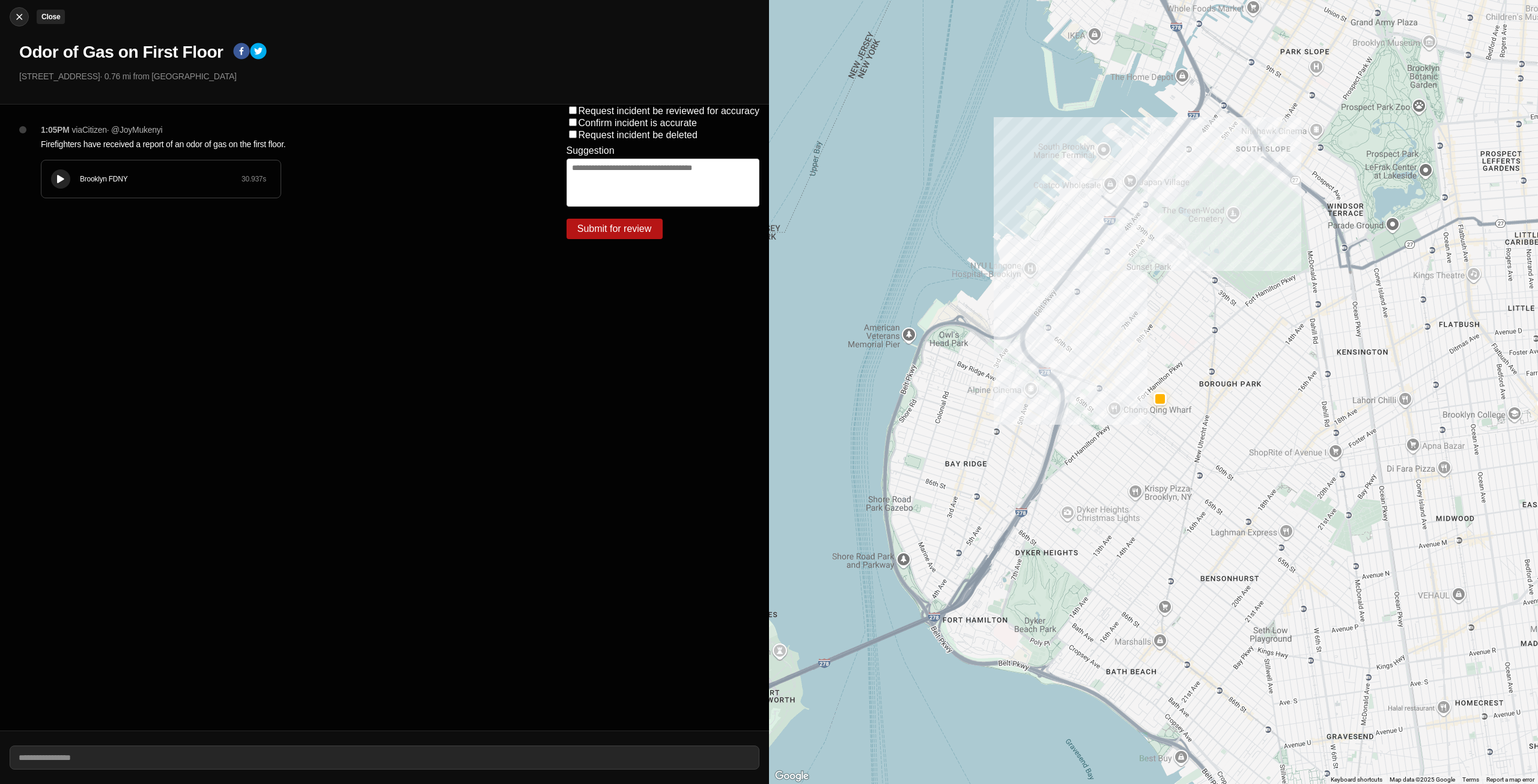
click at [12, 15] on div at bounding box center [19, 16] width 18 height 12
select select "*"
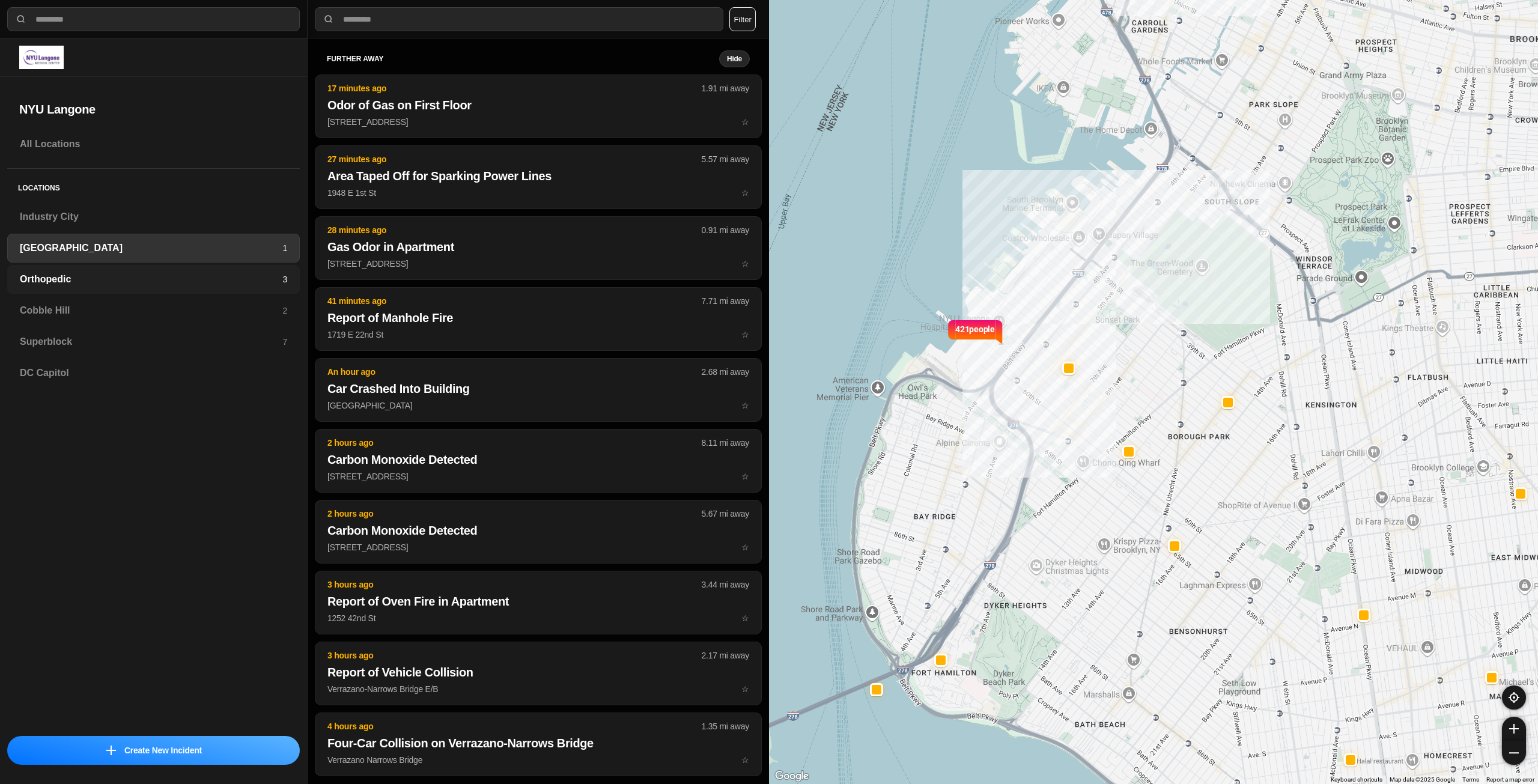
click at [246, 281] on h3 "Orthopedic" at bounding box center [151, 279] width 263 height 14
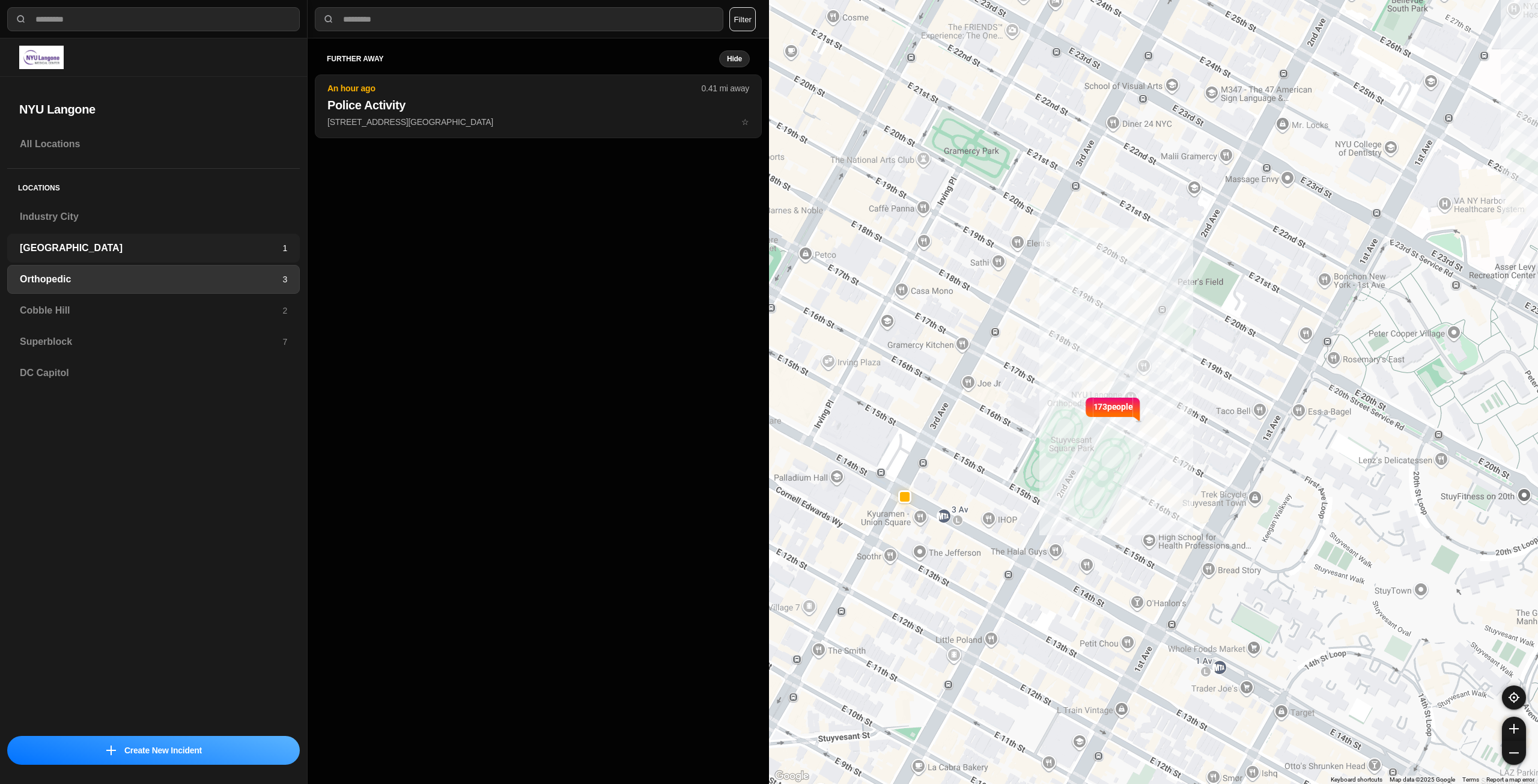
click at [149, 254] on h3 "[GEOGRAPHIC_DATA]" at bounding box center [151, 248] width 263 height 14
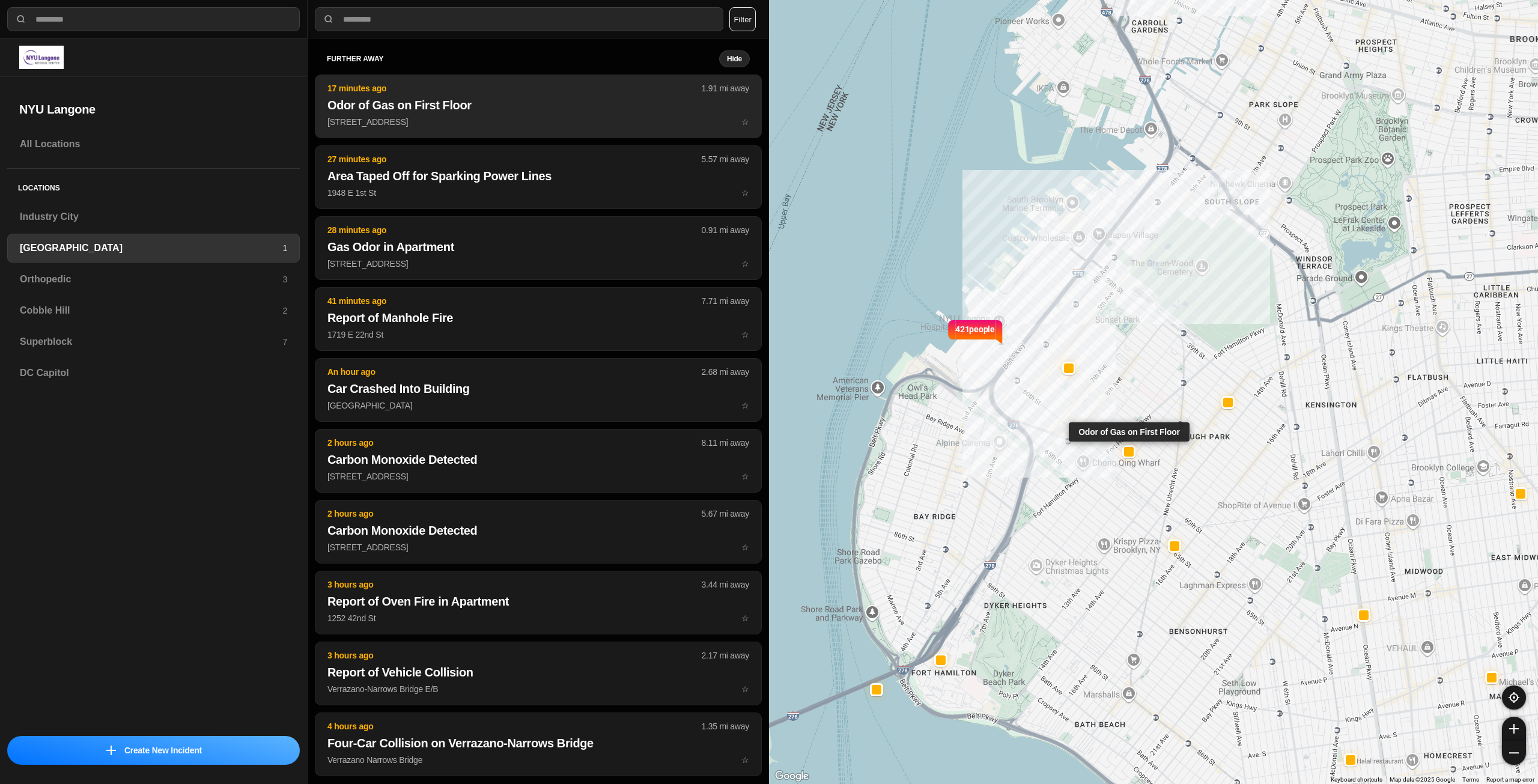
click at [582, 127] on p "1016 57th St ☆" at bounding box center [538, 122] width 422 height 12
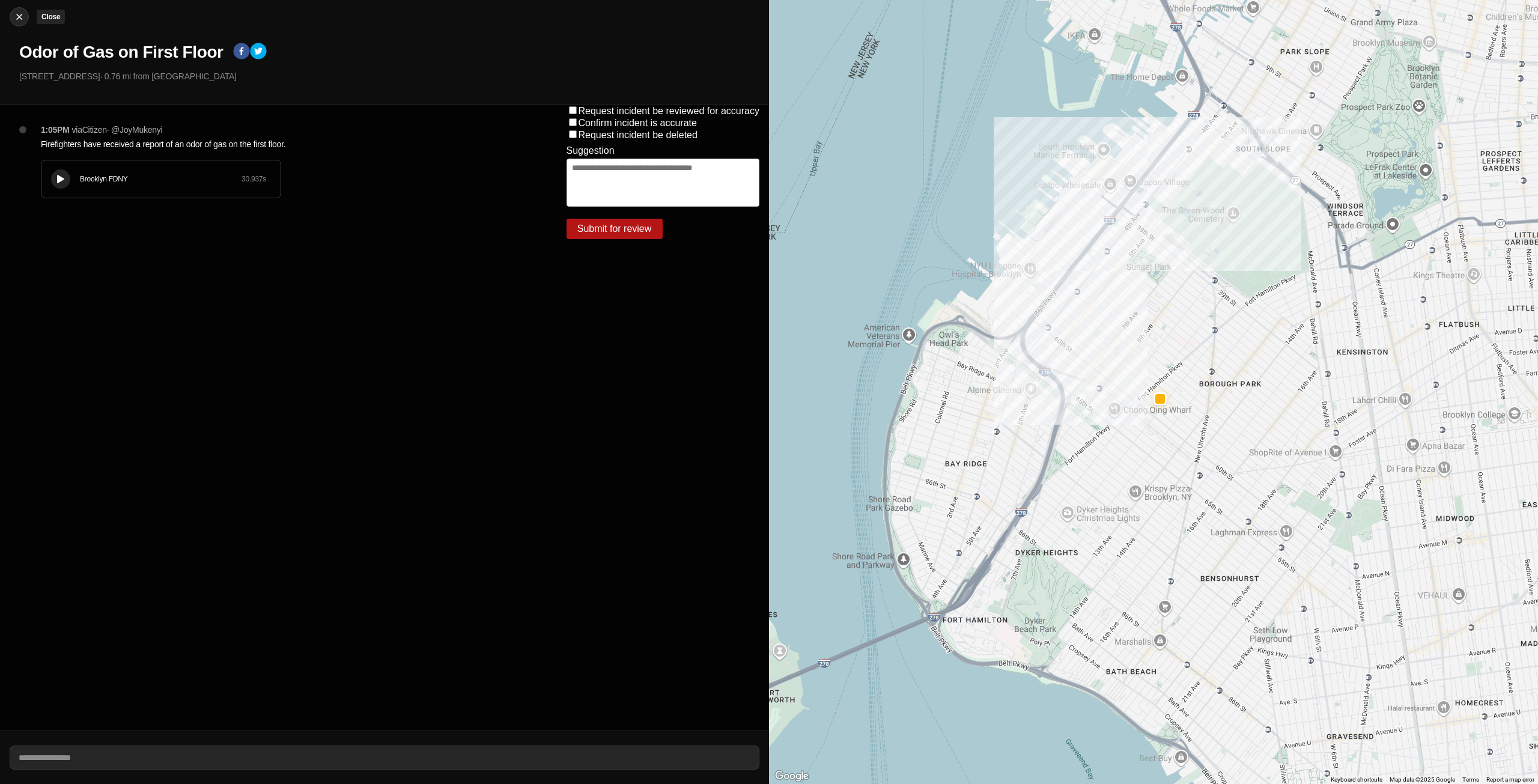
click at [16, 19] on img at bounding box center [19, 16] width 12 height 12
select select "*"
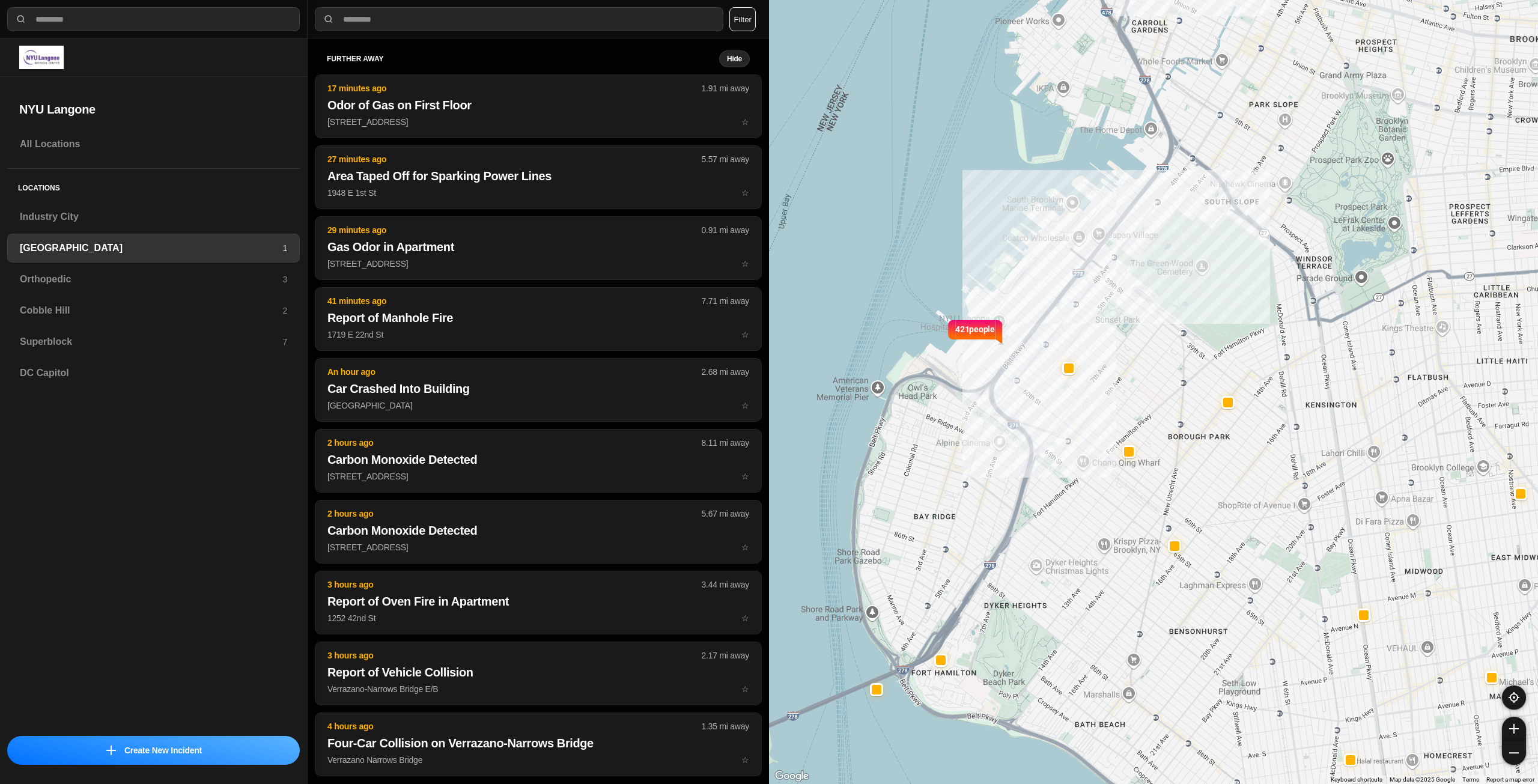
click at [227, 245] on h3 "[GEOGRAPHIC_DATA]" at bounding box center [151, 248] width 263 height 14
click at [201, 274] on h3 "Orthopedic" at bounding box center [151, 279] width 263 height 14
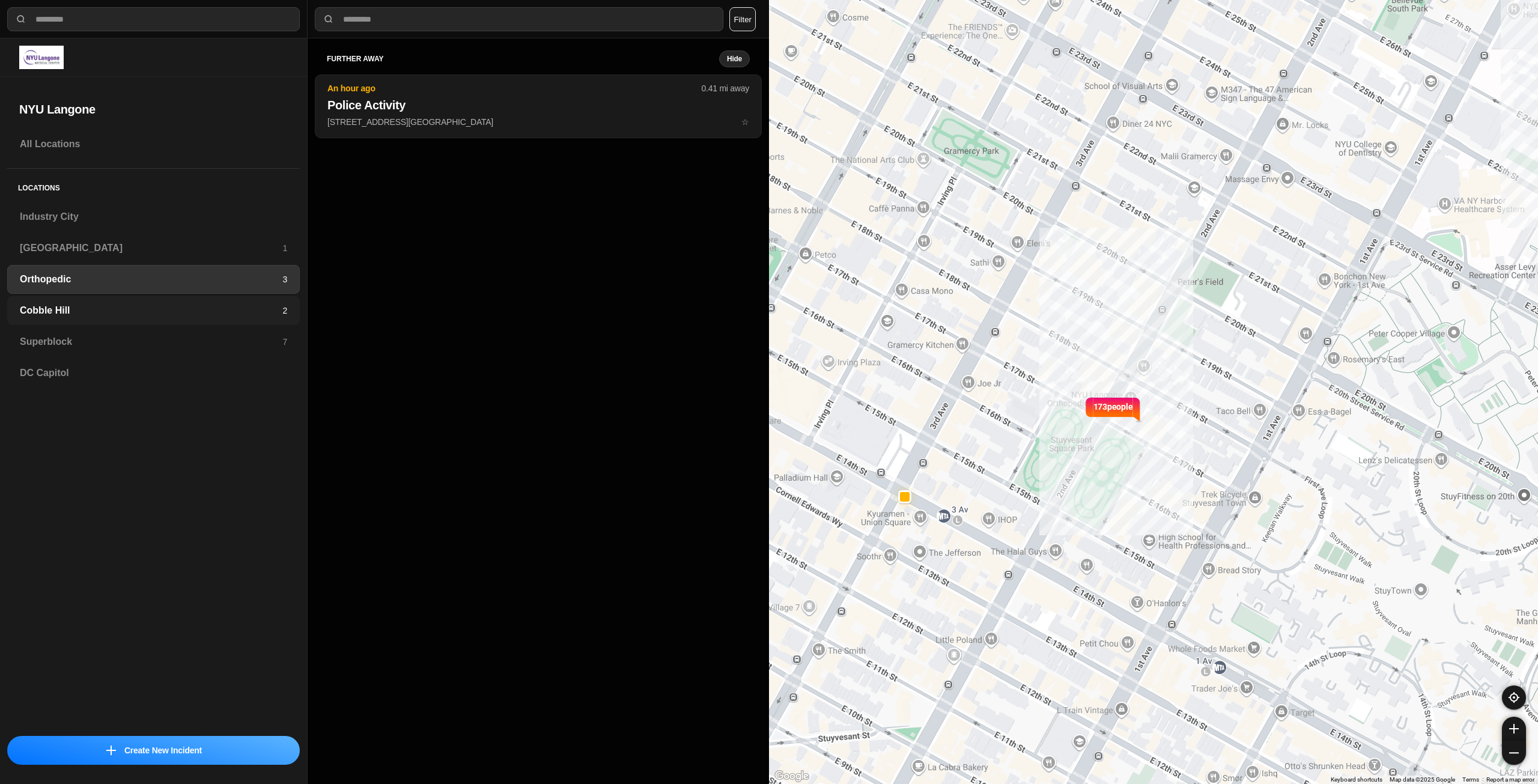
click at [243, 322] on div "Cobble Hill 2" at bounding box center [153, 310] width 292 height 28
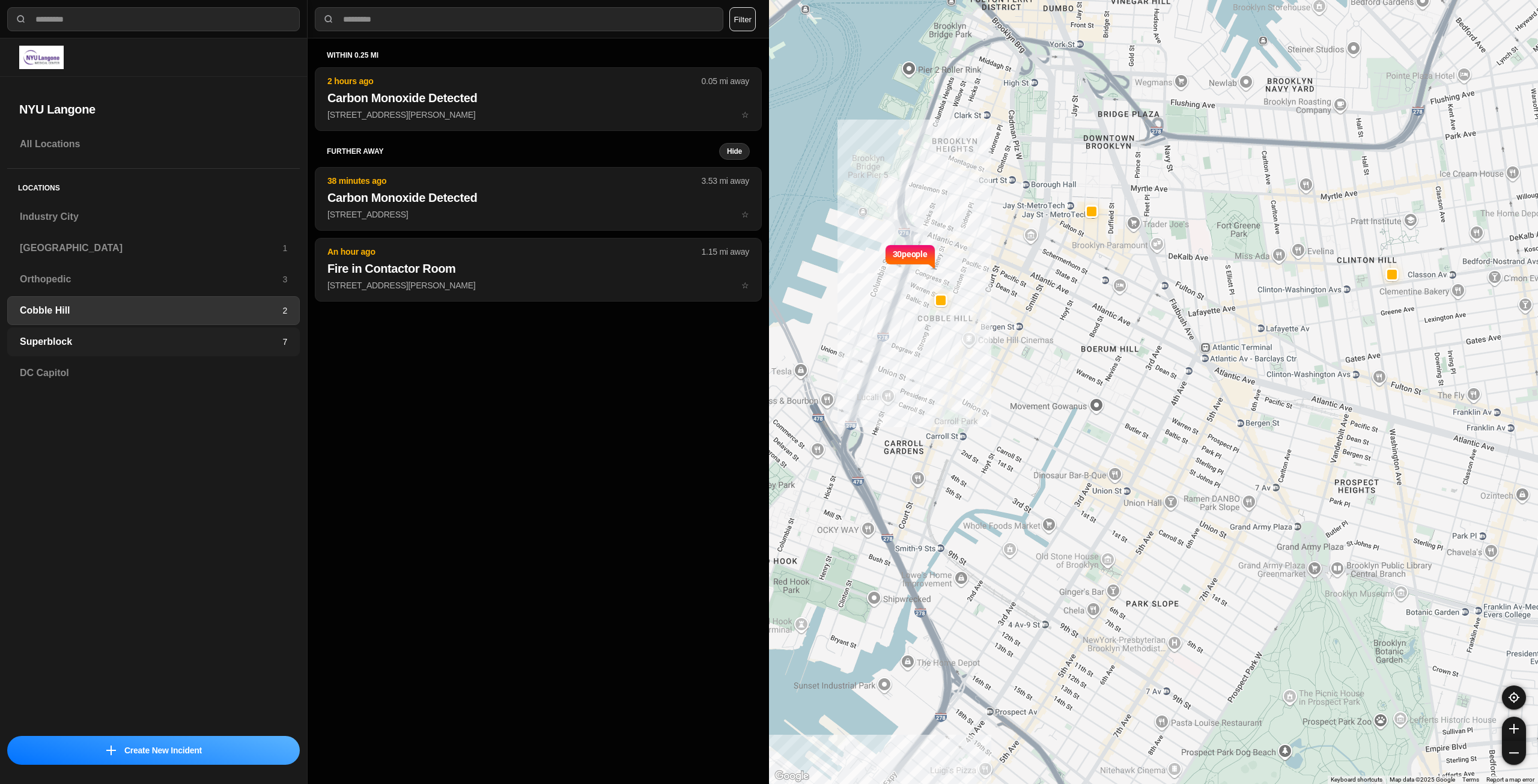
click at [88, 351] on div "Superblock 7" at bounding box center [153, 341] width 292 height 28
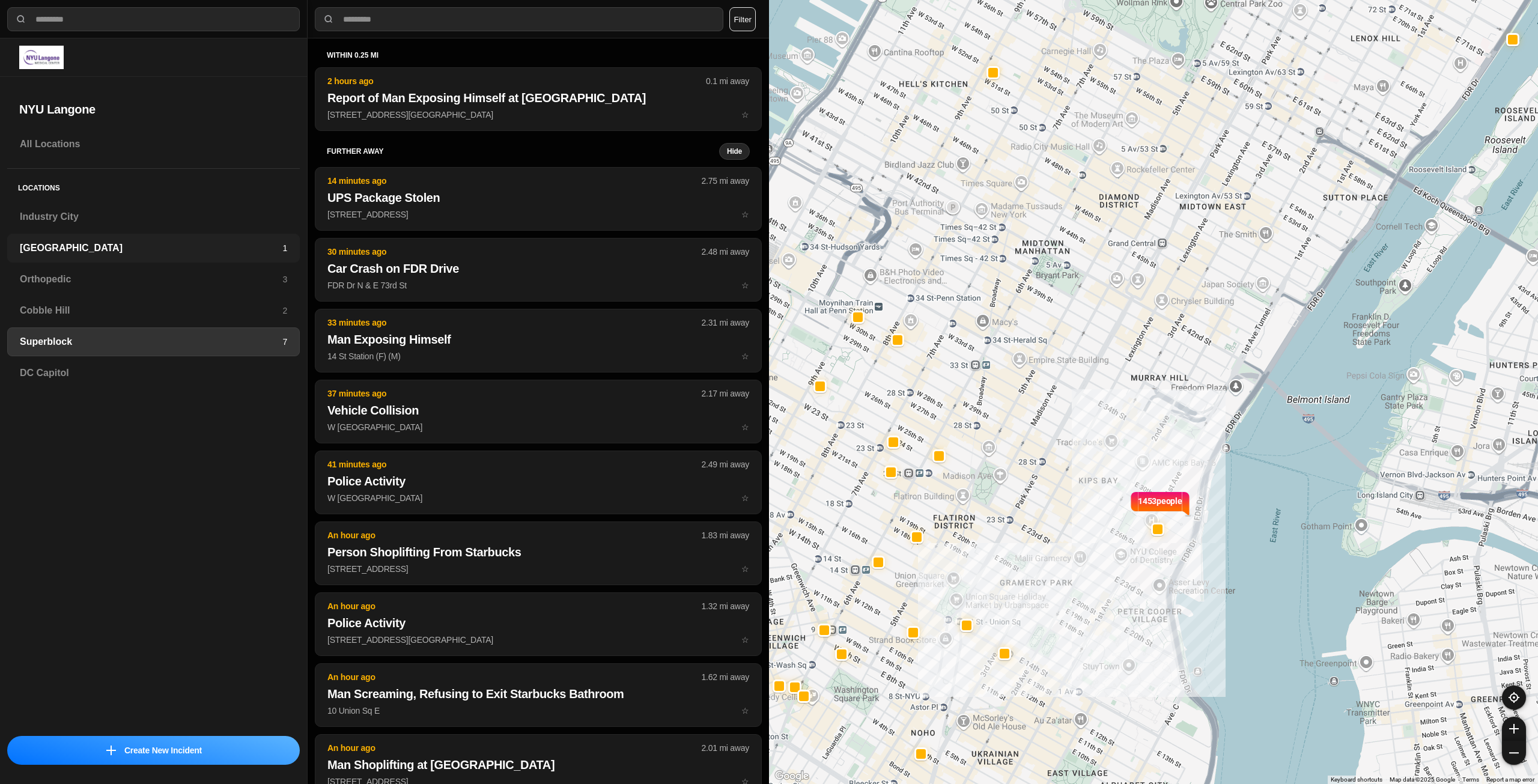
click at [131, 253] on h3 "[GEOGRAPHIC_DATA]" at bounding box center [151, 248] width 263 height 14
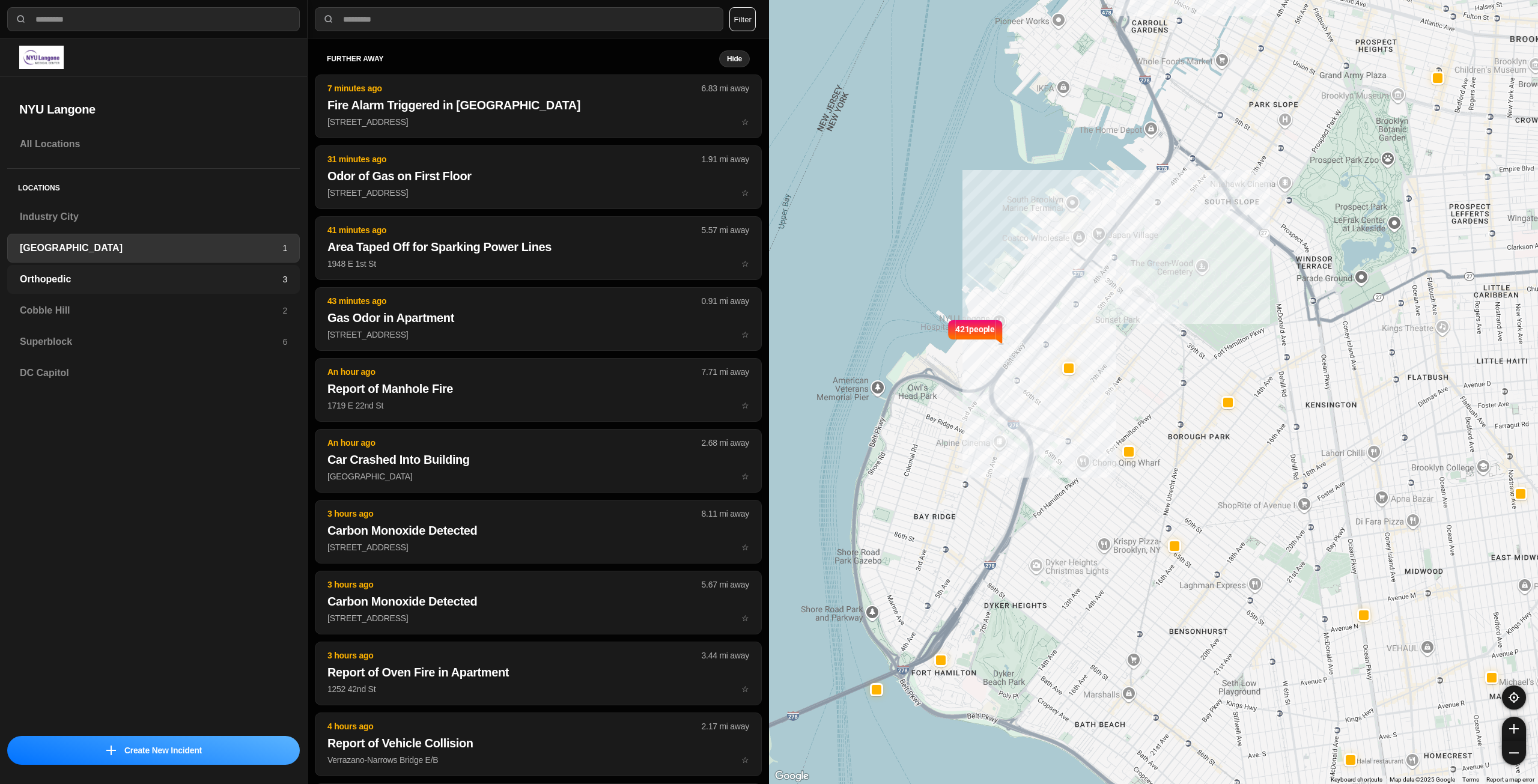
click at [259, 265] on div "Orthopedic 3" at bounding box center [153, 279] width 292 height 28
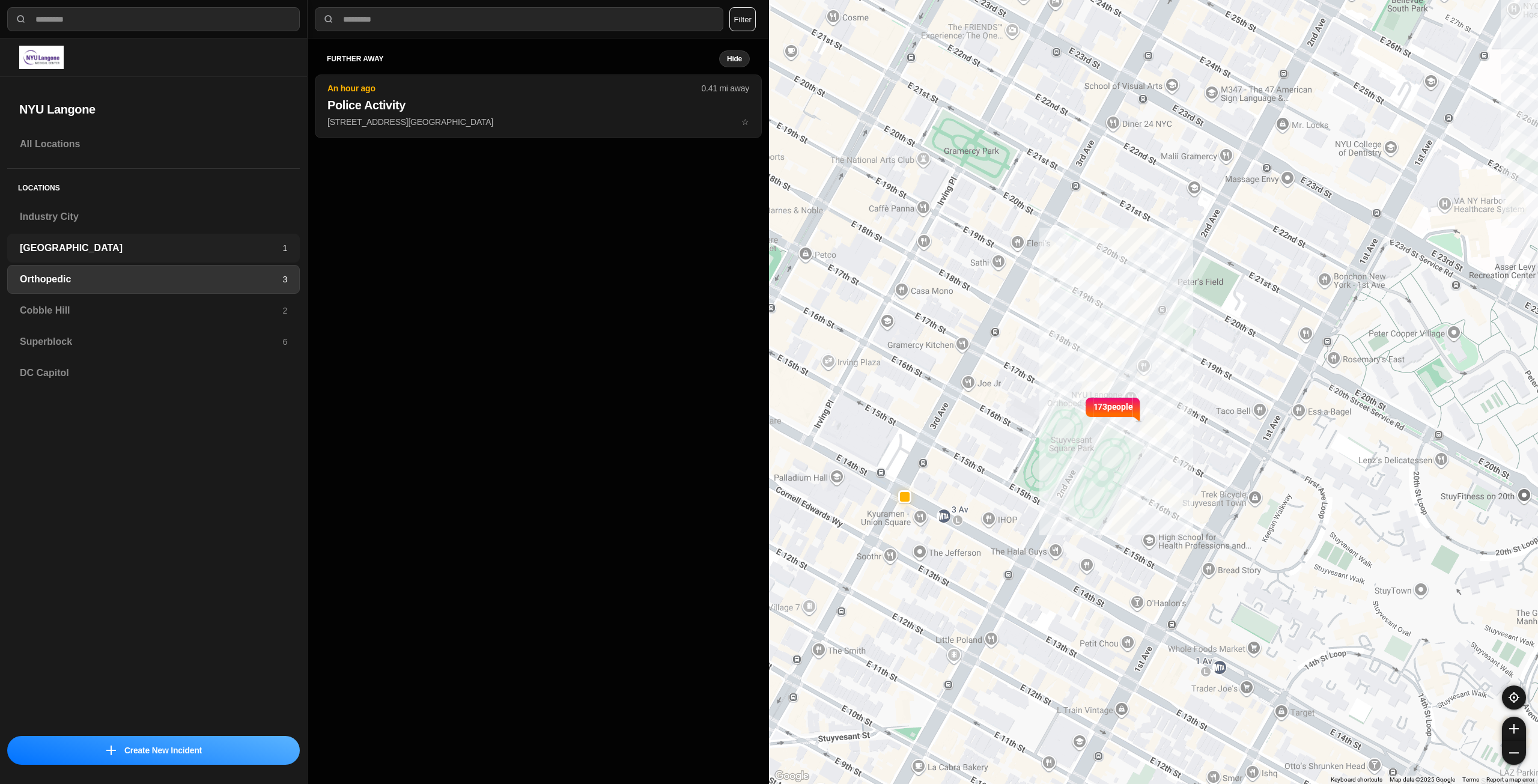
click at [201, 254] on h3 "[GEOGRAPHIC_DATA]" at bounding box center [151, 248] width 263 height 14
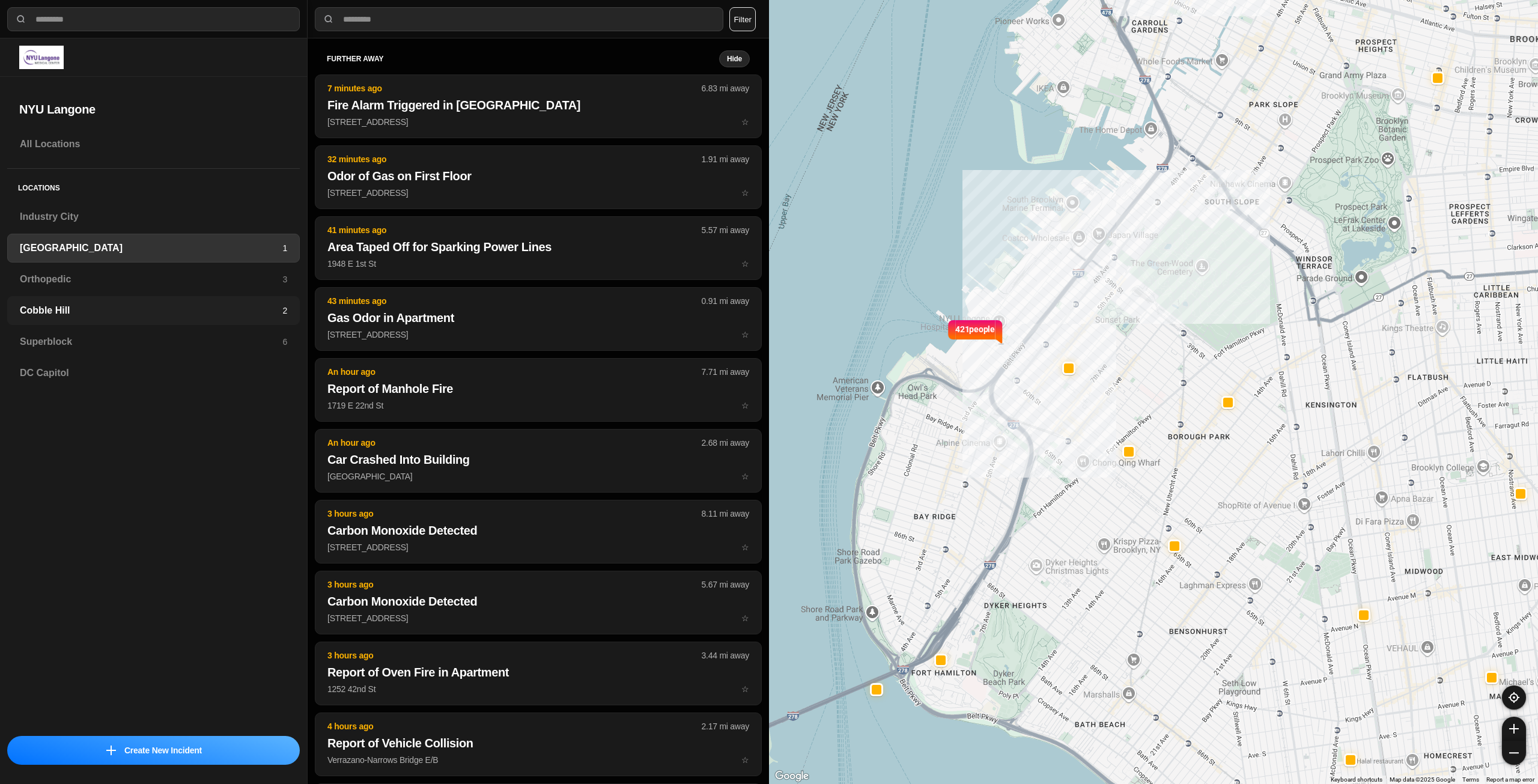
click at [251, 316] on h3 "Cobble Hill" at bounding box center [151, 310] width 263 height 14
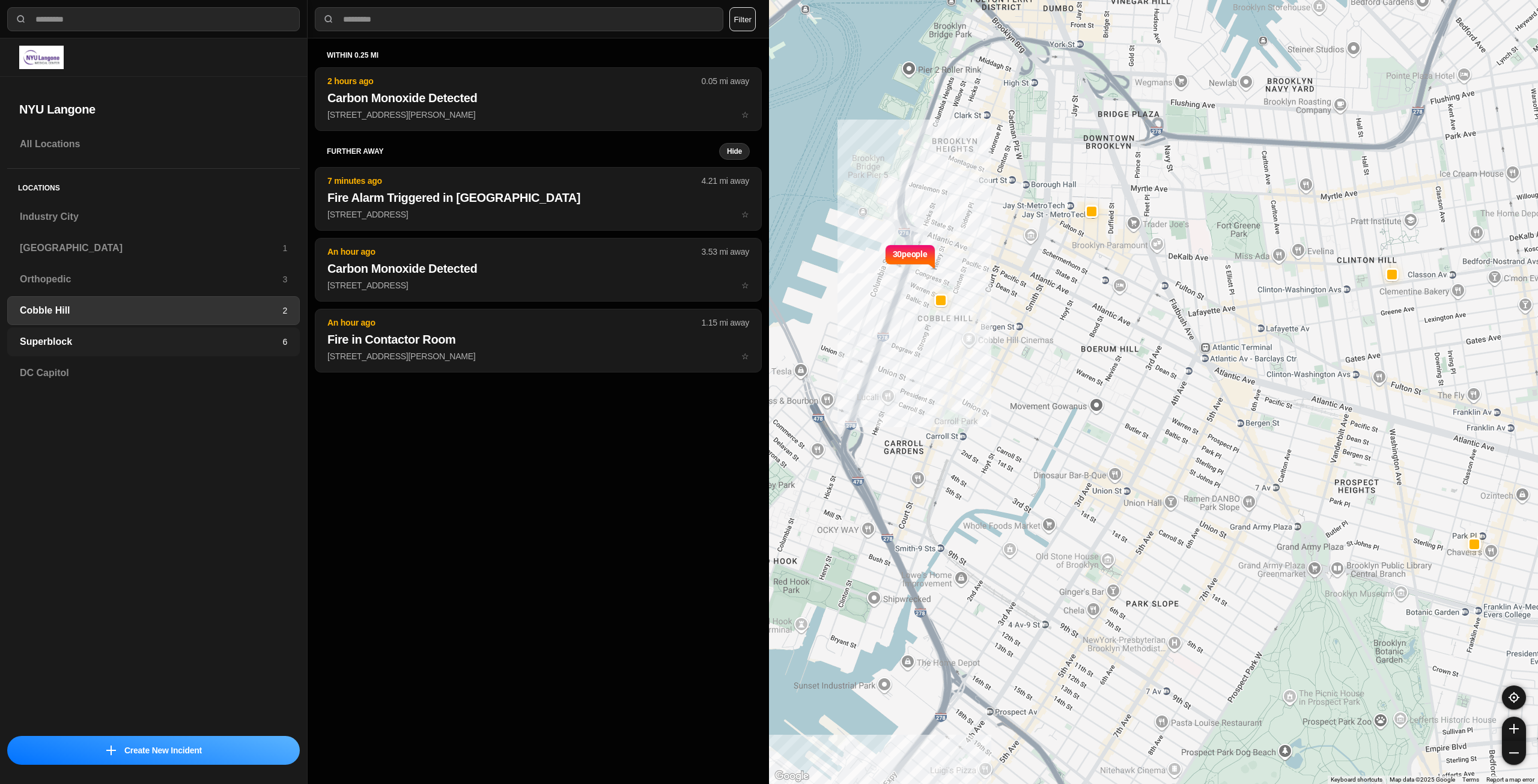
click at [223, 348] on h3 "Superblock" at bounding box center [151, 341] width 263 height 14
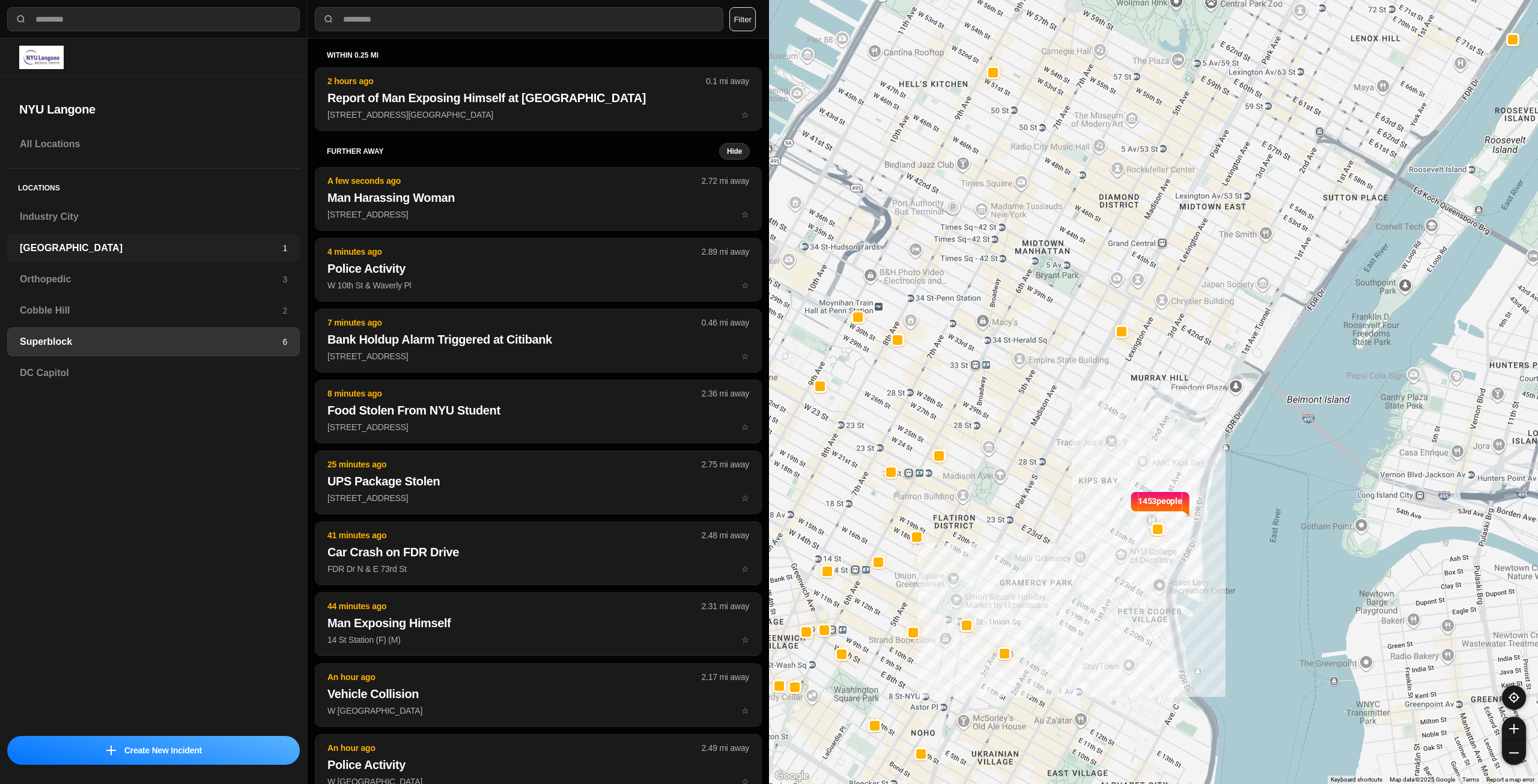
click at [275, 240] on div "Brooklyn 1" at bounding box center [153, 248] width 292 height 28
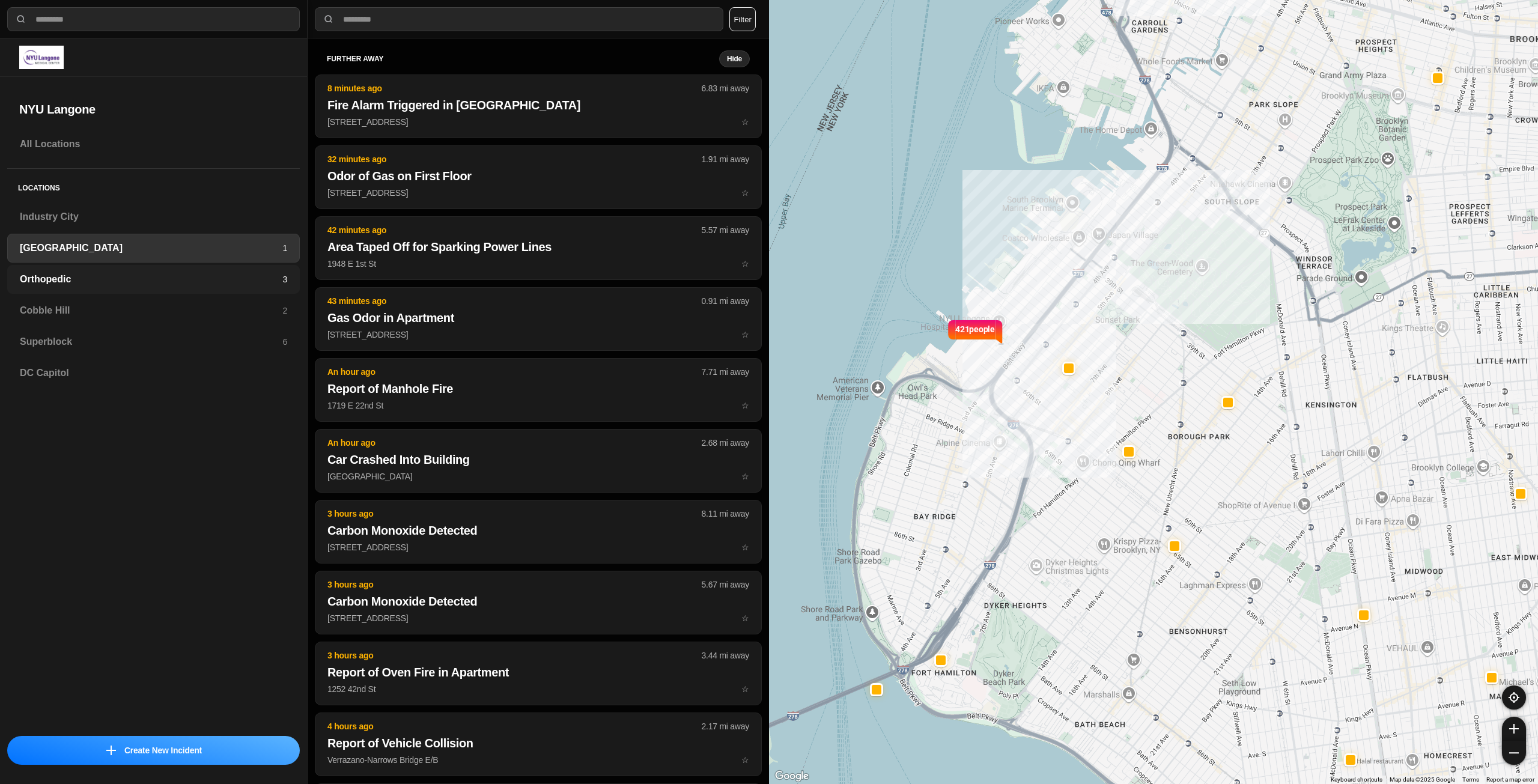
click at [116, 276] on h3 "Orthopedic" at bounding box center [151, 279] width 263 height 14
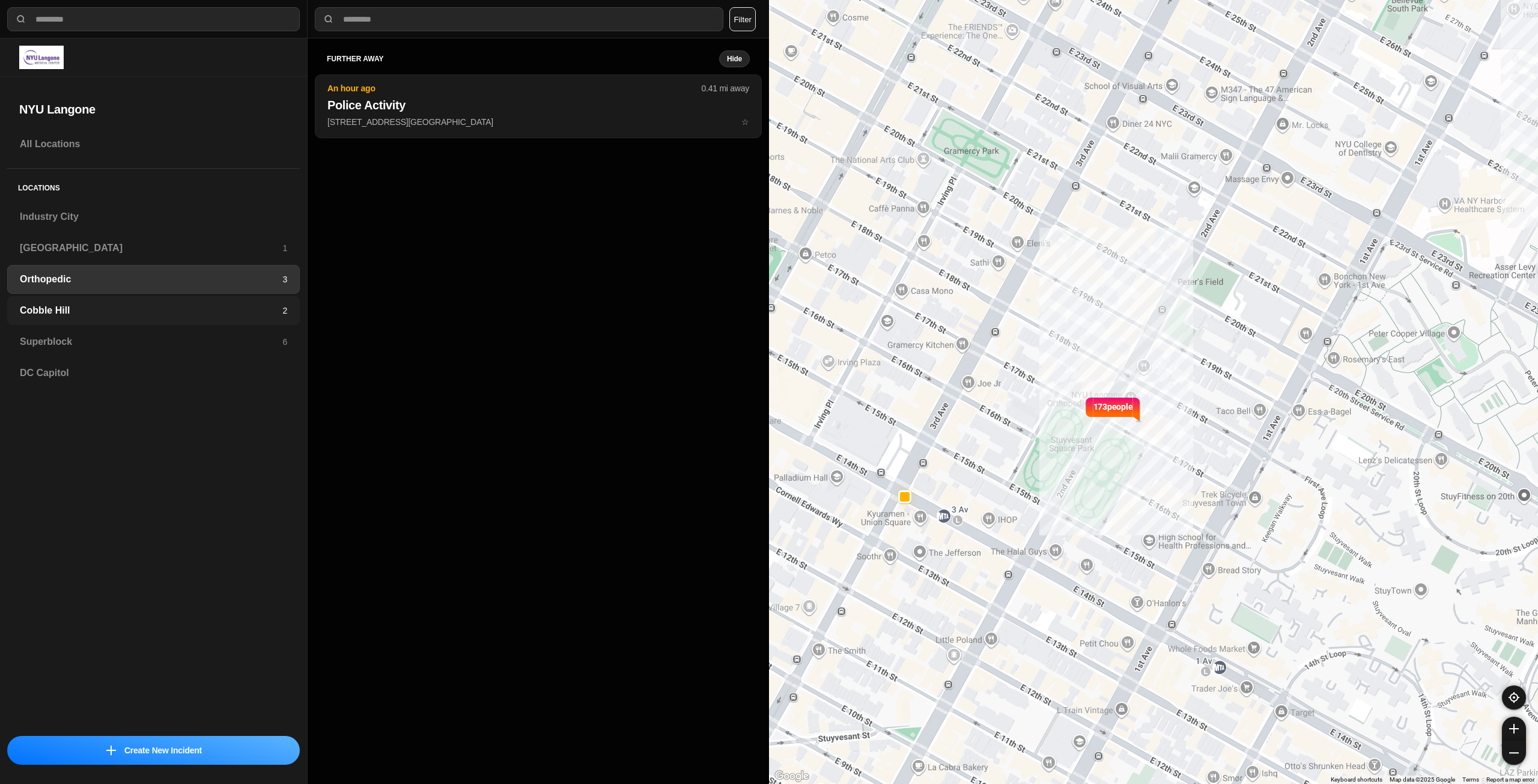
click at [216, 316] on h3 "Cobble Hill" at bounding box center [151, 310] width 263 height 14
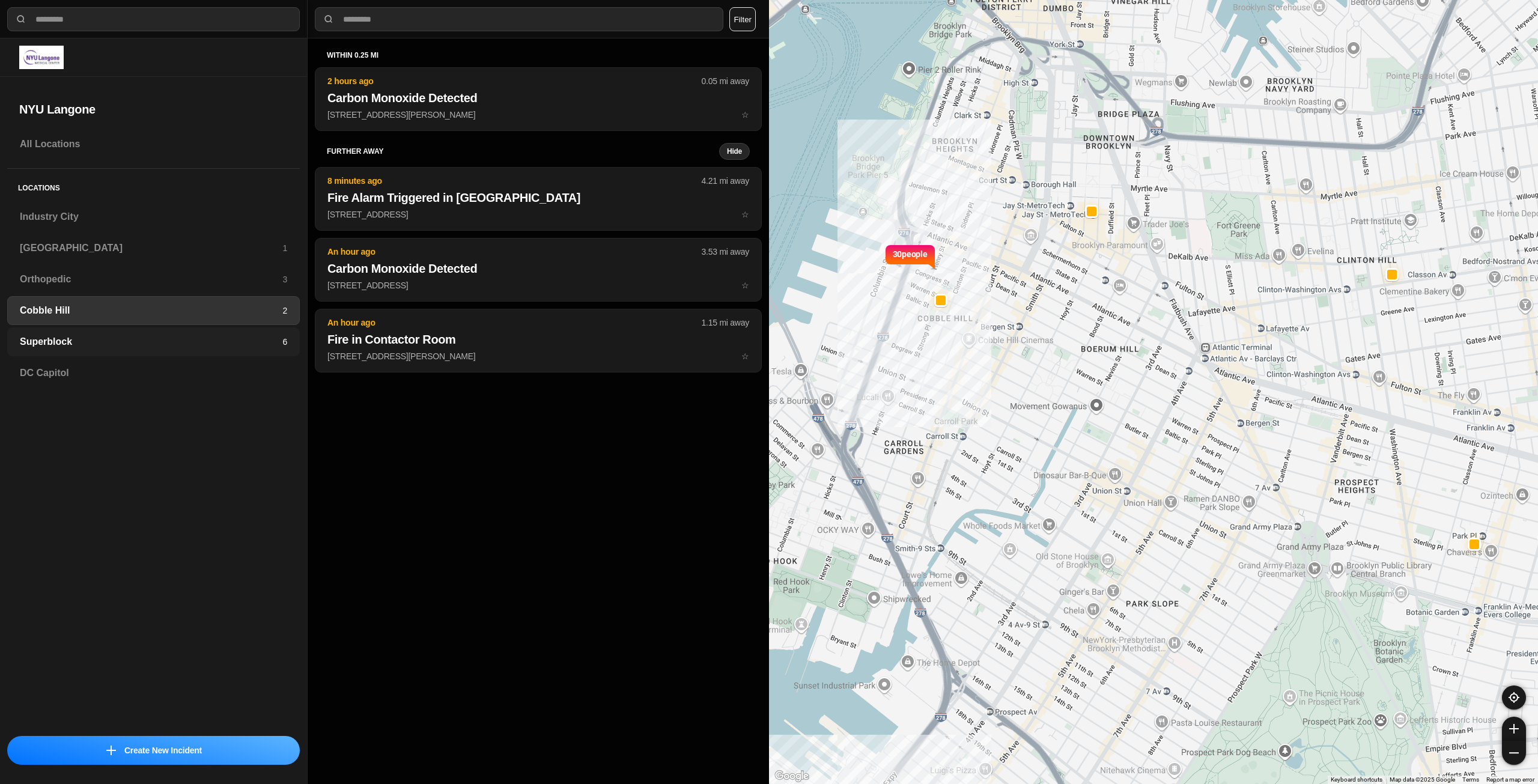
click at [184, 350] on div "Superblock 6" at bounding box center [153, 341] width 292 height 28
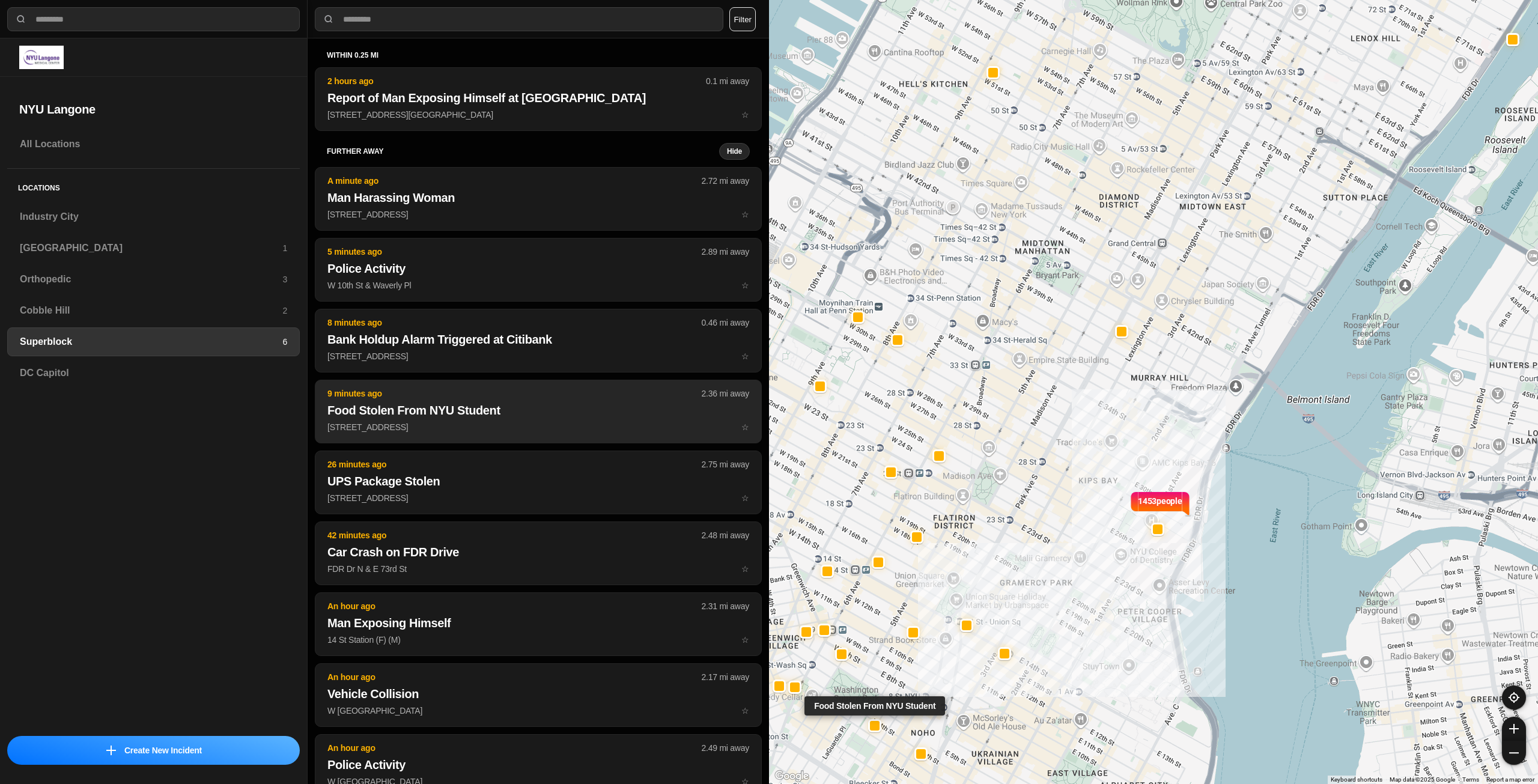
click at [596, 427] on p "50 W 4th St ☆" at bounding box center [538, 427] width 422 height 12
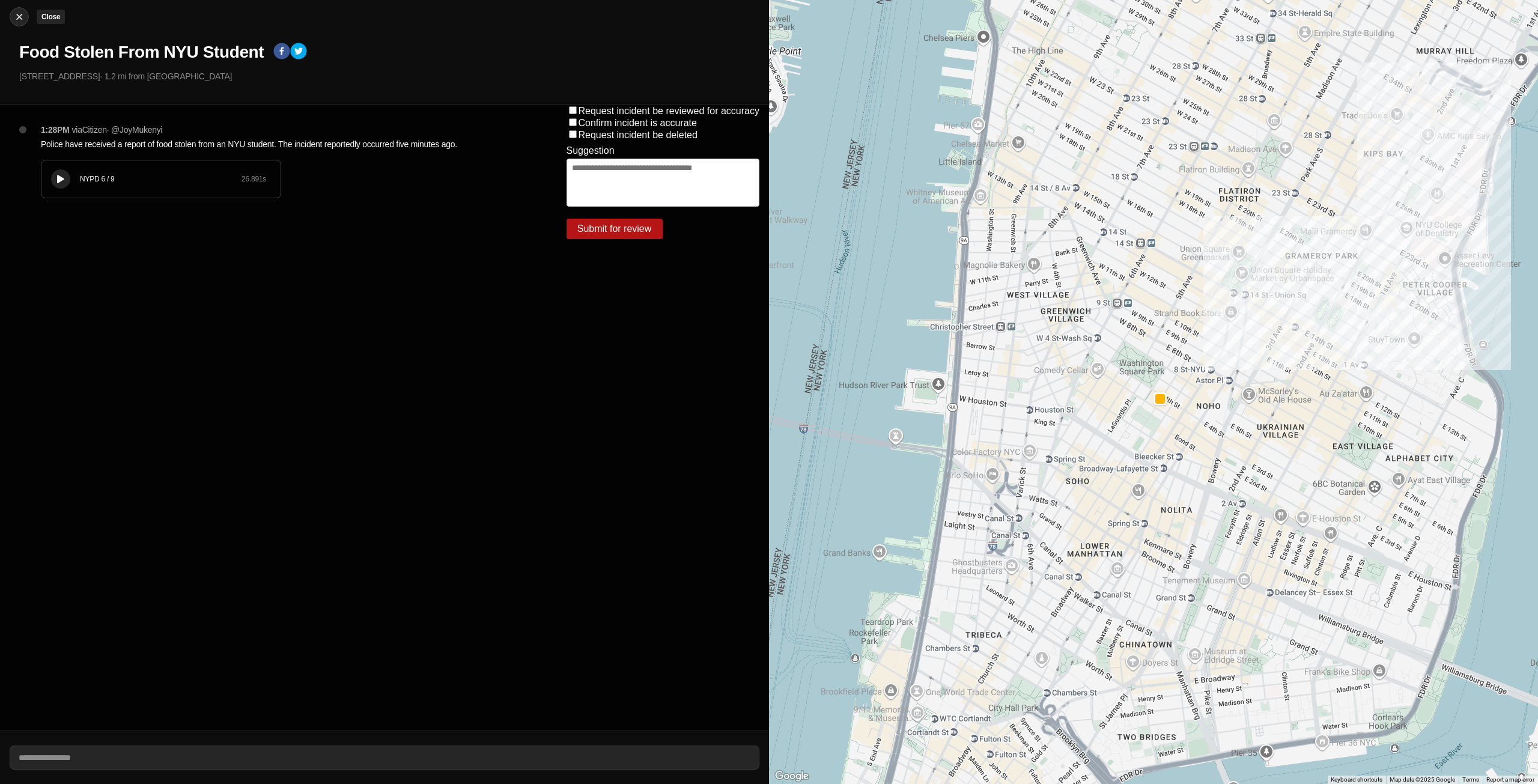
click at [16, 21] on img at bounding box center [19, 16] width 12 height 12
select select "*"
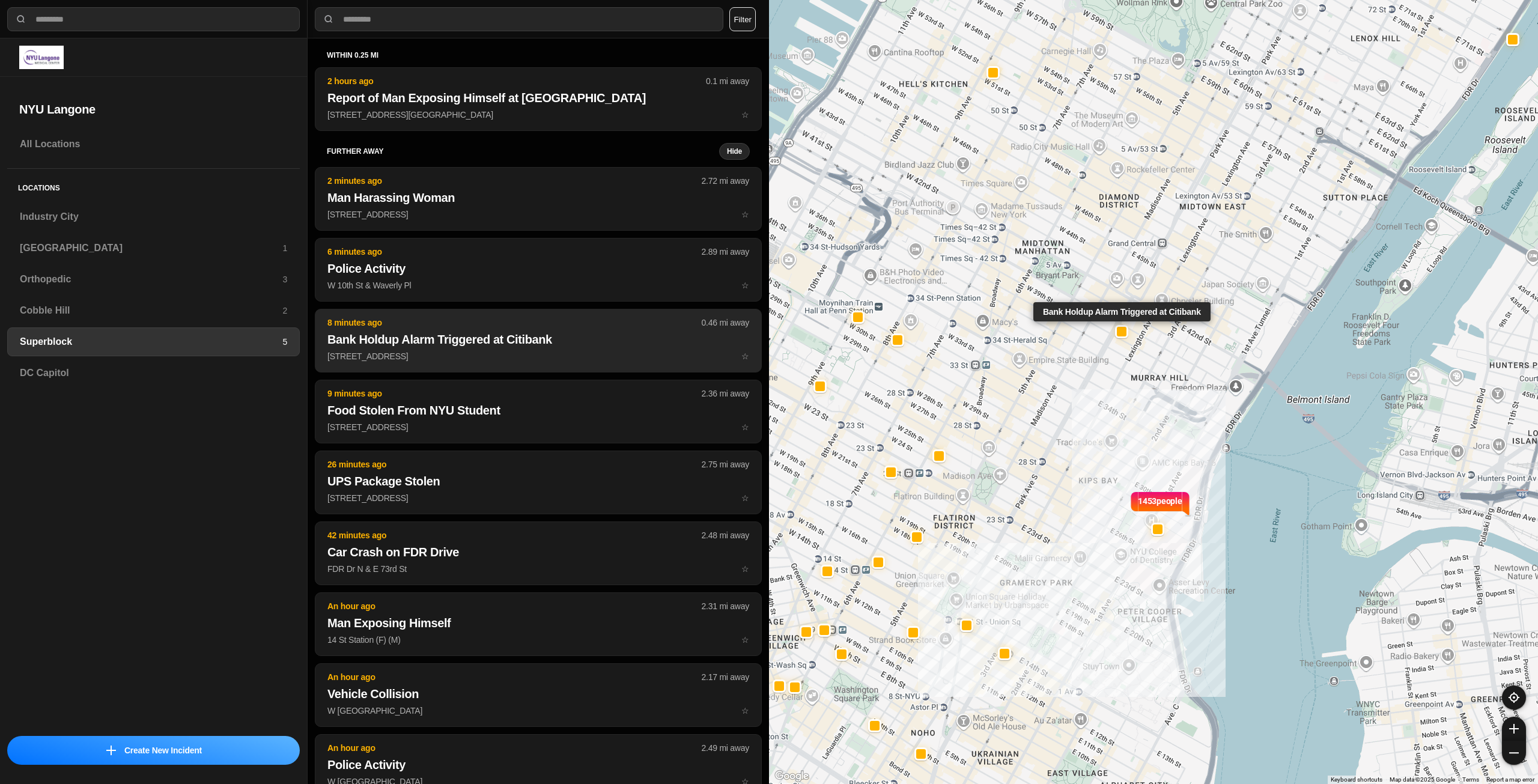
click at [424, 339] on h2 "Bank Holdup Alarm Triggered at Citibank" at bounding box center [538, 340] width 422 height 17
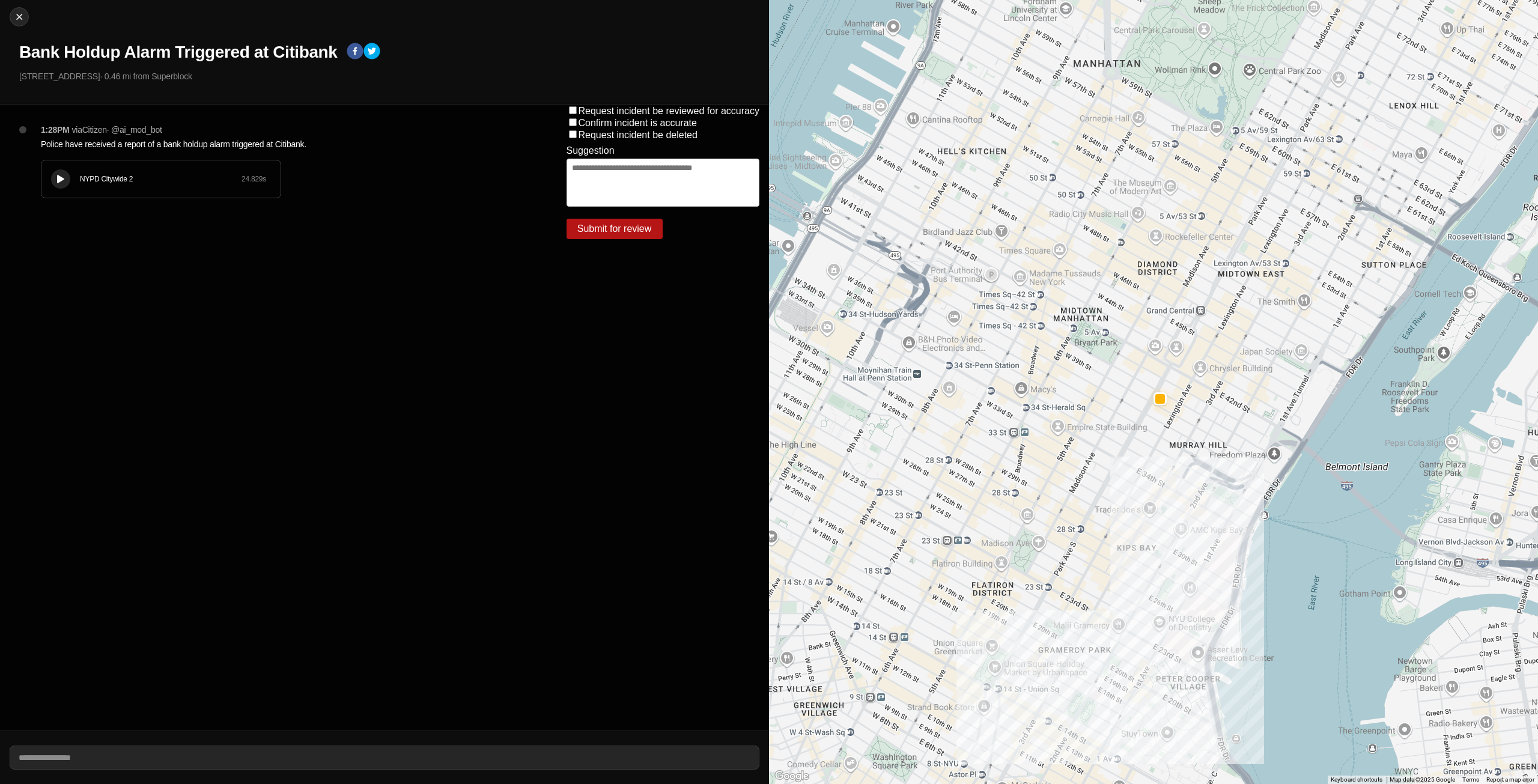
click at [57, 177] on icon at bounding box center [61, 179] width 8 height 8
click at [17, 12] on img at bounding box center [19, 16] width 12 height 12
select select "*"
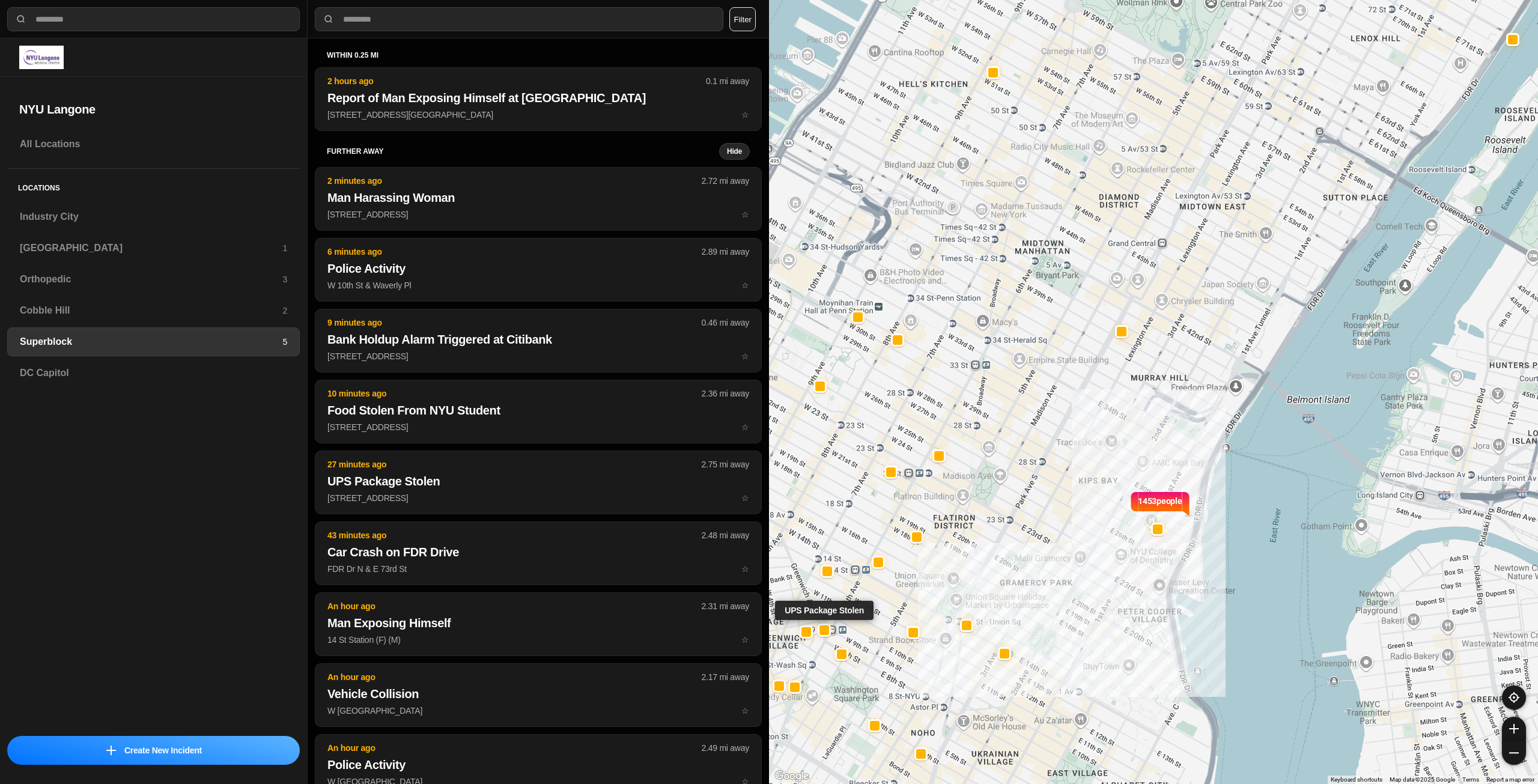
select select "*"
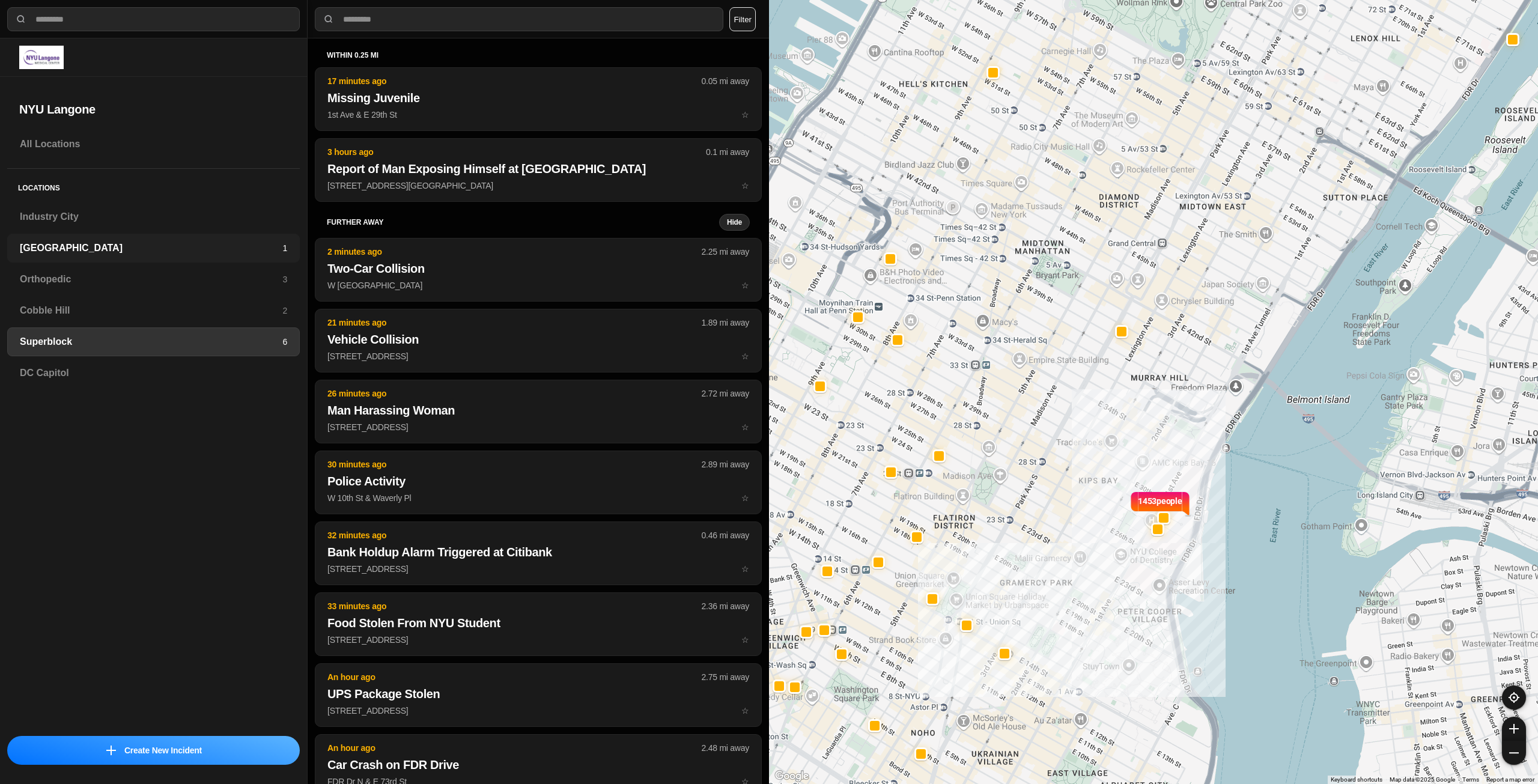
click at [268, 239] on div "Brooklyn 1" at bounding box center [153, 248] width 292 height 28
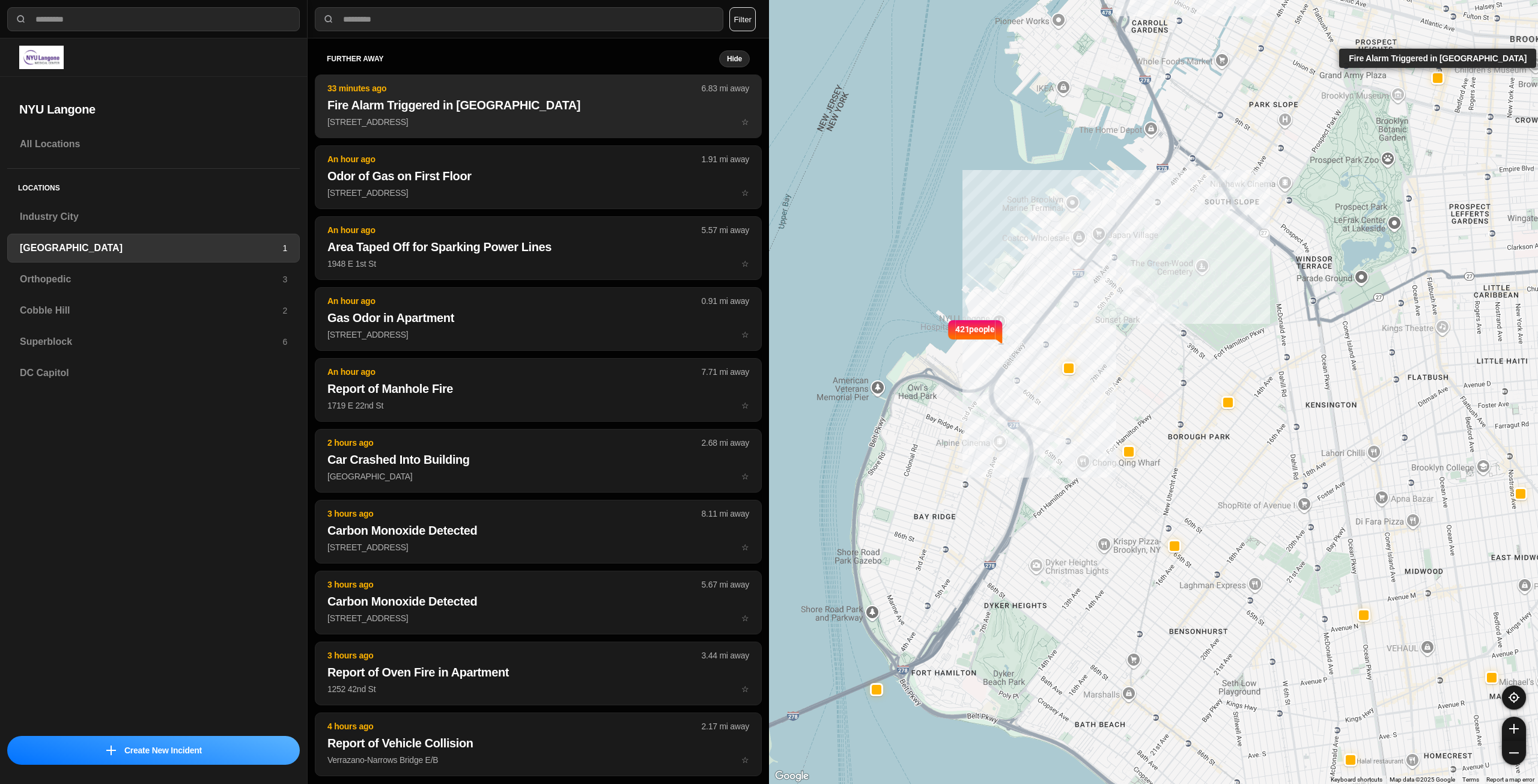
click at [573, 105] on h2 "Fire Alarm Triggered in Commercial Building" at bounding box center [538, 105] width 422 height 17
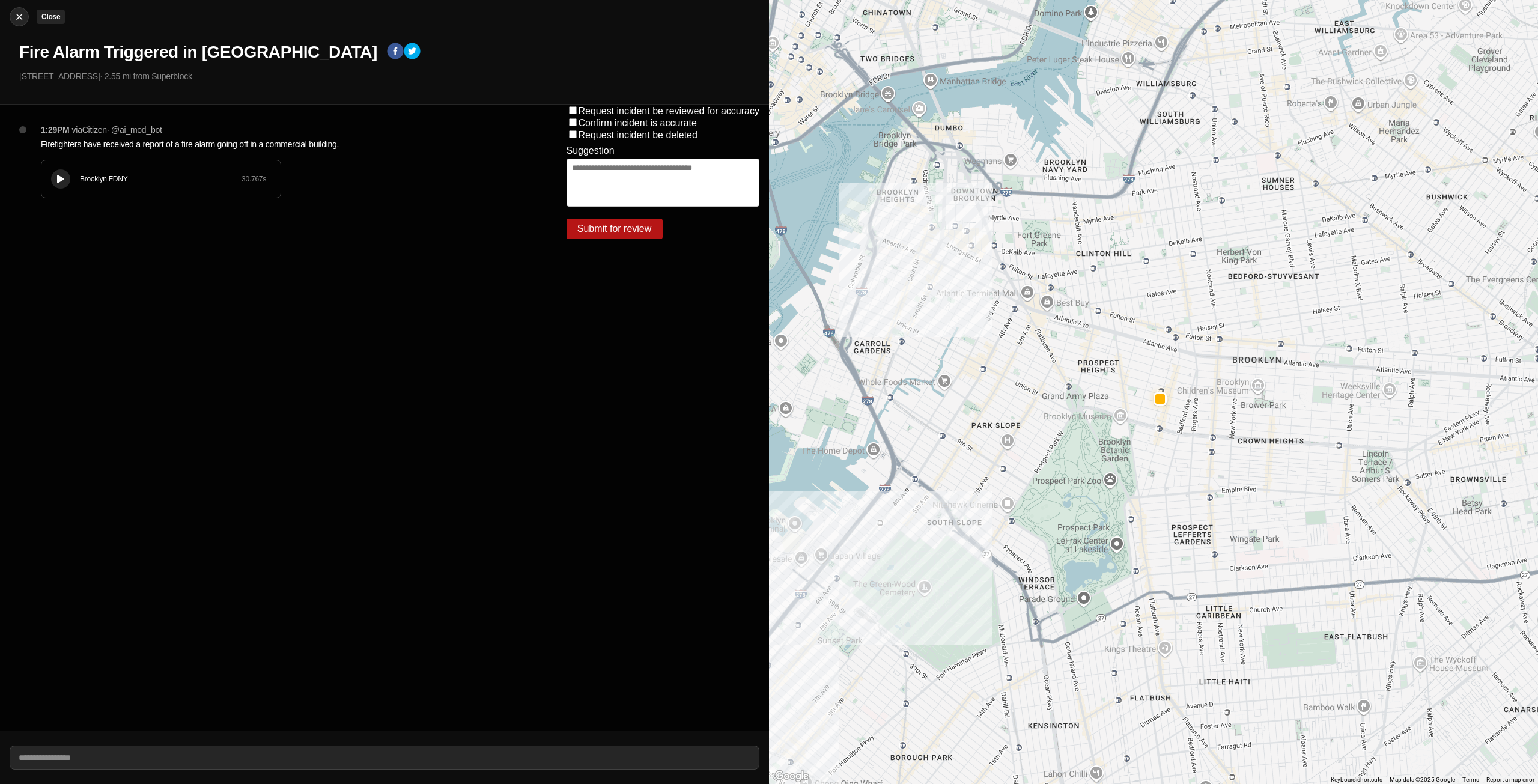
click at [19, 20] on img at bounding box center [19, 16] width 12 height 12
select select "*"
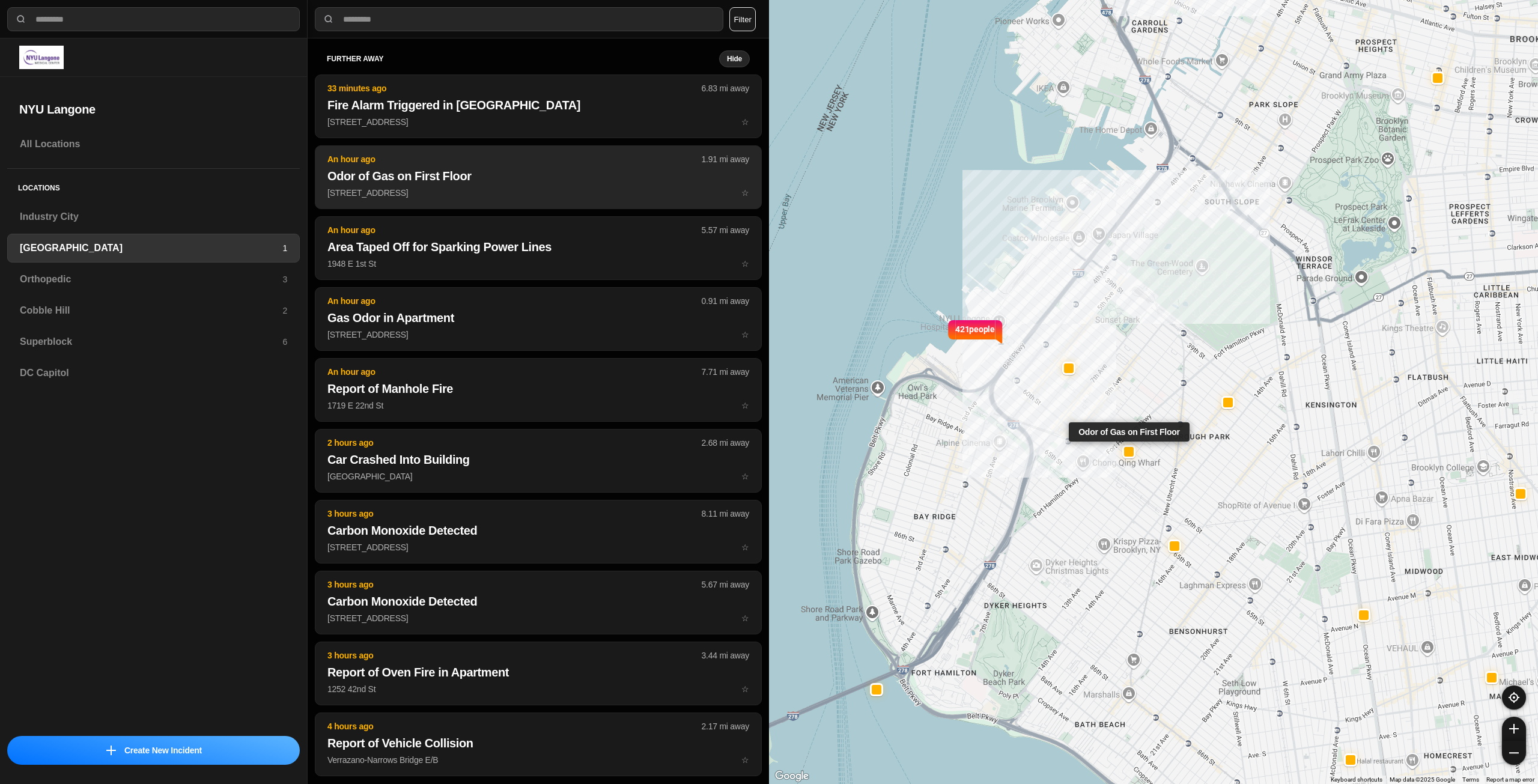
click at [556, 190] on p "1016 57th St ☆" at bounding box center [538, 192] width 422 height 12
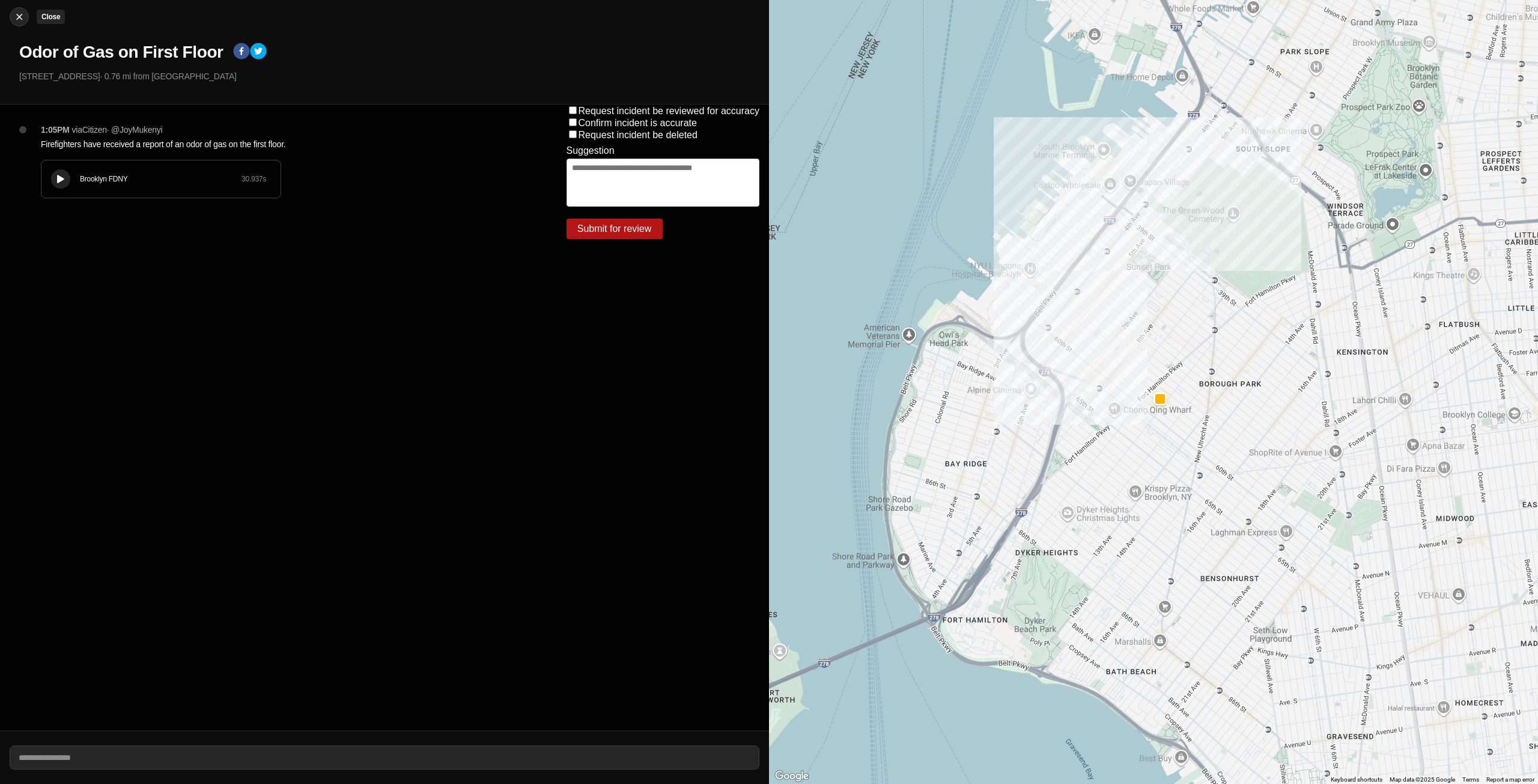
click at [10, 13] on div at bounding box center [19, 16] width 18 height 12
select select "*"
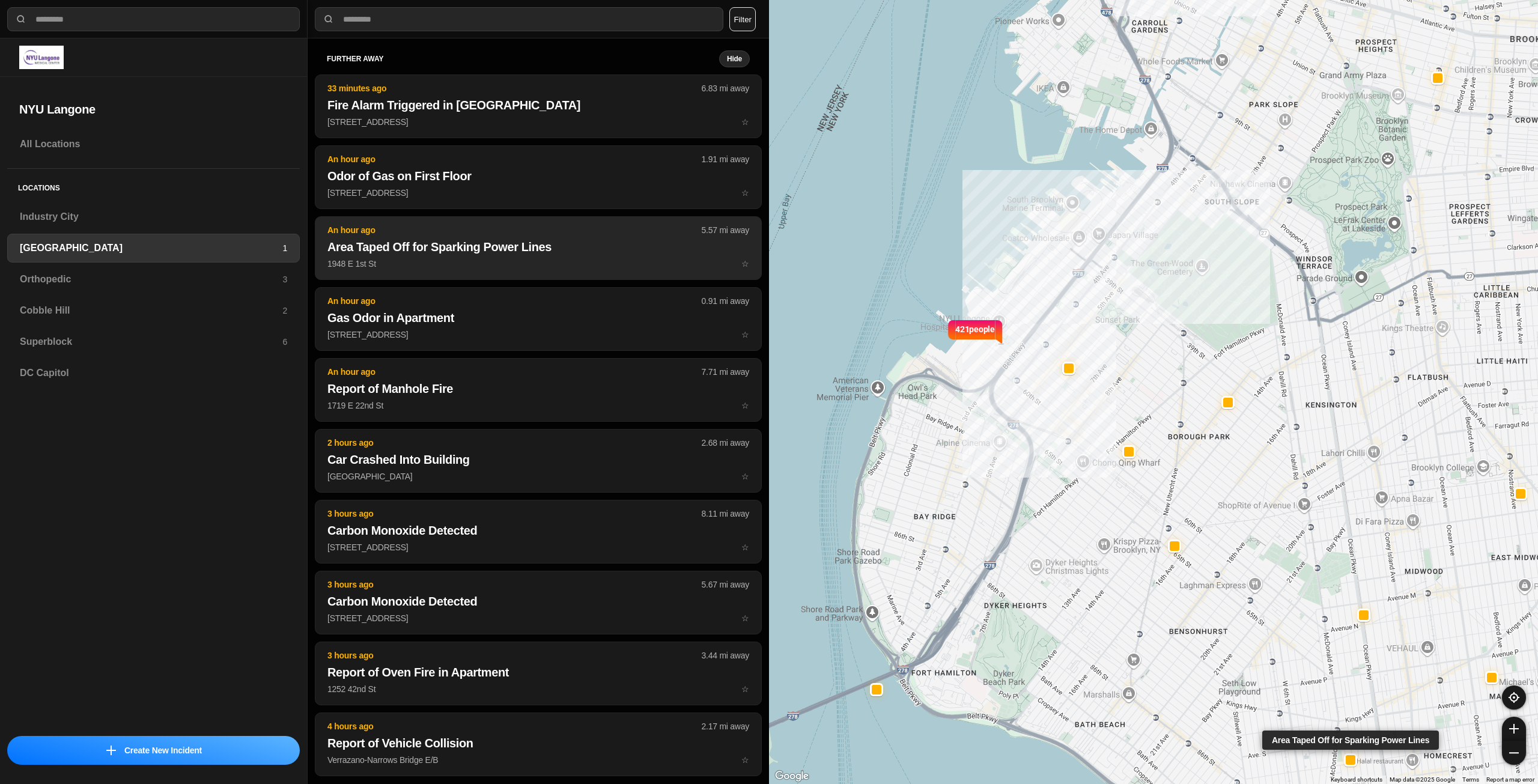
click at [428, 251] on h2 "Area Taped Off for Sparking Power Lines" at bounding box center [538, 247] width 422 height 17
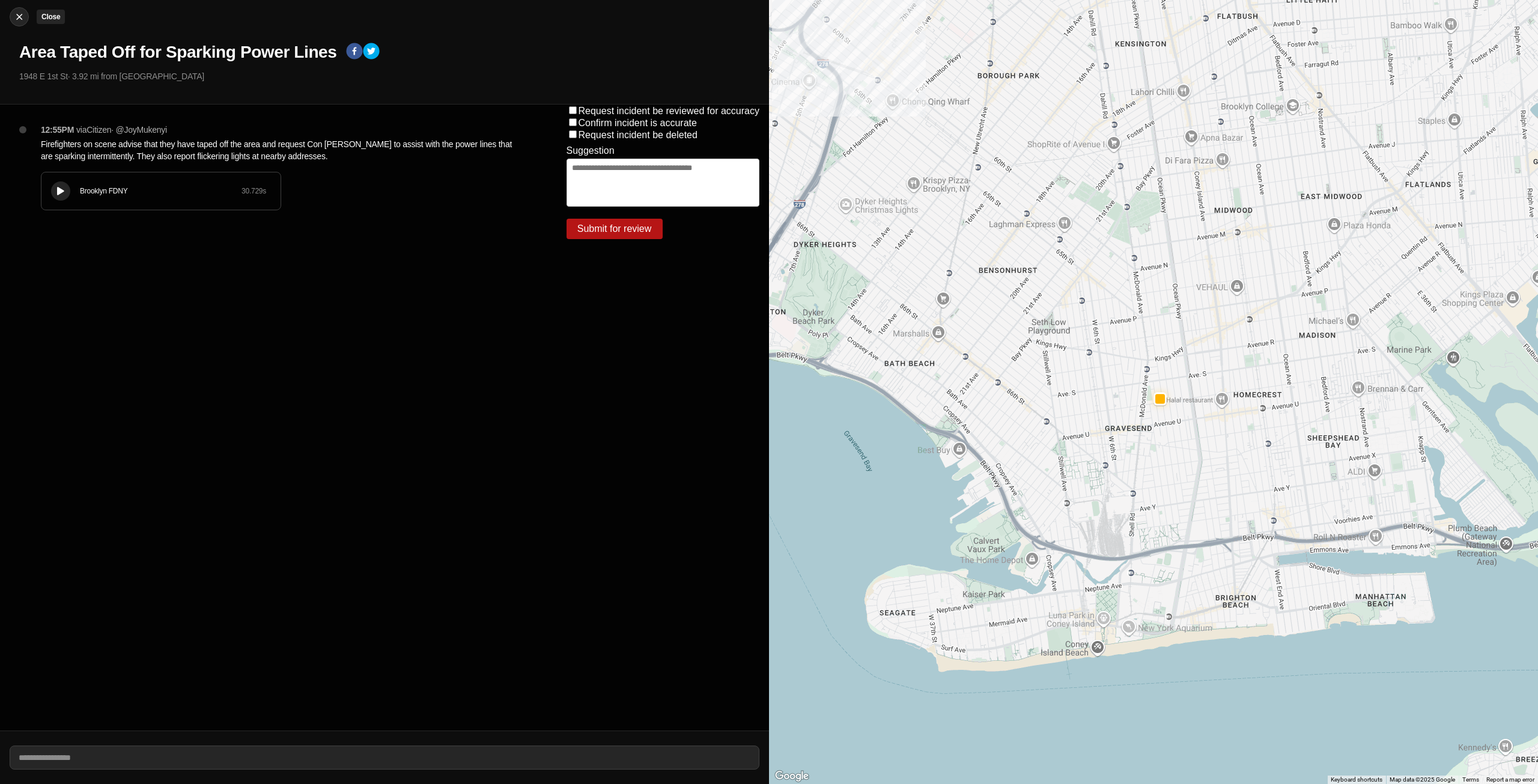
click at [15, 16] on img at bounding box center [19, 16] width 12 height 12
select select "*"
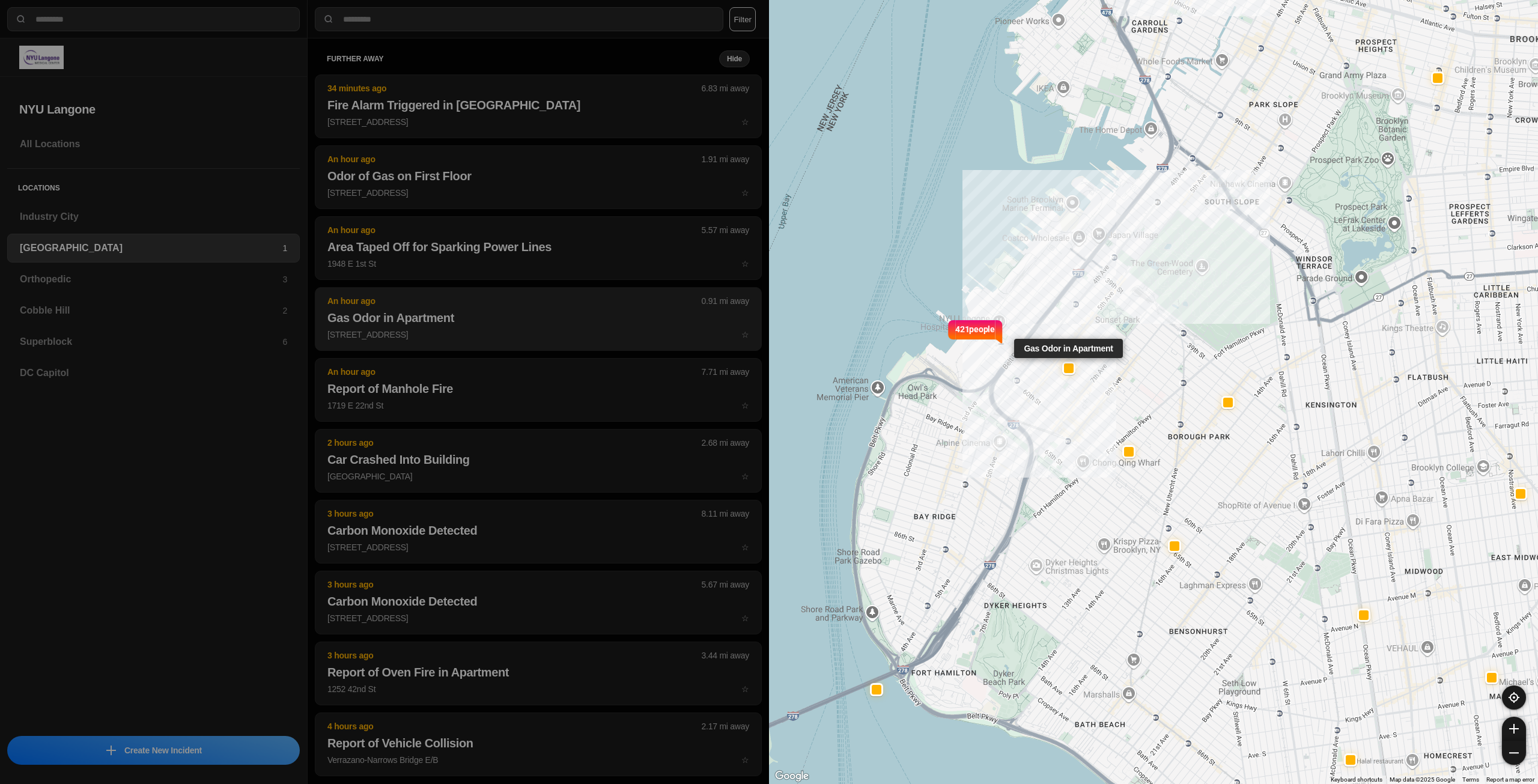
click at [600, 339] on p "513 53rd St ☆" at bounding box center [538, 334] width 422 height 12
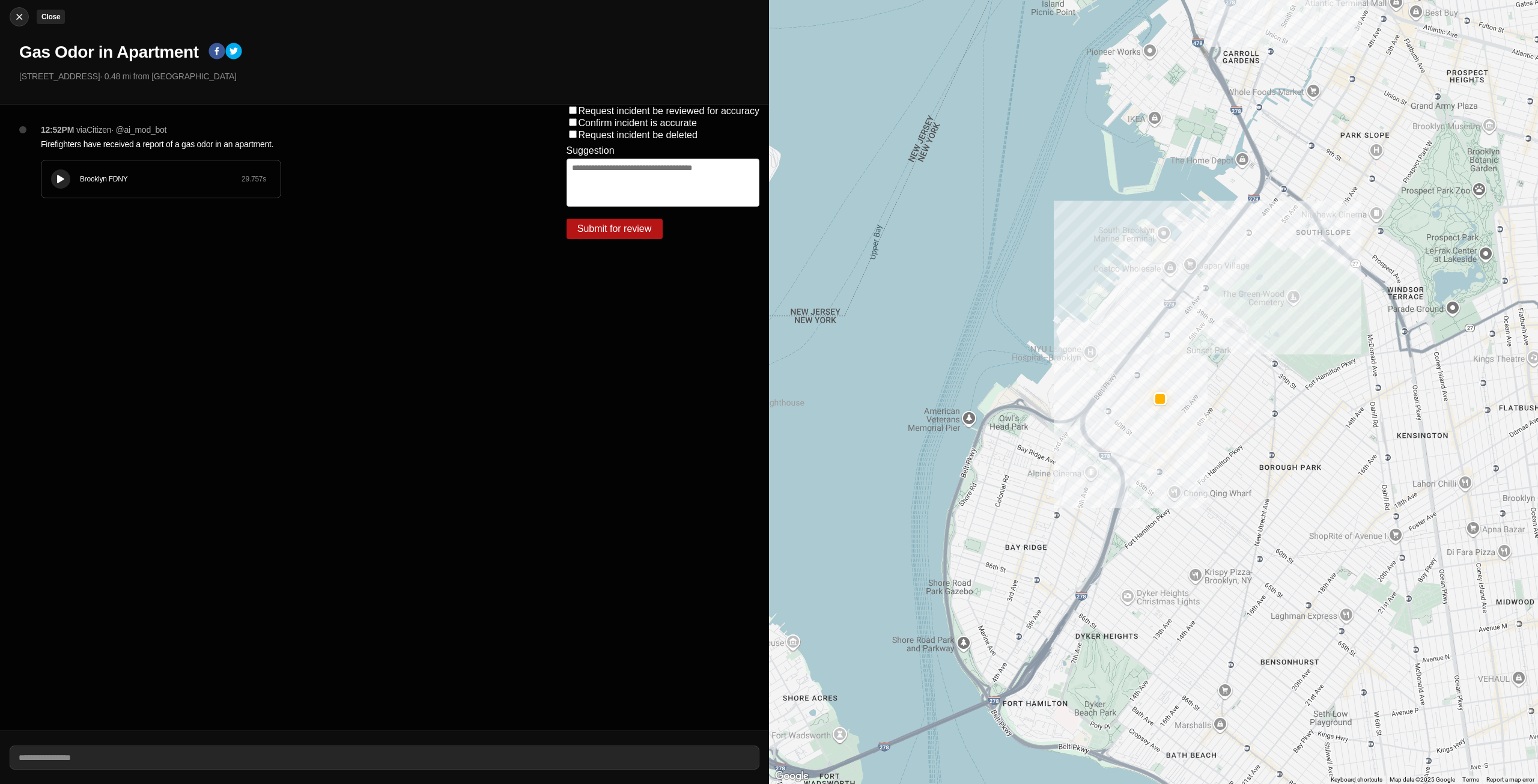
click at [10, 14] on div at bounding box center [19, 16] width 18 height 12
select select "*"
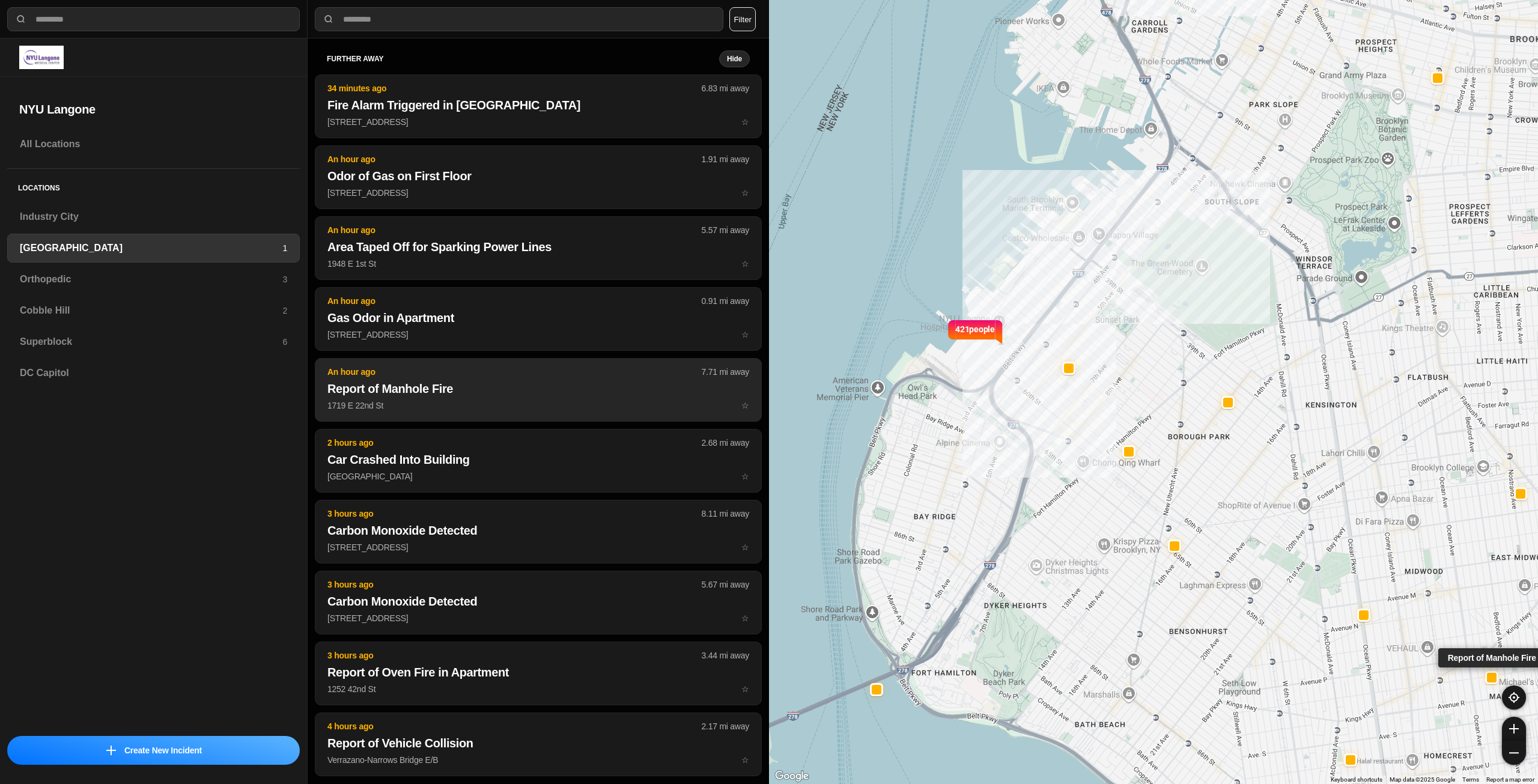
click at [525, 403] on p "1719 E 22nd St ☆" at bounding box center [538, 405] width 422 height 12
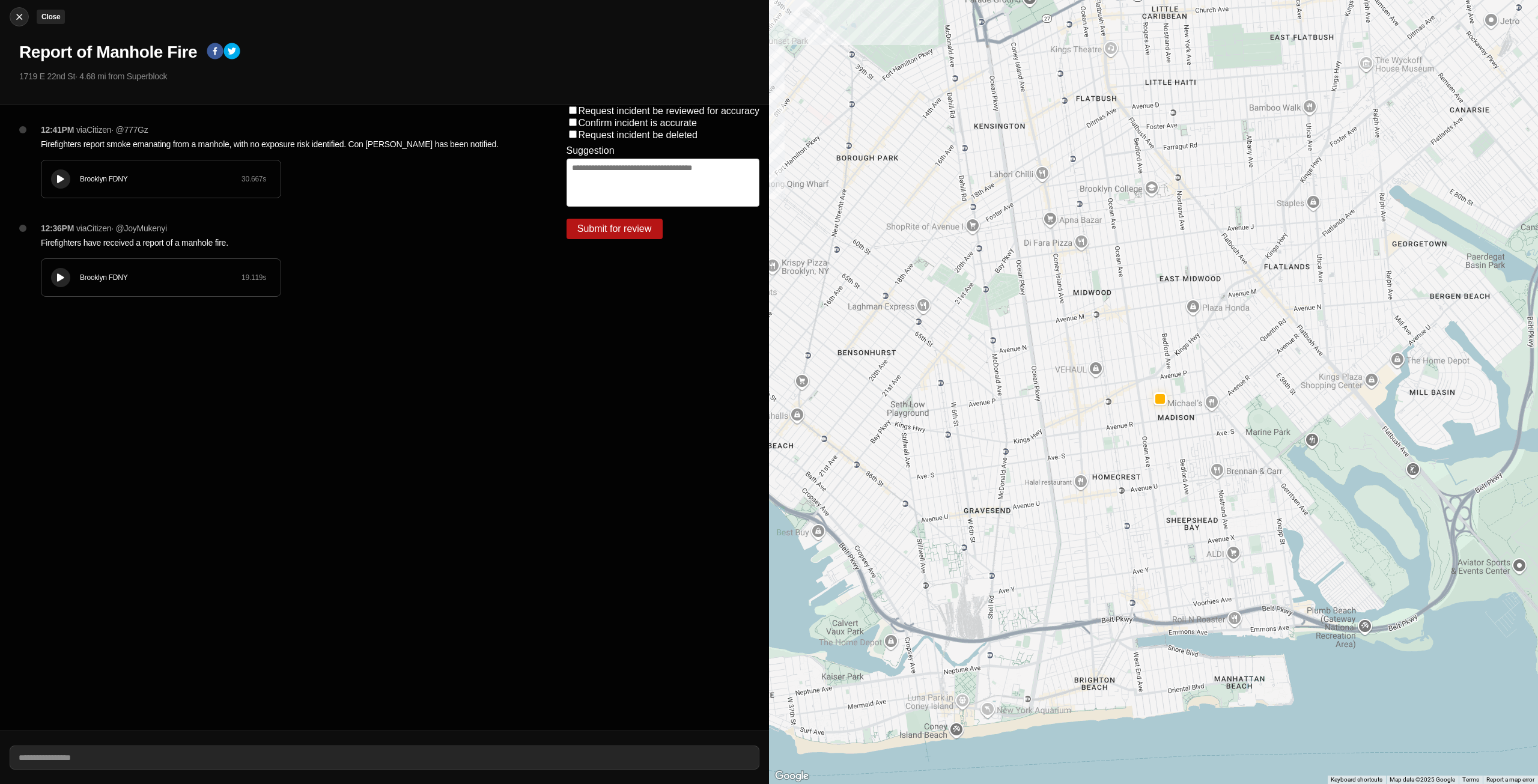
click at [10, 16] on div at bounding box center [19, 16] width 18 height 12
select select "*"
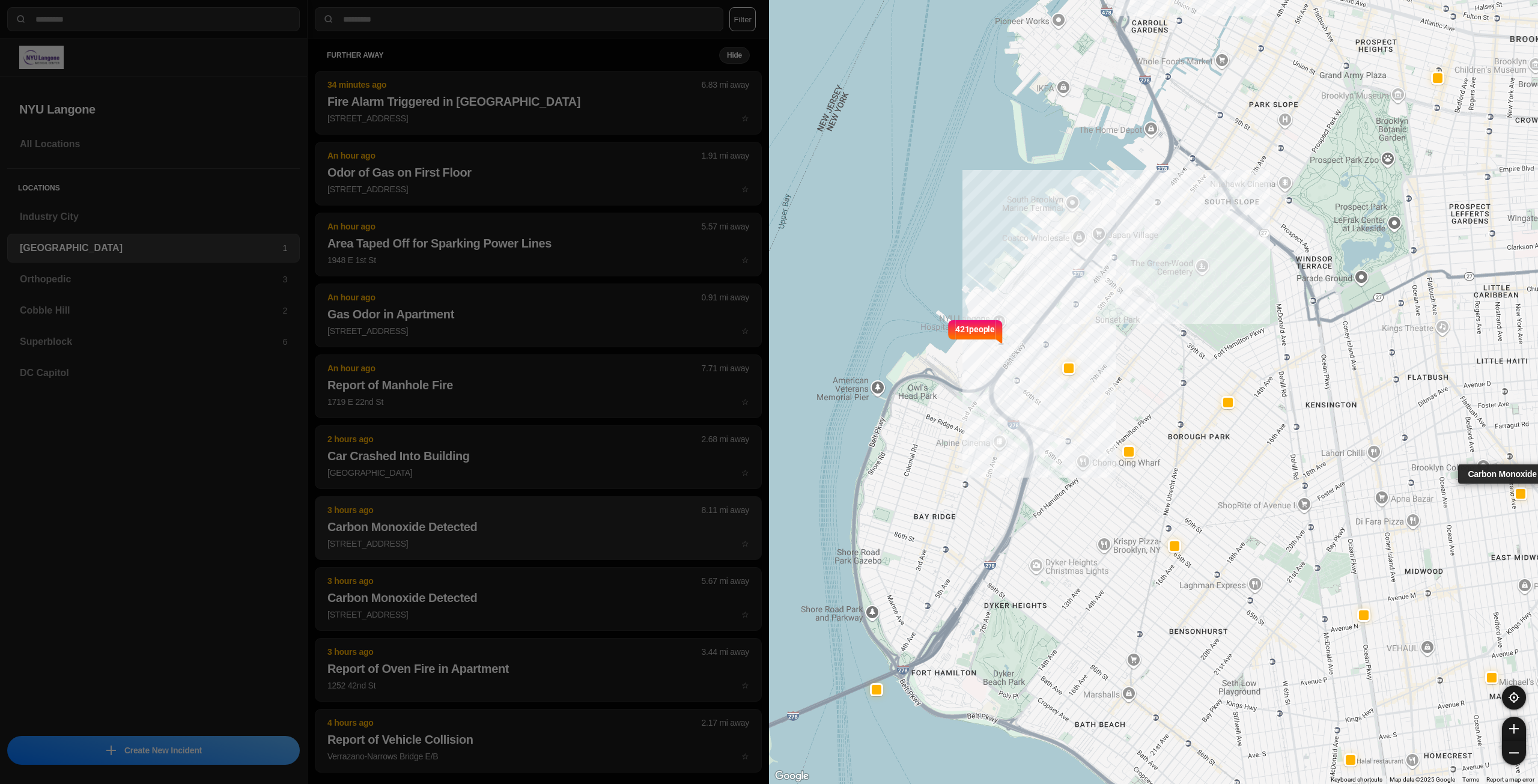
scroll to position [4, 0]
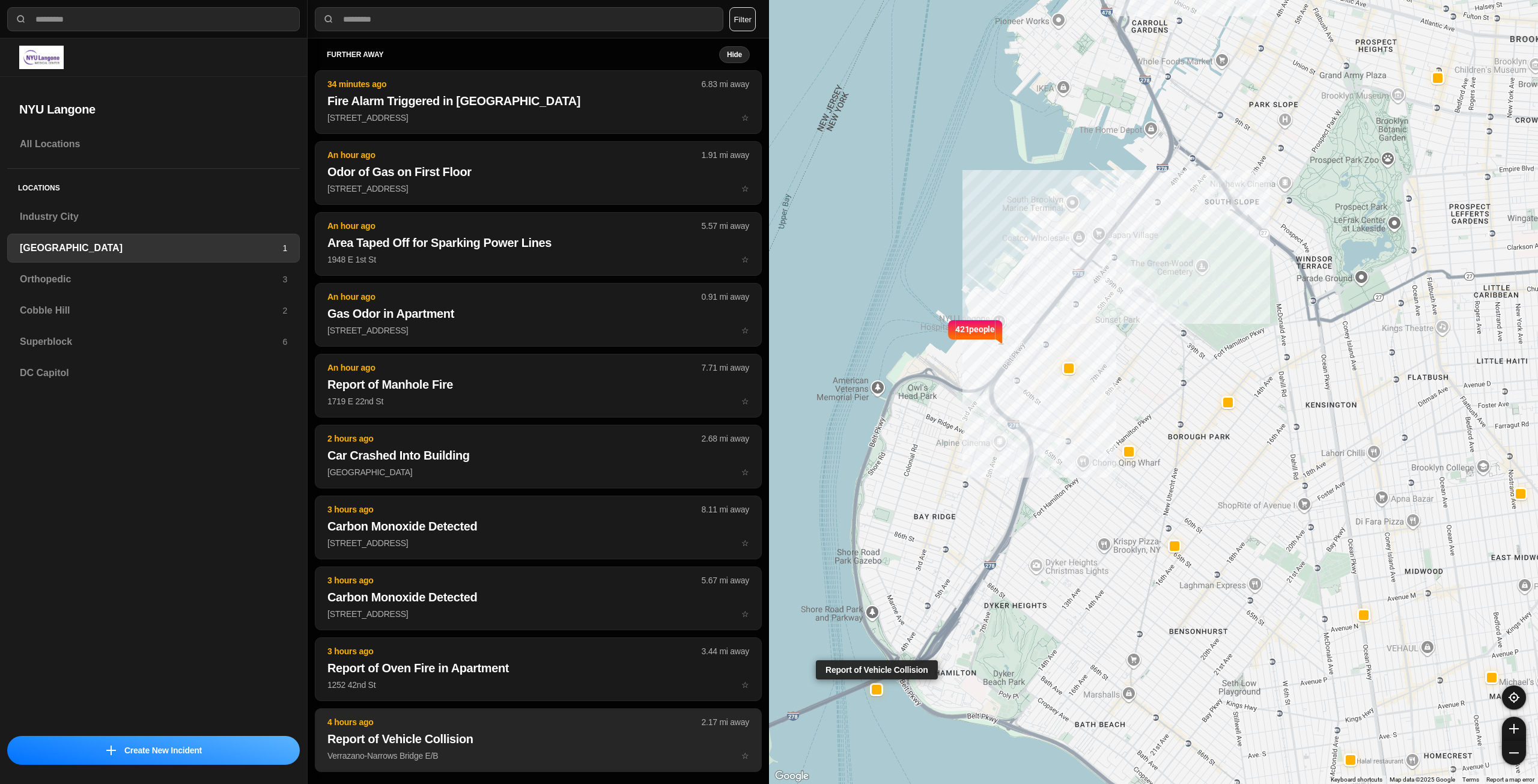
click at [478, 728] on button "4 hours ago 2.17 mi away Report of Vehicle Collision Verrazano-Narrows Bridge E…" at bounding box center [538, 740] width 446 height 63
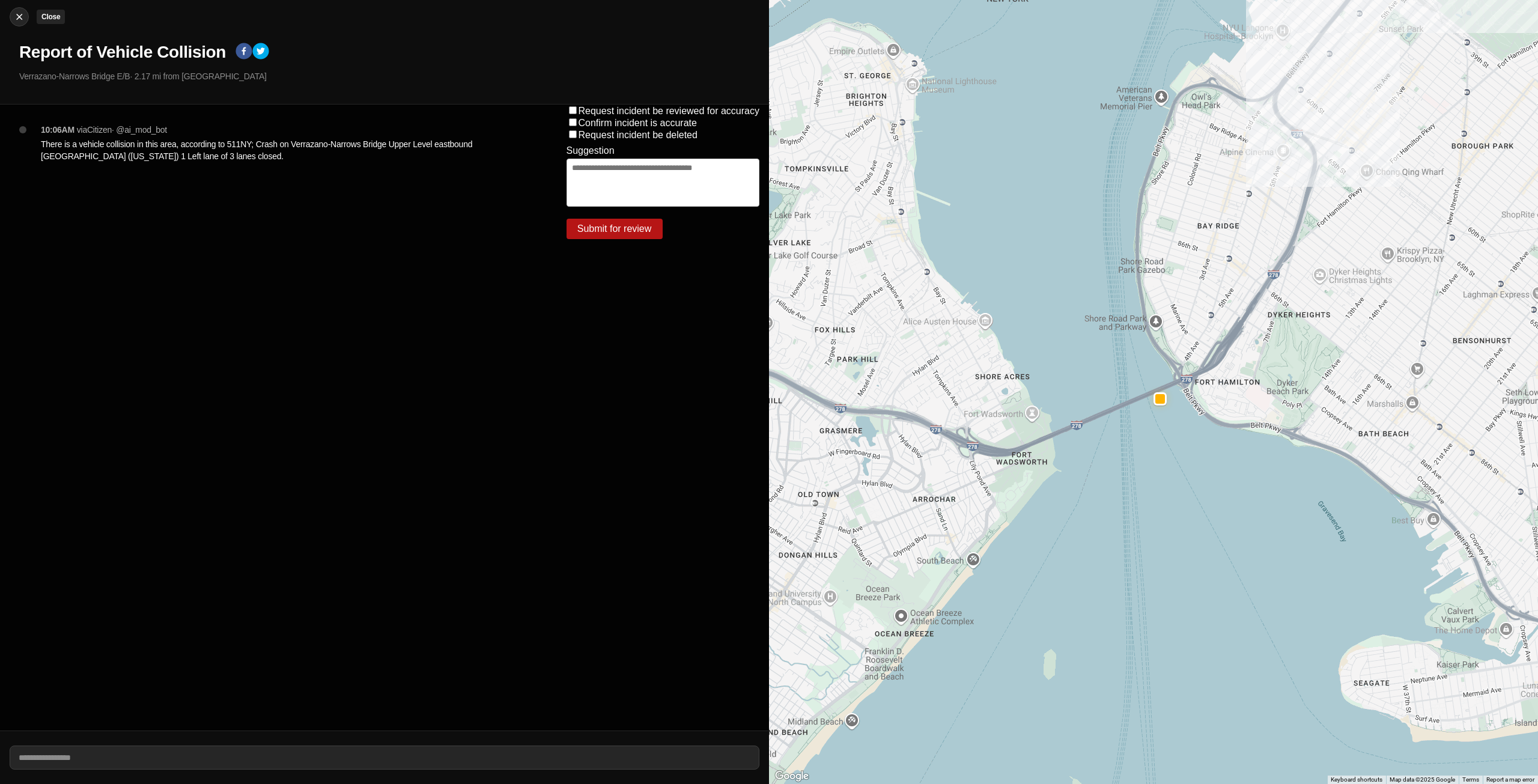
click at [19, 17] on img at bounding box center [19, 16] width 12 height 12
select select "*"
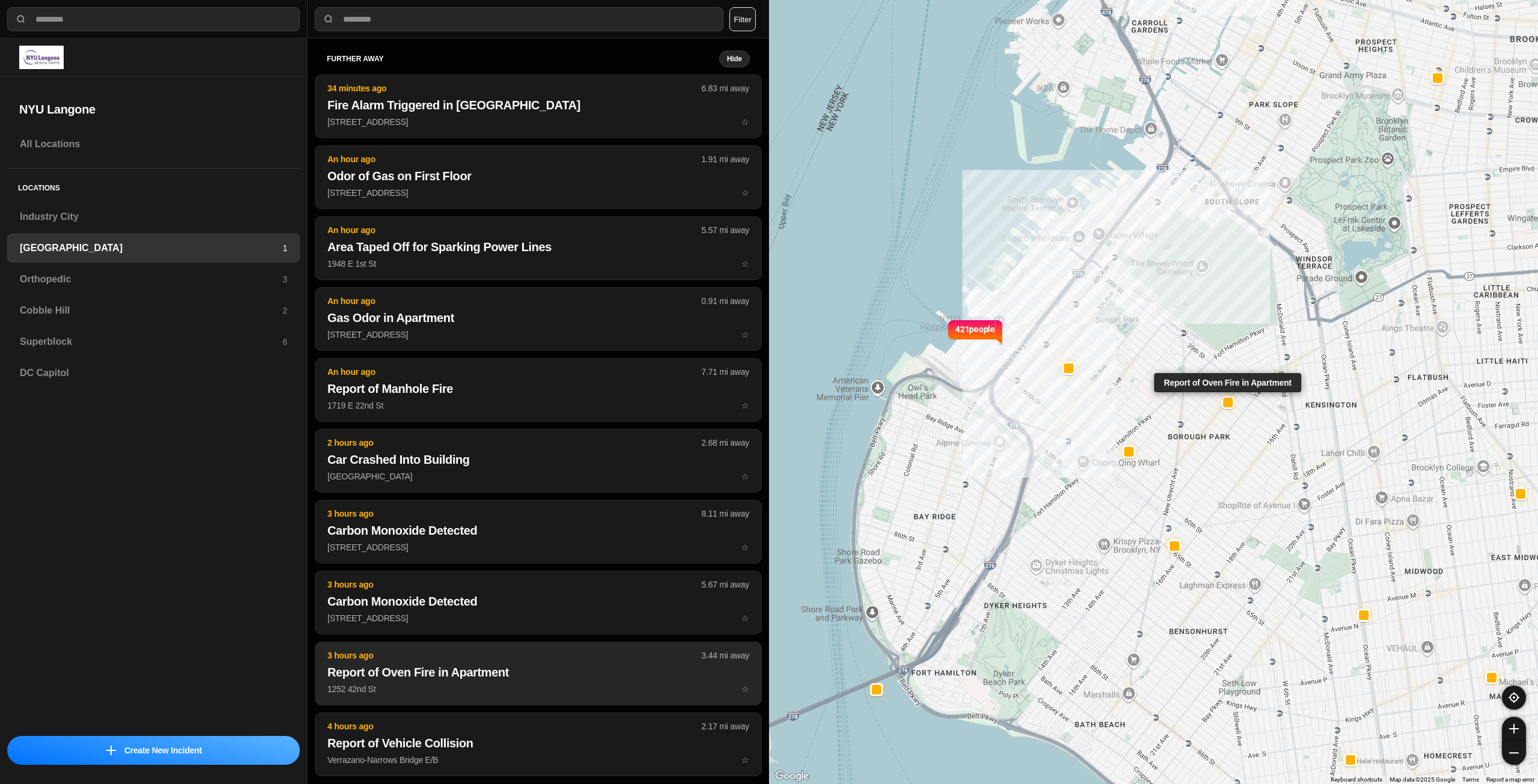
click at [414, 657] on p "3 hours ago" at bounding box center [515, 654] width 375 height 12
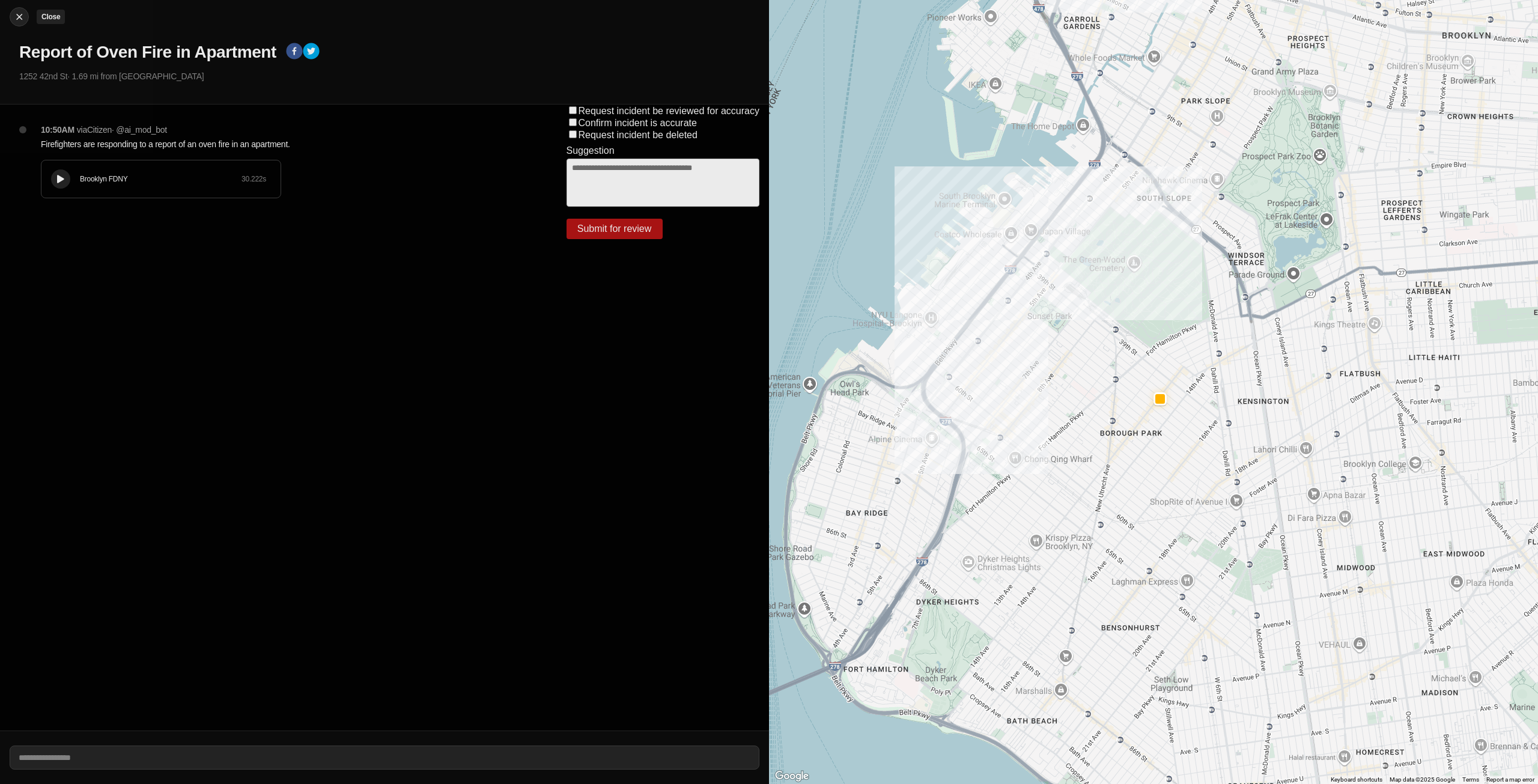
click at [21, 17] on img at bounding box center [19, 16] width 12 height 12
select select "*"
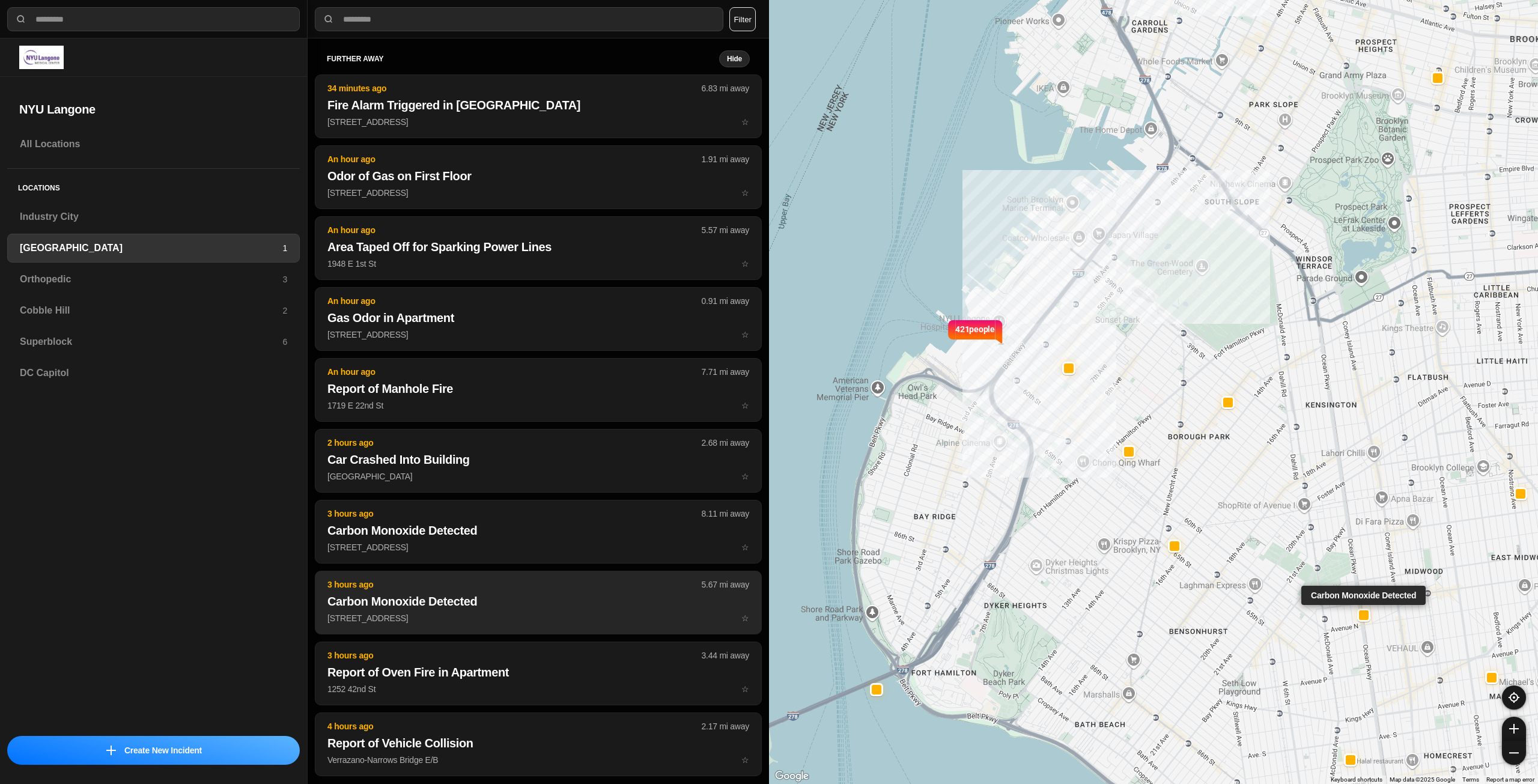
click at [438, 605] on h2 "Carbon Monoxide Detected" at bounding box center [538, 601] width 422 height 17
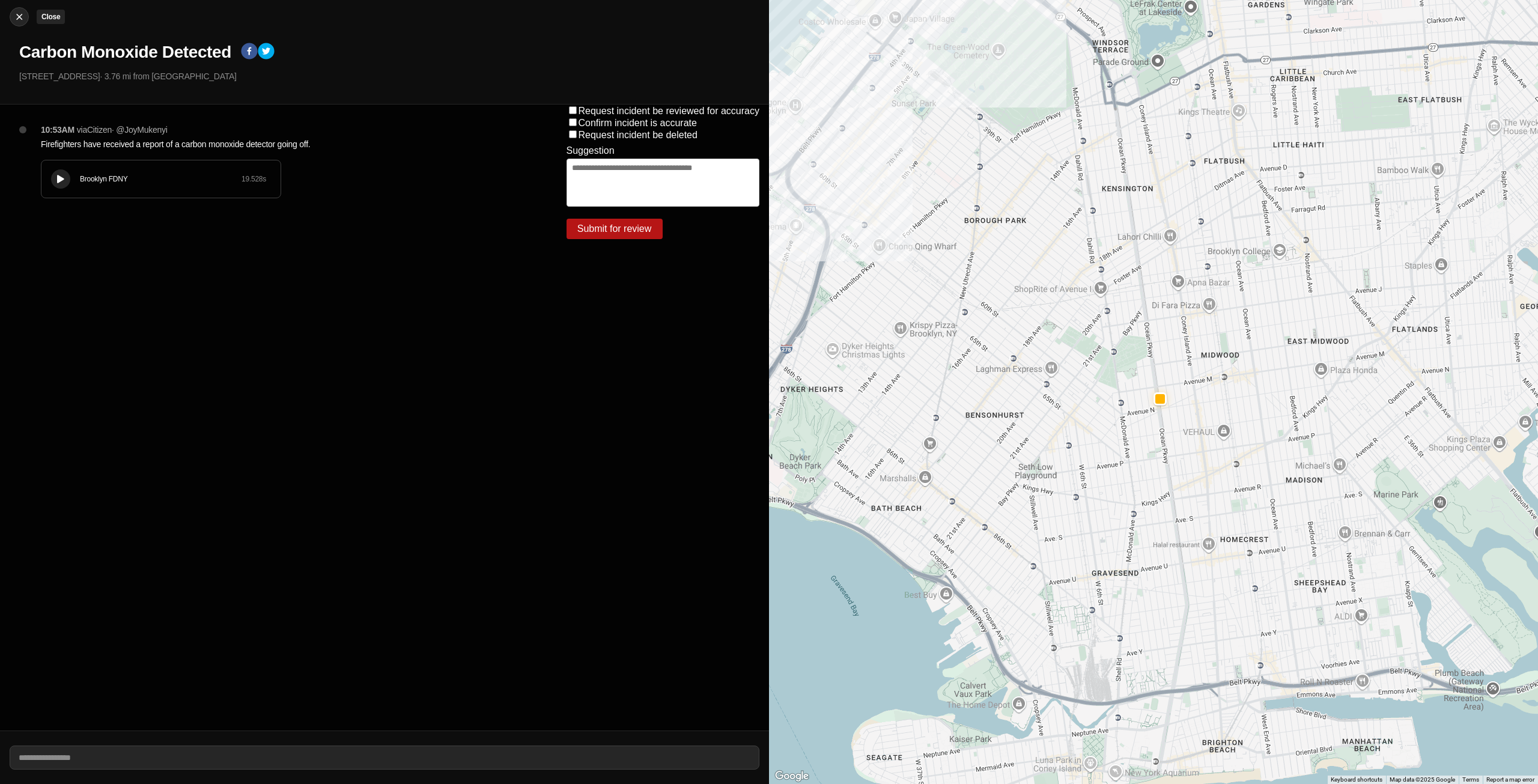
click at [24, 12] on img at bounding box center [19, 16] width 12 height 12
select select "*"
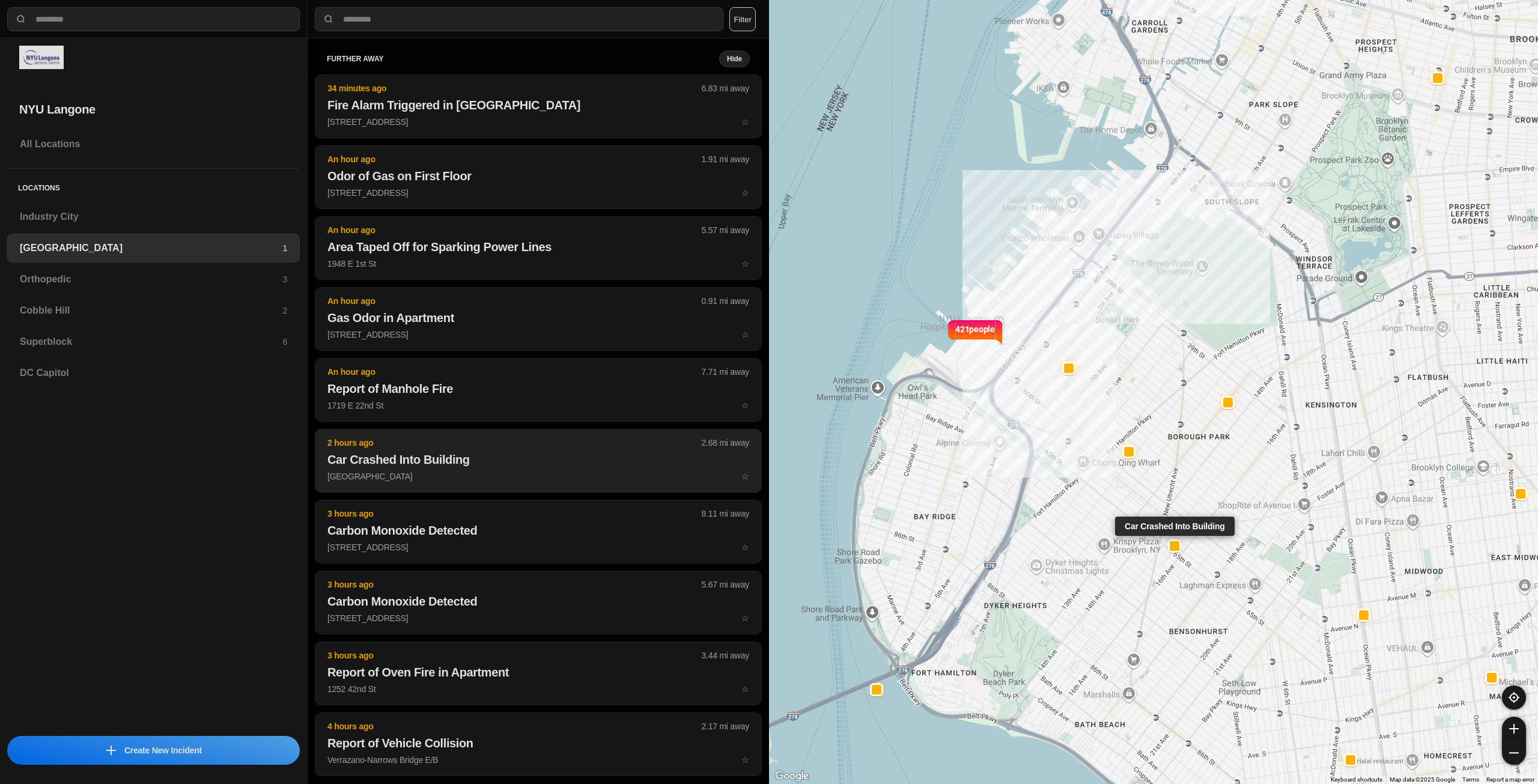
click at [497, 470] on button "2 hours ago 2.68 mi away Car Crashed Into Building 15th Ave & 64th St ☆" at bounding box center [538, 460] width 446 height 63
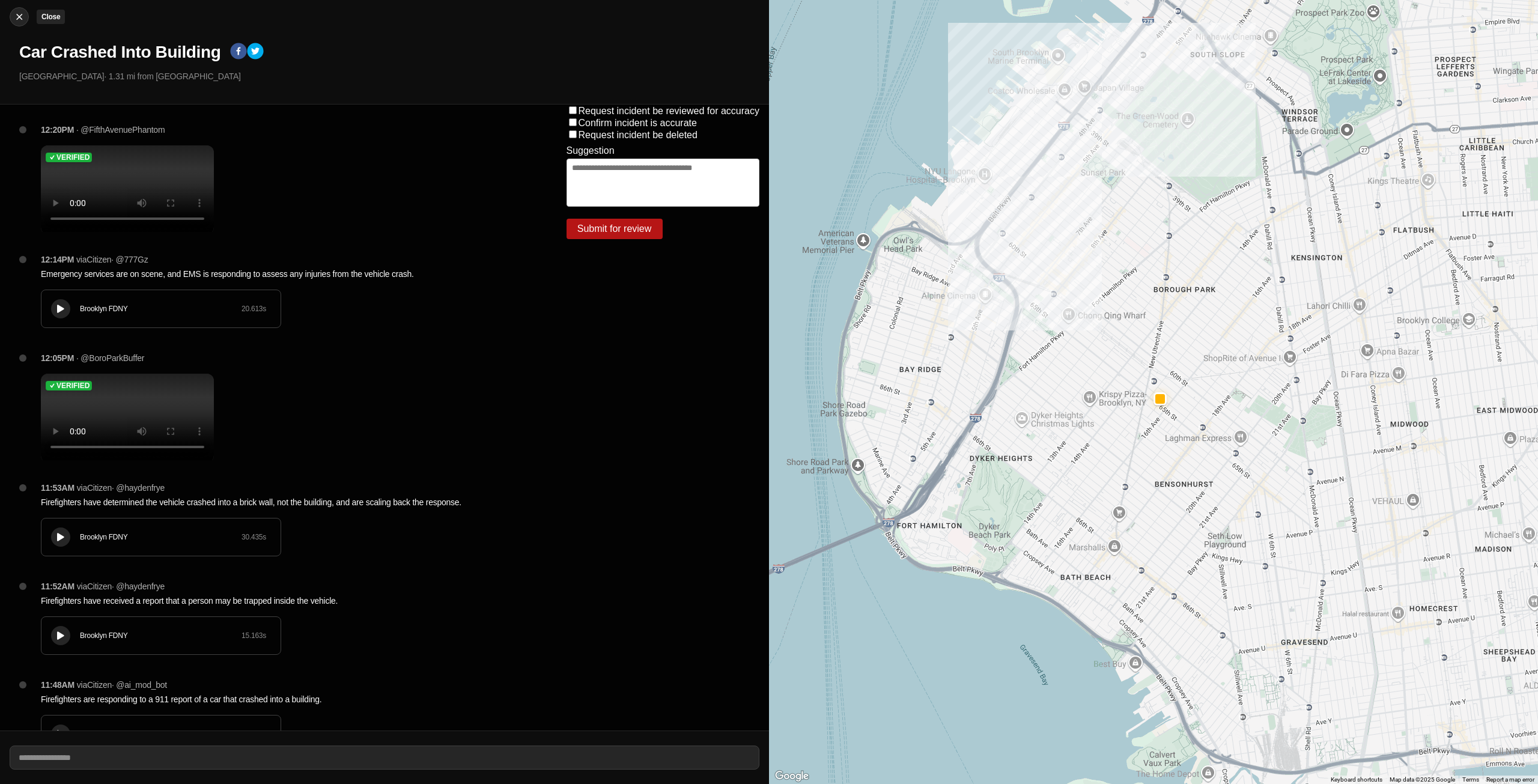
click at [19, 12] on img at bounding box center [19, 16] width 12 height 12
select select "*"
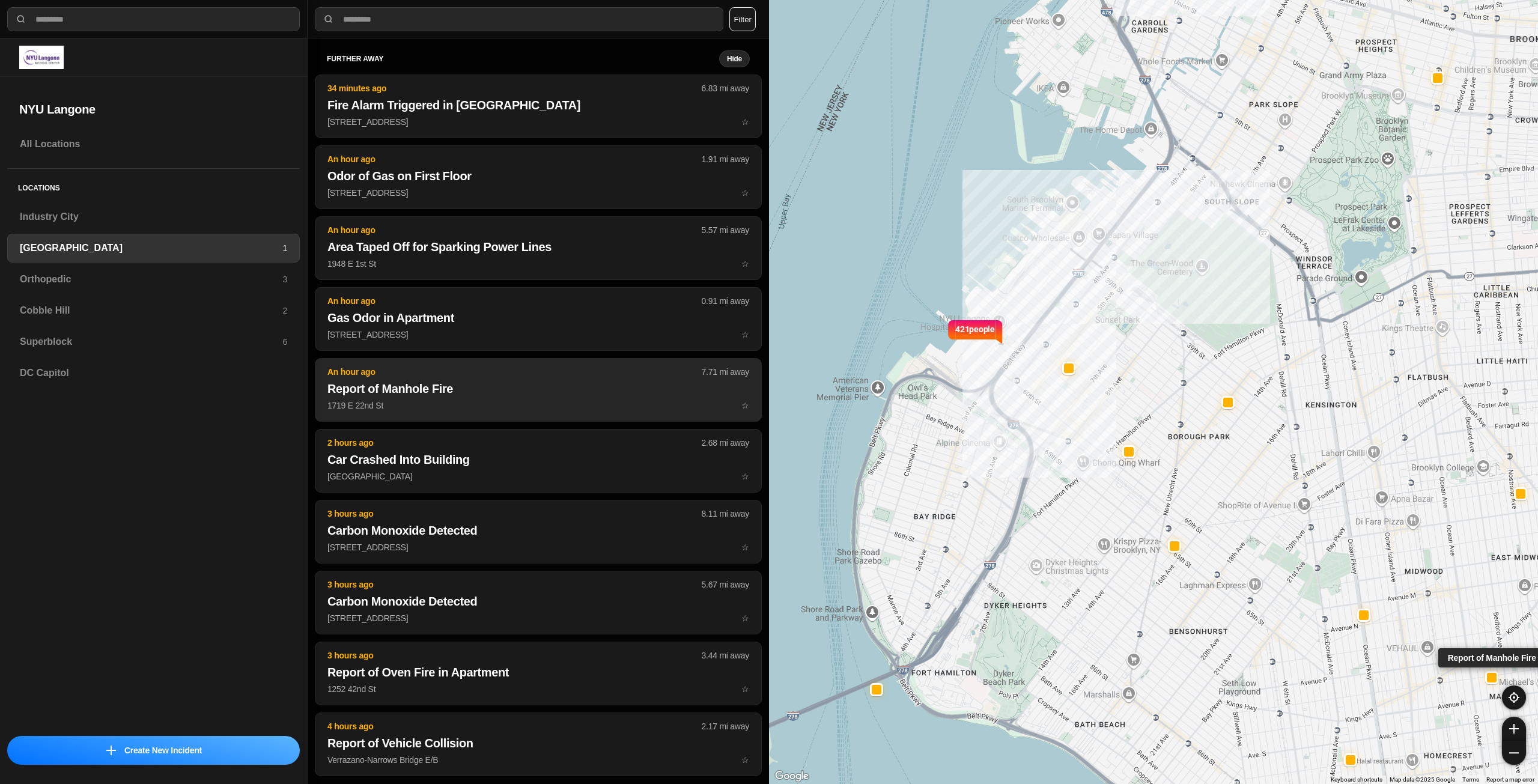
click at [486, 370] on p "An hour ago" at bounding box center [515, 372] width 375 height 12
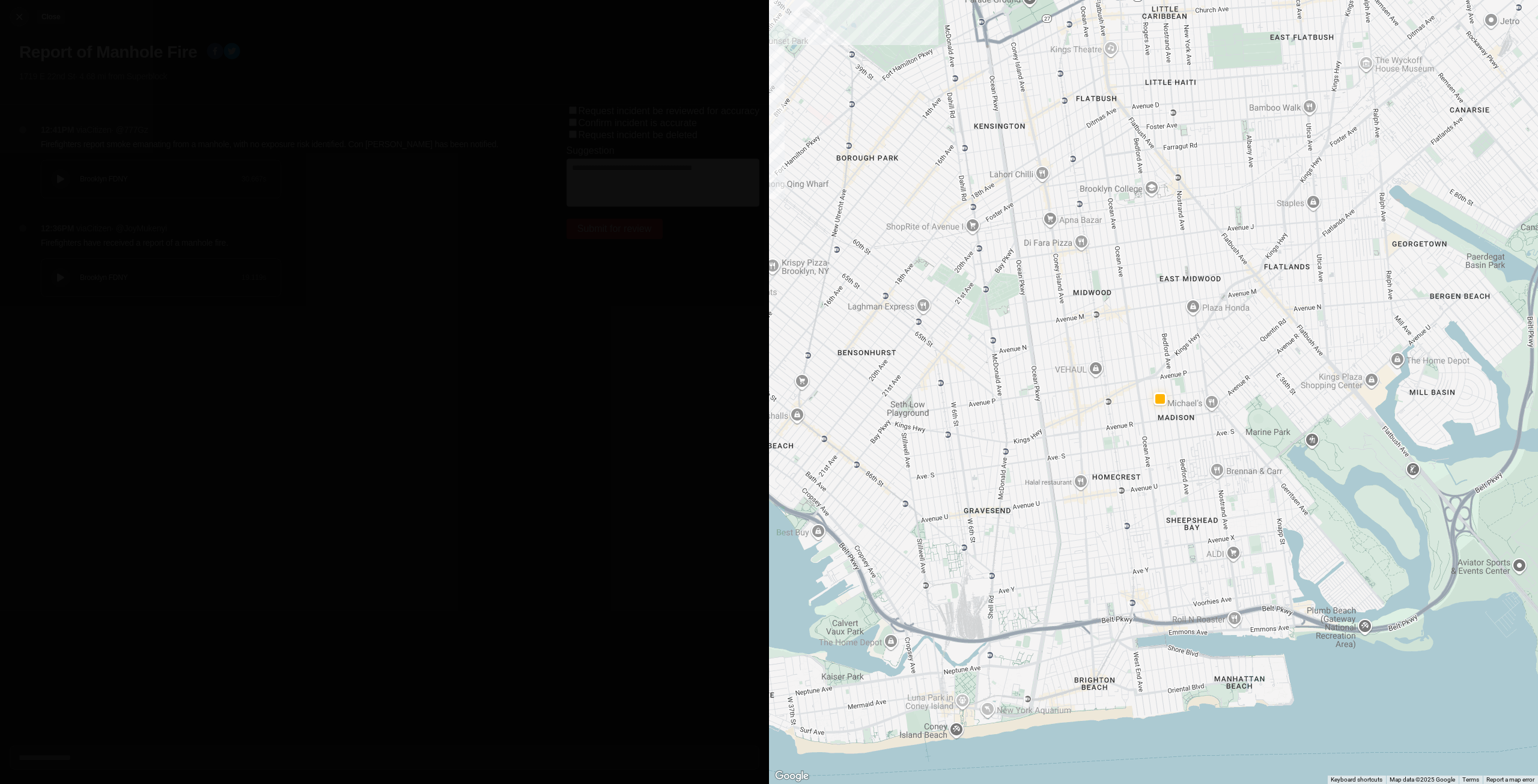
click at [24, 18] on img at bounding box center [19, 16] width 12 height 12
select select "*"
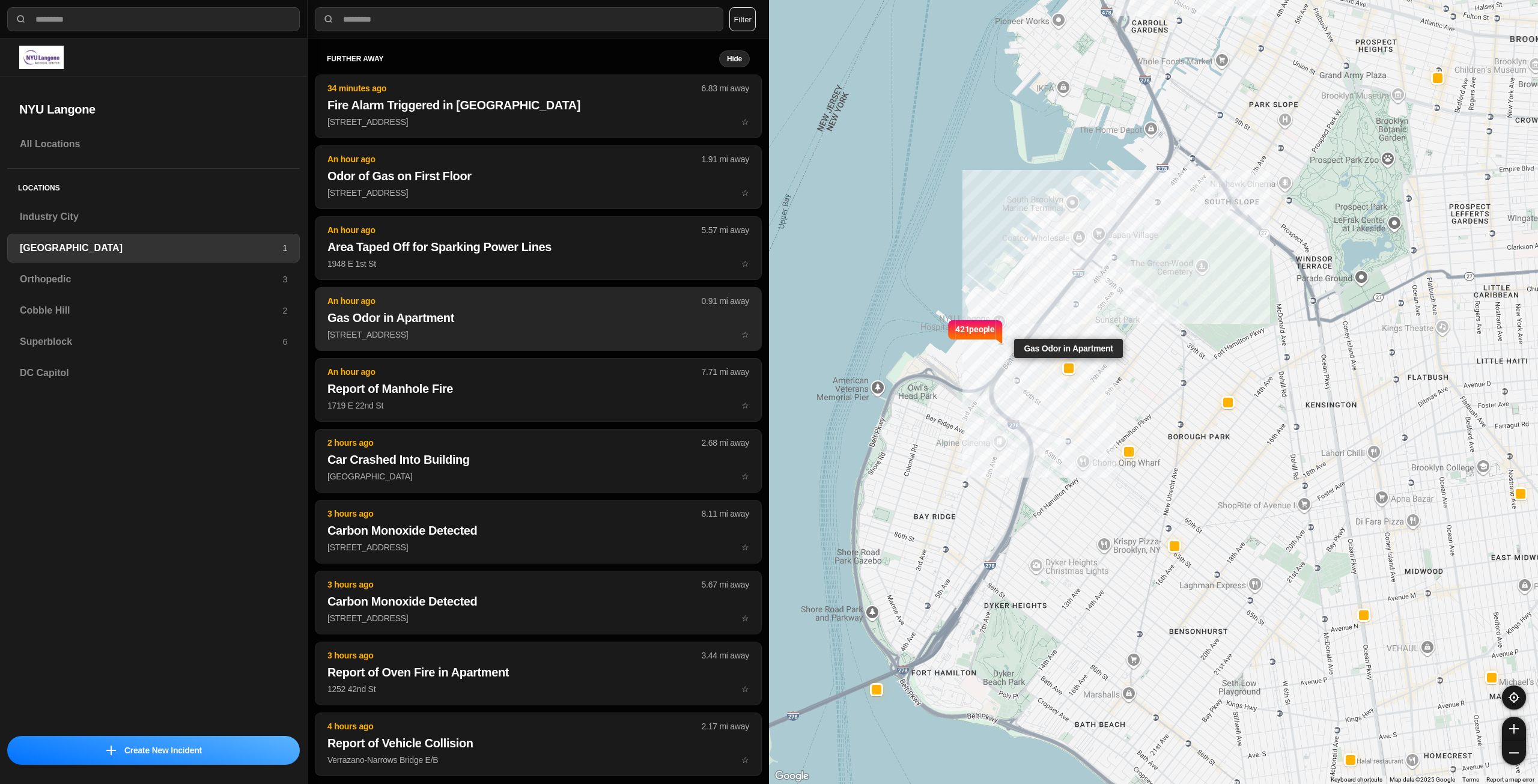
click at [455, 328] on button "An hour ago 0.91 mi away Gas Odor in Apartment 513 53rd St ☆" at bounding box center [538, 319] width 446 height 63
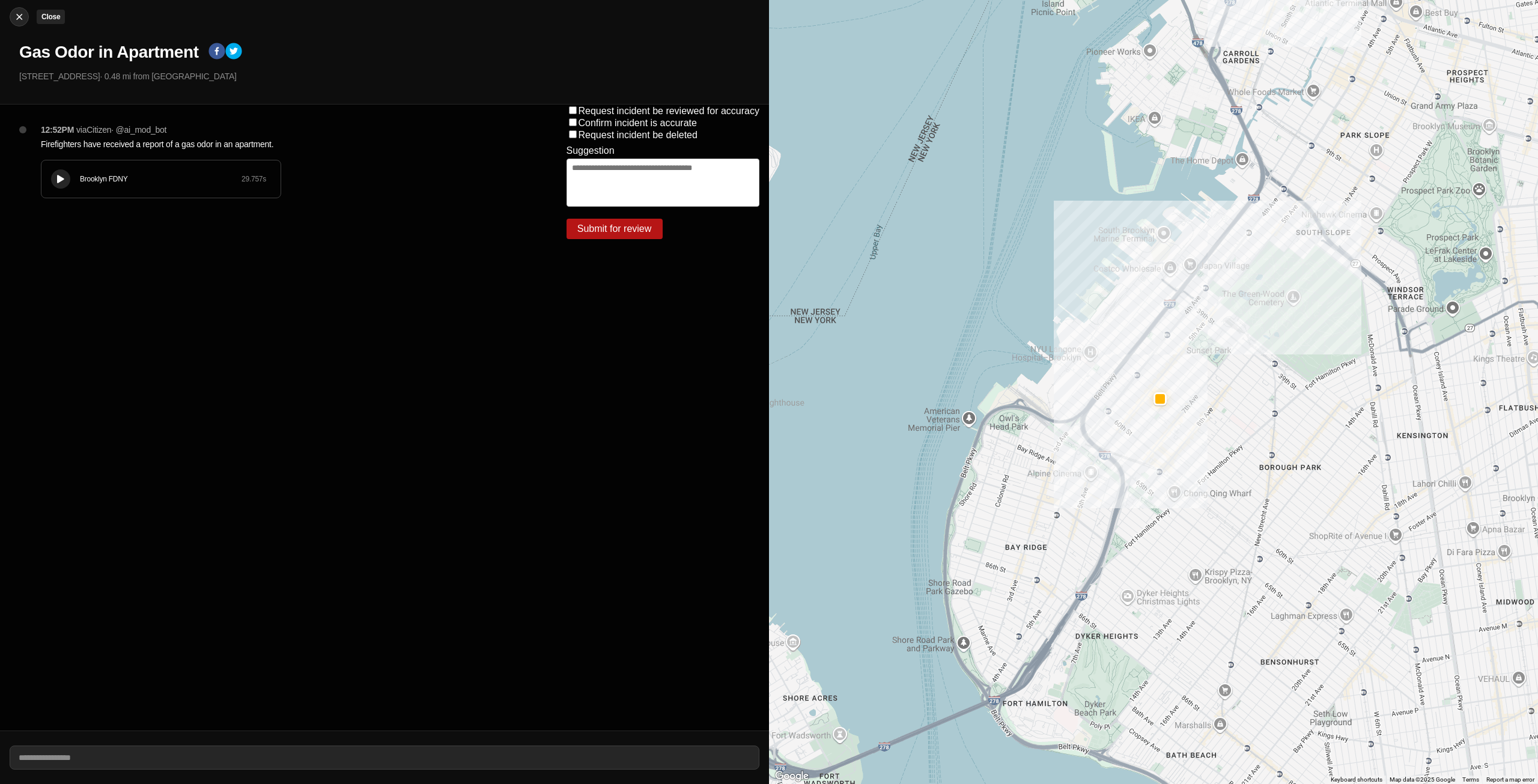
click at [24, 16] on img at bounding box center [19, 16] width 12 height 12
select select "*"
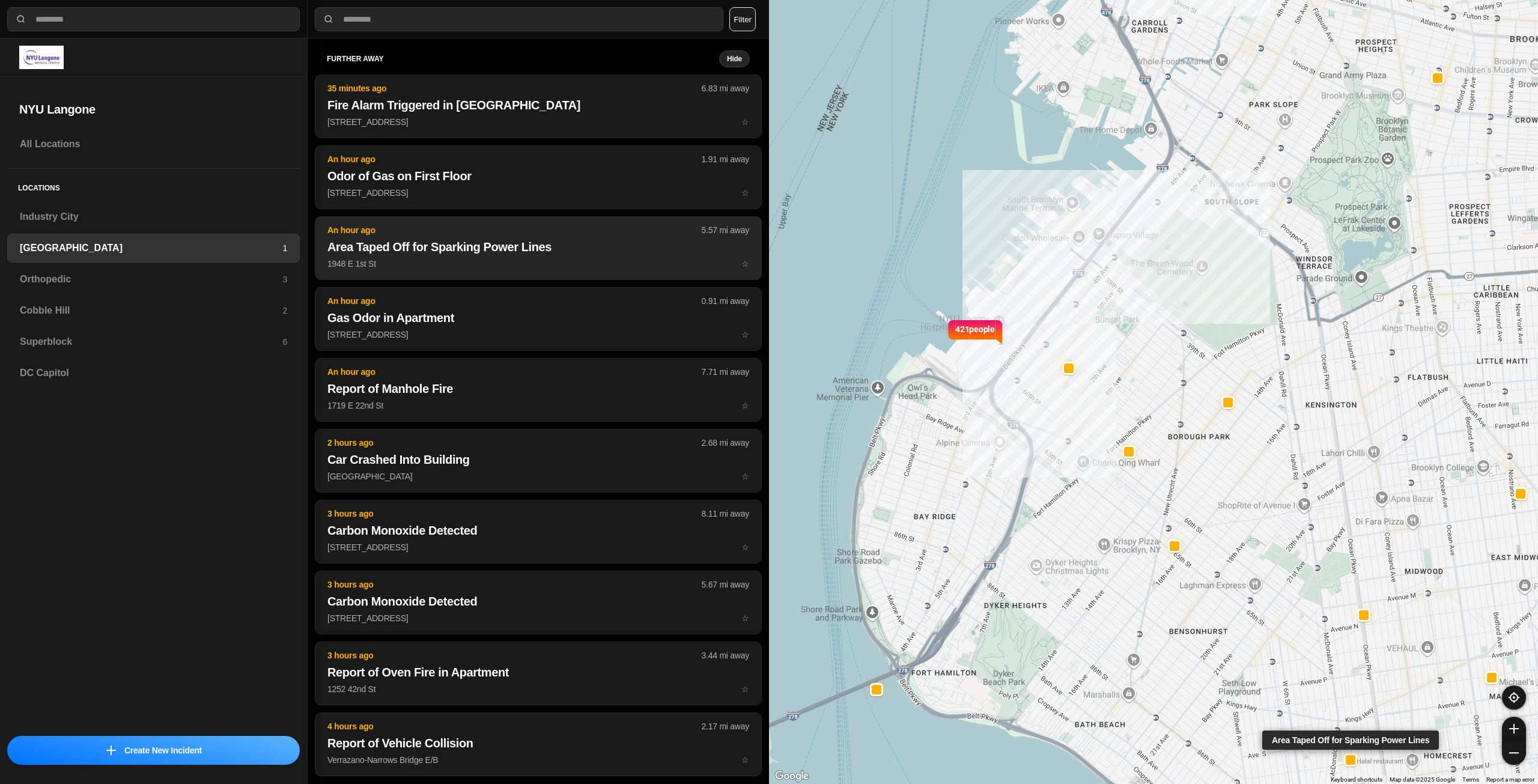
click at [509, 257] on p "1948 E 1st St ☆" at bounding box center [538, 263] width 422 height 12
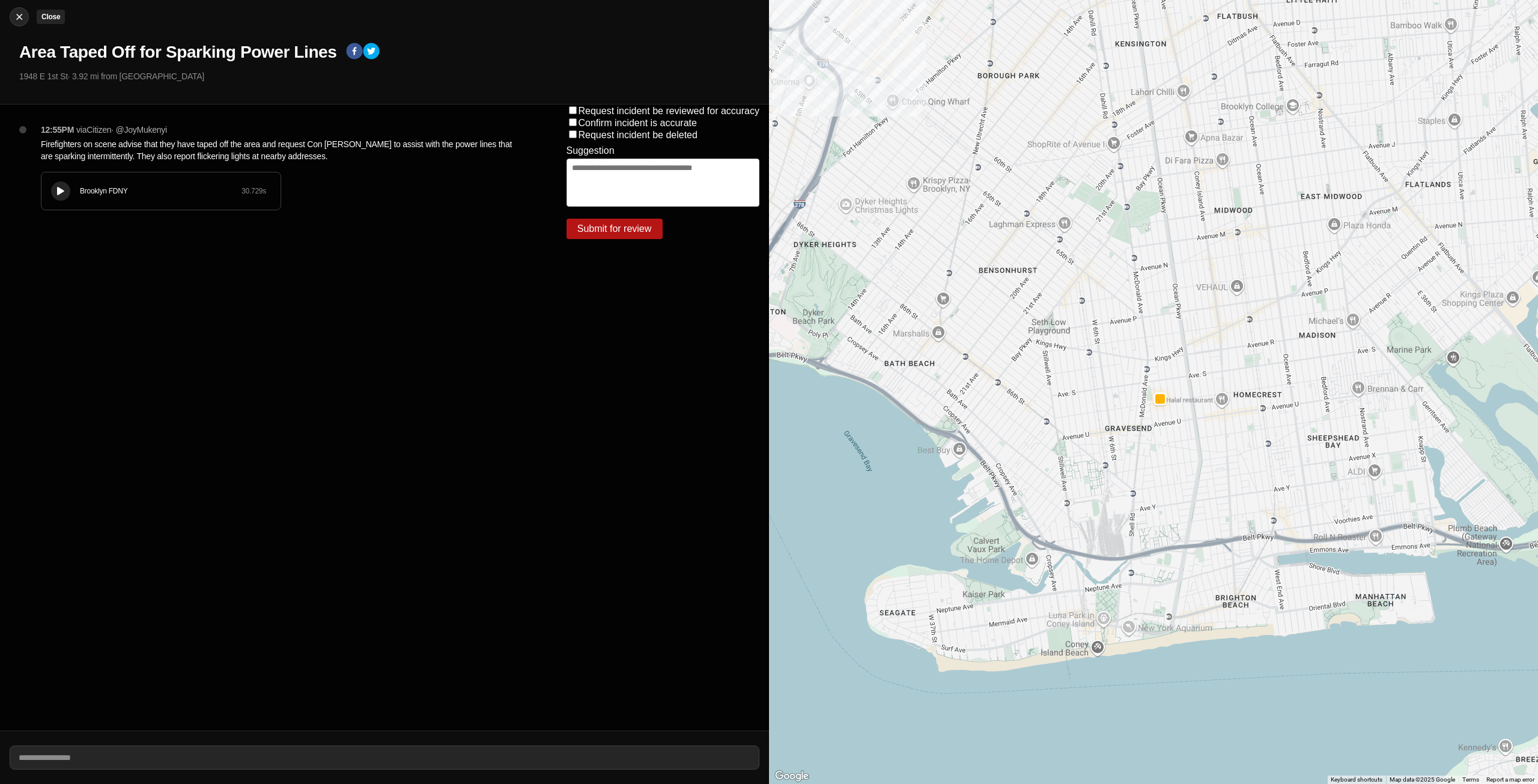
click at [23, 20] on img at bounding box center [19, 16] width 12 height 12
select select "*"
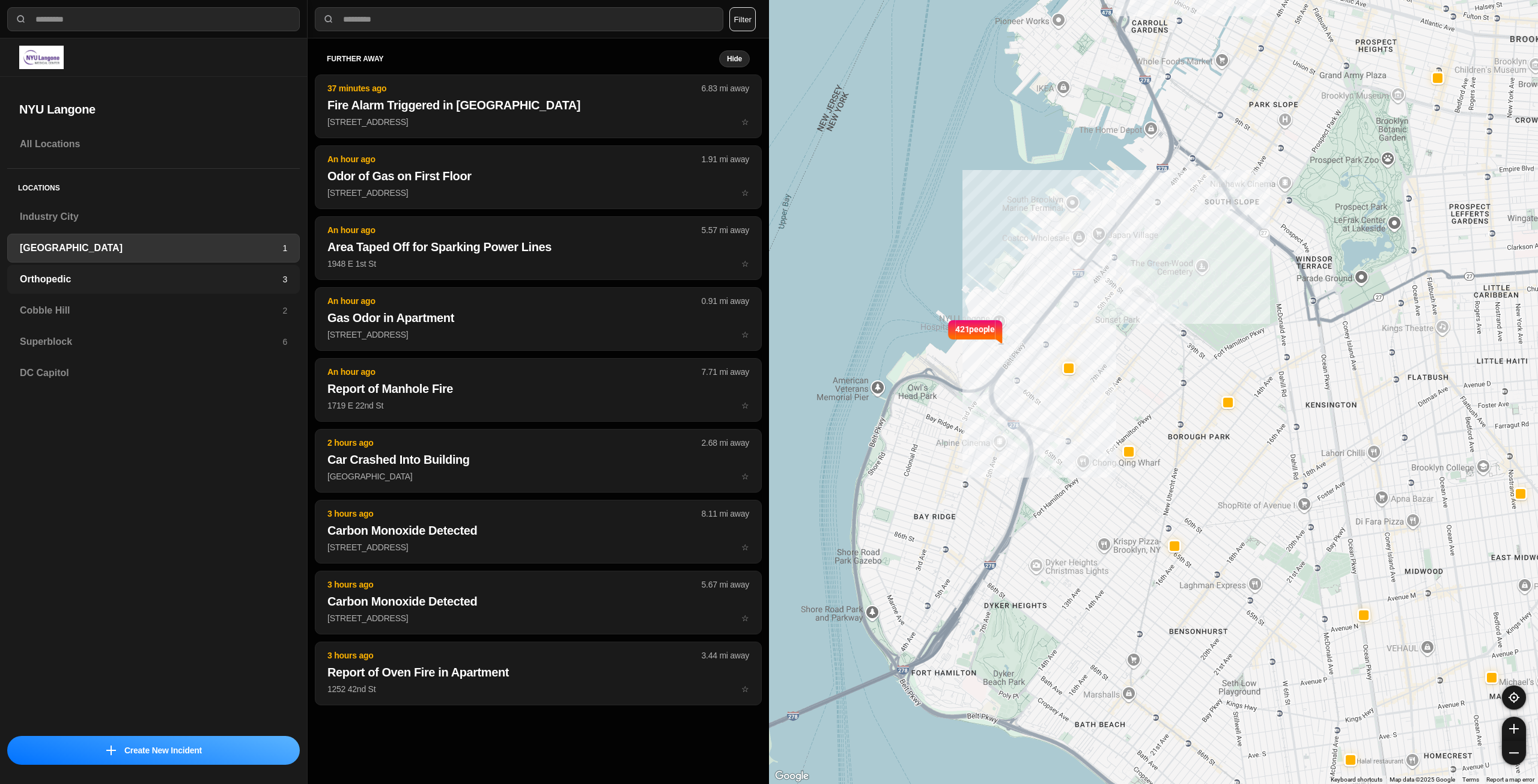
click at [271, 277] on h3 "Orthopedic" at bounding box center [151, 279] width 263 height 14
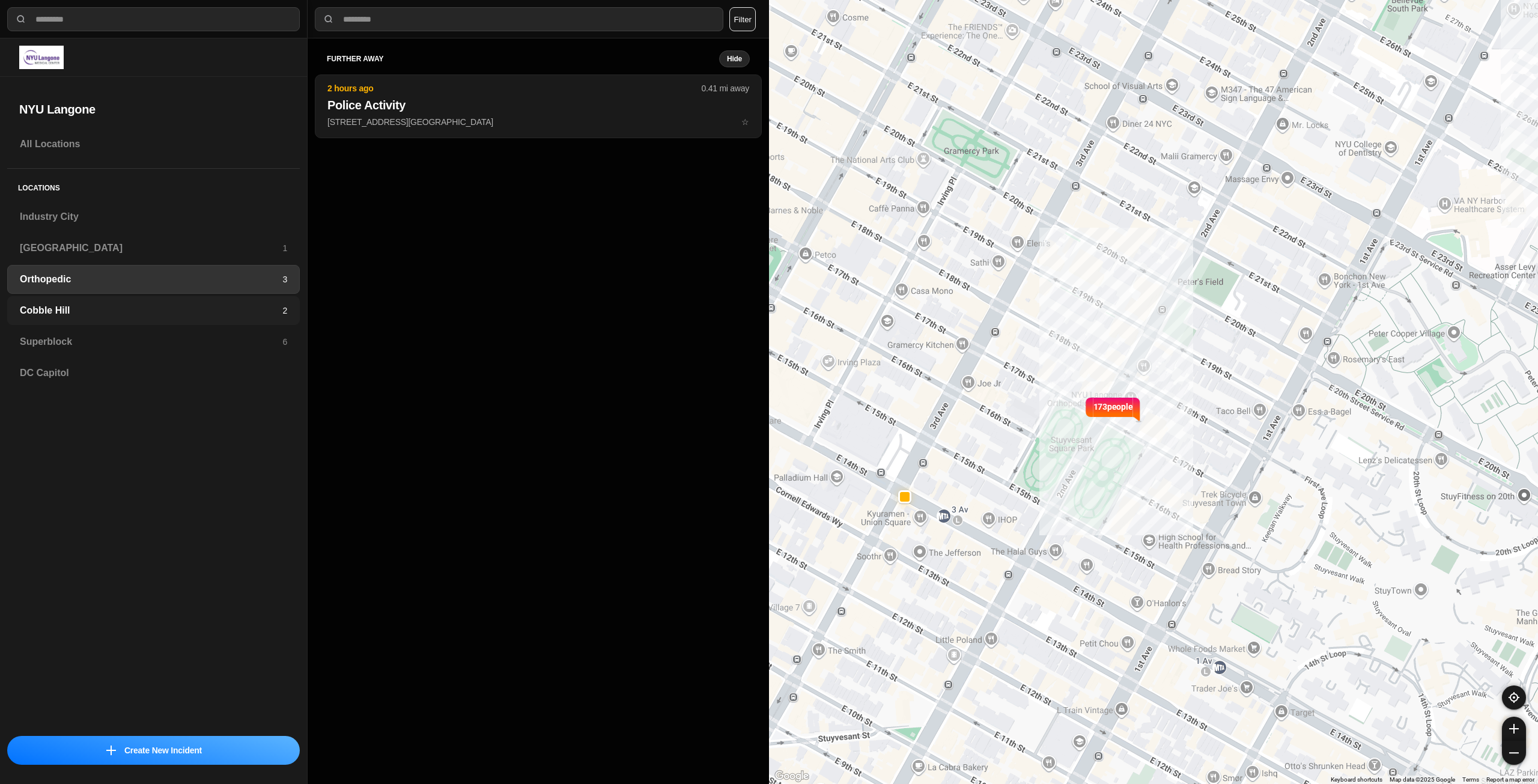
click at [280, 308] on h3 "Cobble Hill" at bounding box center [151, 310] width 263 height 14
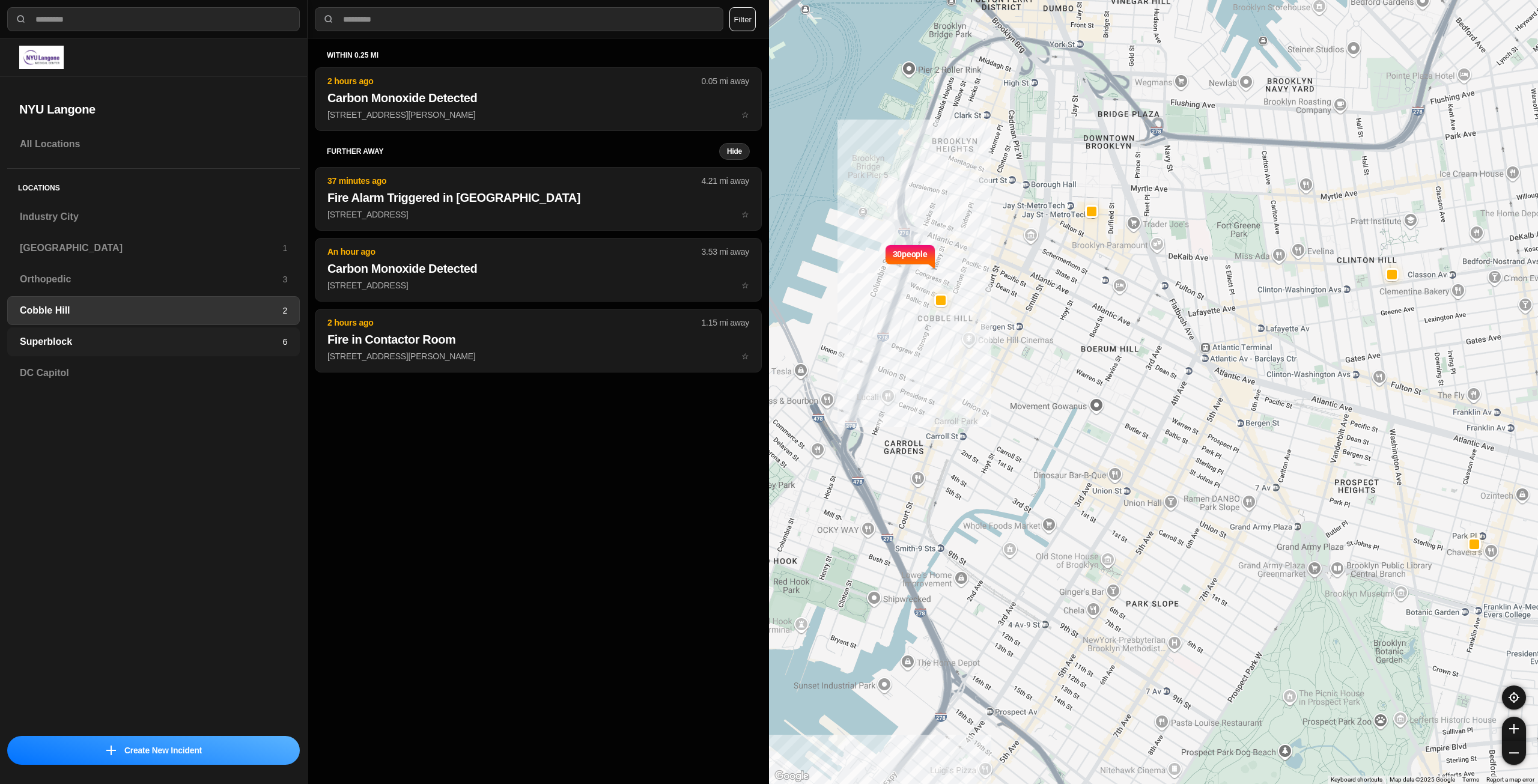
click at [280, 340] on h3 "Superblock" at bounding box center [151, 341] width 263 height 14
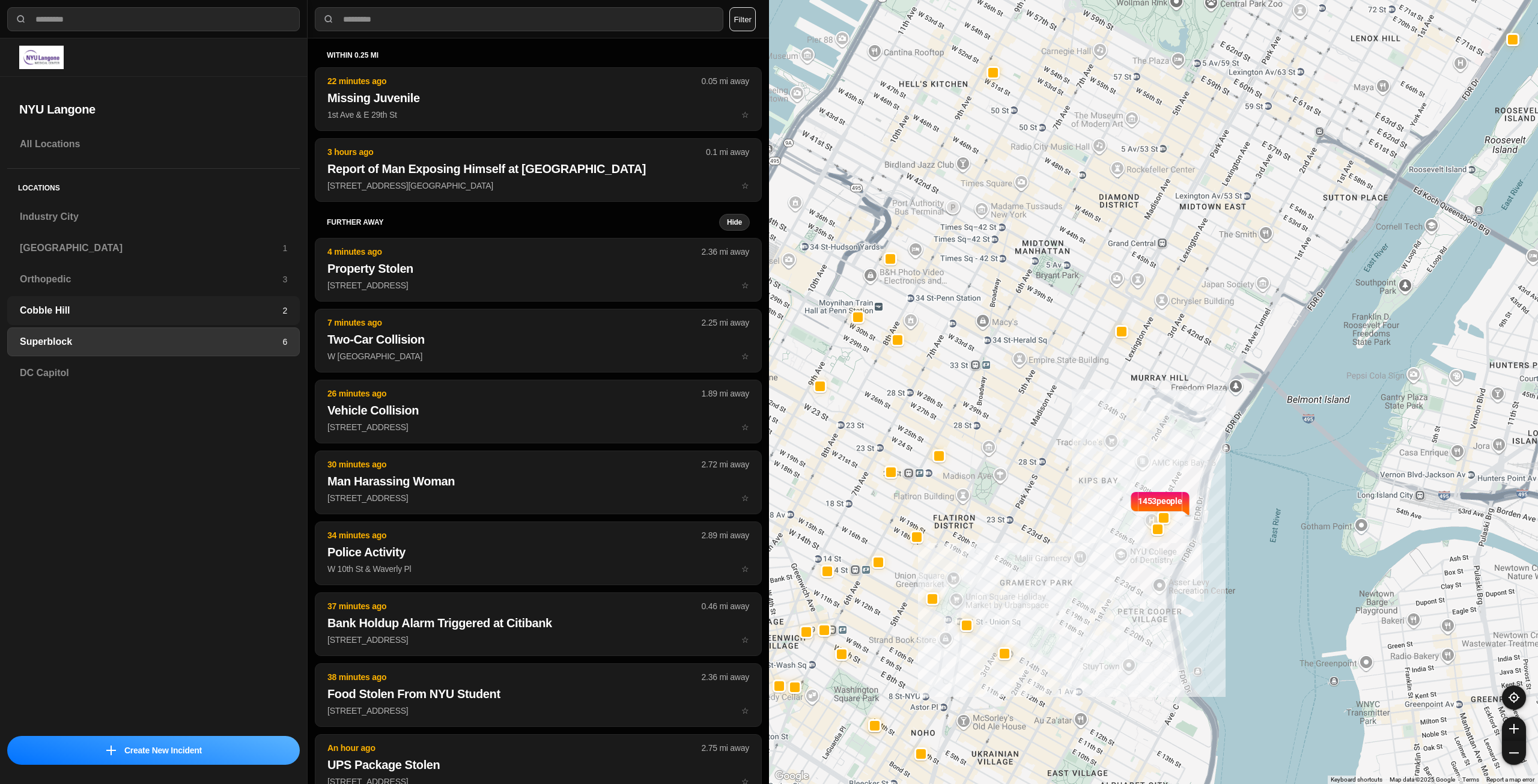
click at [279, 318] on div "Cobble Hill 2" at bounding box center [153, 310] width 292 height 28
